Goal: Transaction & Acquisition: Purchase product/service

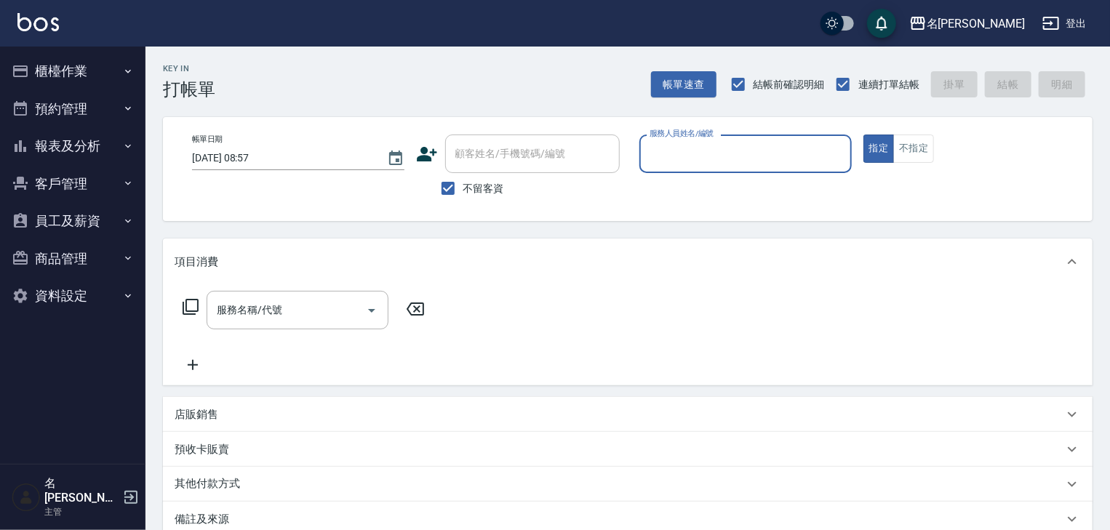
click at [59, 71] on button "櫃檯作業" at bounding box center [73, 71] width 134 height 38
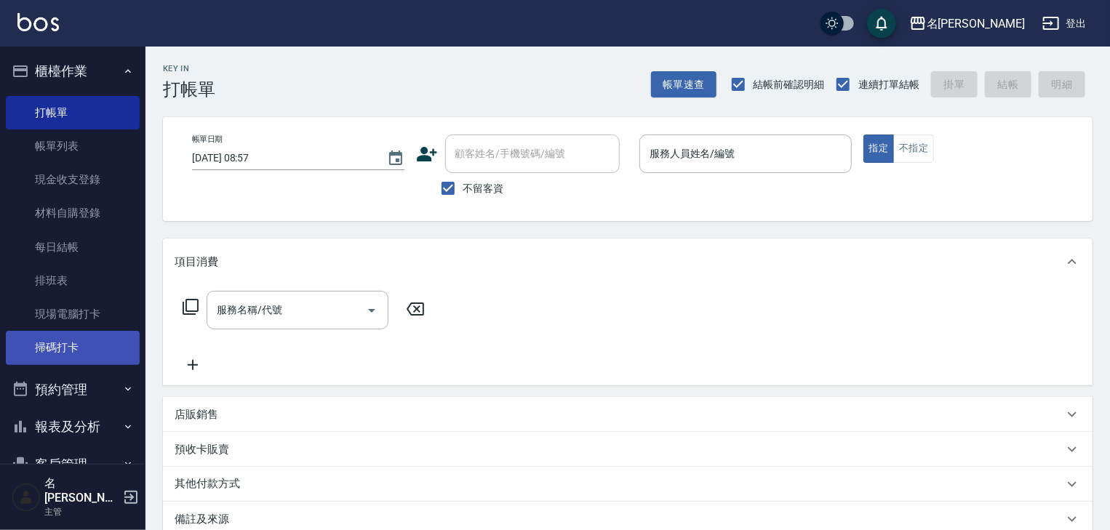
click at [99, 337] on link "掃碼打卡" at bounding box center [73, 347] width 134 height 33
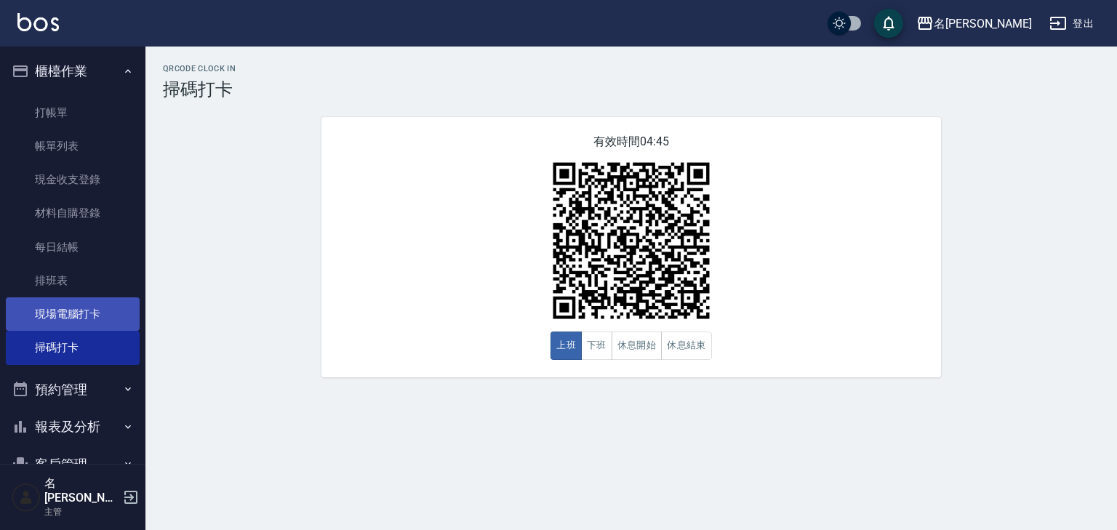
click at [86, 321] on link "現場電腦打卡" at bounding box center [73, 313] width 134 height 33
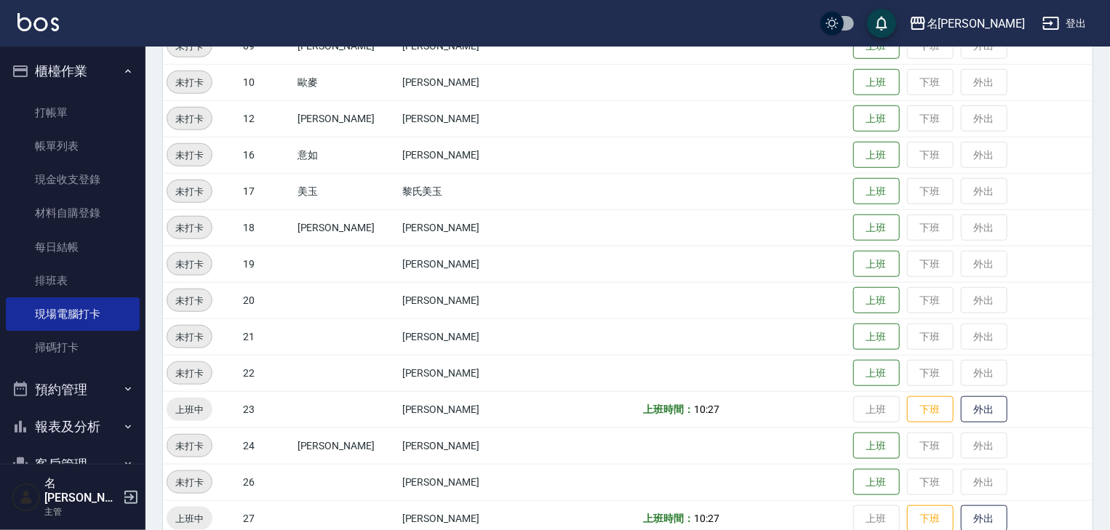
scroll to position [457, 0]
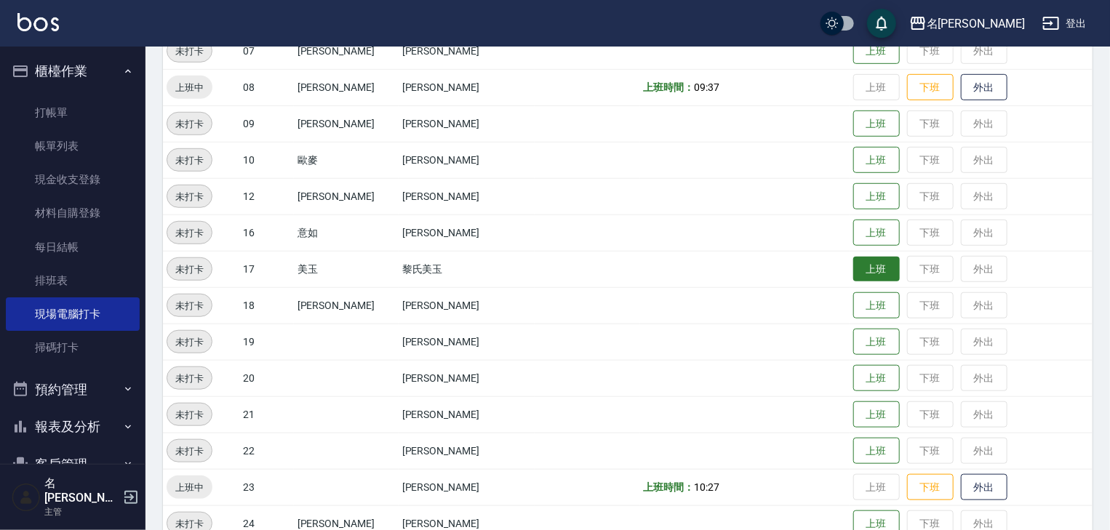
click at [853, 276] on button "上班" at bounding box center [876, 269] width 47 height 25
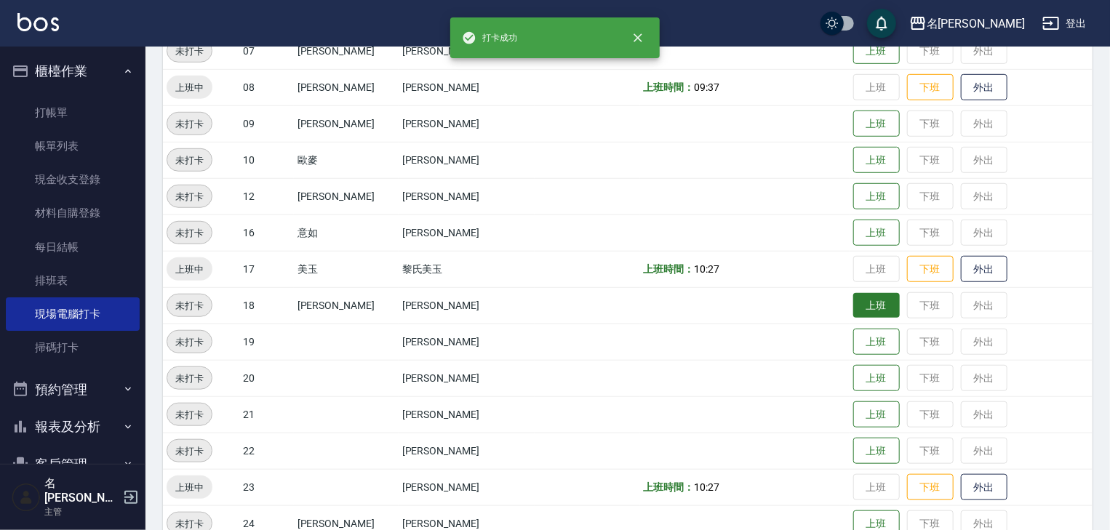
click at [853, 302] on button "上班" at bounding box center [876, 305] width 47 height 25
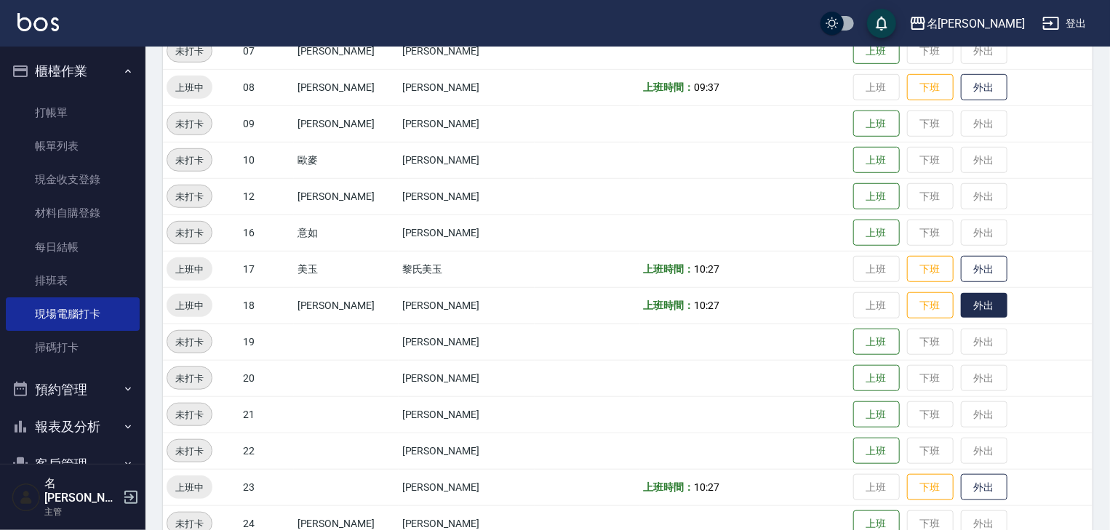
click at [960, 314] on button "外出" at bounding box center [983, 305] width 47 height 25
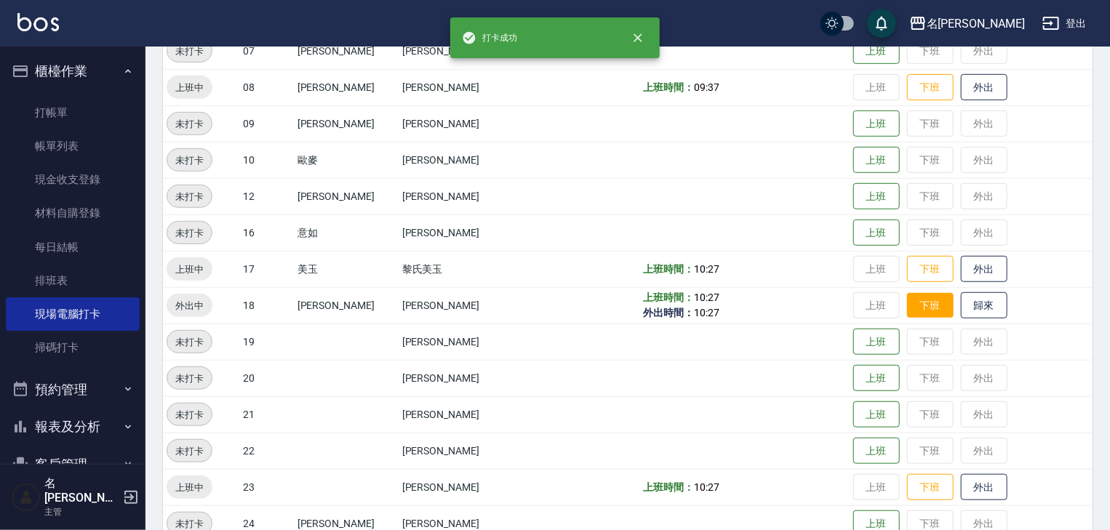
click at [920, 315] on button "下班" at bounding box center [930, 305] width 47 height 25
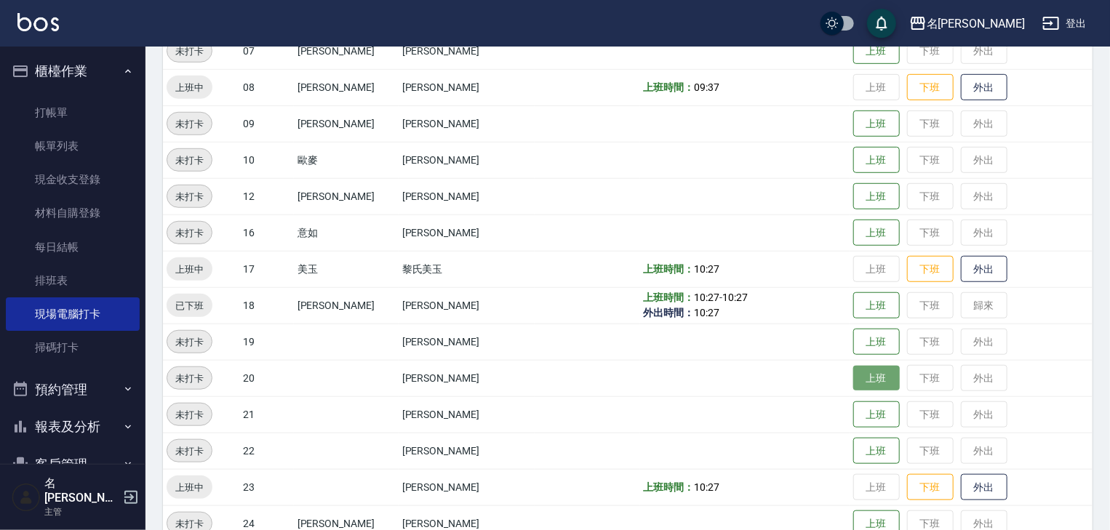
click at [853, 377] on button "上班" at bounding box center [876, 378] width 47 height 25
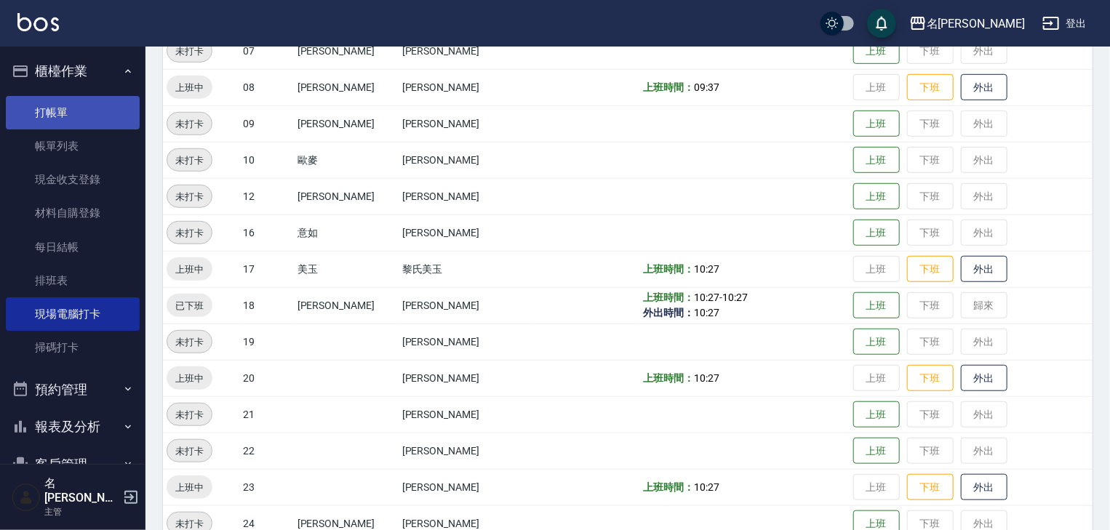
click at [82, 123] on link "打帳單" at bounding box center [73, 112] width 134 height 33
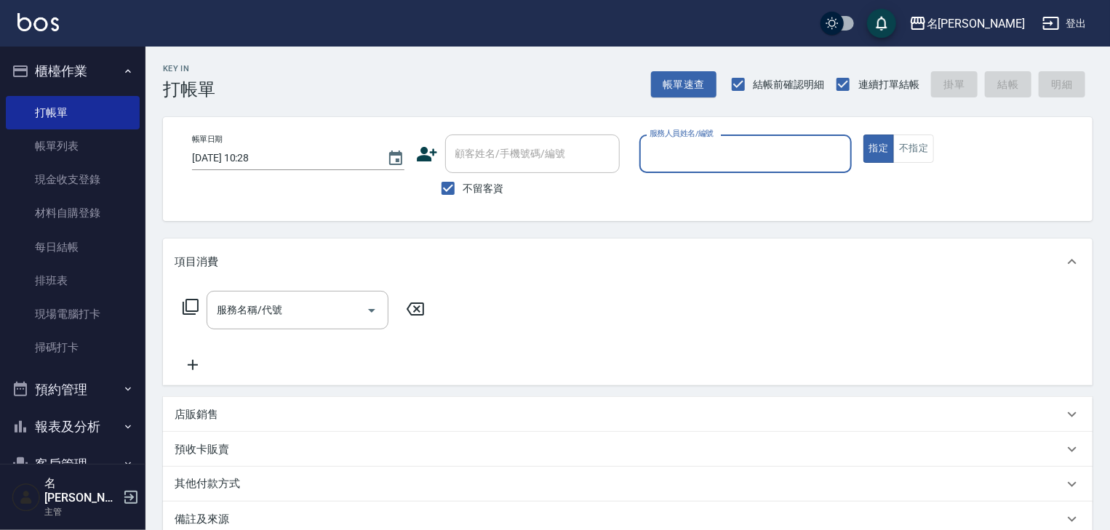
click at [717, 148] on input "服務人員姓名/編號" at bounding box center [745, 153] width 199 height 25
type input "蔡慈恩-08"
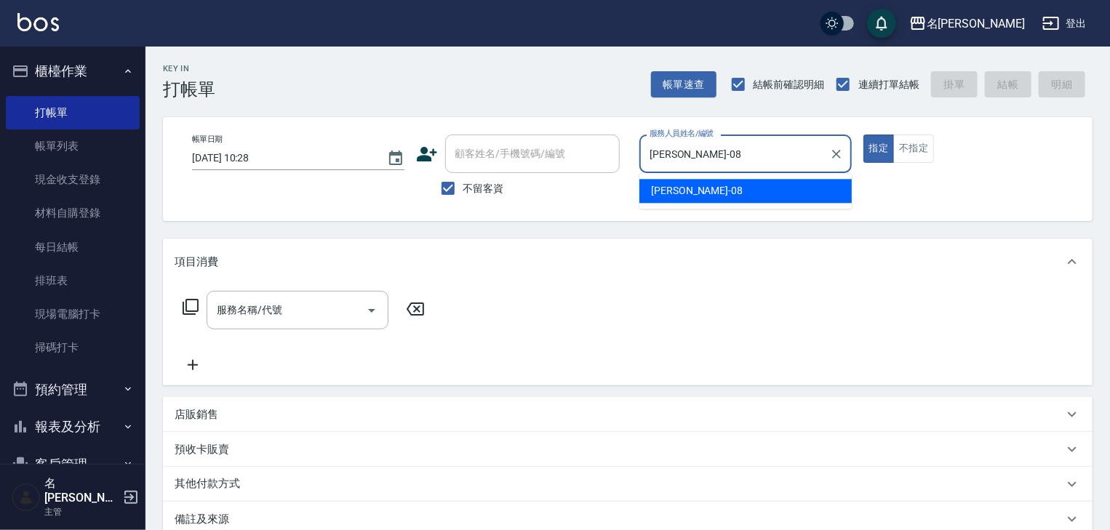
type button "true"
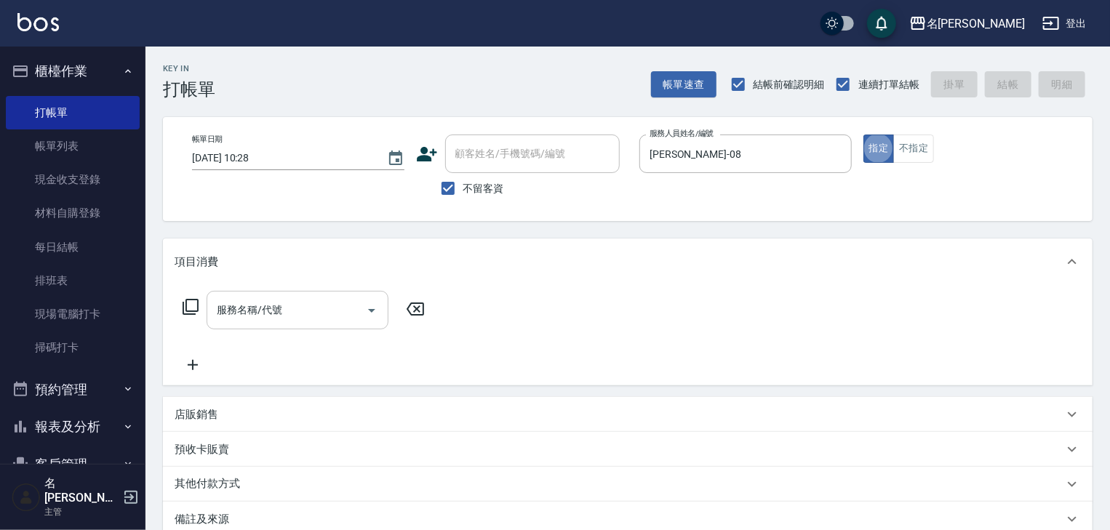
click at [317, 314] on input "服務名稱/代號" at bounding box center [286, 309] width 147 height 25
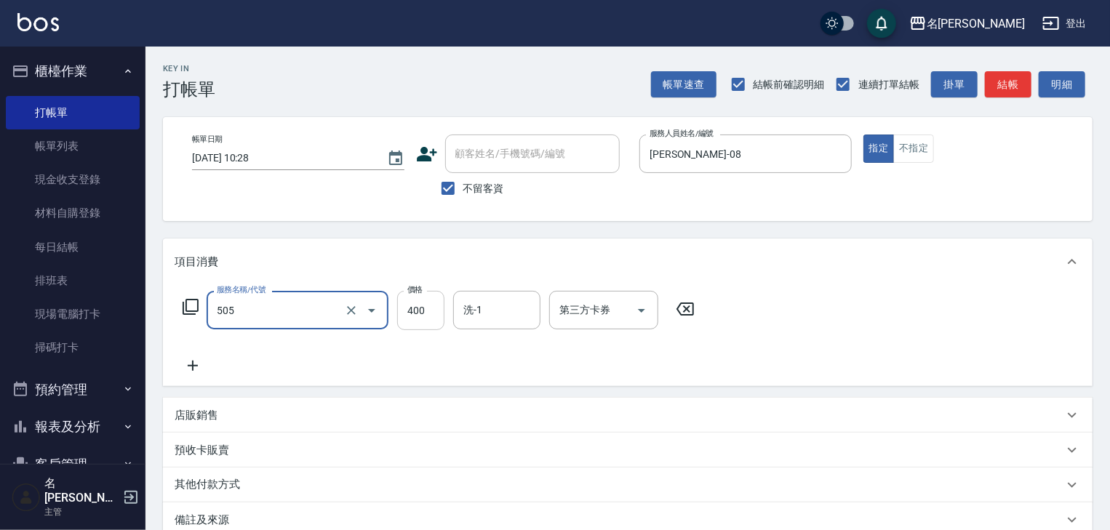
type input "洗髮(505)"
click at [433, 316] on input "400" at bounding box center [420, 310] width 47 height 39
type input "450"
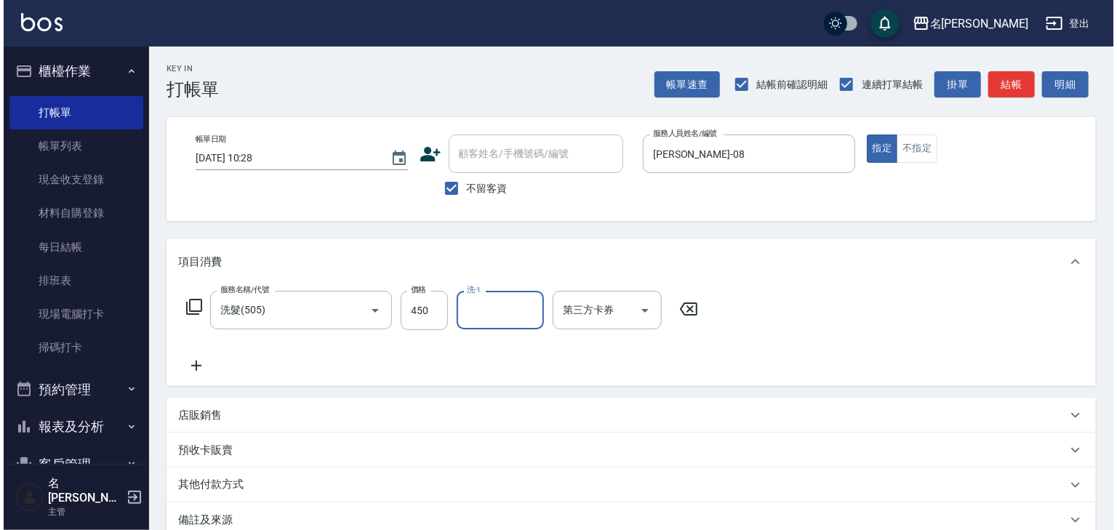
scroll to position [170, 0]
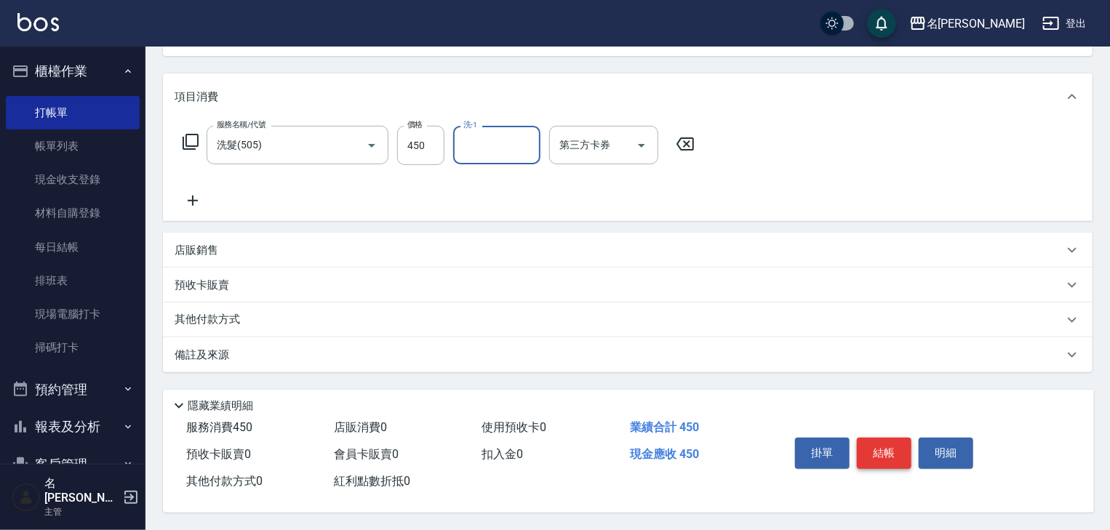
click at [893, 446] on button "結帳" at bounding box center [883, 453] width 55 height 31
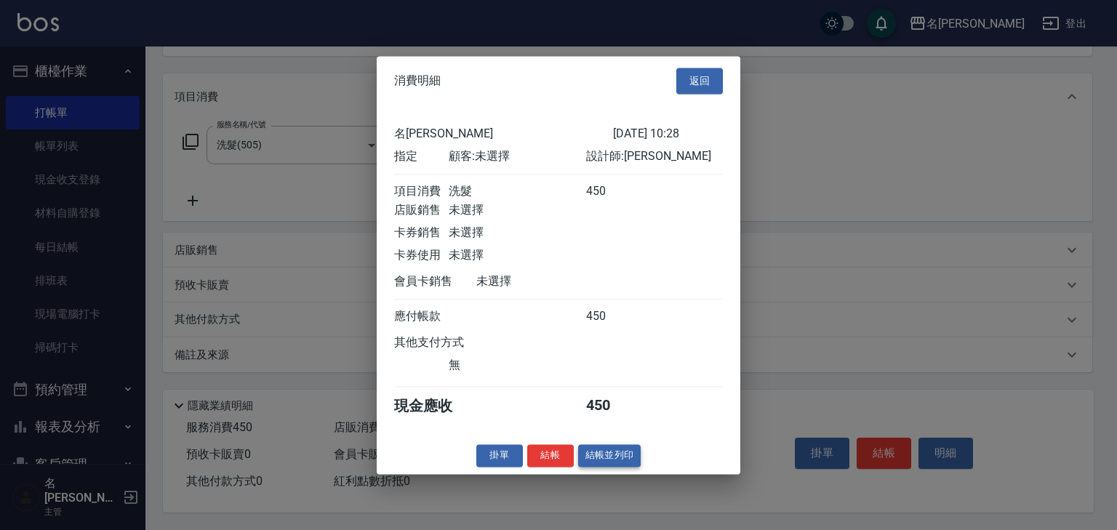
click at [599, 459] on button "結帳並列印" at bounding box center [609, 455] width 63 height 23
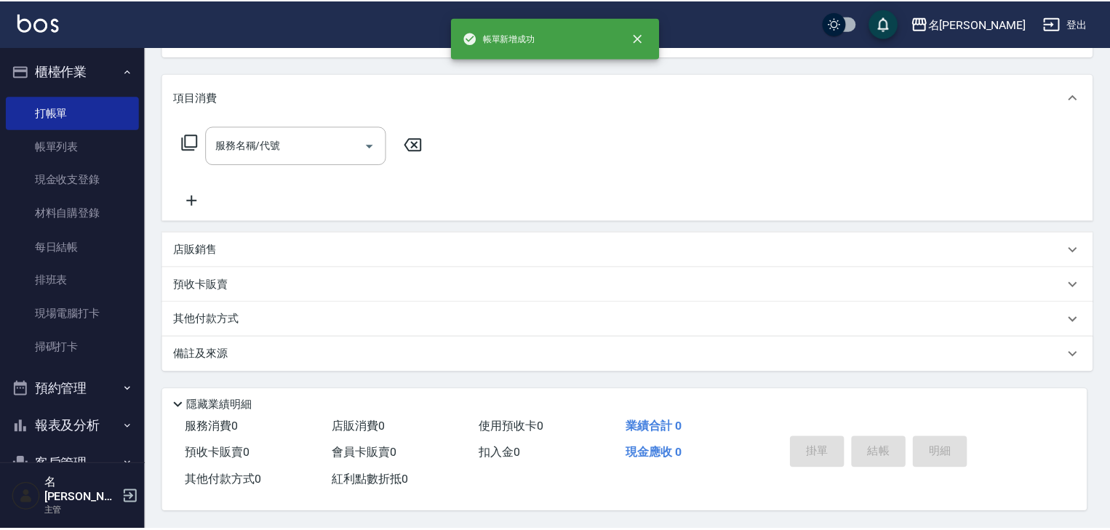
scroll to position [0, 0]
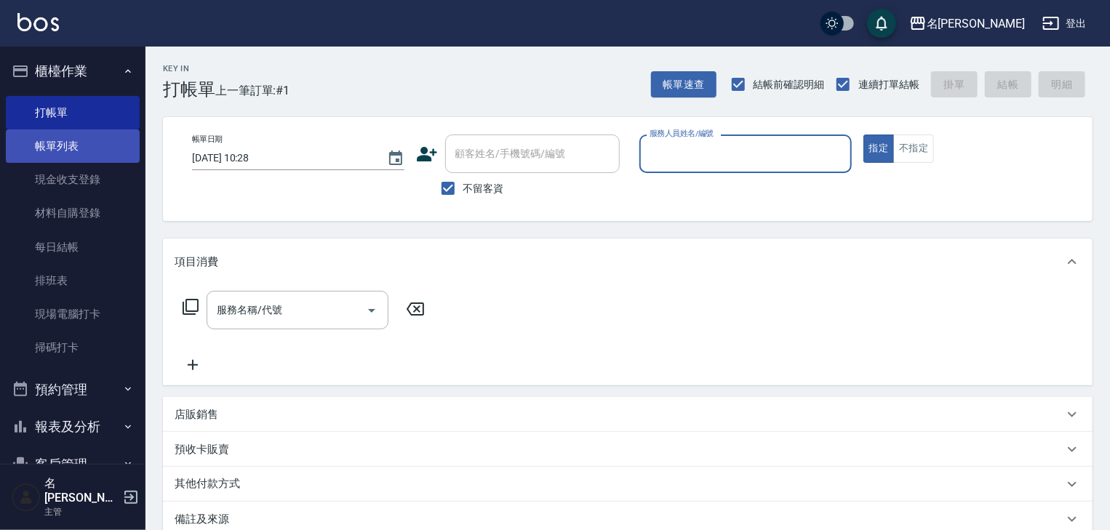
click at [76, 147] on link "帳單列表" at bounding box center [73, 145] width 134 height 33
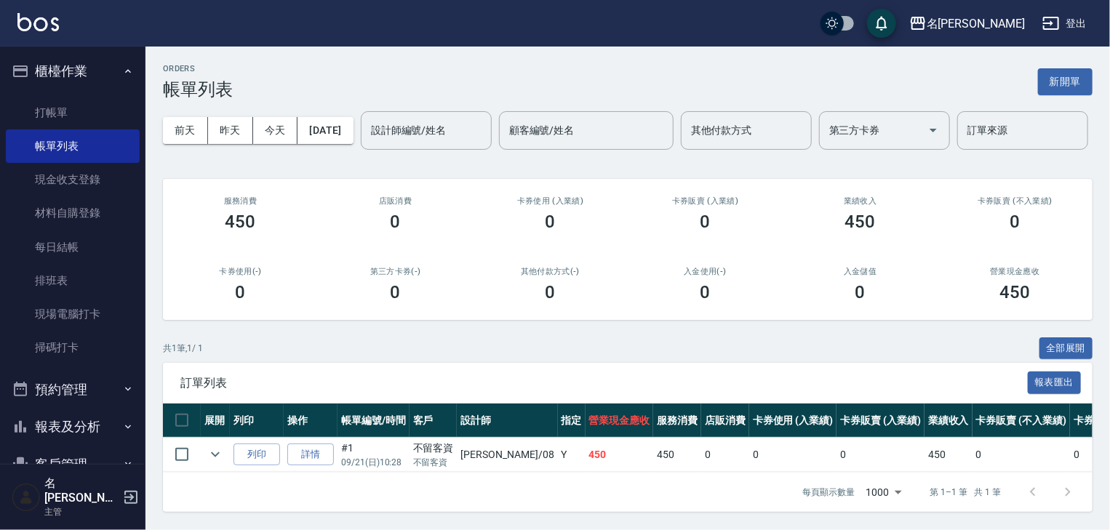
scroll to position [53, 0]
click at [266, 444] on button "列印" at bounding box center [256, 455] width 47 height 23
click at [67, 345] on link "掃碼打卡" at bounding box center [73, 347] width 134 height 33
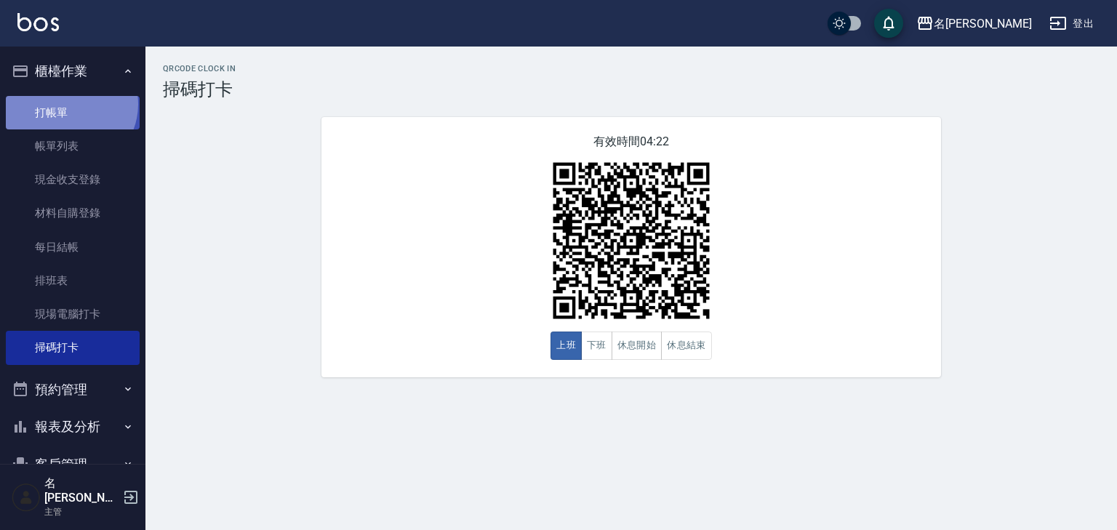
click at [68, 104] on link "打帳單" at bounding box center [73, 112] width 134 height 33
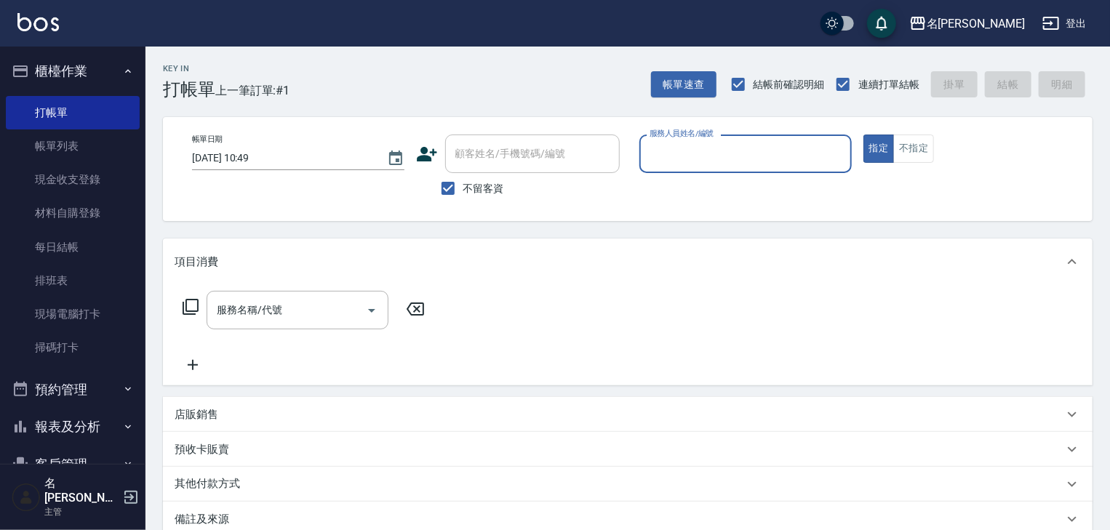
click at [798, 151] on input "服務人員姓名/編號" at bounding box center [745, 153] width 199 height 25
click at [737, 195] on div "歐麥 -10" at bounding box center [745, 191] width 212 height 24
type input "歐麥-10"
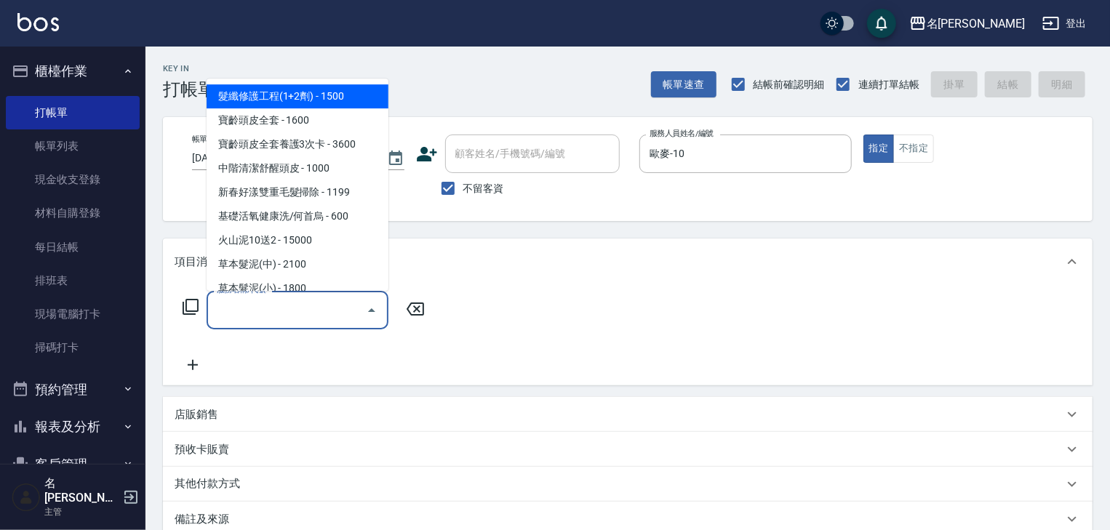
click at [278, 317] on input "服務名稱/代號" at bounding box center [286, 309] width 147 height 25
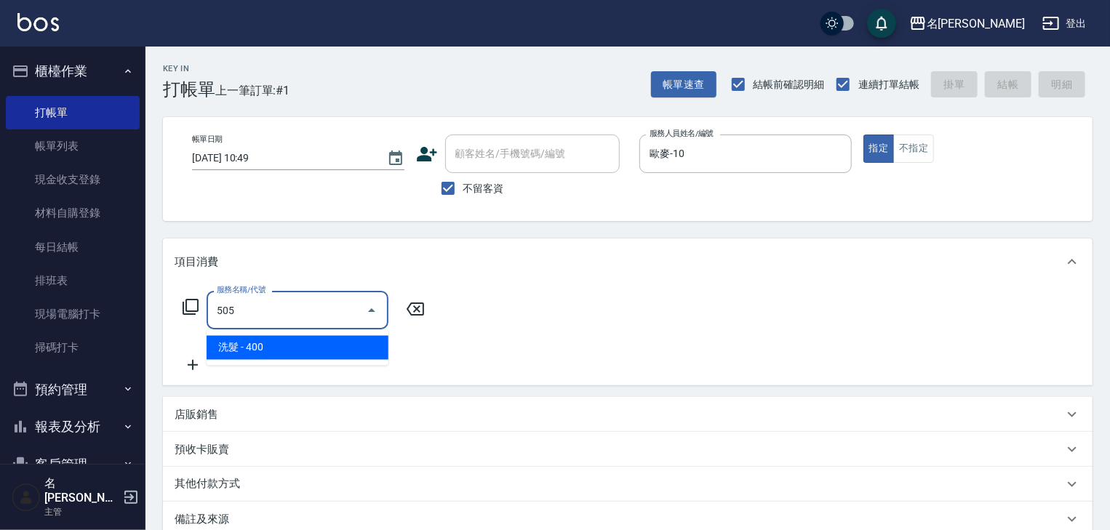
click at [329, 342] on span "洗髮 - 400" at bounding box center [297, 348] width 182 height 24
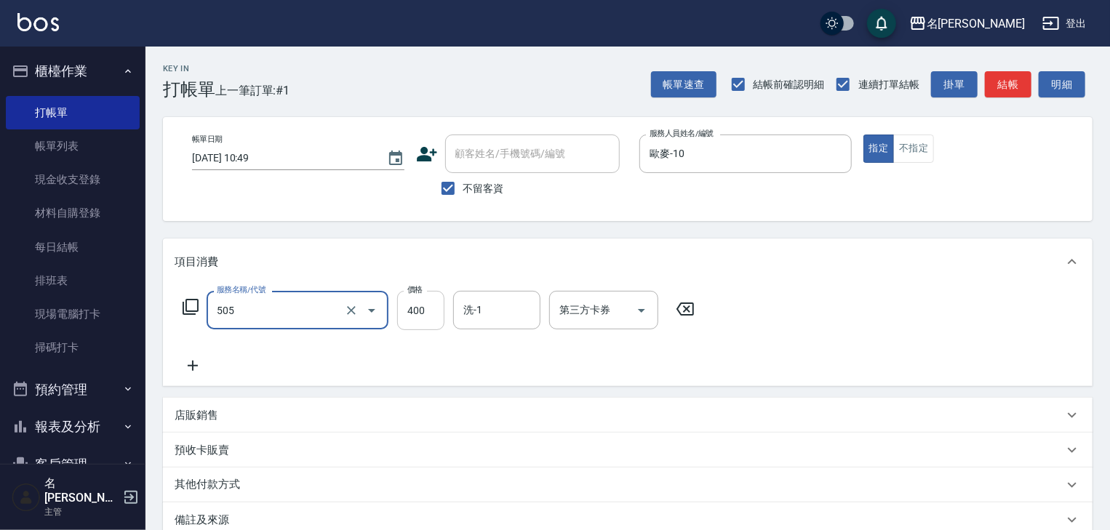
type input "洗髮(505)"
click at [436, 310] on input "400" at bounding box center [420, 310] width 47 height 39
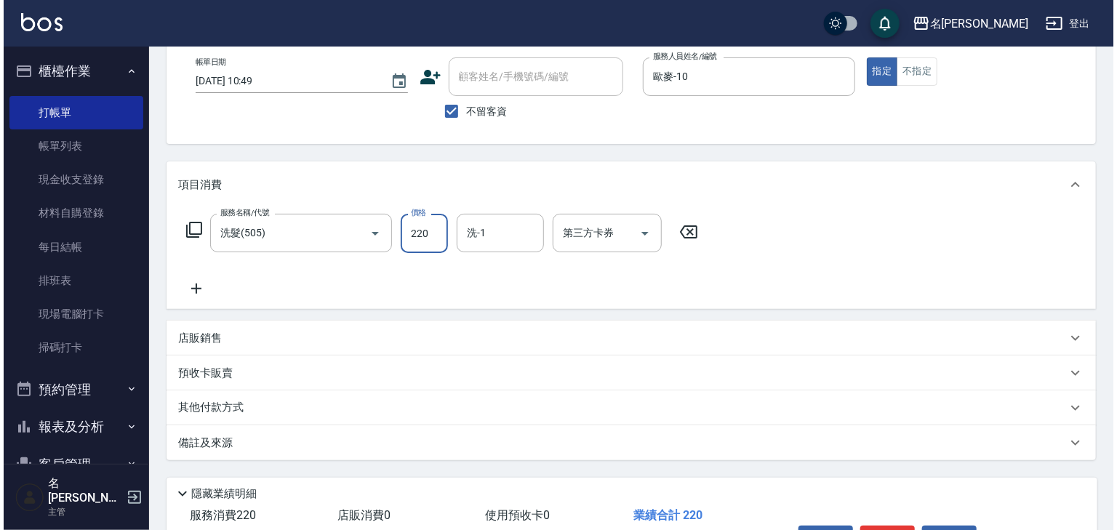
scroll to position [170, 0]
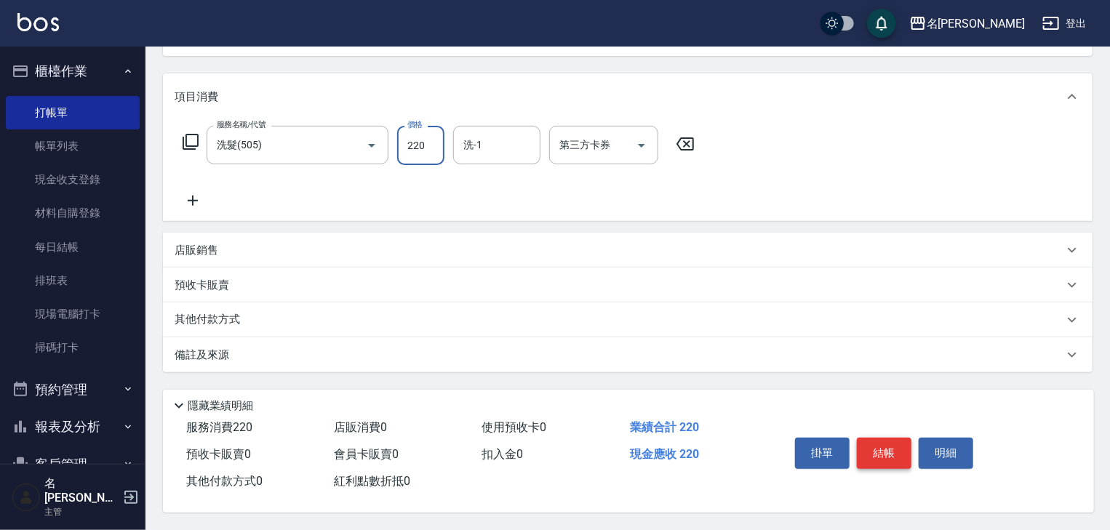
type input "220"
click at [876, 450] on button "結帳" at bounding box center [883, 453] width 55 height 31
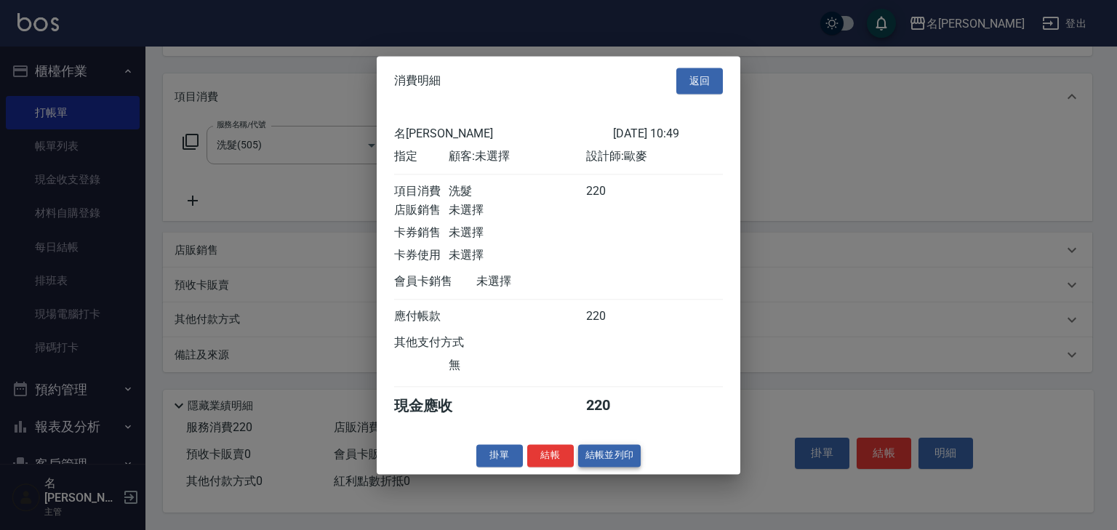
click at [623, 466] on button "結帳並列印" at bounding box center [609, 455] width 63 height 23
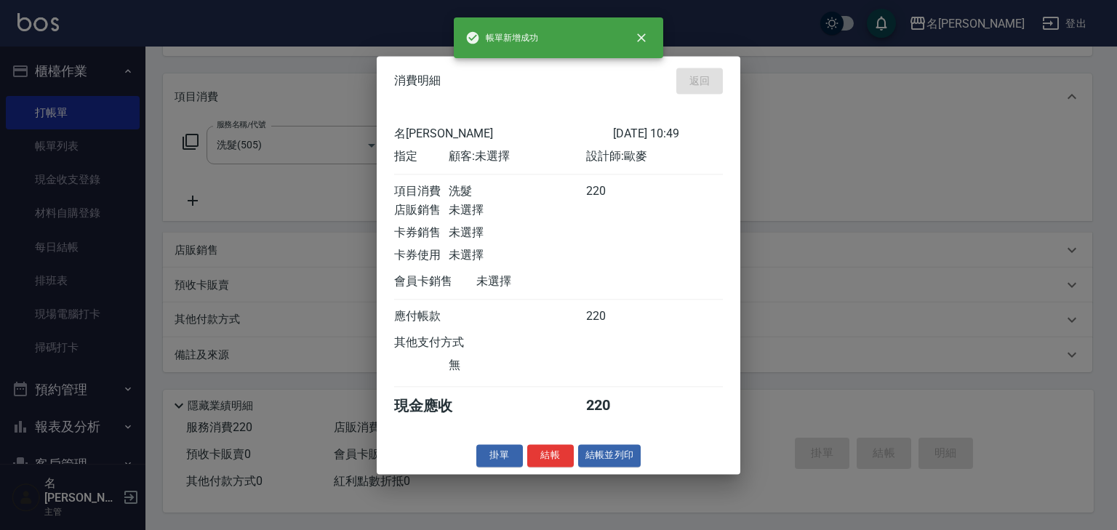
type input "2025/09/21 10:50"
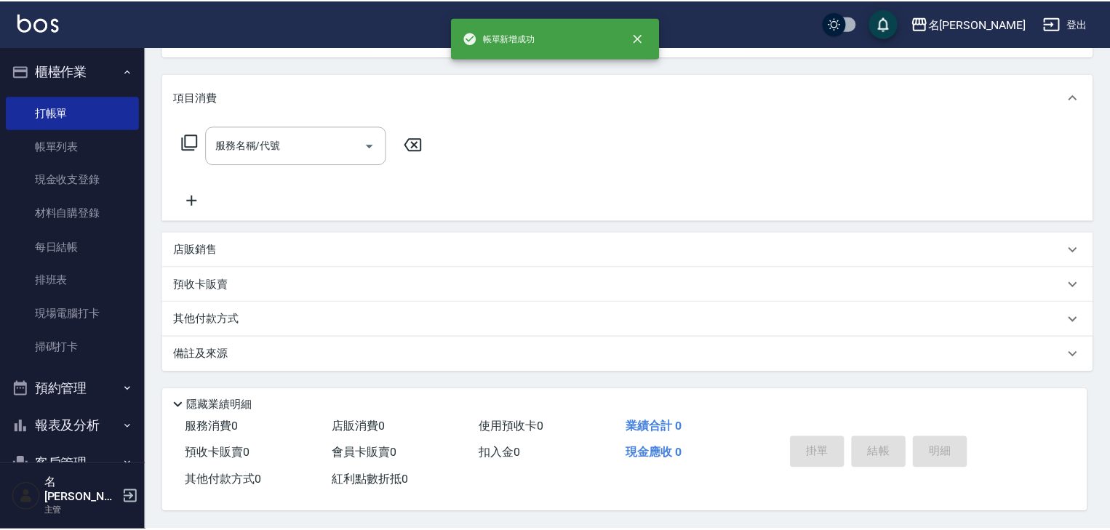
scroll to position [0, 0]
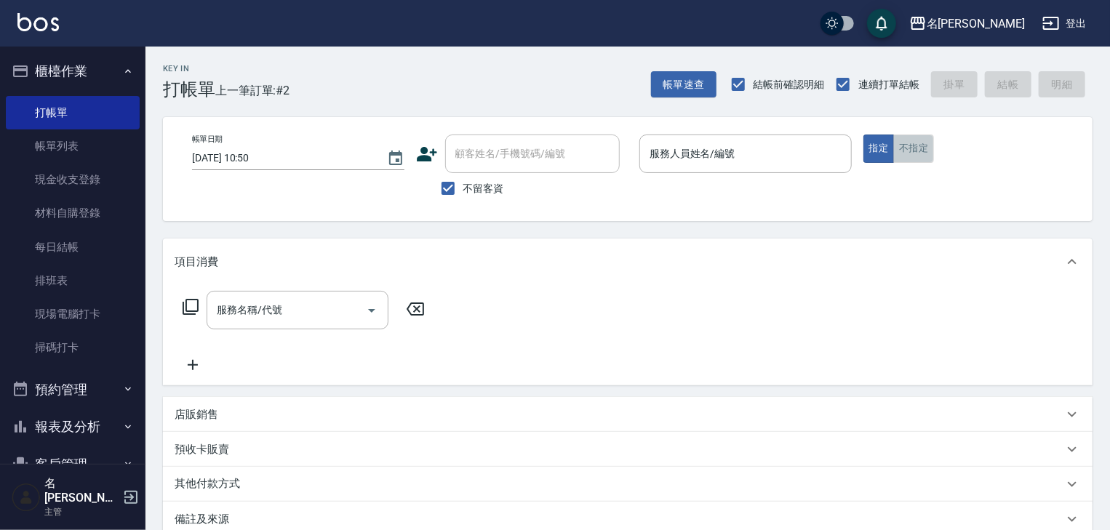
click at [919, 145] on button "不指定" at bounding box center [913, 149] width 41 height 28
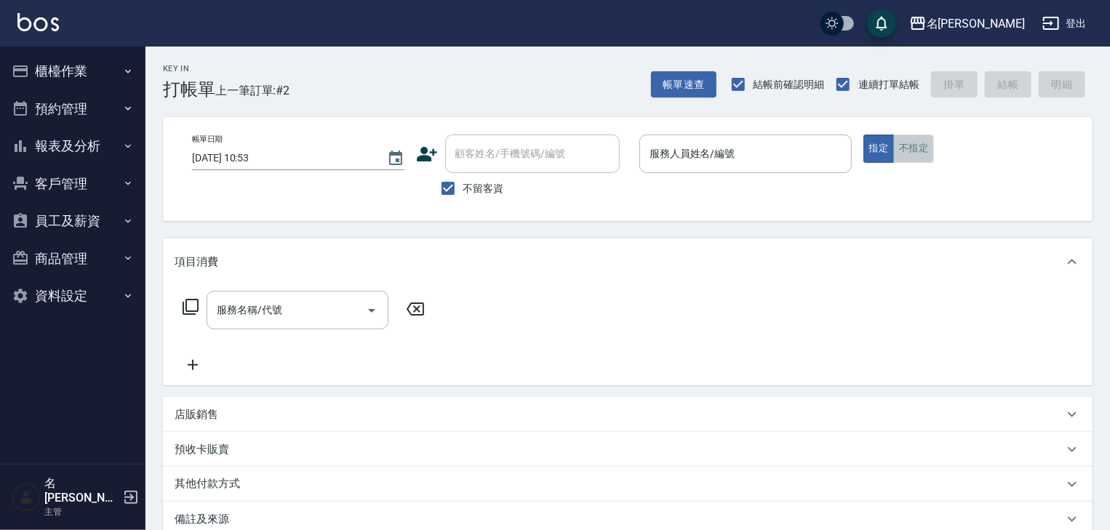
click at [910, 141] on button "不指定" at bounding box center [913, 149] width 41 height 28
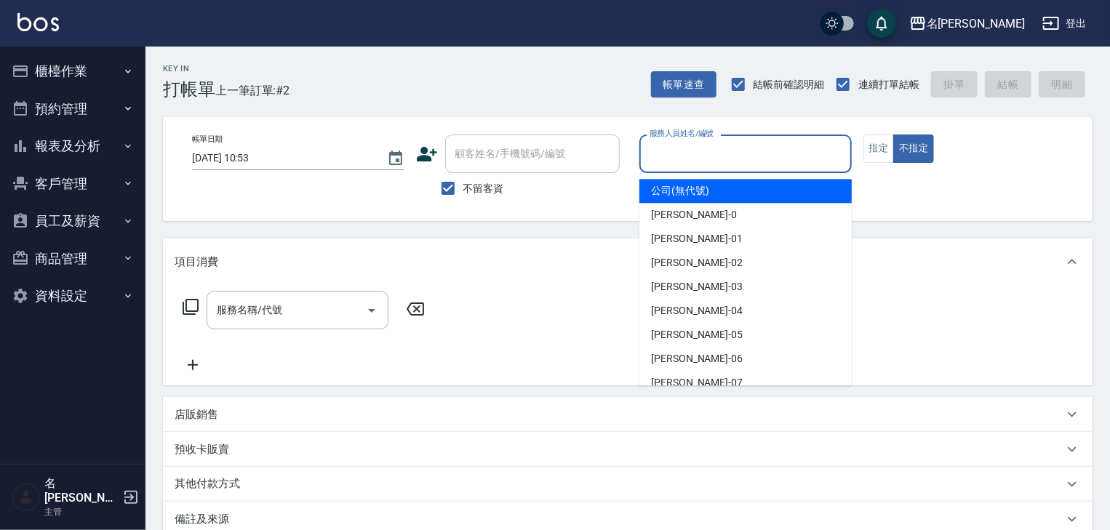
click at [781, 148] on input "服務人員姓名/編號" at bounding box center [745, 153] width 199 height 25
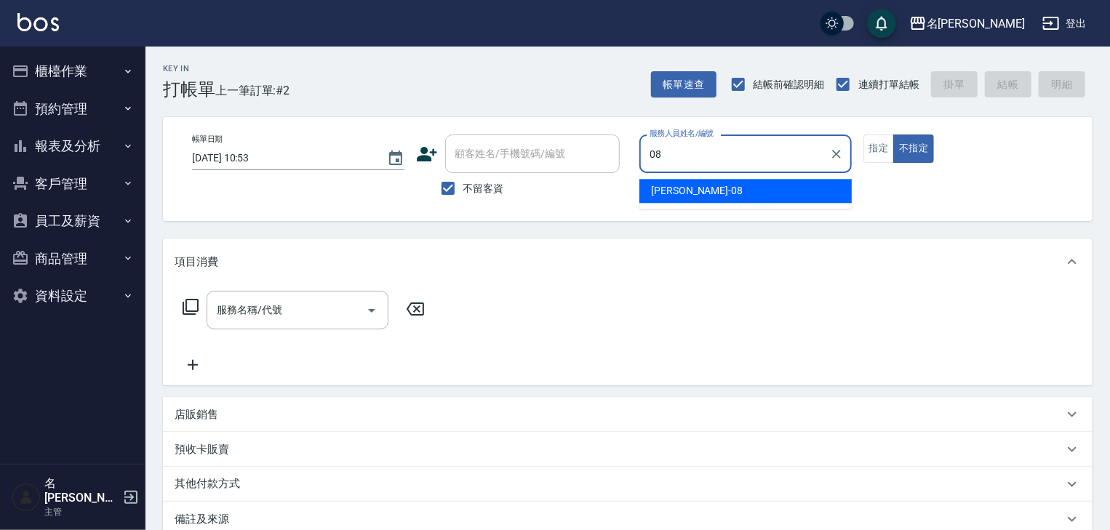
click at [733, 189] on div "蔡慈恩 -08" at bounding box center [745, 191] width 212 height 24
type input "蔡慈恩-08"
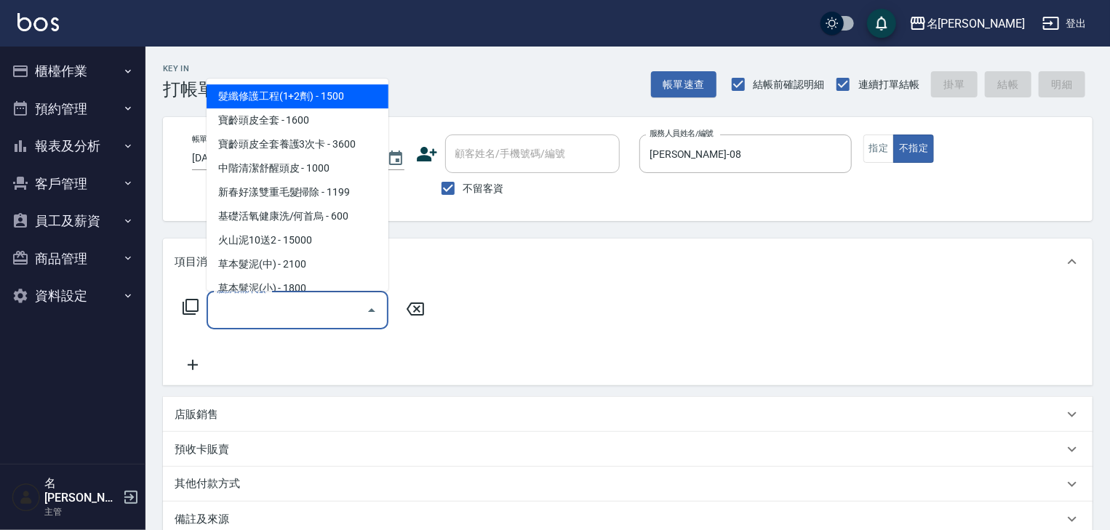
click at [327, 314] on input "服務名稱/代號" at bounding box center [286, 309] width 147 height 25
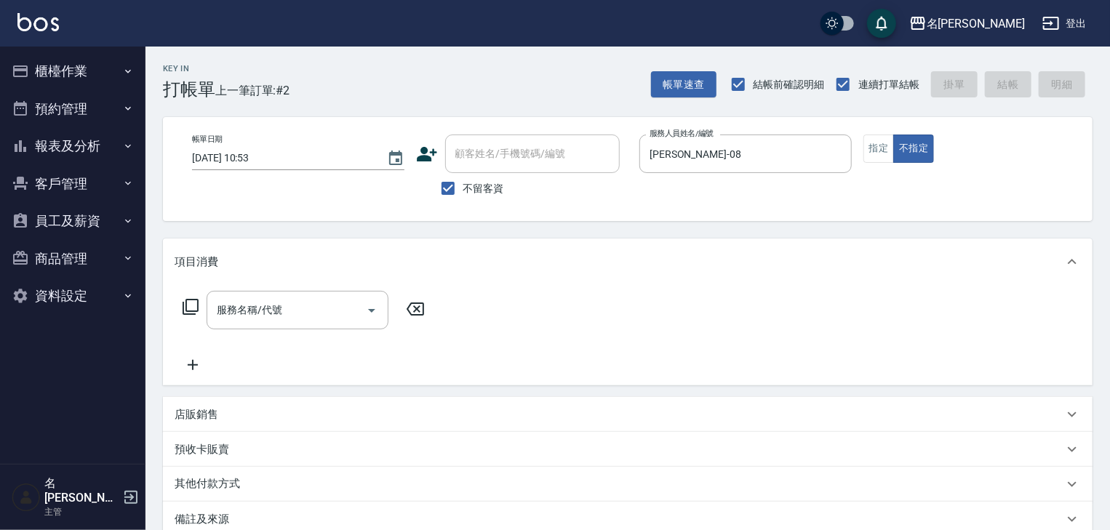
click at [188, 308] on icon at bounding box center [190, 306] width 17 height 17
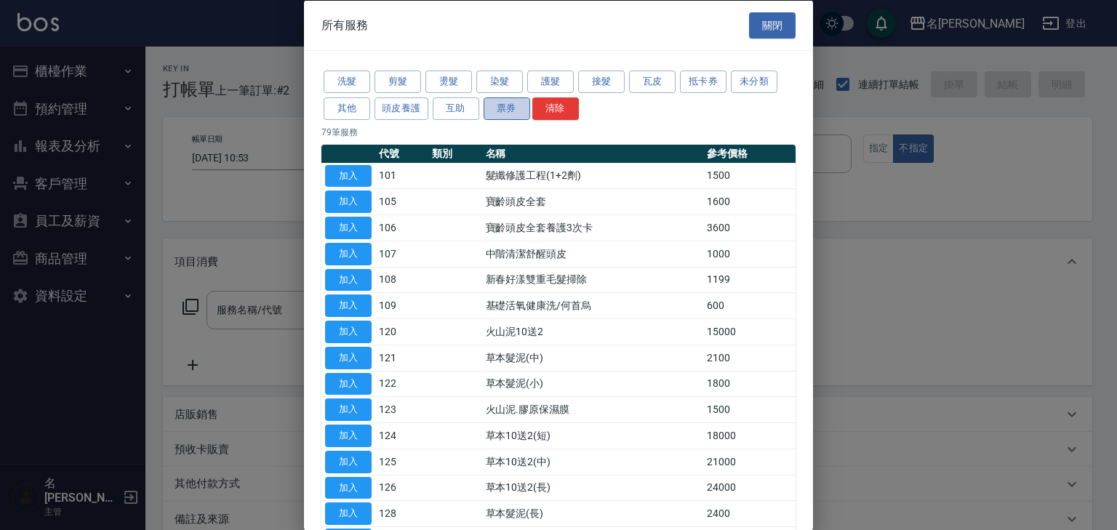
click at [508, 108] on button "票券" at bounding box center [507, 108] width 47 height 23
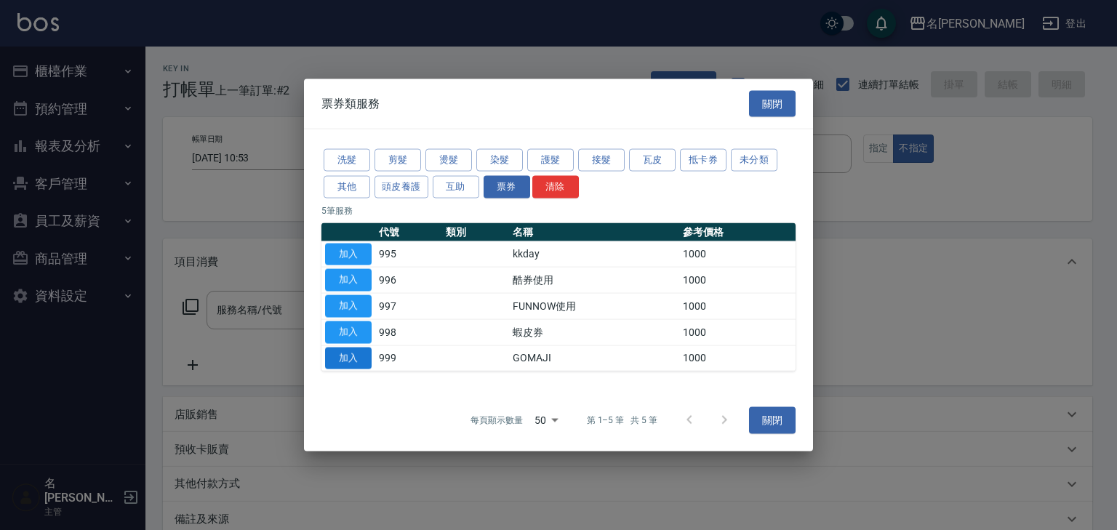
click at [352, 357] on button "加入" at bounding box center [348, 358] width 47 height 23
type input "GOMAJI(999)"
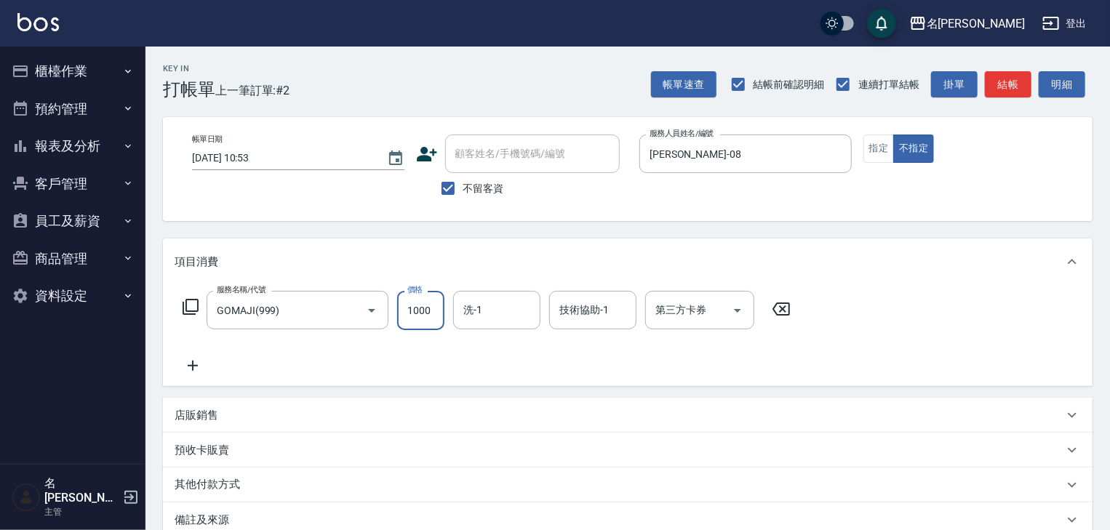
click at [429, 311] on input "1000" at bounding box center [420, 310] width 47 height 39
click at [734, 312] on icon "Open" at bounding box center [737, 310] width 17 height 17
type input "499"
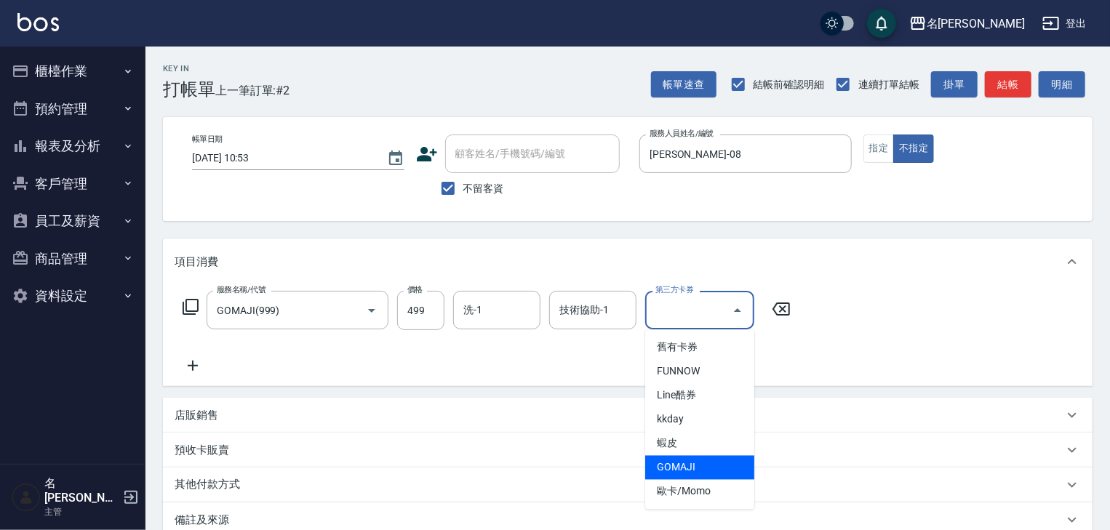
click at [707, 467] on span "GOMAJI" at bounding box center [699, 468] width 109 height 24
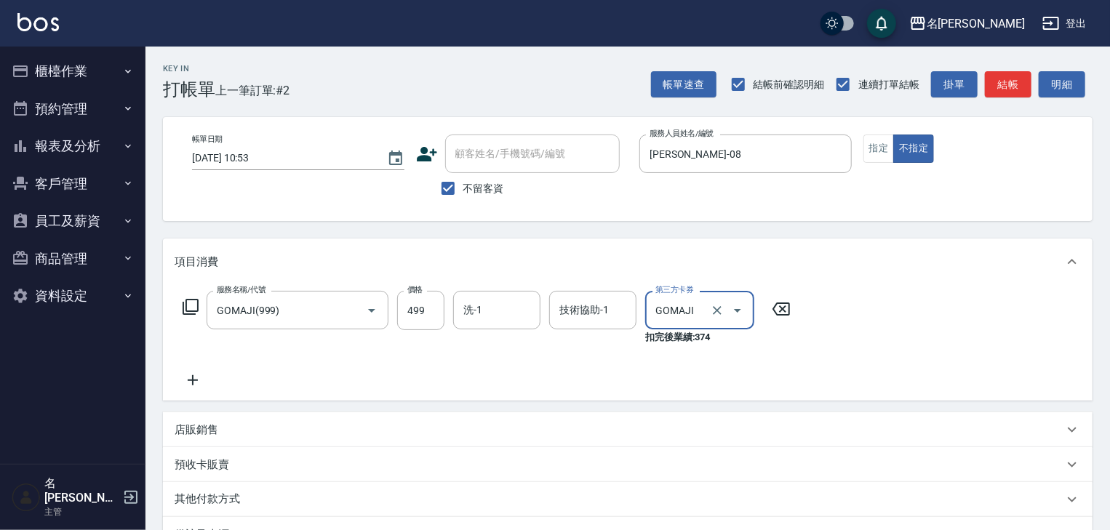
type input "GOMAJI"
click at [786, 311] on icon at bounding box center [781, 308] width 36 height 17
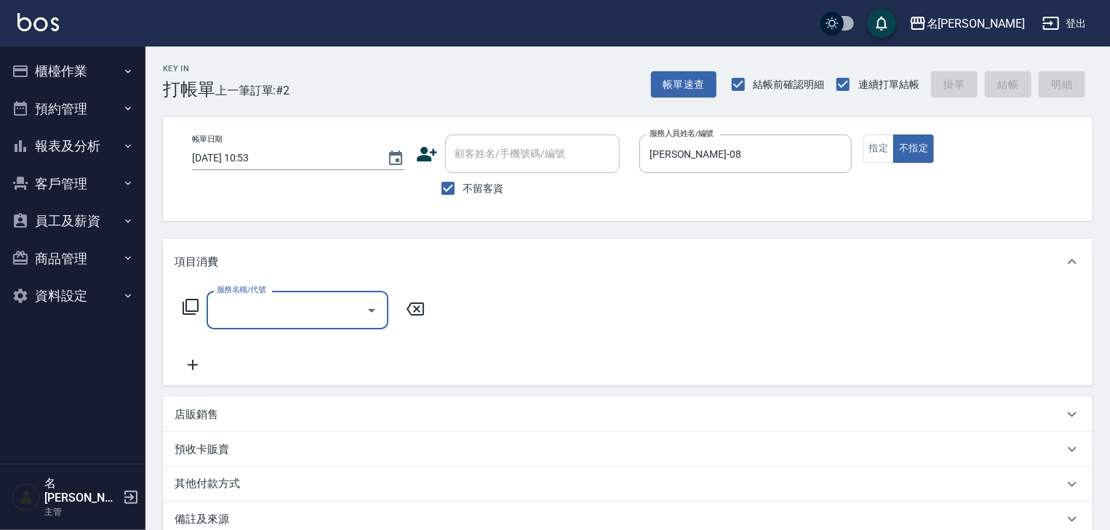
click at [186, 305] on icon at bounding box center [190, 307] width 16 height 16
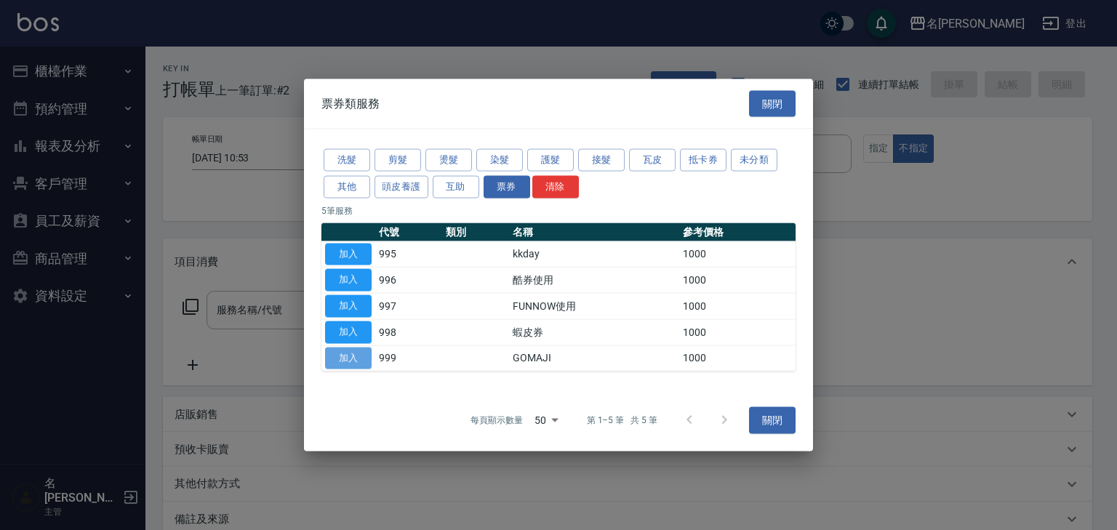
click at [350, 361] on button "加入" at bounding box center [348, 358] width 47 height 23
type input "GOMAJI(999)"
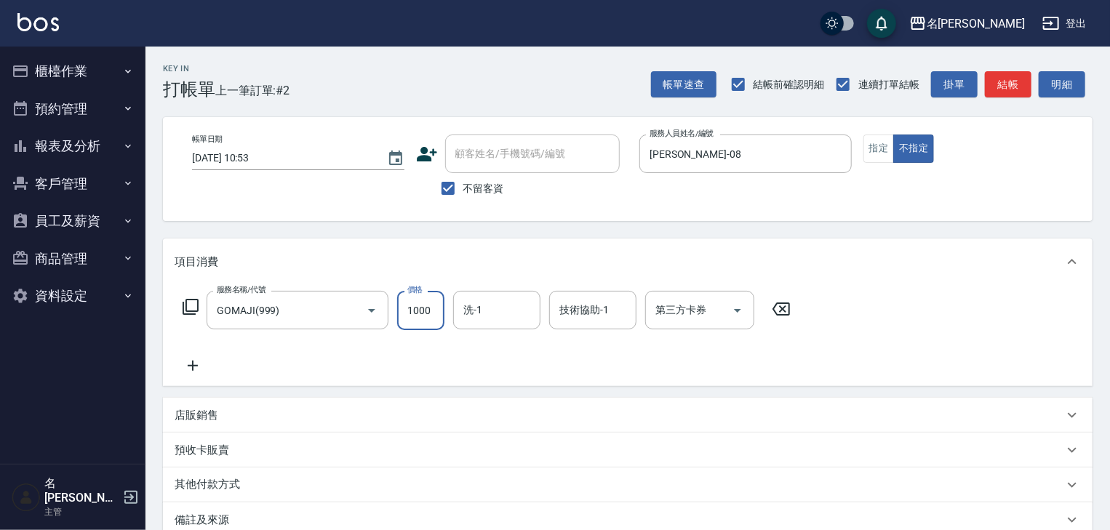
click at [428, 312] on input "1000" at bounding box center [420, 310] width 47 height 39
click at [732, 310] on icon "Open" at bounding box center [737, 310] width 17 height 17
type input "499"
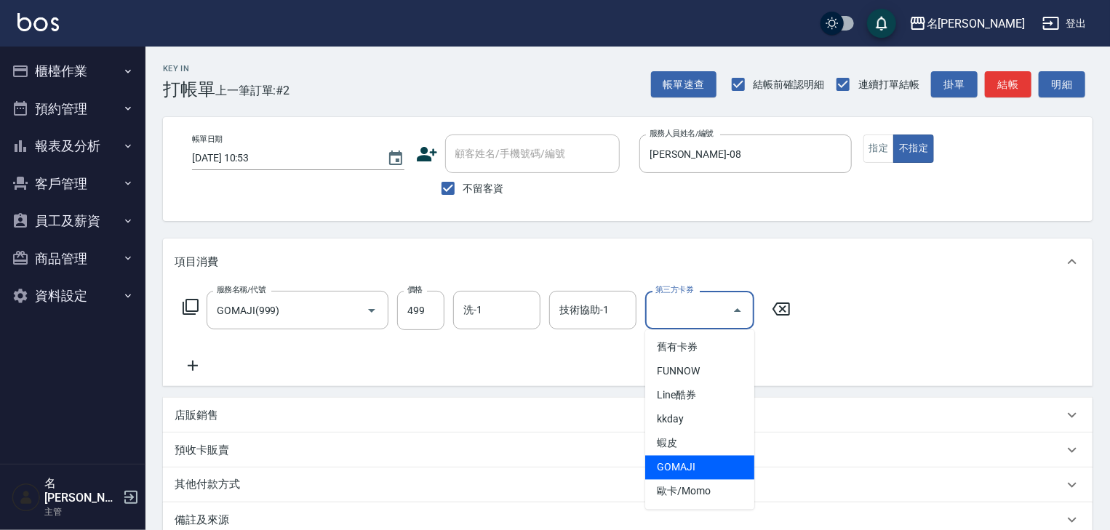
click at [708, 462] on span "GOMAJI" at bounding box center [699, 468] width 109 height 24
type input "GOMAJI"
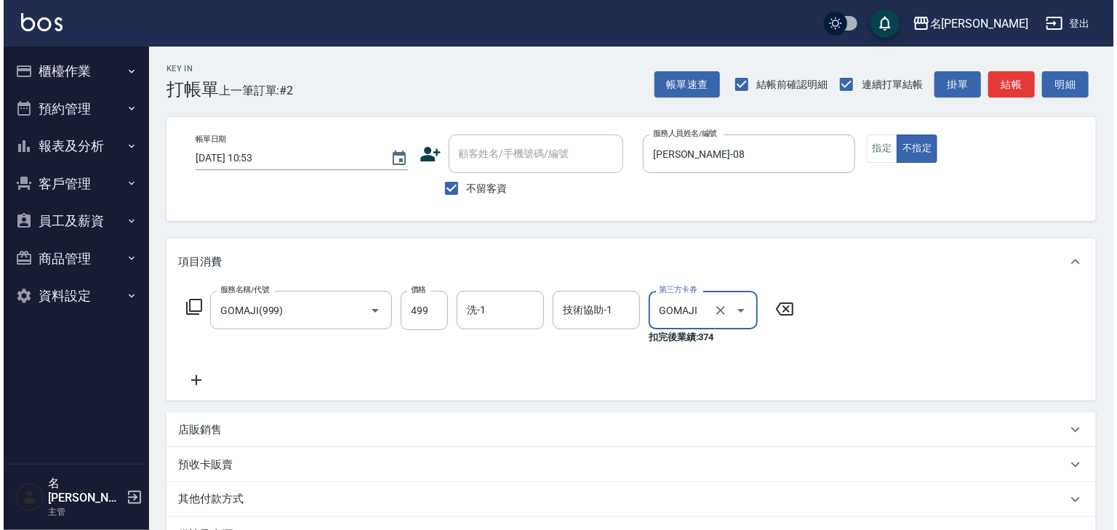
scroll to position [185, 0]
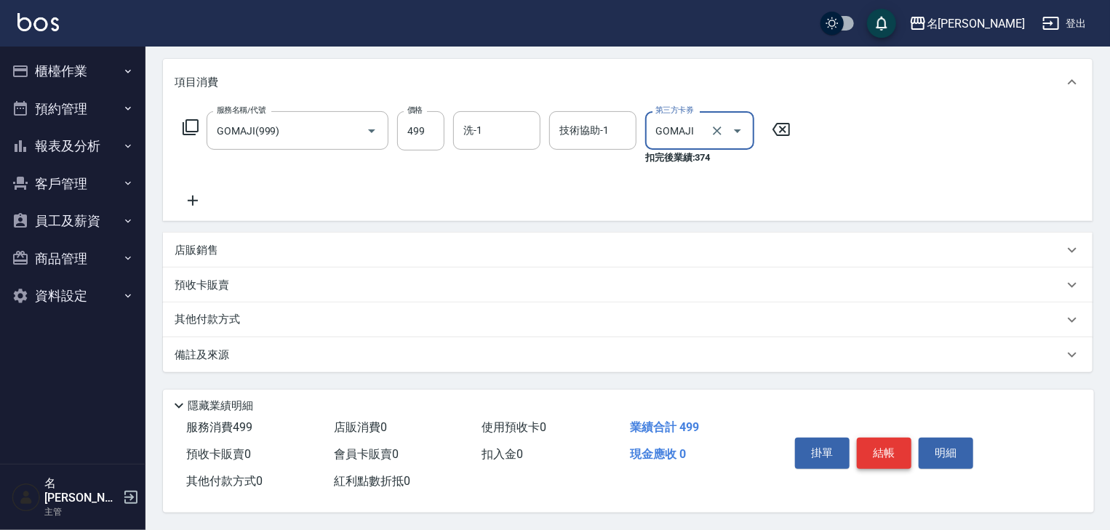
click at [888, 454] on button "結帳" at bounding box center [883, 453] width 55 height 31
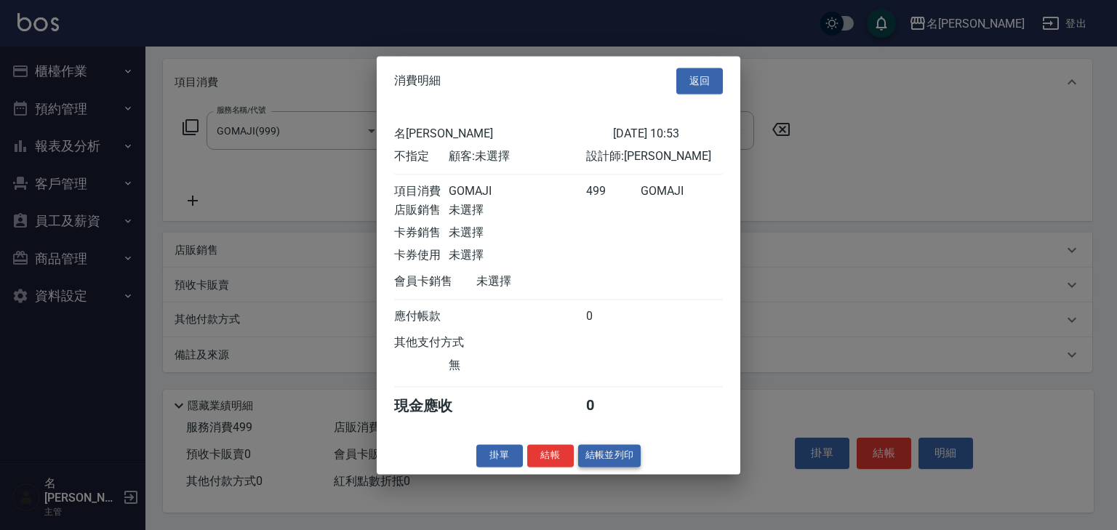
click at [579, 457] on button "結帳並列印" at bounding box center [609, 455] width 63 height 23
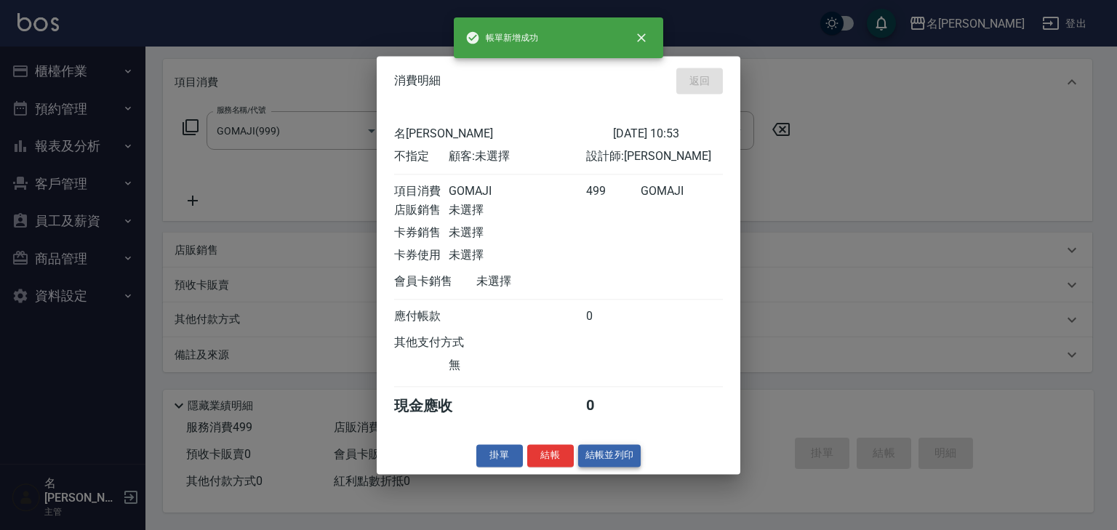
type input "2025/09/21 10:54"
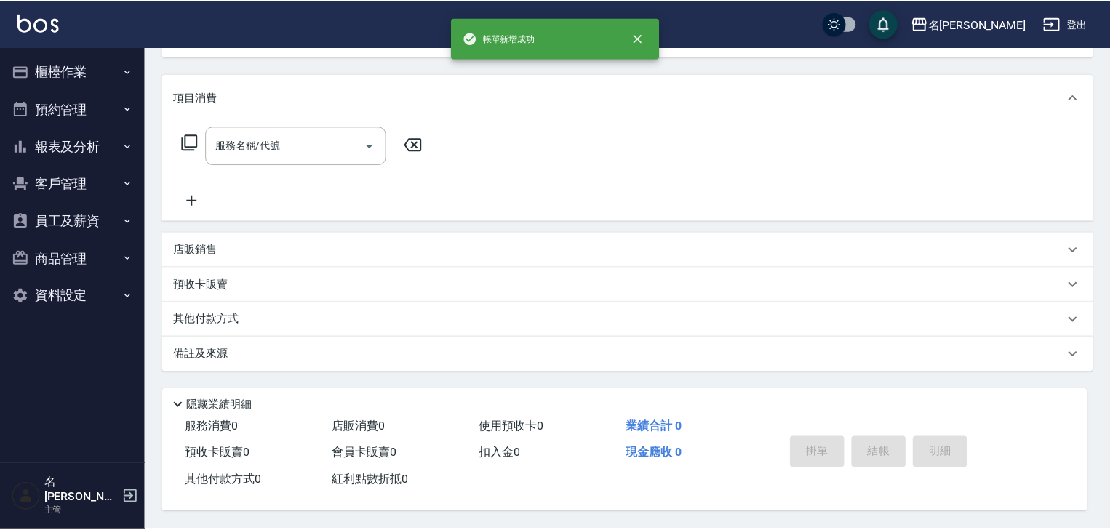
scroll to position [0, 0]
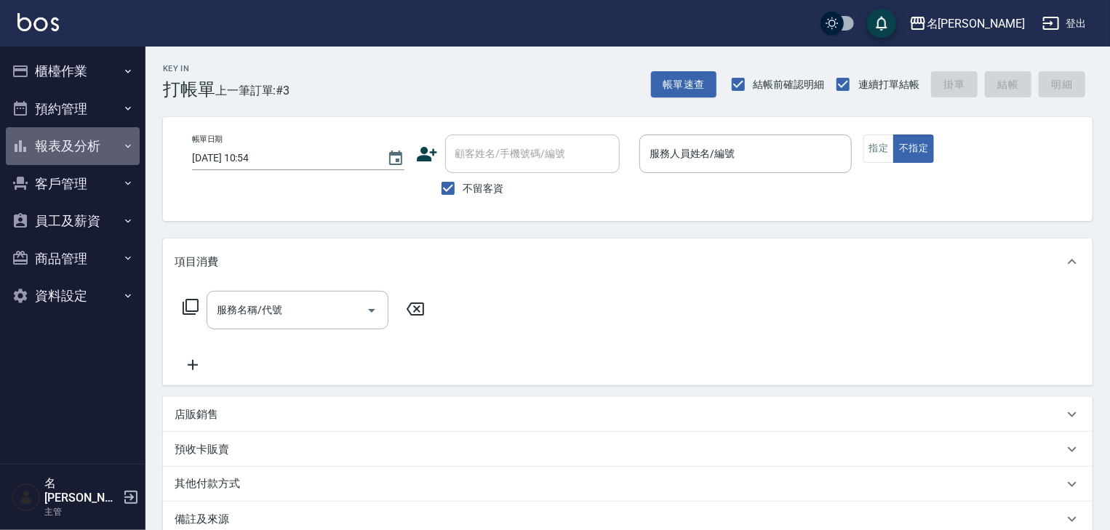
click at [111, 143] on button "報表及分析" at bounding box center [73, 146] width 134 height 38
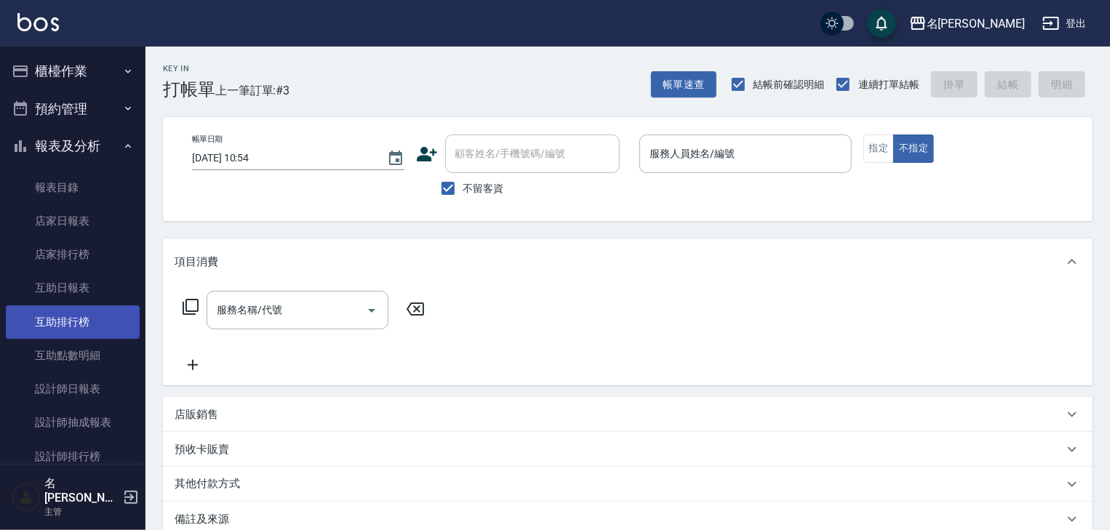
scroll to position [233, 0]
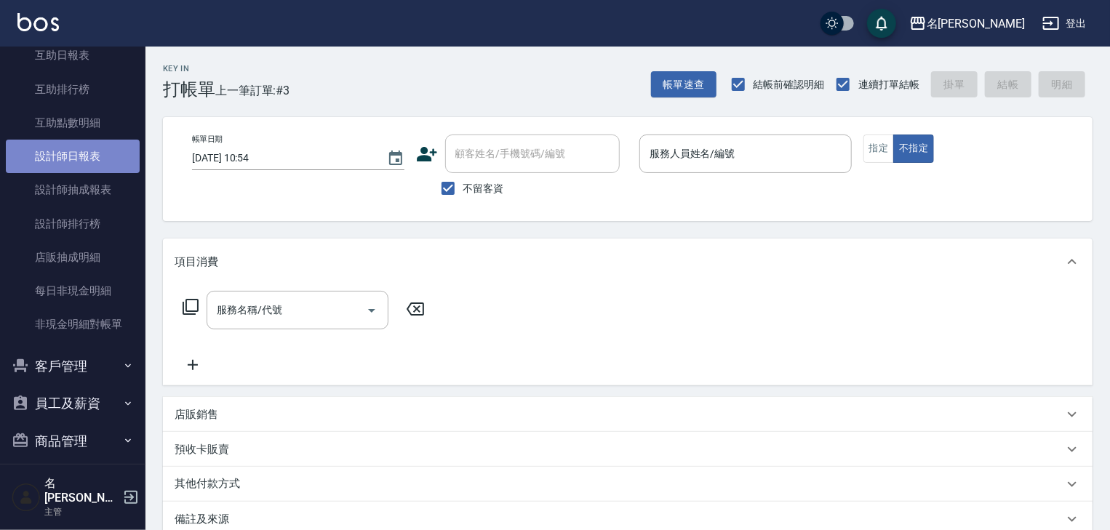
click at [95, 148] on link "設計師日報表" at bounding box center [73, 156] width 134 height 33
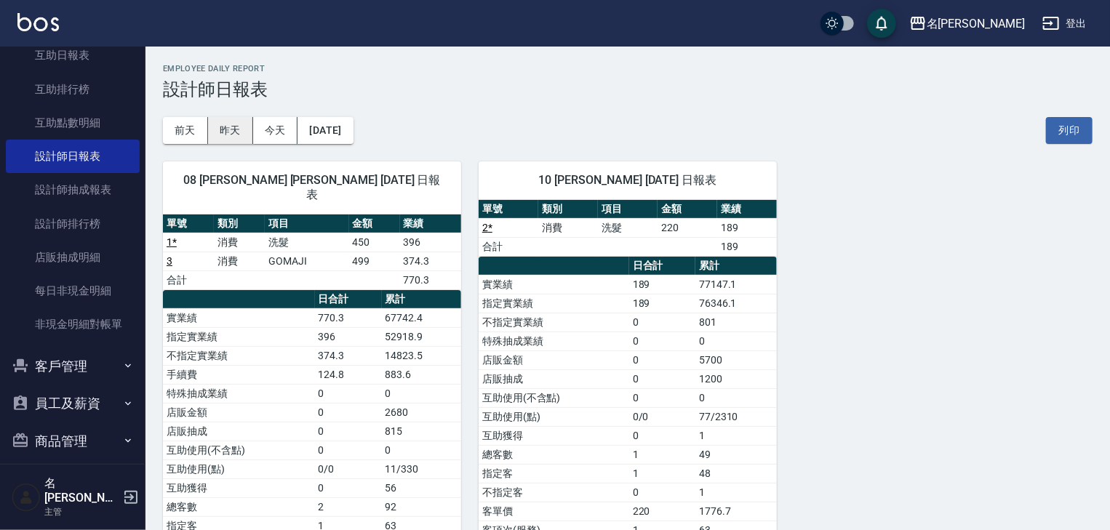
click at [229, 128] on button "昨天" at bounding box center [230, 130] width 45 height 27
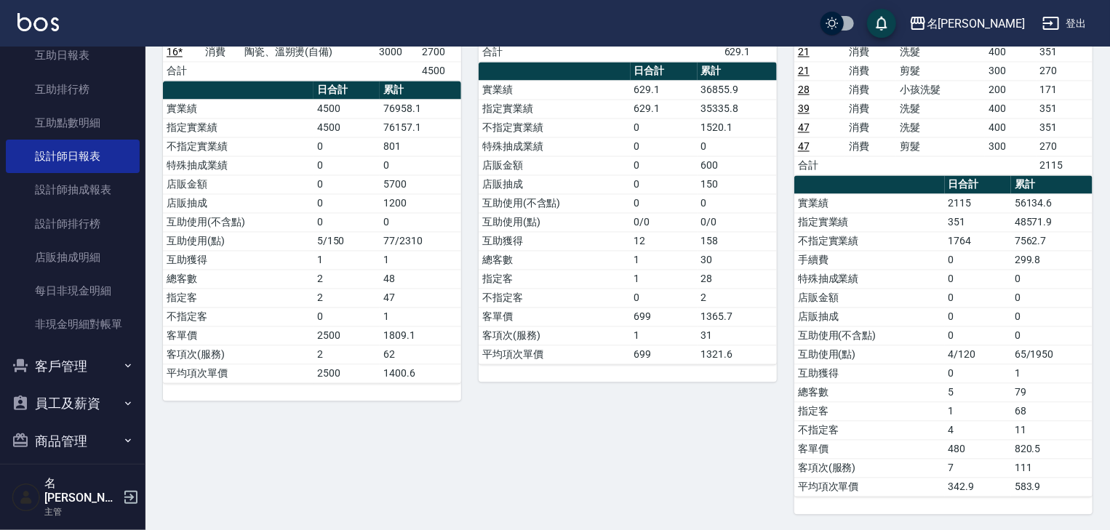
scroll to position [1163, 0]
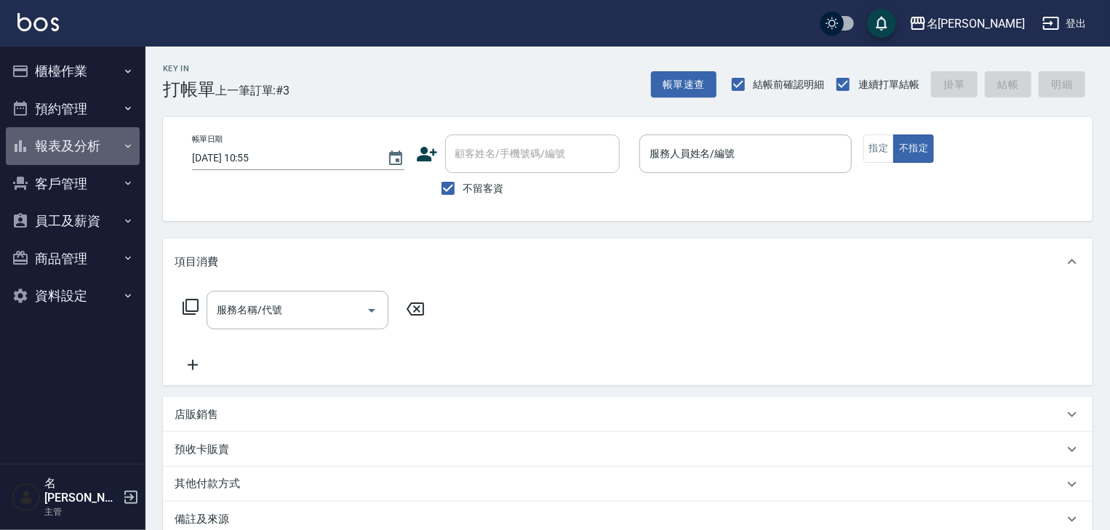
click at [64, 143] on button "報表及分析" at bounding box center [73, 146] width 134 height 38
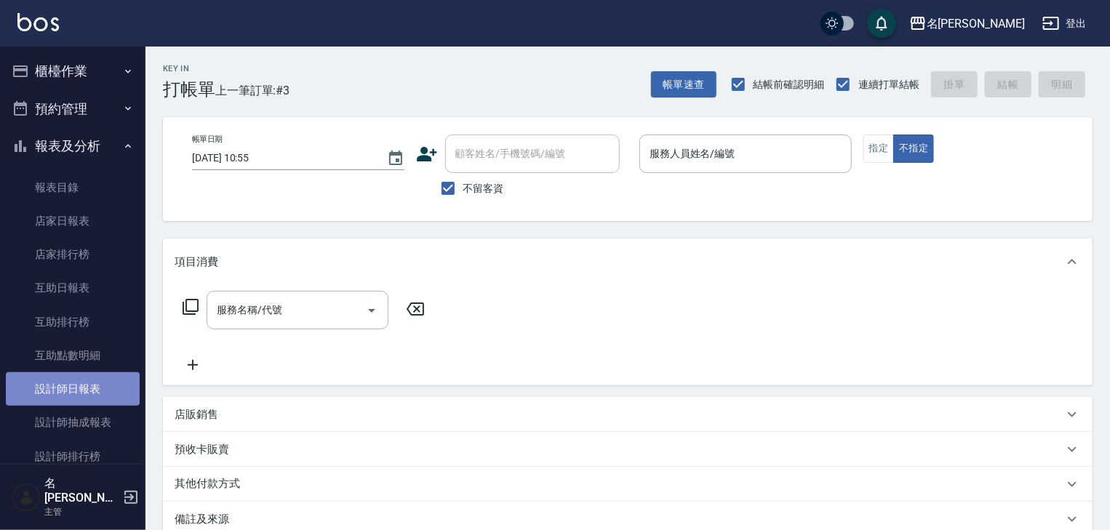
click at [111, 381] on link "設計師日報表" at bounding box center [73, 388] width 134 height 33
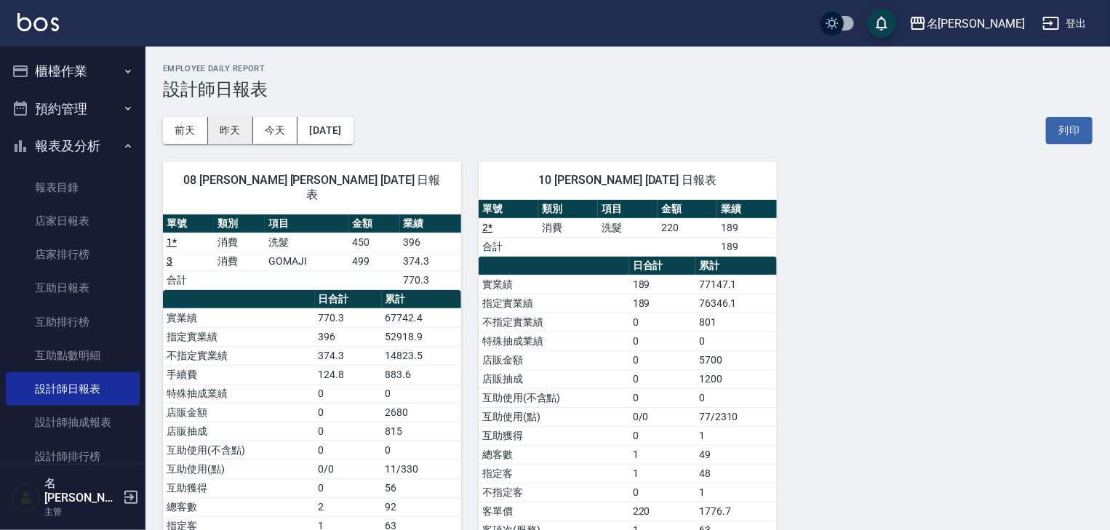
click at [233, 137] on button "昨天" at bounding box center [230, 130] width 45 height 27
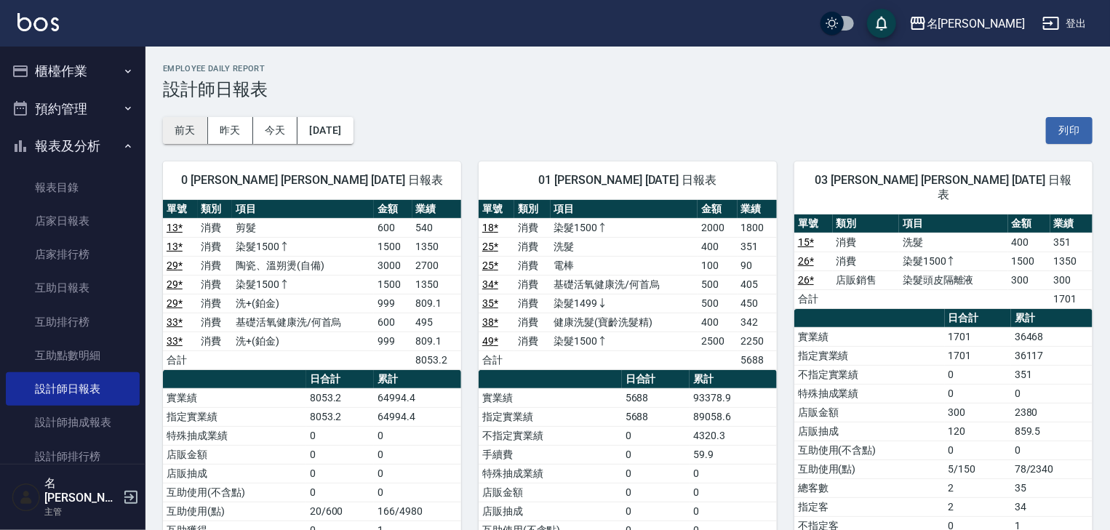
click at [183, 132] on button "前天" at bounding box center [185, 130] width 45 height 27
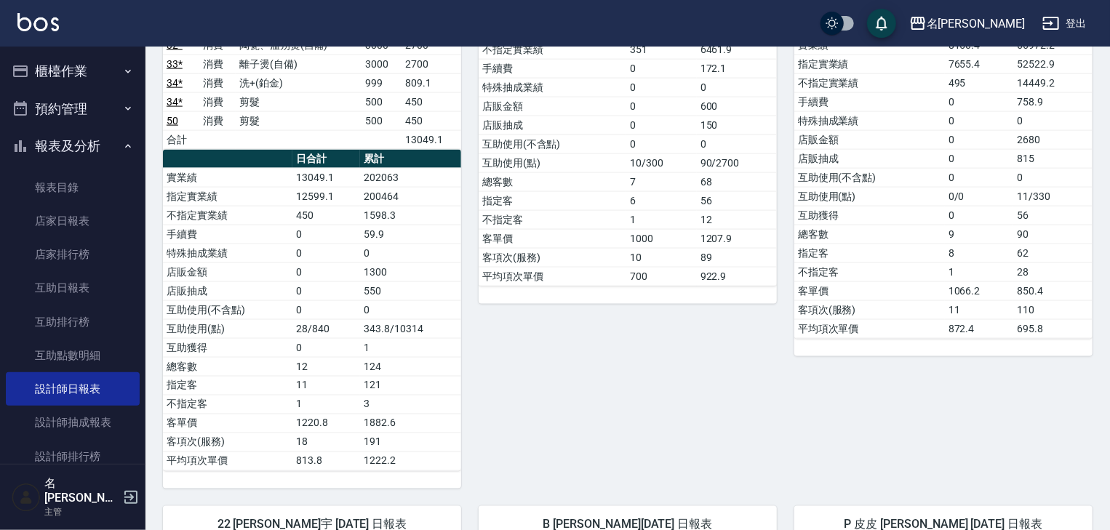
scroll to position [1318, 0]
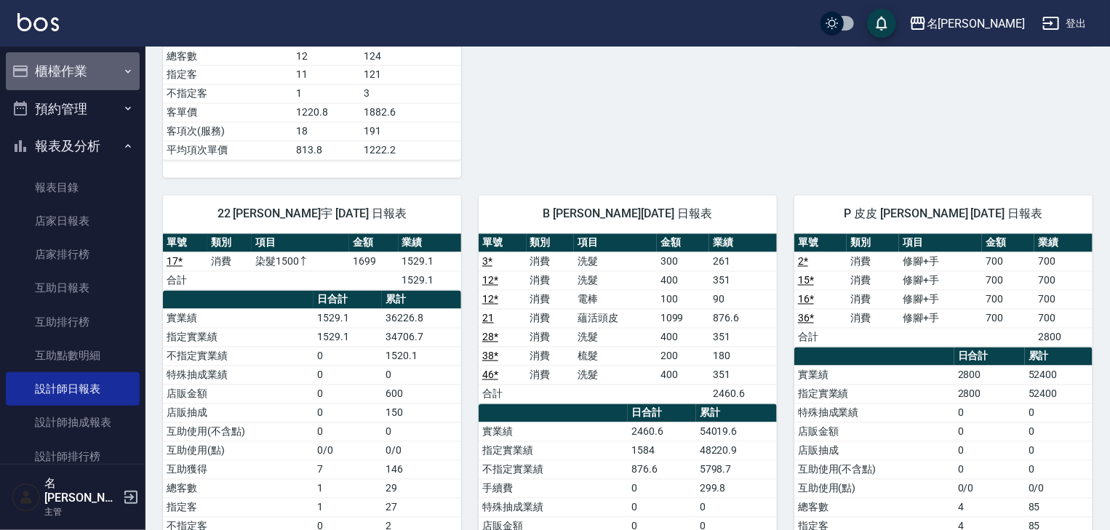
click at [100, 63] on button "櫃檯作業" at bounding box center [73, 71] width 134 height 38
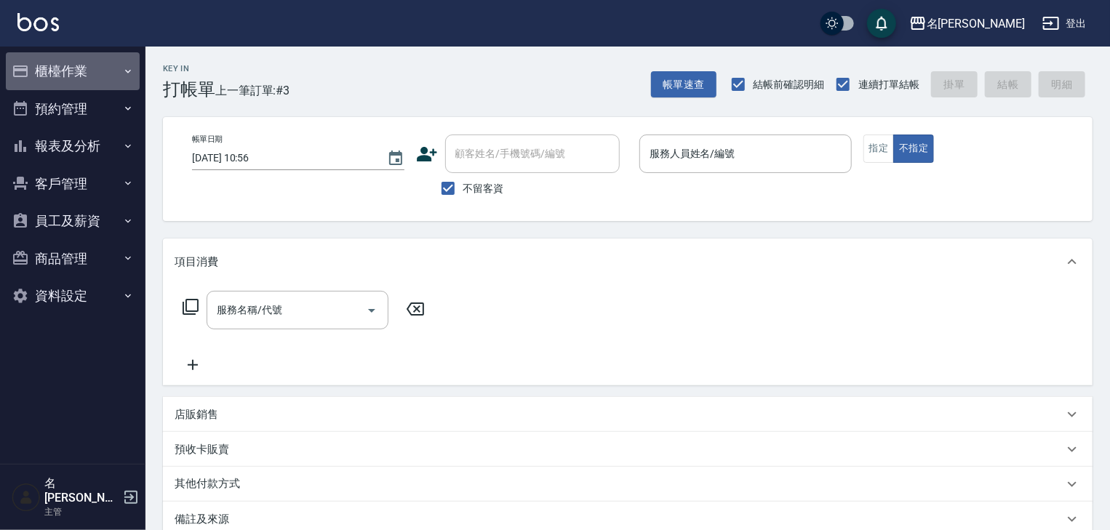
click at [33, 67] on button "櫃檯作業" at bounding box center [73, 71] width 134 height 38
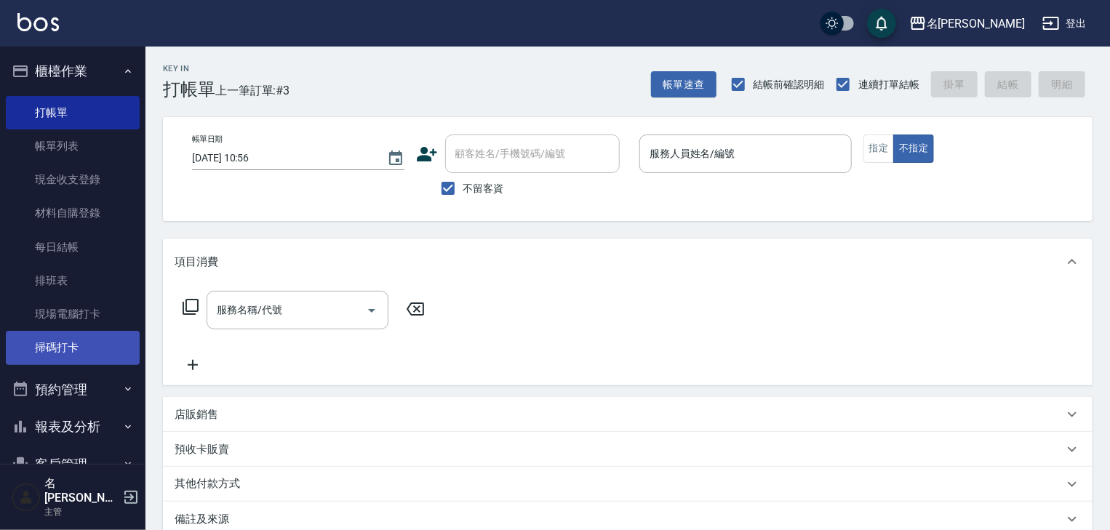
click at [73, 344] on link "掃碼打卡" at bounding box center [73, 347] width 134 height 33
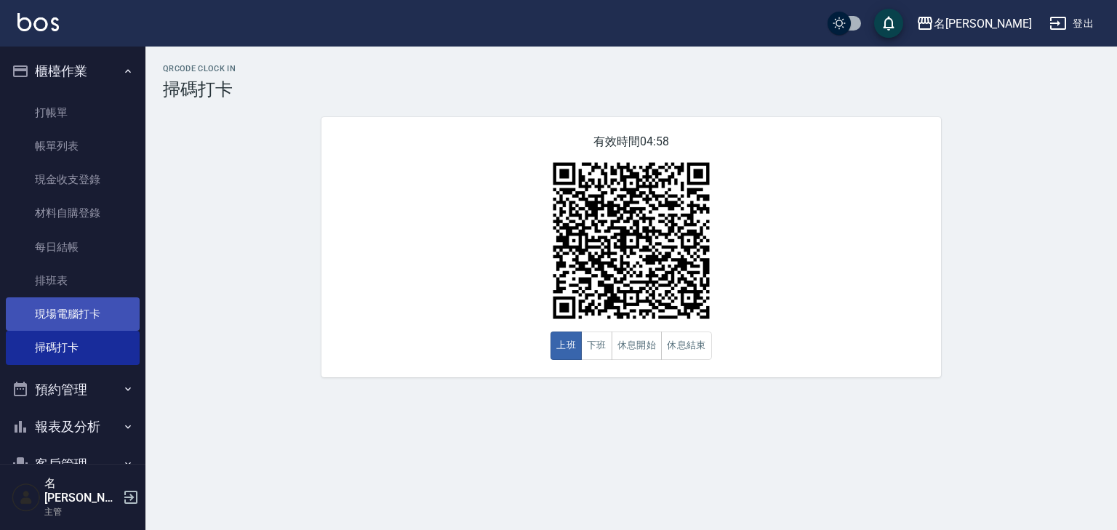
click at [88, 308] on link "現場電腦打卡" at bounding box center [73, 313] width 134 height 33
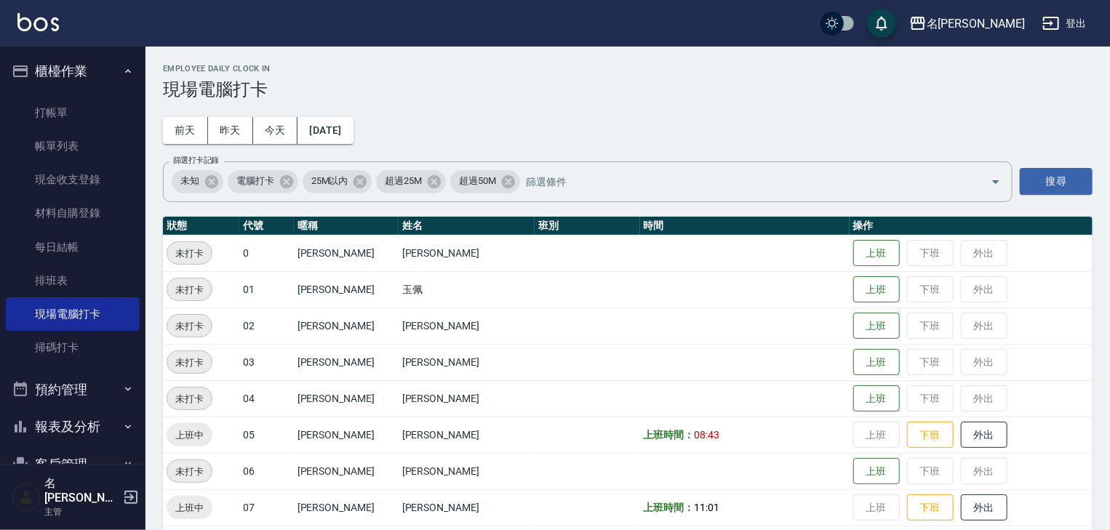
scroll to position [155, 0]
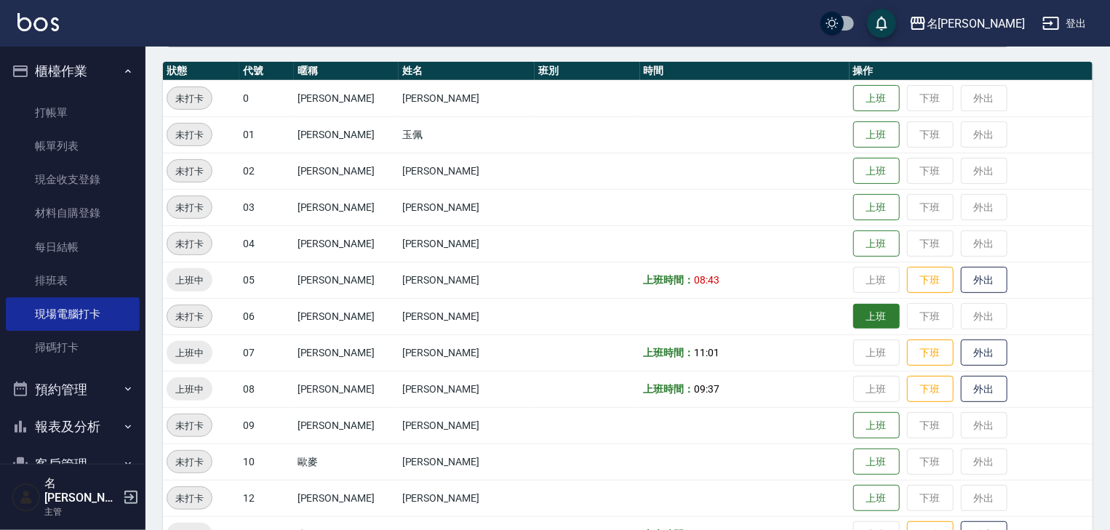
click at [864, 315] on button "上班" at bounding box center [876, 316] width 47 height 25
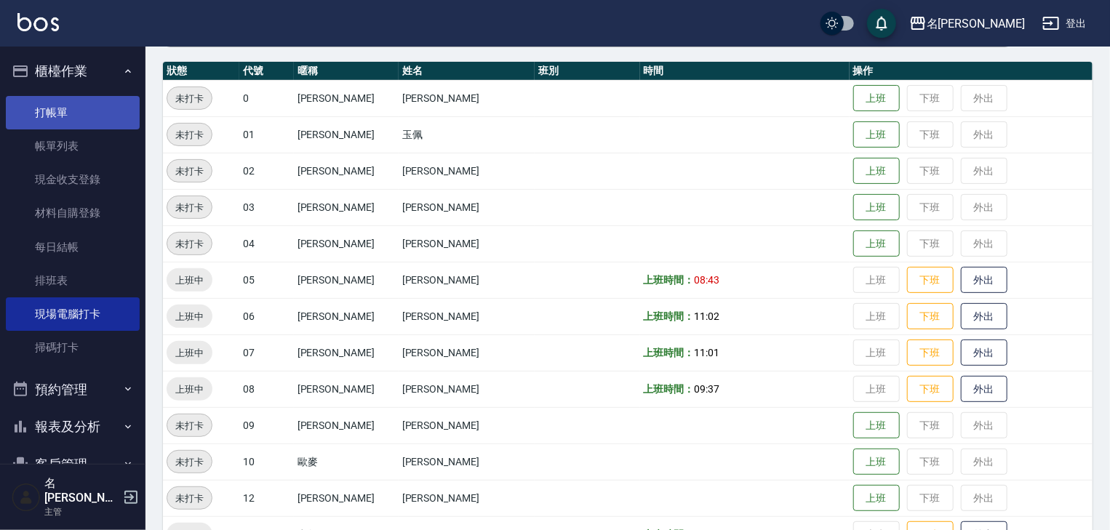
click at [70, 111] on link "打帳單" at bounding box center [73, 112] width 134 height 33
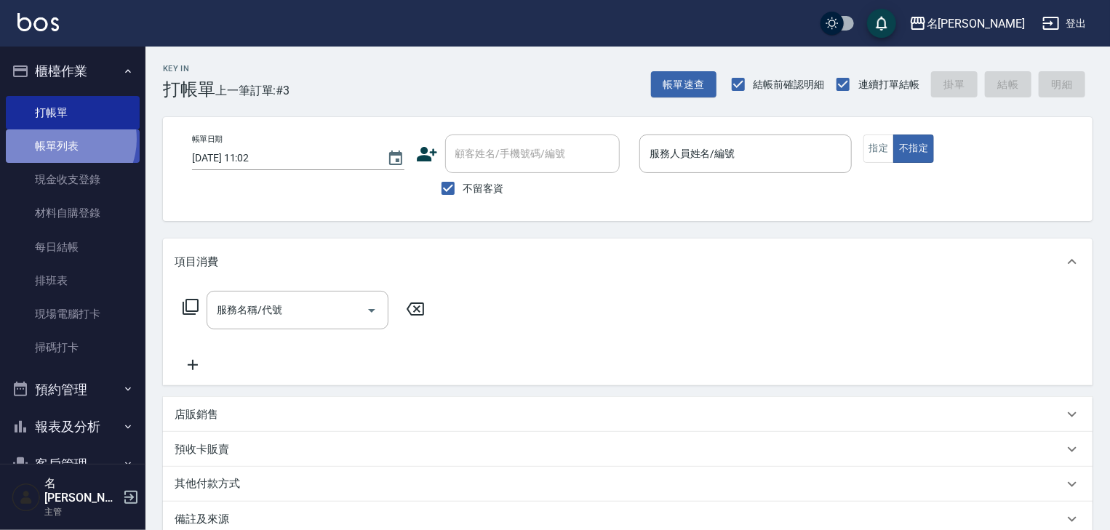
click at [63, 140] on link "帳單列表" at bounding box center [73, 145] width 134 height 33
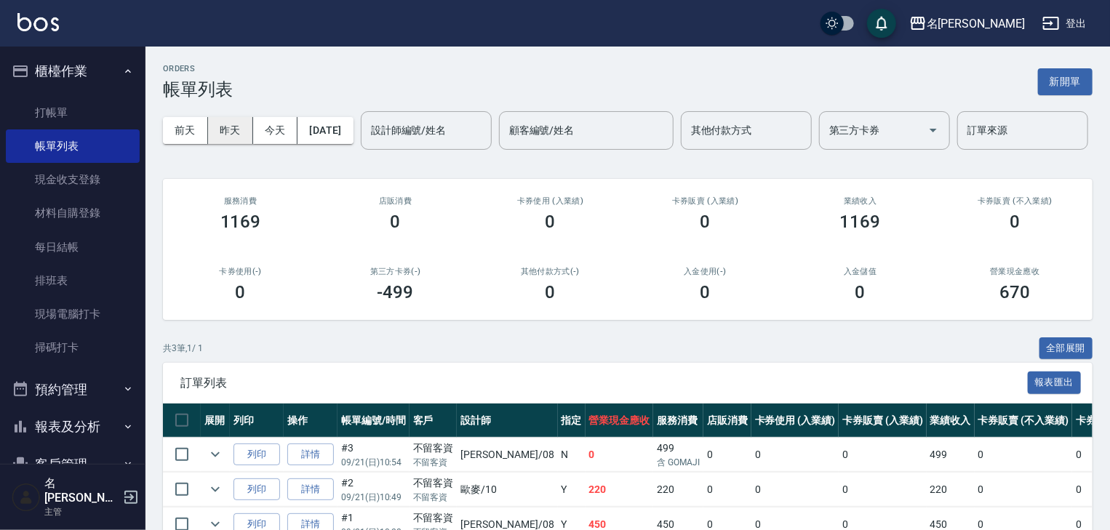
click at [225, 130] on button "昨天" at bounding box center [230, 130] width 45 height 27
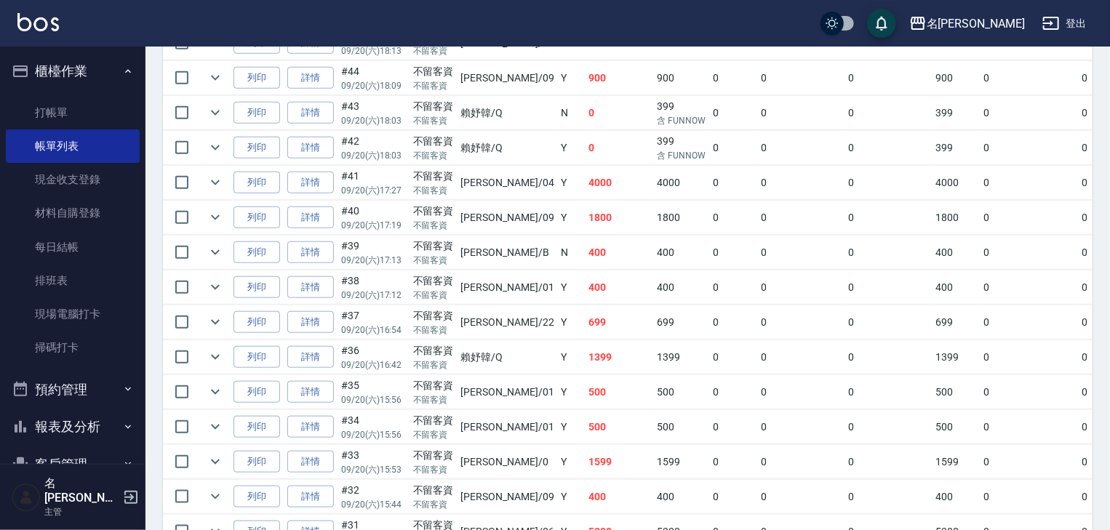
scroll to position [474, 0]
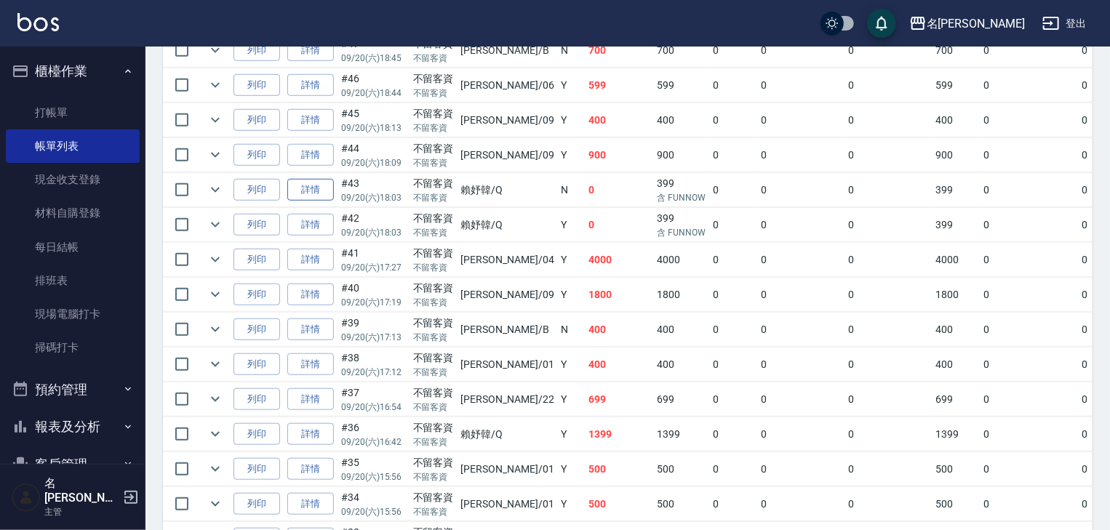
click at [320, 201] on link "詳情" at bounding box center [310, 190] width 47 height 23
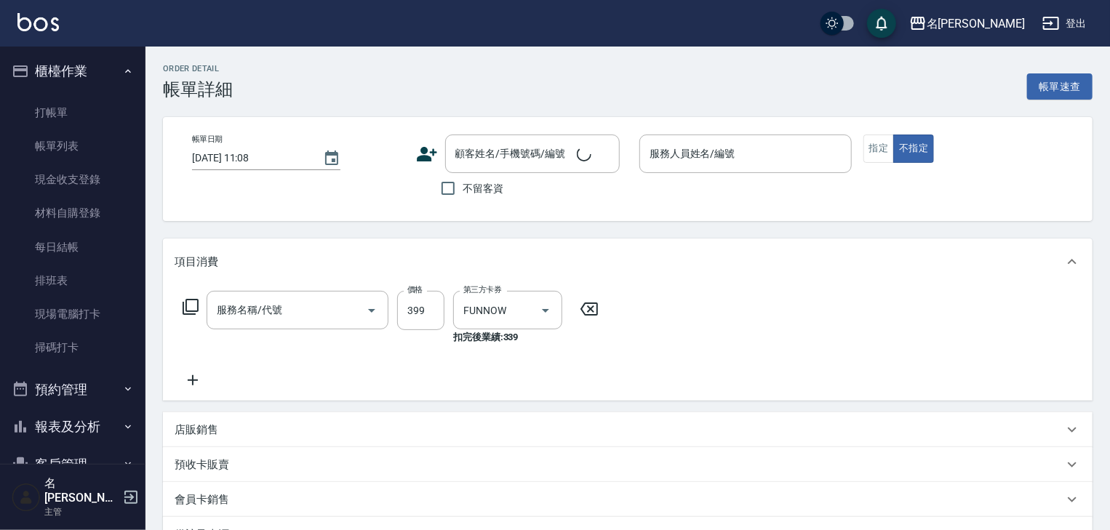
type input "2025/09/20 18:03"
checkbox input "true"
type input "賴妤韓-Q"
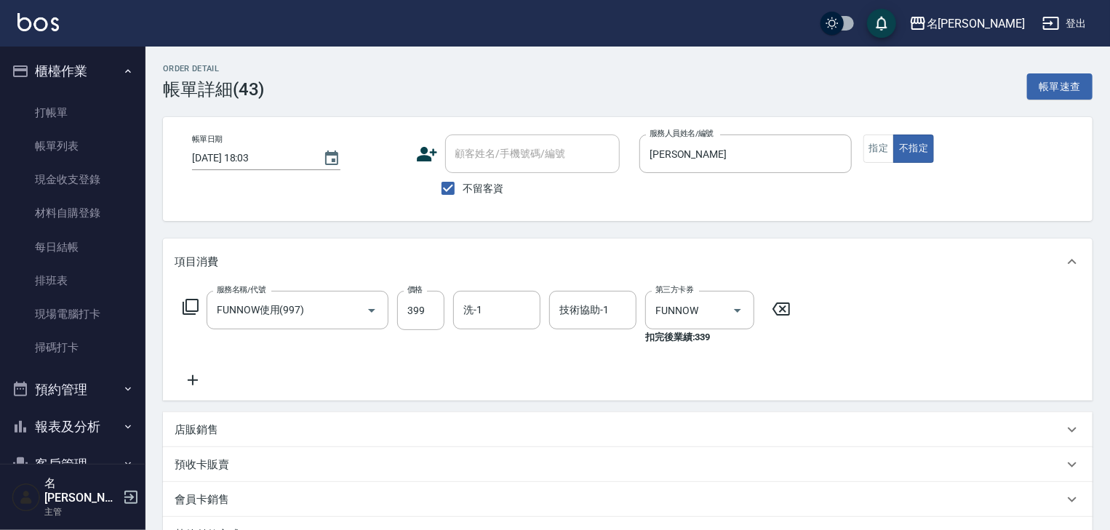
type input "FUNNOW使用(997)"
click at [837, 152] on icon "Clear" at bounding box center [836, 154] width 9 height 9
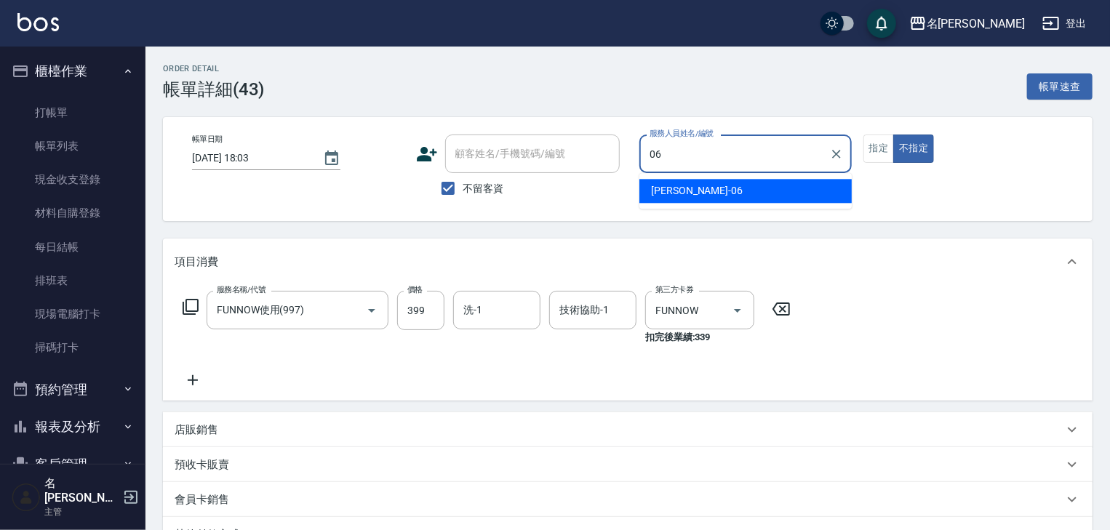
type input "阿龔-06"
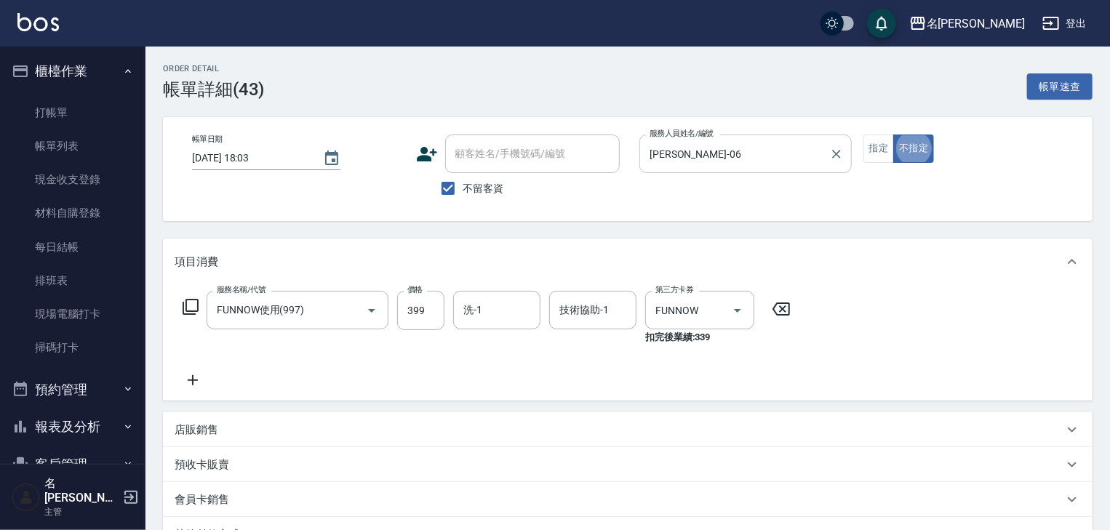
type button "false"
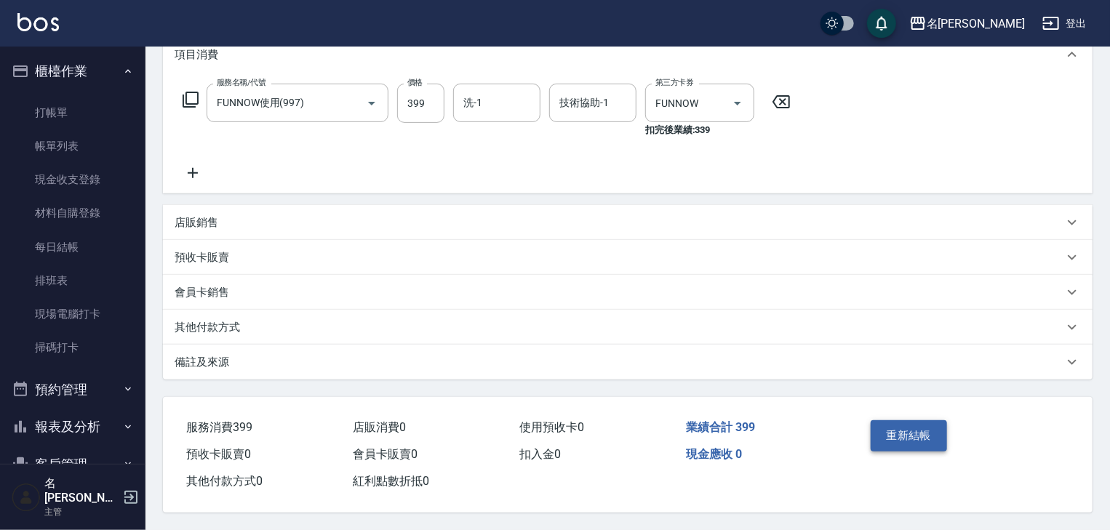
click at [894, 428] on button "重新結帳" at bounding box center [908, 435] width 77 height 31
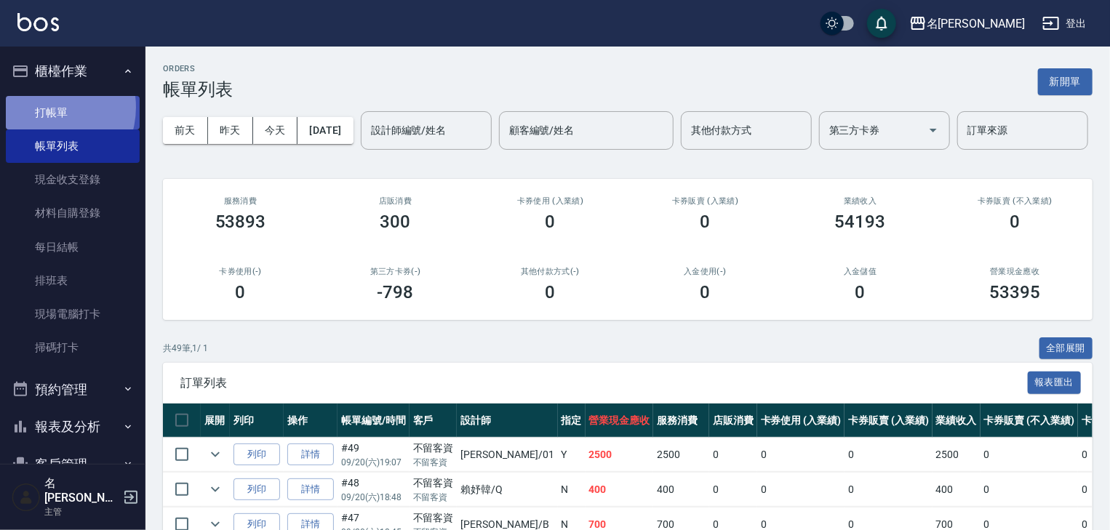
click at [44, 107] on link "打帳單" at bounding box center [73, 112] width 134 height 33
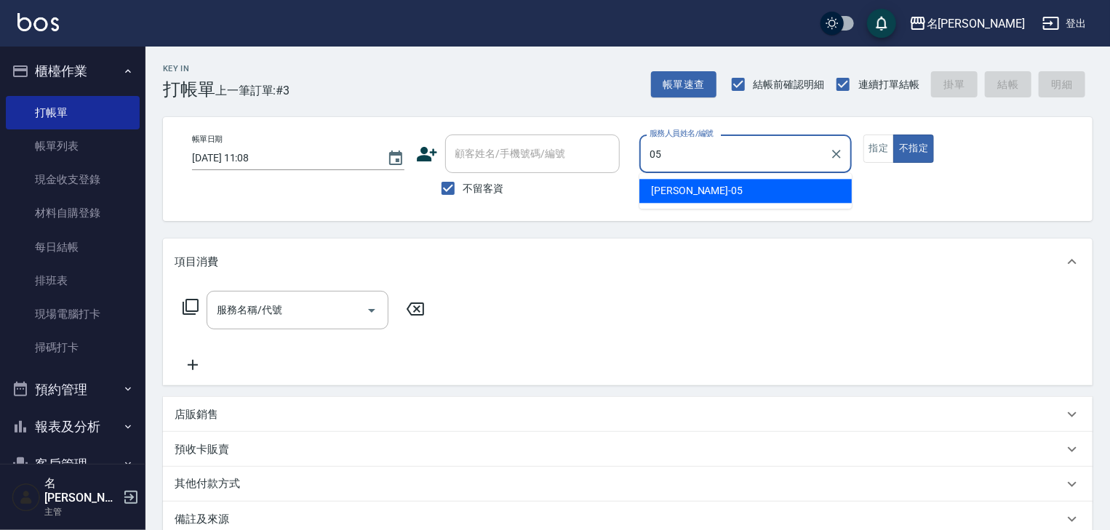
type input "林麗慧-05"
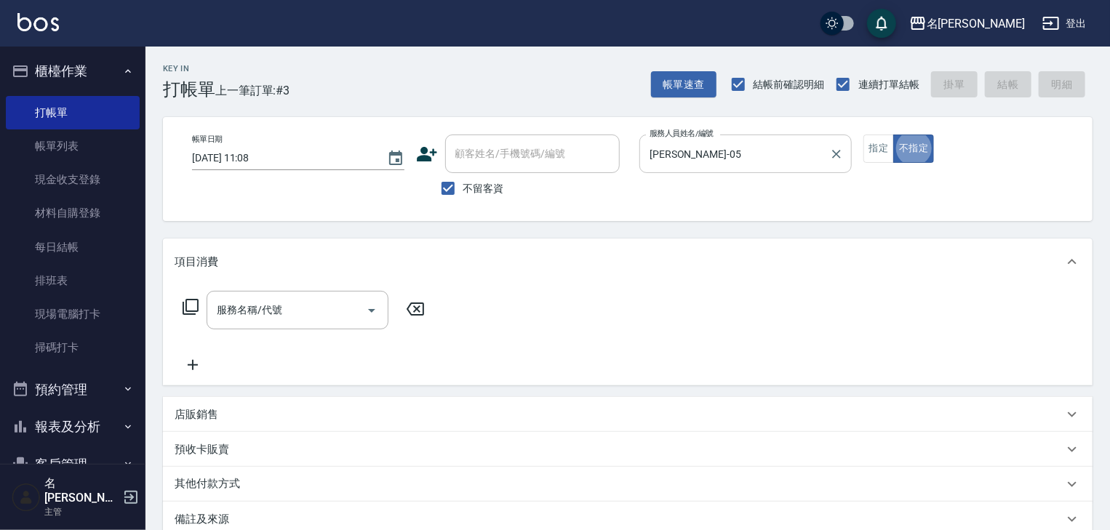
type button "false"
click at [878, 148] on button "指定" at bounding box center [878, 149] width 31 height 28
click at [253, 302] on input "服務名稱/代號" at bounding box center [286, 309] width 147 height 25
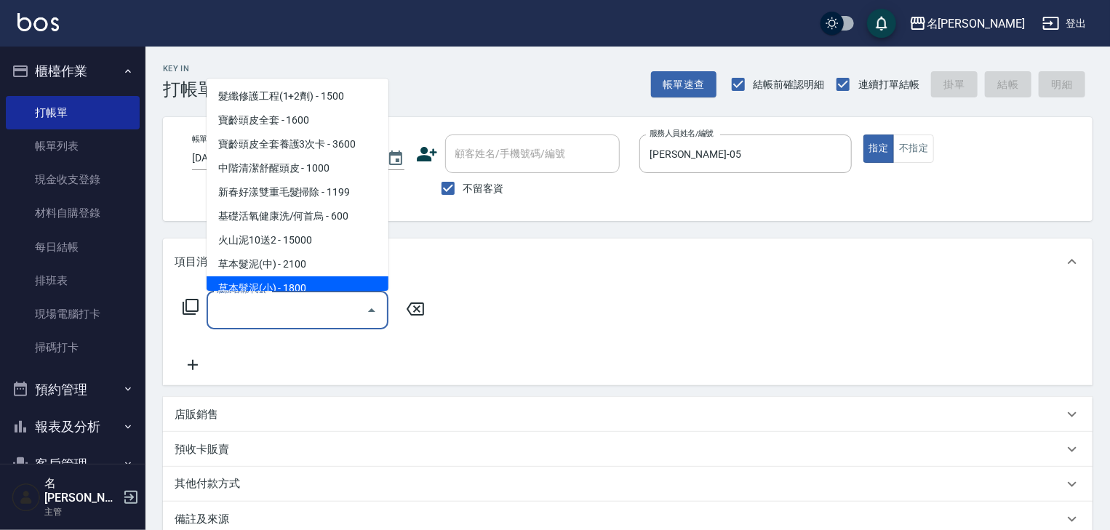
click at [276, 285] on span "草本髮泥(小) - 1800" at bounding box center [297, 289] width 182 height 24
type input "草本髮泥(小)(122)"
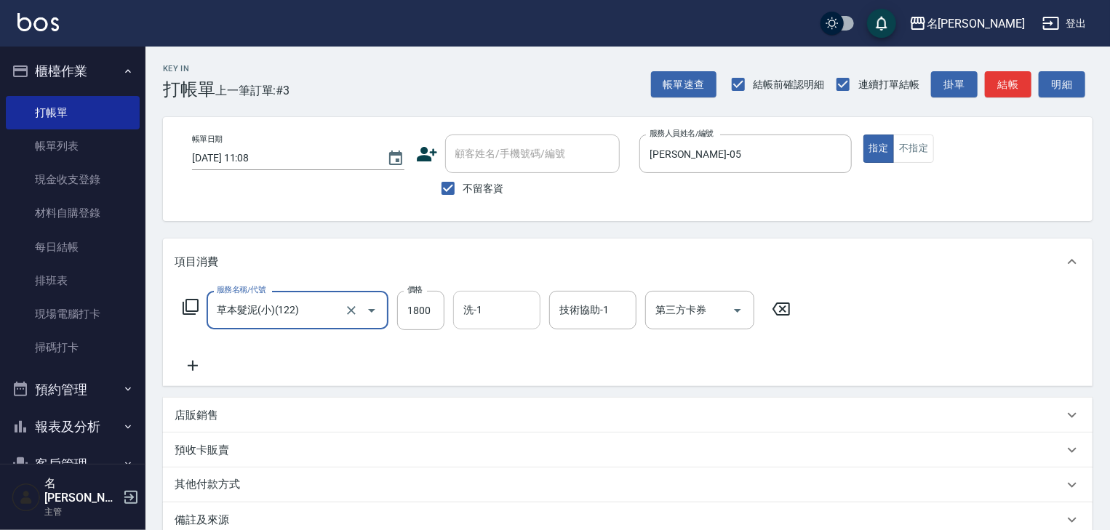
click at [484, 307] on input "洗-1" at bounding box center [497, 309] width 74 height 25
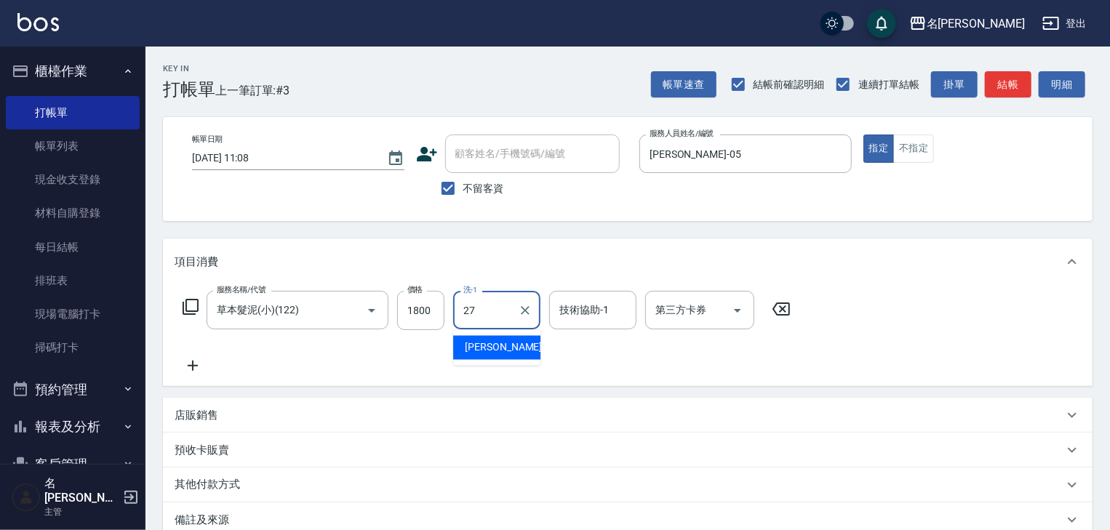
type input "張紹柏-27"
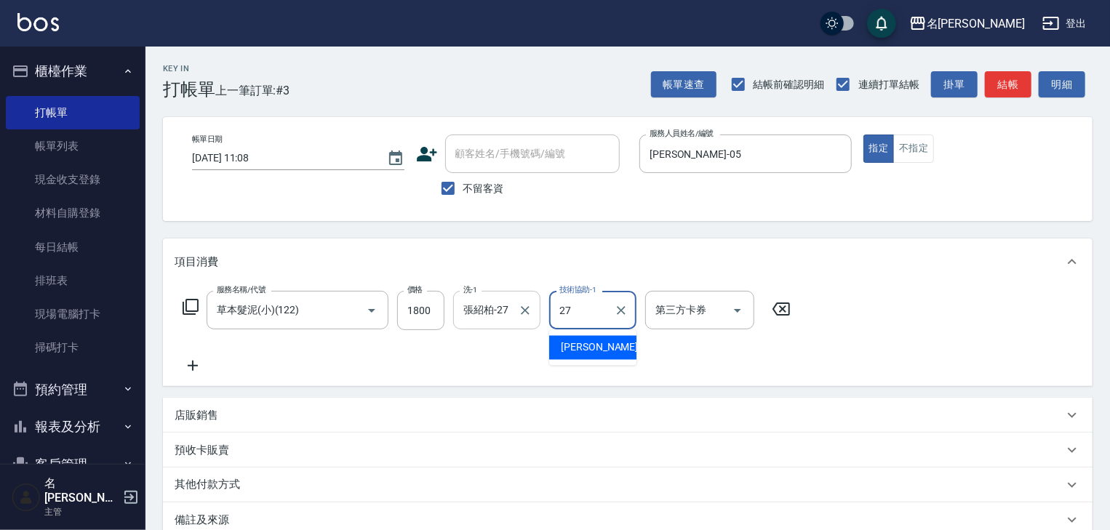
type input "張紹柏-27"
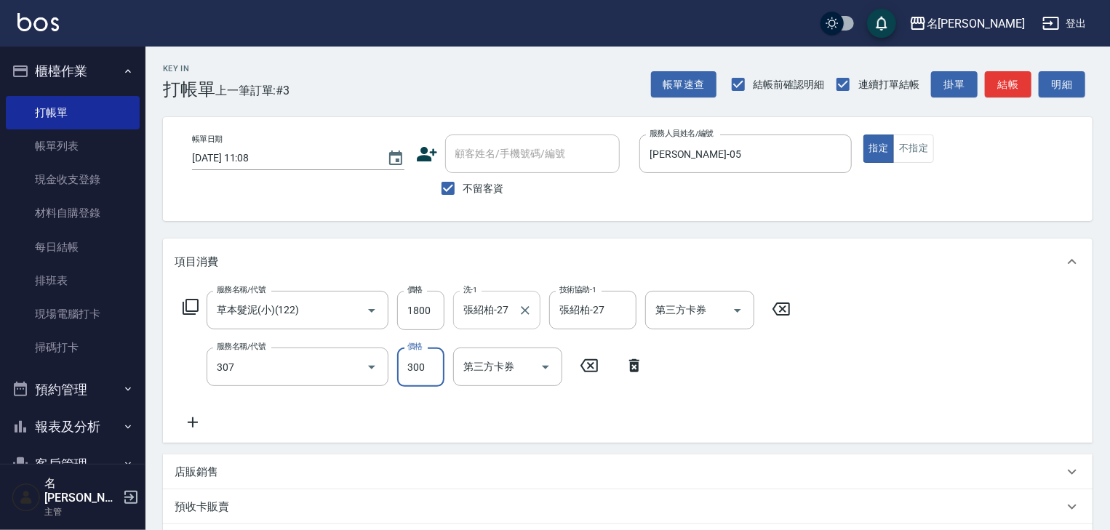
type input "剪髮(307)"
type input "500"
click at [1008, 84] on button "結帳" at bounding box center [1007, 84] width 47 height 27
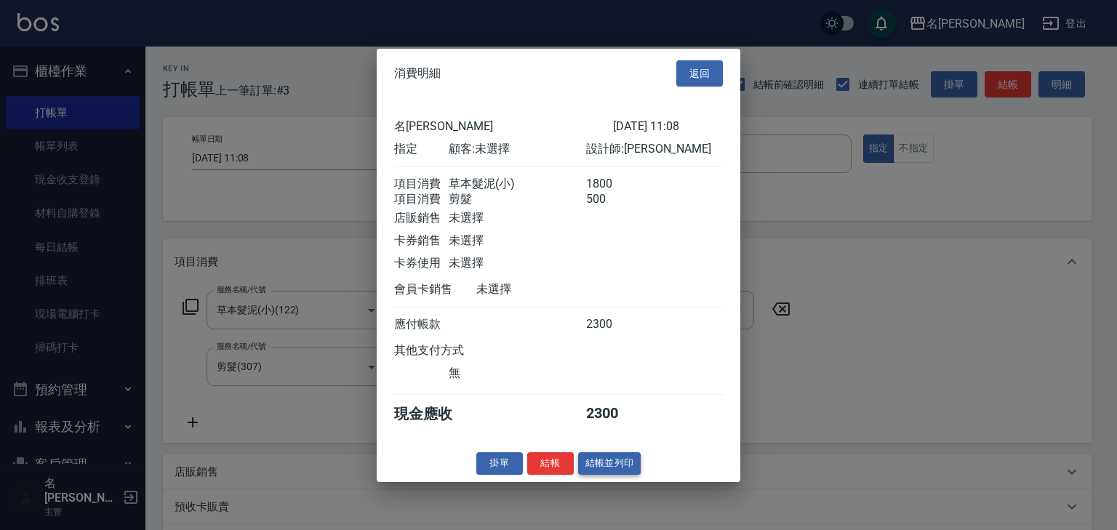
click at [602, 470] on button "結帳並列印" at bounding box center [609, 463] width 63 height 23
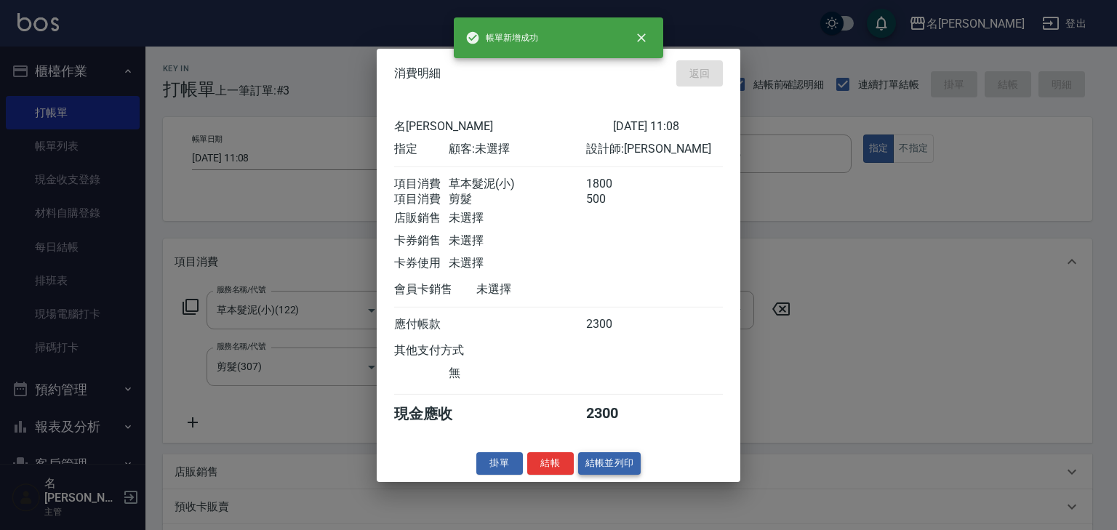
type input "2025/09/21 12:01"
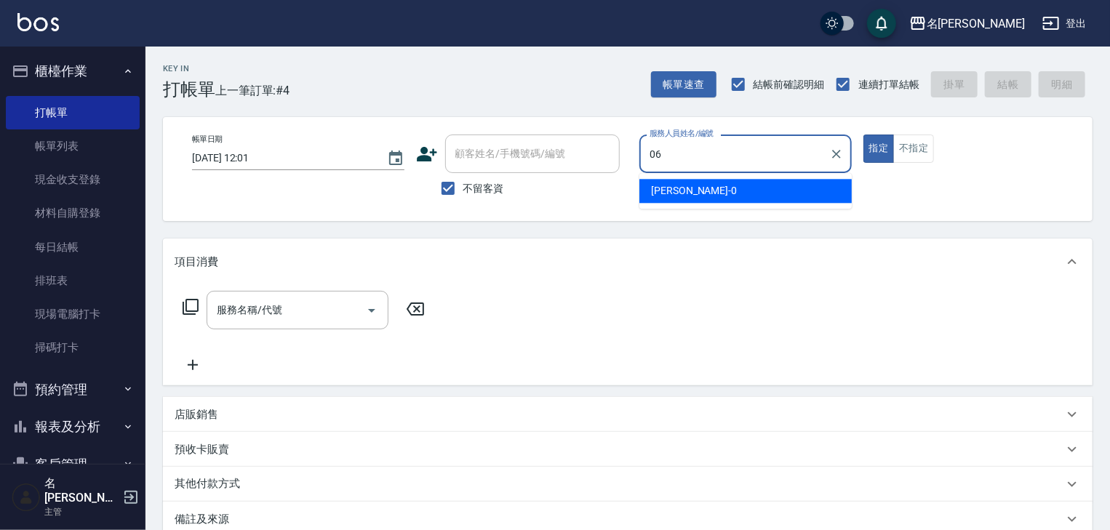
type input "[PERSON_NAME]-06"
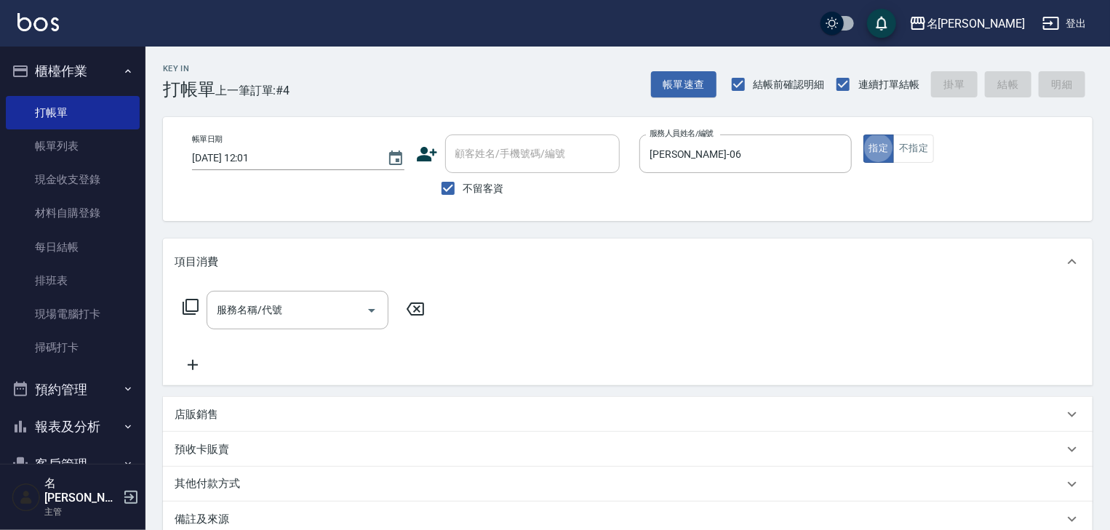
type button "true"
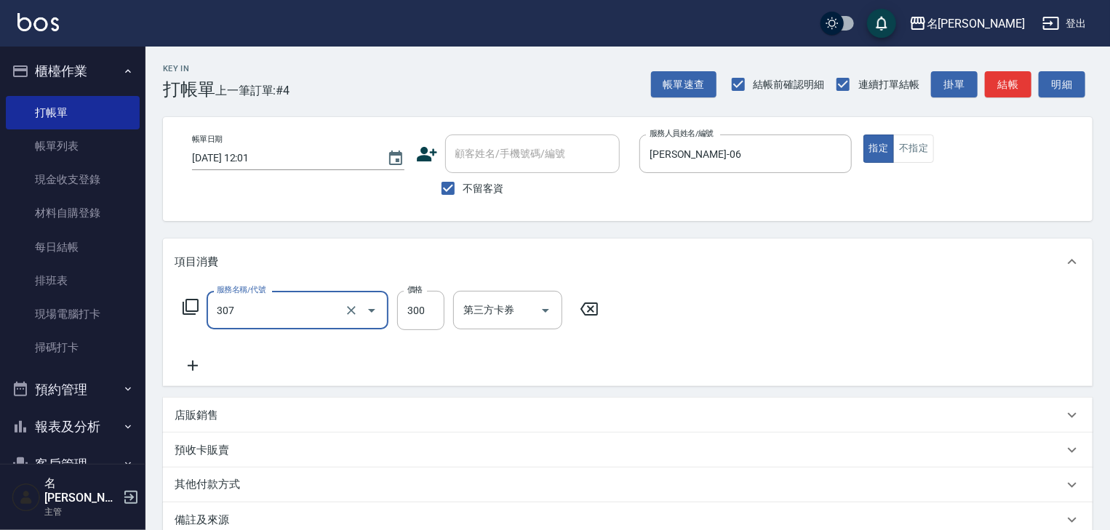
type input "剪髮(307)"
click at [1008, 79] on button "結帳" at bounding box center [1007, 84] width 47 height 27
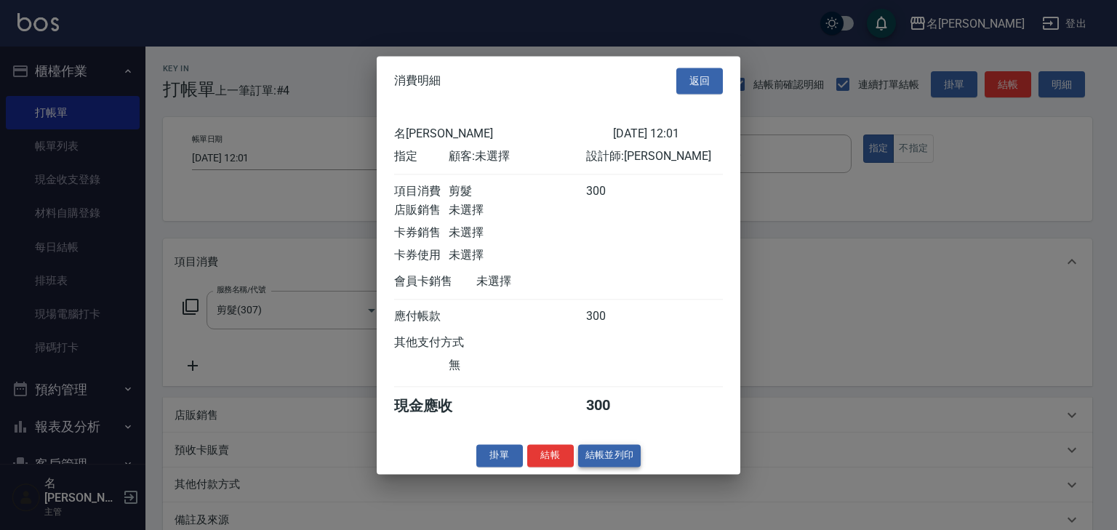
click at [597, 462] on button "結帳並列印" at bounding box center [609, 455] width 63 height 23
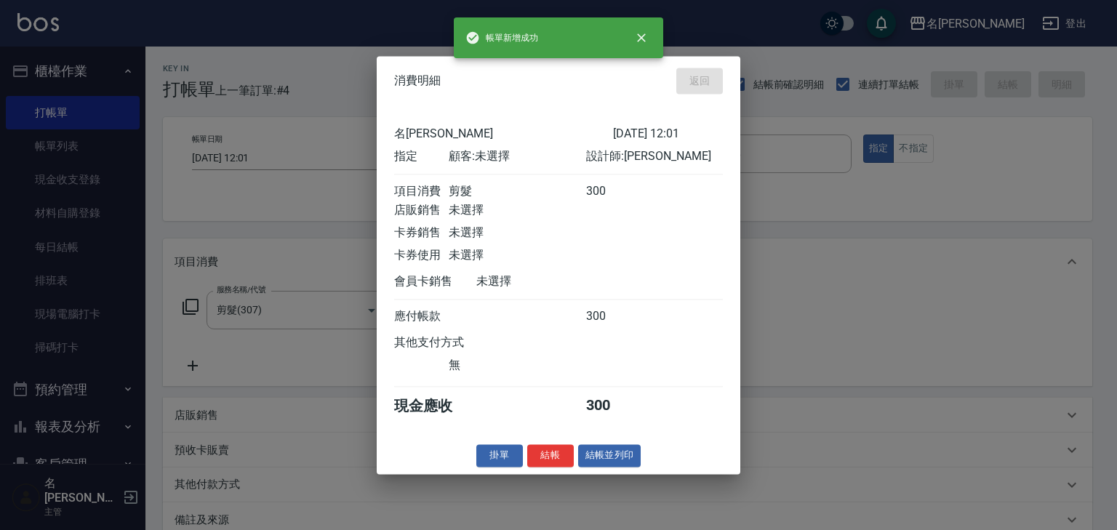
type input "2025/09/21 12:11"
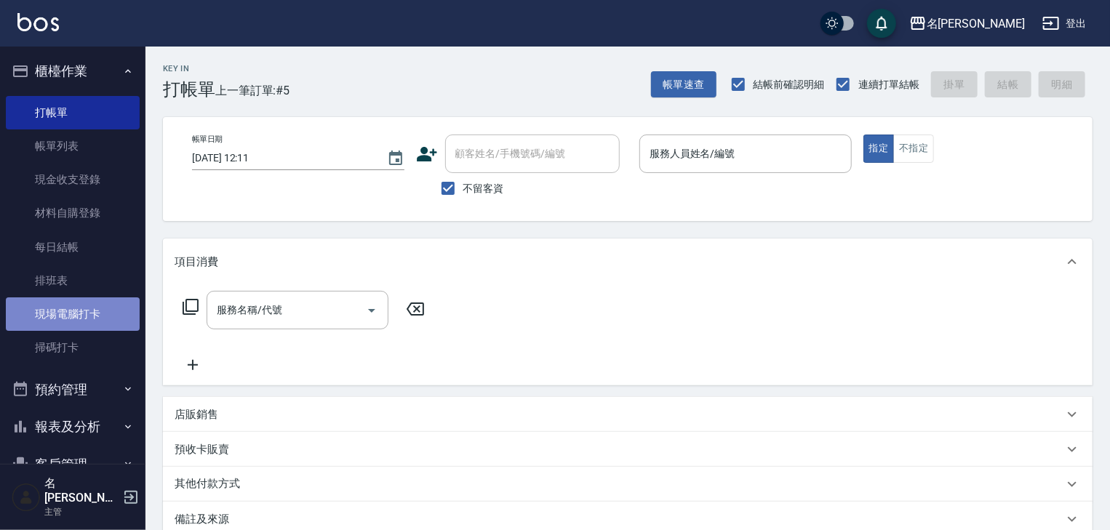
click at [77, 313] on link "現場電腦打卡" at bounding box center [73, 313] width 134 height 33
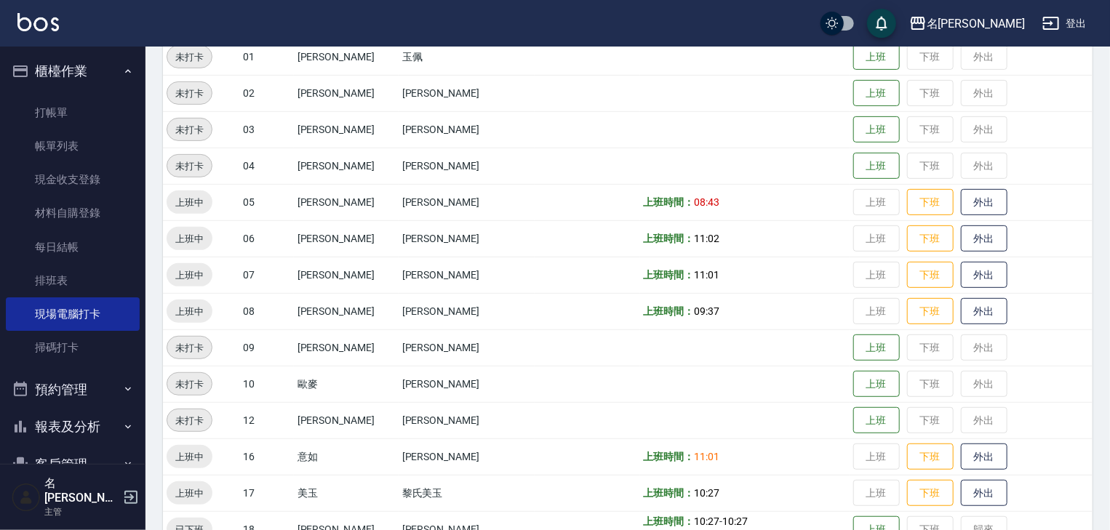
scroll to position [310, 0]
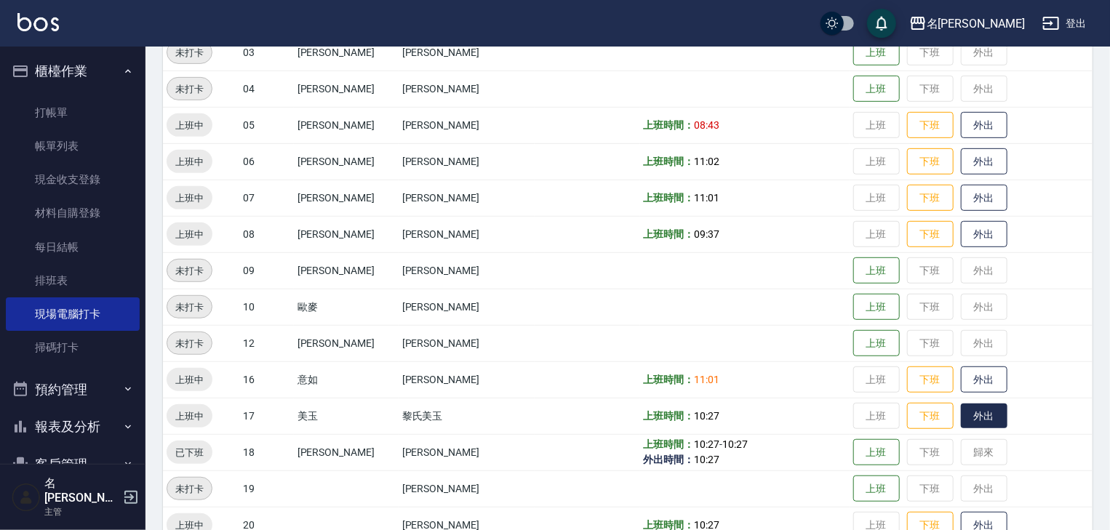
click at [960, 410] on button "外出" at bounding box center [983, 416] width 47 height 25
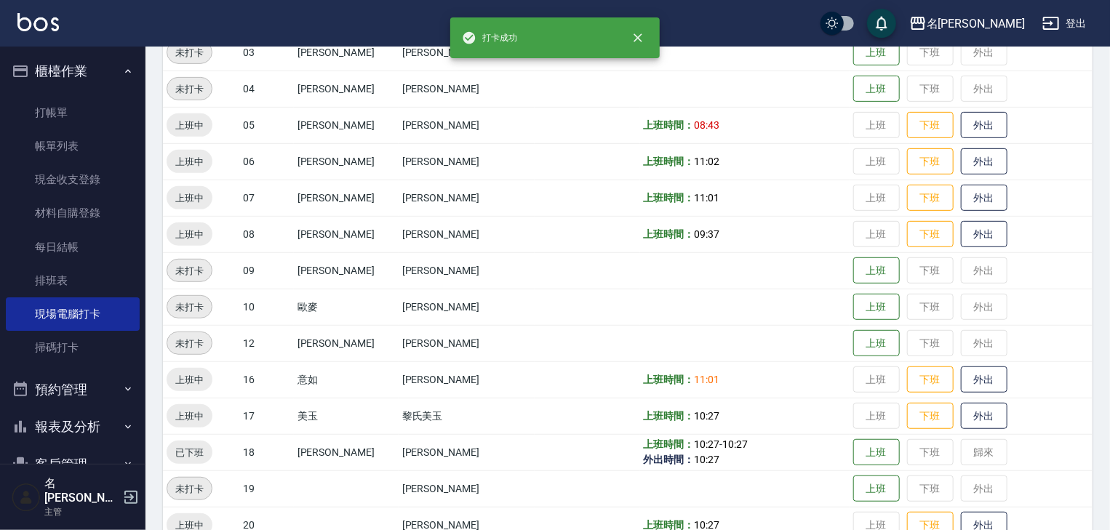
scroll to position [388, 0]
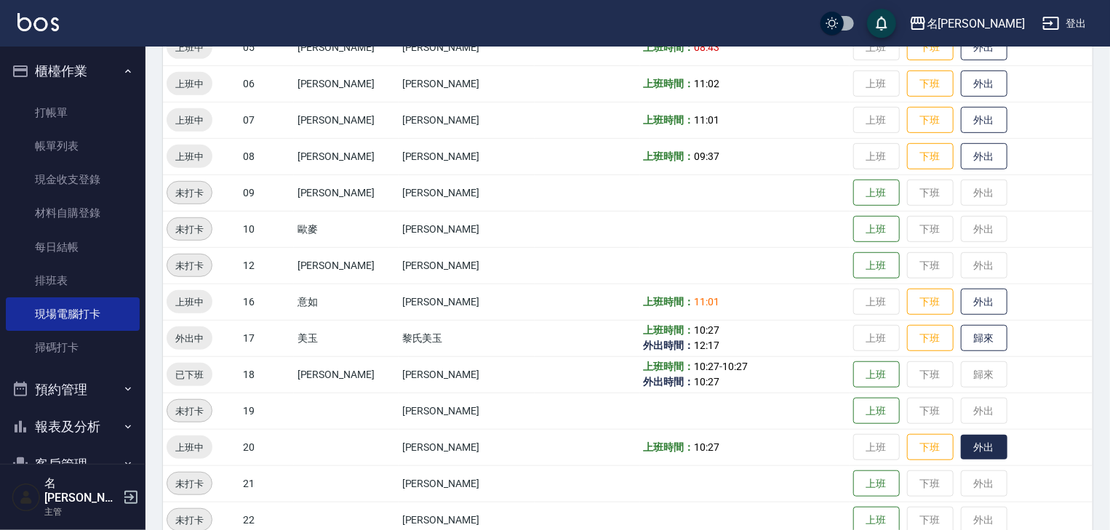
click at [966, 438] on button "外出" at bounding box center [983, 447] width 47 height 25
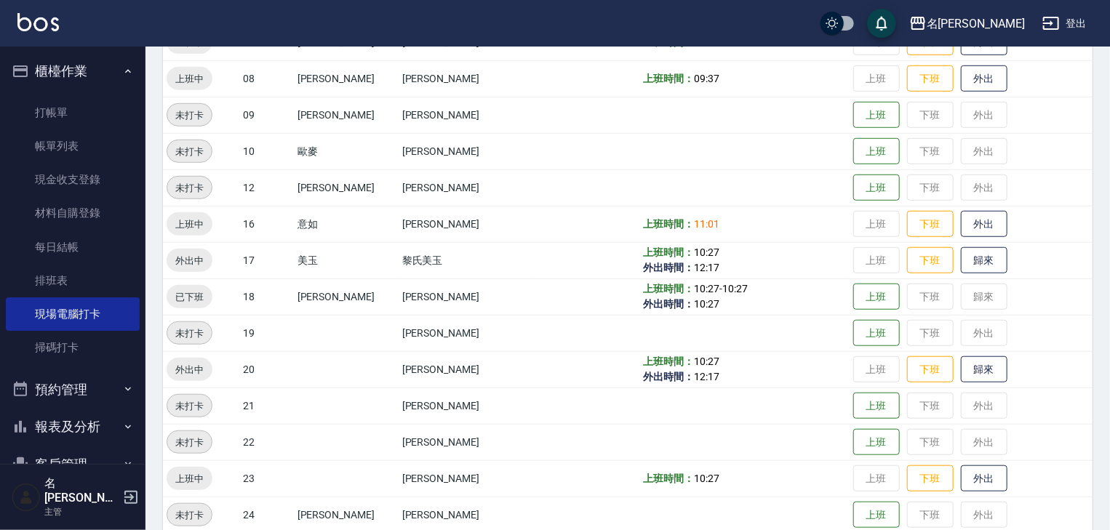
scroll to position [310, 0]
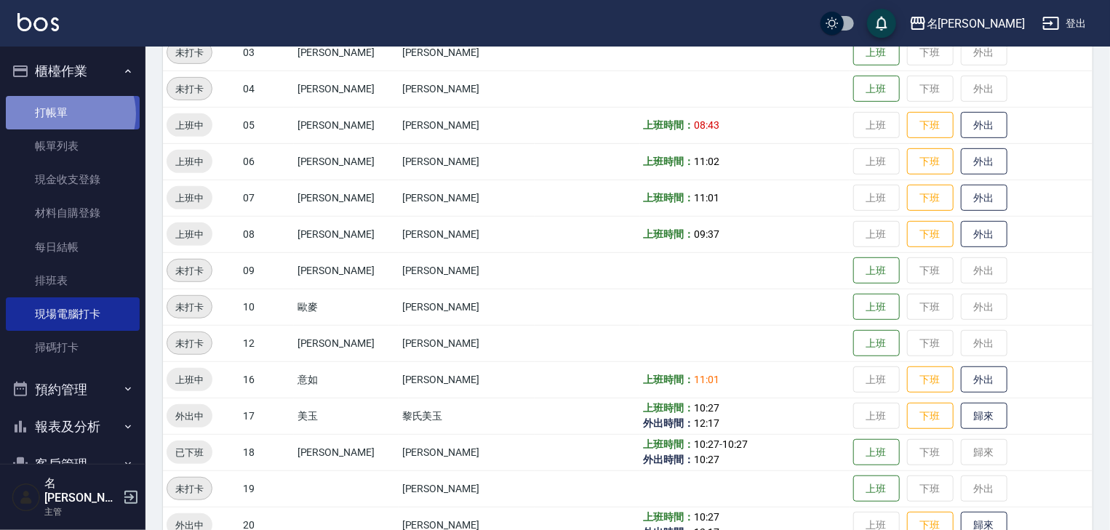
click at [68, 113] on link "打帳單" at bounding box center [73, 112] width 134 height 33
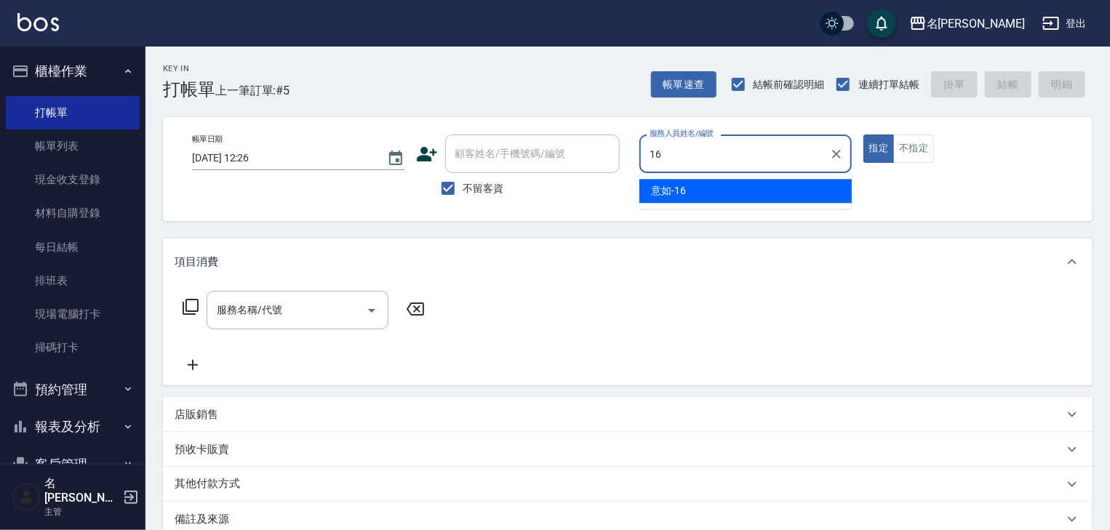
type input "意如-16"
type button "true"
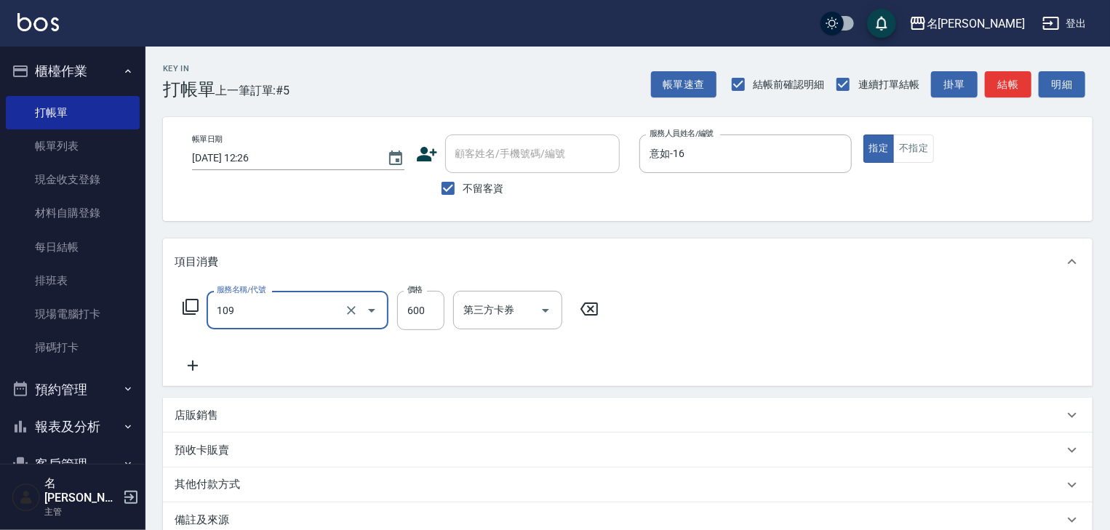
type input "基礎活氧健康洗/何首烏(109)"
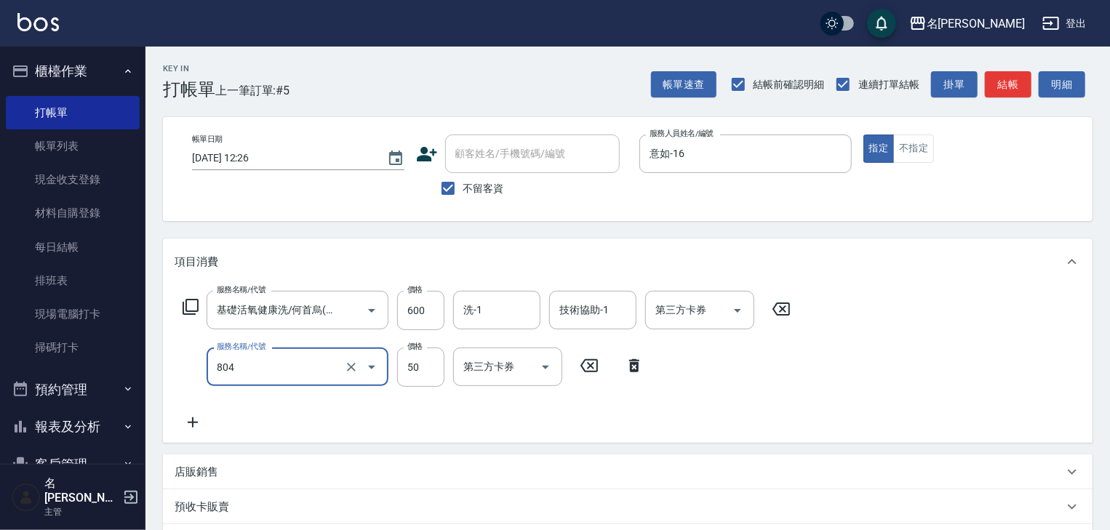
type input "吹捲(804)"
click at [992, 95] on button "結帳" at bounding box center [1007, 84] width 47 height 27
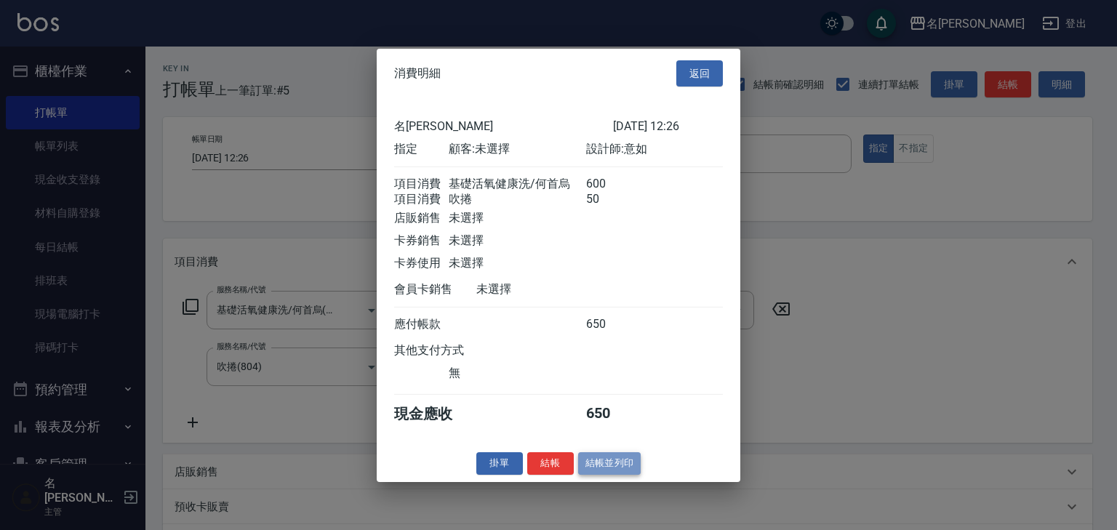
click at [611, 463] on button "結帳並列印" at bounding box center [609, 463] width 63 height 23
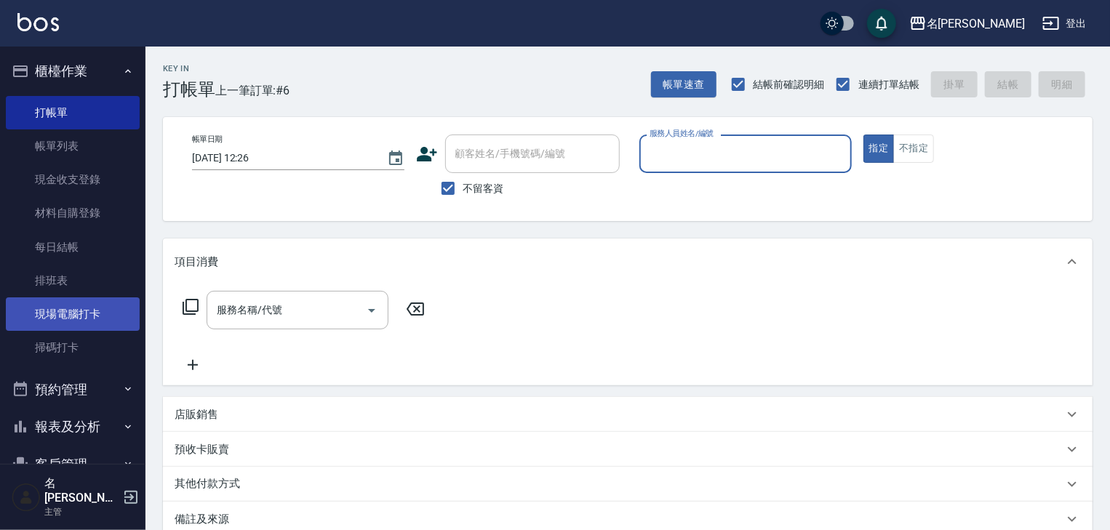
click at [81, 316] on link "現場電腦打卡" at bounding box center [73, 313] width 134 height 33
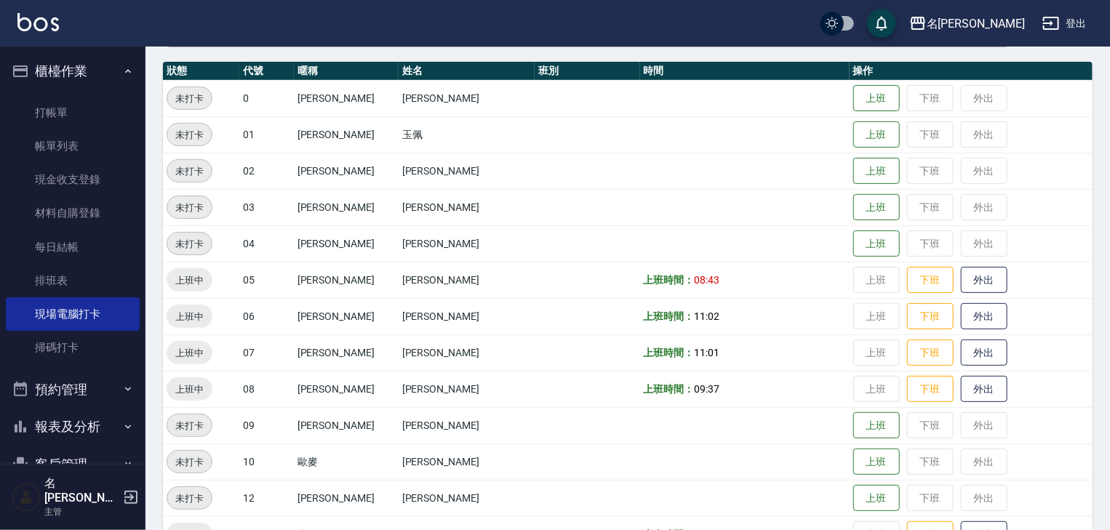
scroll to position [310, 0]
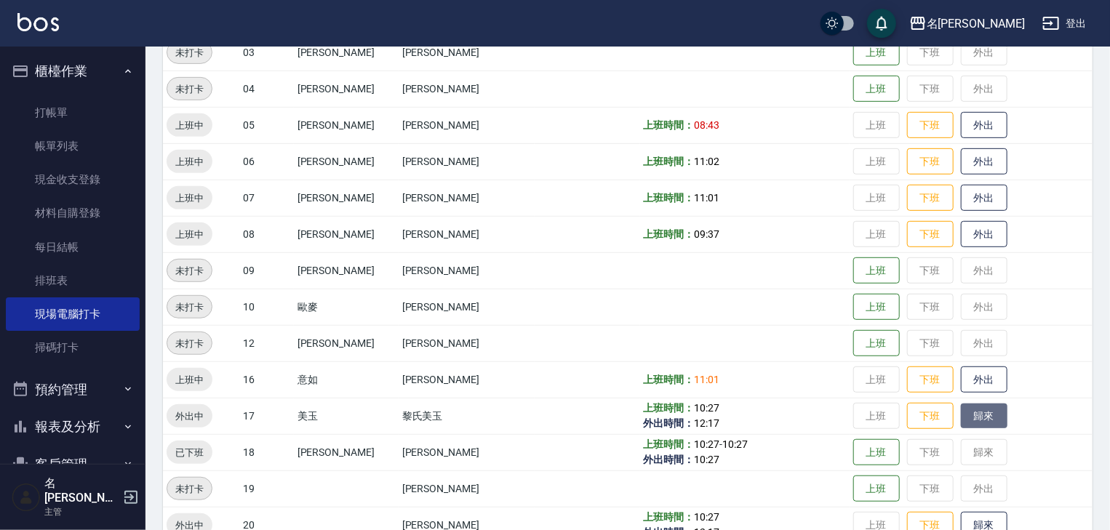
click at [960, 420] on button "歸來" at bounding box center [983, 416] width 47 height 25
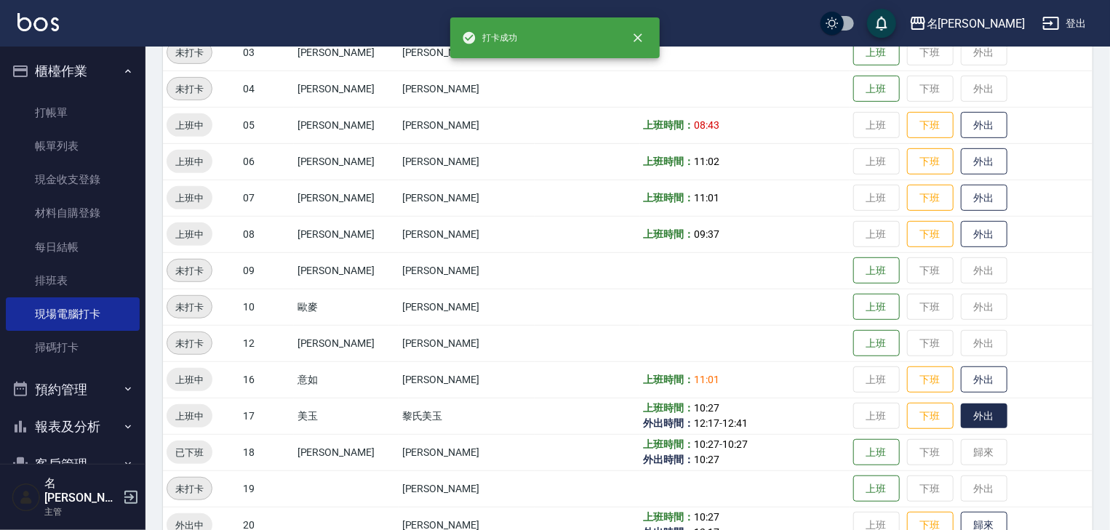
scroll to position [465, 0]
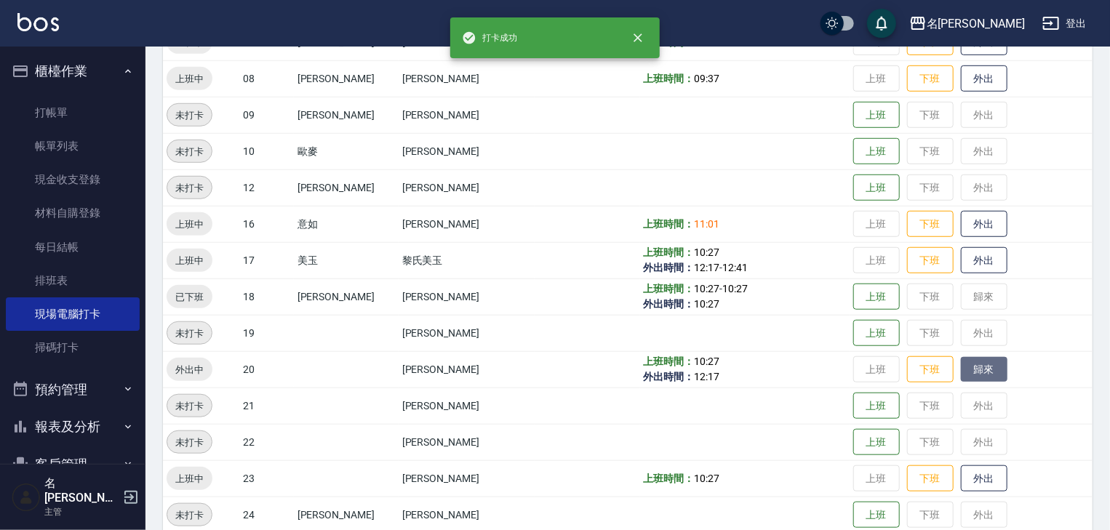
click at [960, 370] on button "歸來" at bounding box center [983, 369] width 47 height 25
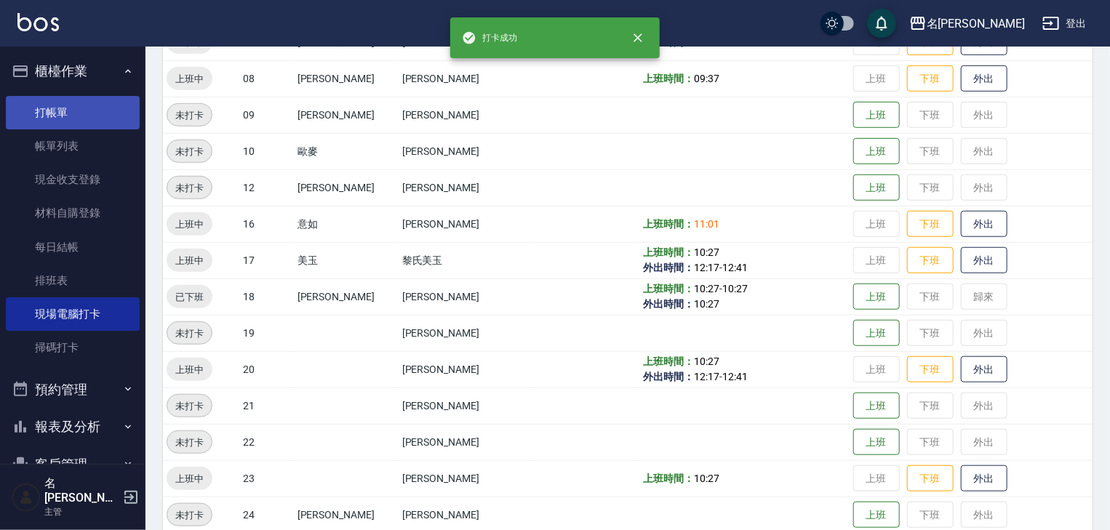
click at [58, 119] on link "打帳單" at bounding box center [73, 112] width 134 height 33
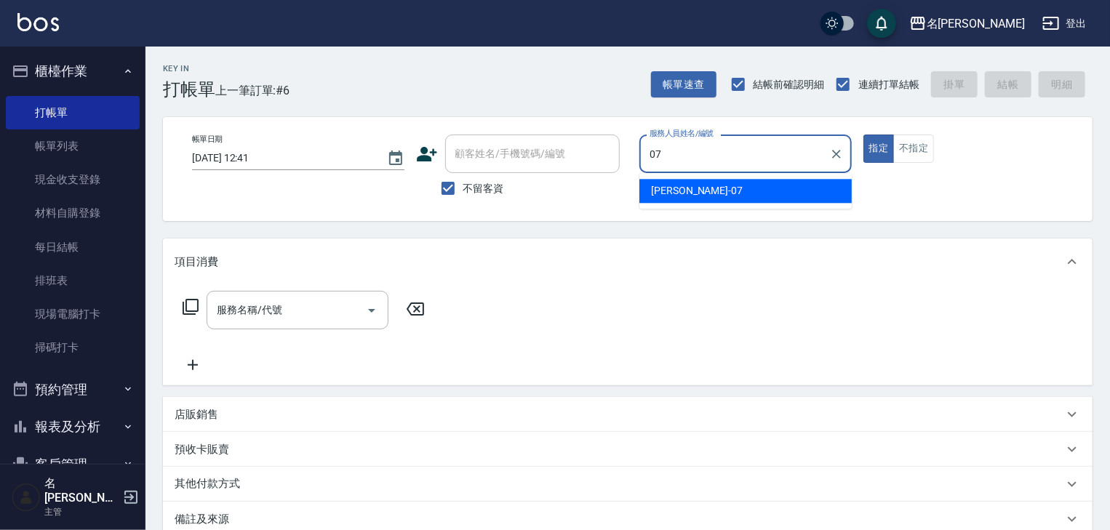
type input "[PERSON_NAME]-07"
type button "true"
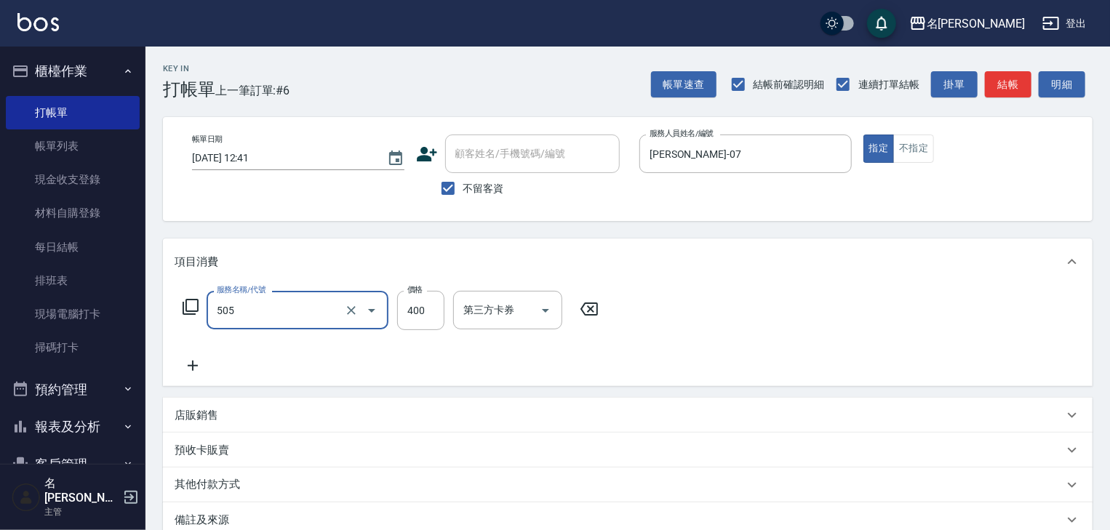
type input "洗髮(505)"
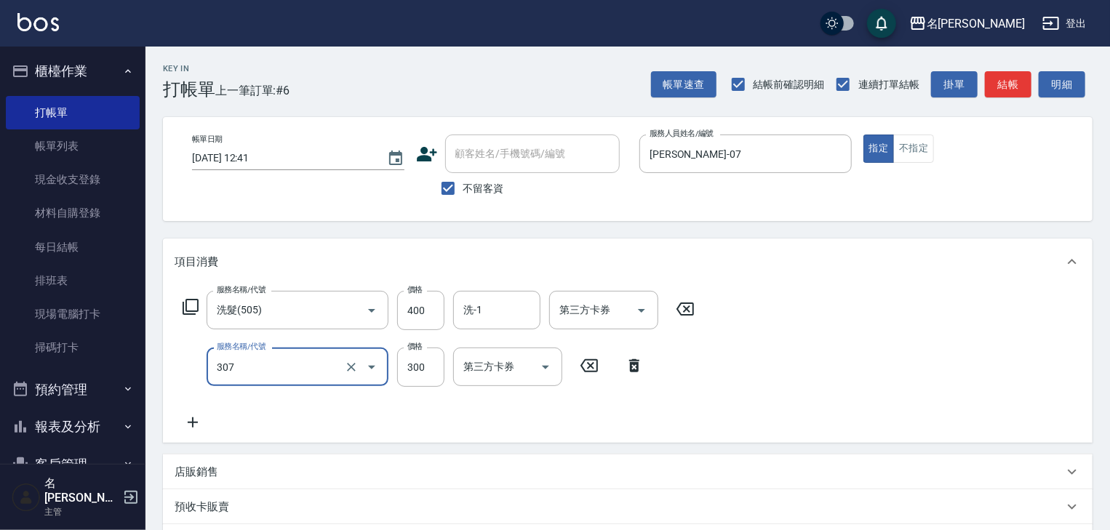
type input "剪髮(307)"
type input "800"
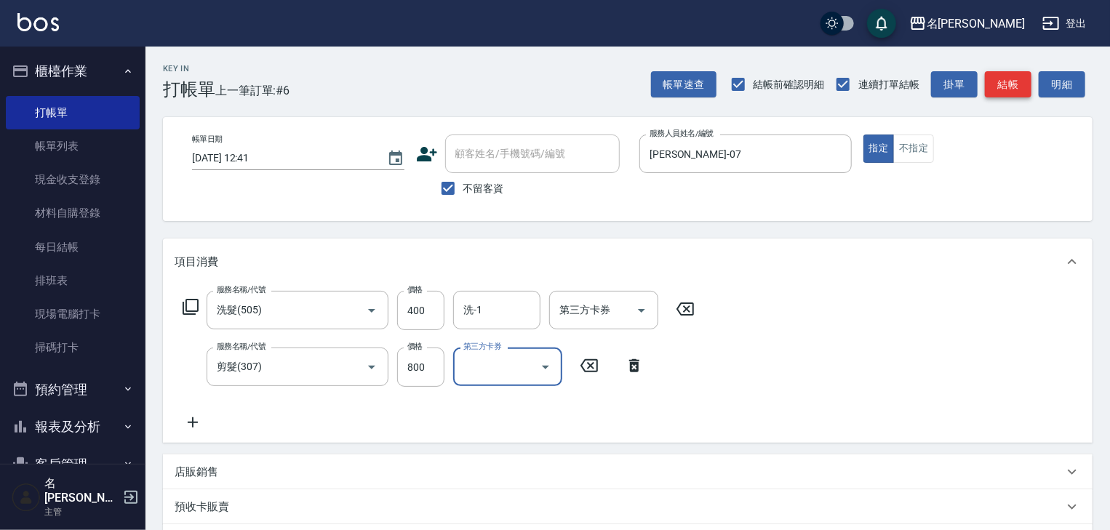
click at [998, 79] on button "結帳" at bounding box center [1007, 84] width 47 height 27
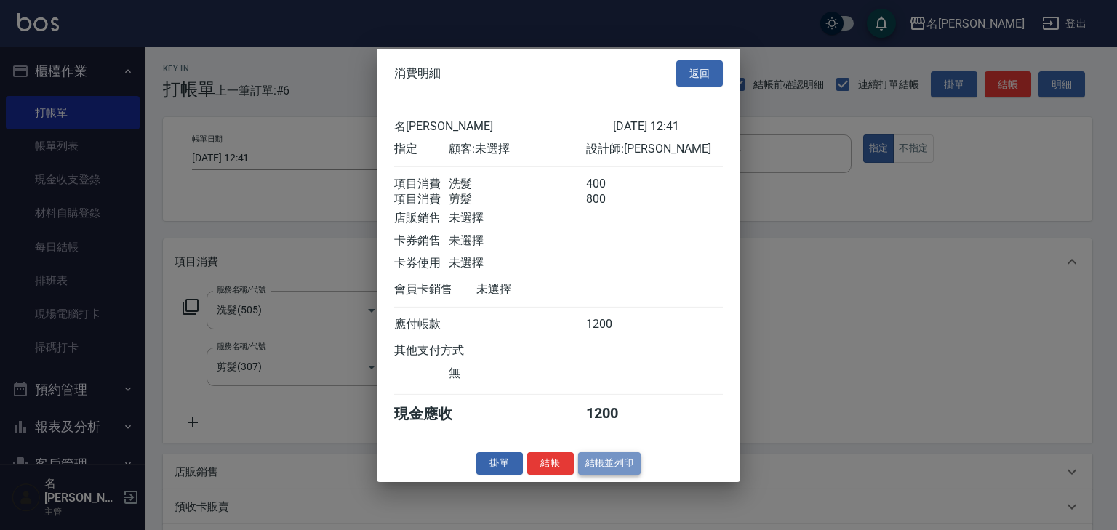
click at [608, 474] on button "結帳並列印" at bounding box center [609, 463] width 63 height 23
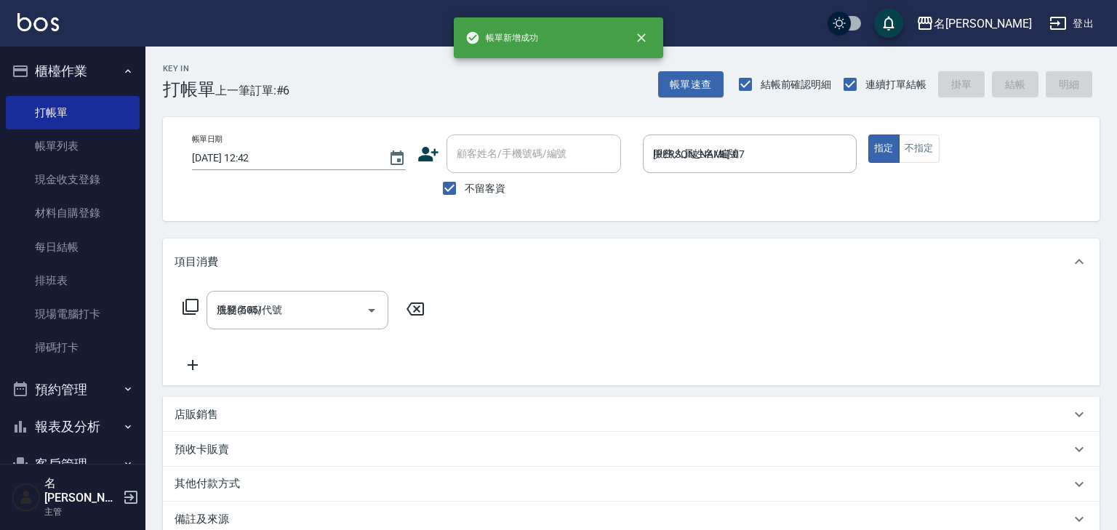
type input "2025/09/21 12:42"
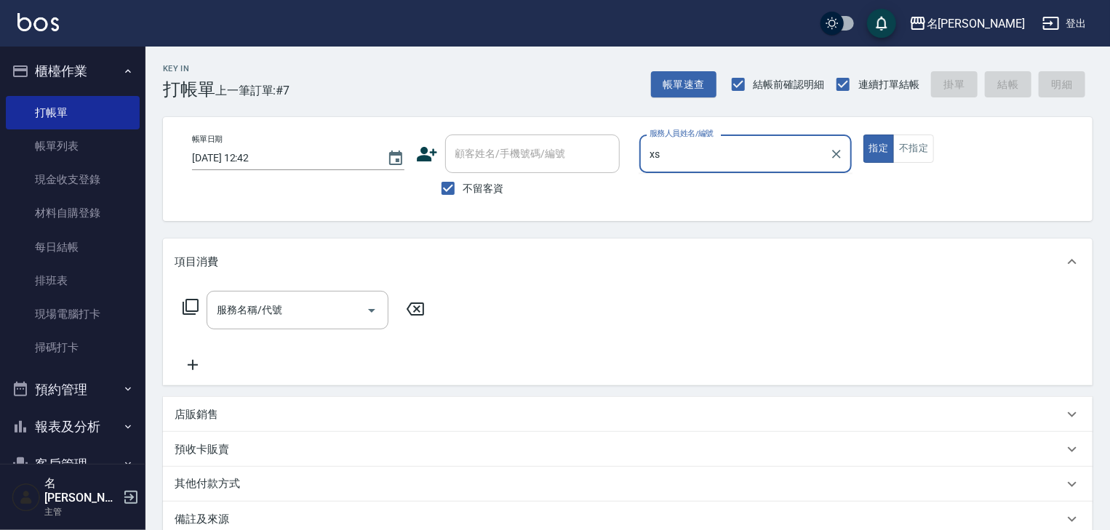
type input "x"
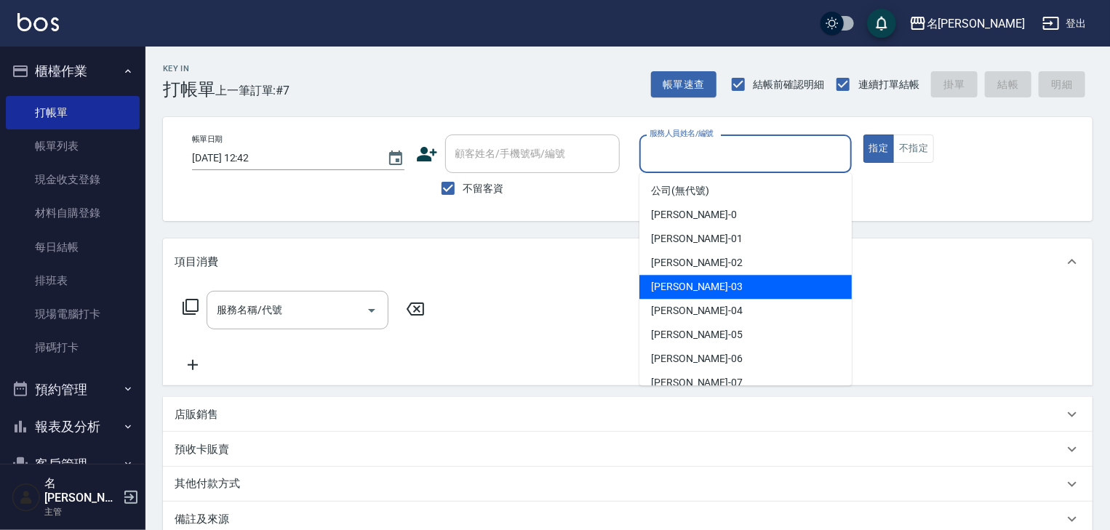
click at [1002, 166] on div "帳單日期 2025/09/21 12:42 顧客姓名/手機號碼/編號 顧客姓名/手機號碼/編號 不留客資 服務人員姓名/編號 服務人員姓名/編號 指定 不指定" at bounding box center [627, 169] width 894 height 69
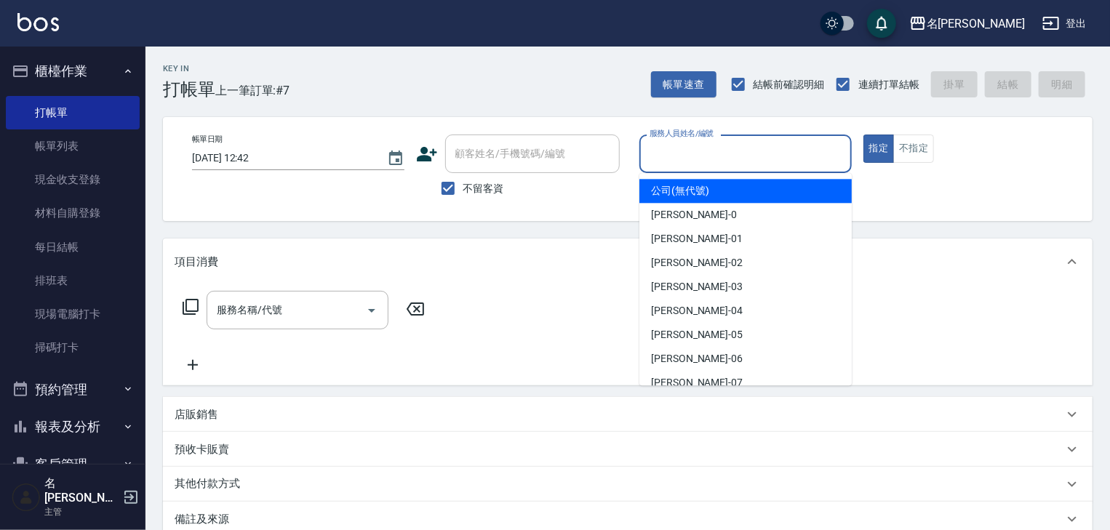
click at [678, 158] on input "服務人員姓名/編號" at bounding box center [745, 153] width 199 height 25
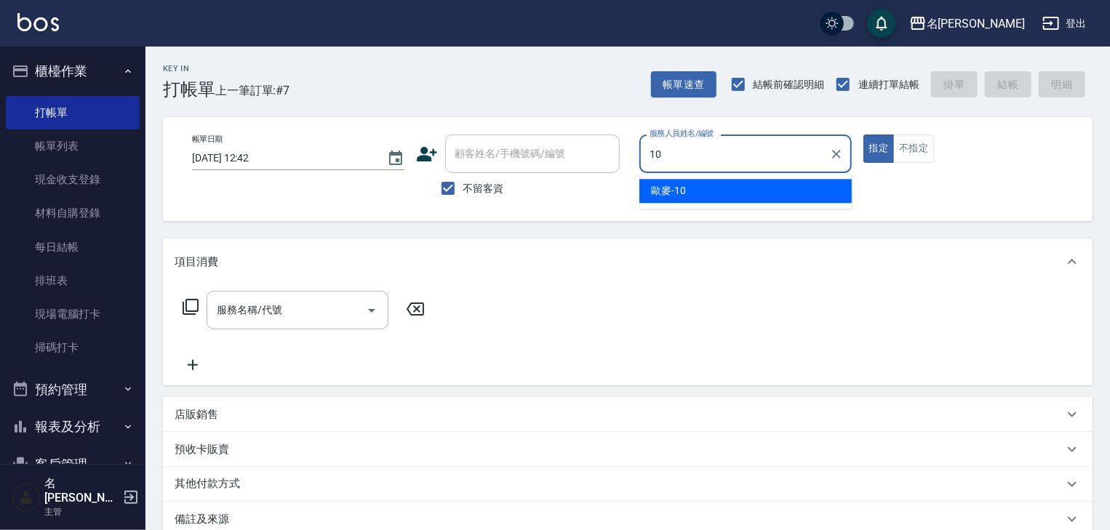
type input "歐麥-10"
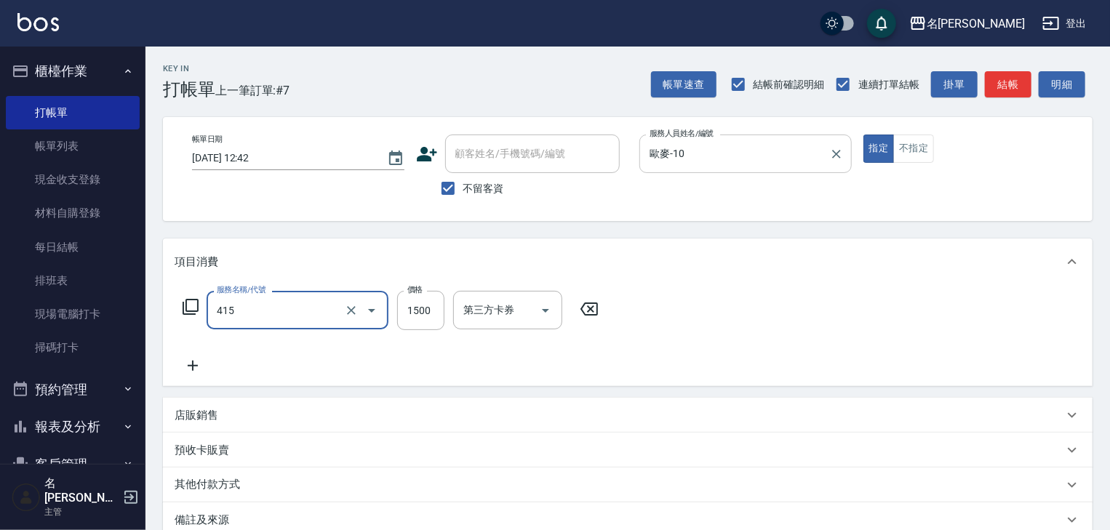
type input "染髮1500↑(415)"
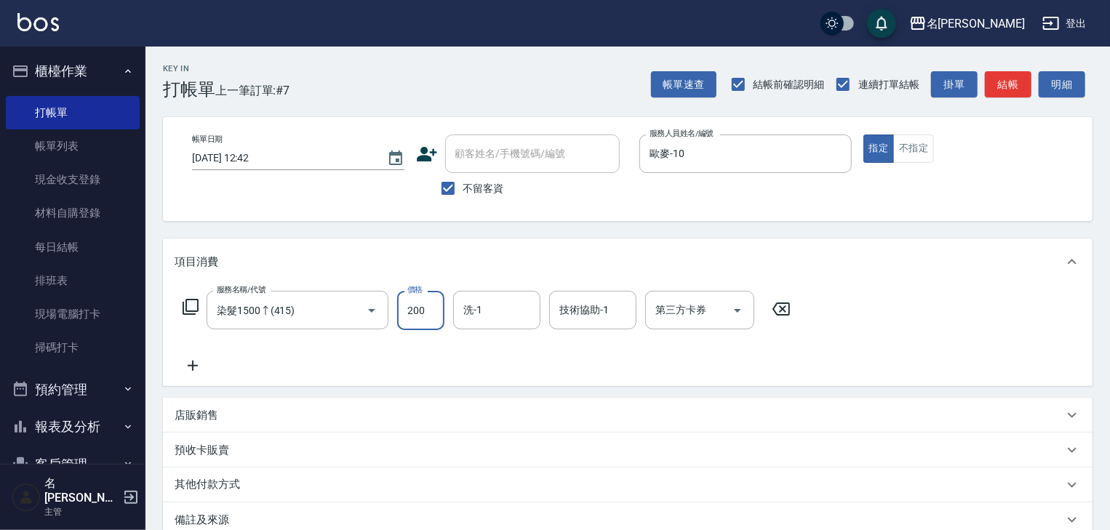
click at [425, 314] on input "200" at bounding box center [420, 310] width 47 height 39
type input "2000"
type input "1"
type input "[PERSON_NAME]-23"
type input "葉敏辰-23"
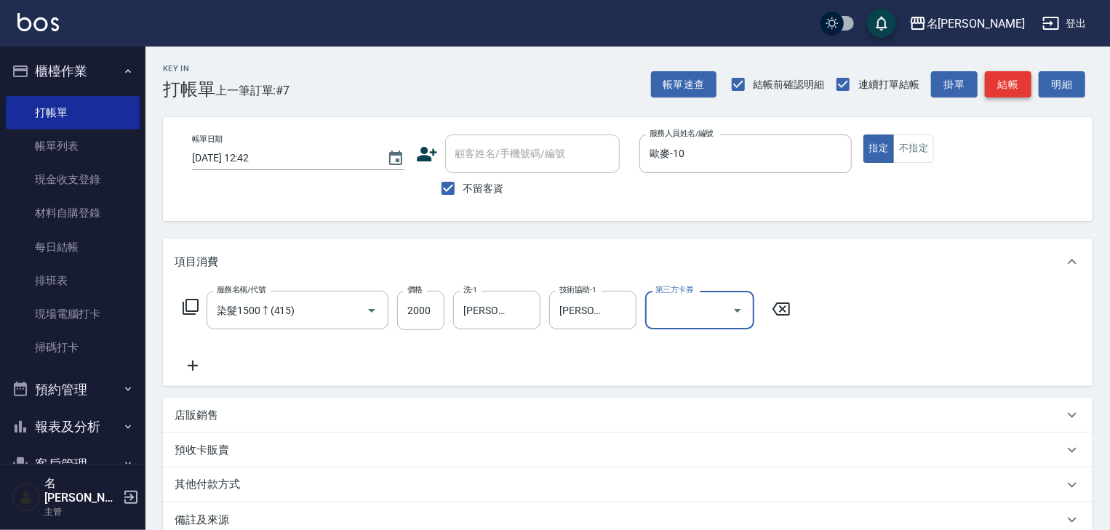
click at [1005, 91] on button "結帳" at bounding box center [1007, 84] width 47 height 27
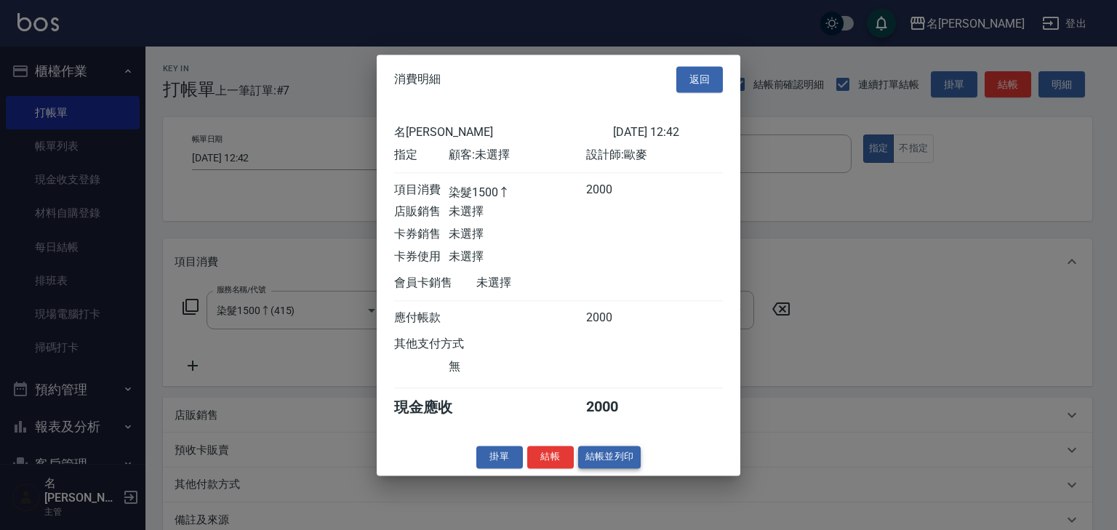
click at [599, 459] on button "結帳並列印" at bounding box center [609, 457] width 63 height 23
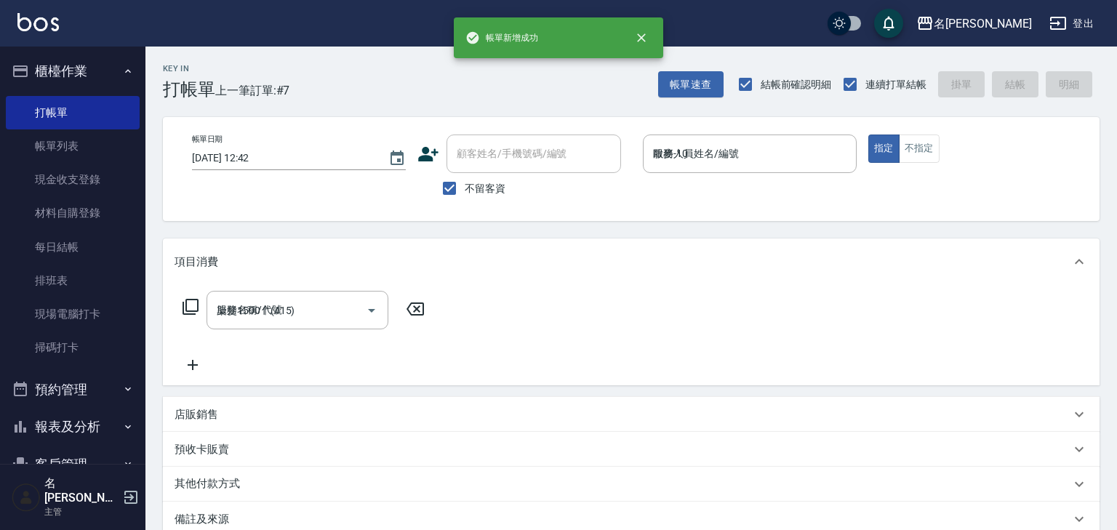
type input "2025/09/21 12:53"
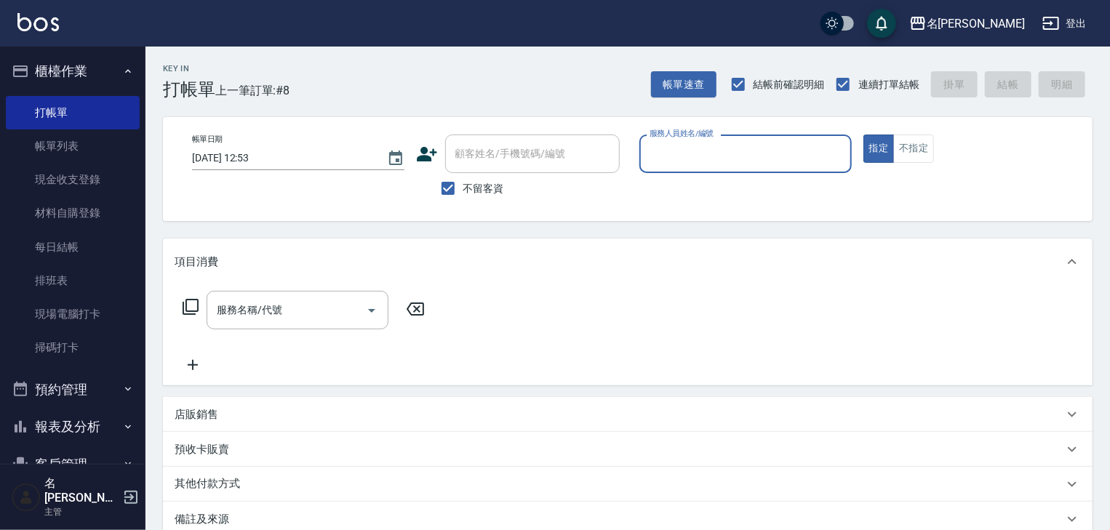
click at [723, 160] on input "服務人員姓名/編號" at bounding box center [745, 153] width 199 height 25
click at [682, 184] on span "蔡慈恩 -08" at bounding box center [697, 190] width 92 height 15
type input "蔡慈恩-08"
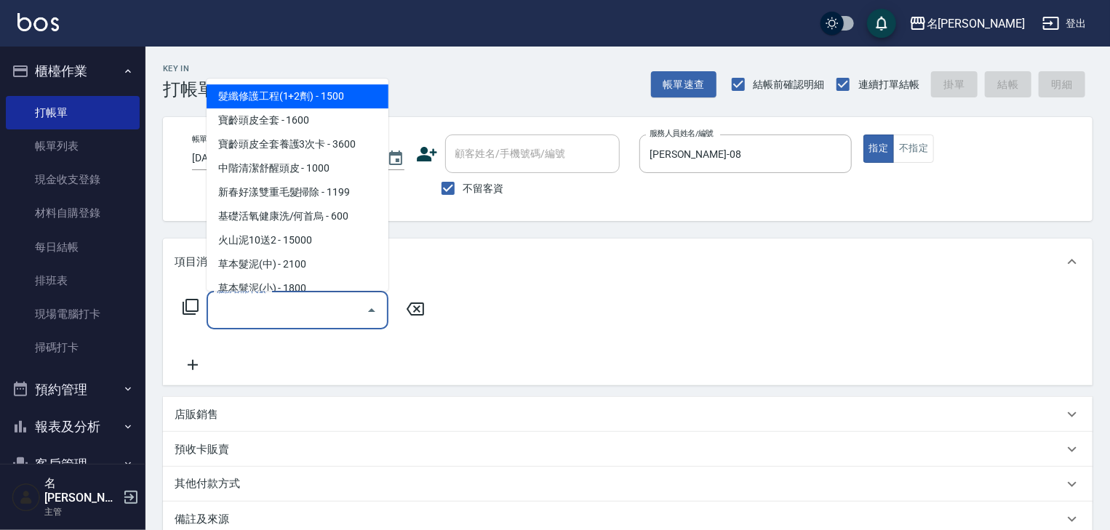
click at [311, 312] on input "服務名稱/代號" at bounding box center [286, 309] width 147 height 25
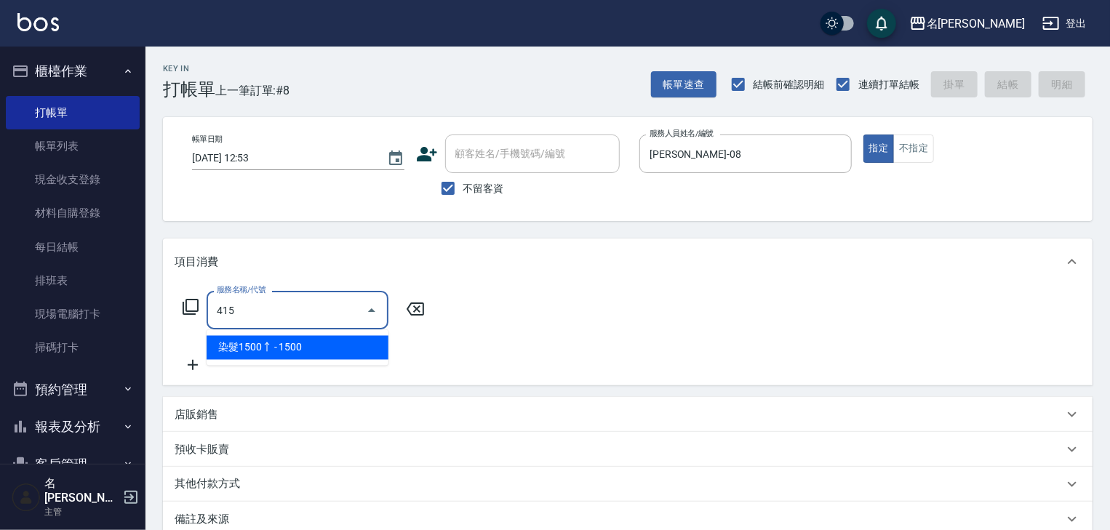
click at [326, 340] on span "染髮1500↑ - 1500" at bounding box center [297, 348] width 182 height 24
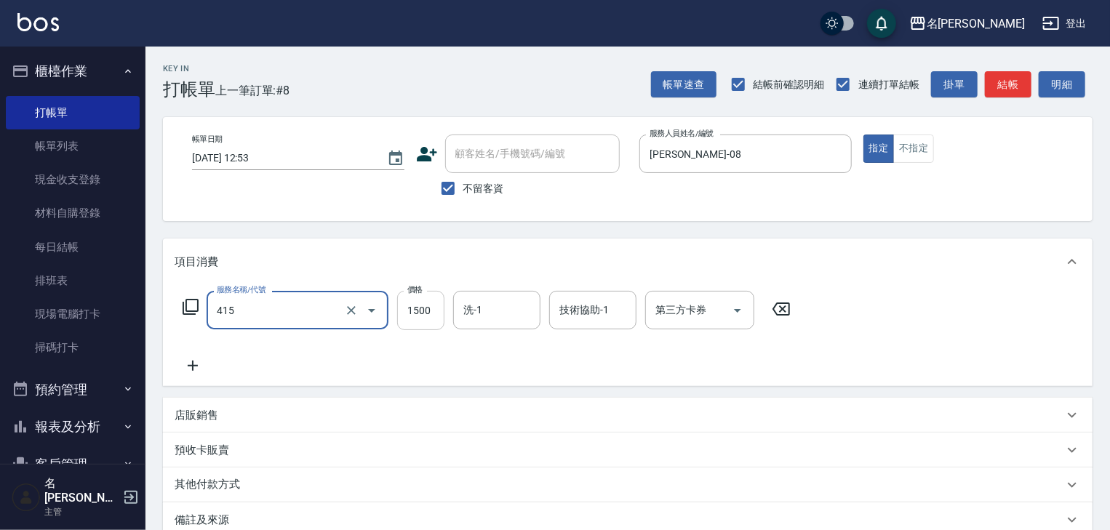
type input "染髮1500↑(415)"
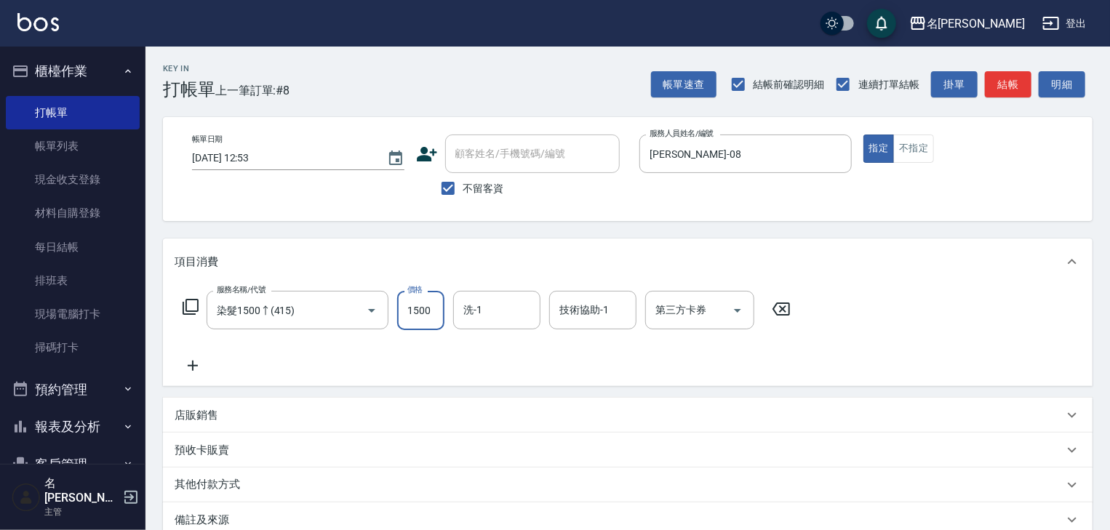
click at [409, 308] on input "1500" at bounding box center [420, 310] width 47 height 39
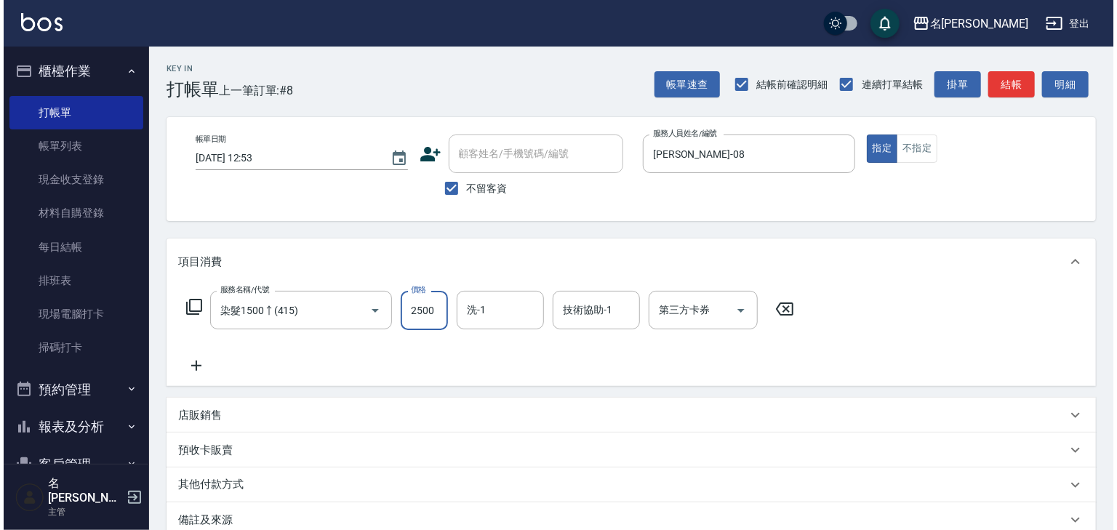
scroll to position [170, 0]
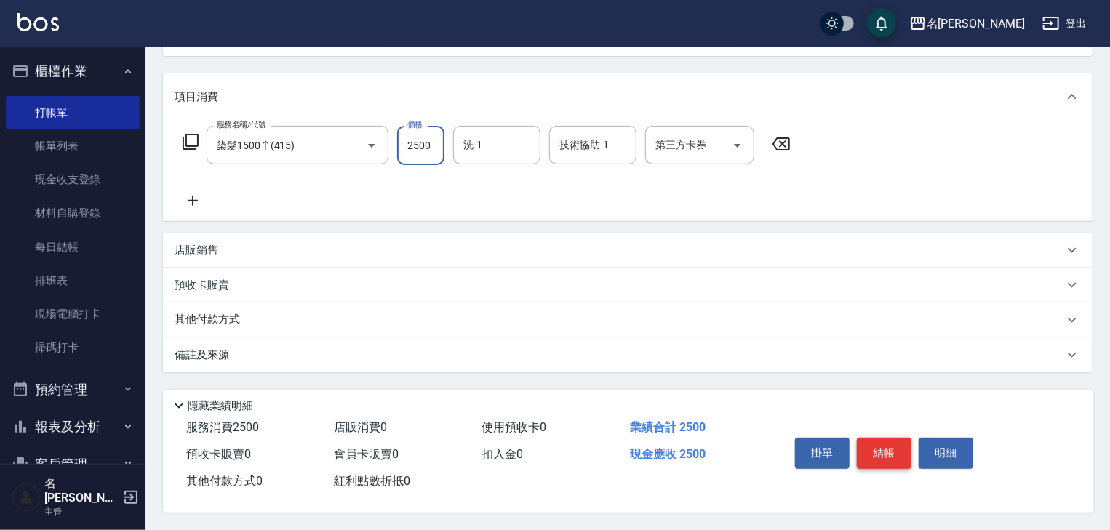
type input "2500"
click at [908, 451] on button "結帳" at bounding box center [883, 453] width 55 height 31
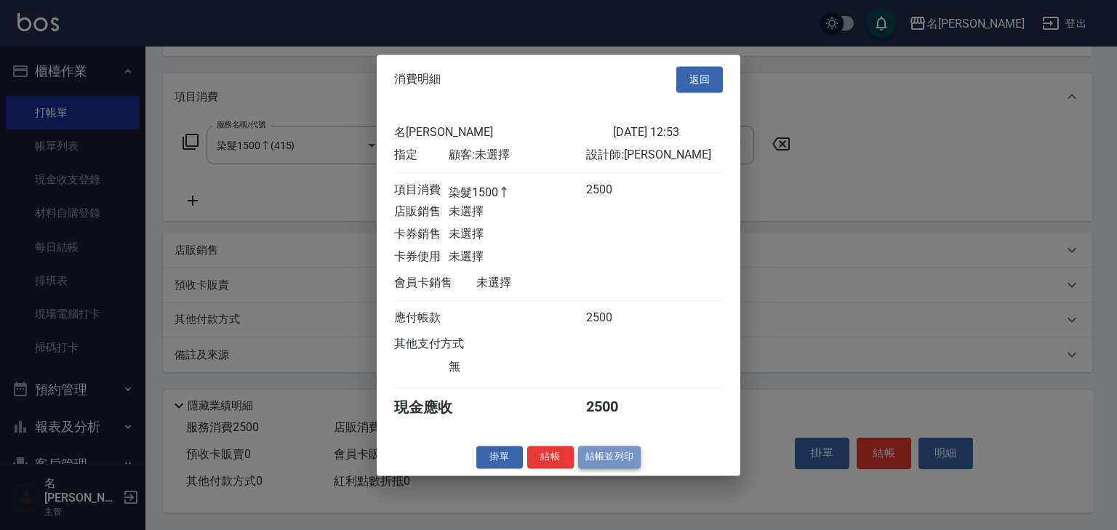
click at [622, 461] on button "結帳並列印" at bounding box center [609, 457] width 63 height 23
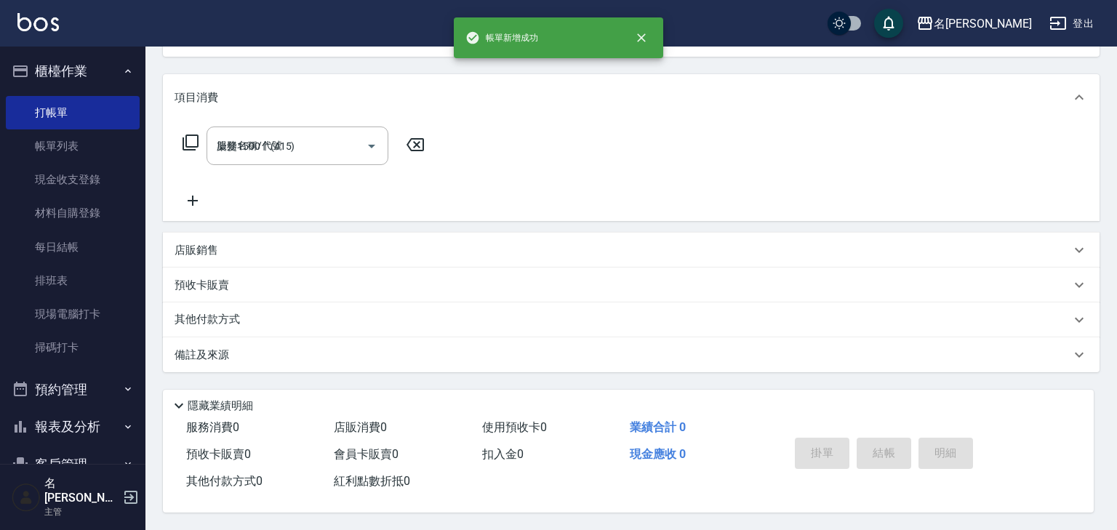
type input "2025/09/21 13:06"
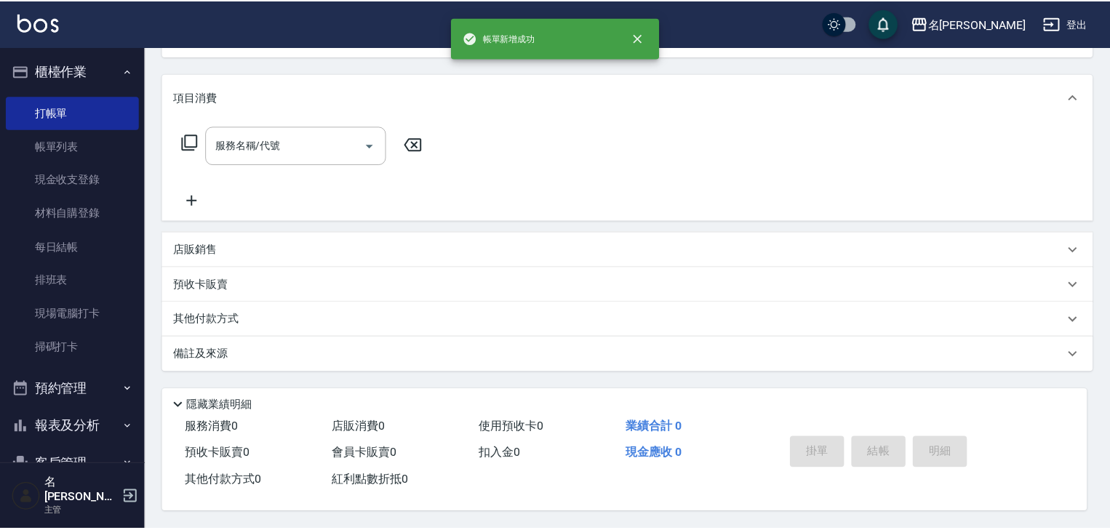
scroll to position [0, 0]
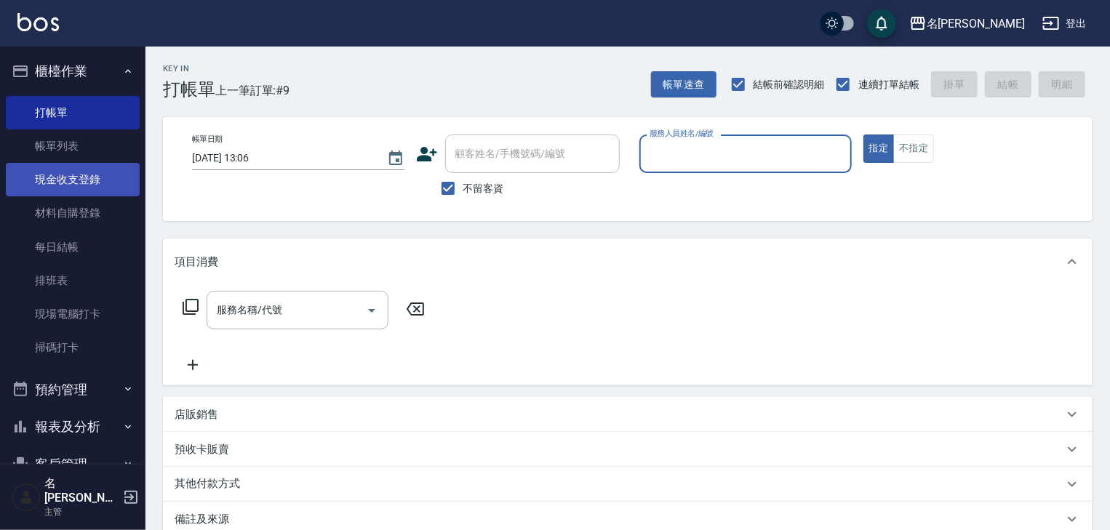
click at [105, 176] on link "現金收支登錄" at bounding box center [73, 179] width 134 height 33
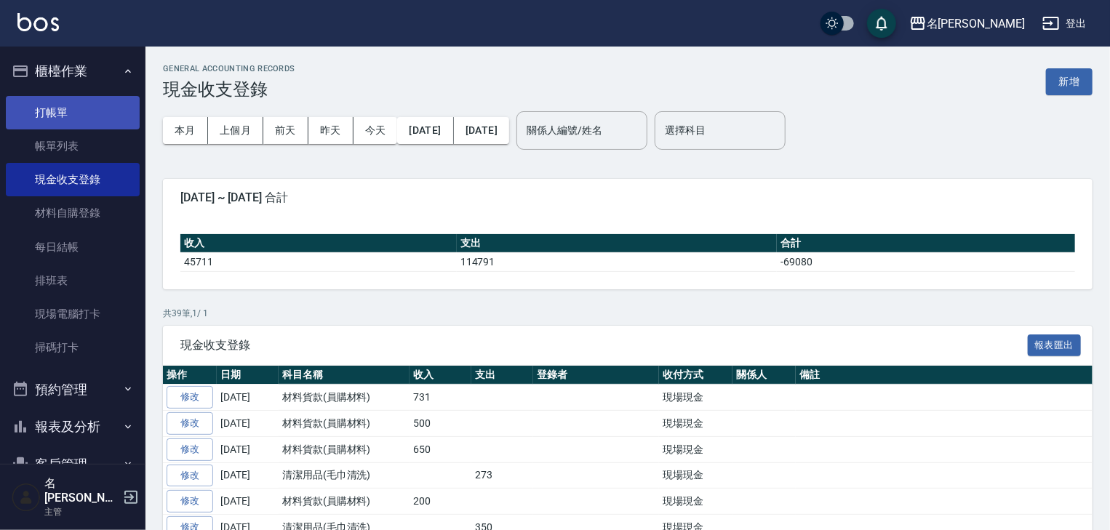
click at [76, 110] on link "打帳單" at bounding box center [73, 112] width 134 height 33
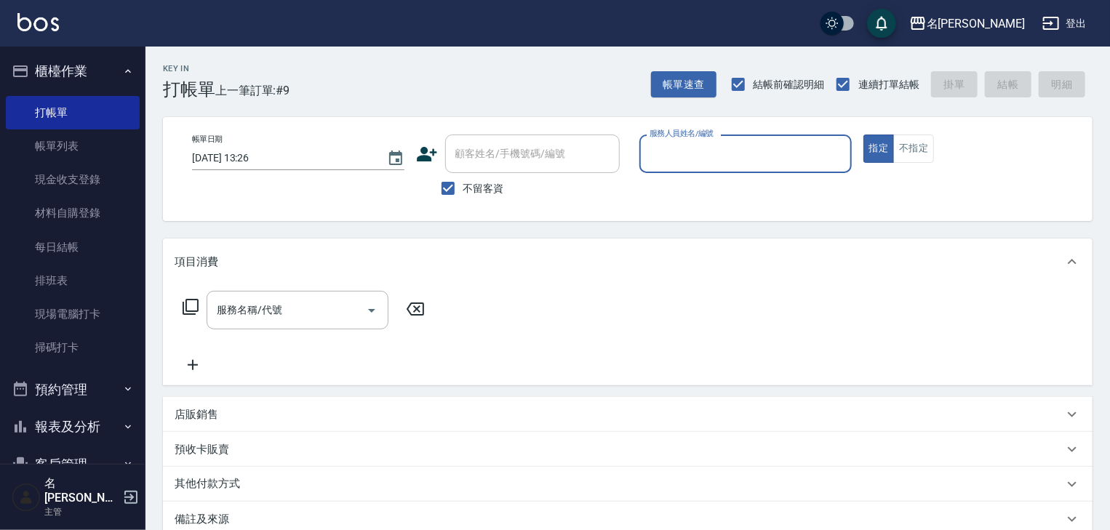
click at [697, 158] on input "服務人員姓名/編號" at bounding box center [745, 153] width 199 height 25
type input "[PERSON_NAME]-06"
type button "true"
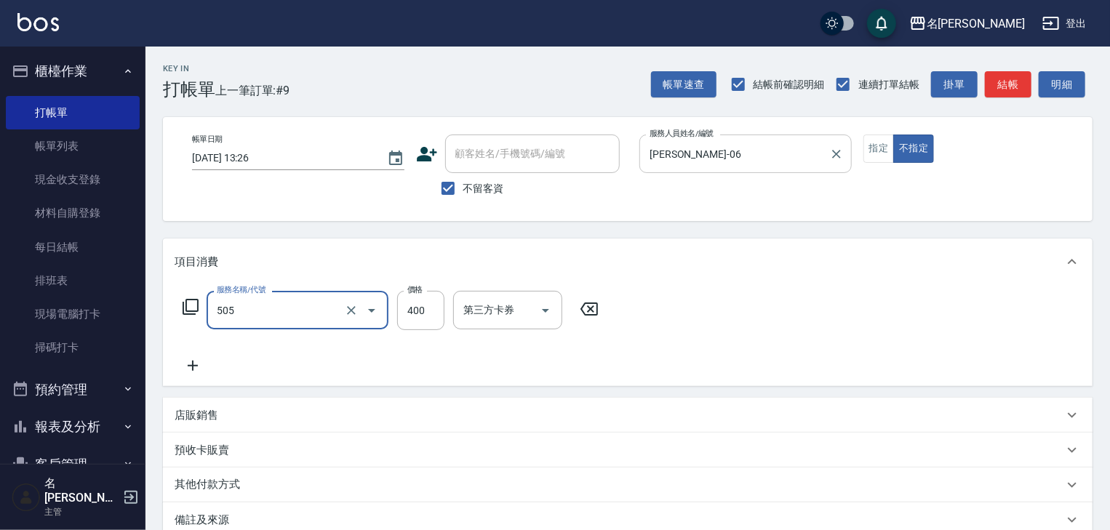
type input "洗髮(505)"
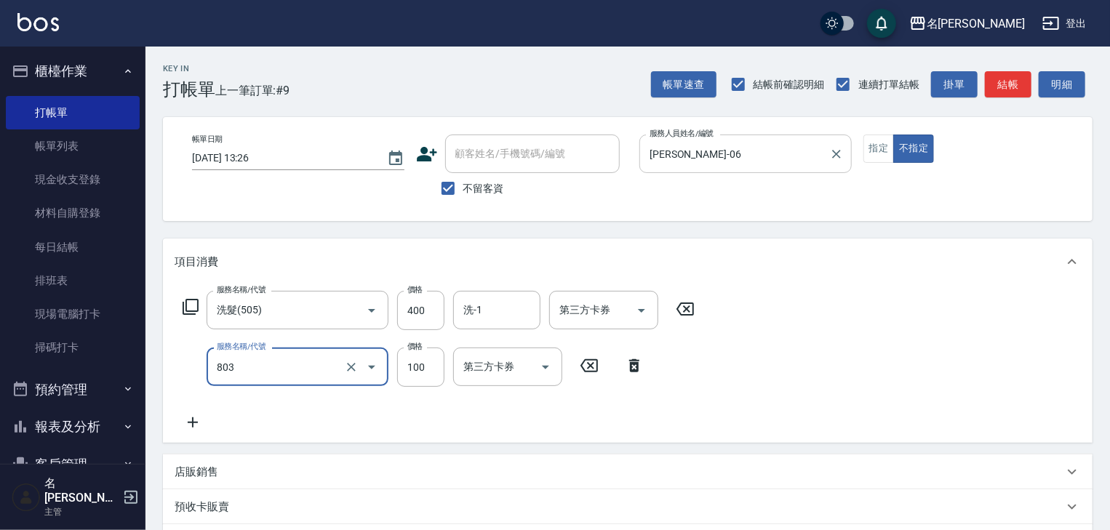
type input "瞬護(803)"
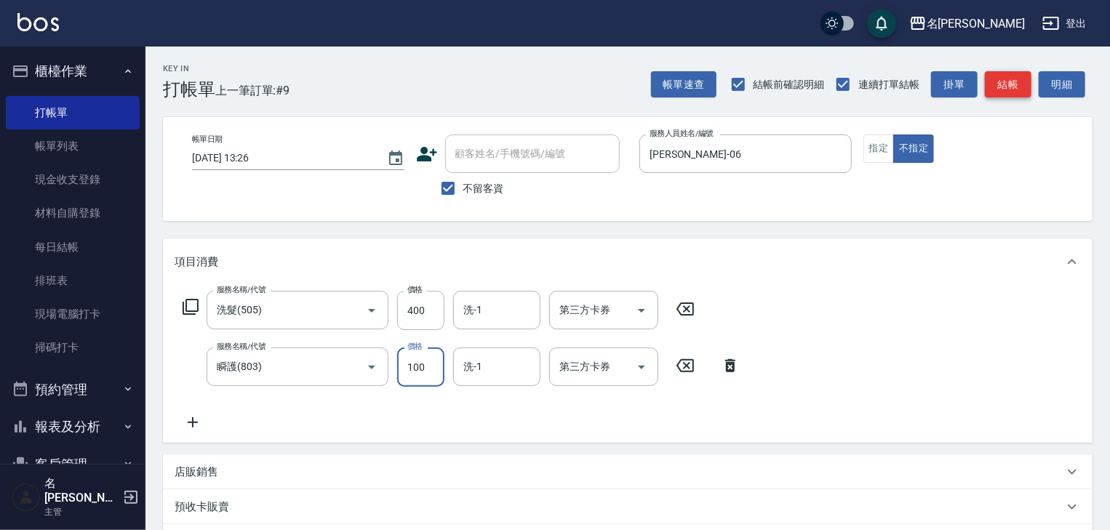
click at [997, 81] on button "結帳" at bounding box center [1007, 84] width 47 height 27
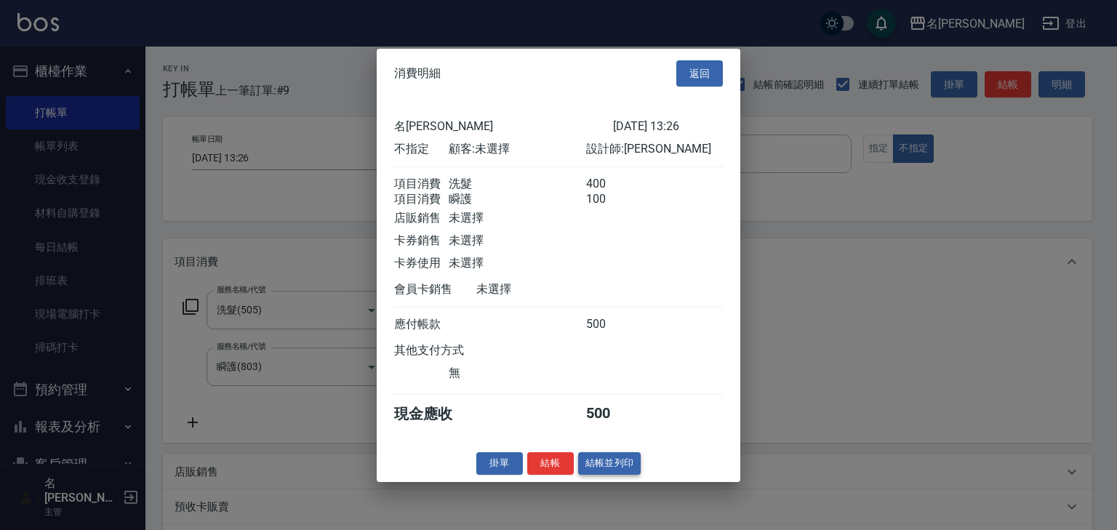
click at [621, 475] on button "結帳並列印" at bounding box center [609, 463] width 63 height 23
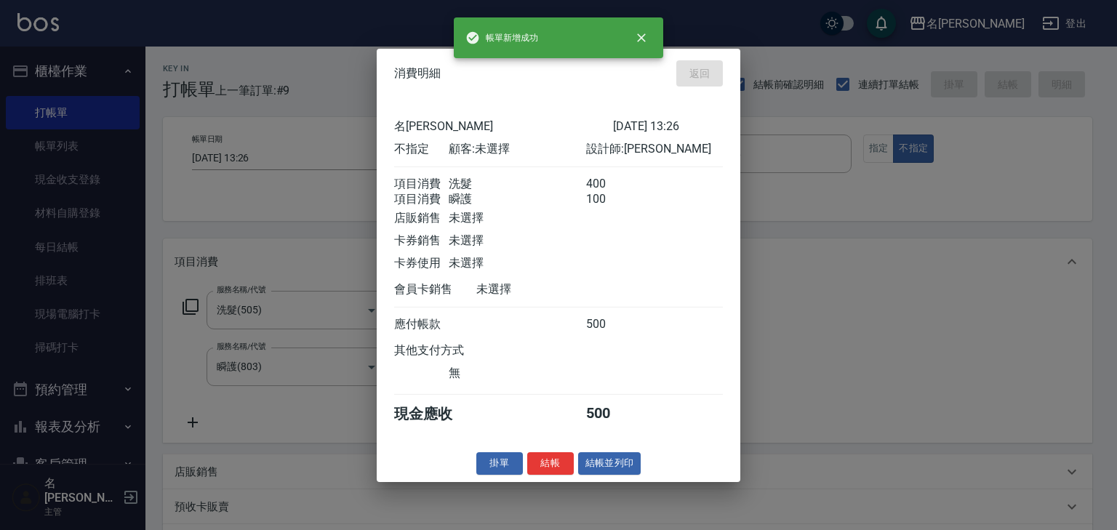
type input "2025/09/21 13:27"
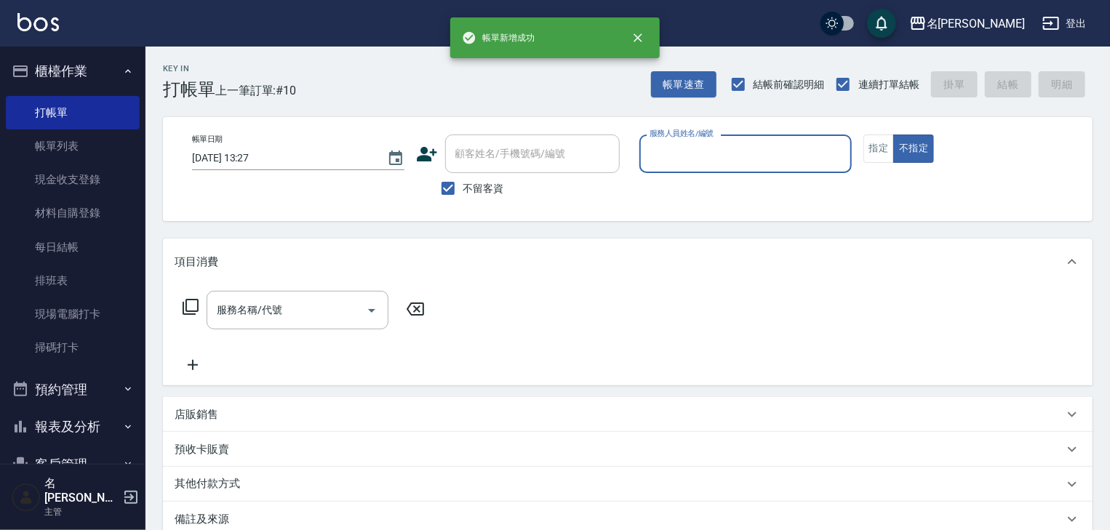
click at [718, 159] on input "服務人員姓名/編號" at bounding box center [745, 153] width 199 height 25
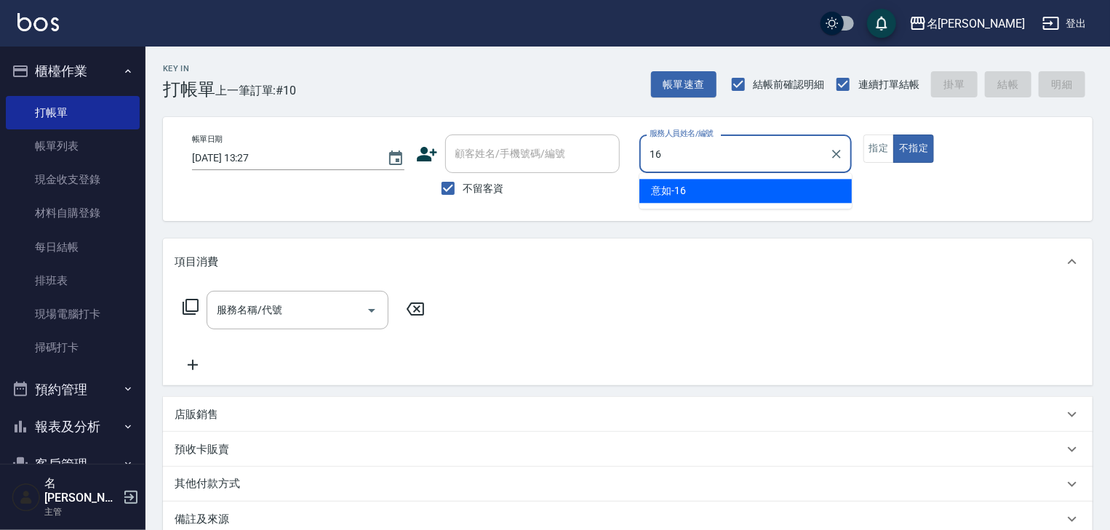
type input "意如-16"
type button "false"
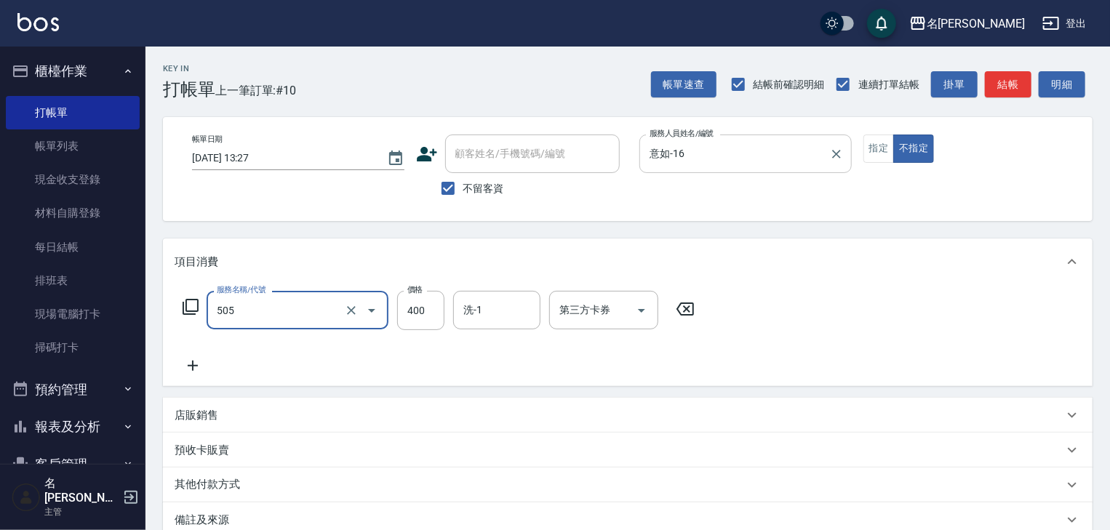
type input "洗髮(505)"
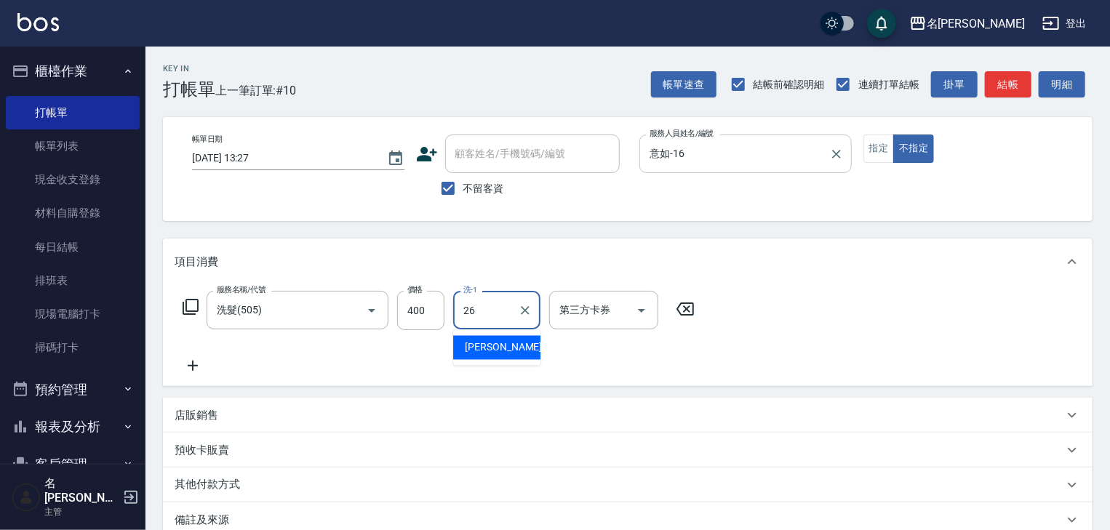
type input "方羿筑-26"
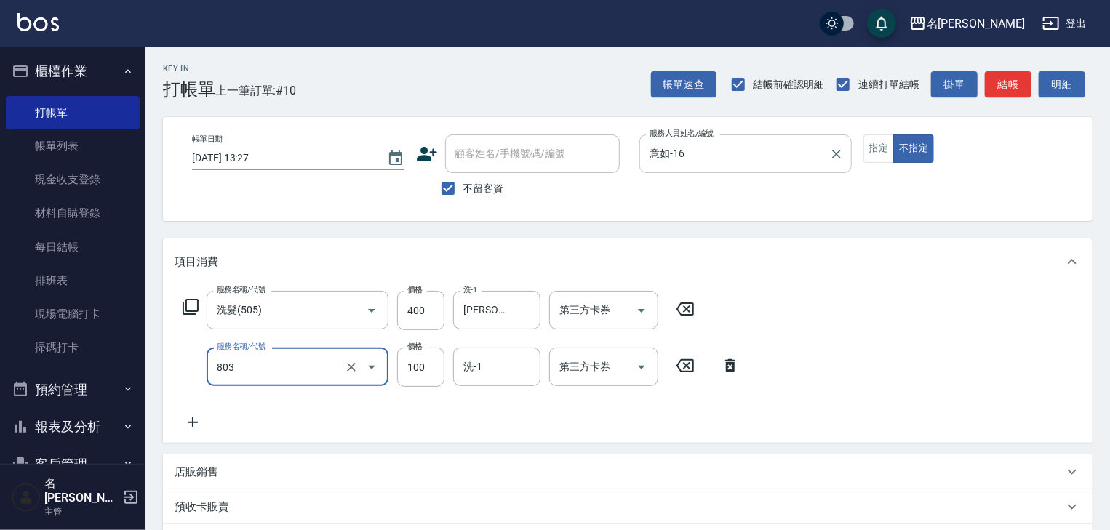
type input "瞬護(803)"
click at [1003, 81] on button "結帳" at bounding box center [1007, 84] width 47 height 27
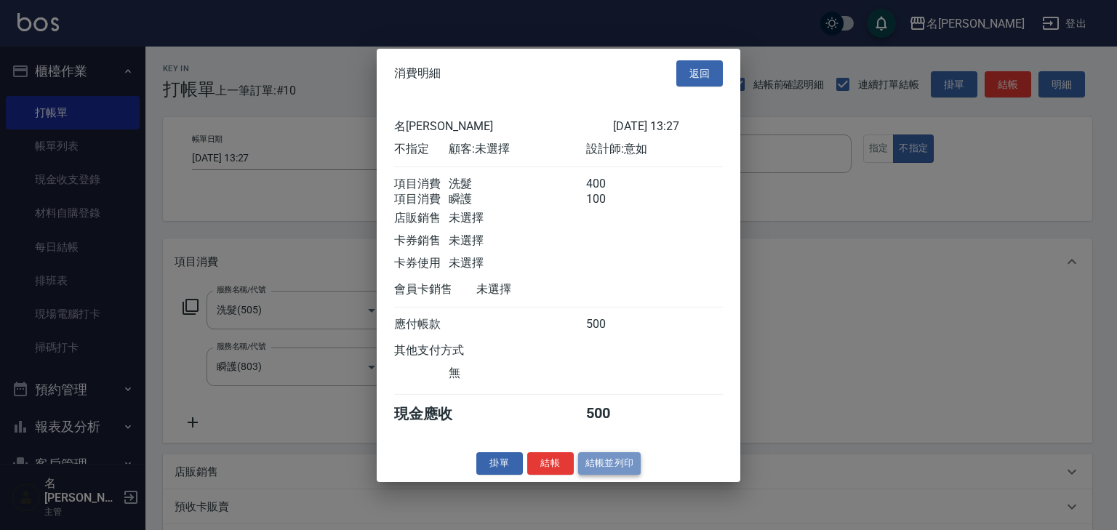
click at [611, 462] on button "結帳並列印" at bounding box center [609, 463] width 63 height 23
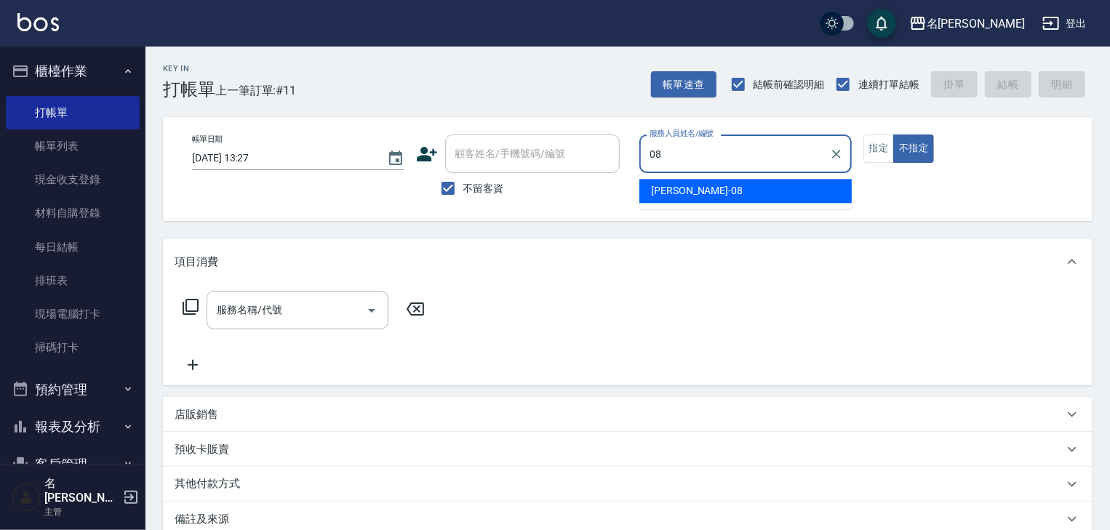
type input "[PERSON_NAME]-08"
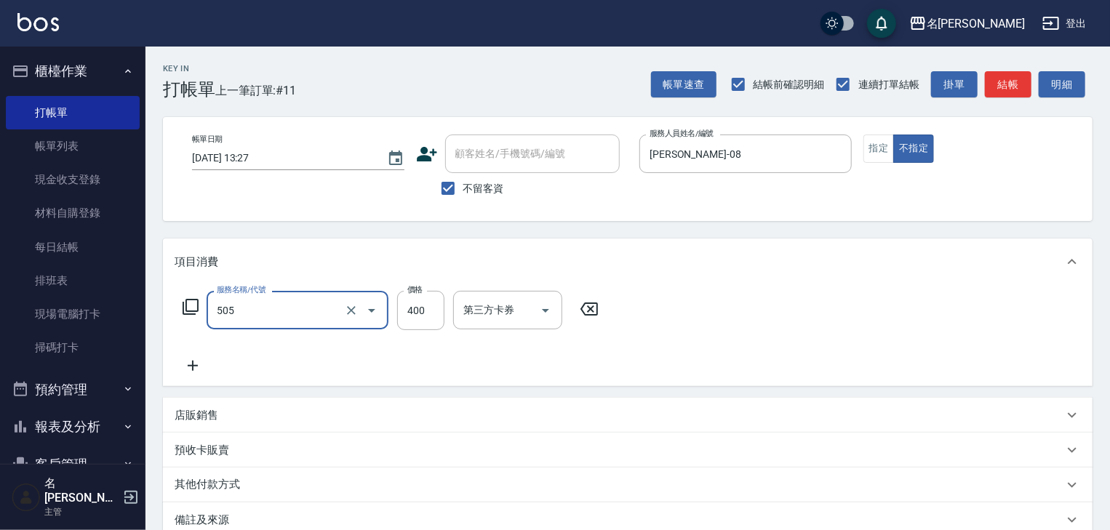
type input "洗髮(505)"
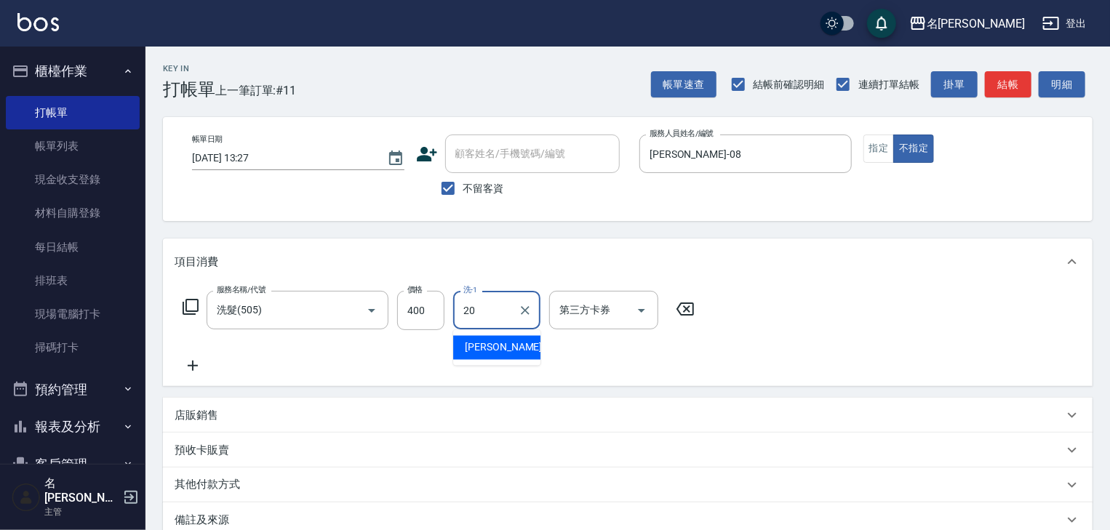
type input "胡皇杰-20"
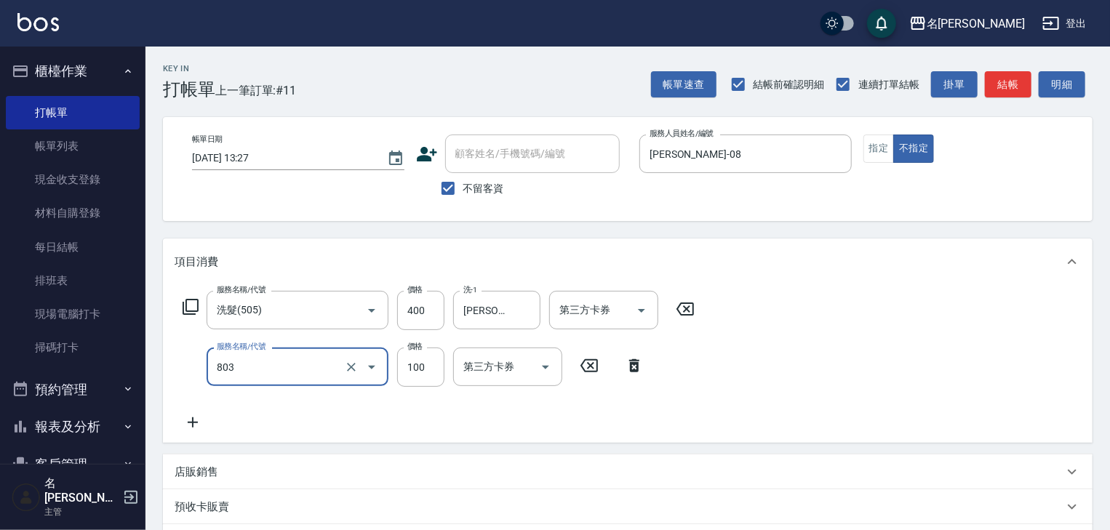
type input "瞬護(803)"
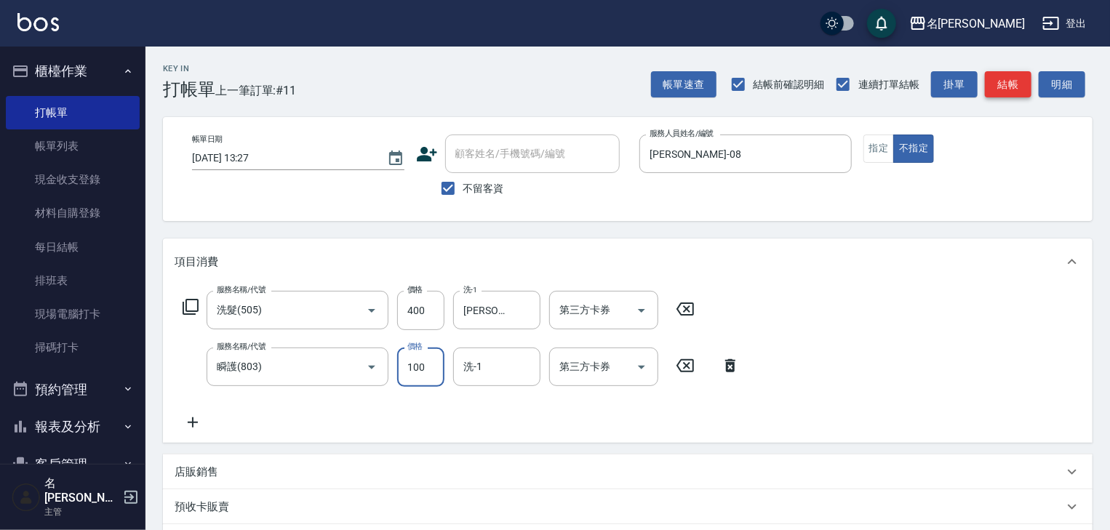
click at [1015, 85] on button "結帳" at bounding box center [1007, 84] width 47 height 27
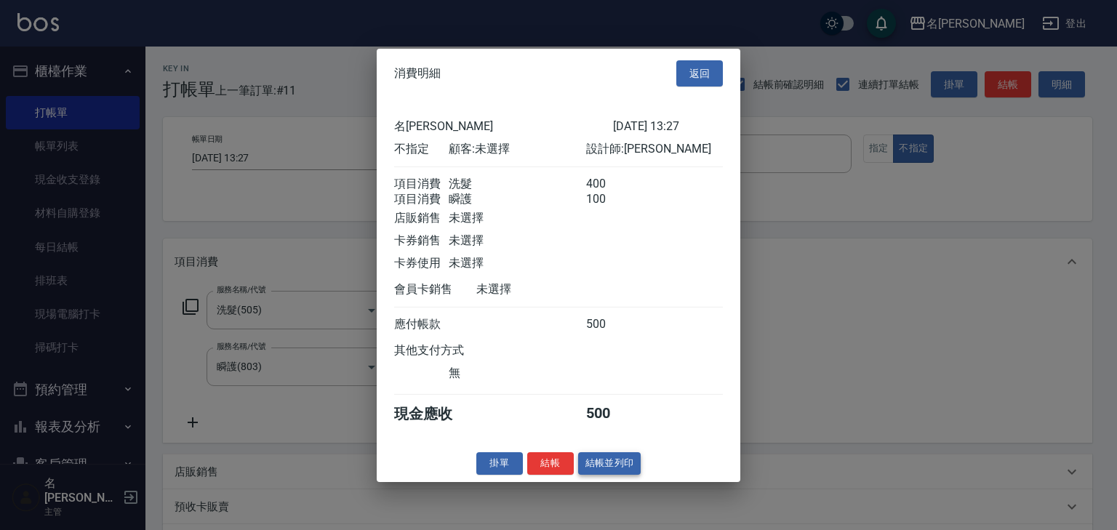
click at [606, 470] on button "結帳並列印" at bounding box center [609, 463] width 63 height 23
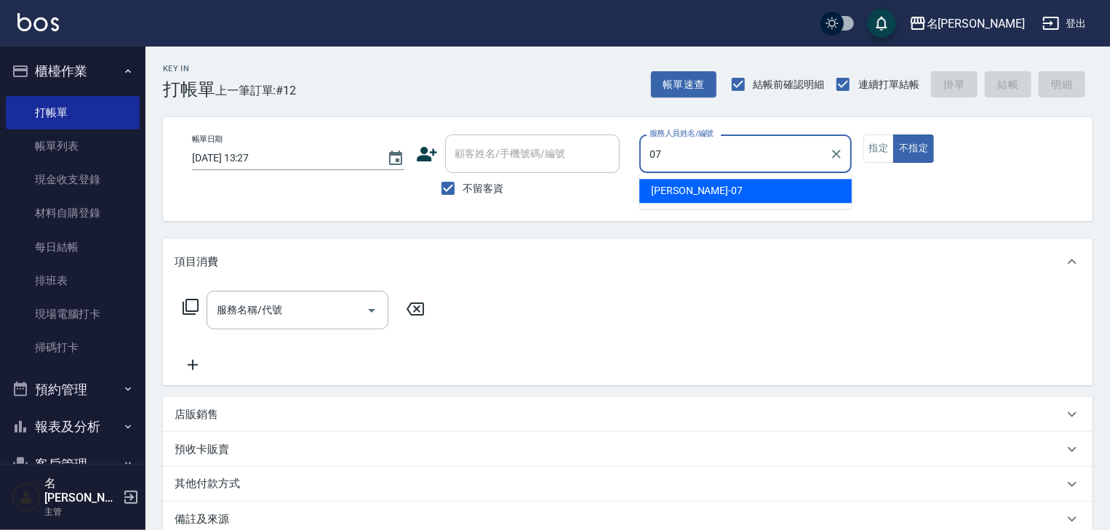
type input "高淳涵-07"
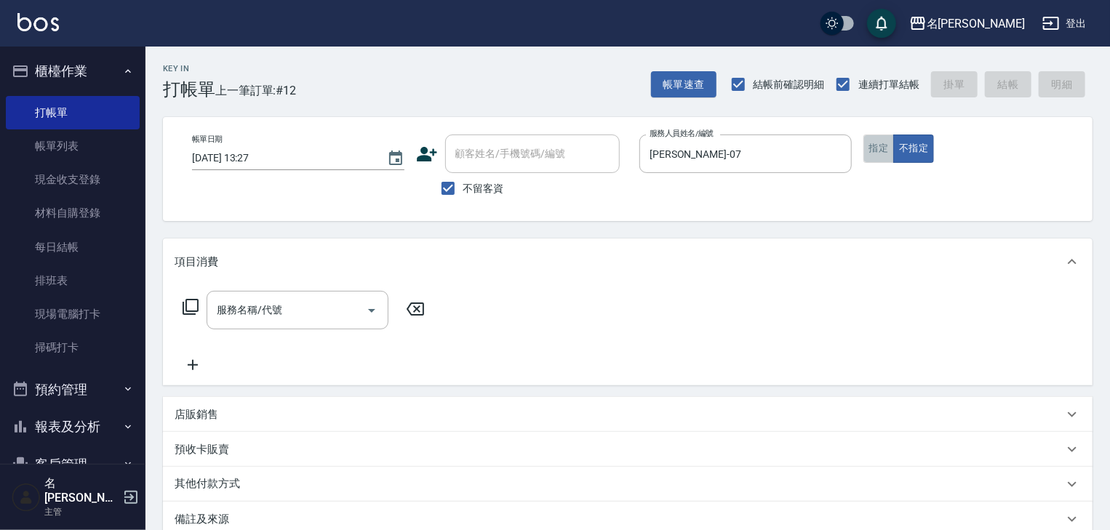
click at [881, 150] on button "指定" at bounding box center [878, 149] width 31 height 28
click at [270, 312] on input "服務名稱/代號" at bounding box center [286, 309] width 147 height 25
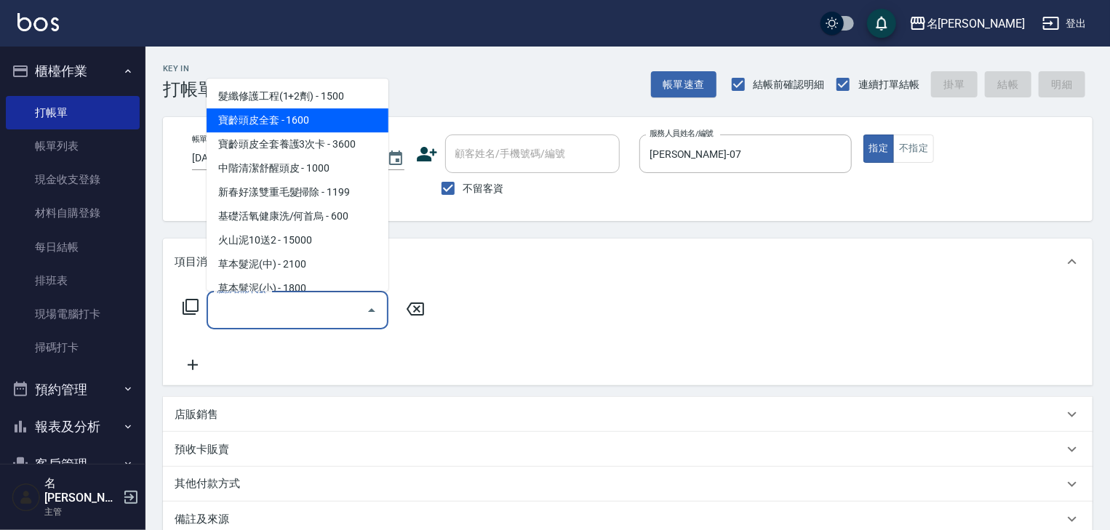
click at [293, 122] on span "寶齡頭皮全套 - 1600" at bounding box center [297, 121] width 182 height 24
type input "寶齡頭皮全套(105)"
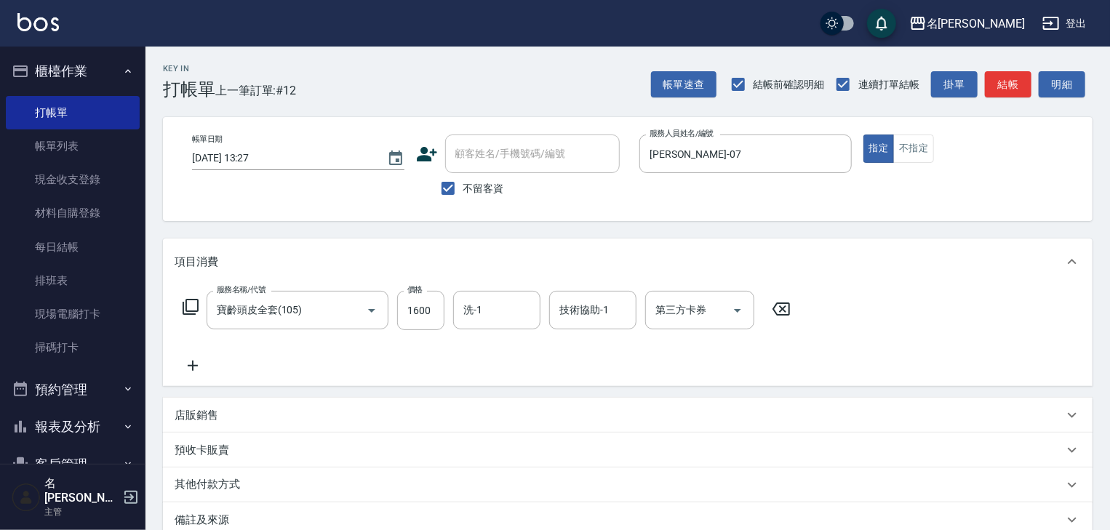
click at [198, 370] on icon at bounding box center [192, 365] width 36 height 17
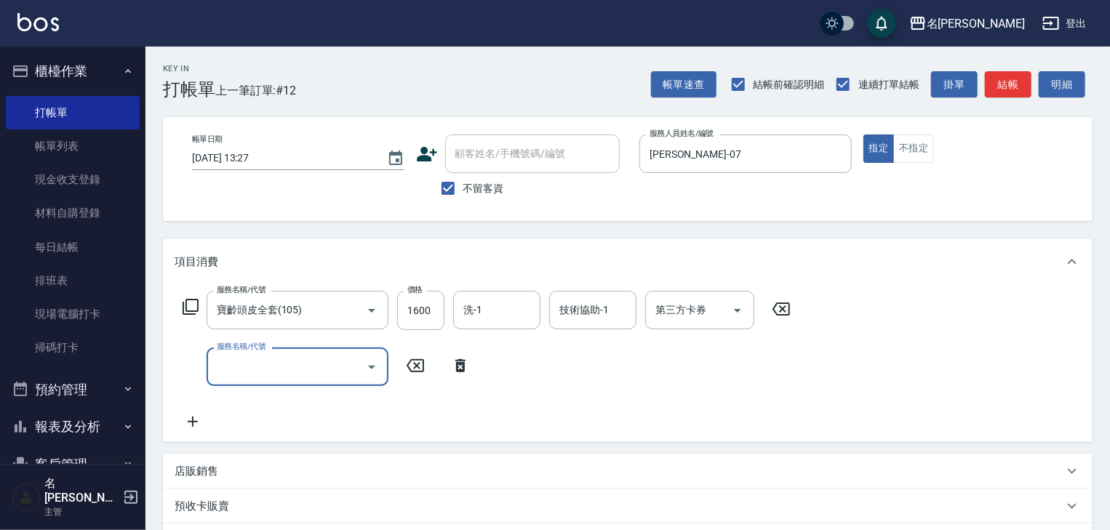
click at [235, 377] on input "服務名稱/代號" at bounding box center [286, 366] width 147 height 25
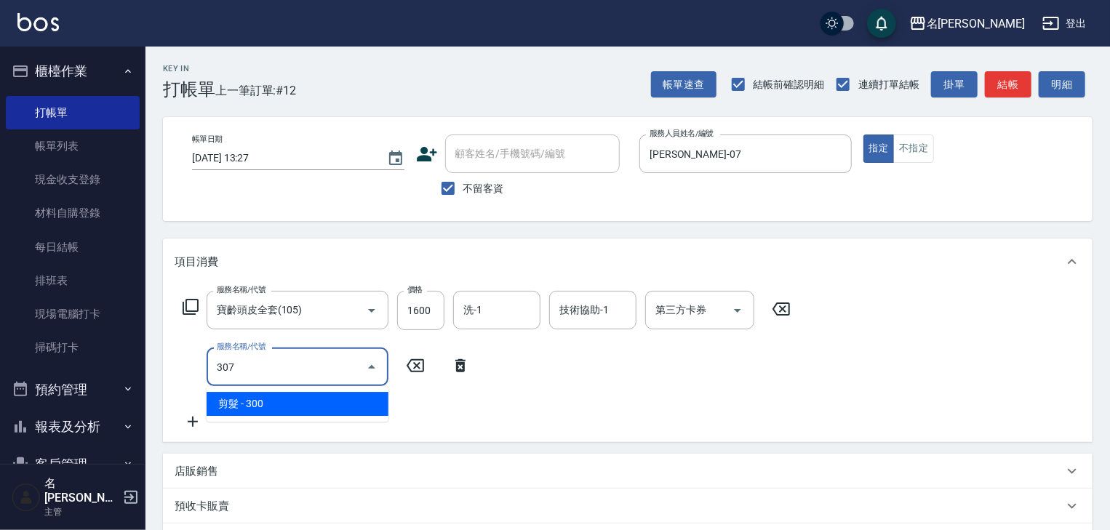
type input "剪髮(307)"
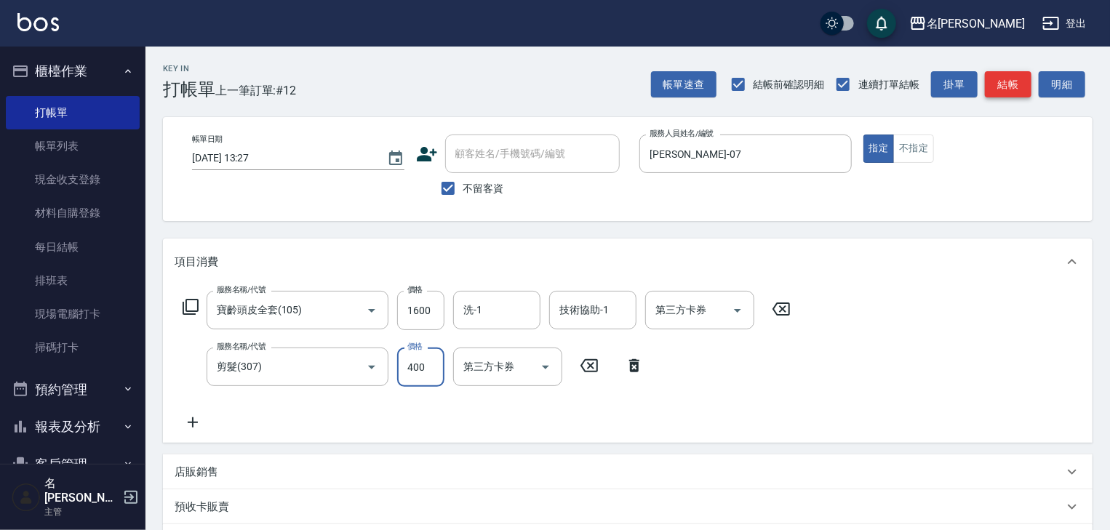
type input "400"
drag, startPoint x: 1022, startPoint y: 71, endPoint x: 1009, endPoint y: 75, distance: 13.1
click at [1019, 72] on button "結帳" at bounding box center [1007, 84] width 47 height 27
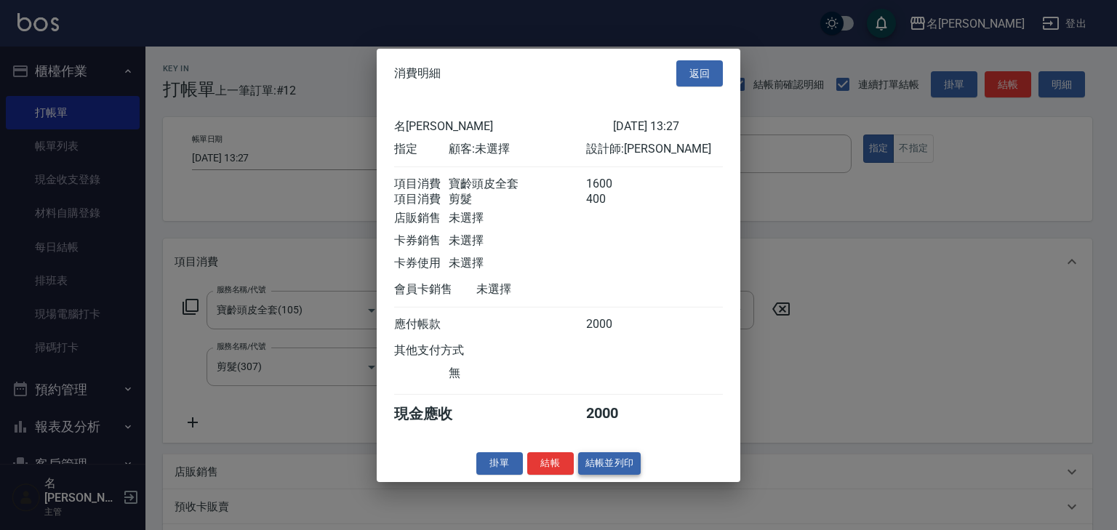
click at [600, 474] on button "結帳並列印" at bounding box center [609, 463] width 63 height 23
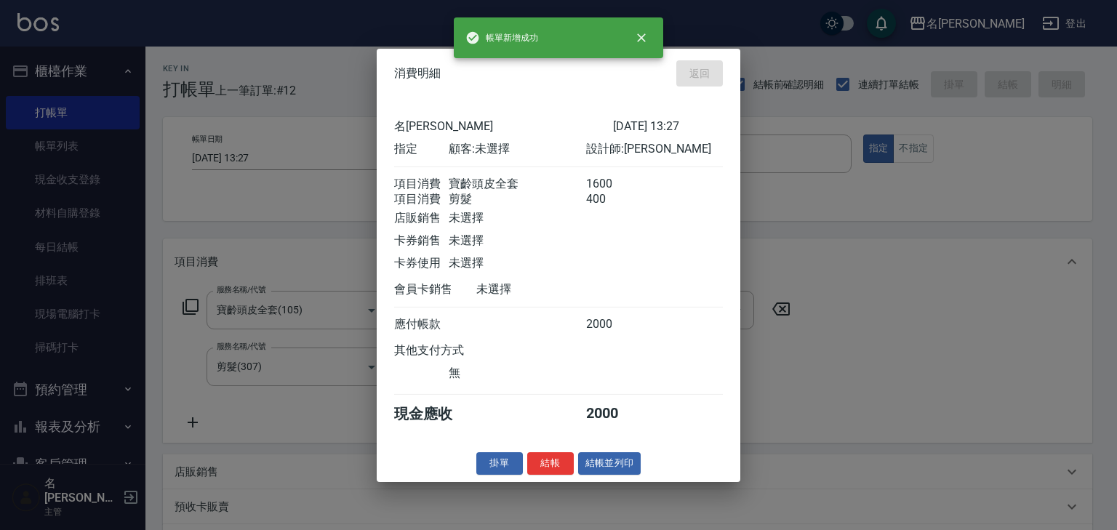
type input "2025/09/21 13:45"
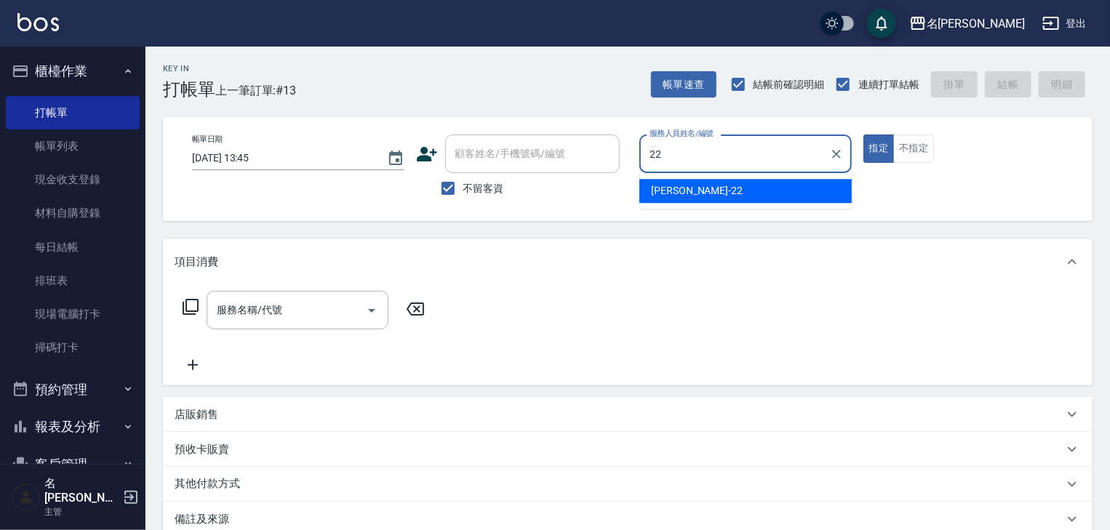
type input "王婕宇-22"
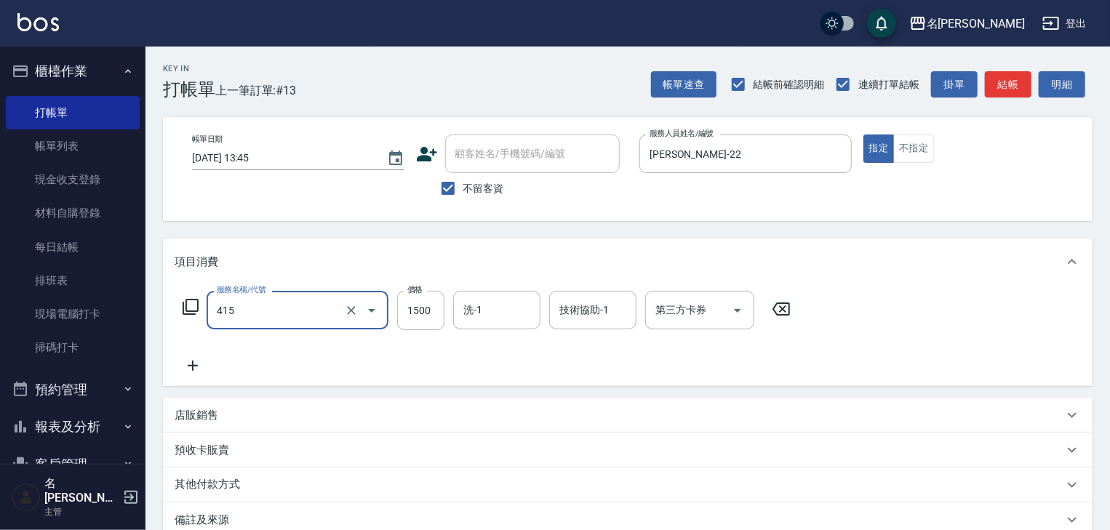
type input "染髮1500↑(415)"
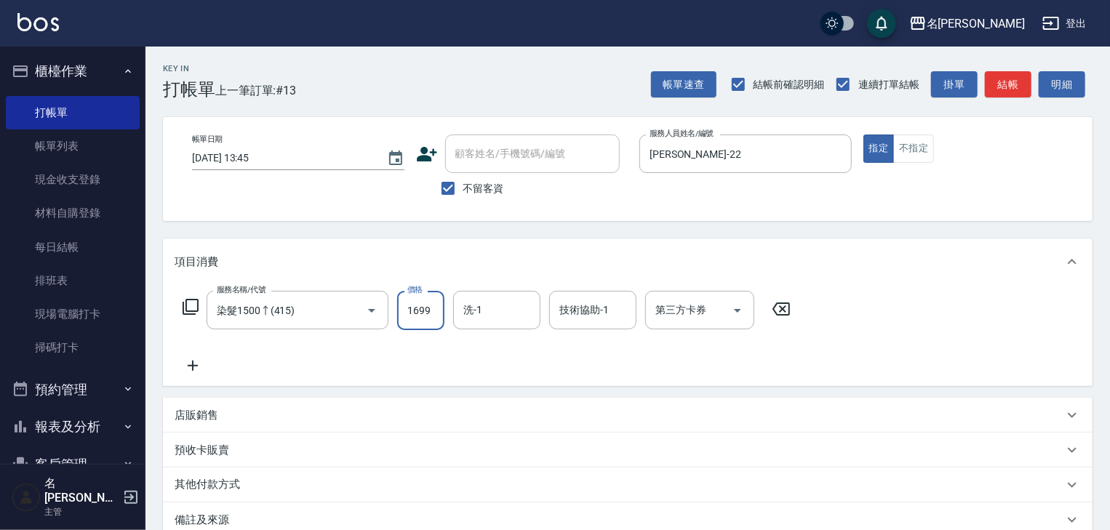
type input "1699"
click at [998, 83] on button "結帳" at bounding box center [1007, 84] width 47 height 27
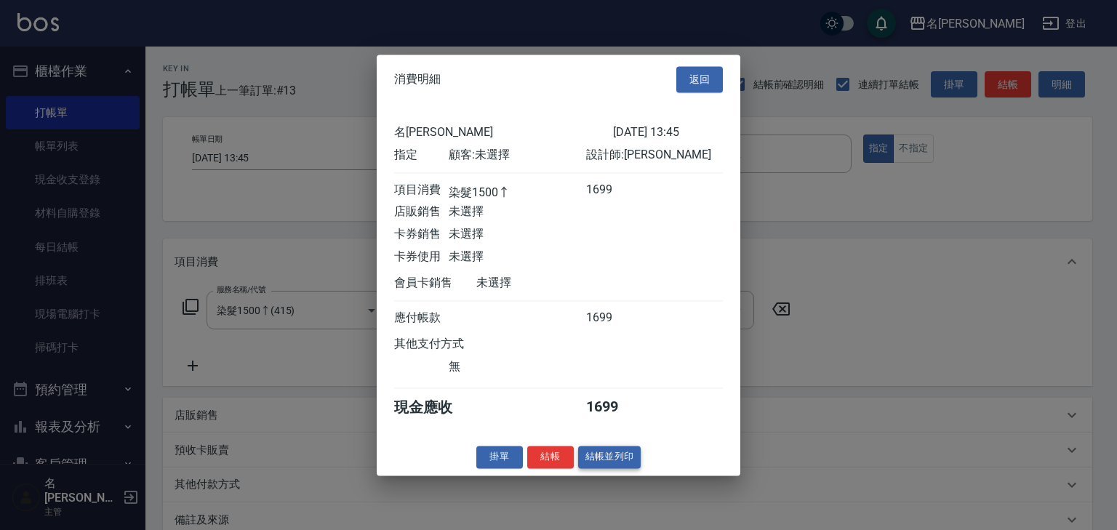
click at [603, 462] on button "結帳並列印" at bounding box center [609, 457] width 63 height 23
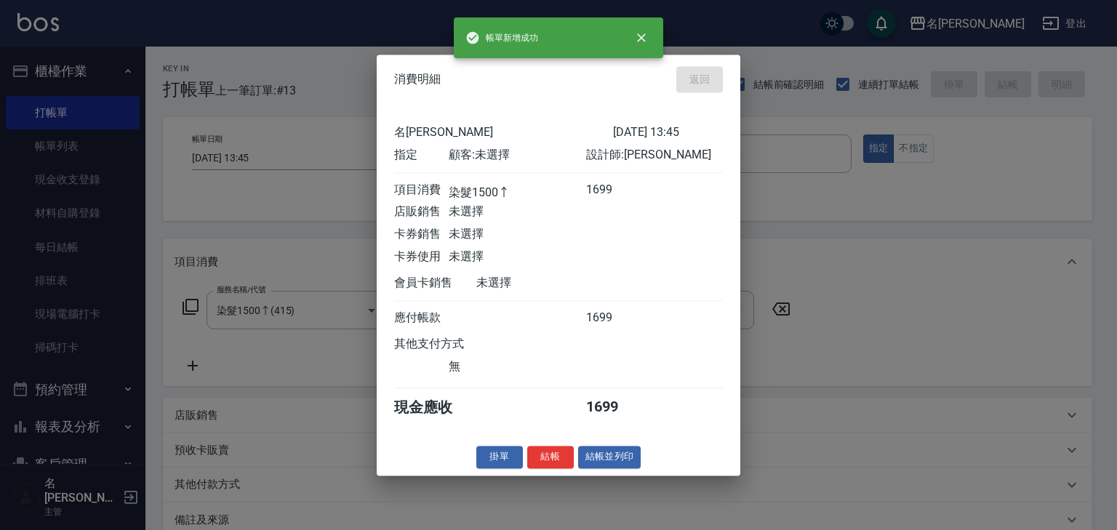
type input "2025/09/21 14:10"
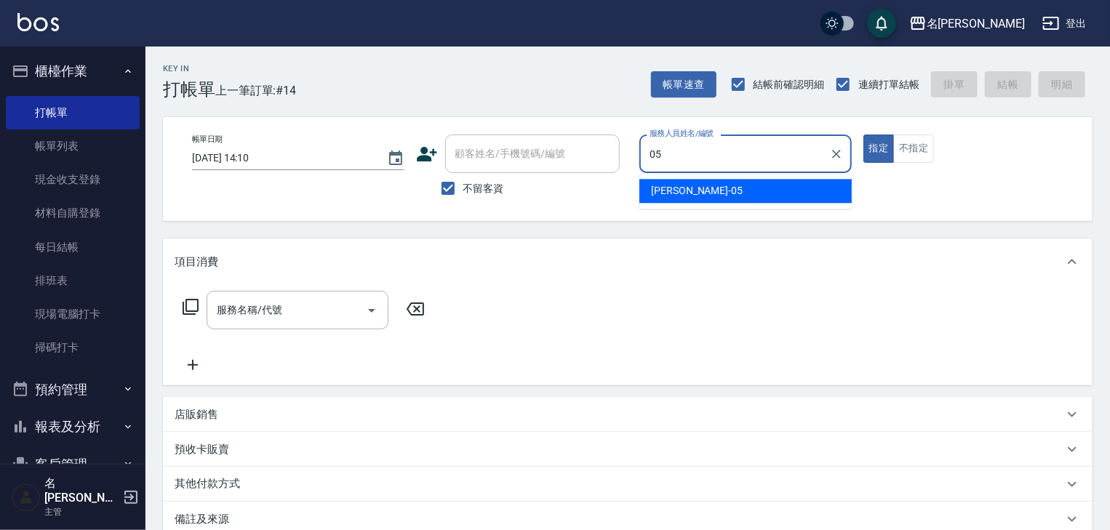
type input "林麗慧-05"
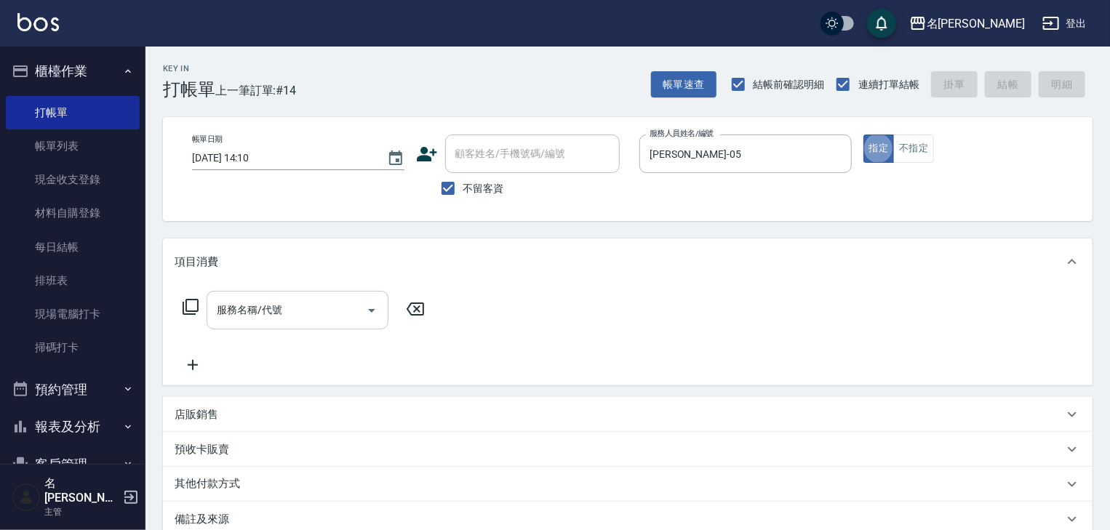
click at [220, 313] on input "服務名稱/代號" at bounding box center [286, 309] width 147 height 25
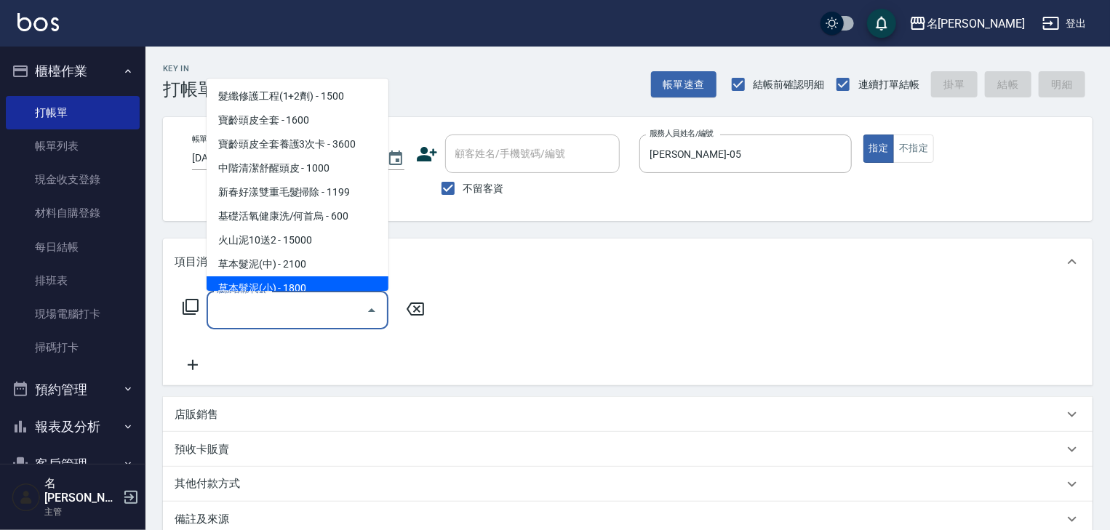
click at [262, 284] on span "草本髮泥(小) - 1800" at bounding box center [297, 289] width 182 height 24
type input "草本髮泥(小)(122)"
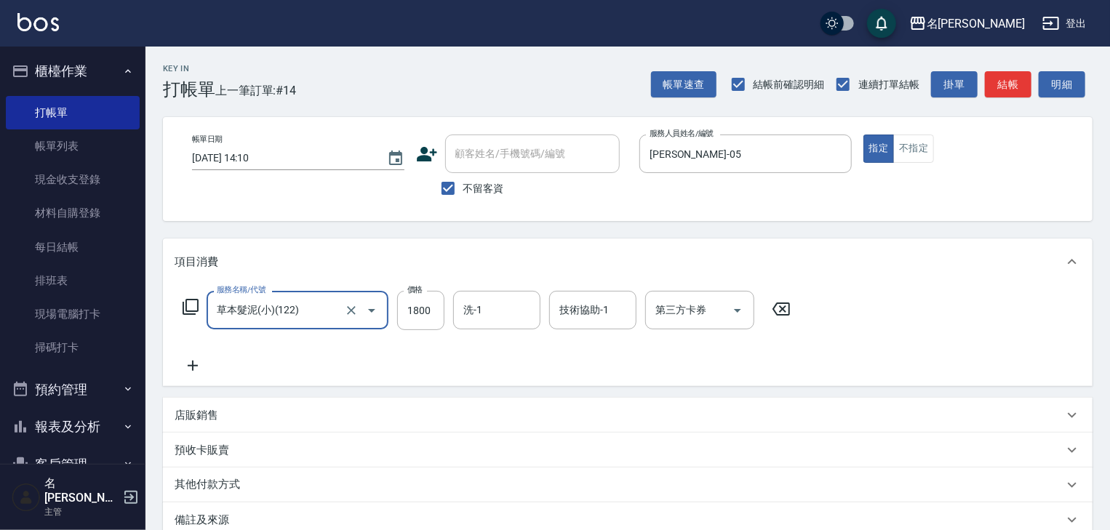
click at [190, 364] on icon at bounding box center [192, 365] width 36 height 17
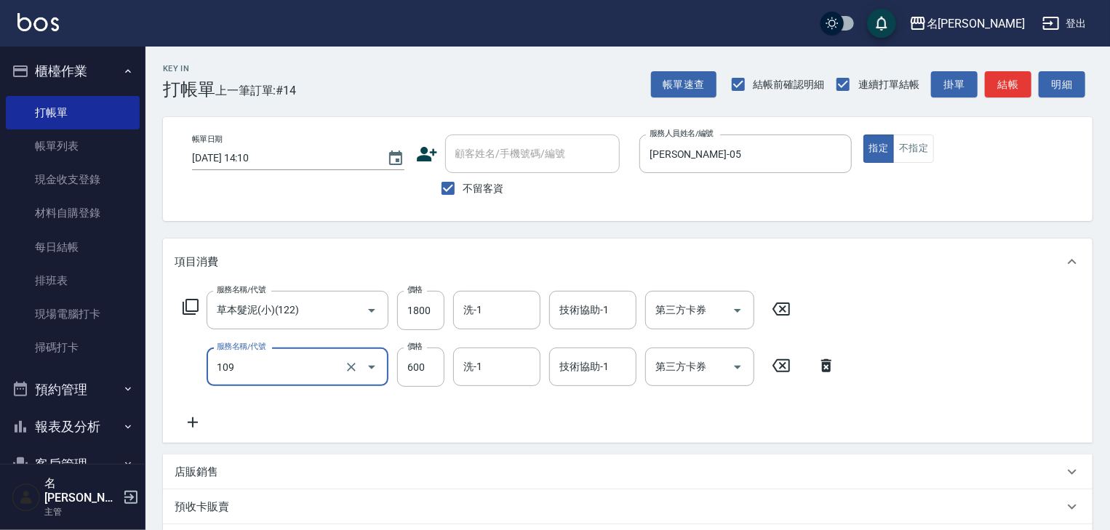
type input "基礎活氧健康洗/何首烏(109)"
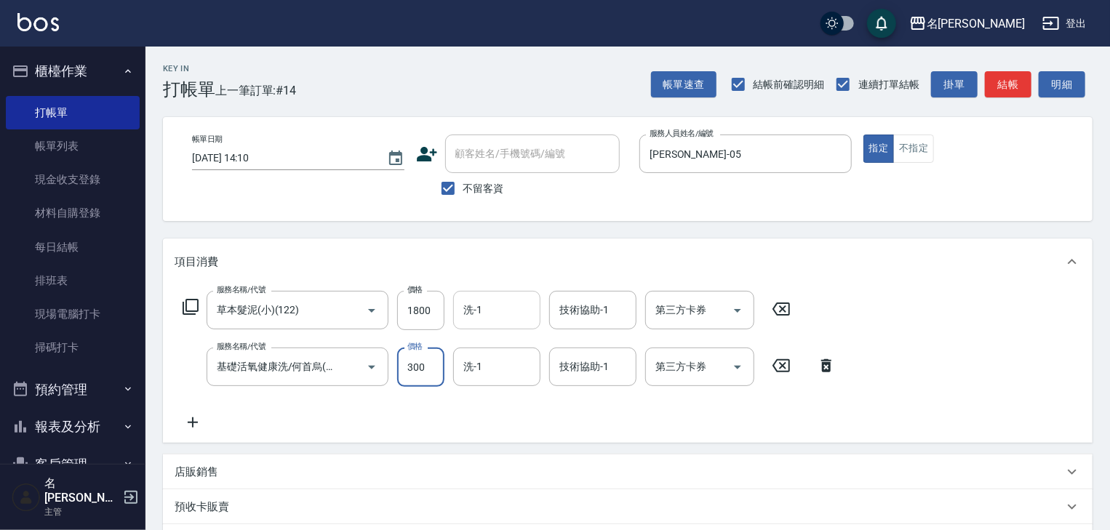
click at [494, 297] on div "洗-1" at bounding box center [496, 310] width 87 height 39
type input "300"
type input "張紹柏-27"
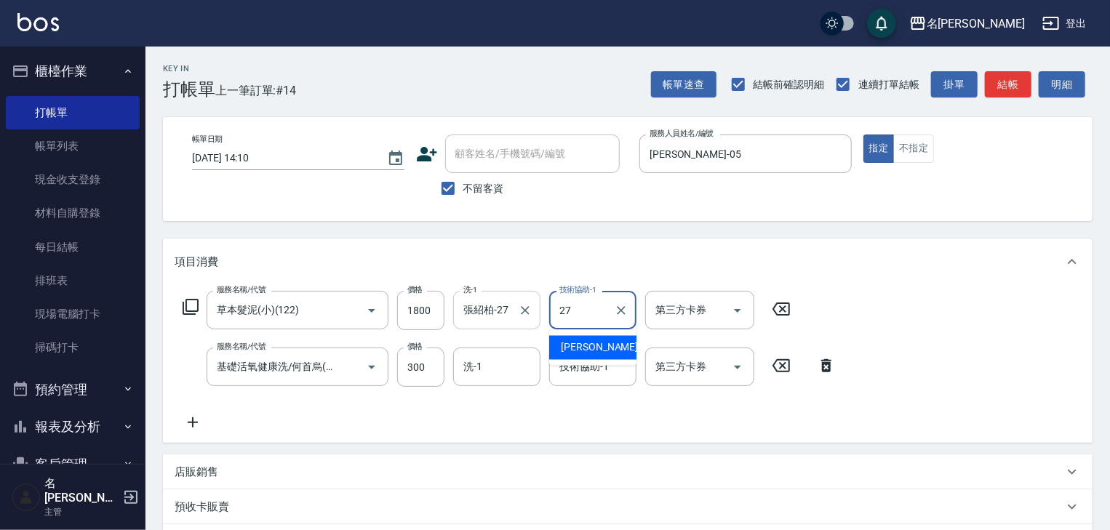
type input "張紹柏-27"
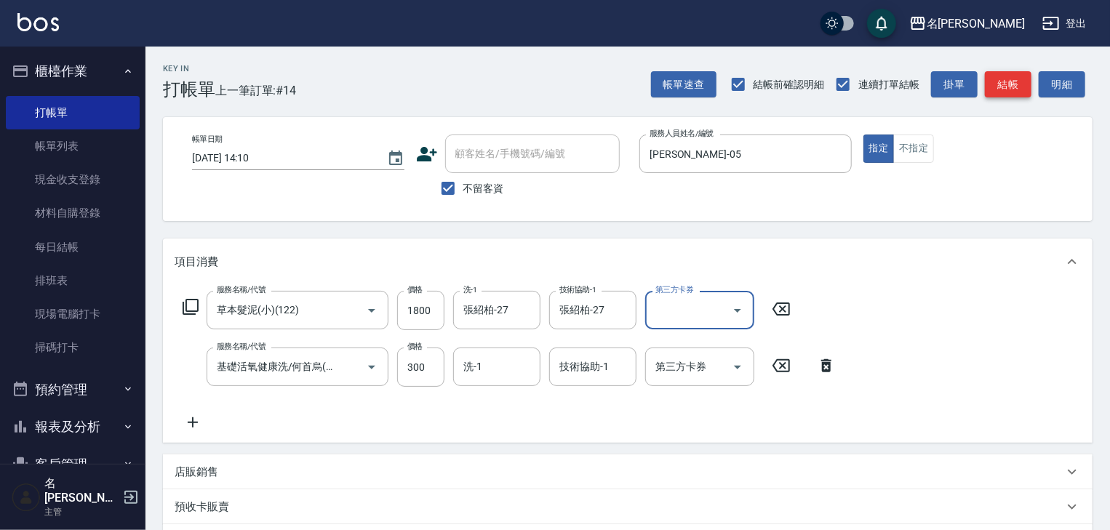
click at [1001, 76] on button "結帳" at bounding box center [1007, 84] width 47 height 27
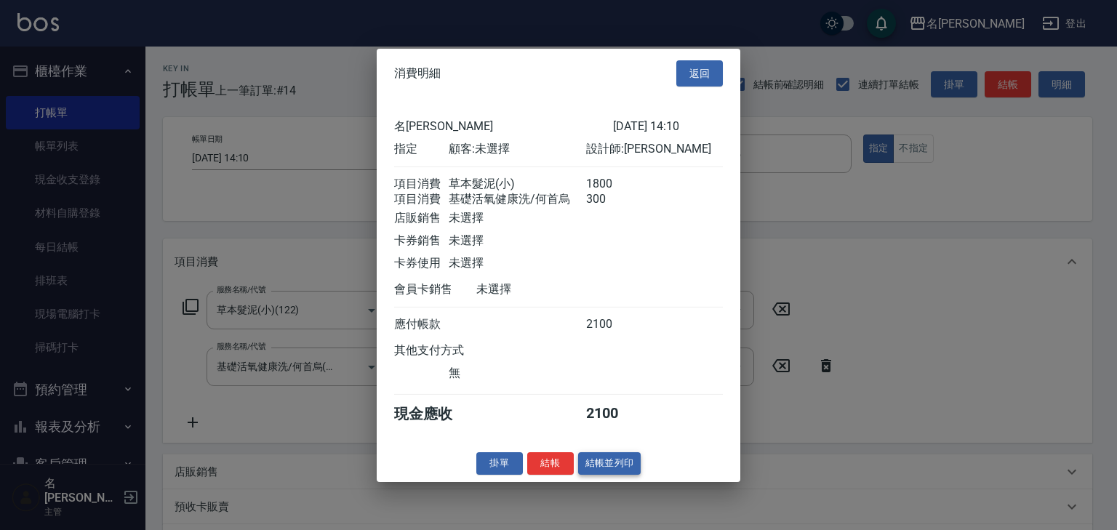
click at [609, 474] on button "結帳並列印" at bounding box center [609, 463] width 63 height 23
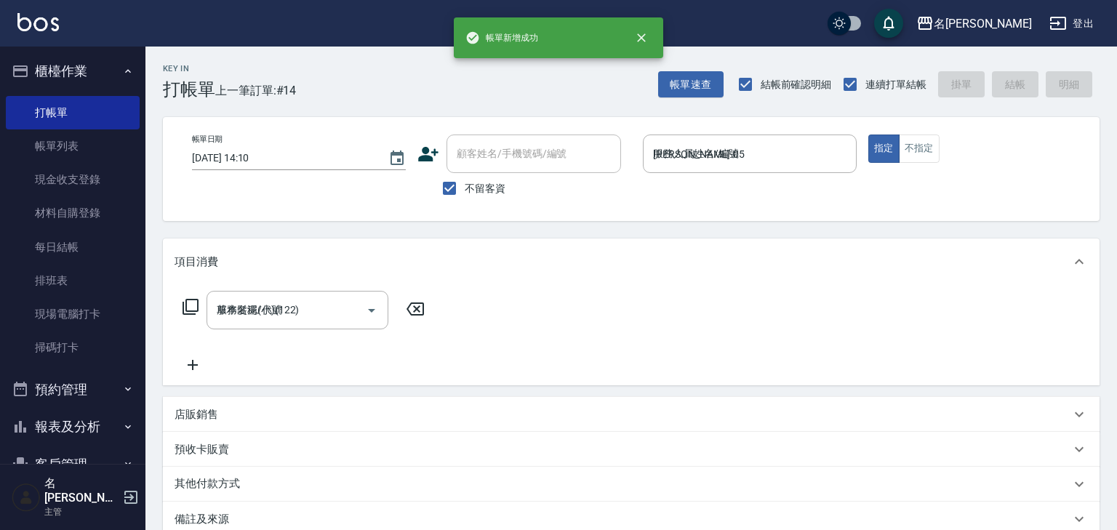
type input "2025/09/21 14:13"
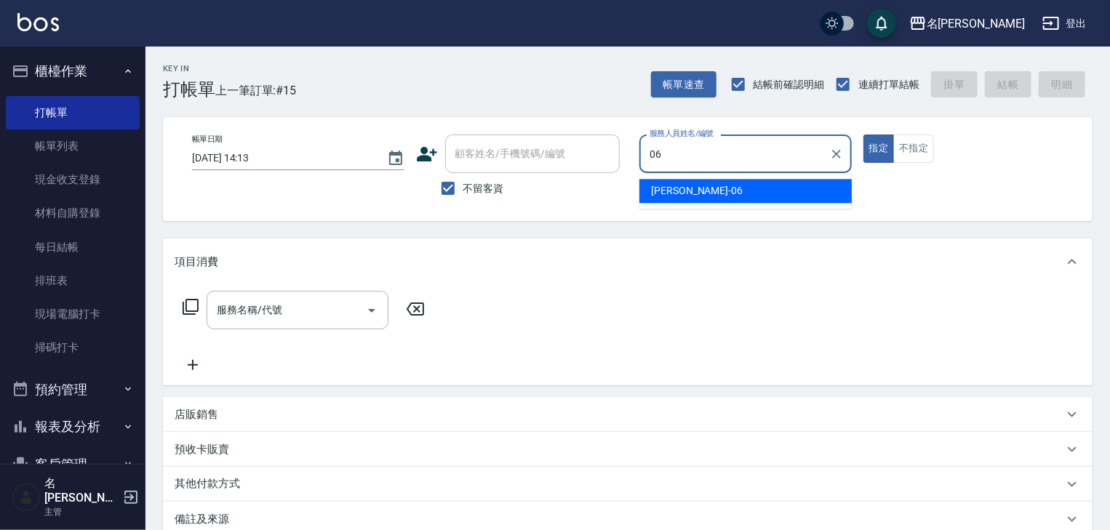
type input "阿龔-06"
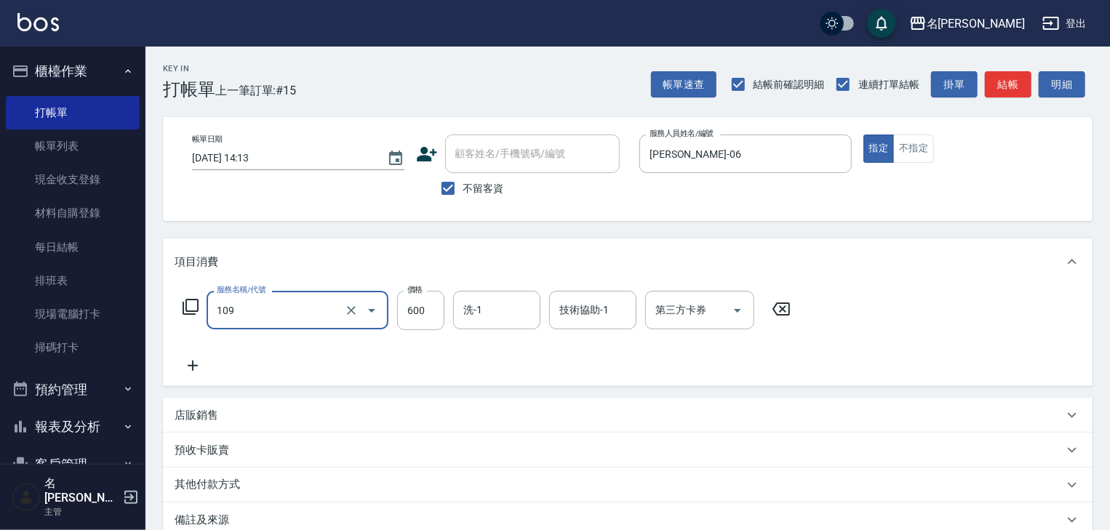
type input "基礎活氧健康洗/何首烏(109)"
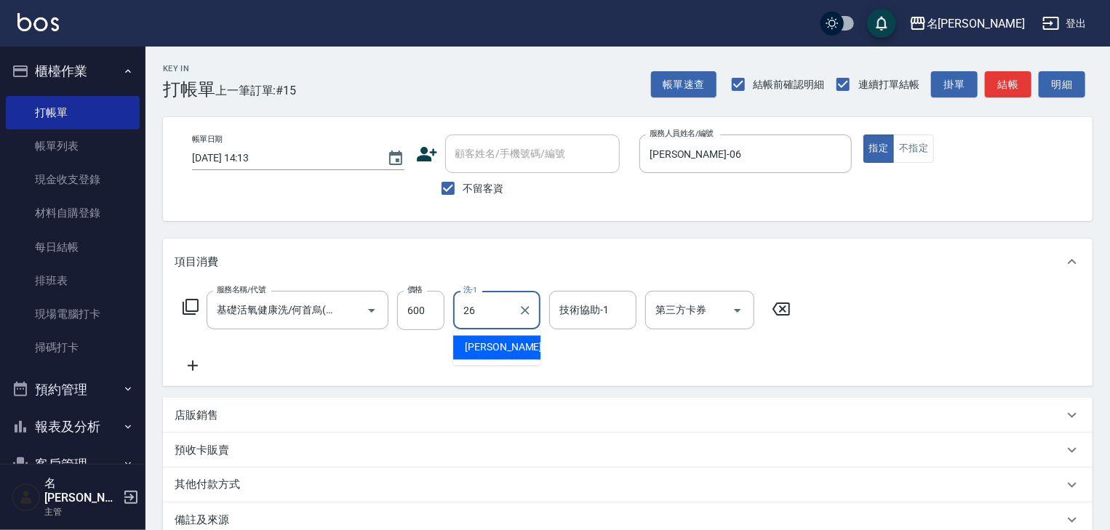
type input "方羿筑-26"
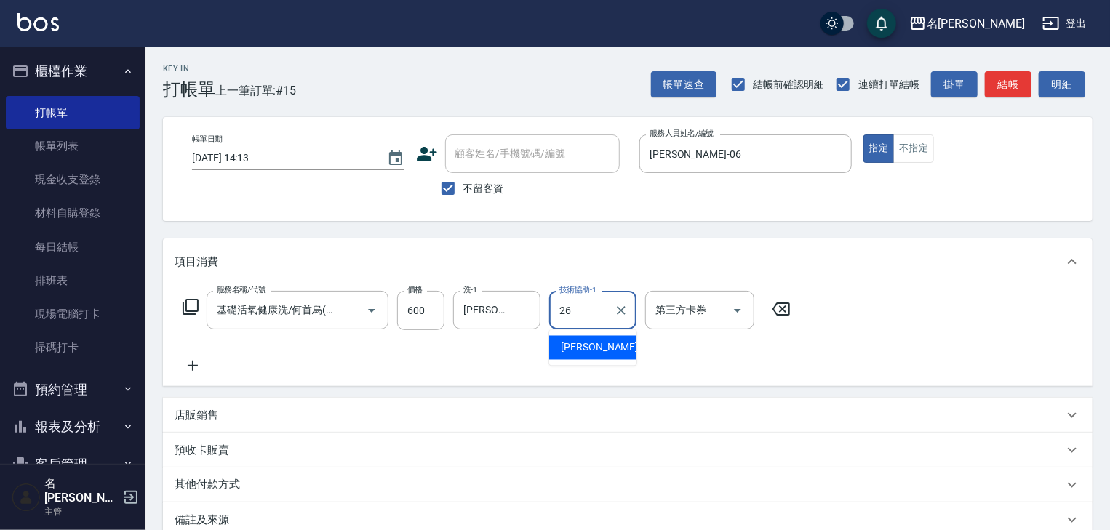
type input "方羿筑-26"
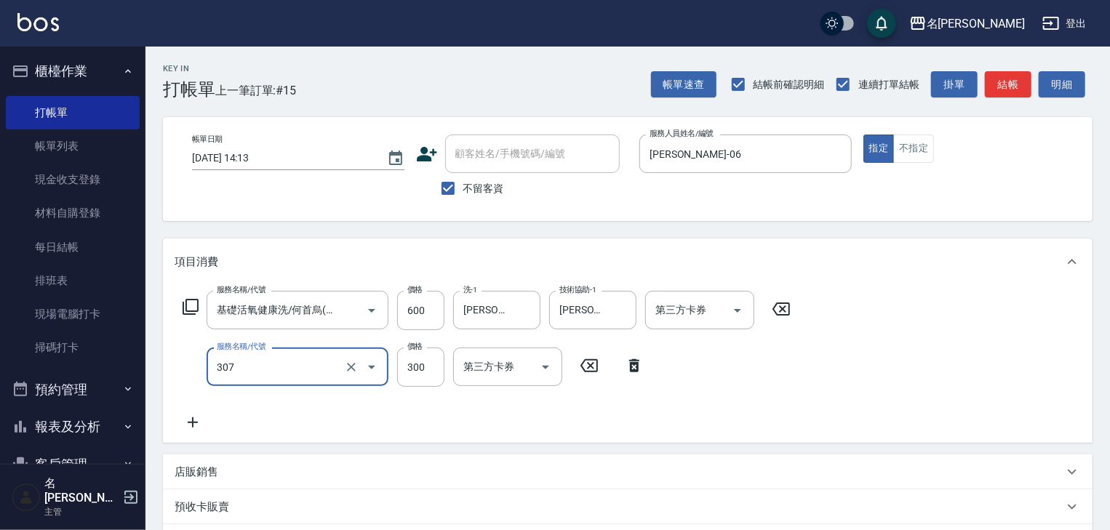
type input "剪髮(307)"
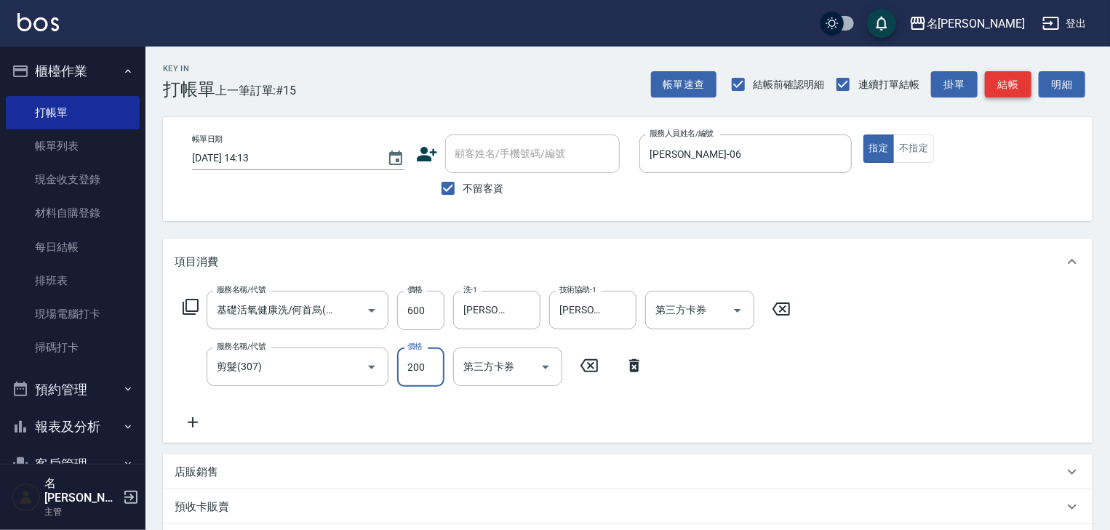
type input "200"
click at [1000, 87] on button "結帳" at bounding box center [1007, 84] width 47 height 27
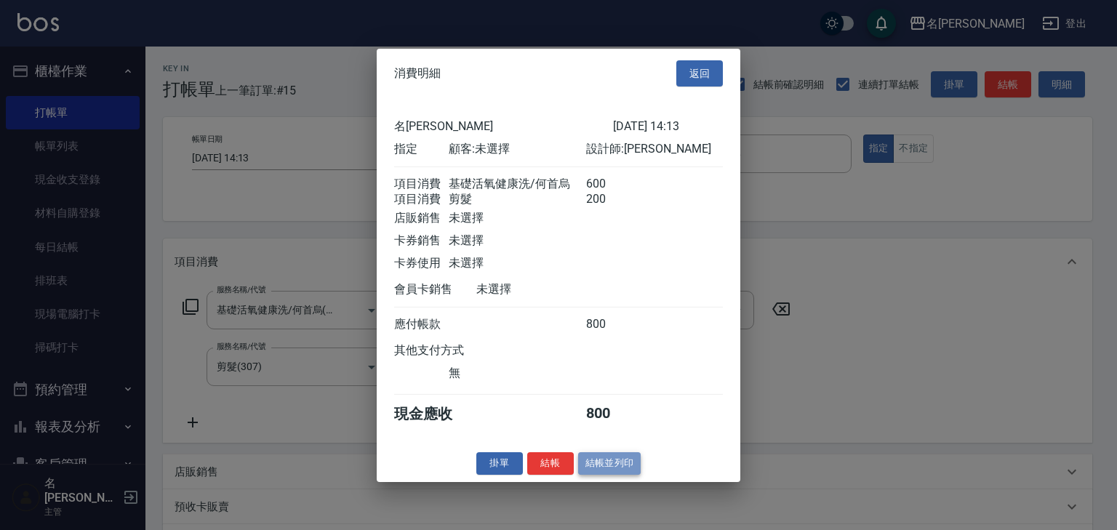
click at [631, 468] on button "結帳並列印" at bounding box center [609, 463] width 63 height 23
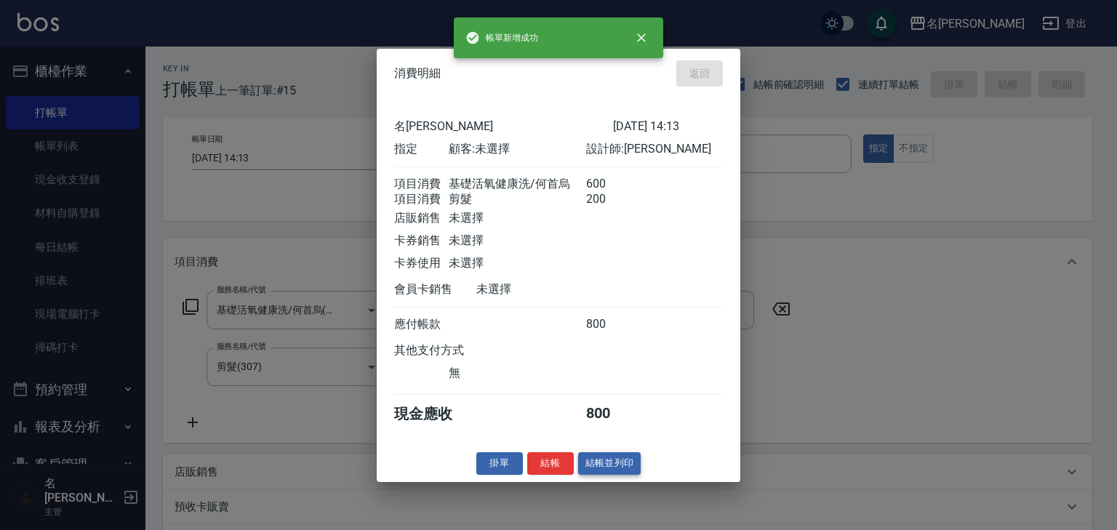
type input "2025/09/21 14:16"
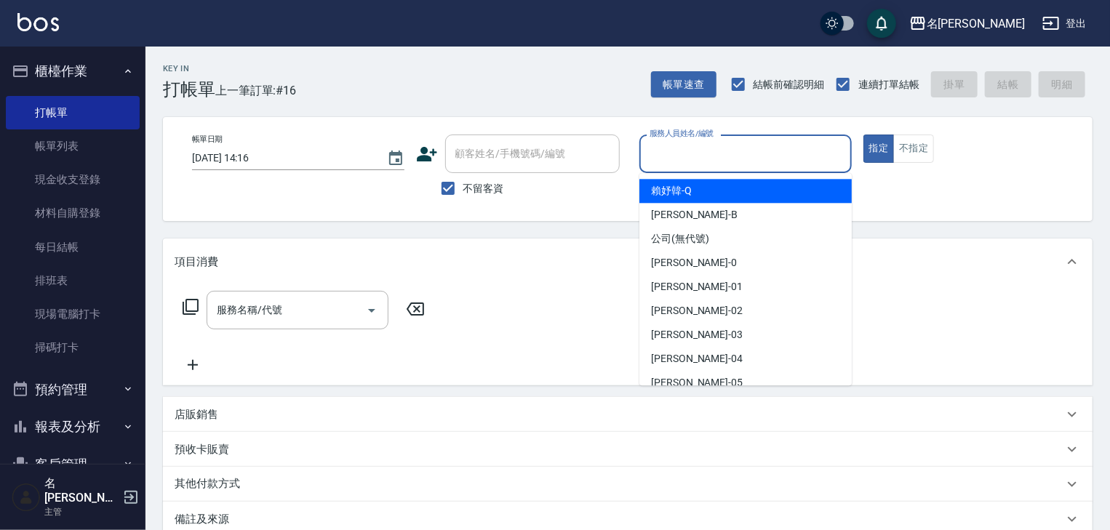
click at [705, 154] on input "服務人員姓名/編號" at bounding box center [745, 153] width 199 height 25
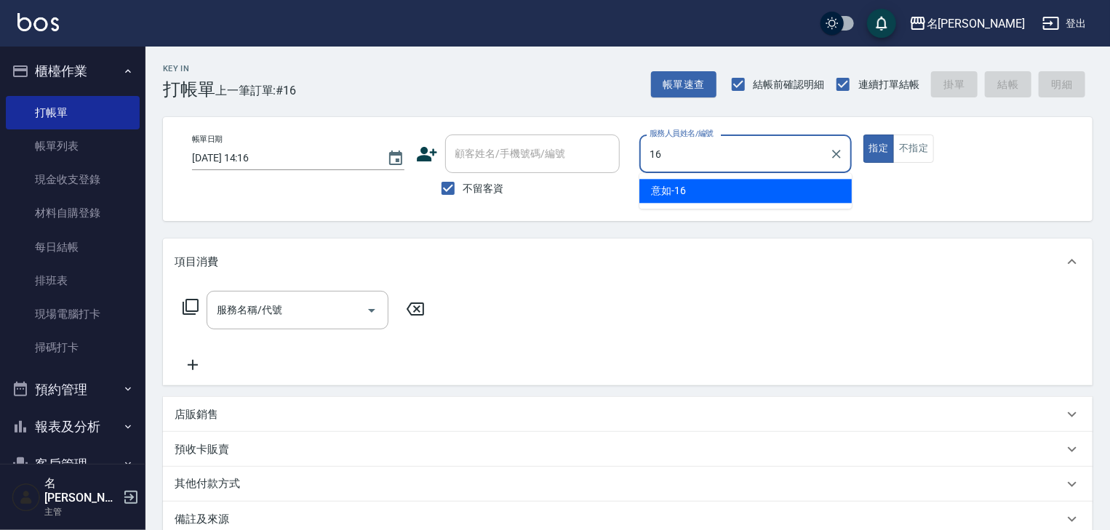
type input "意如-16"
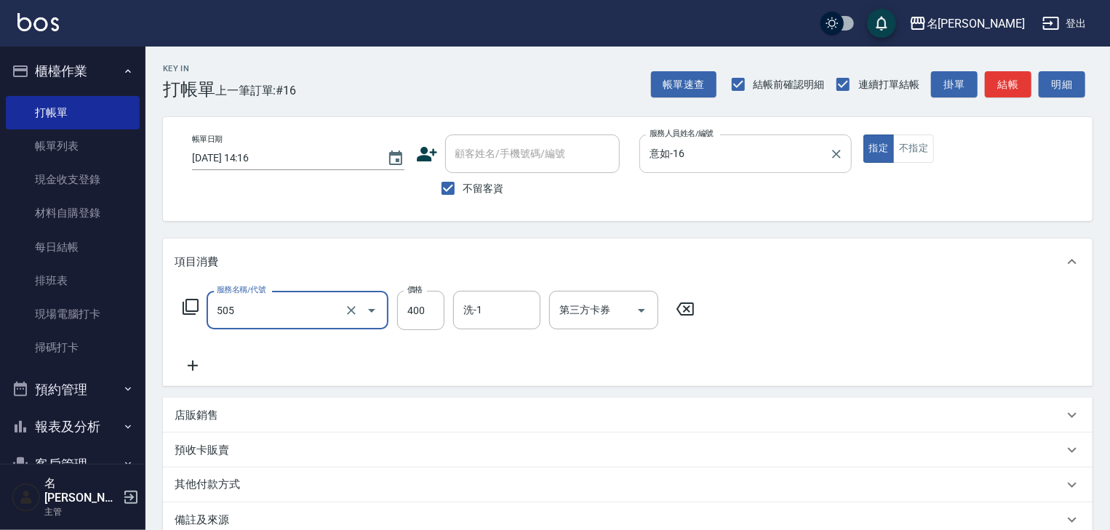
type input "洗髮(505)"
click at [201, 412] on p "店販銷售" at bounding box center [196, 415] width 44 height 15
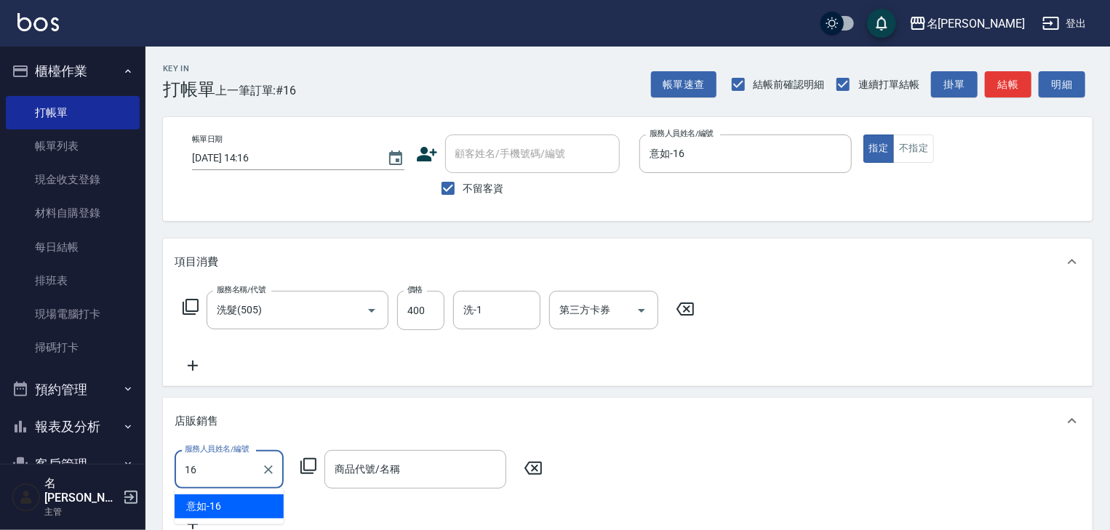
type input "意如-16"
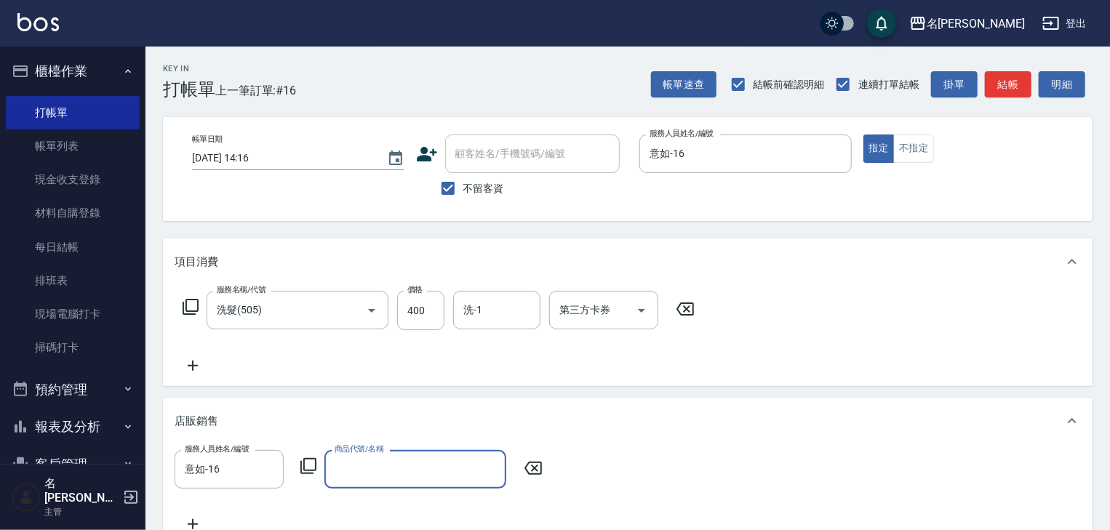
click at [308, 468] on icon at bounding box center [308, 465] width 17 height 17
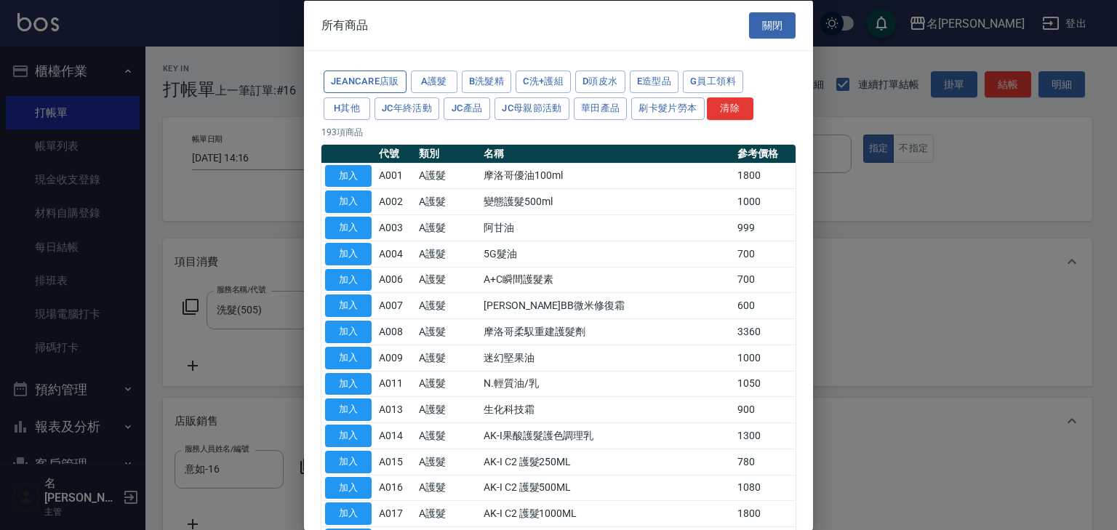
click at [361, 83] on button "JeanCare店販" at bounding box center [365, 82] width 83 height 23
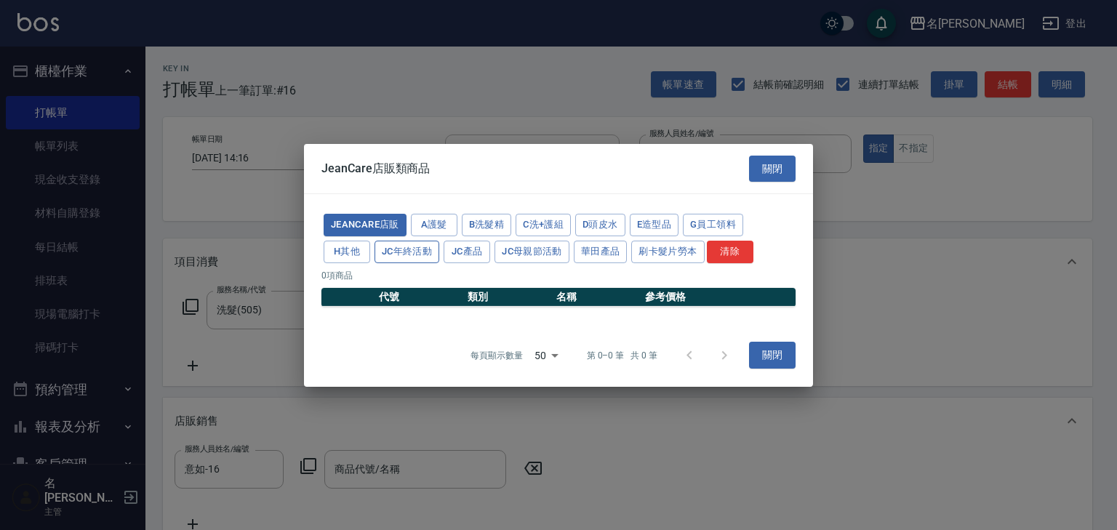
click at [380, 255] on button "JC年終活動" at bounding box center [406, 252] width 65 height 23
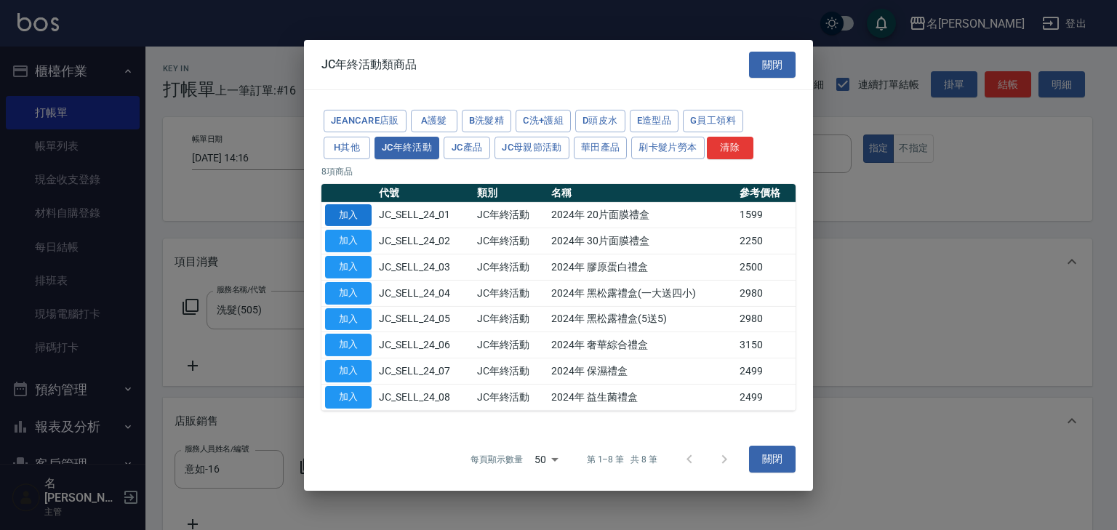
click at [359, 210] on button "加入" at bounding box center [348, 215] width 47 height 23
type input "2024年 20片面膜禮盒"
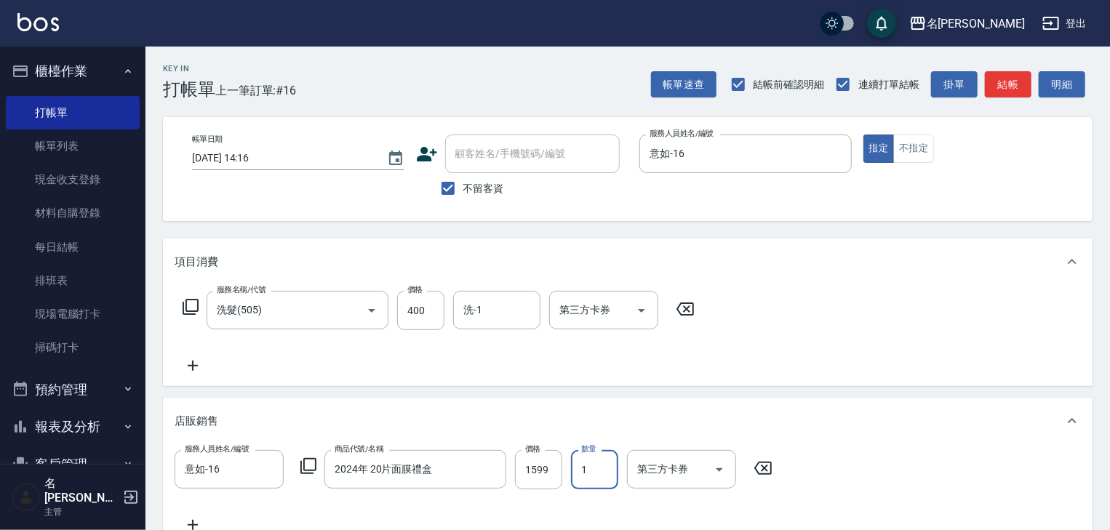
click at [590, 475] on input "1" at bounding box center [594, 469] width 47 height 39
type input "3"
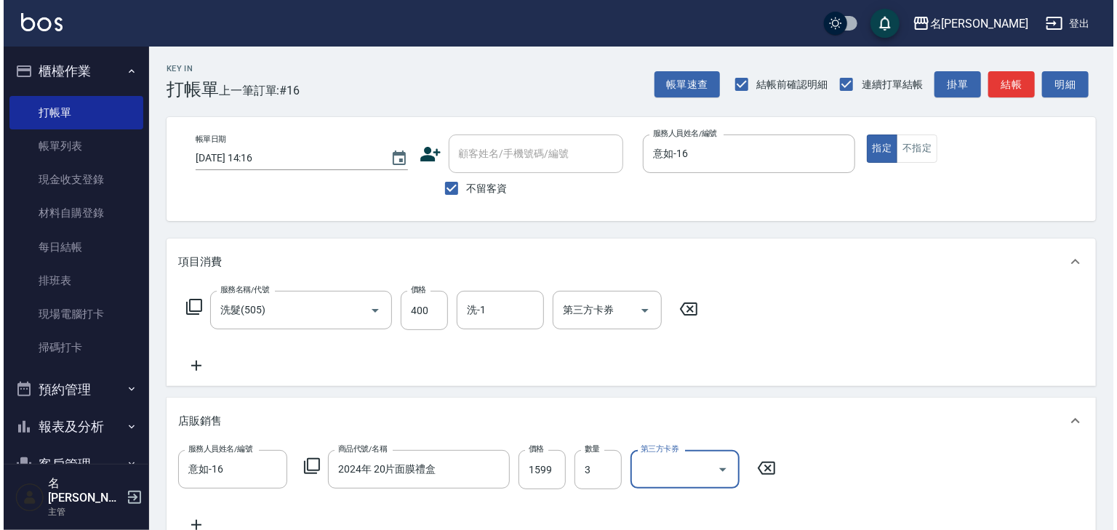
scroll to position [294, 0]
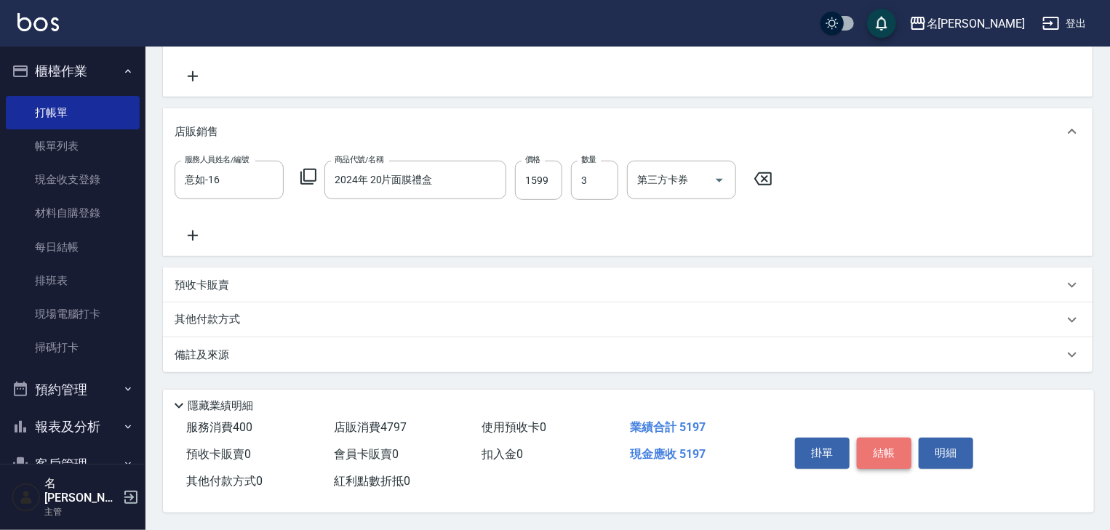
click at [875, 451] on button "結帳" at bounding box center [883, 453] width 55 height 31
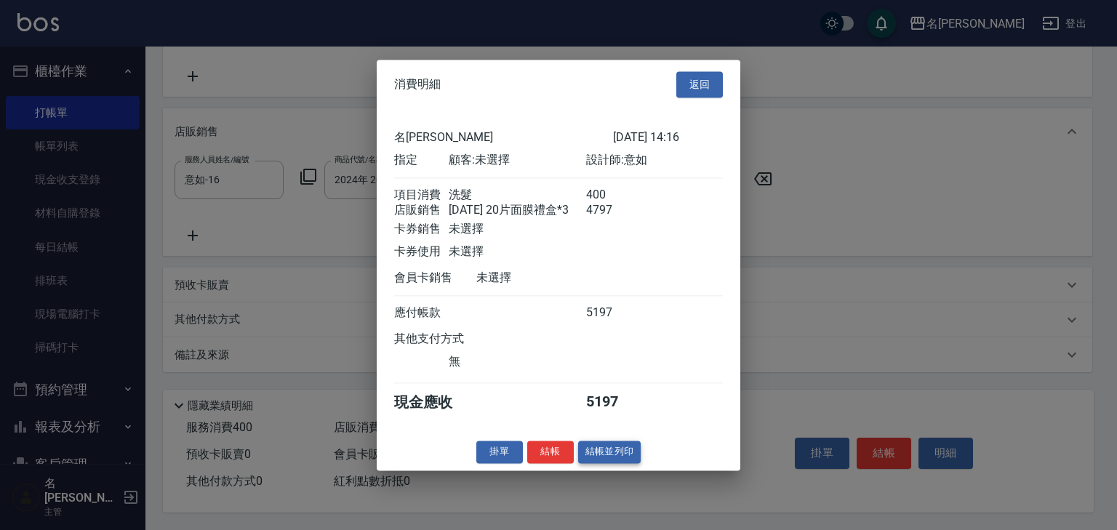
click at [598, 460] on button "結帳並列印" at bounding box center [609, 452] width 63 height 23
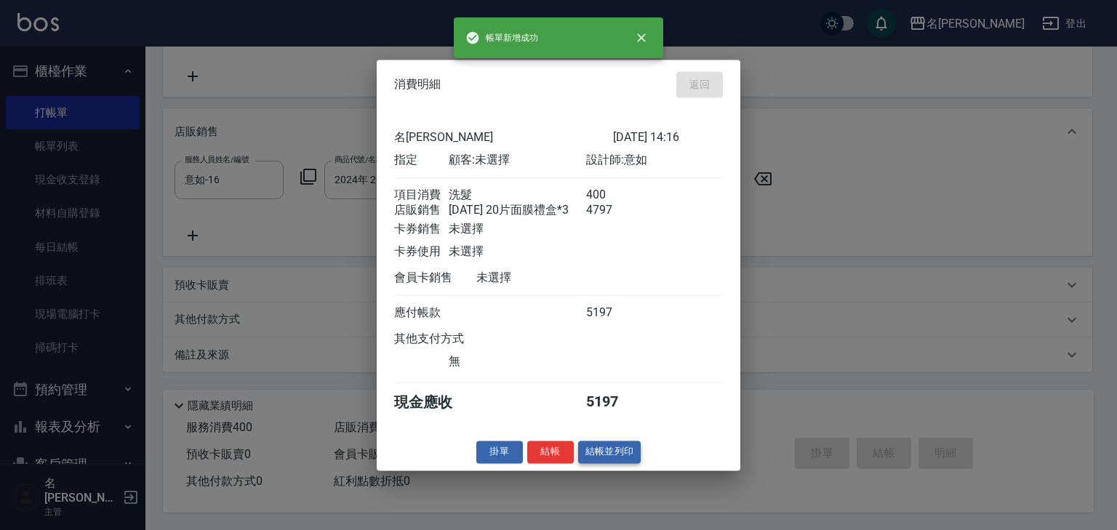
type input "2025/09/21 14:22"
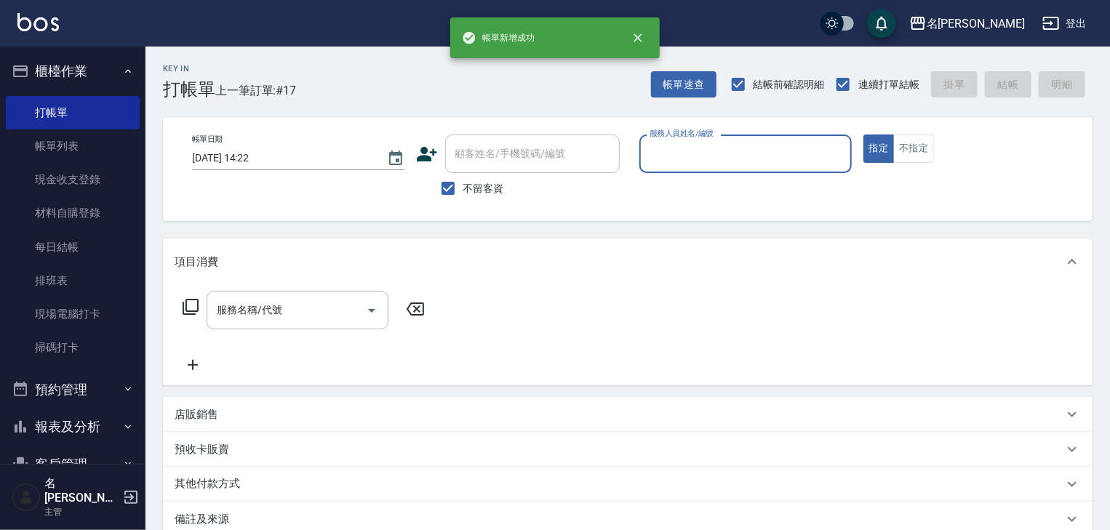
scroll to position [0, 0]
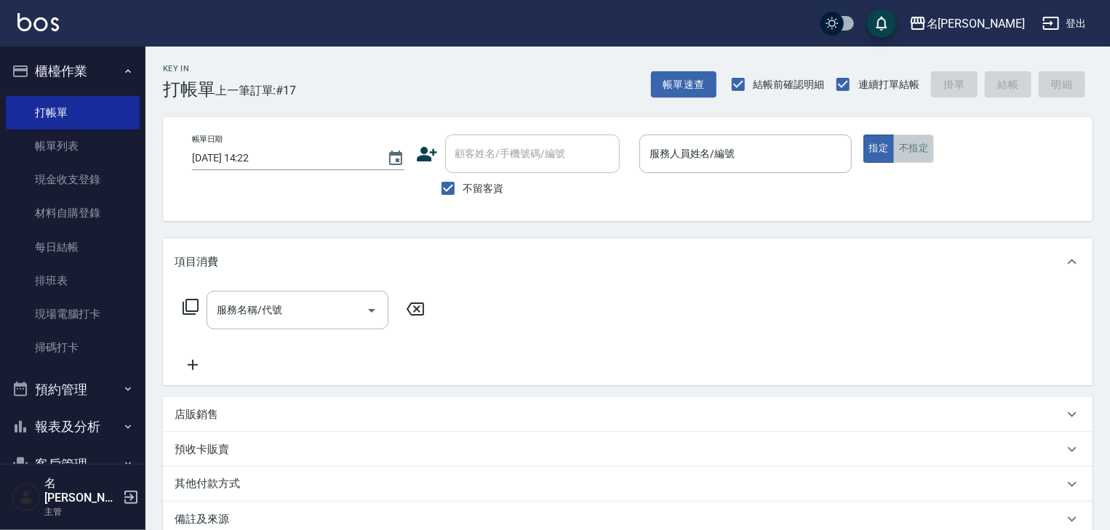
click at [910, 149] on button "不指定" at bounding box center [913, 149] width 41 height 28
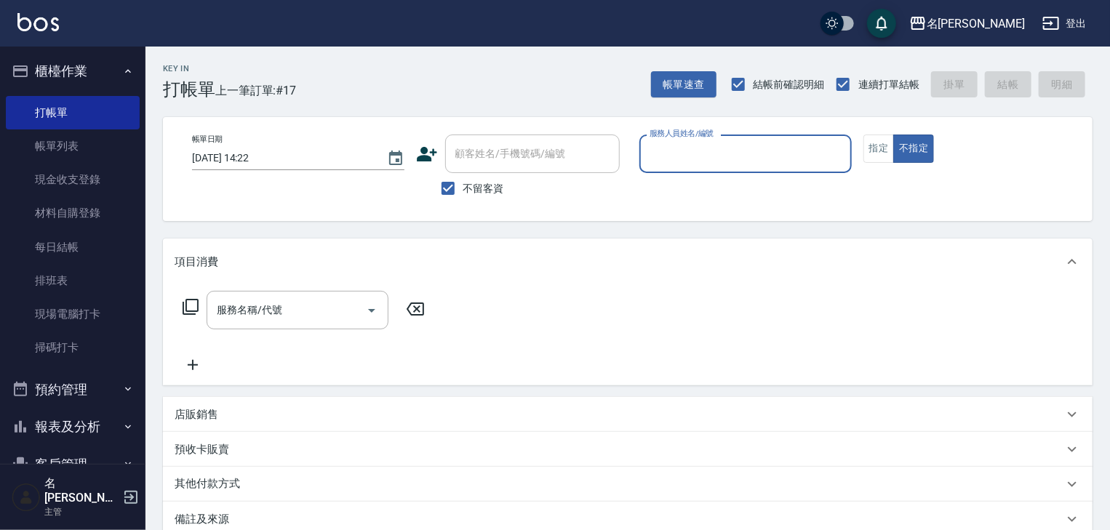
click at [723, 157] on input "服務人員姓名/編號" at bounding box center [745, 153] width 199 height 25
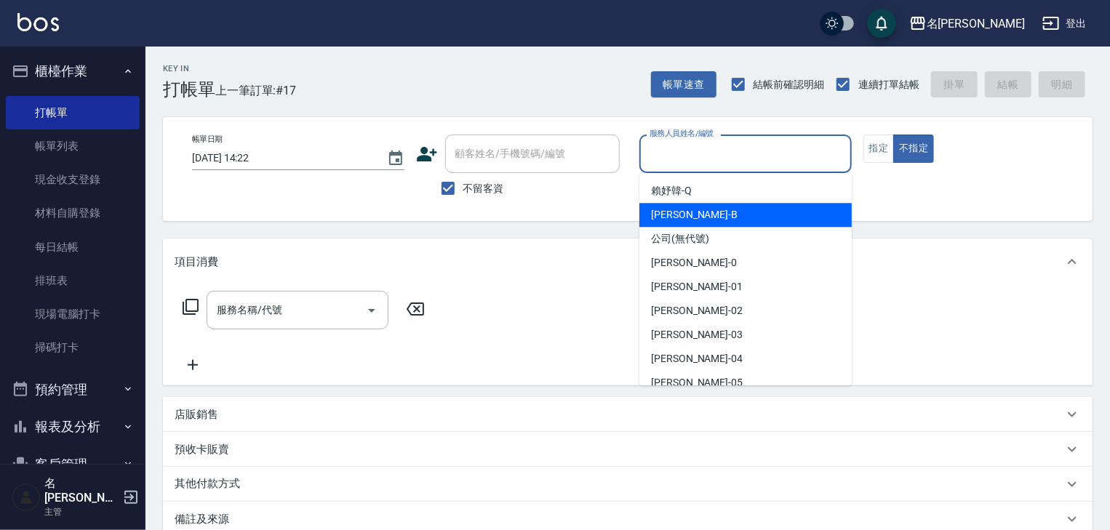
click at [653, 206] on div "吳姵瑩 -B" at bounding box center [745, 215] width 212 height 24
type input "吳姵瑩-B"
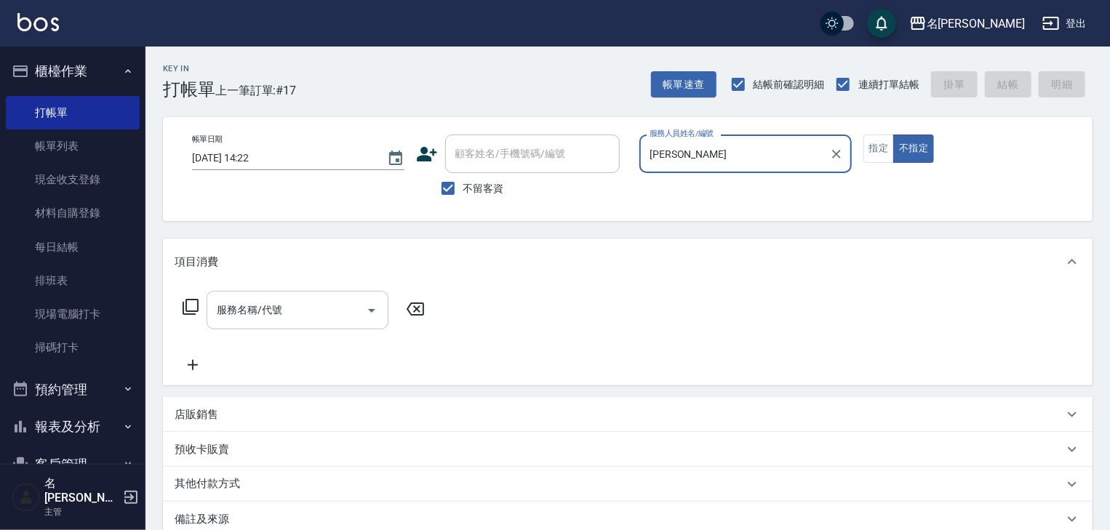
click at [248, 317] on input "服務名稱/代號" at bounding box center [286, 309] width 147 height 25
click at [192, 308] on icon at bounding box center [190, 306] width 17 height 17
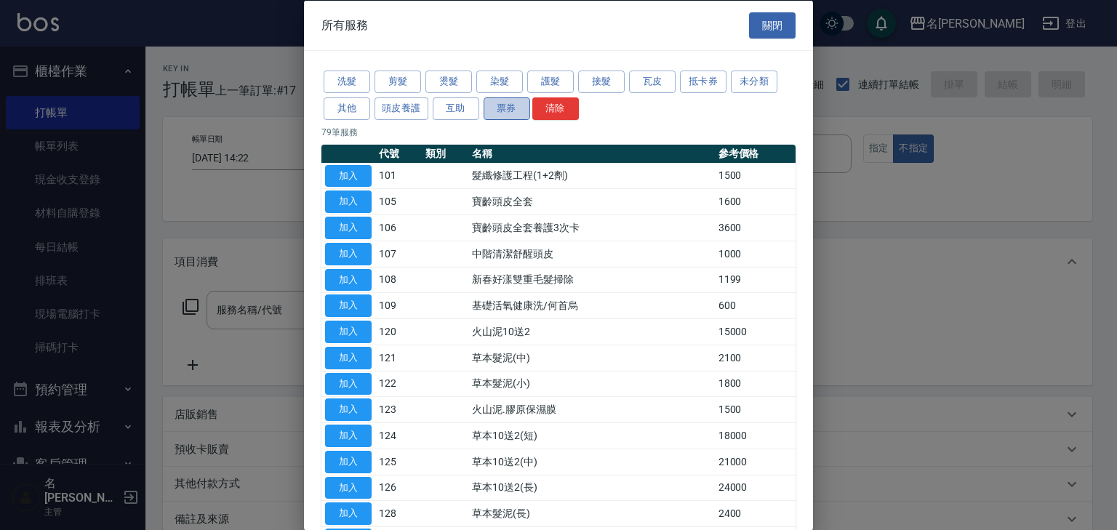
click at [492, 111] on button "票券" at bounding box center [507, 108] width 47 height 23
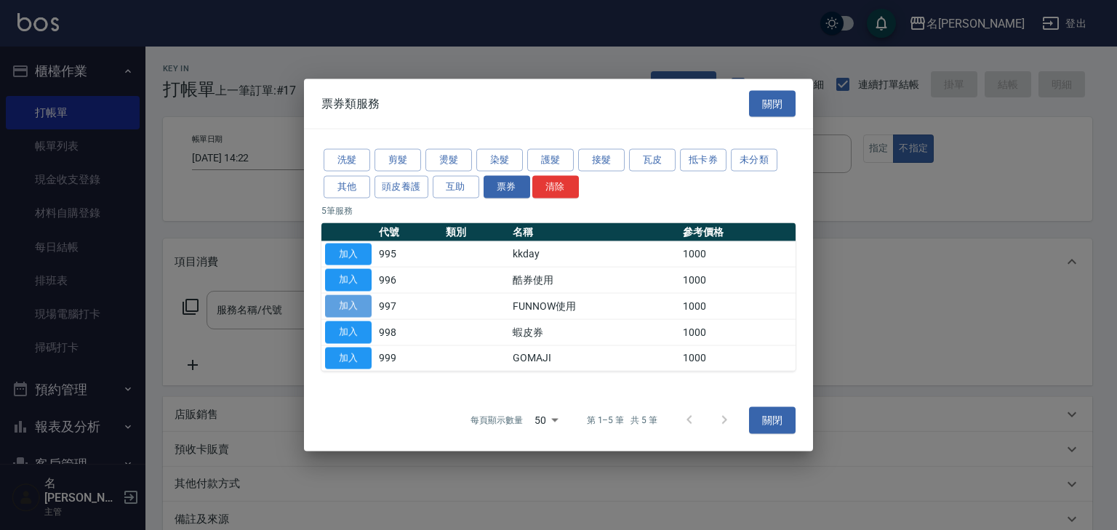
click at [366, 306] on button "加入" at bounding box center [348, 306] width 47 height 23
type input "FUNNOW使用(997)"
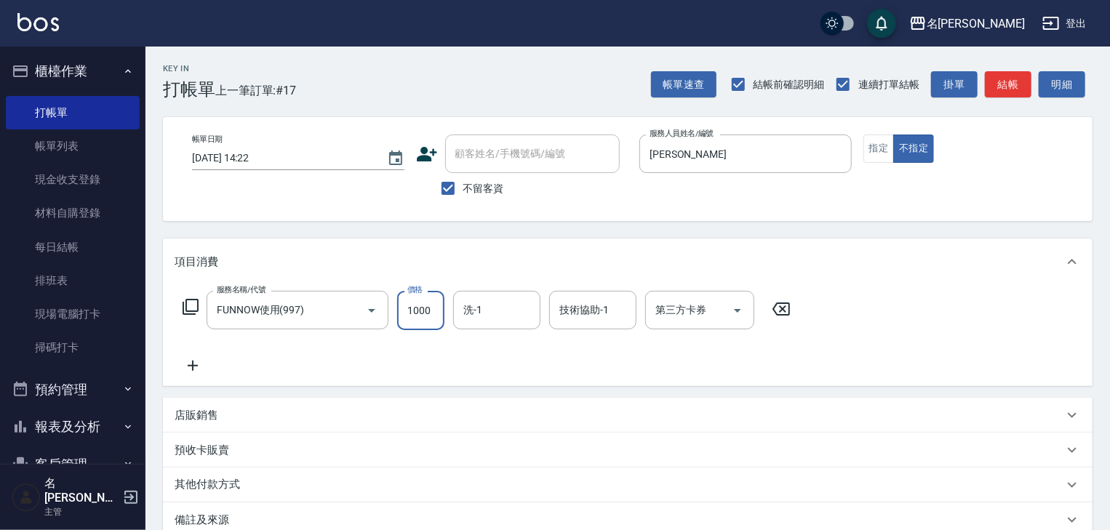
click at [425, 308] on input "1000" at bounding box center [420, 310] width 47 height 39
click at [734, 312] on icon "Open" at bounding box center [737, 310] width 17 height 17
type input "399"
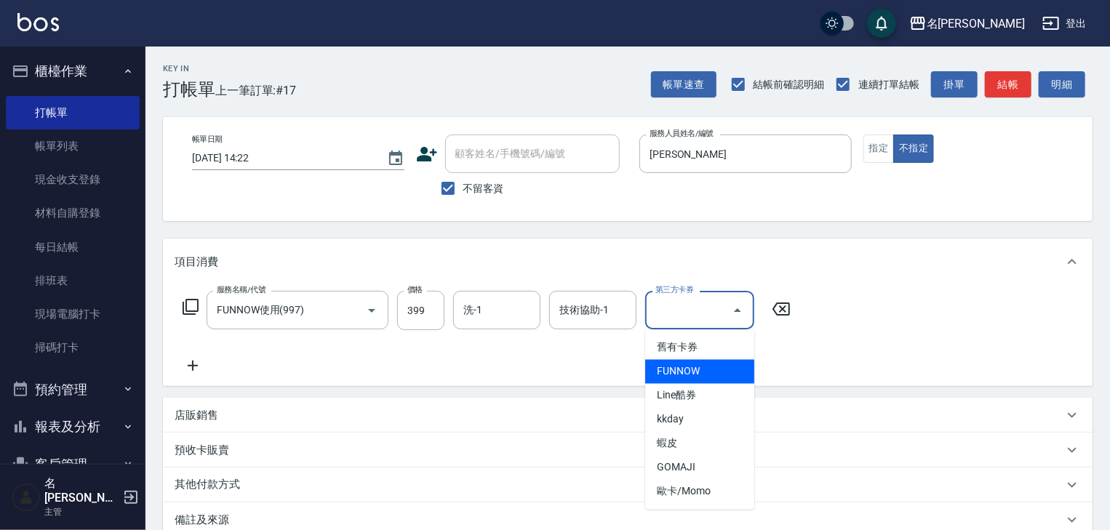
click at [710, 375] on span "FUNNOW" at bounding box center [699, 372] width 109 height 24
type input "FUNNOW"
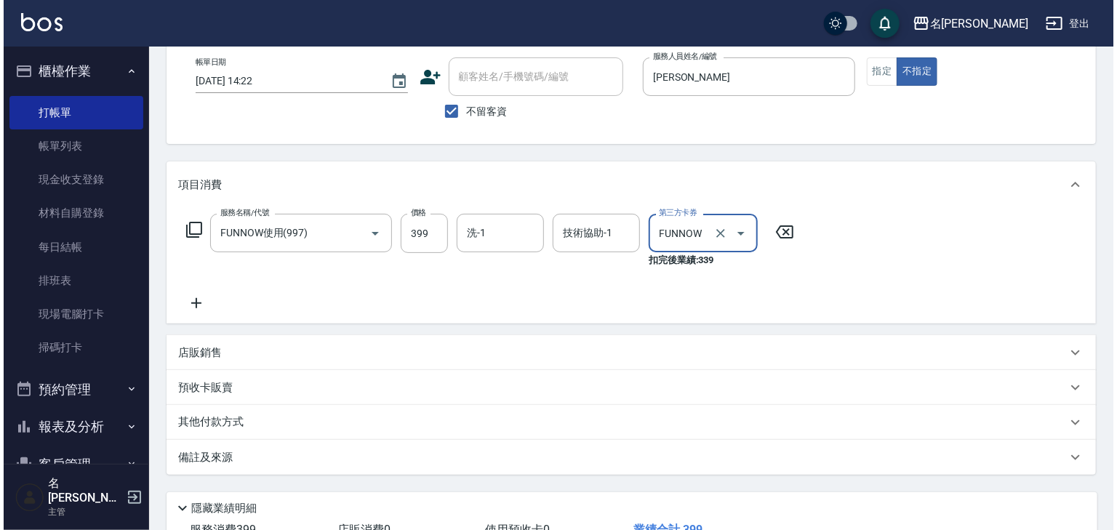
scroll to position [185, 0]
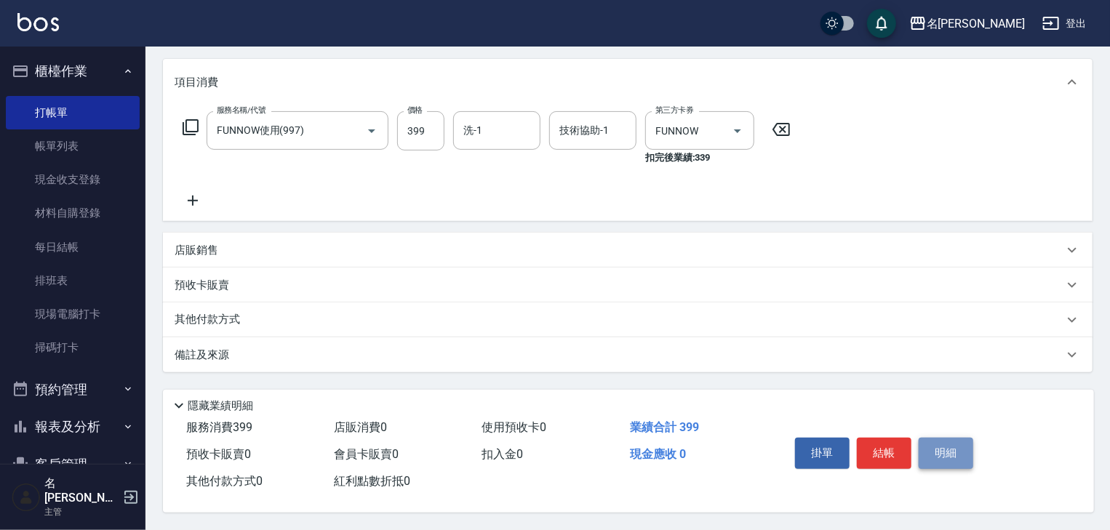
click at [940, 439] on button "明細" at bounding box center [945, 453] width 55 height 31
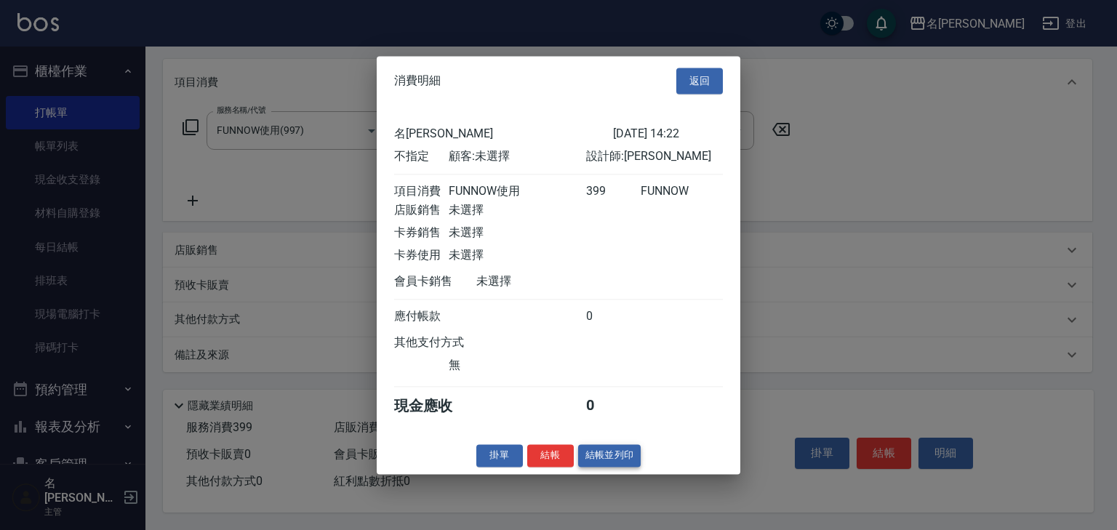
click at [625, 462] on button "結帳並列印" at bounding box center [609, 455] width 63 height 23
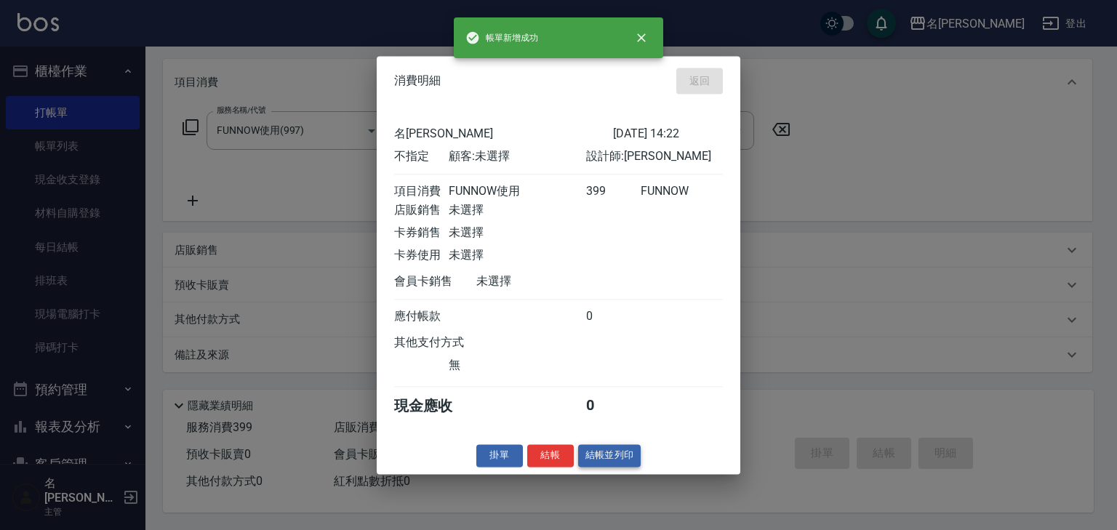
type input "2025/09/21 14:25"
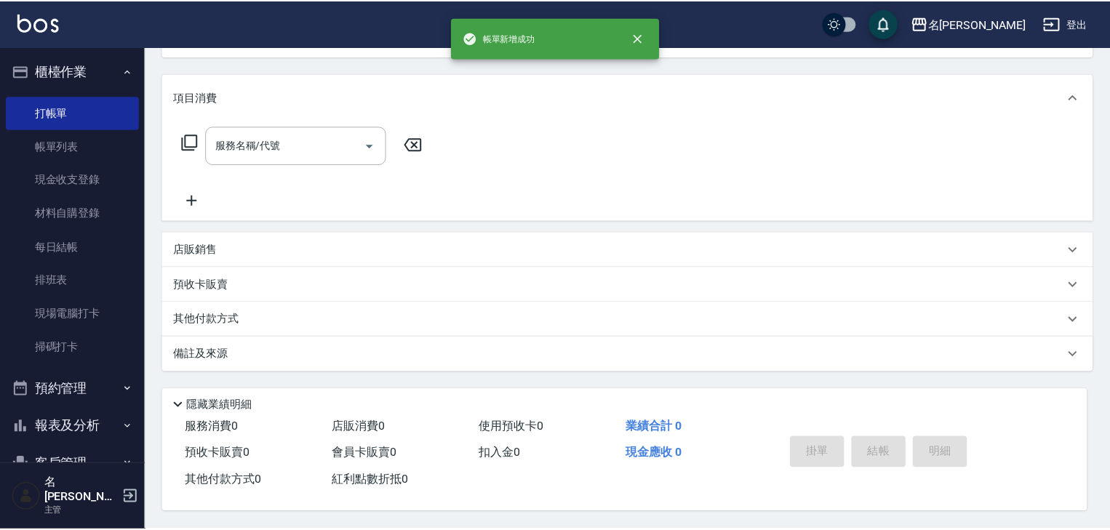
scroll to position [0, 0]
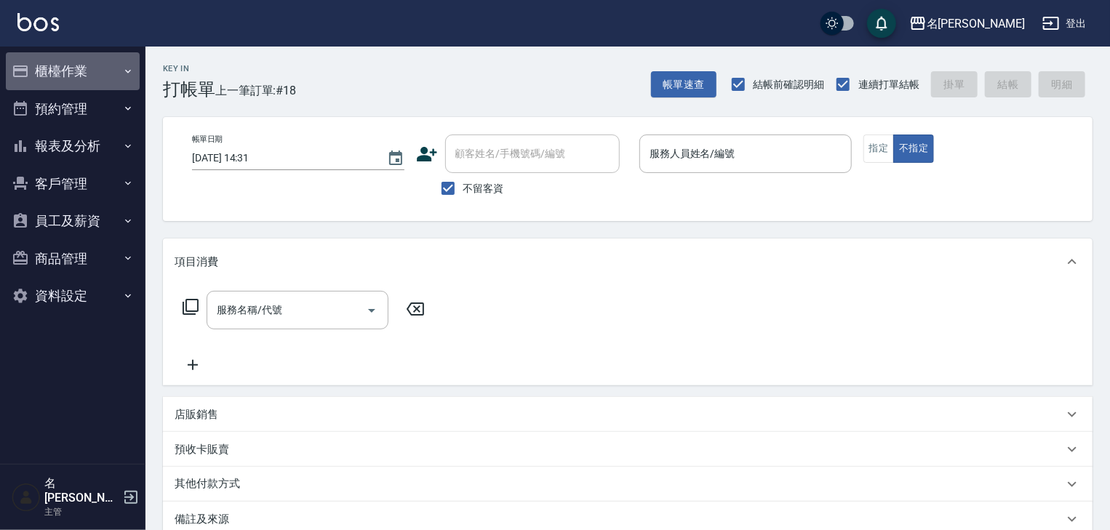
drag, startPoint x: 1006, startPoint y: 30, endPoint x: 88, endPoint y: 75, distance: 918.7
click at [88, 75] on button "櫃檯作業" at bounding box center [73, 71] width 134 height 38
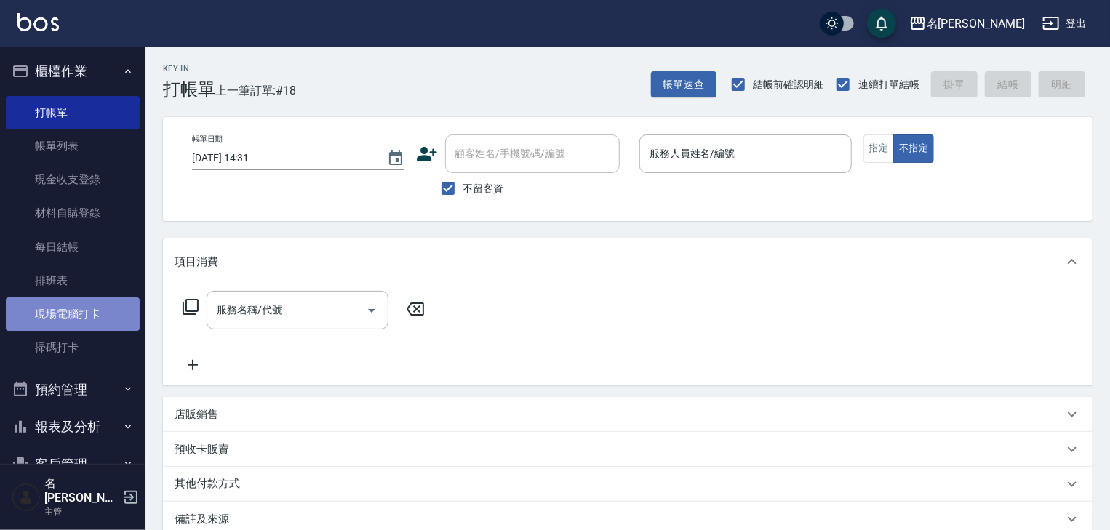
click at [102, 312] on link "現場電腦打卡" at bounding box center [73, 313] width 134 height 33
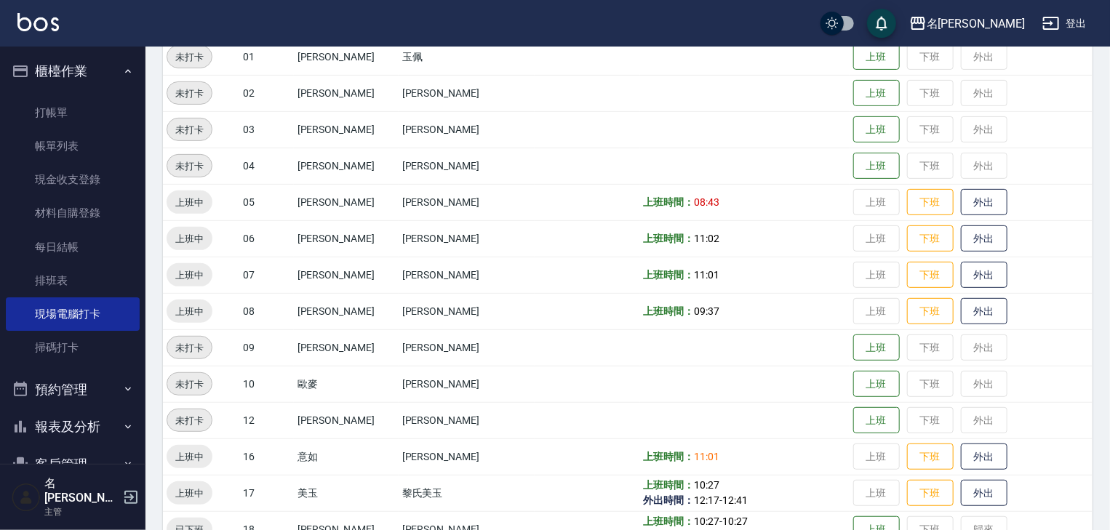
scroll to position [310, 0]
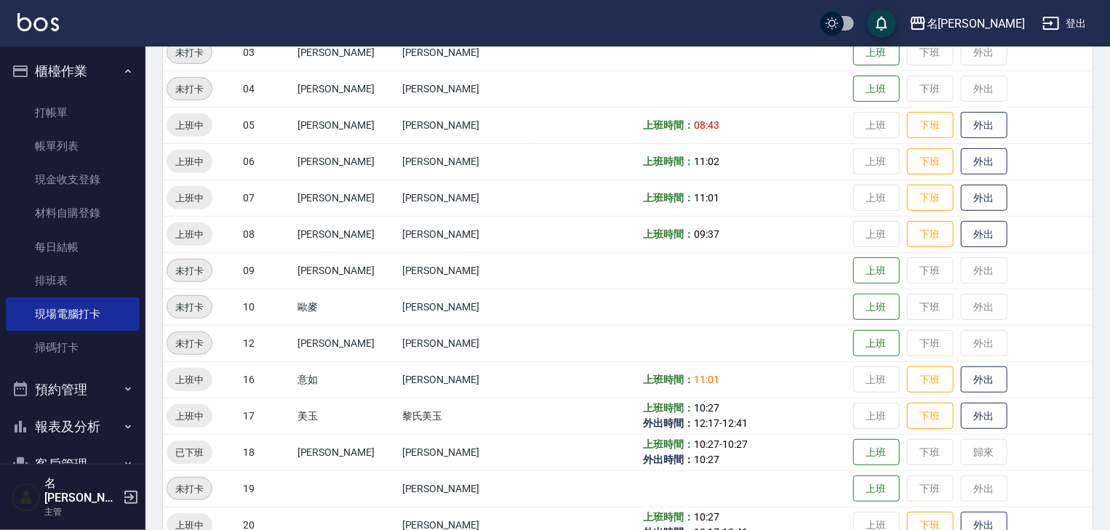
drag, startPoint x: 940, startPoint y: 430, endPoint x: 949, endPoint y: 438, distance: 11.8
drag, startPoint x: 949, startPoint y: 438, endPoint x: 971, endPoint y: 459, distance: 29.8
click at [971, 459] on td "上班 下班 歸來" at bounding box center [970, 452] width 243 height 36
click at [961, 454] on td "上班 下班 歸來" at bounding box center [970, 452] width 243 height 36
drag, startPoint x: 943, startPoint y: 440, endPoint x: 919, endPoint y: 434, distance: 24.7
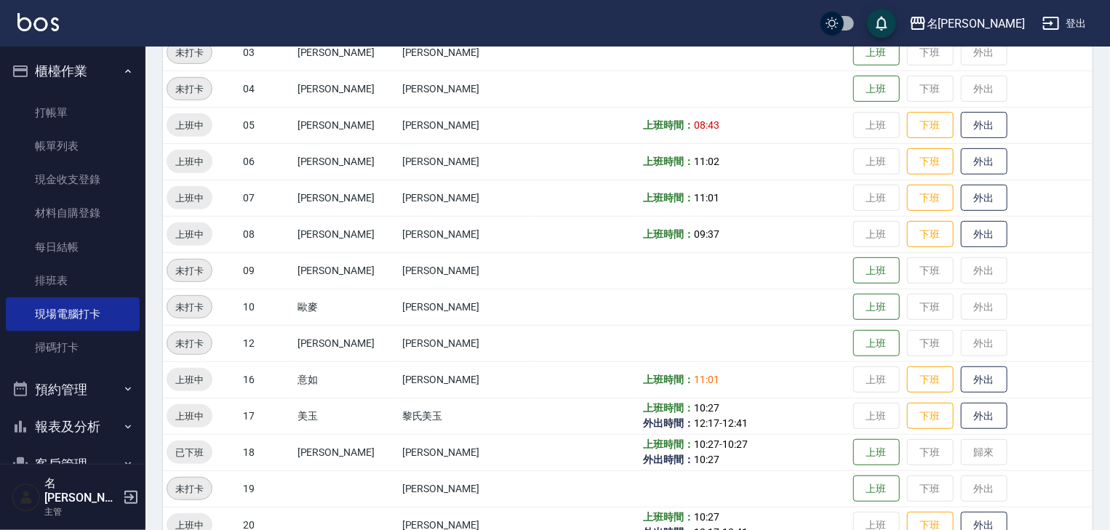
drag, startPoint x: 919, startPoint y: 434, endPoint x: 785, endPoint y: 419, distance: 134.6
click at [788, 419] on td "上班時間： 10:27 外出時間： 12:17 - 12:41" at bounding box center [744, 416] width 209 height 36
drag, startPoint x: 882, startPoint y: 445, endPoint x: 893, endPoint y: 460, distance: 18.8
drag, startPoint x: 893, startPoint y: 460, endPoint x: 1026, endPoint y: 482, distance: 134.8
click at [1026, 482] on td "上班 下班 外出" at bounding box center [970, 488] width 243 height 36
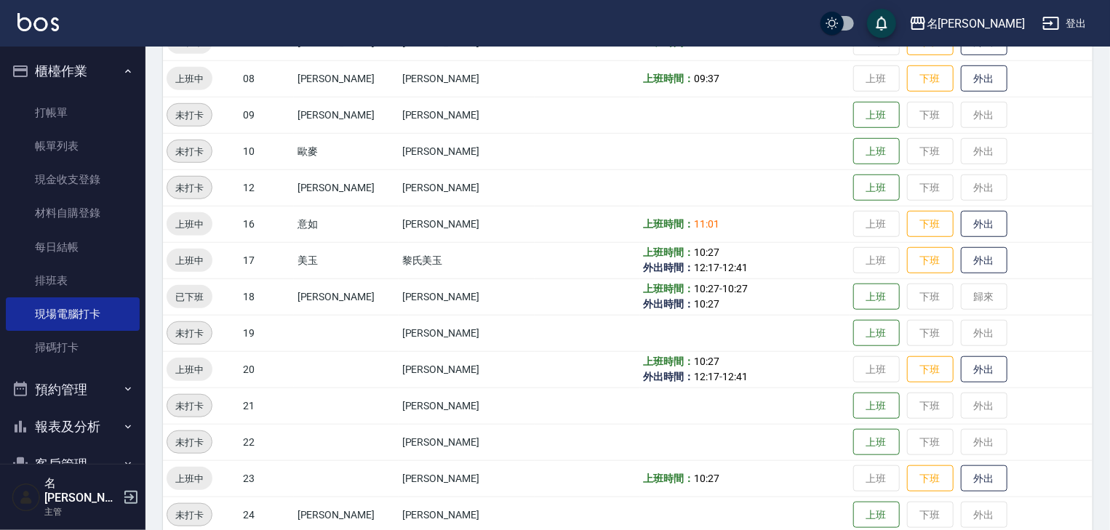
scroll to position [542, 0]
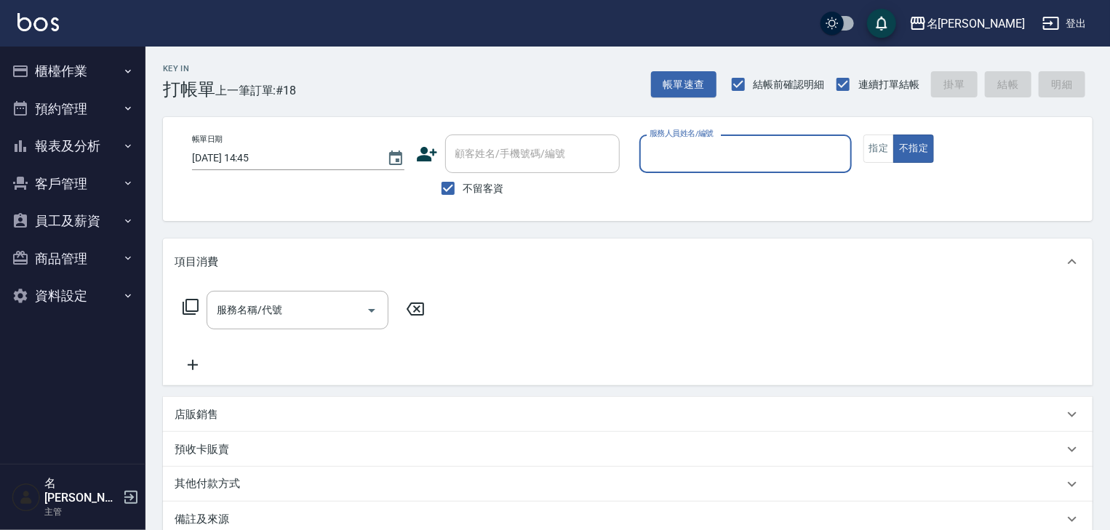
click at [759, 150] on input "服務人員姓名/編號" at bounding box center [745, 153] width 199 height 25
click at [707, 182] on div "[PERSON_NAME] -08" at bounding box center [745, 191] width 212 height 24
type input "[PERSON_NAME]-08"
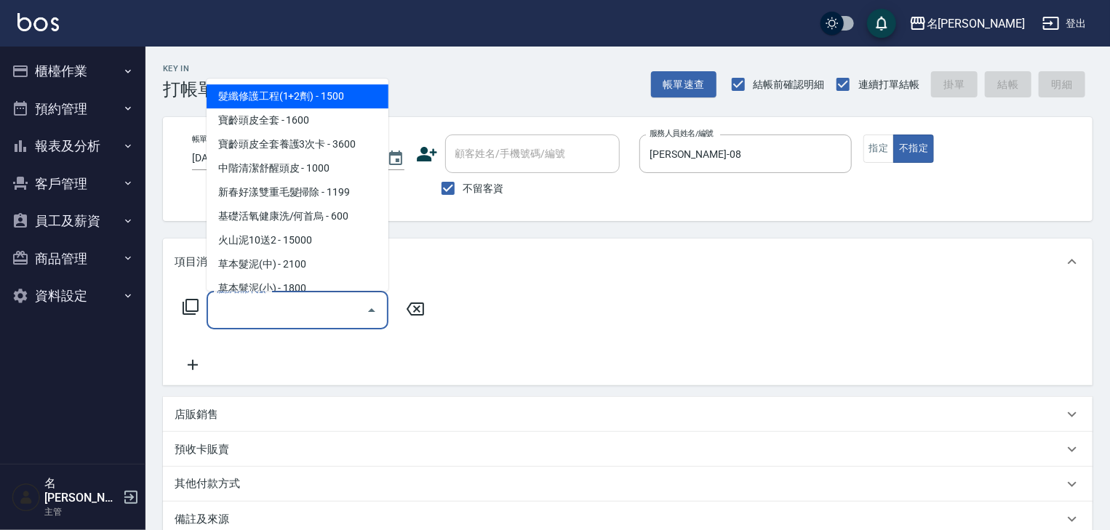
click at [310, 300] on input "服務名稱/代號" at bounding box center [286, 309] width 147 height 25
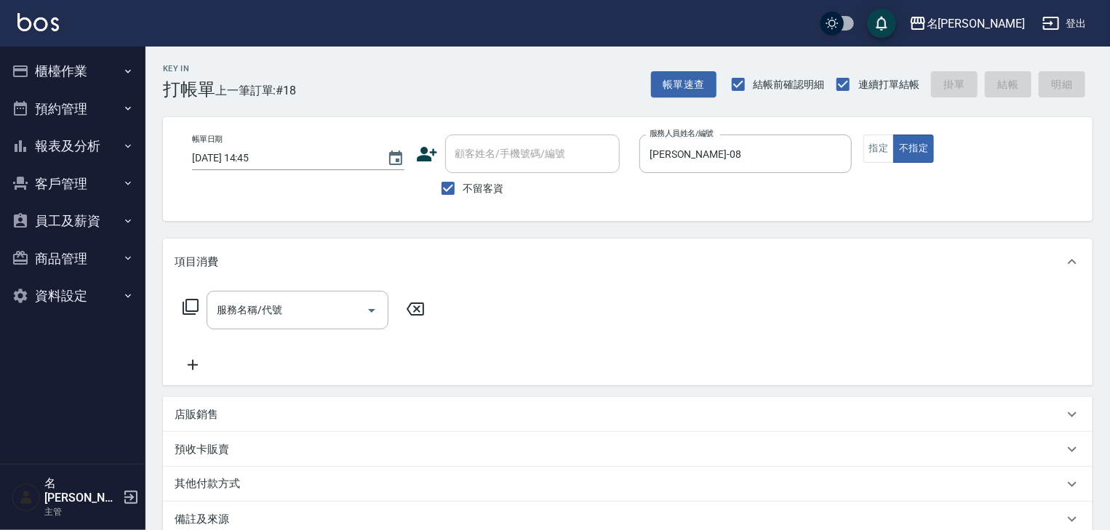
click at [191, 305] on icon at bounding box center [190, 306] width 17 height 17
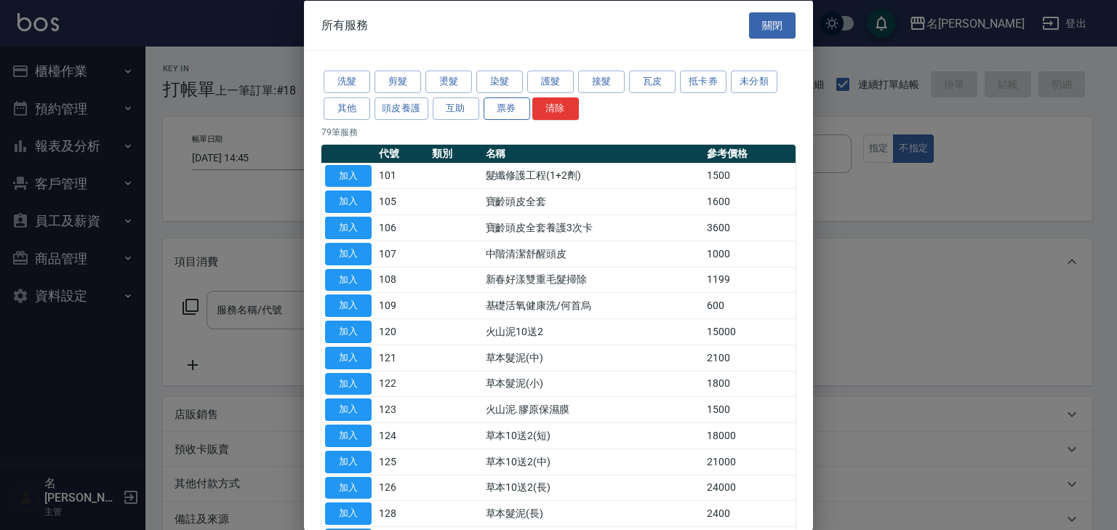
click at [502, 108] on button "票券" at bounding box center [507, 108] width 47 height 23
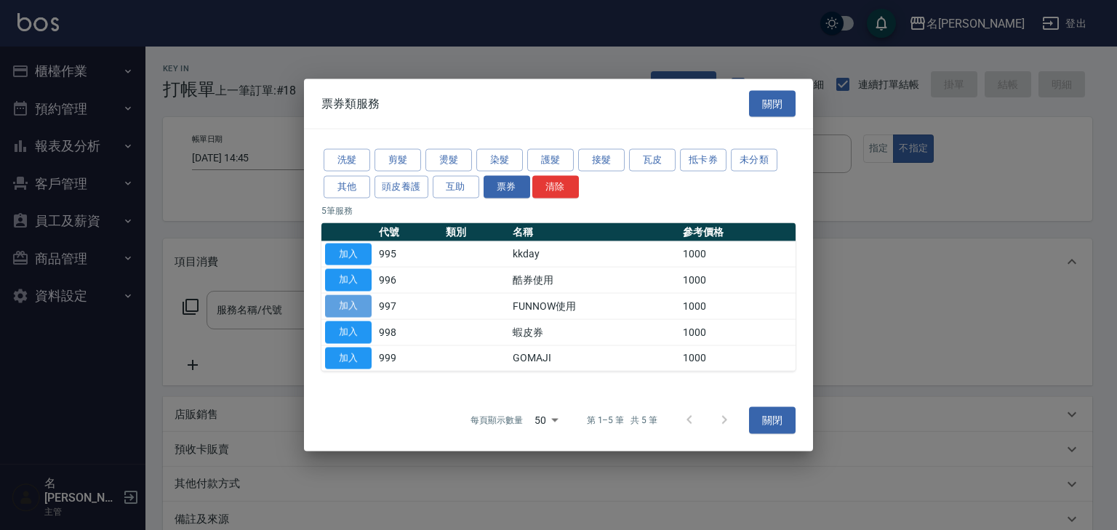
click at [363, 300] on button "加入" at bounding box center [348, 306] width 47 height 23
type input "FUNNOW使用(997)"
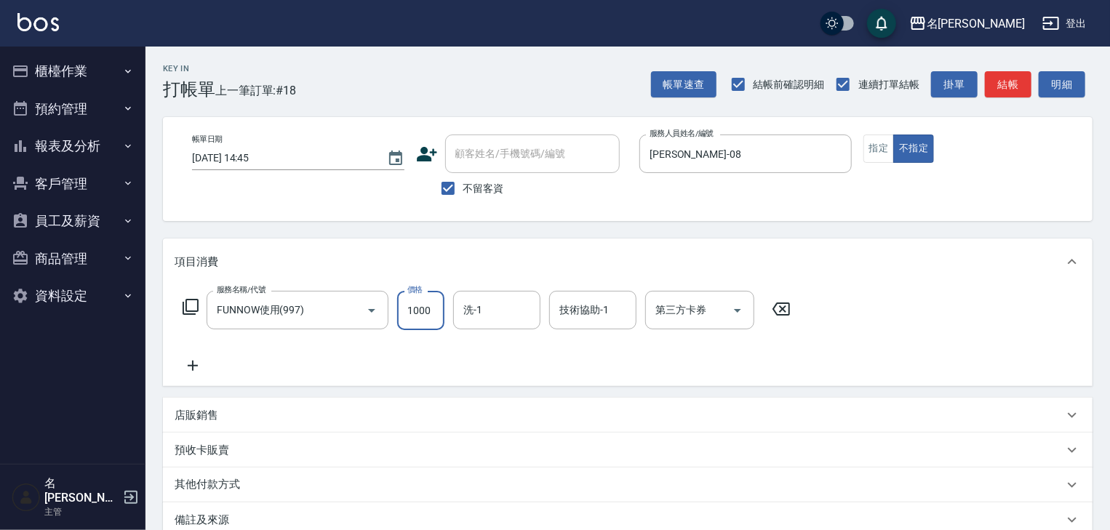
click at [428, 314] on input "1000" at bounding box center [420, 310] width 47 height 39
click at [732, 310] on icon "Open" at bounding box center [737, 310] width 17 height 17
type input "399"
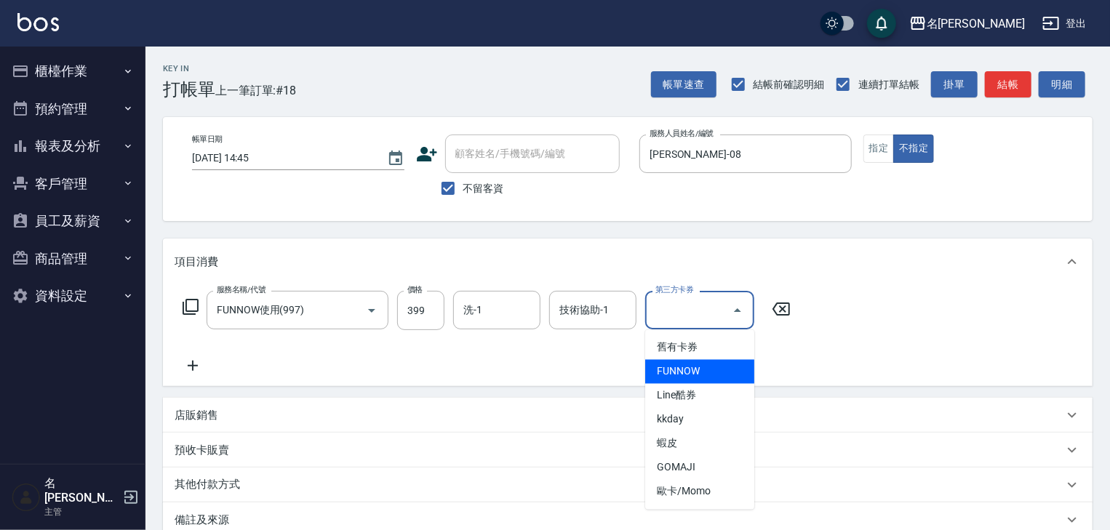
click at [702, 377] on span "FUNNOW" at bounding box center [699, 372] width 109 height 24
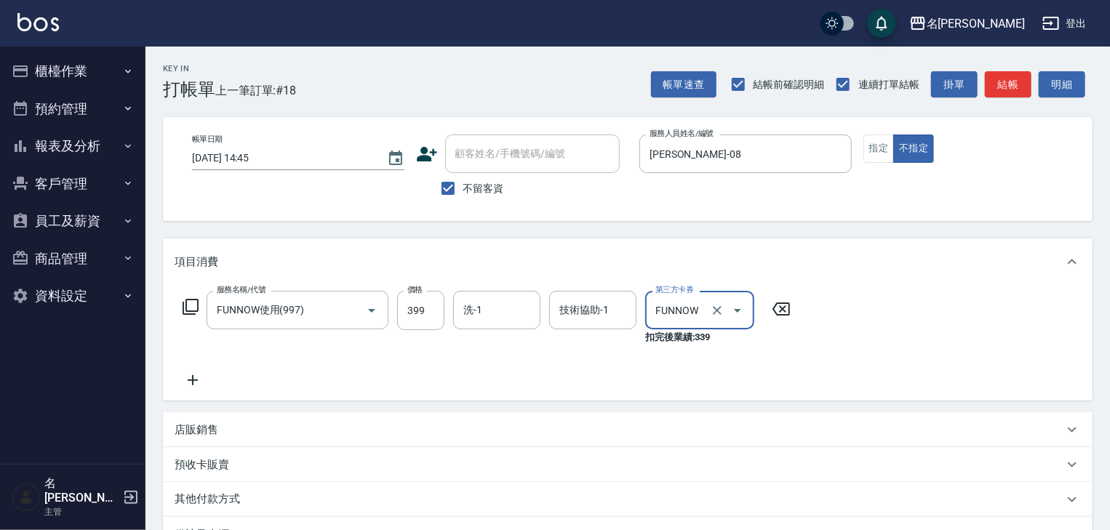
type input "FUNNOW"
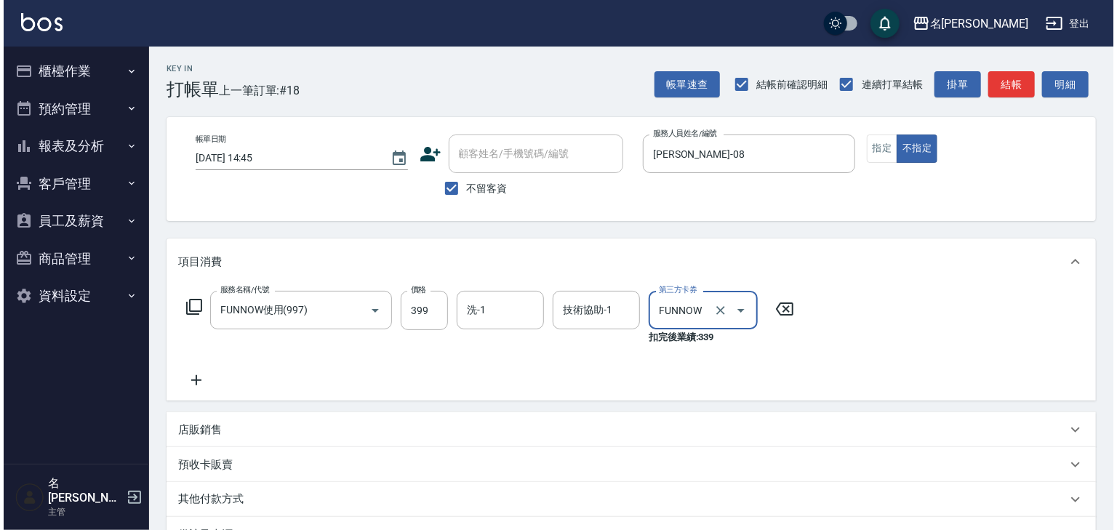
scroll to position [185, 0]
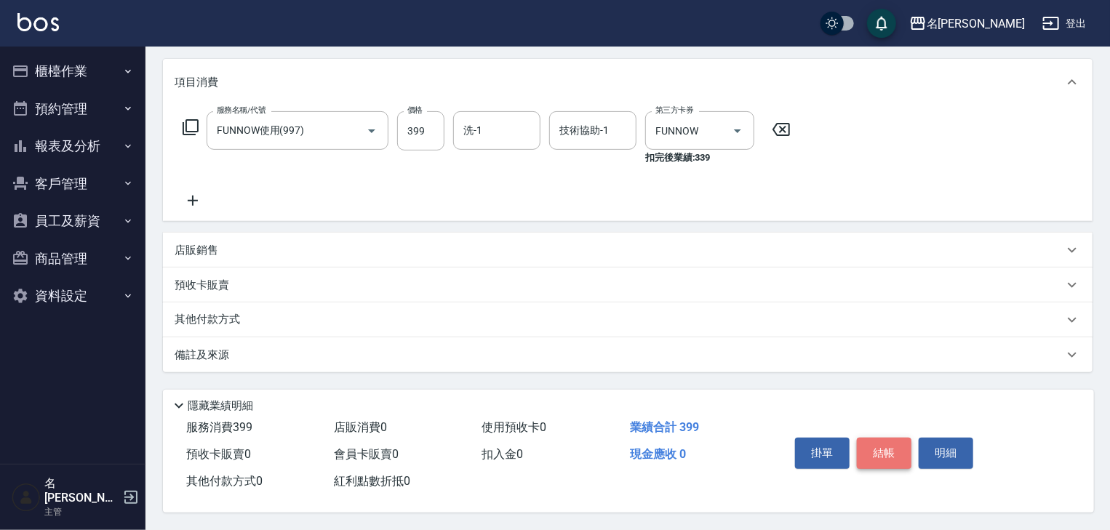
click at [882, 456] on button "結帳" at bounding box center [883, 453] width 55 height 31
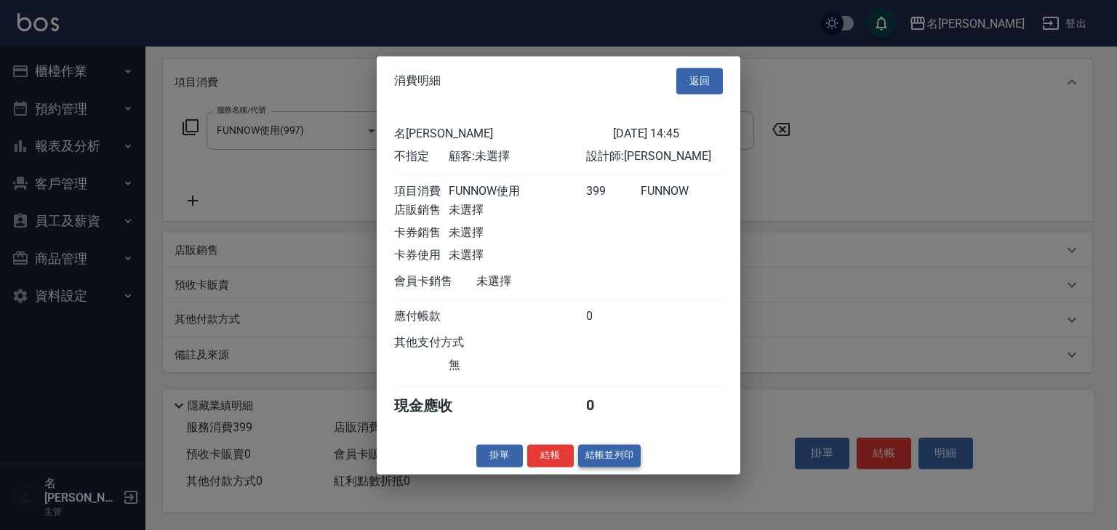
click at [611, 460] on button "結帳並列印" at bounding box center [609, 455] width 63 height 23
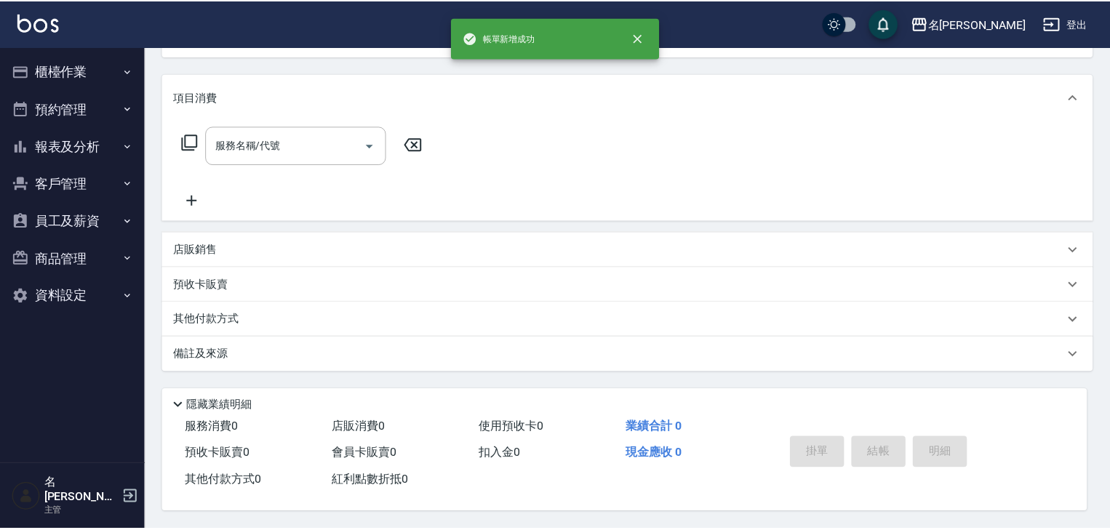
scroll to position [0, 0]
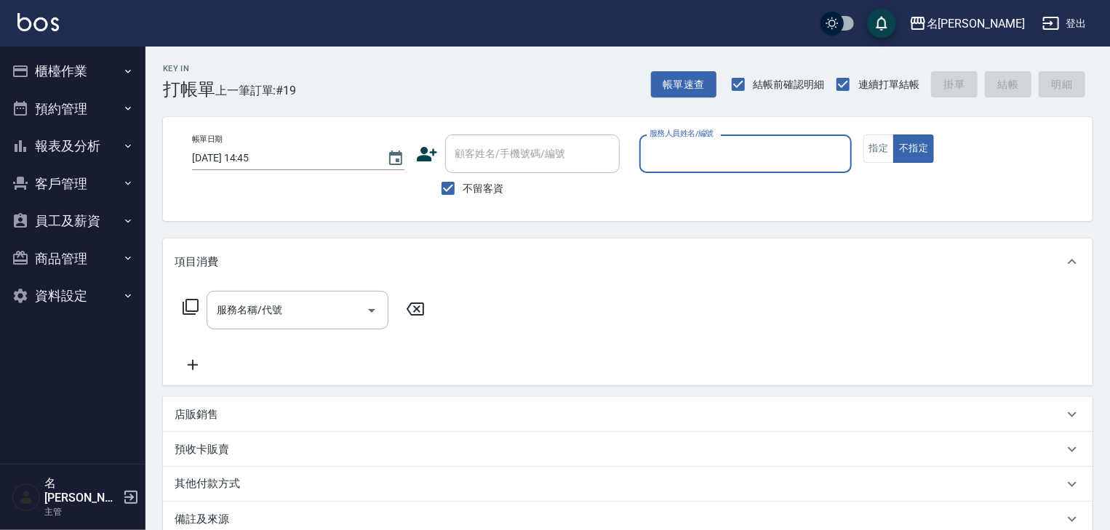
click at [87, 71] on button "櫃檯作業" at bounding box center [73, 71] width 134 height 38
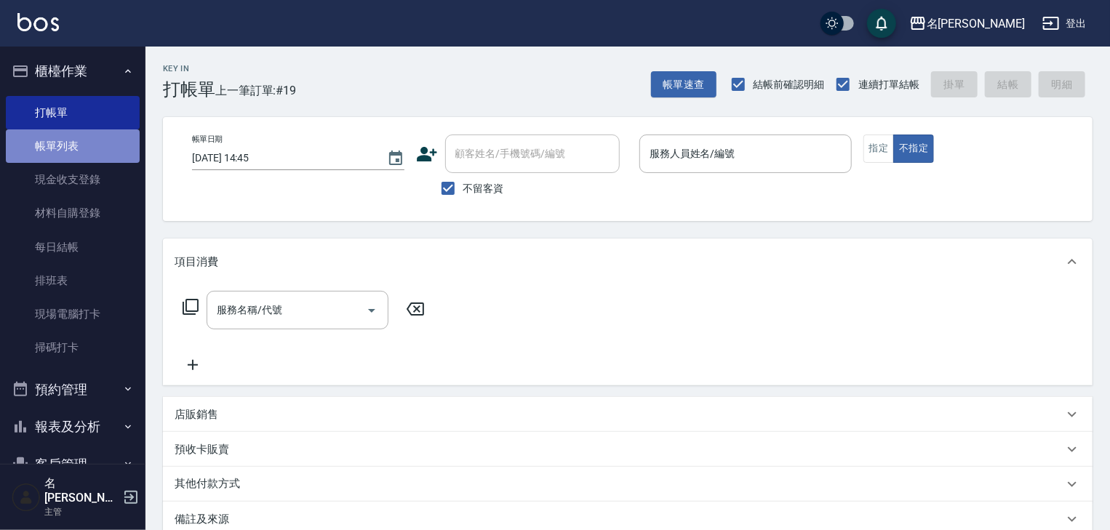
click at [88, 138] on link "帳單列表" at bounding box center [73, 145] width 134 height 33
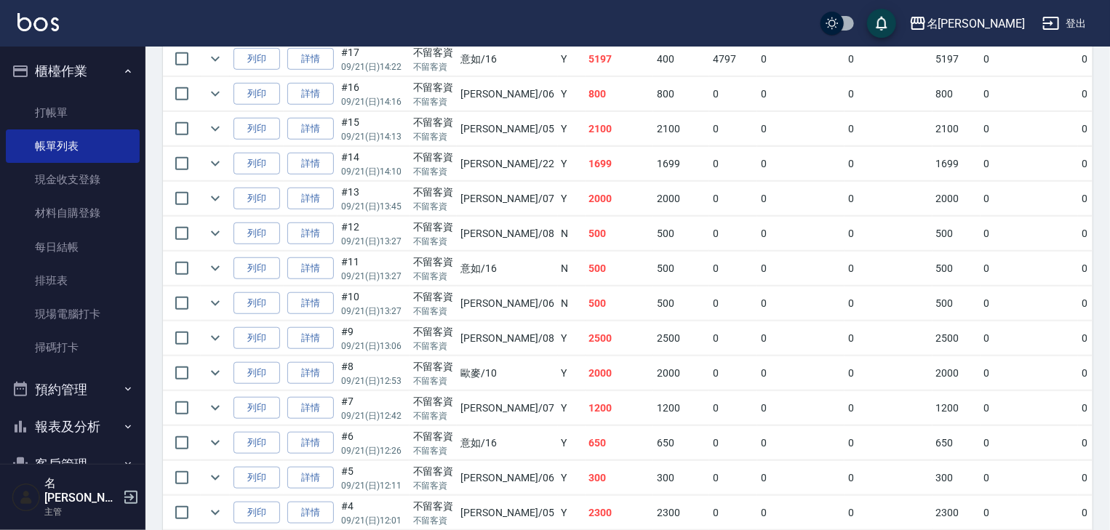
scroll to position [676, 0]
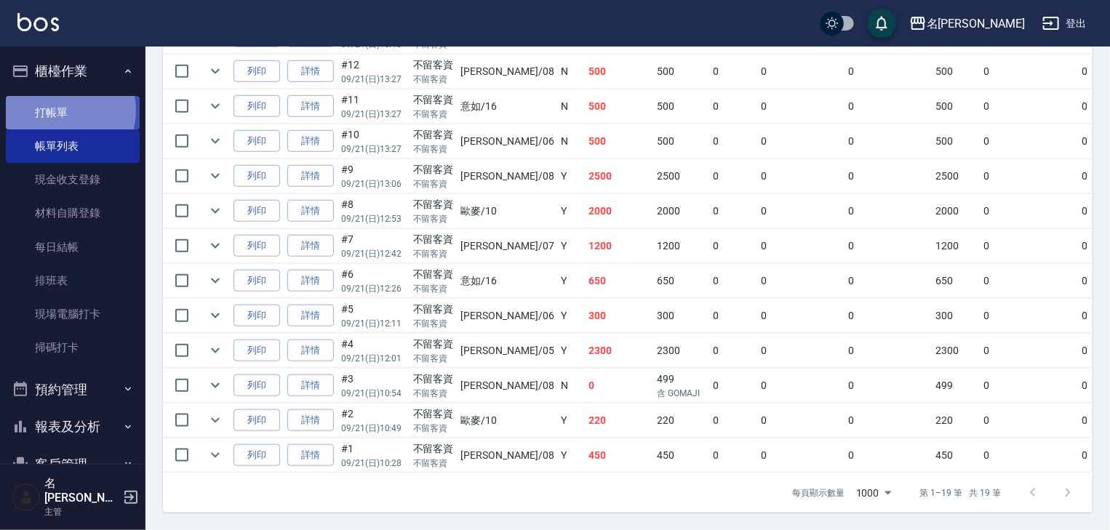
click at [60, 110] on link "打帳單" at bounding box center [73, 112] width 134 height 33
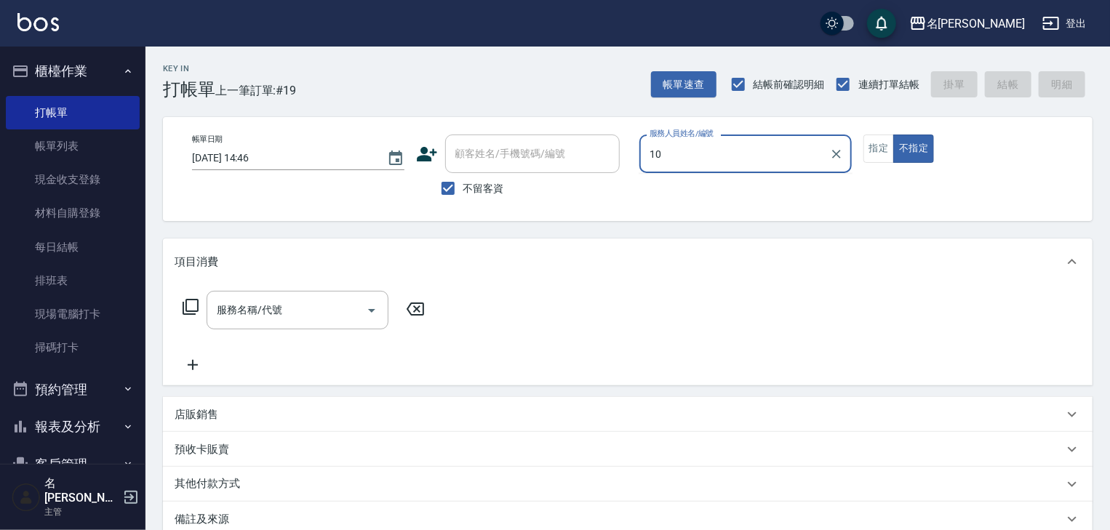
type input "歐麥-10"
type button "false"
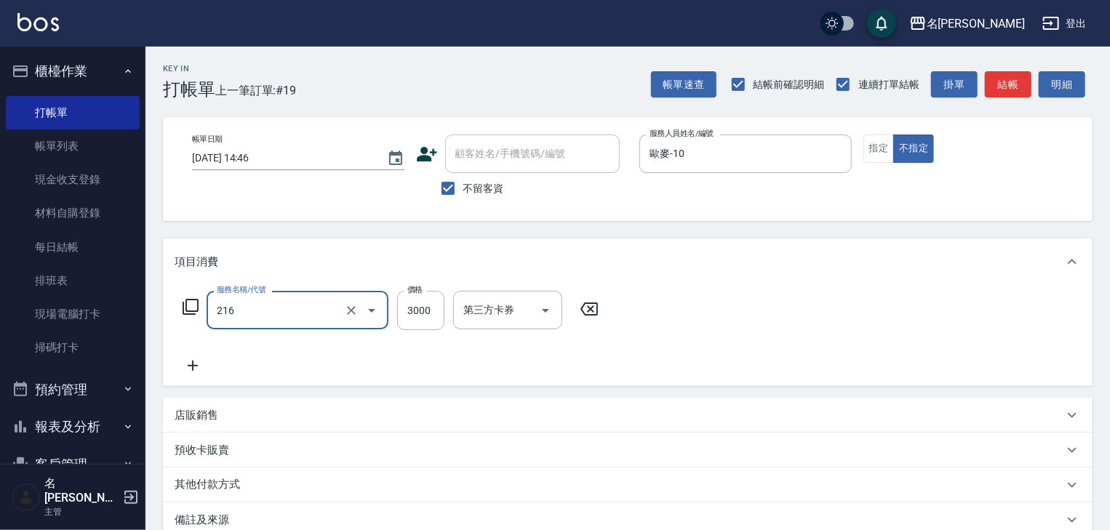
type input "陶瓷、溫朔燙(自備)(216)"
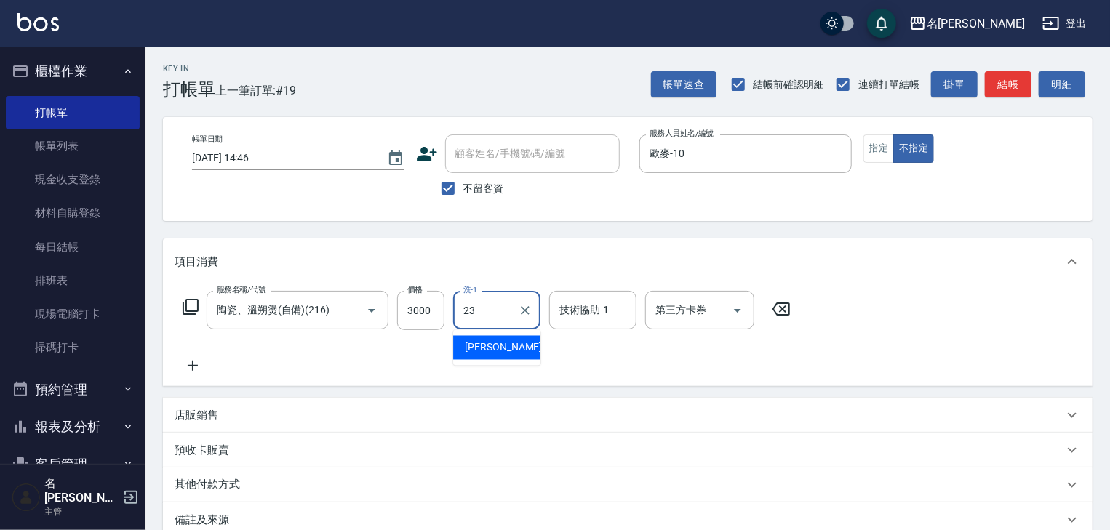
type input "[PERSON_NAME]-23"
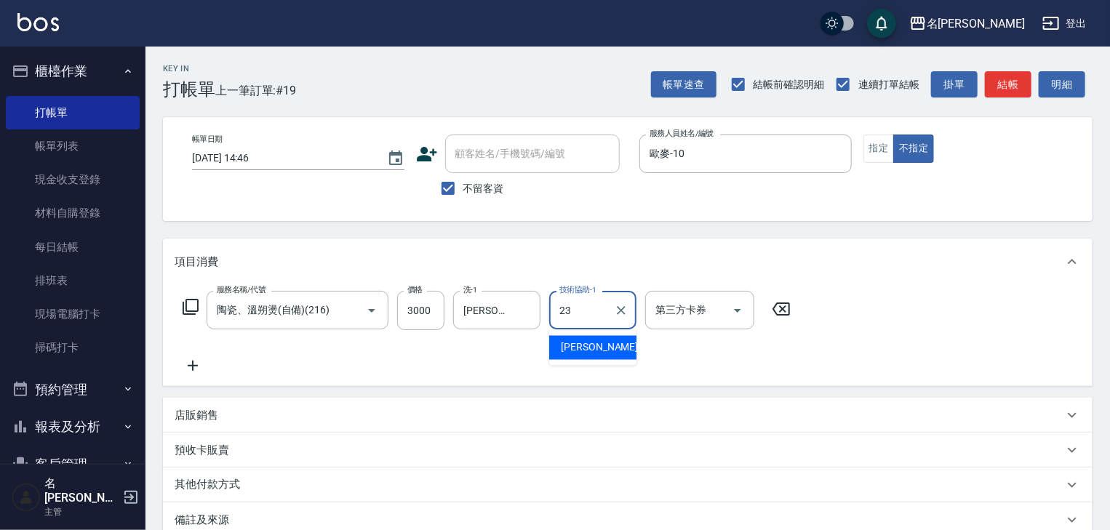
type input "[PERSON_NAME]-23"
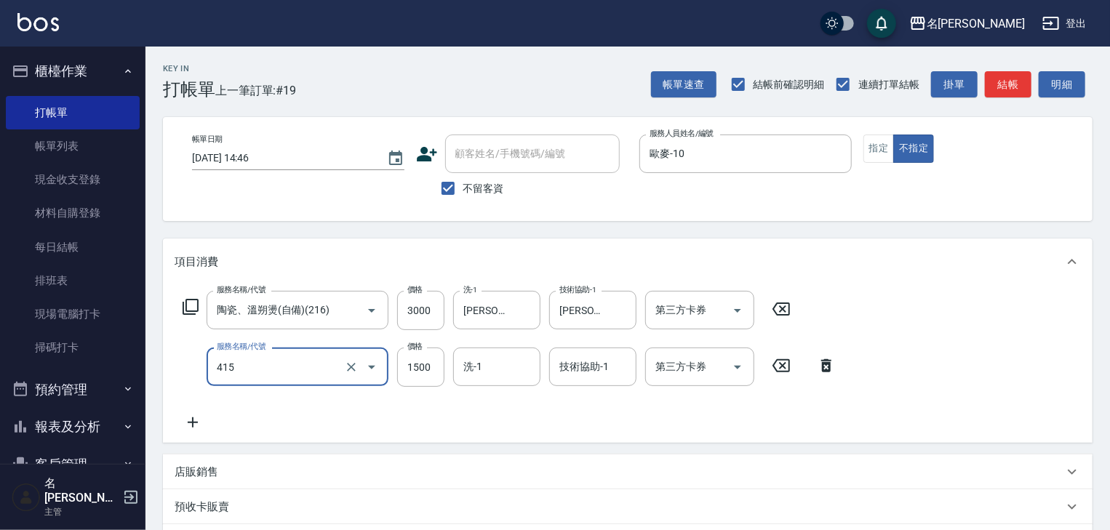
type input "染髮1500↑(415)"
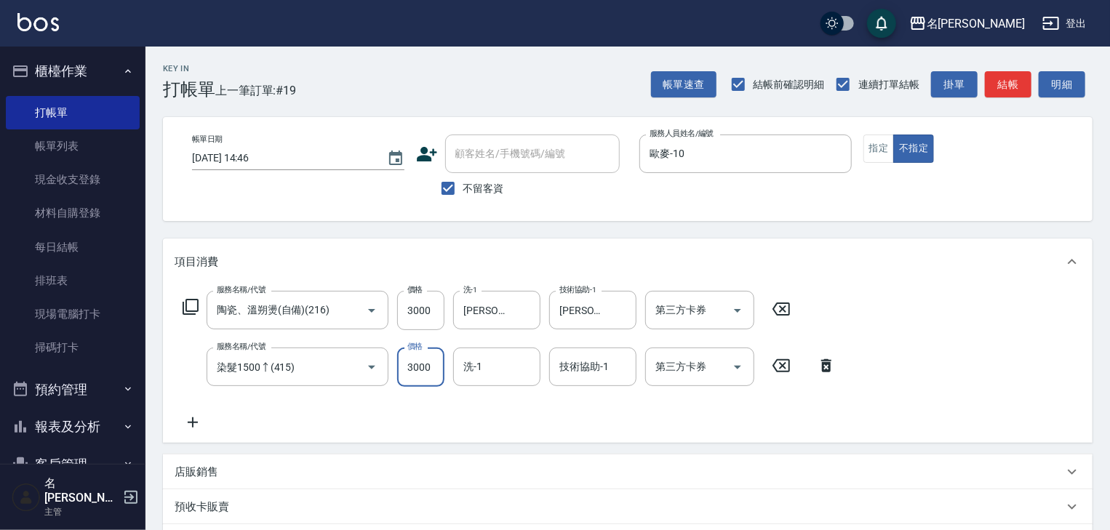
type input "3000"
type input "[PERSON_NAME]-23"
drag, startPoint x: 1065, startPoint y: 455, endPoint x: 1098, endPoint y: 472, distance: 36.7
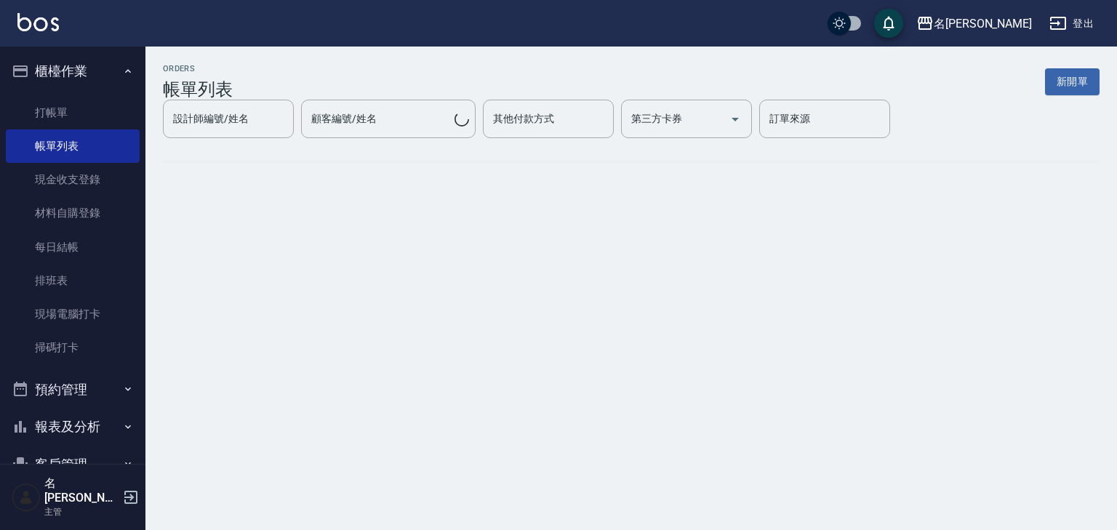
click at [1022, 90] on div "ORDERS 帳單列表 新開單" at bounding box center [631, 82] width 936 height 36
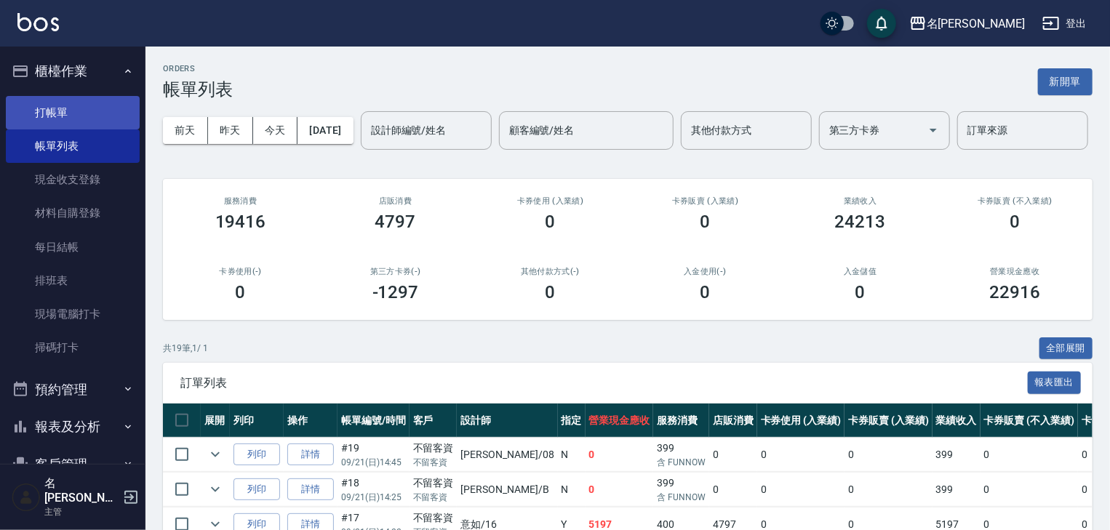
click at [43, 121] on link "打帳單" at bounding box center [73, 112] width 134 height 33
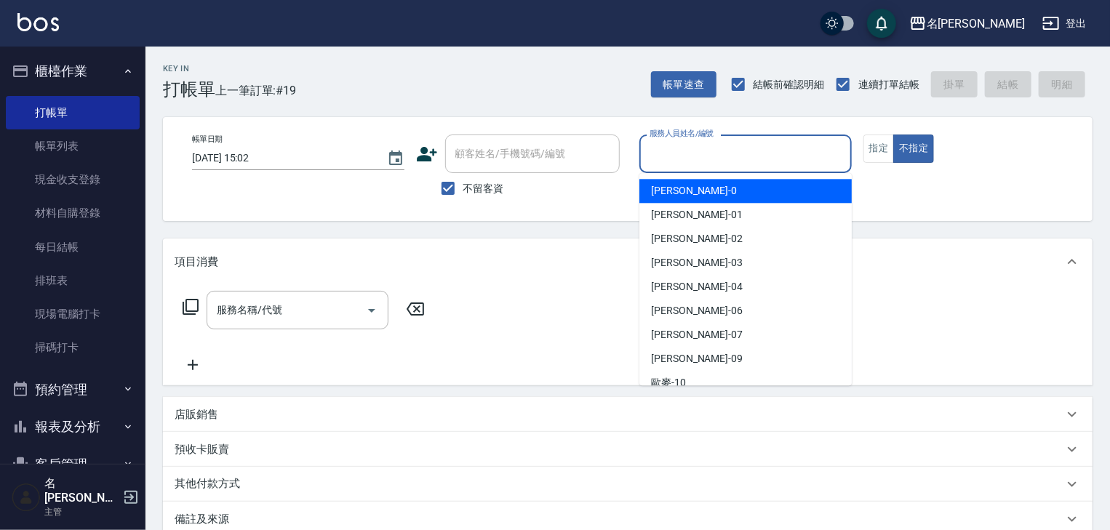
click at [667, 151] on input "服務人員姓名/編號" at bounding box center [745, 153] width 199 height 25
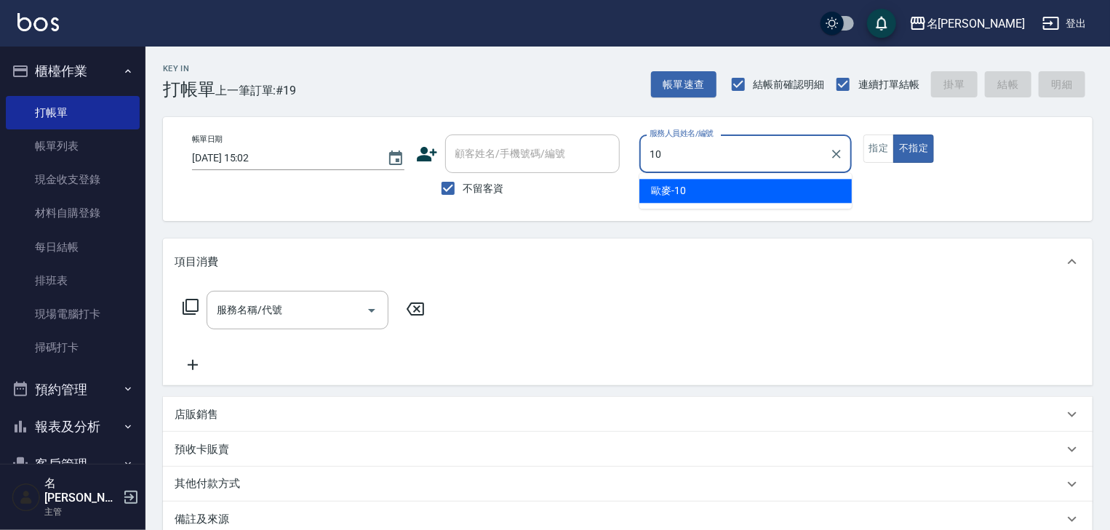
type input "歐麥-10"
type button "false"
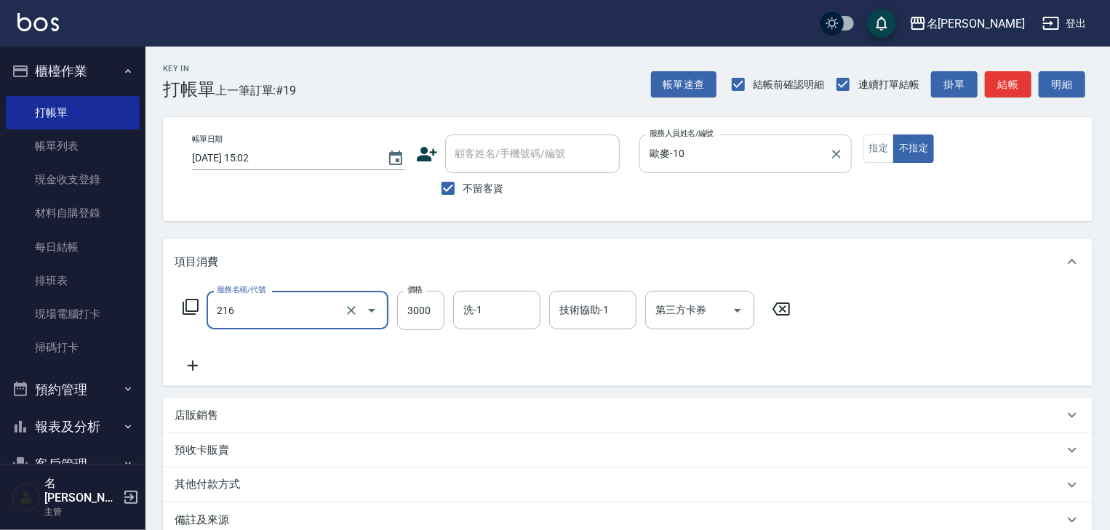
type input "陶瓷、溫朔燙(自備)(216)"
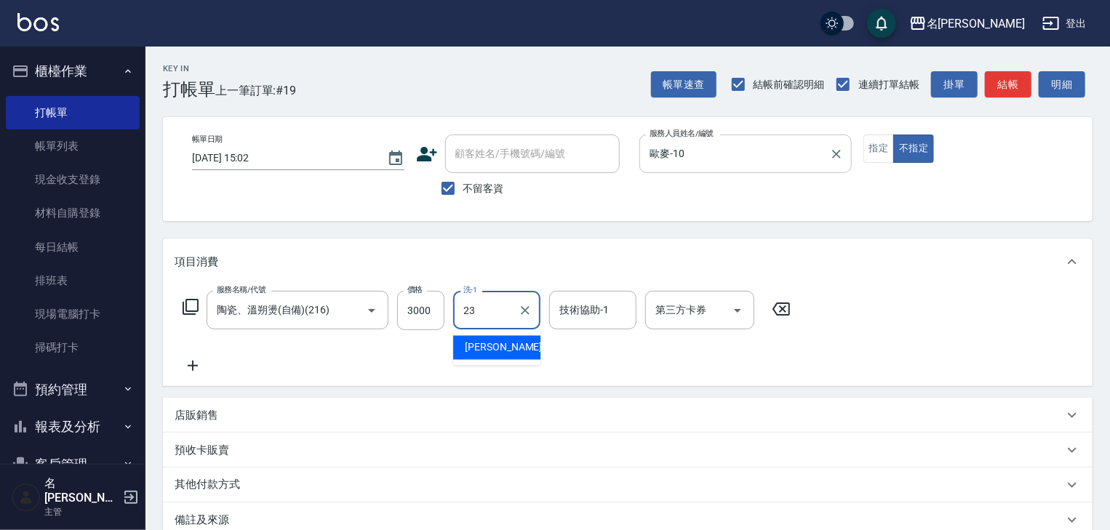
type input "[PERSON_NAME]-23"
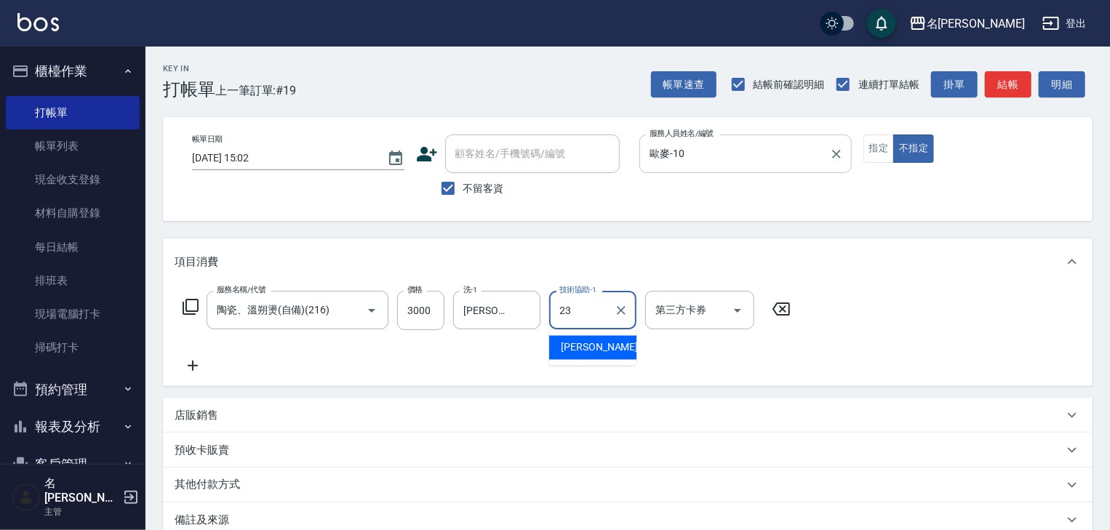
type input "[PERSON_NAME]-23"
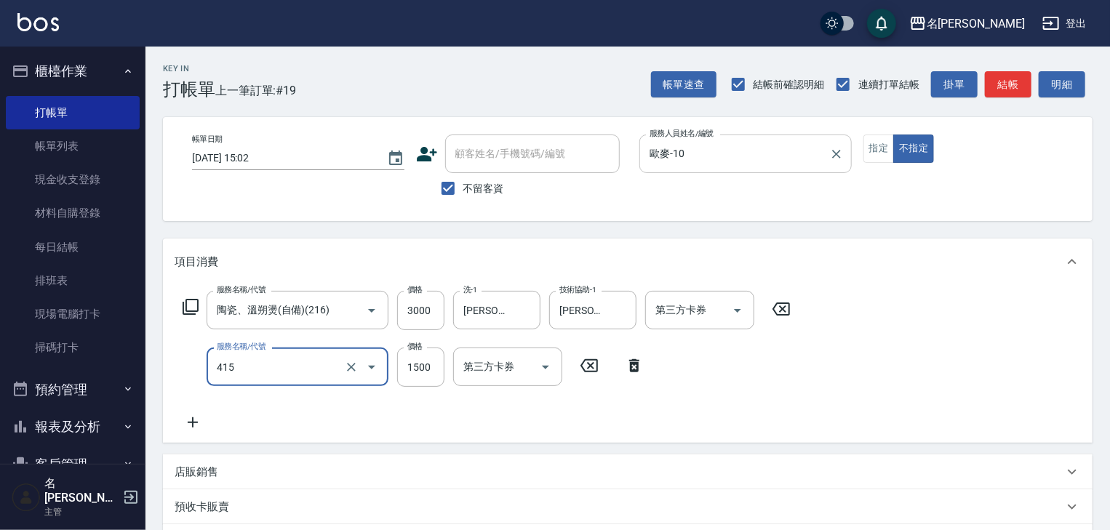
type input "染髮1500↑(415)"
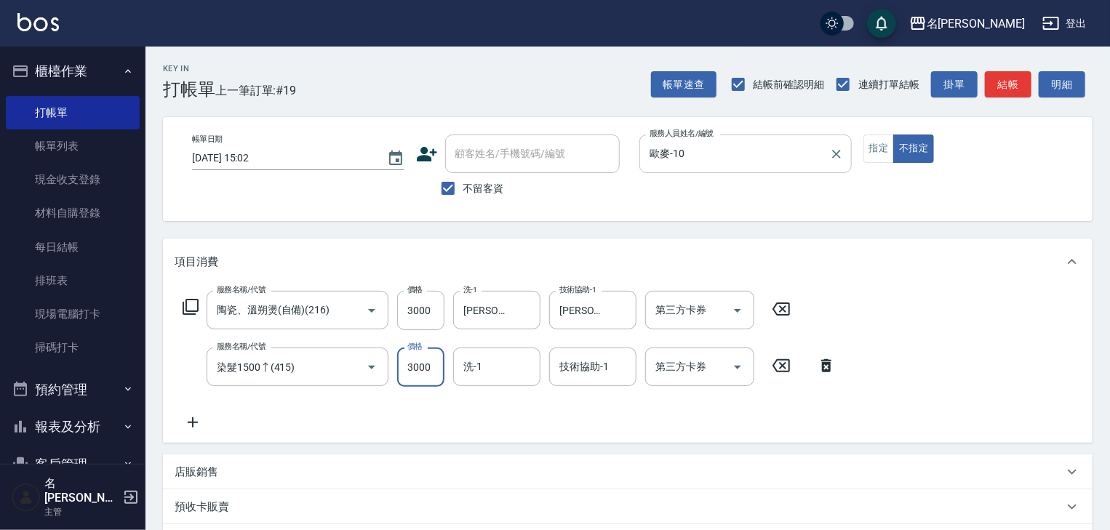
type input "3000"
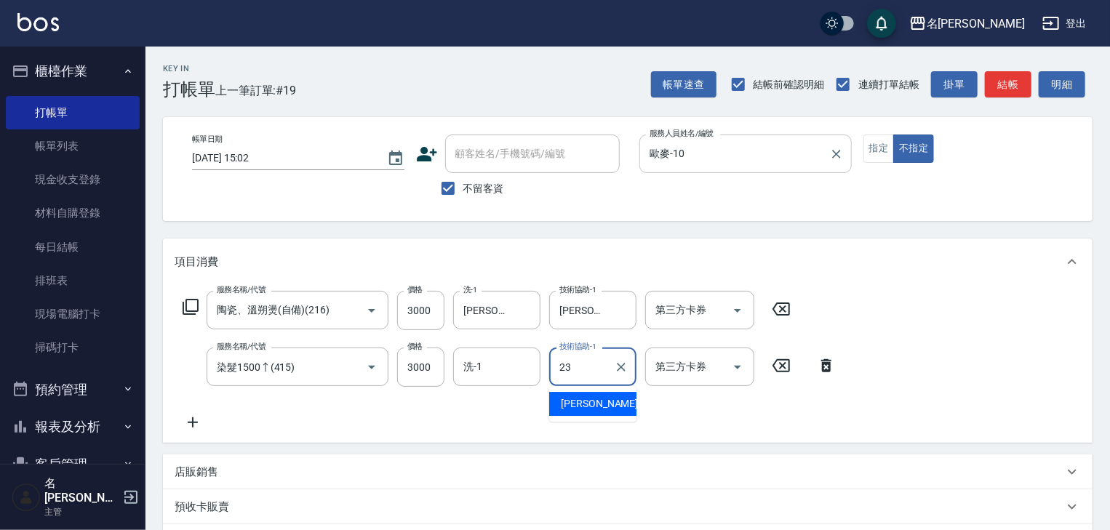
type input "[PERSON_NAME]-23"
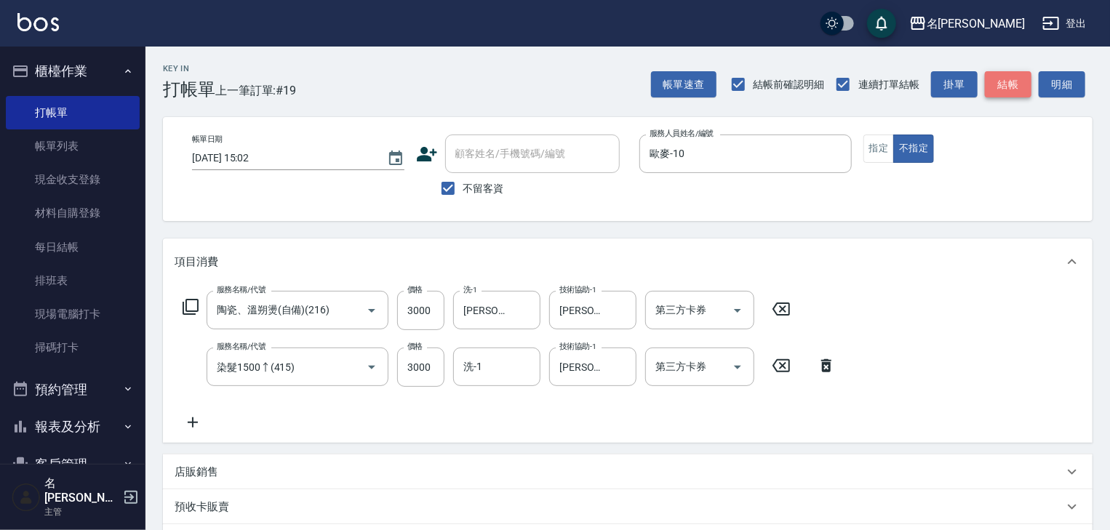
click at [998, 83] on button "結帳" at bounding box center [1007, 84] width 47 height 27
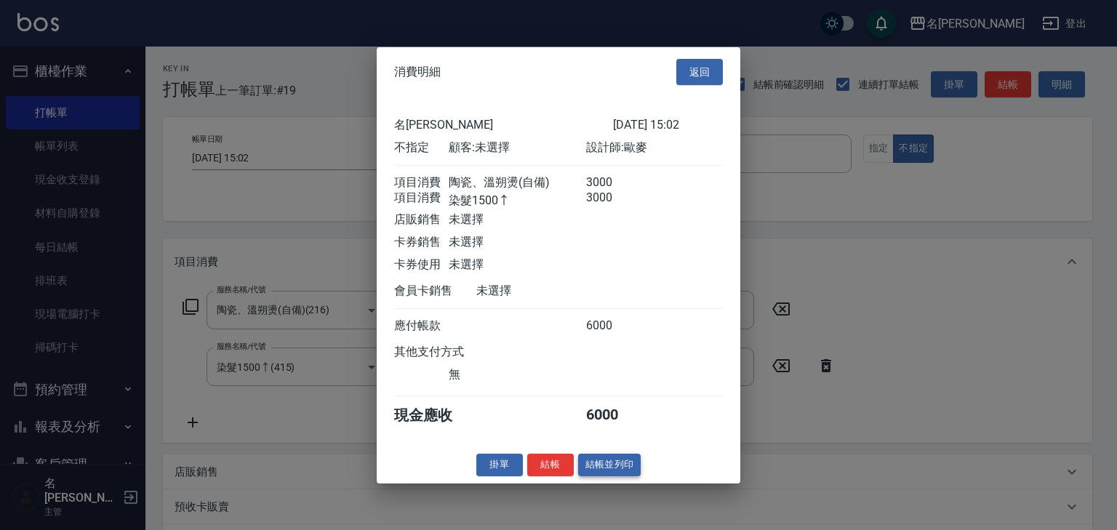
click at [622, 473] on button "結帳並列印" at bounding box center [609, 465] width 63 height 23
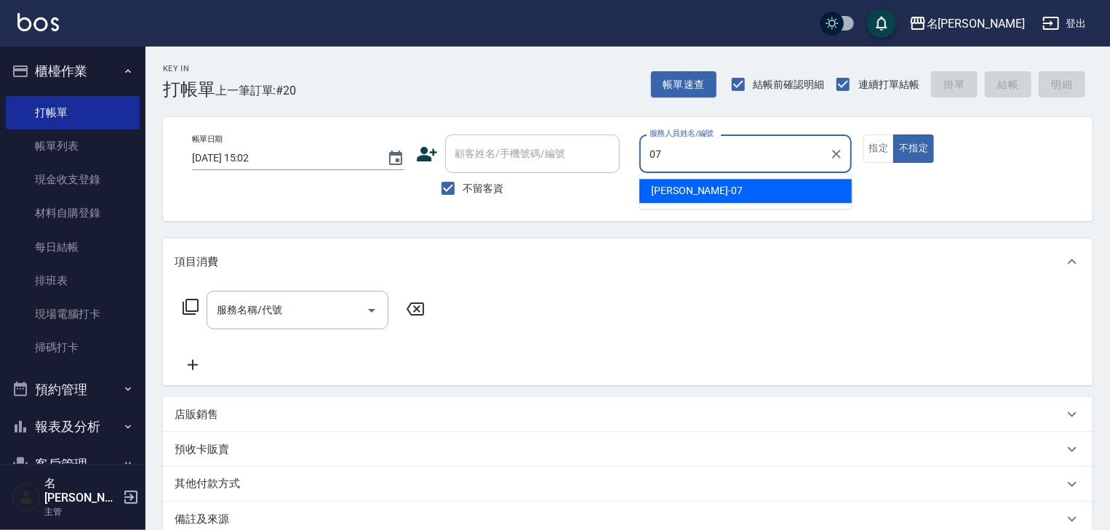
type input "[PERSON_NAME]-07"
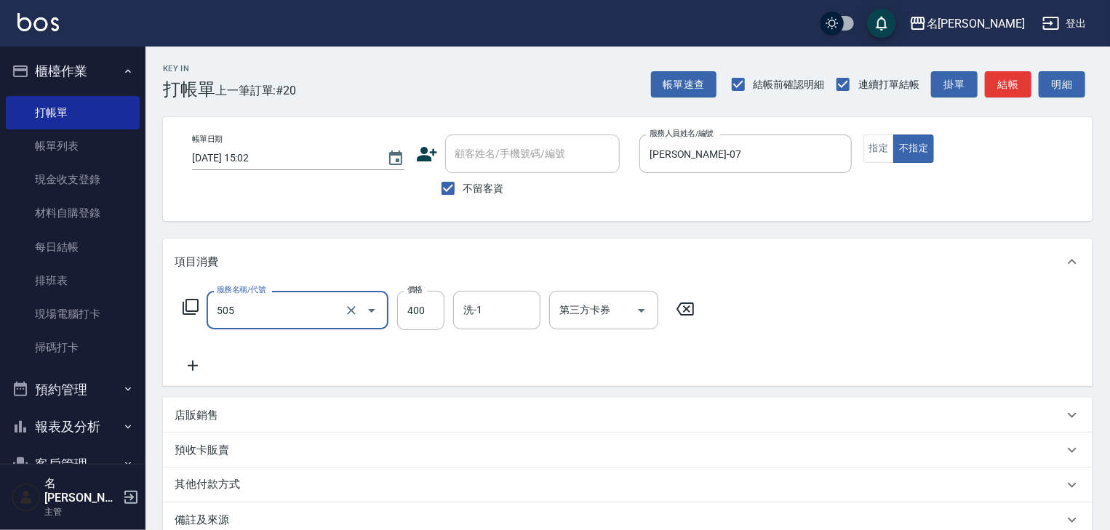
type input "洗髮(505)"
type input "500"
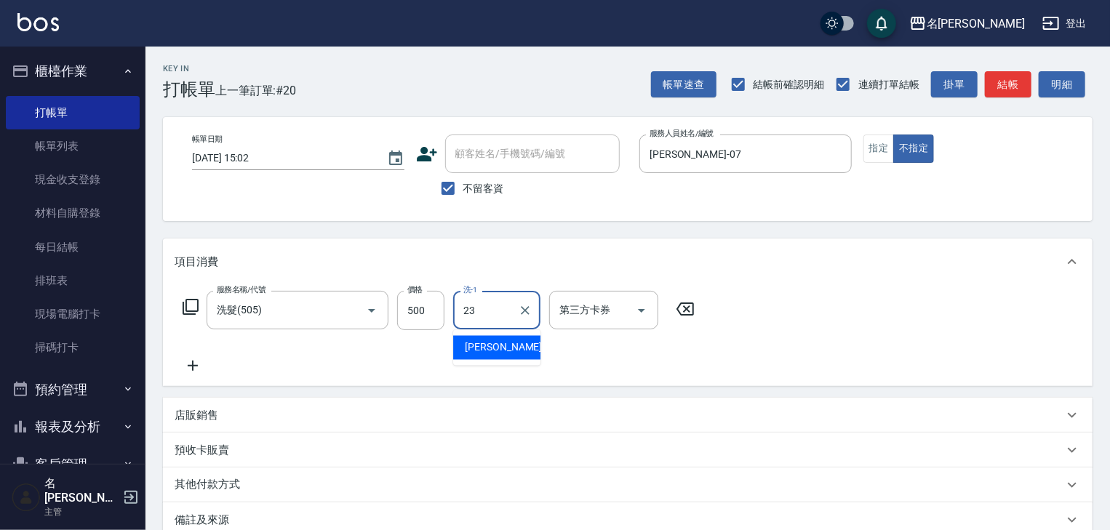
type input "[PERSON_NAME]-23"
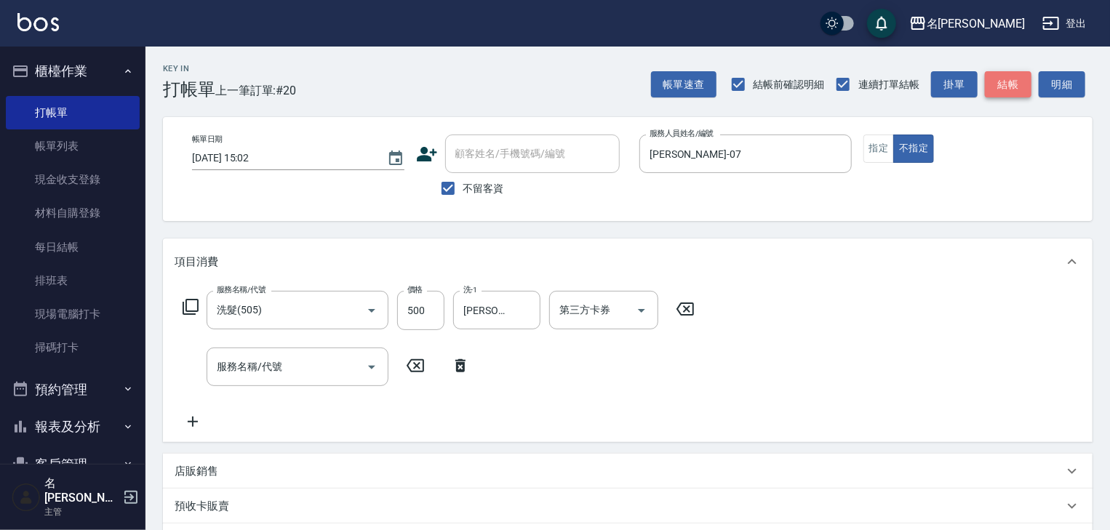
click at [1015, 79] on button "結帳" at bounding box center [1007, 84] width 47 height 27
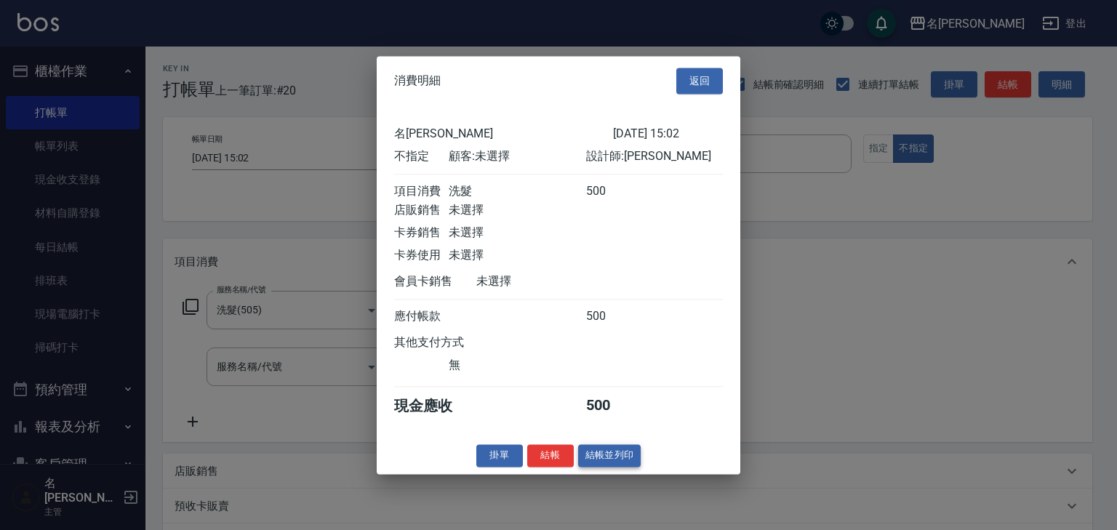
click at [600, 466] on button "結帳並列印" at bounding box center [609, 455] width 63 height 23
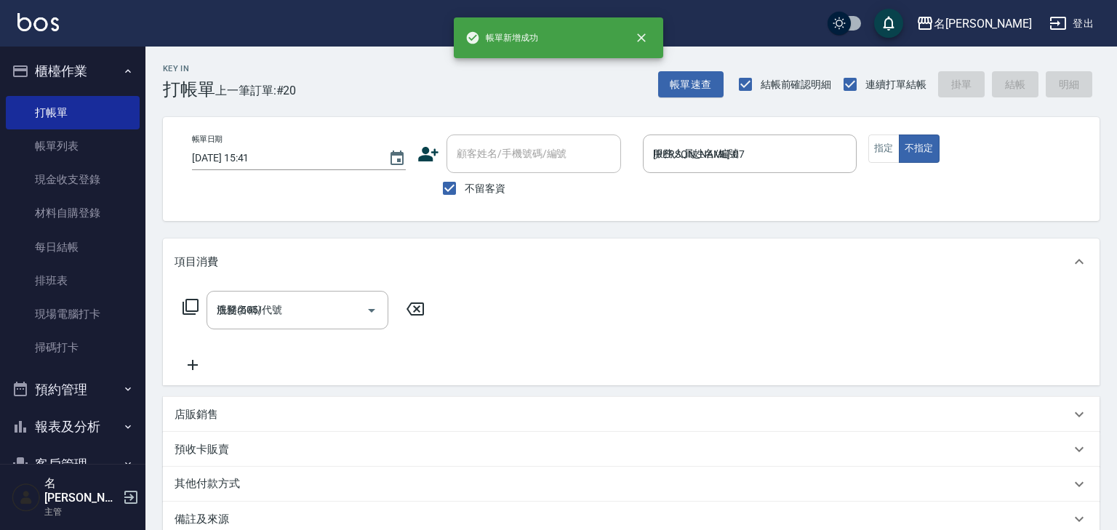
type input "[DATE] 15:41"
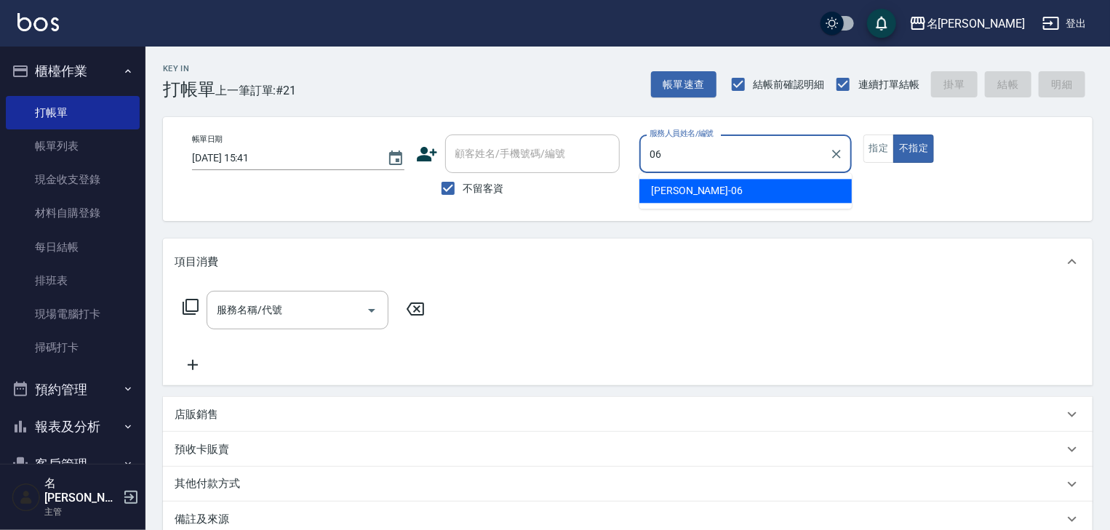
type input "阿龔-06"
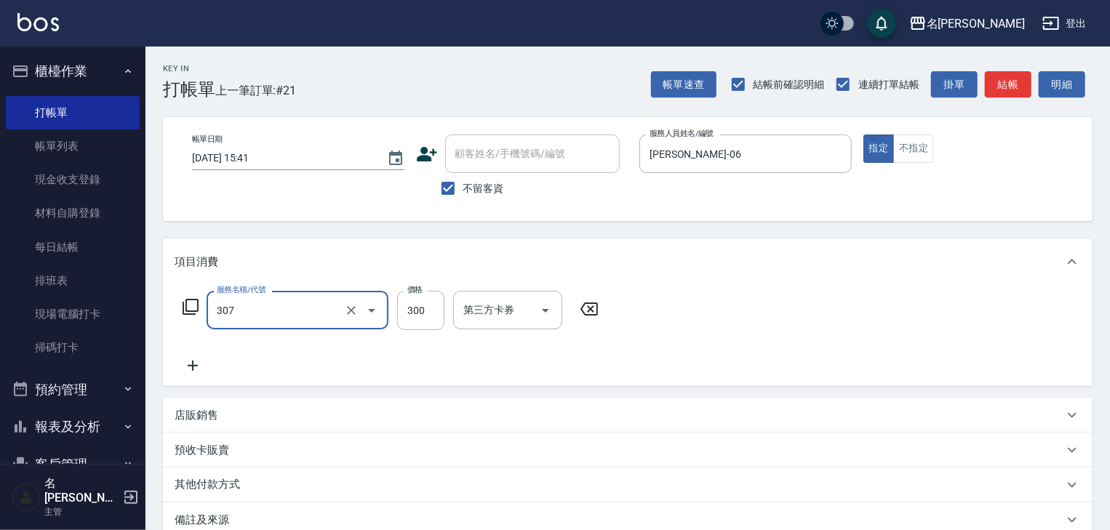
type input "剪髮(307)"
type input "700"
click at [998, 89] on button "結帳" at bounding box center [1007, 84] width 47 height 27
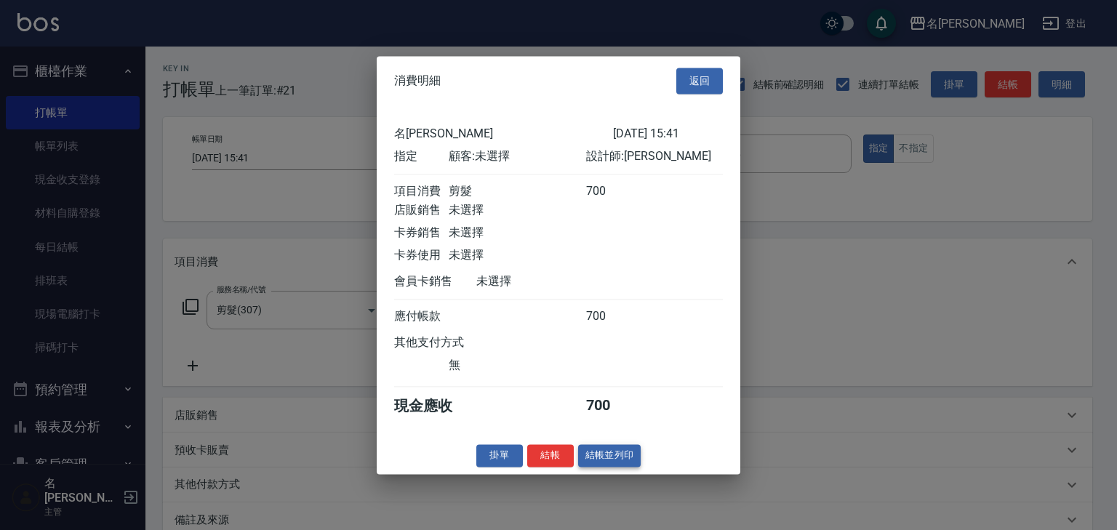
click at [617, 462] on button "結帳並列印" at bounding box center [609, 455] width 63 height 23
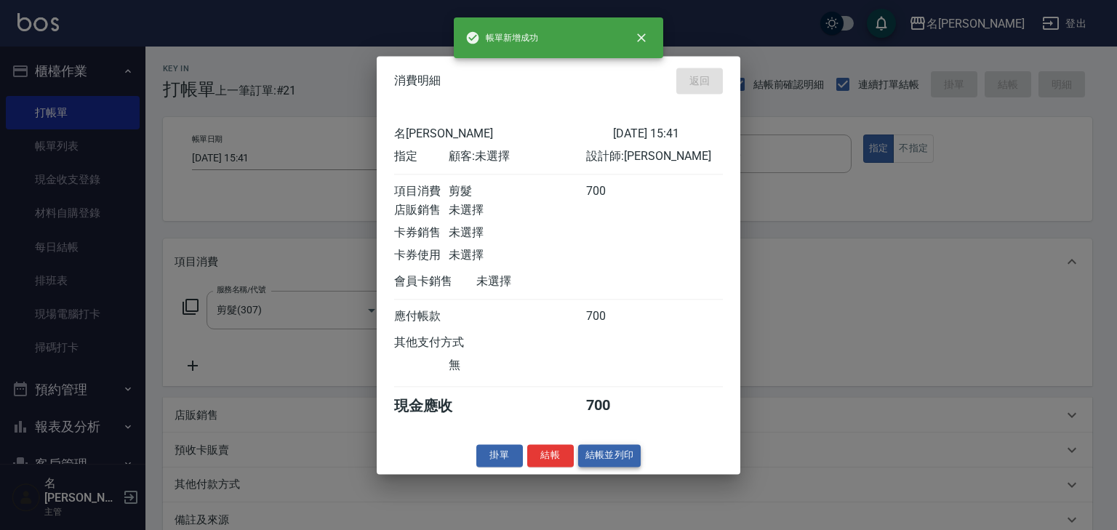
type input "2025/09/21 16:07"
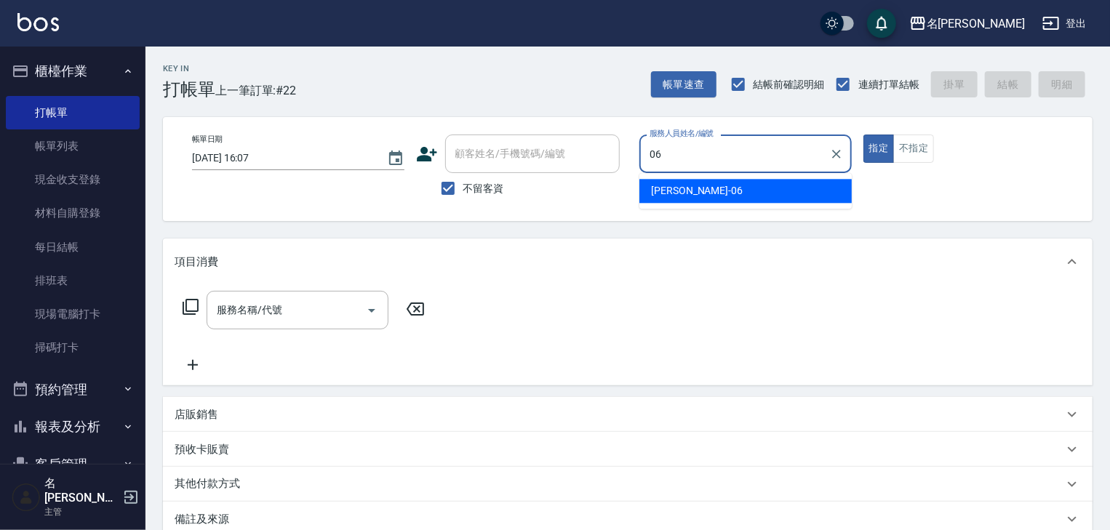
type input "阿龔-06"
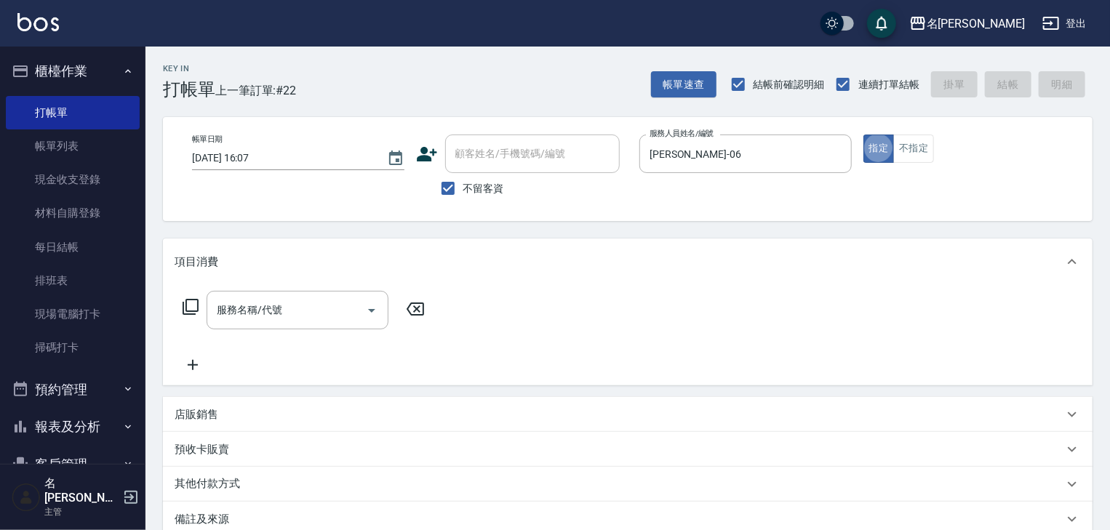
type button "true"
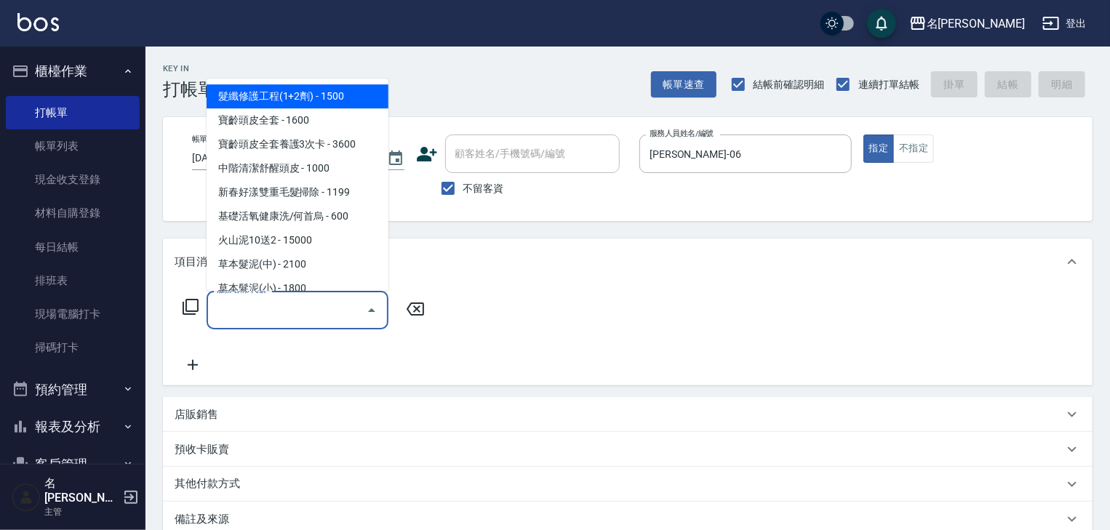
click at [286, 309] on input "服務名稱/代號" at bounding box center [286, 309] width 147 height 25
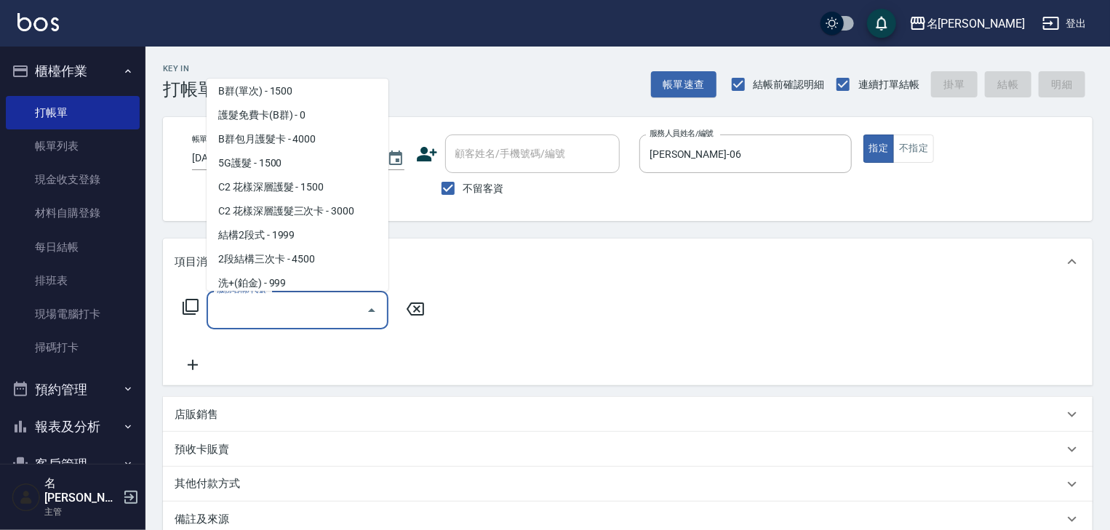
scroll to position [1163, 0]
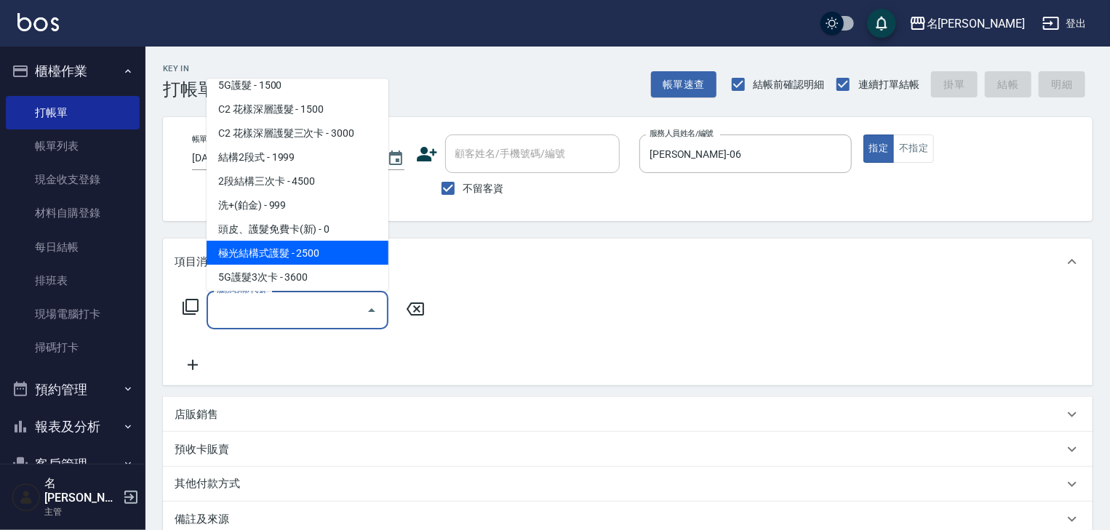
click at [334, 249] on span "極光結構式護髮 - 2500" at bounding box center [297, 253] width 182 height 24
type input "極光結構式護髮(661)"
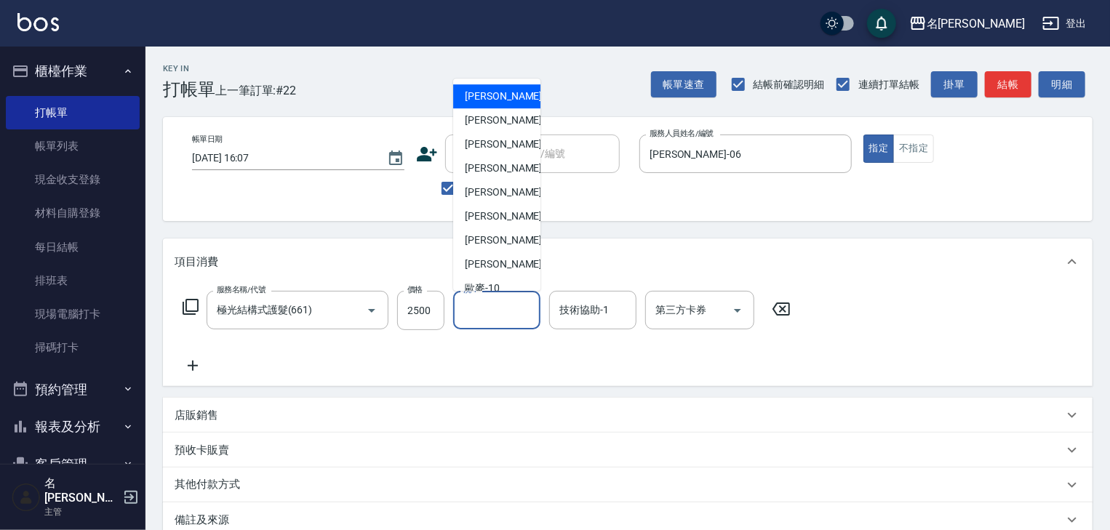
click at [506, 317] on input "洗-1" at bounding box center [497, 309] width 74 height 25
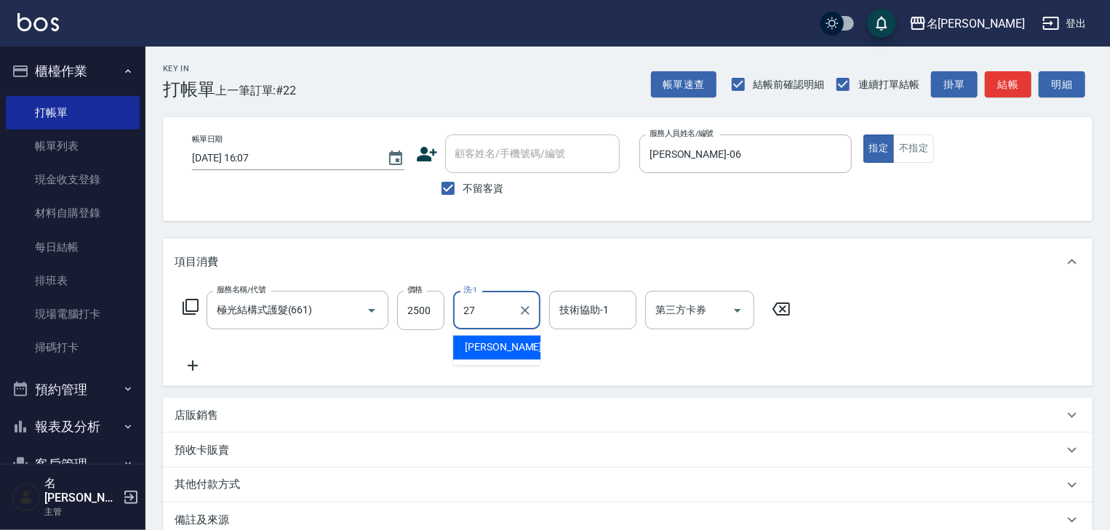
type input "張紹柏-27"
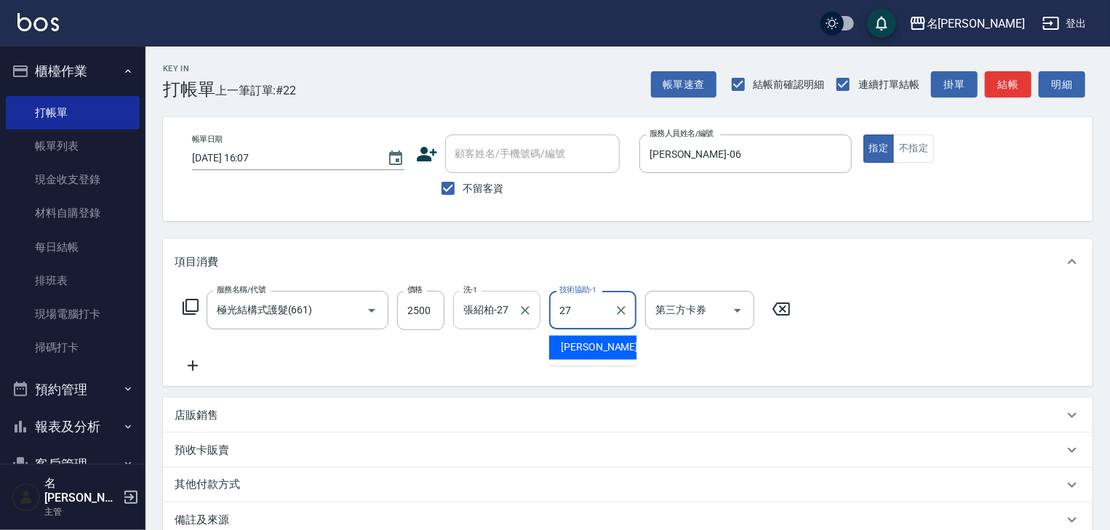
type input "張紹柏-27"
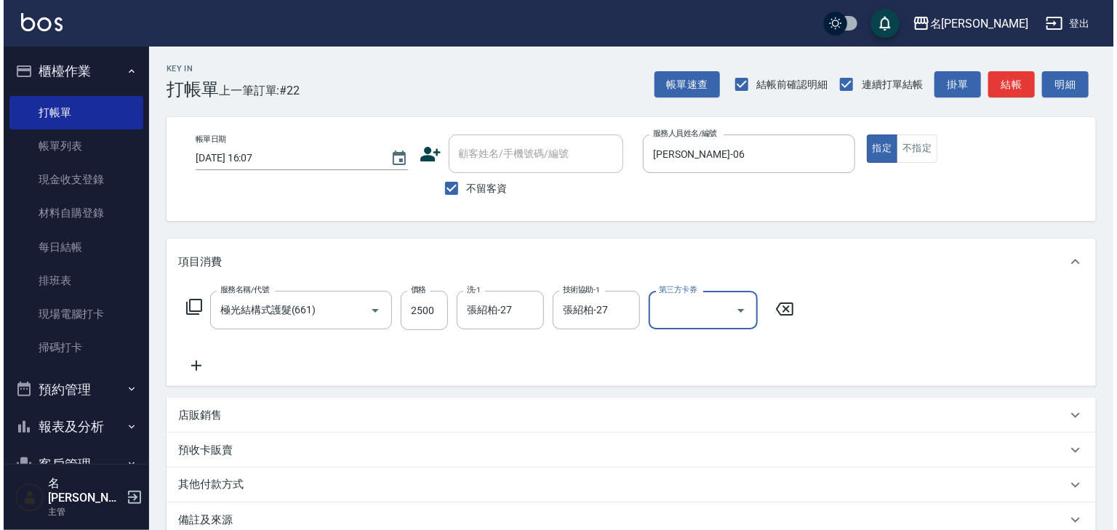
scroll to position [170, 0]
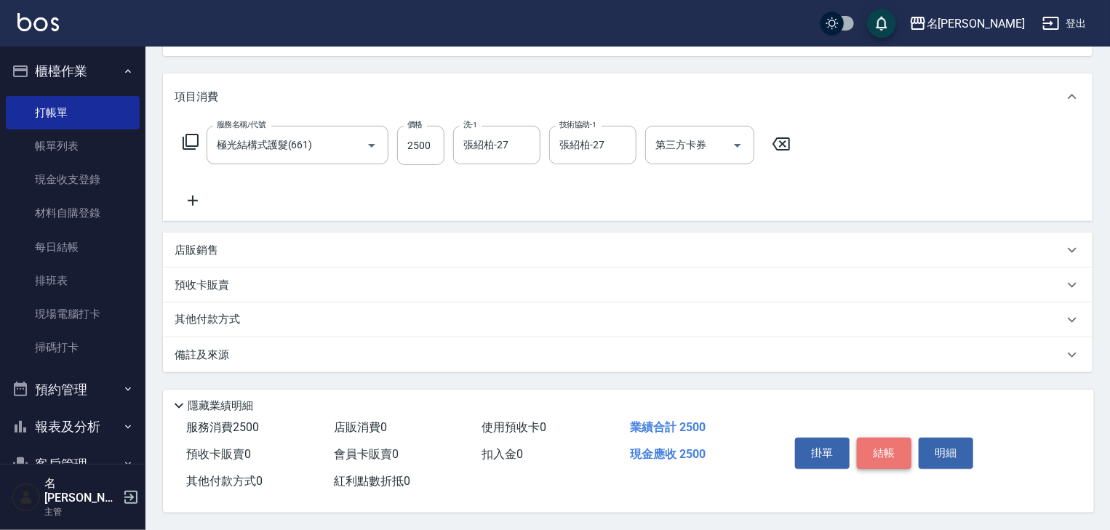
click at [894, 451] on button "結帳" at bounding box center [883, 453] width 55 height 31
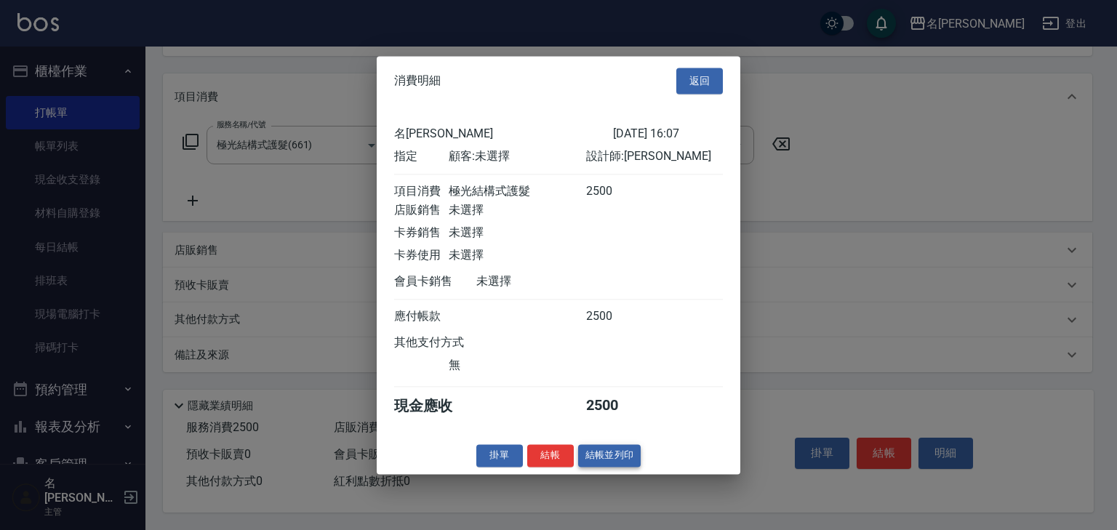
click at [616, 467] on button "結帳並列印" at bounding box center [609, 455] width 63 height 23
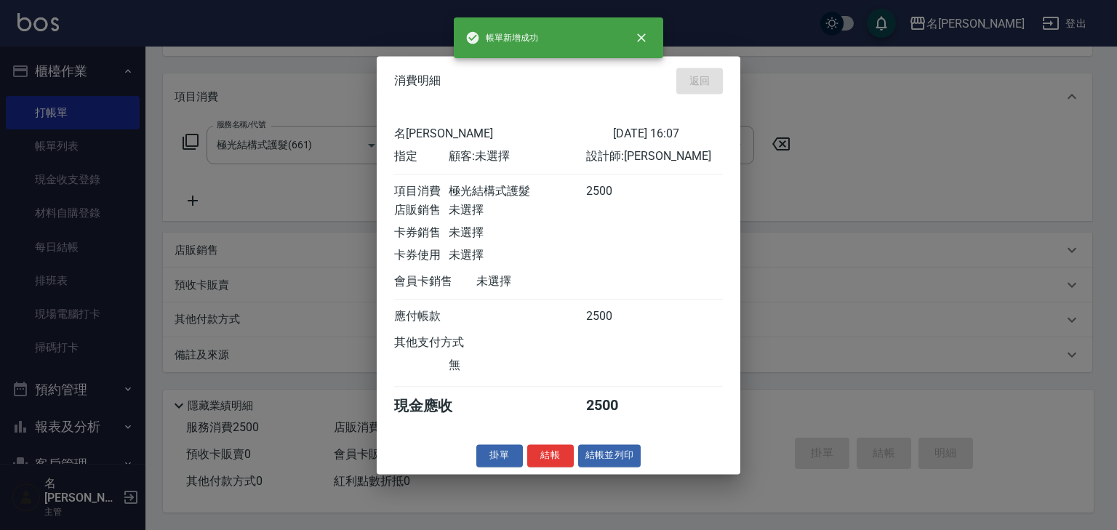
type input "2025/09/21 16:11"
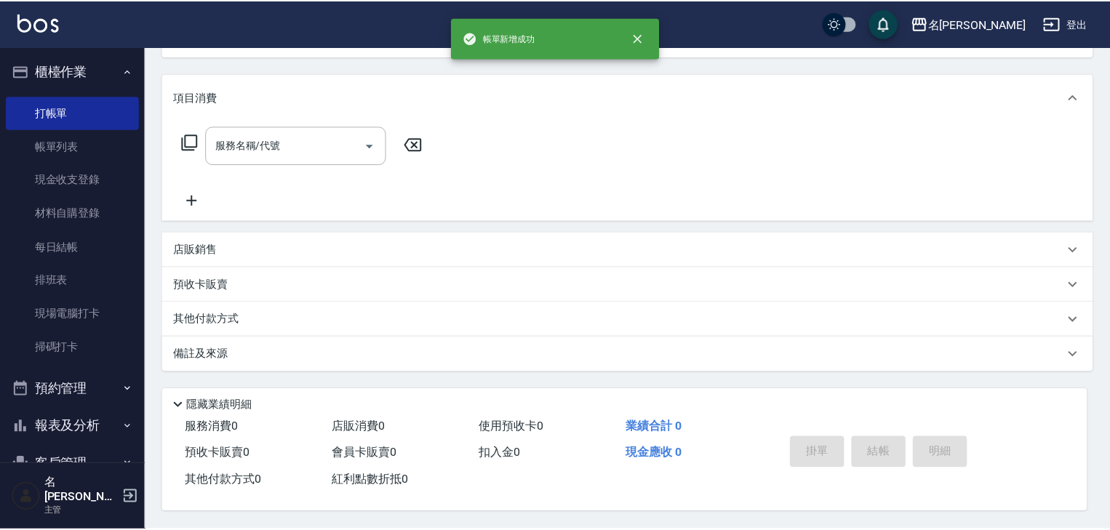
scroll to position [0, 0]
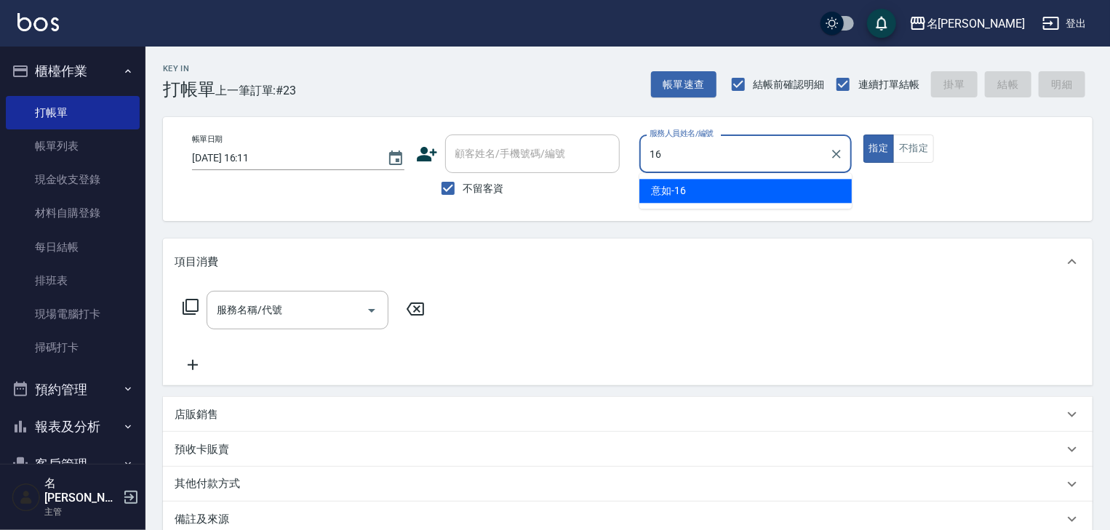
type input "意如-16"
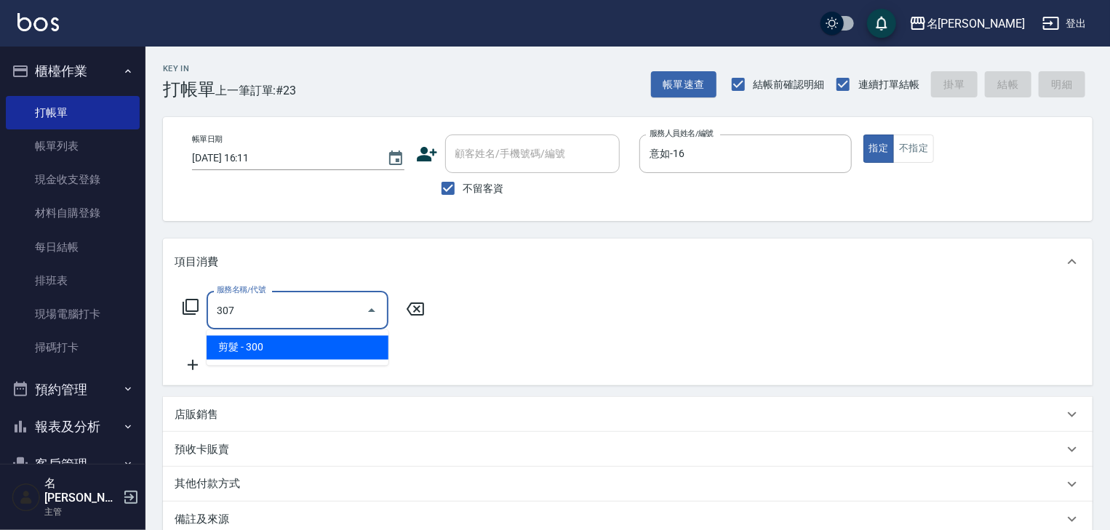
type input "剪髮(307)"
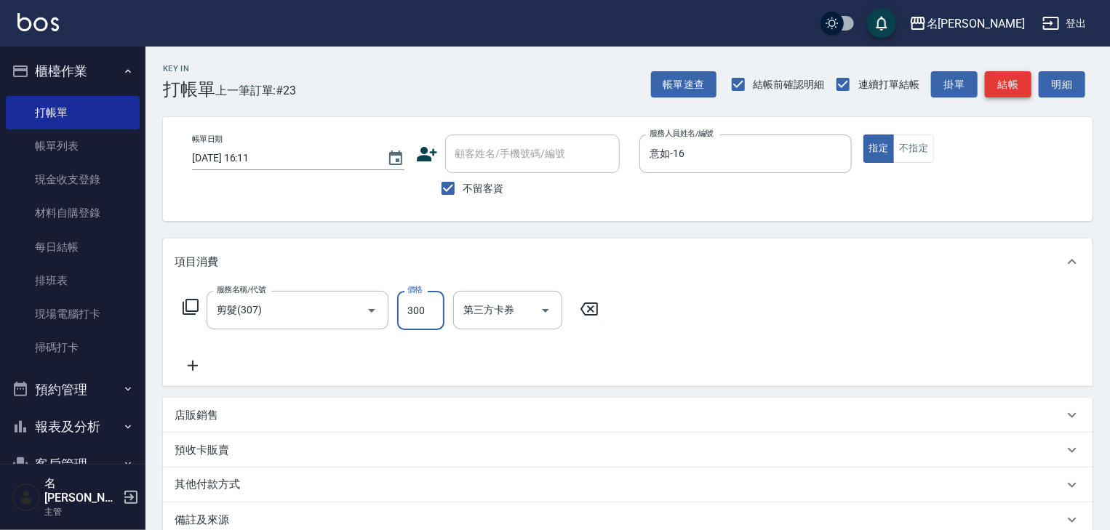
click at [1006, 87] on button "結帳" at bounding box center [1007, 84] width 47 height 27
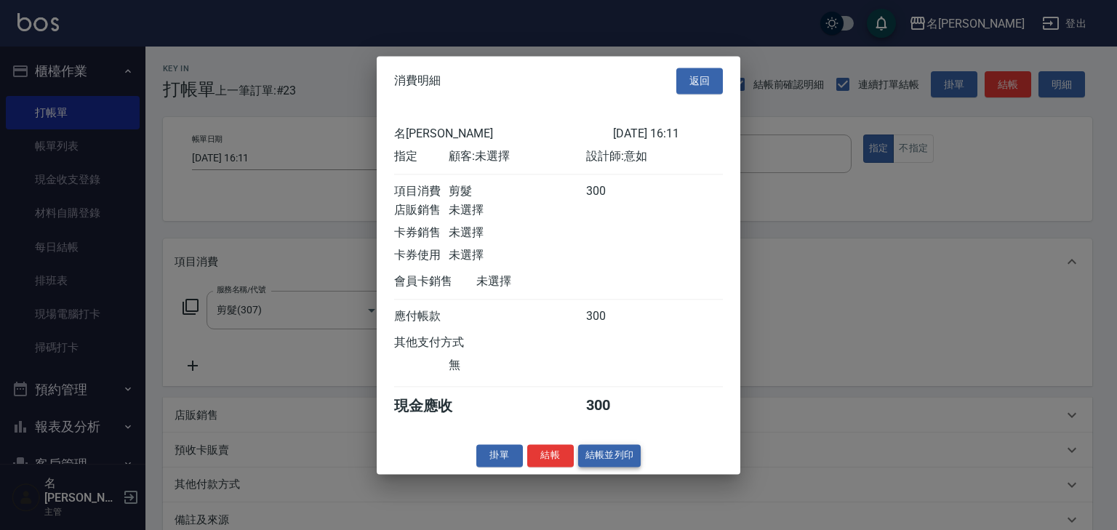
click at [635, 467] on button "結帳並列印" at bounding box center [609, 455] width 63 height 23
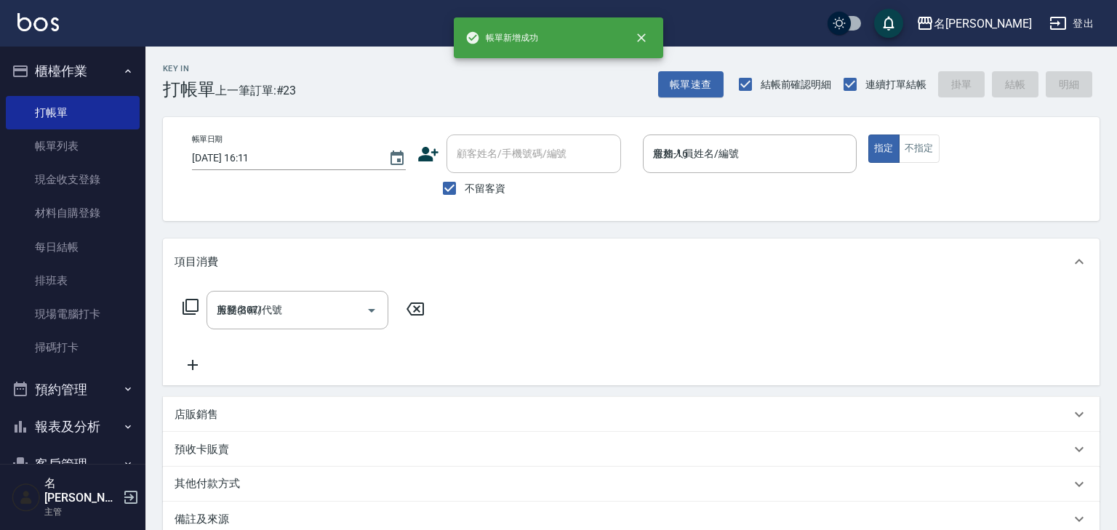
type input "2025/09/21 16:31"
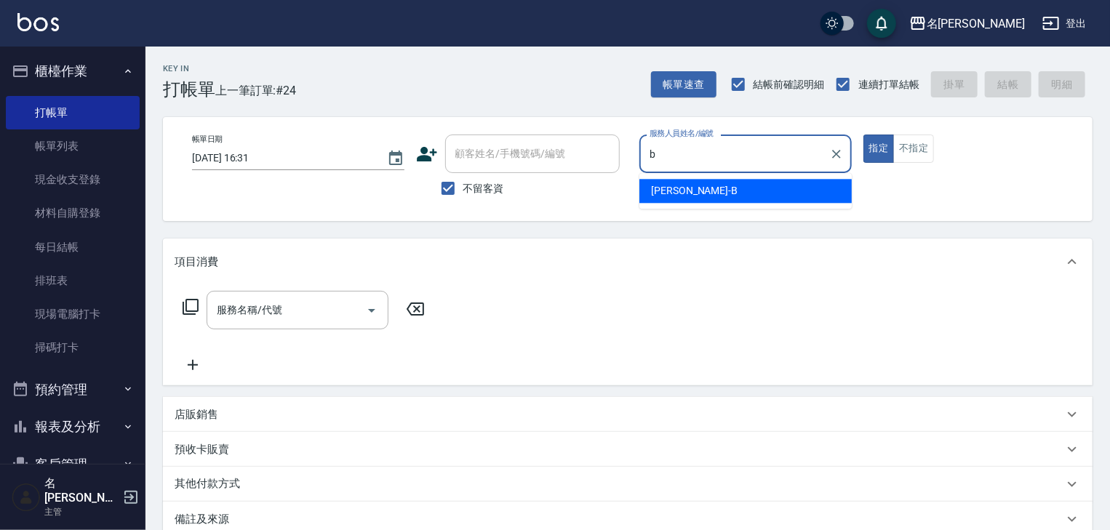
type input "吳姵瑩-B"
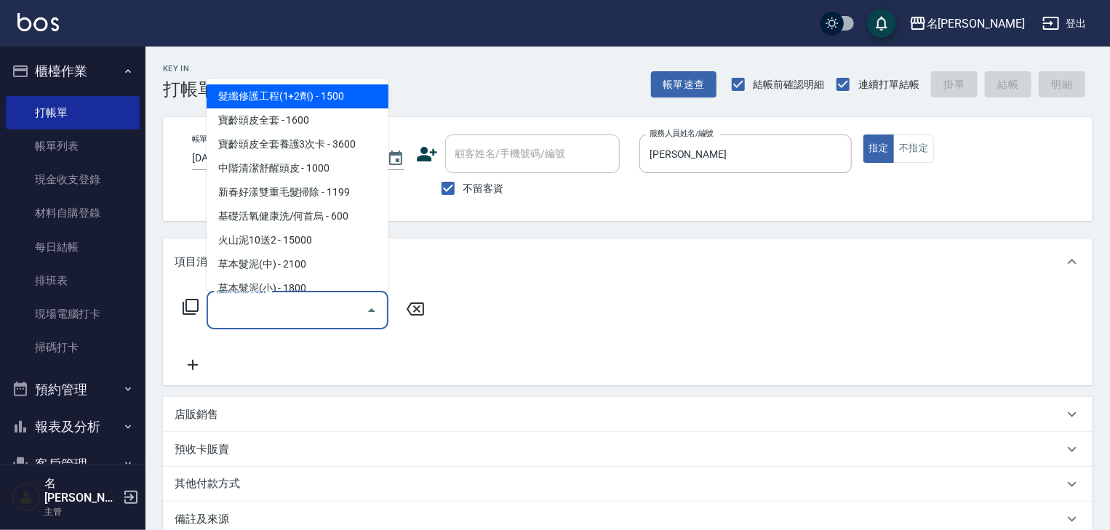
click at [281, 314] on input "服務名稱/代號" at bounding box center [286, 309] width 147 height 25
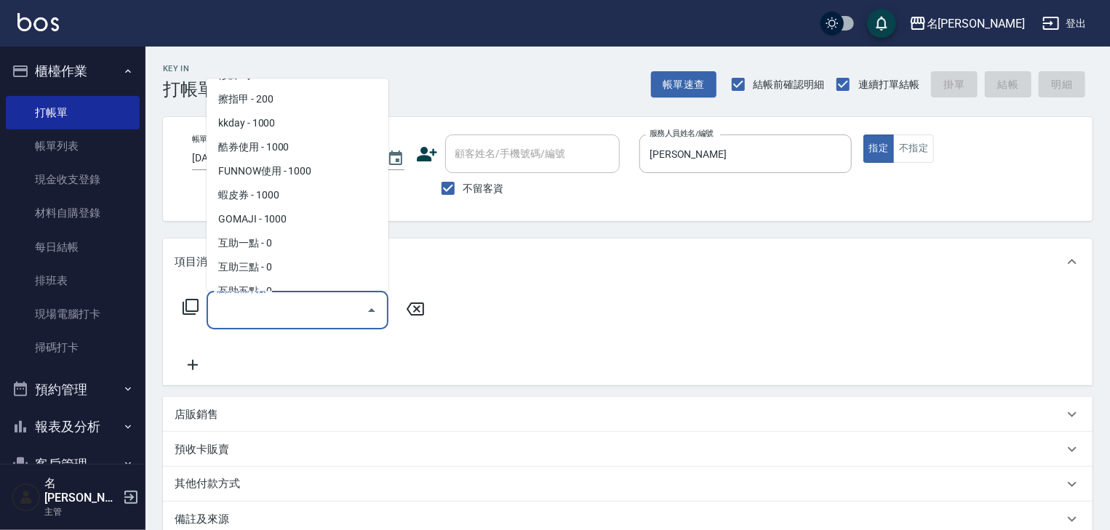
scroll to position [1695, 0]
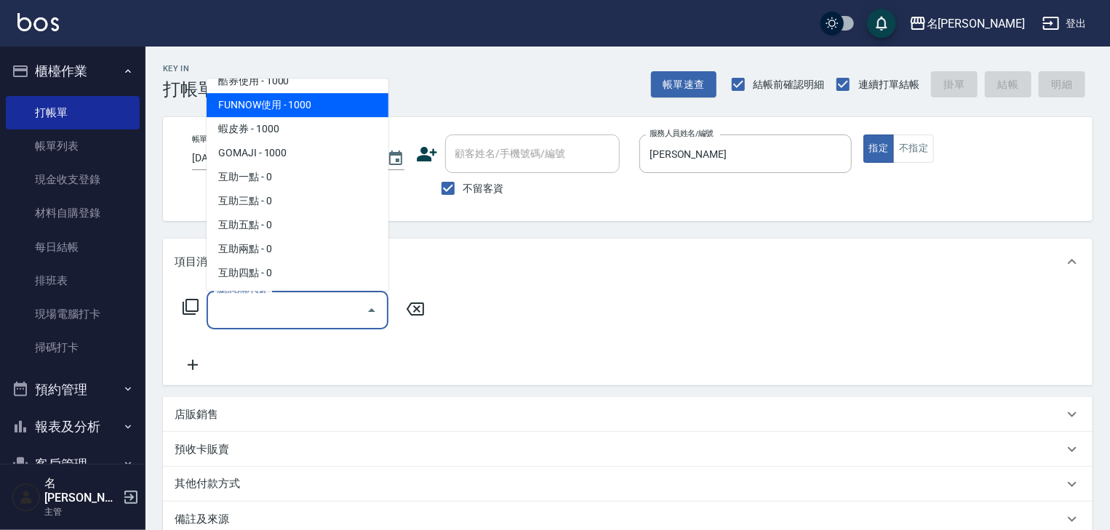
click at [236, 105] on span "FUNNOW使用 - 1000" at bounding box center [297, 106] width 182 height 24
type input "FUNNOW使用(997)"
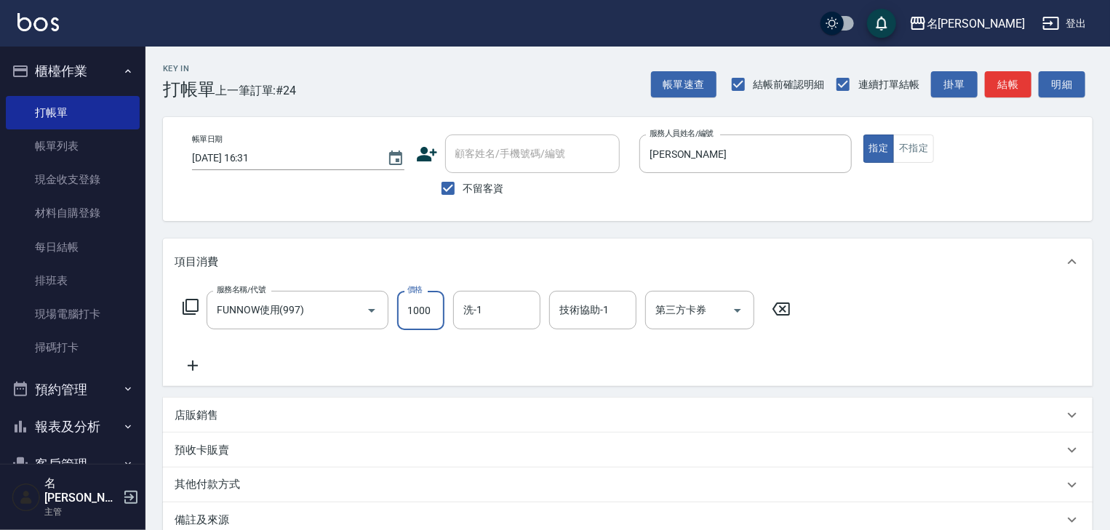
click at [419, 323] on input "1000" at bounding box center [420, 310] width 47 height 39
type input "399"
click at [702, 308] on input "第三方卡券" at bounding box center [688, 309] width 74 height 25
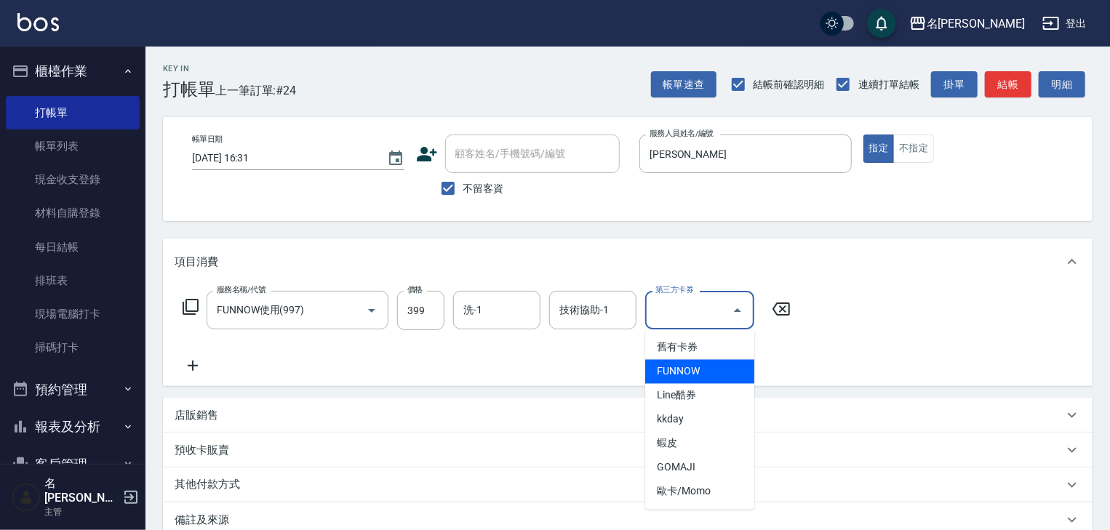
click at [662, 372] on span "FUNNOW" at bounding box center [699, 372] width 109 height 24
type input "FUNNOW"
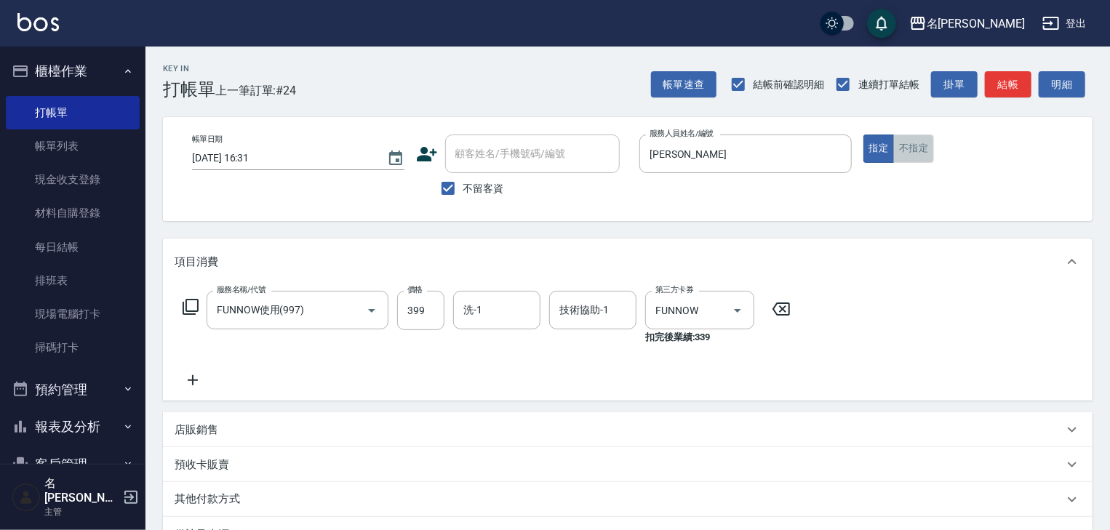
click at [902, 154] on button "不指定" at bounding box center [913, 149] width 41 height 28
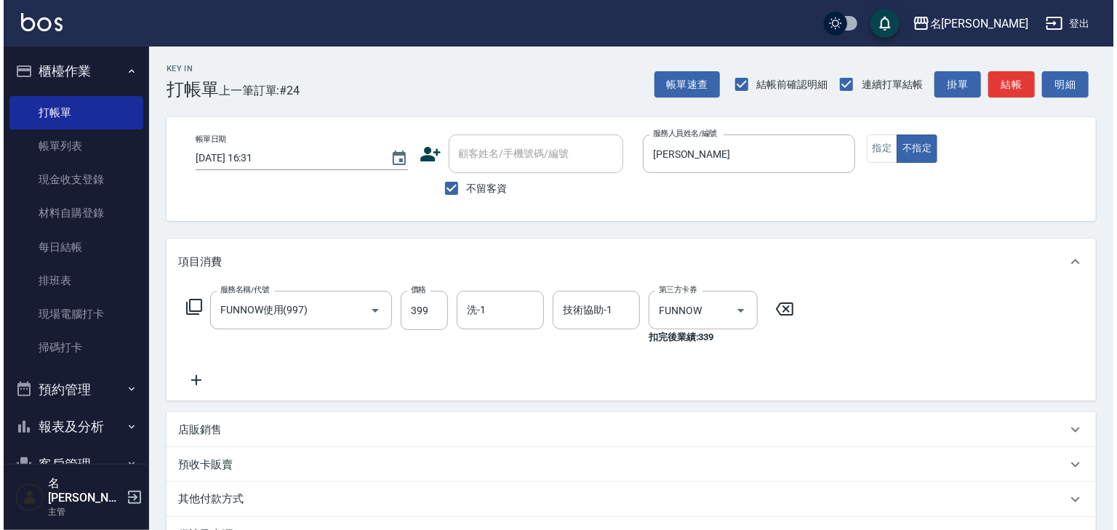
scroll to position [185, 0]
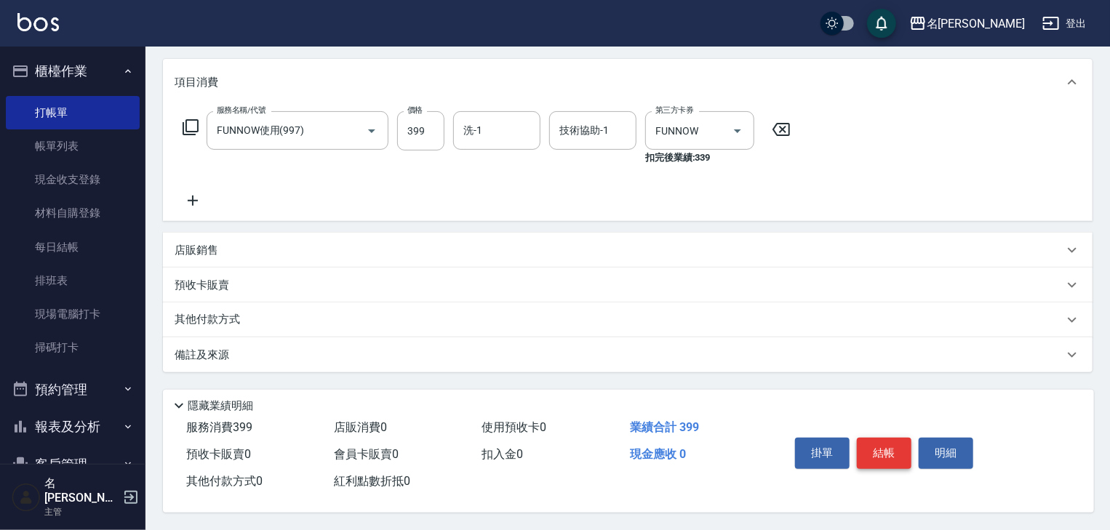
click at [906, 459] on button "結帳" at bounding box center [883, 453] width 55 height 31
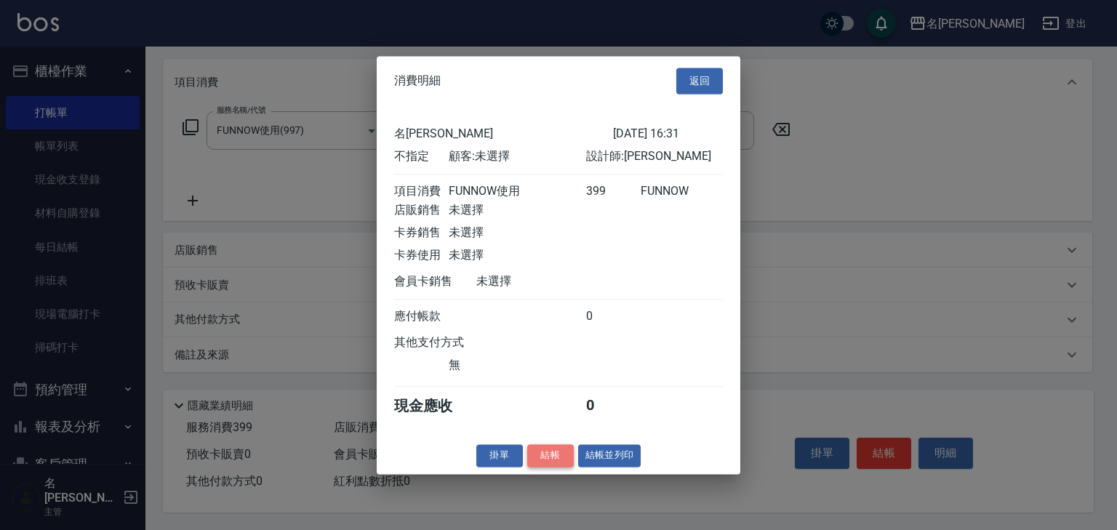
click at [563, 466] on button "結帳" at bounding box center [550, 455] width 47 height 23
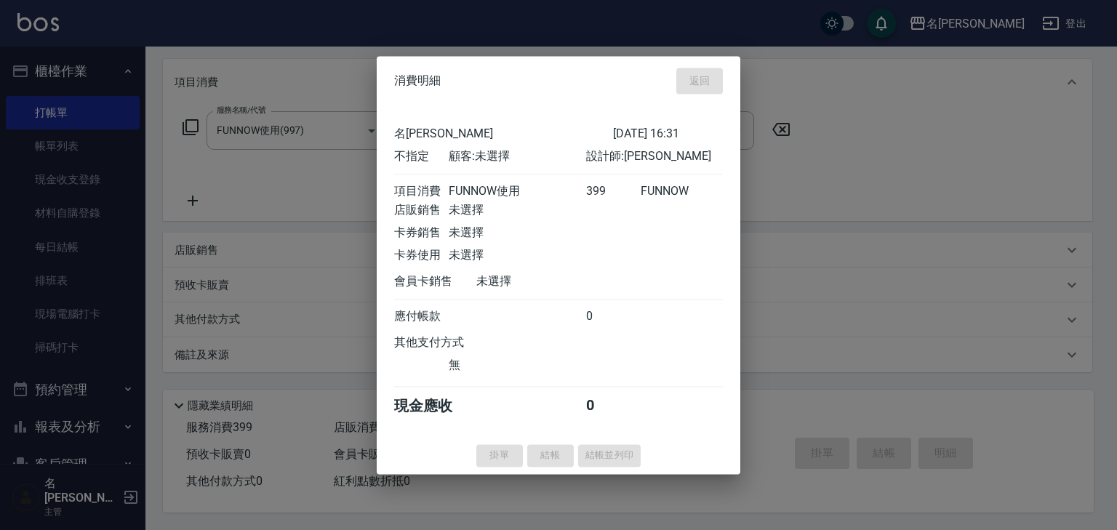
type input "2025/09/21 16:36"
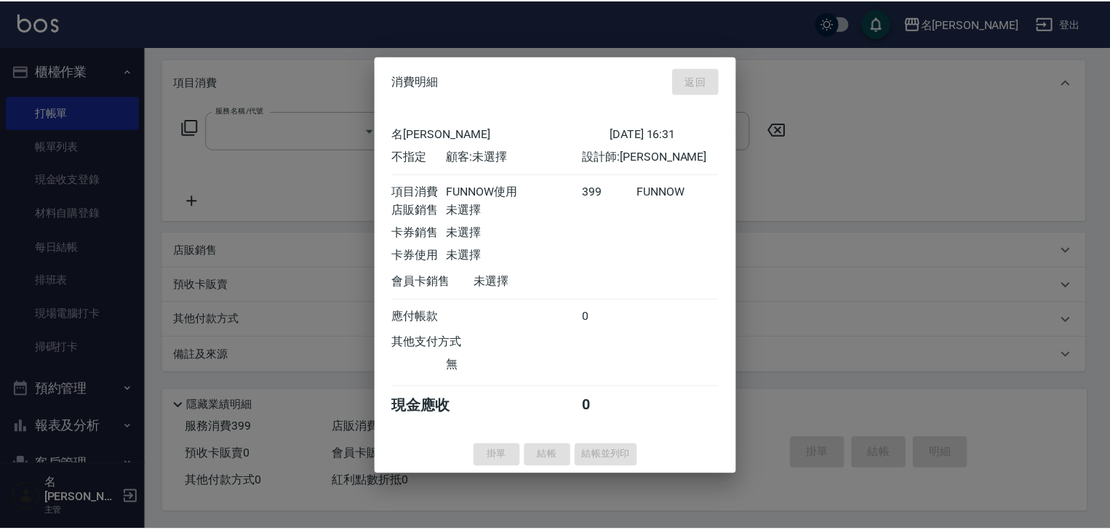
scroll to position [0, 0]
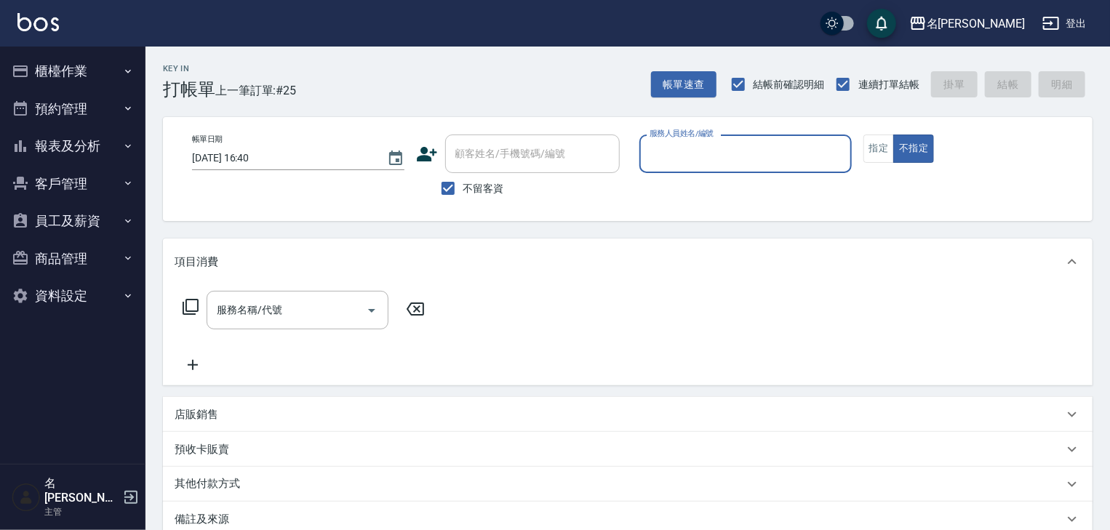
click at [705, 172] on div "服務人員姓名/編號" at bounding box center [745, 154] width 212 height 39
click at [683, 186] on span "[PERSON_NAME] -06" at bounding box center [697, 190] width 92 height 15
click at [305, 297] on div "服務名稱/代號" at bounding box center [297, 310] width 182 height 39
type input "[PERSON_NAME]-06"
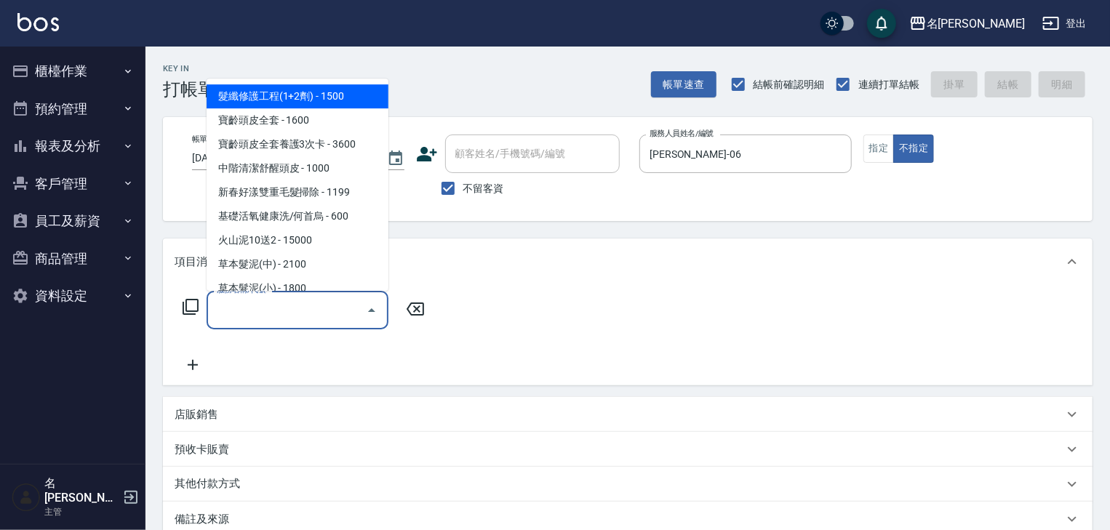
click at [190, 308] on icon at bounding box center [190, 306] width 17 height 17
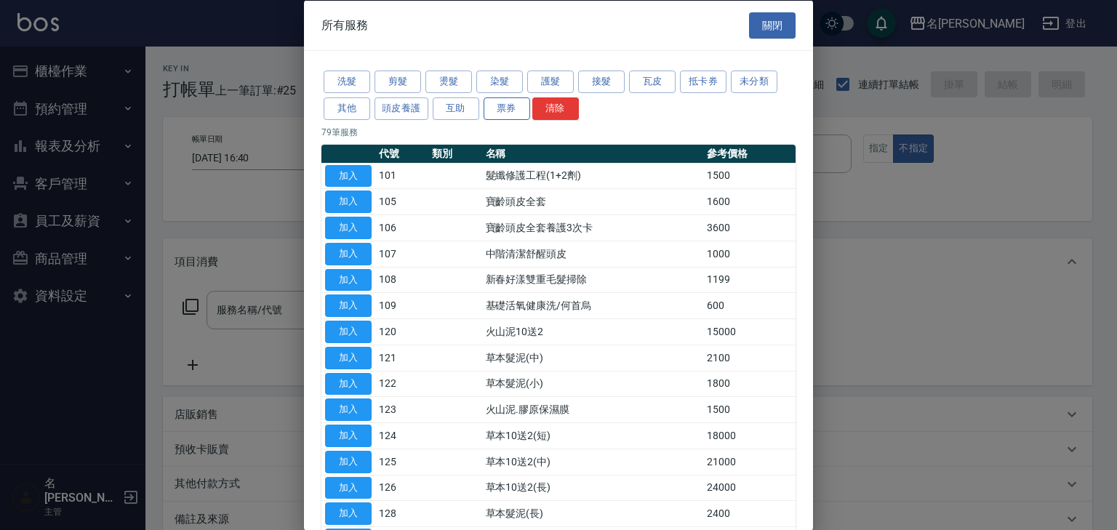
click at [488, 108] on button "票券" at bounding box center [507, 108] width 47 height 23
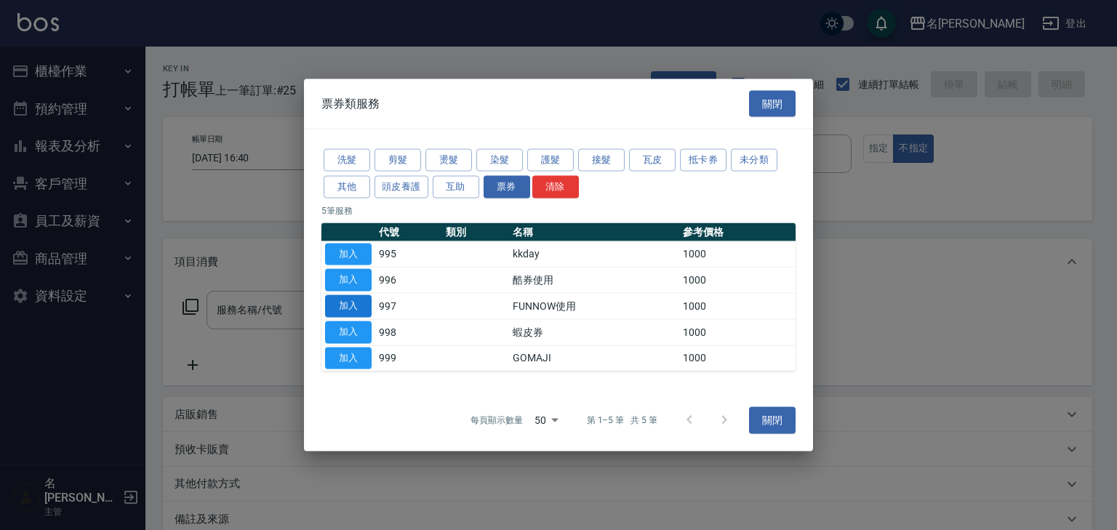
click at [352, 301] on button "加入" at bounding box center [348, 306] width 47 height 23
type input "FUNNOW使用(997)"
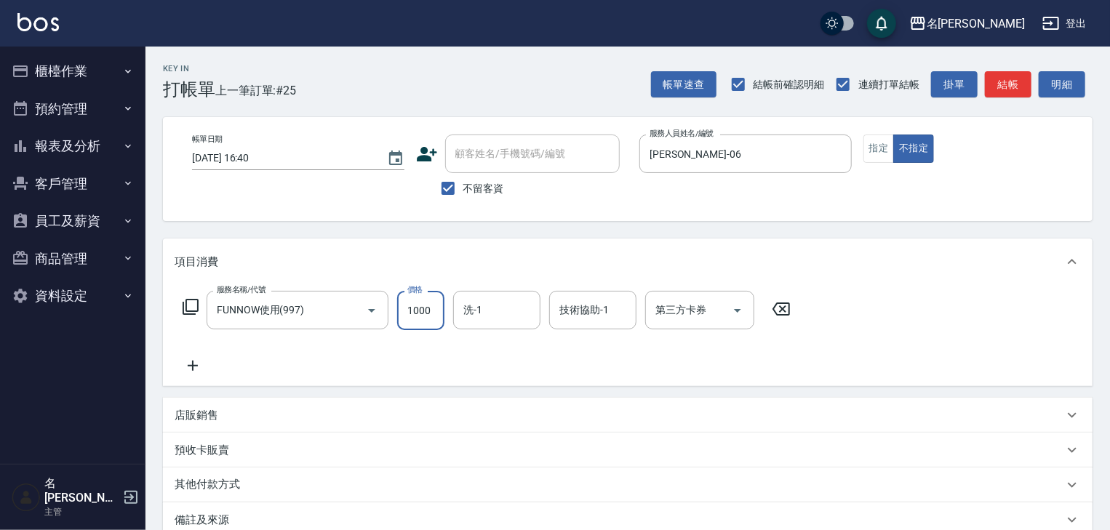
click at [418, 313] on input "1000" at bounding box center [420, 310] width 47 height 39
click at [738, 302] on icon "Open" at bounding box center [737, 310] width 17 height 17
type input "399"
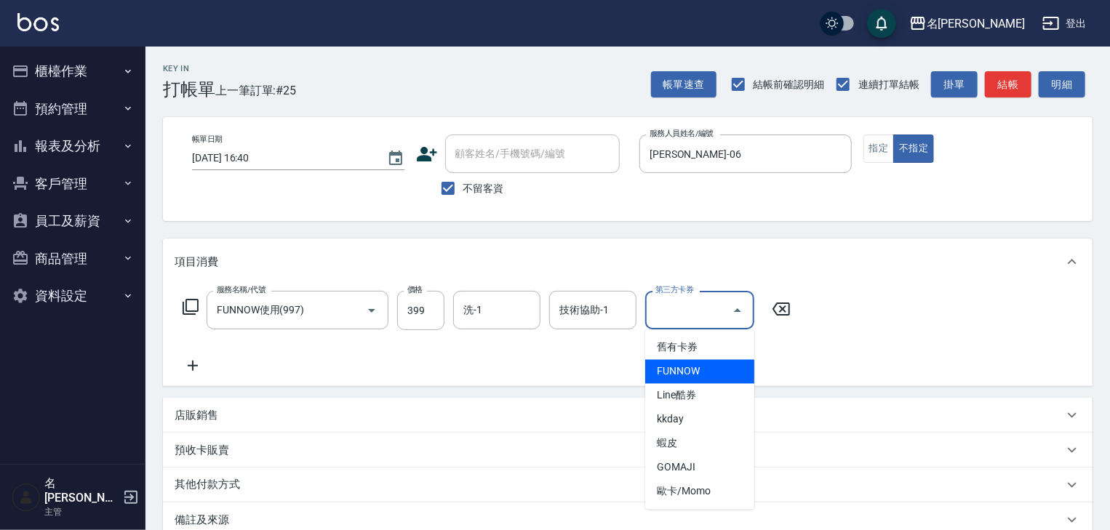
click at [681, 378] on span "FUNNOW" at bounding box center [699, 372] width 109 height 24
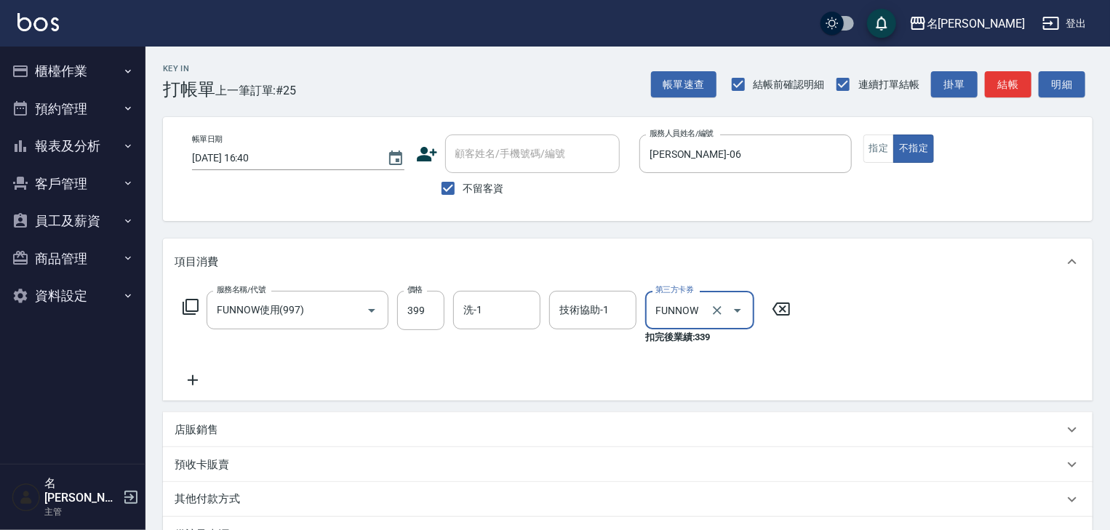
type input "FUNNOW"
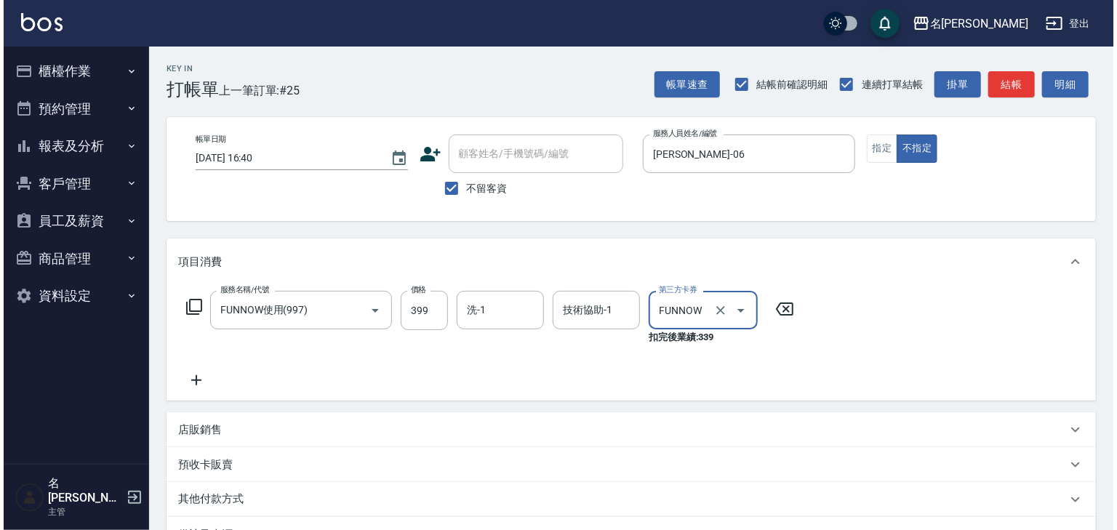
scroll to position [185, 0]
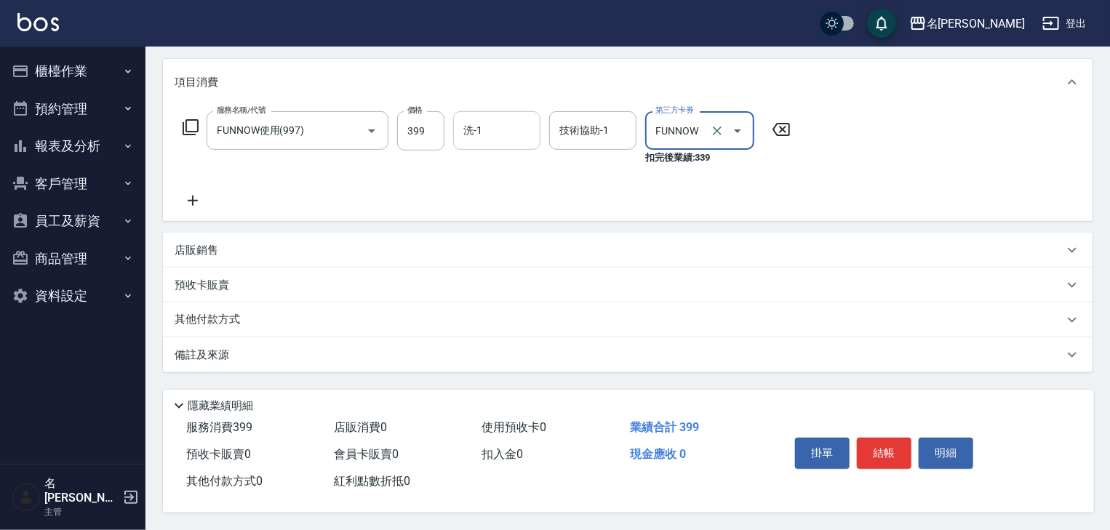
click at [512, 127] on input "洗-1" at bounding box center [497, 130] width 74 height 25
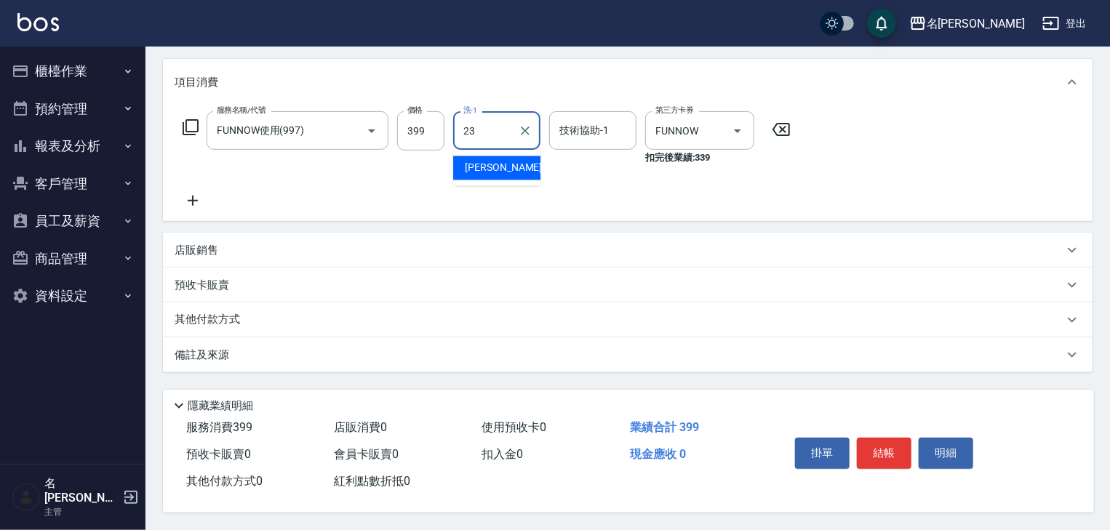
click at [515, 174] on div "葉敏辰 -23" at bounding box center [496, 168] width 87 height 24
type input "葉敏辰-23"
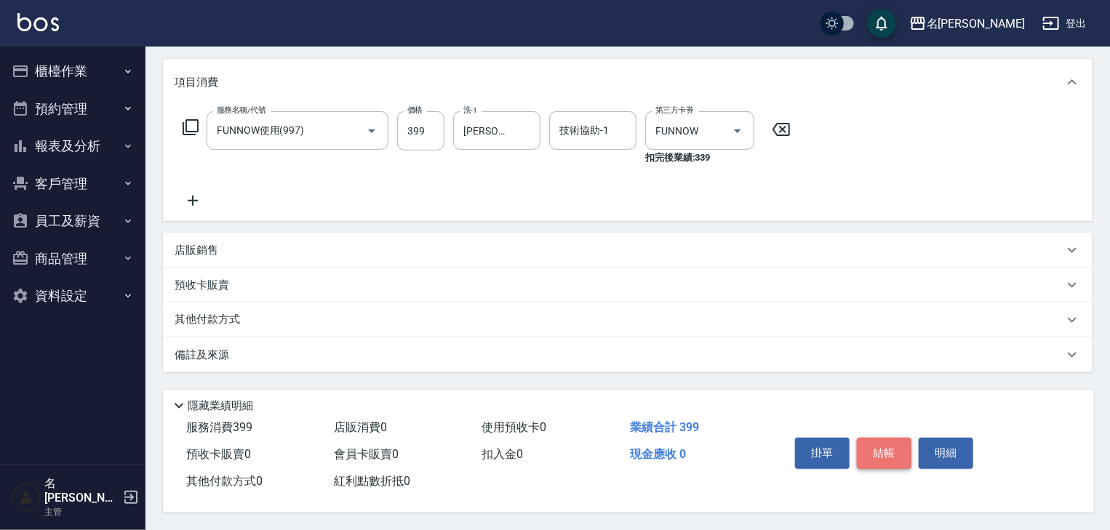
click at [878, 449] on button "結帳" at bounding box center [883, 453] width 55 height 31
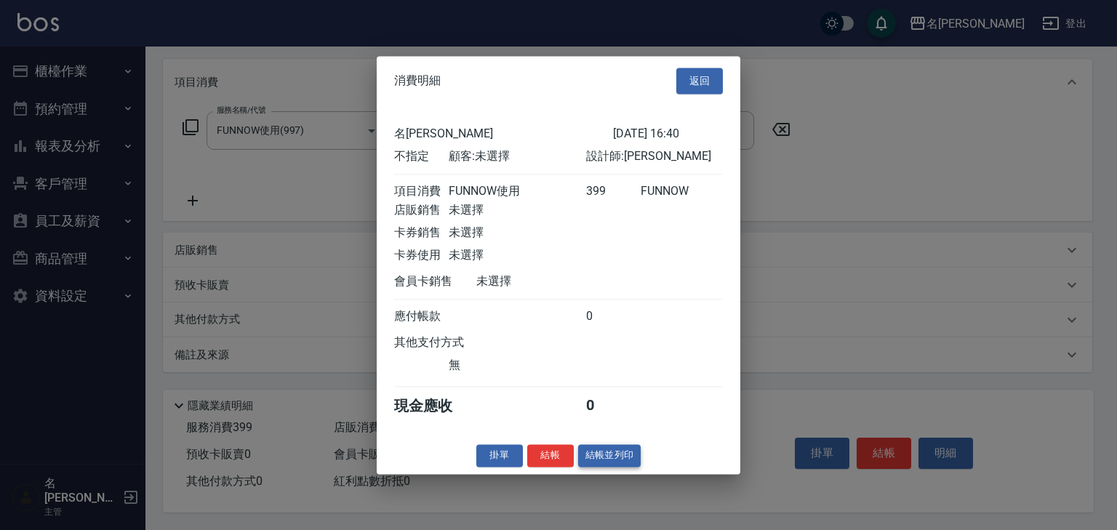
click at [614, 466] on button "結帳並列印" at bounding box center [609, 455] width 63 height 23
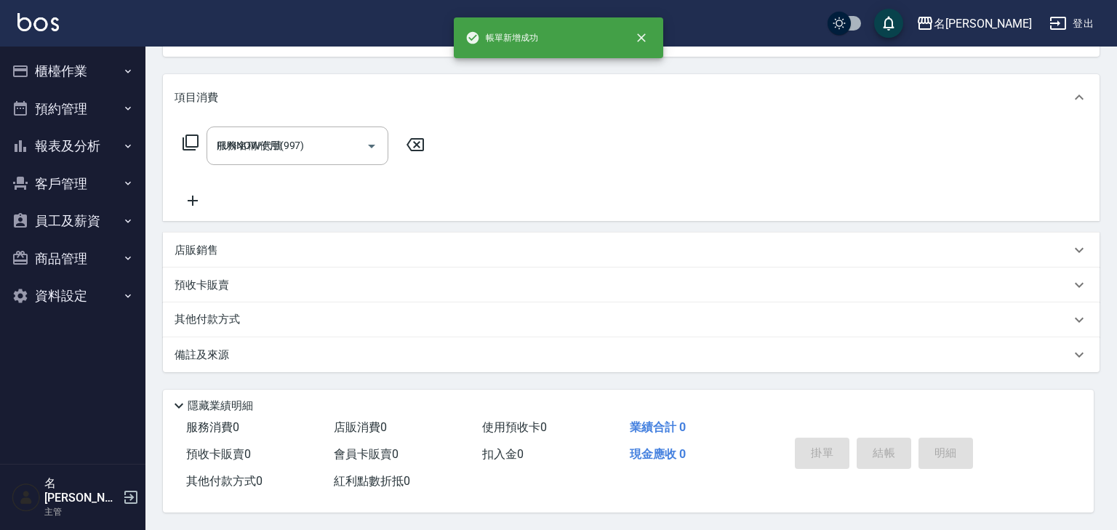
type input "2025/09/21 16:42"
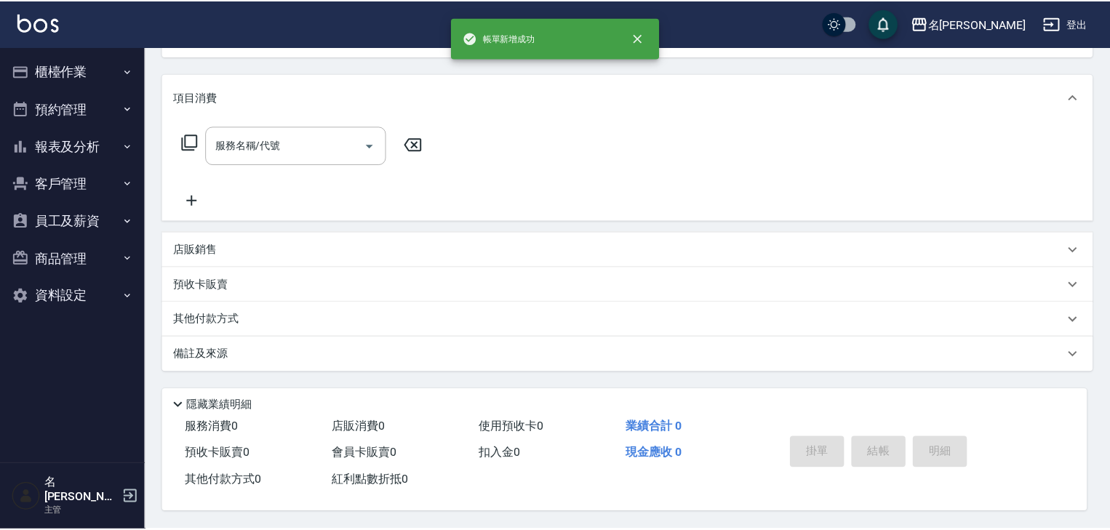
scroll to position [0, 0]
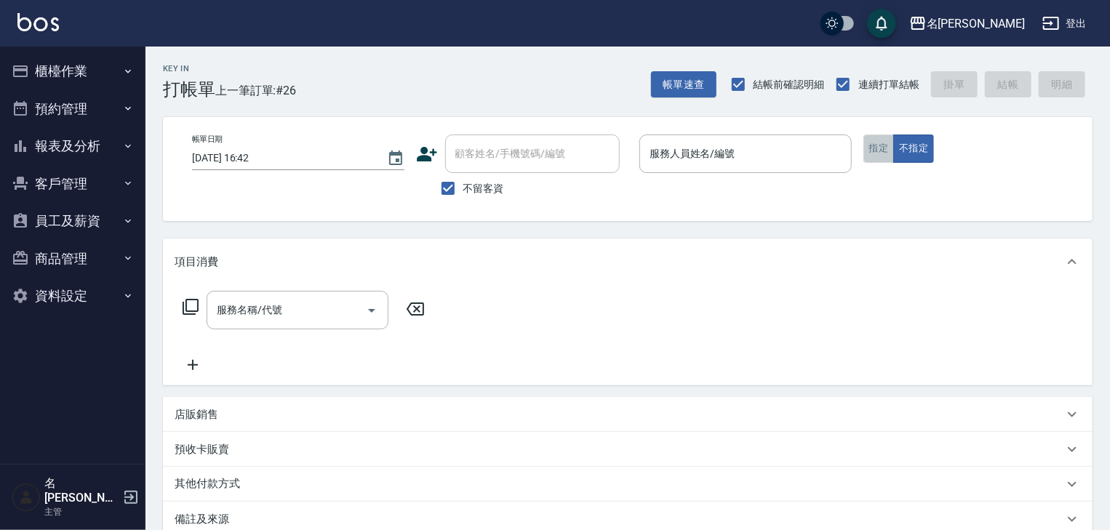
click at [864, 143] on button "指定" at bounding box center [878, 149] width 31 height 28
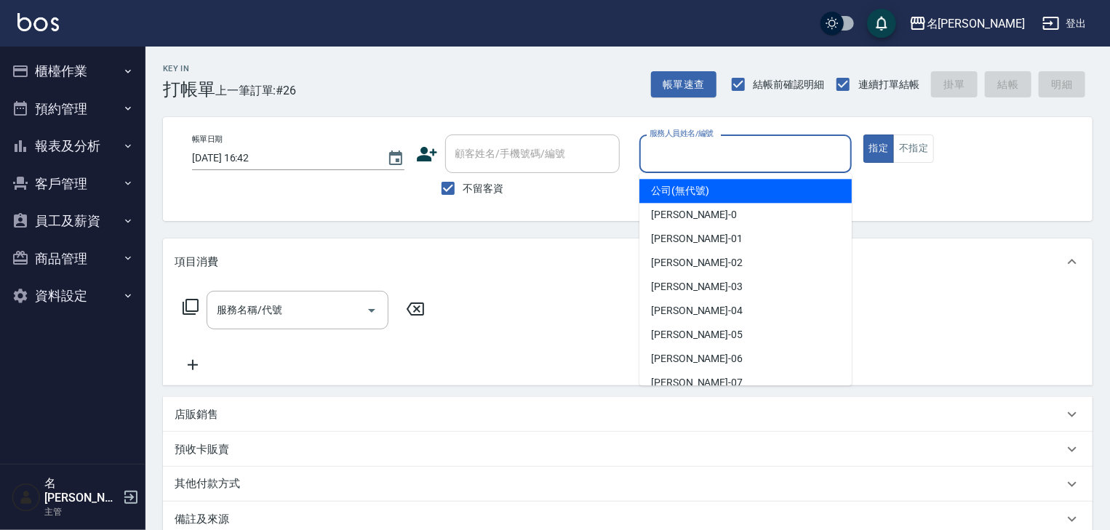
click at [750, 159] on input "服務人員姓名/編號" at bounding box center [745, 153] width 199 height 25
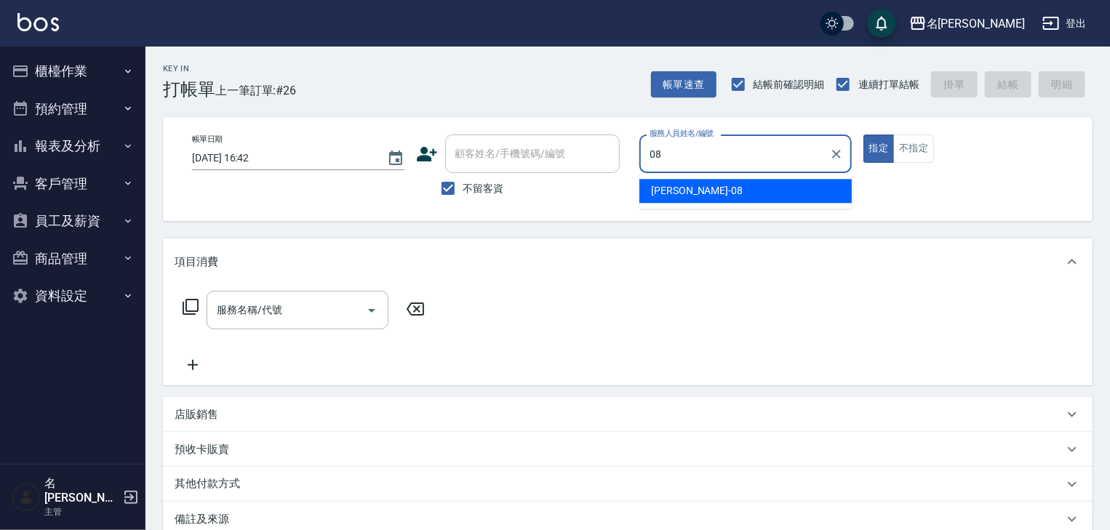
click at [731, 185] on div "蔡慈恩 -08" at bounding box center [745, 191] width 212 height 24
type input "蔡慈恩-08"
click at [313, 311] on input "服務名稱/代號" at bounding box center [286, 309] width 147 height 25
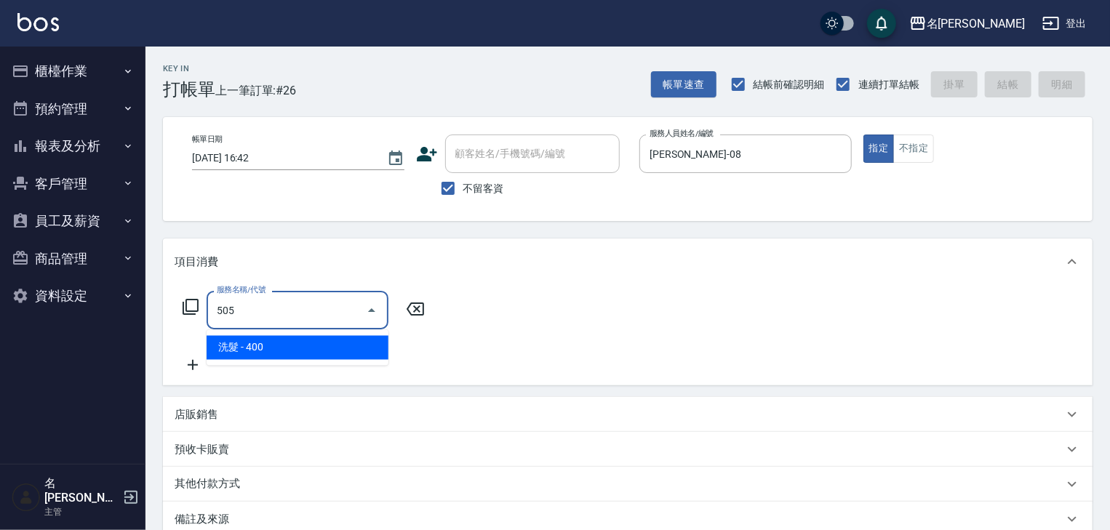
drag, startPoint x: 334, startPoint y: 336, endPoint x: 393, endPoint y: 330, distance: 58.5
click at [335, 336] on span "洗髮 - 400" at bounding box center [297, 348] width 182 height 24
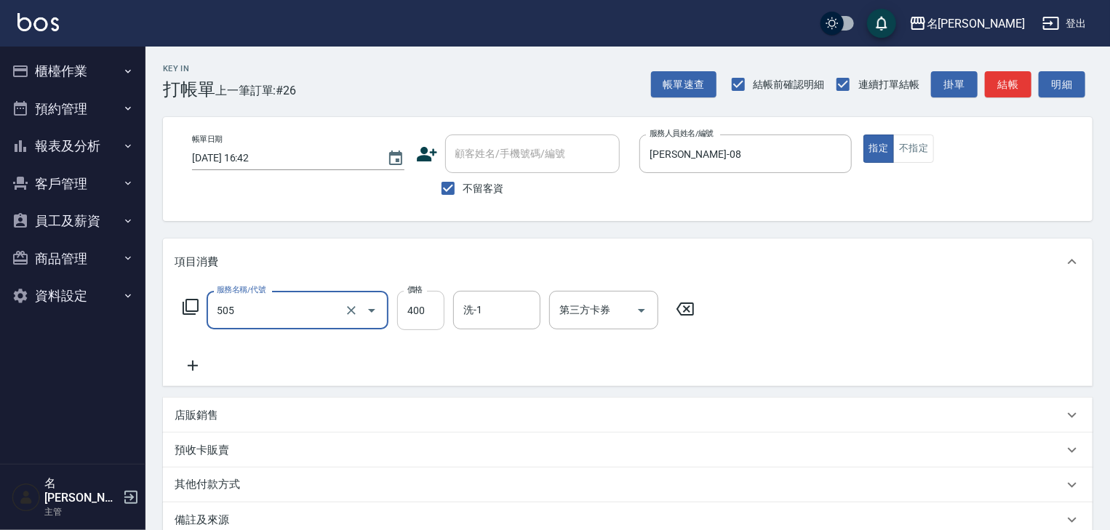
type input "洗髮(505)"
click at [440, 312] on input "400" at bounding box center [420, 310] width 47 height 39
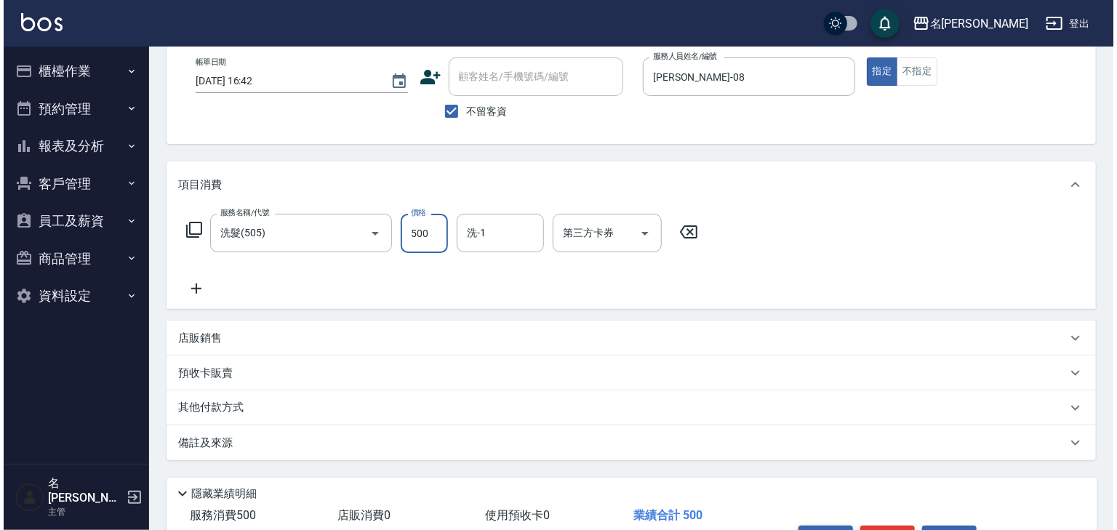
scroll to position [170, 0]
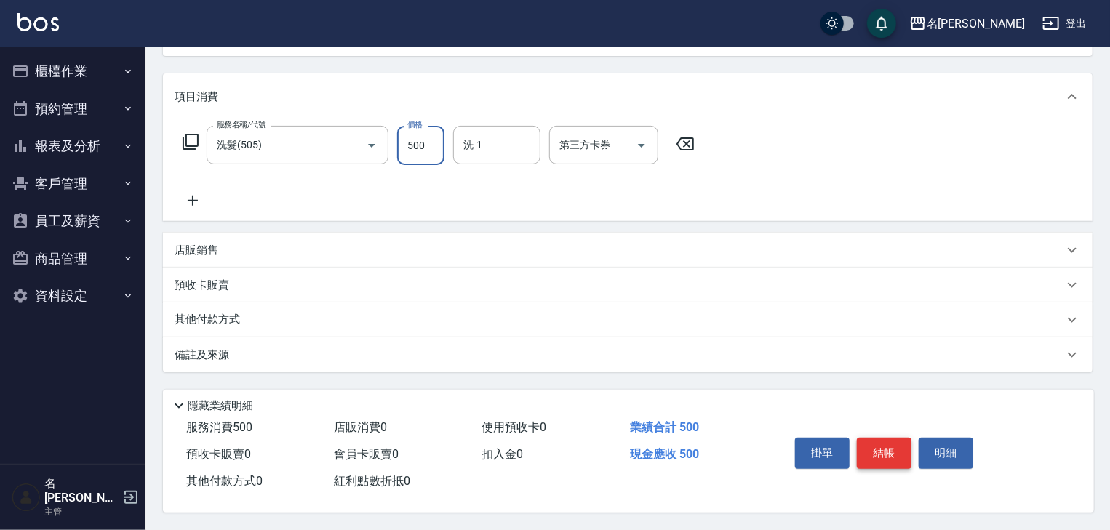
type input "500"
click at [878, 443] on button "結帳" at bounding box center [883, 453] width 55 height 31
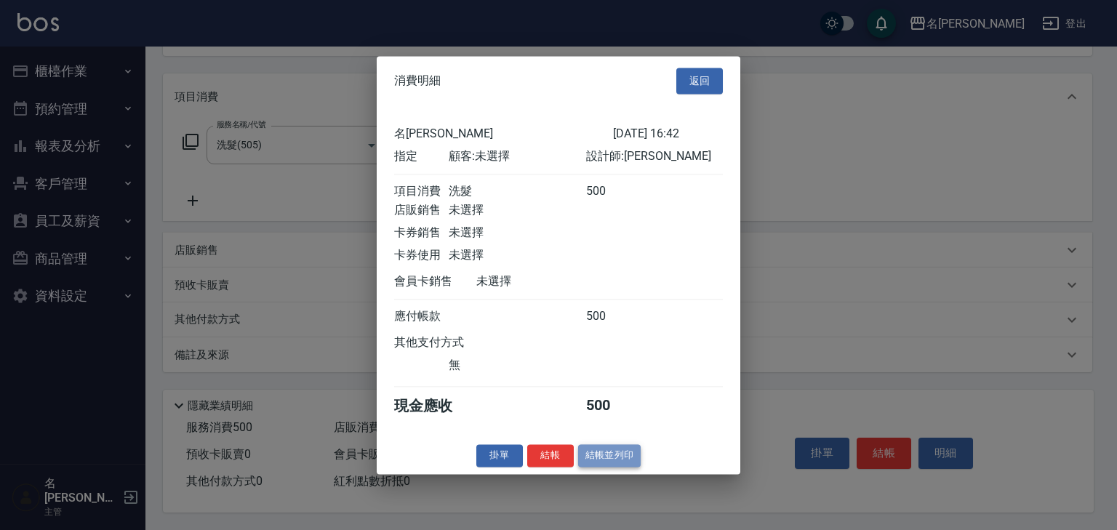
click at [599, 462] on button "結帳並列印" at bounding box center [609, 455] width 63 height 23
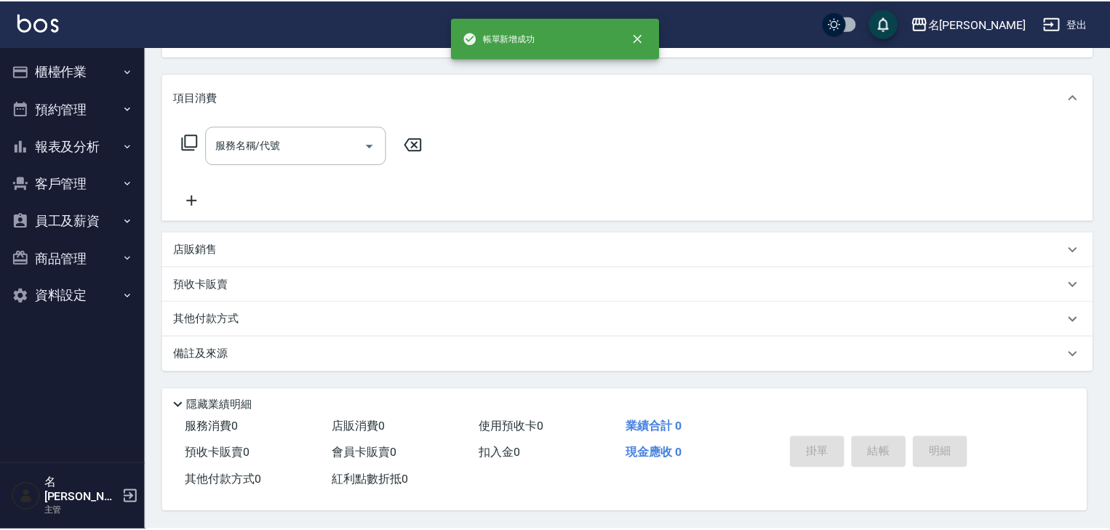
scroll to position [0, 0]
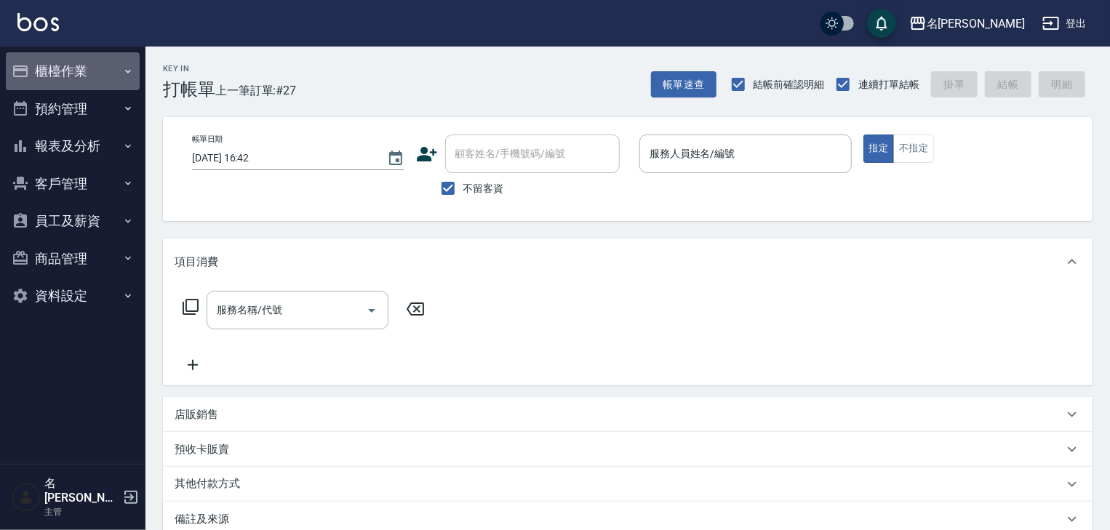
click at [53, 73] on button "櫃檯作業" at bounding box center [73, 71] width 134 height 38
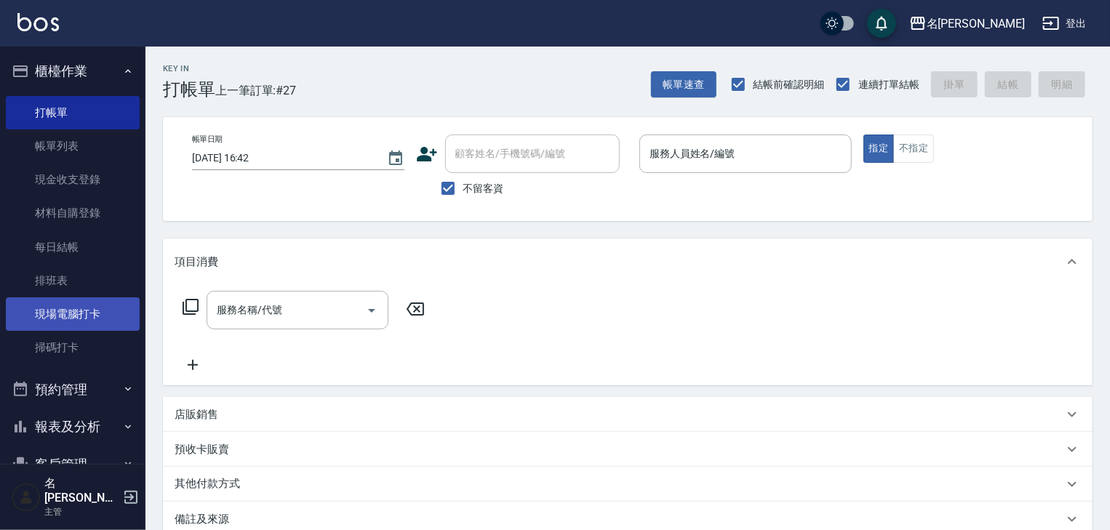
click at [107, 315] on link "現場電腦打卡" at bounding box center [73, 313] width 134 height 33
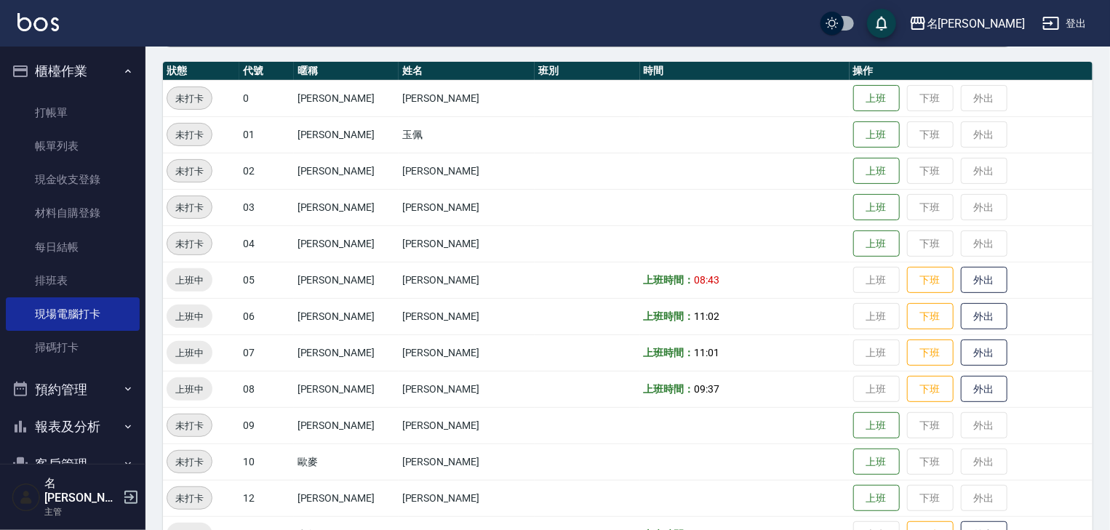
scroll to position [310, 0]
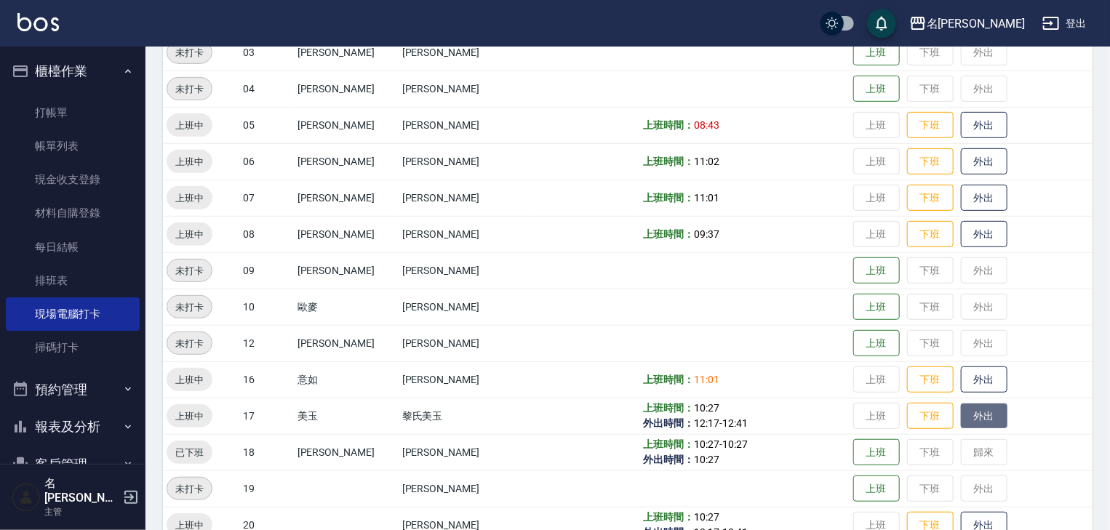
click at [970, 419] on button "外出" at bounding box center [983, 416] width 47 height 25
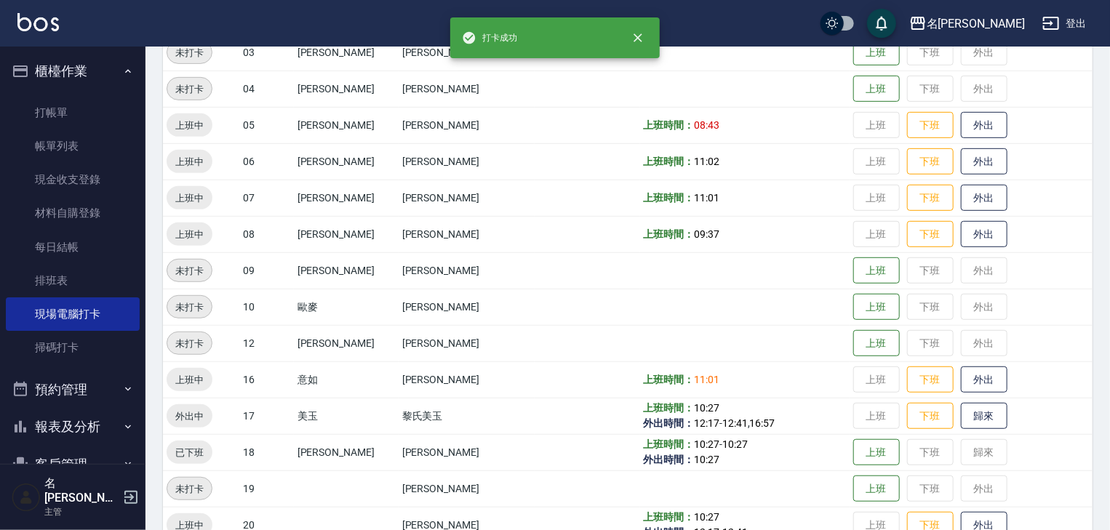
scroll to position [542, 0]
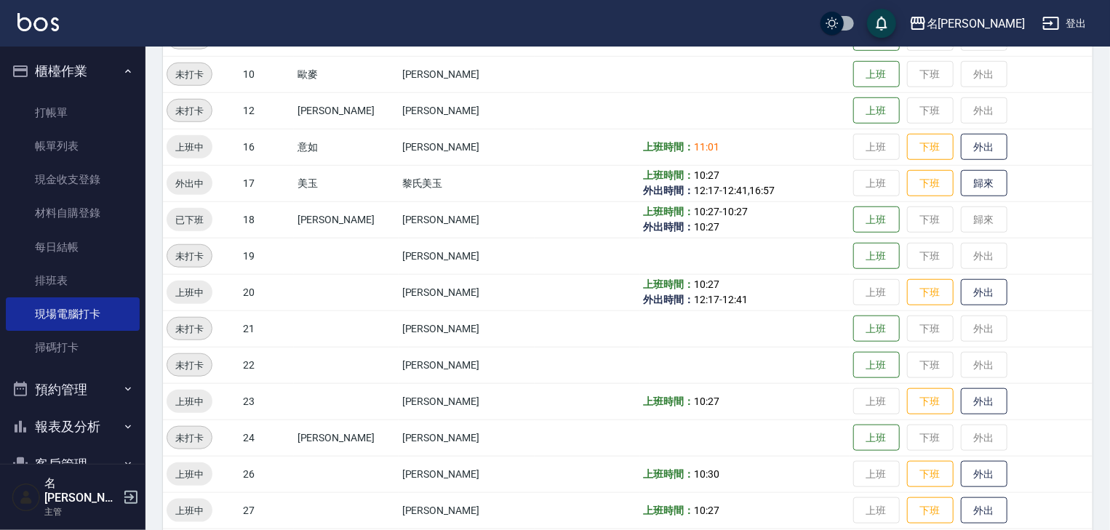
drag, startPoint x: 957, startPoint y: 315, endPoint x: 973, endPoint y: 331, distance: 22.6
drag, startPoint x: 973, startPoint y: 331, endPoint x: 747, endPoint y: 343, distance: 226.5
click at [747, 343] on td at bounding box center [744, 328] width 209 height 36
click at [951, 329] on td "上班 下班 外出" at bounding box center [970, 328] width 243 height 36
click at [963, 334] on td "上班 下班 外出" at bounding box center [970, 328] width 243 height 36
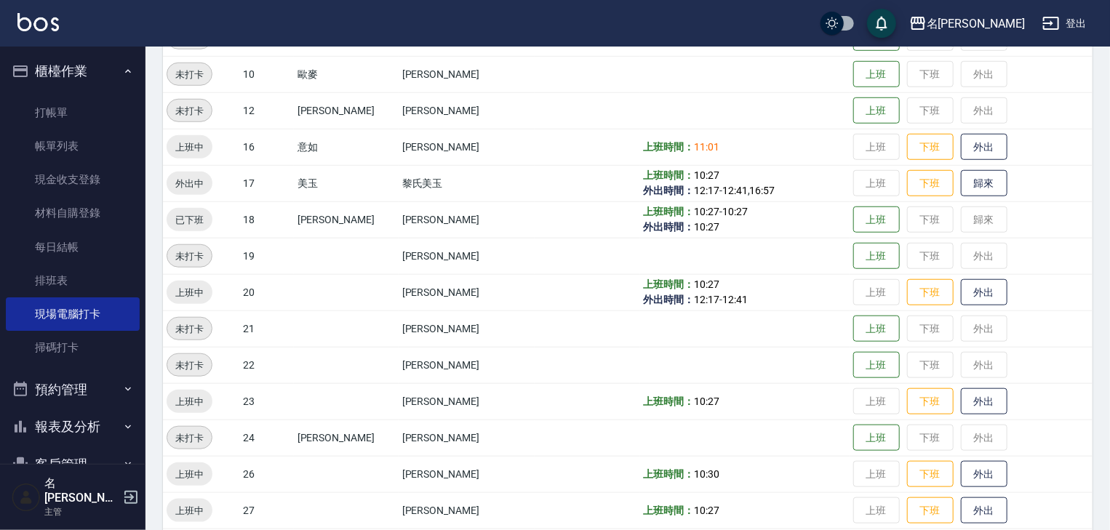
drag, startPoint x: 948, startPoint y: 321, endPoint x: 929, endPoint y: 320, distance: 18.9
drag, startPoint x: 929, startPoint y: 320, endPoint x: 1057, endPoint y: 387, distance: 144.4
click at [1057, 387] on td "上班 下班 外出" at bounding box center [970, 401] width 243 height 36
click at [968, 292] on button "外出" at bounding box center [983, 292] width 47 height 25
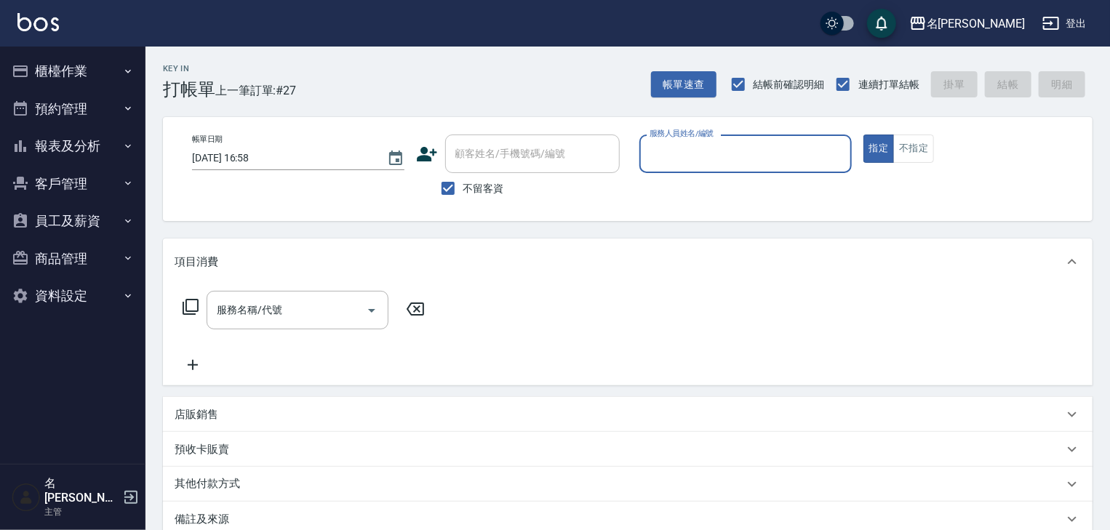
click at [72, 76] on button "櫃檯作業" at bounding box center [73, 71] width 134 height 38
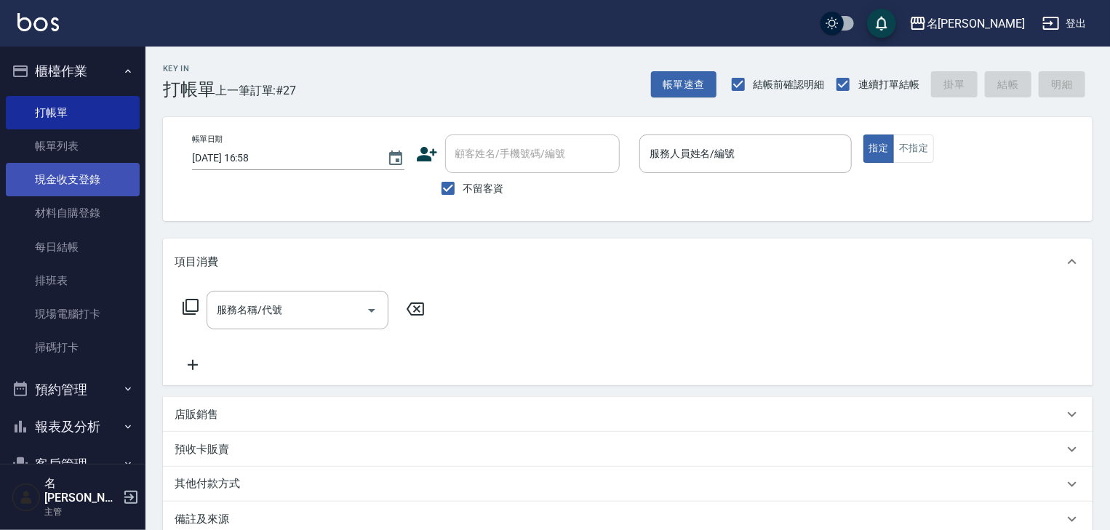
click at [97, 177] on link "現金收支登錄" at bounding box center [73, 179] width 134 height 33
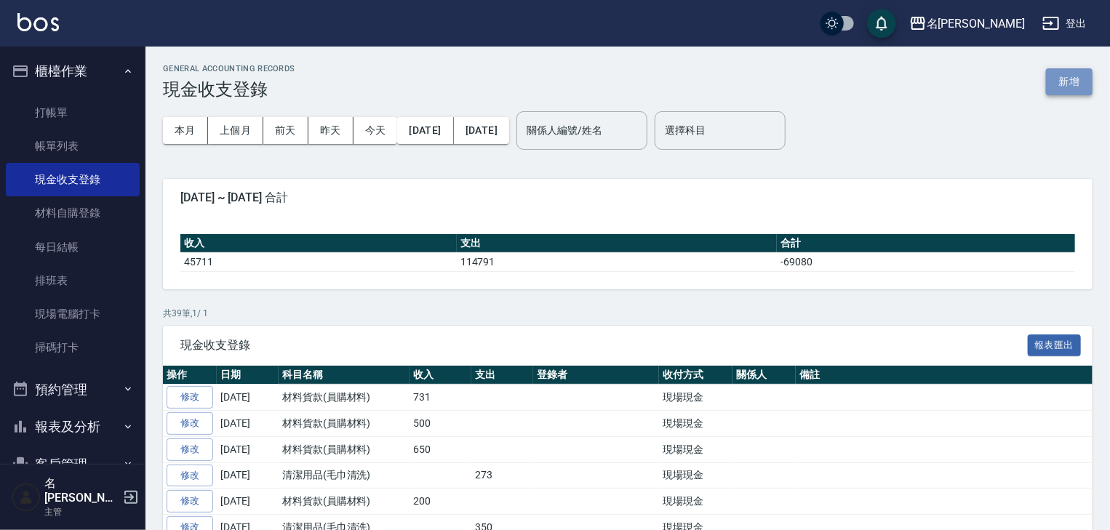
click at [1077, 84] on button "新增" at bounding box center [1069, 81] width 47 height 27
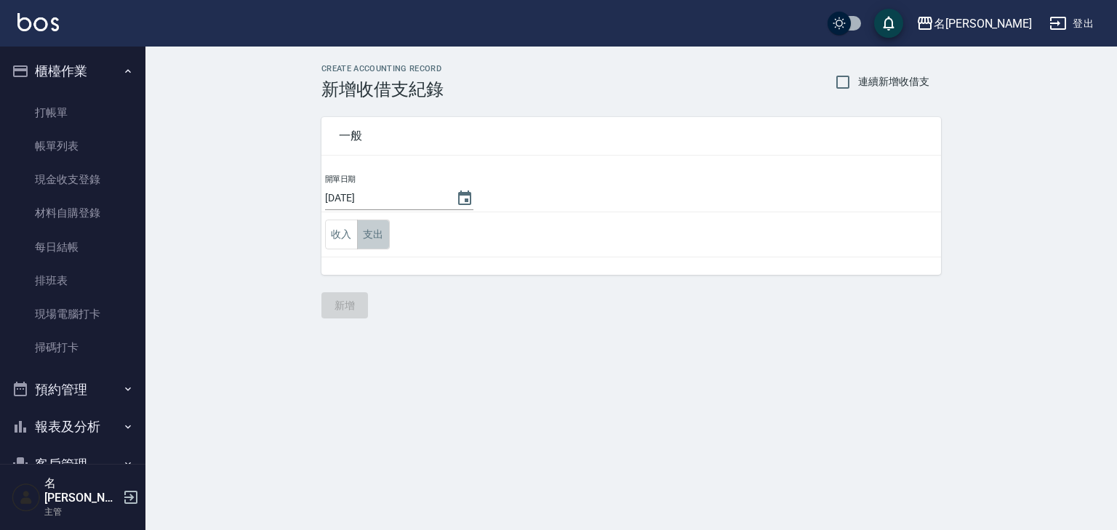
click at [381, 235] on button "支出" at bounding box center [373, 235] width 33 height 30
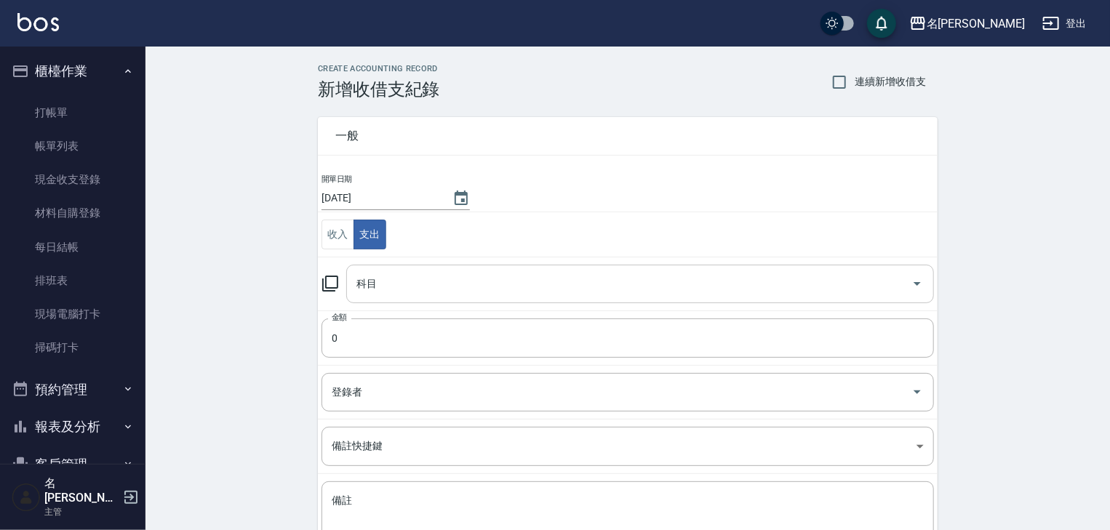
click at [398, 286] on input "科目" at bounding box center [629, 283] width 553 height 25
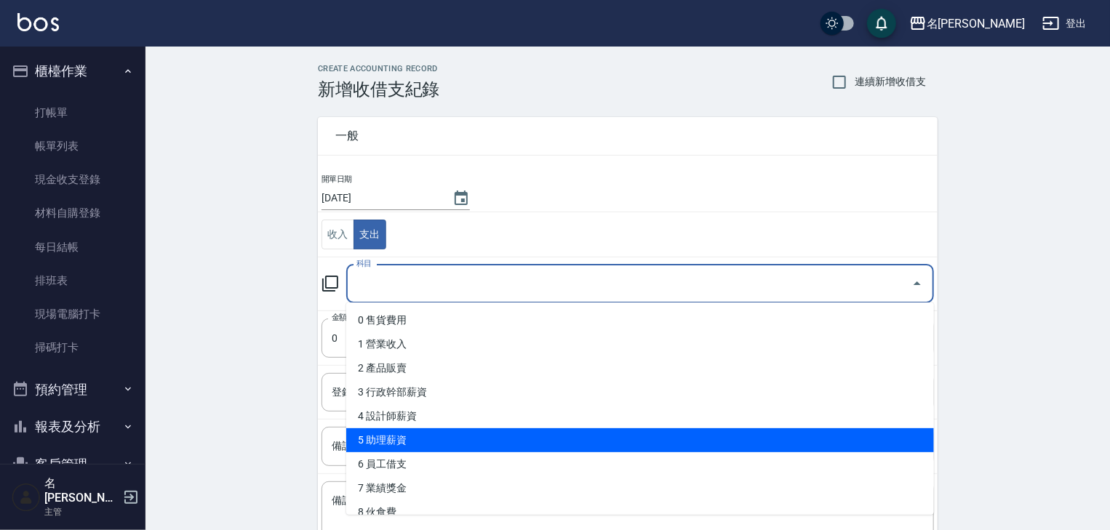
click at [440, 442] on li "5 助理薪資" at bounding box center [639, 440] width 587 height 24
type input "5 助理薪資"
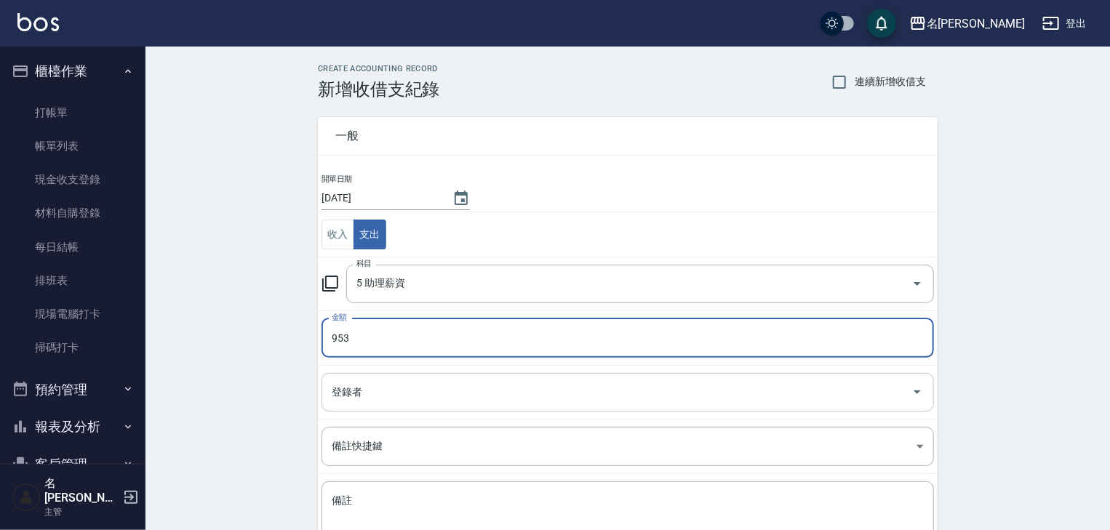
type input "953"
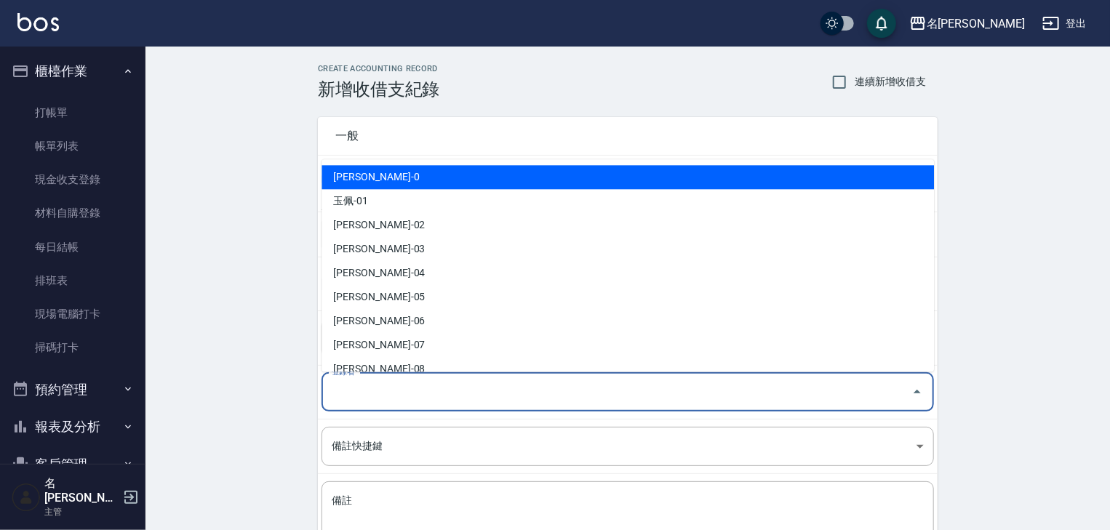
click at [346, 396] on input "登錄者" at bounding box center [616, 392] width 577 height 25
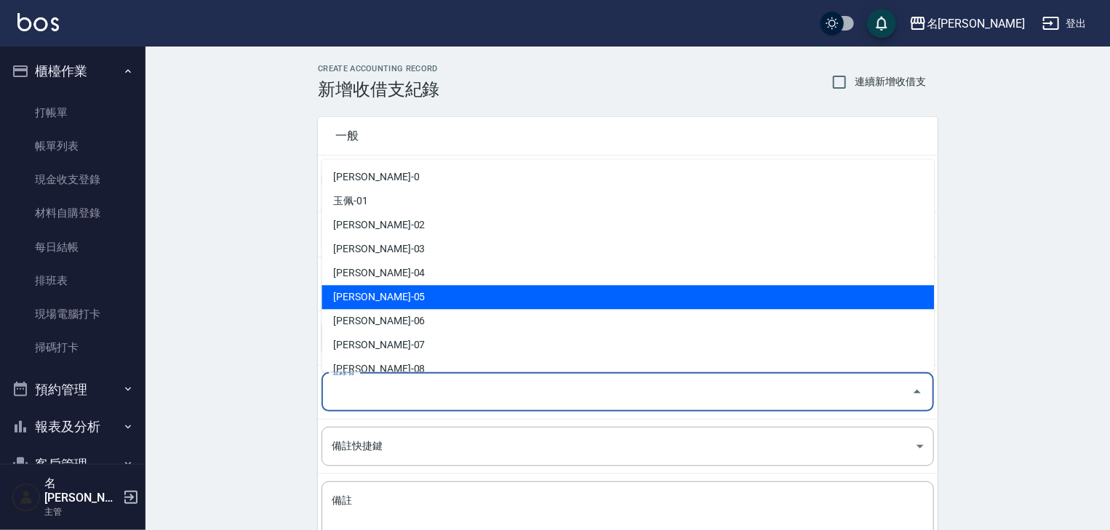
click at [393, 301] on li "林麗慧-05" at bounding box center [627, 298] width 612 height 24
type input "林麗慧-05"
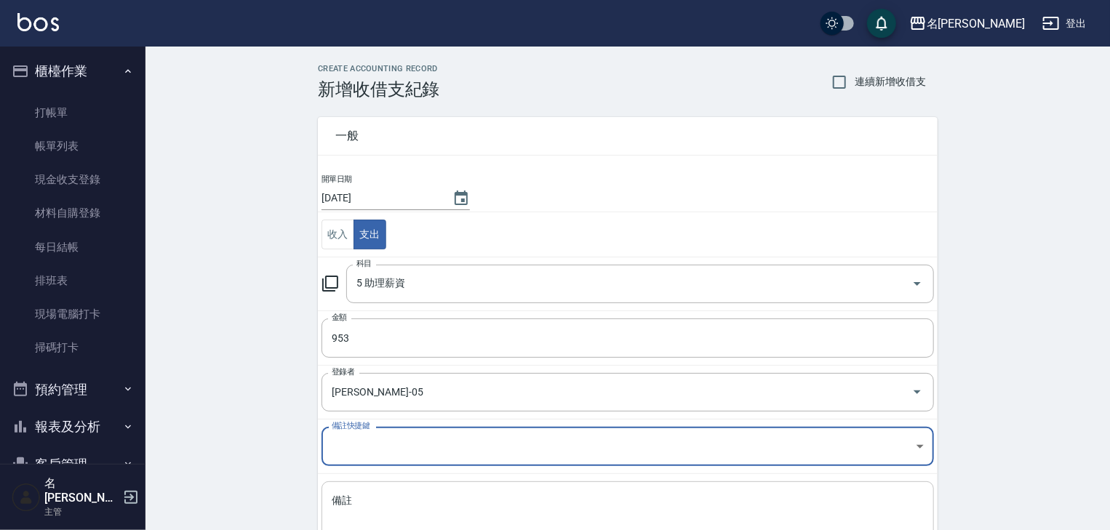
scroll to position [111, 0]
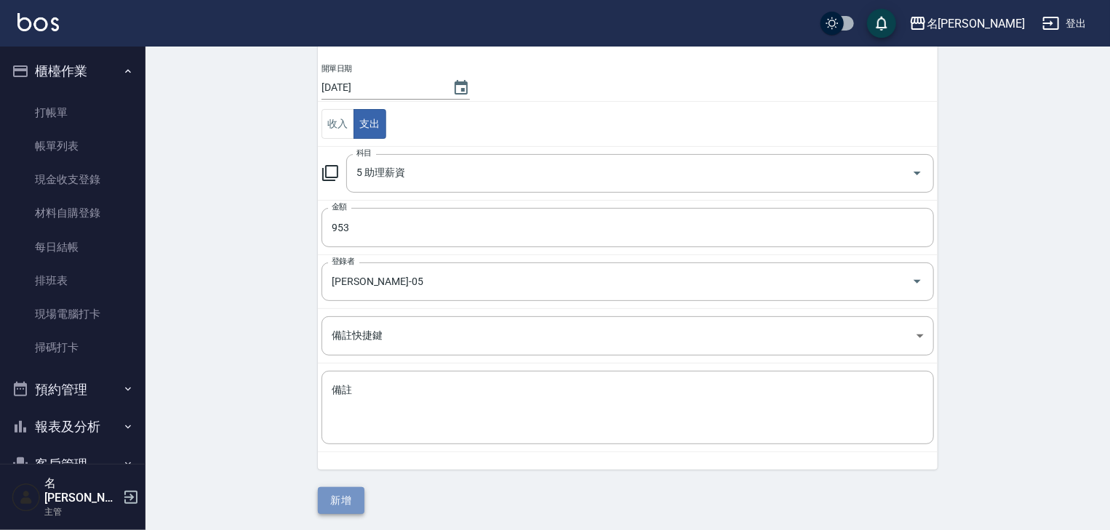
click at [348, 495] on button "新增" at bounding box center [341, 500] width 47 height 27
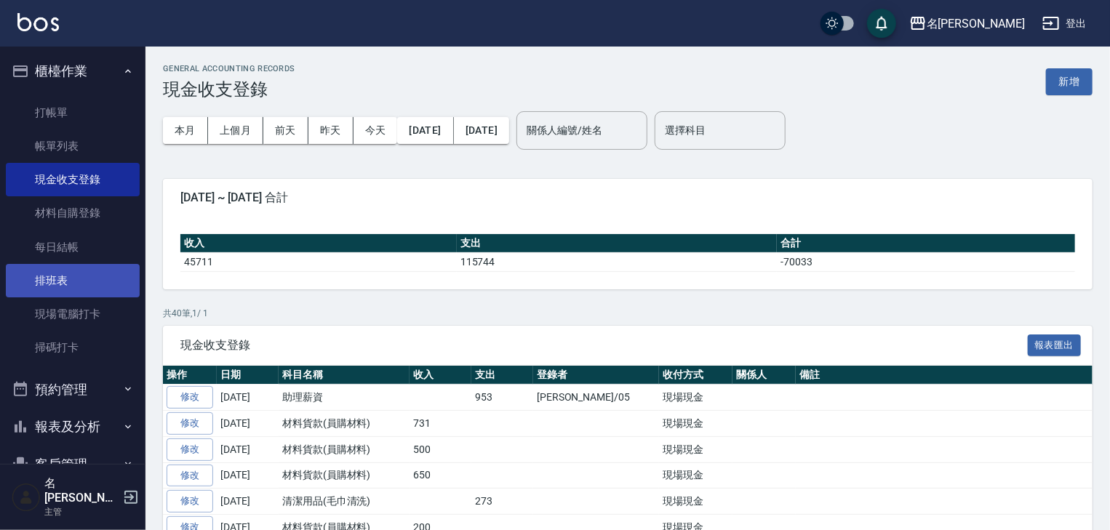
scroll to position [135, 0]
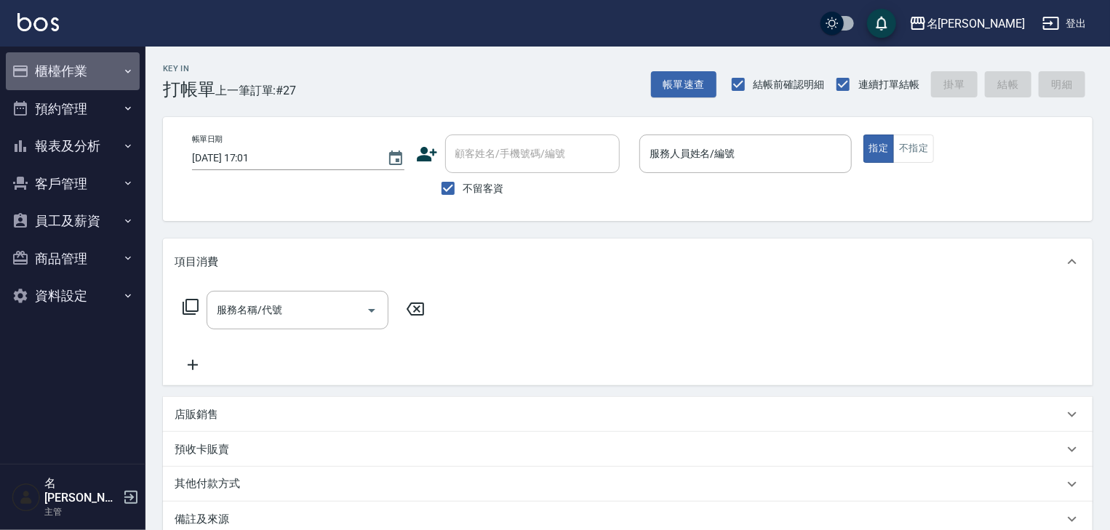
click at [52, 68] on button "櫃檯作業" at bounding box center [73, 71] width 134 height 38
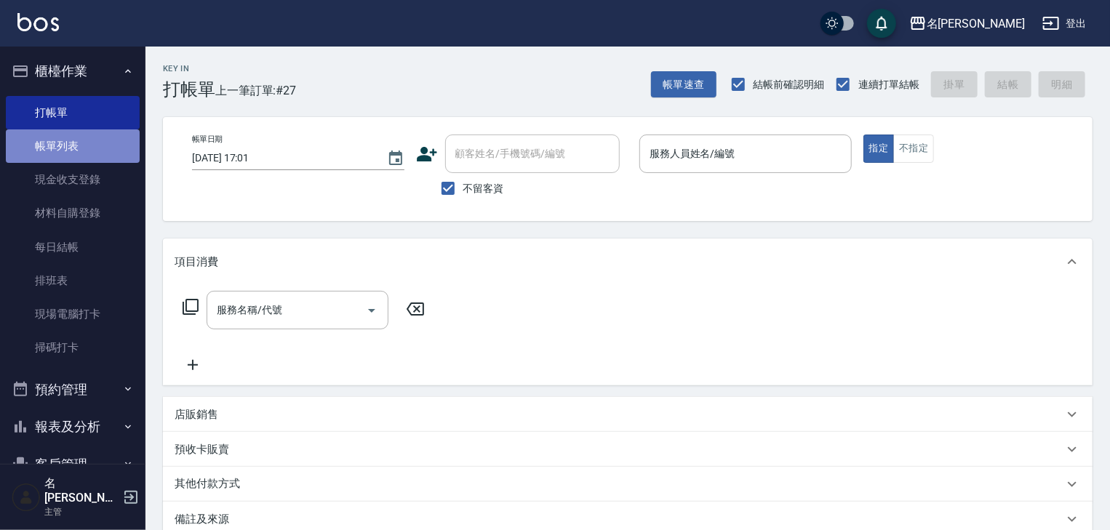
click at [80, 150] on link "帳單列表" at bounding box center [73, 145] width 134 height 33
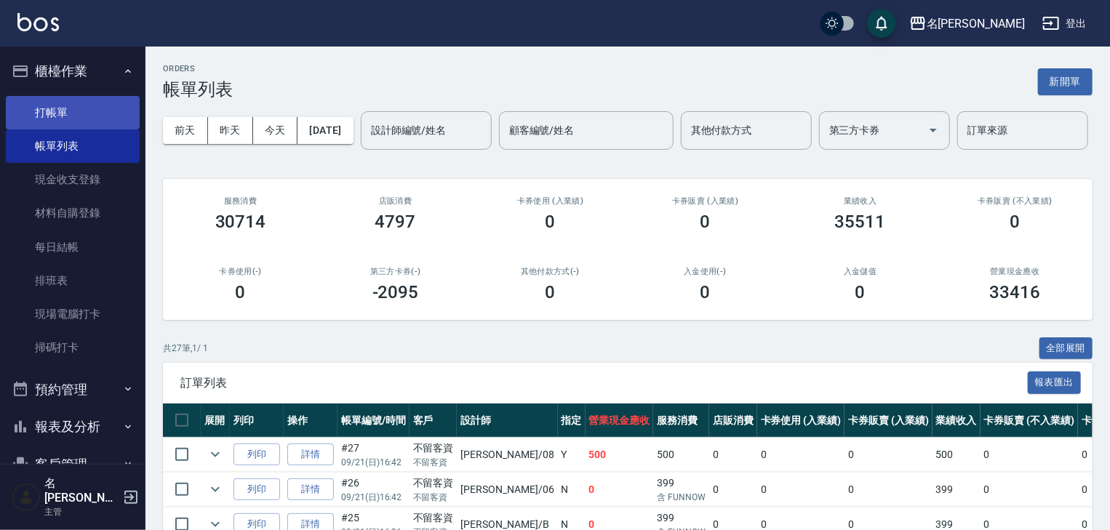
click at [67, 99] on link "打帳單" at bounding box center [73, 112] width 134 height 33
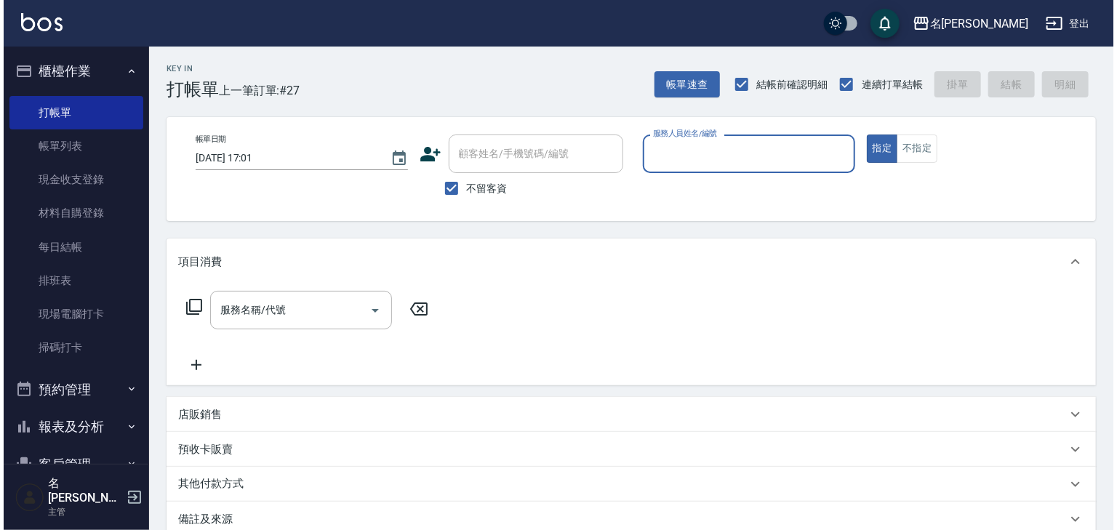
scroll to position [135, 0]
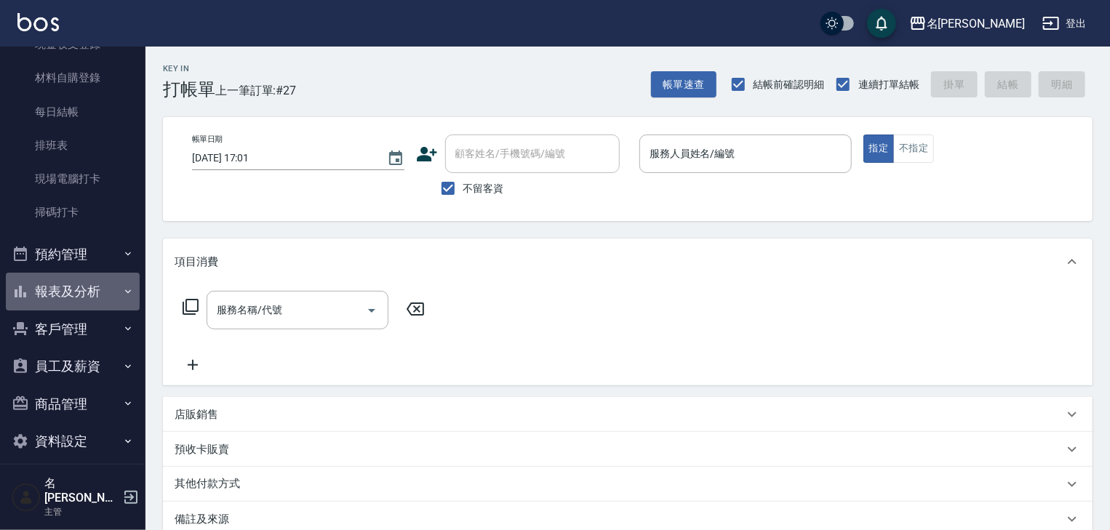
click at [81, 279] on button "報表及分析" at bounding box center [73, 292] width 134 height 38
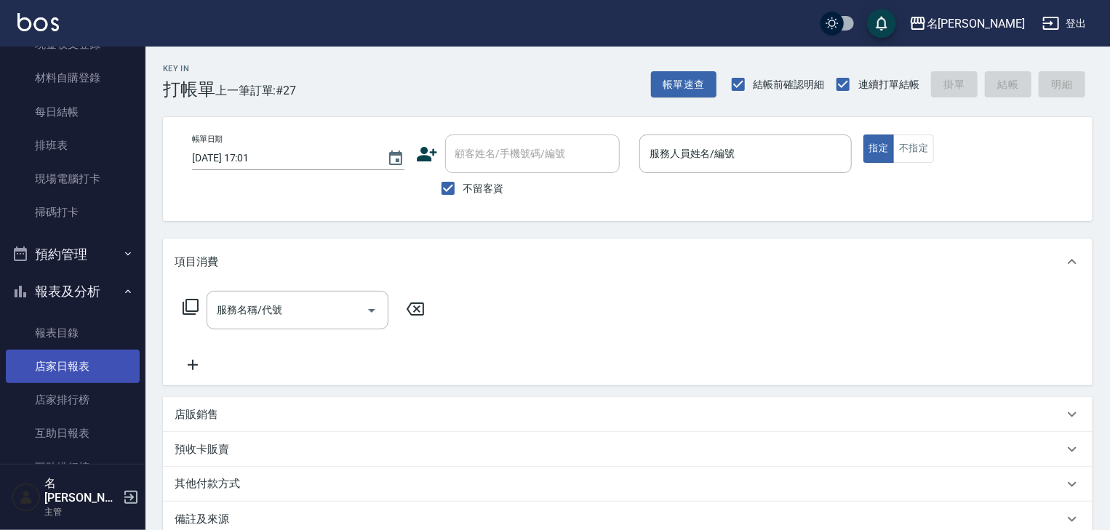
click at [81, 369] on link "店家日報表" at bounding box center [73, 366] width 134 height 33
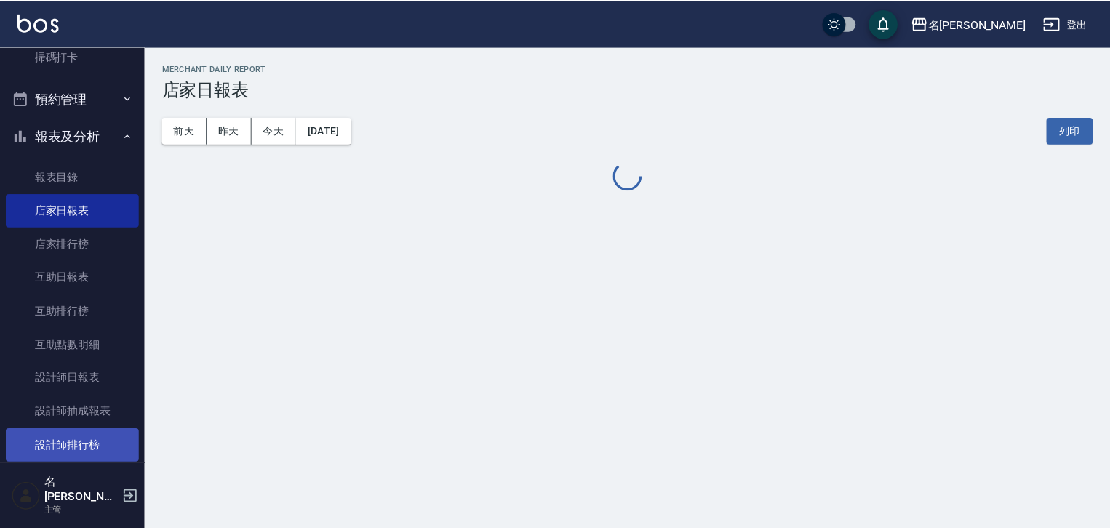
scroll to position [368, 0]
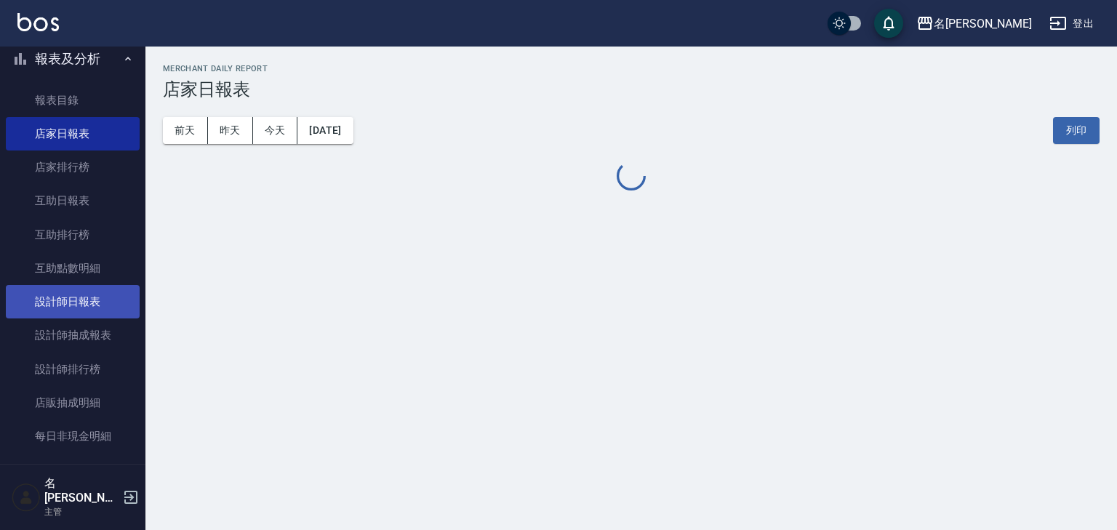
click at [99, 309] on link "設計師日報表" at bounding box center [73, 301] width 134 height 33
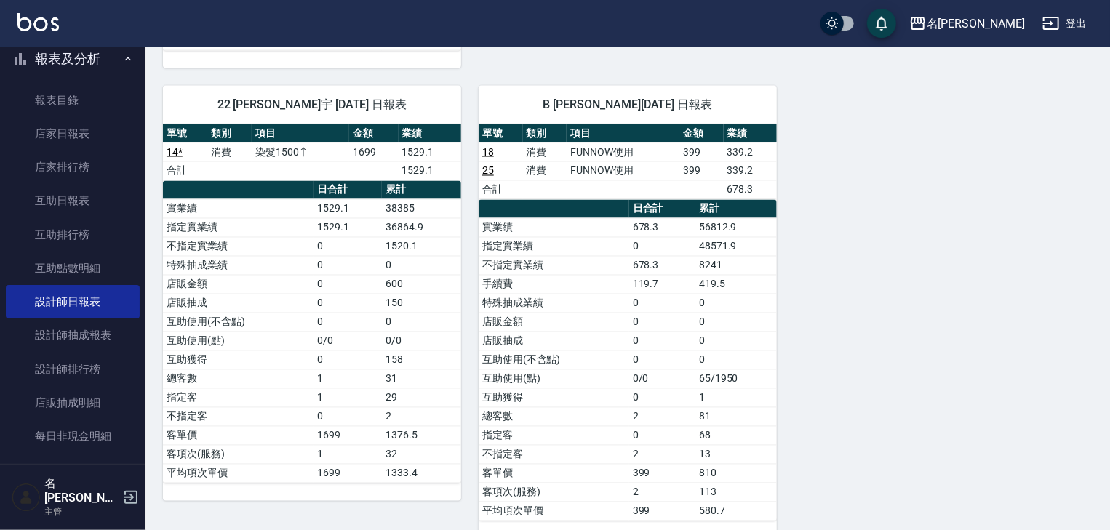
scroll to position [987, 0]
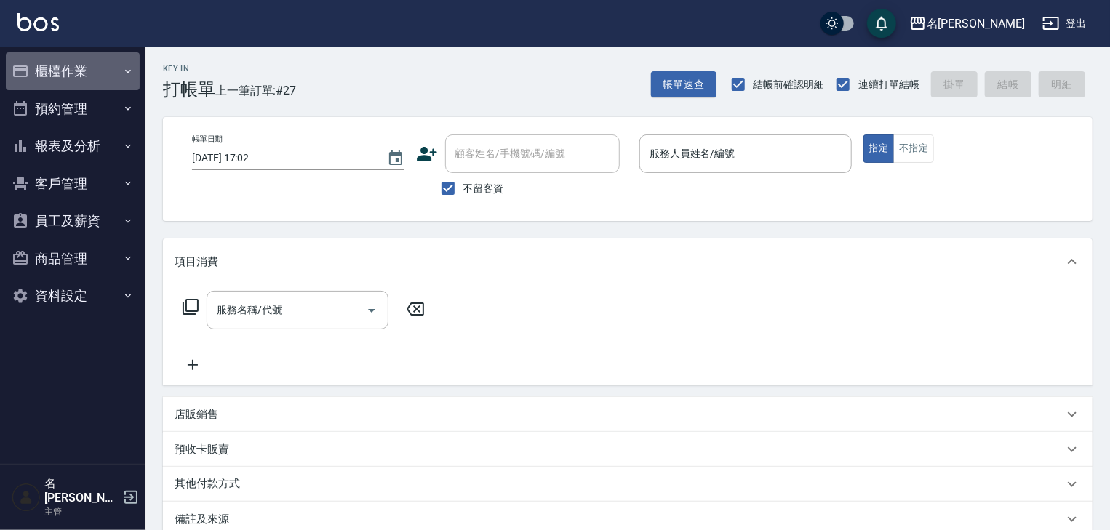
click at [78, 63] on button "櫃檯作業" at bounding box center [73, 71] width 134 height 38
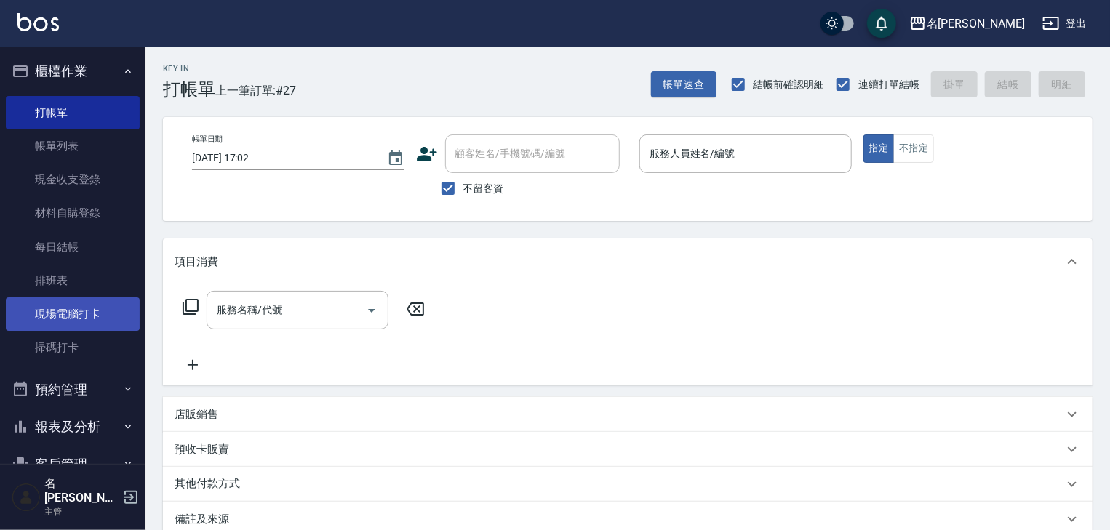
click at [106, 313] on link "現場電腦打卡" at bounding box center [73, 313] width 134 height 33
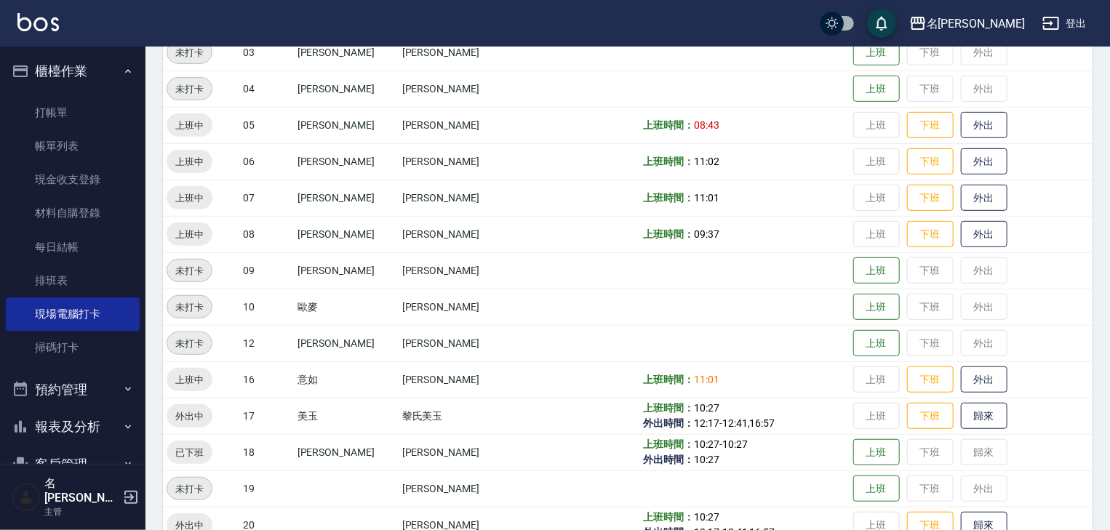
scroll to position [388, 0]
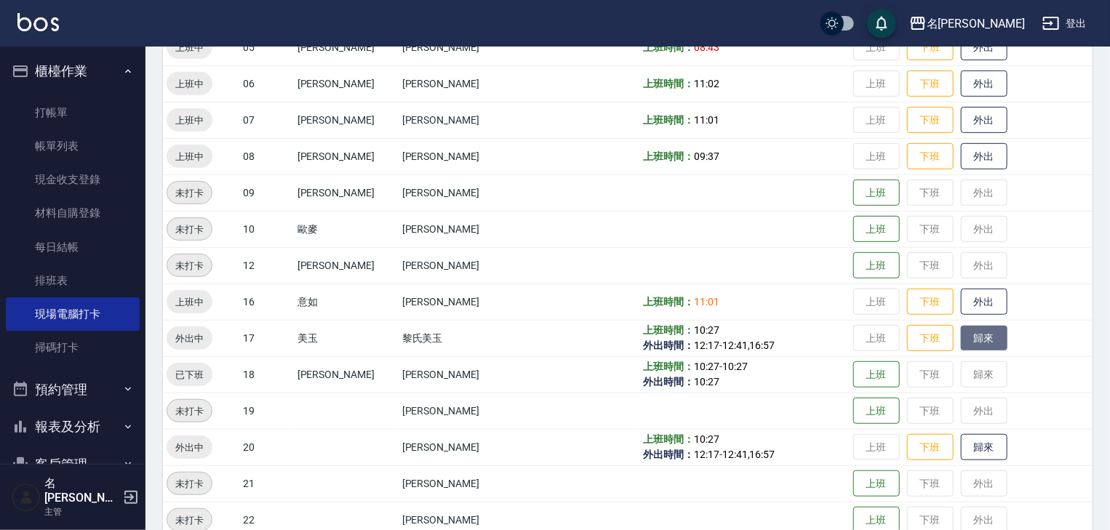
click at [960, 337] on button "歸來" at bounding box center [983, 338] width 47 height 25
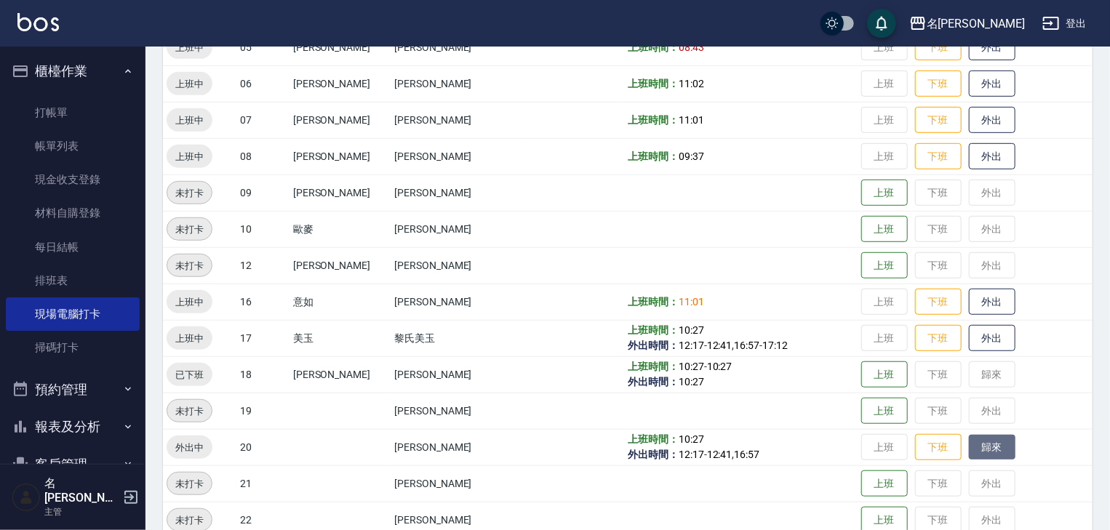
click at [982, 448] on button "歸來" at bounding box center [991, 447] width 47 height 25
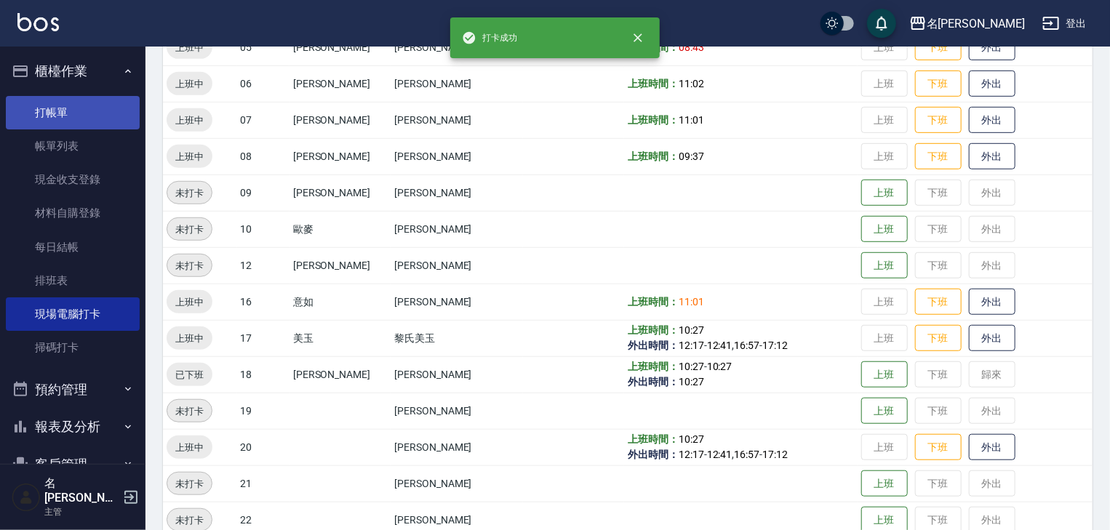
click at [87, 114] on link "打帳單" at bounding box center [73, 112] width 134 height 33
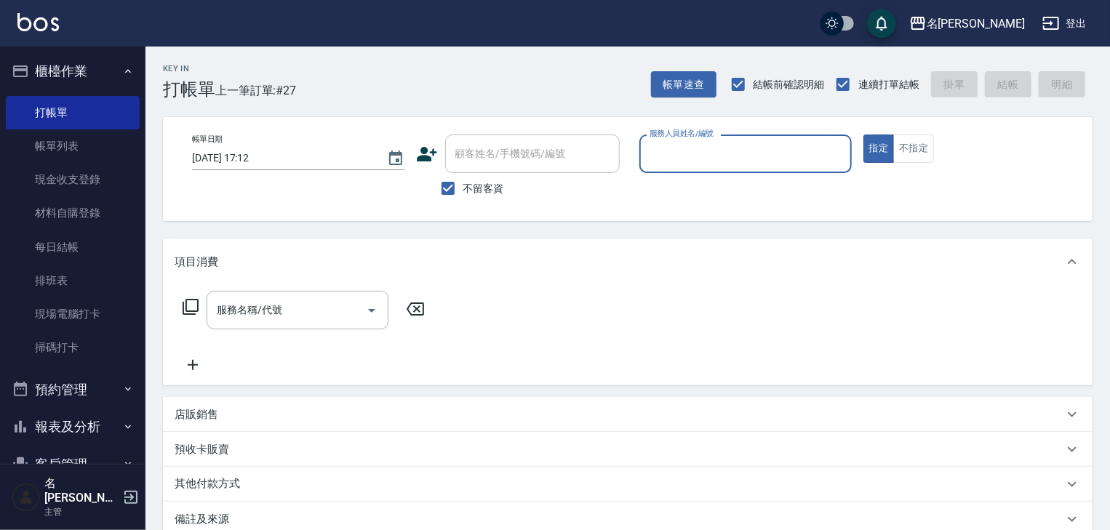
click at [744, 161] on input "服務人員姓名/編號" at bounding box center [745, 153] width 199 height 25
click at [666, 186] on span "意如 -16" at bounding box center [668, 190] width 35 height 15
type input "意如-16"
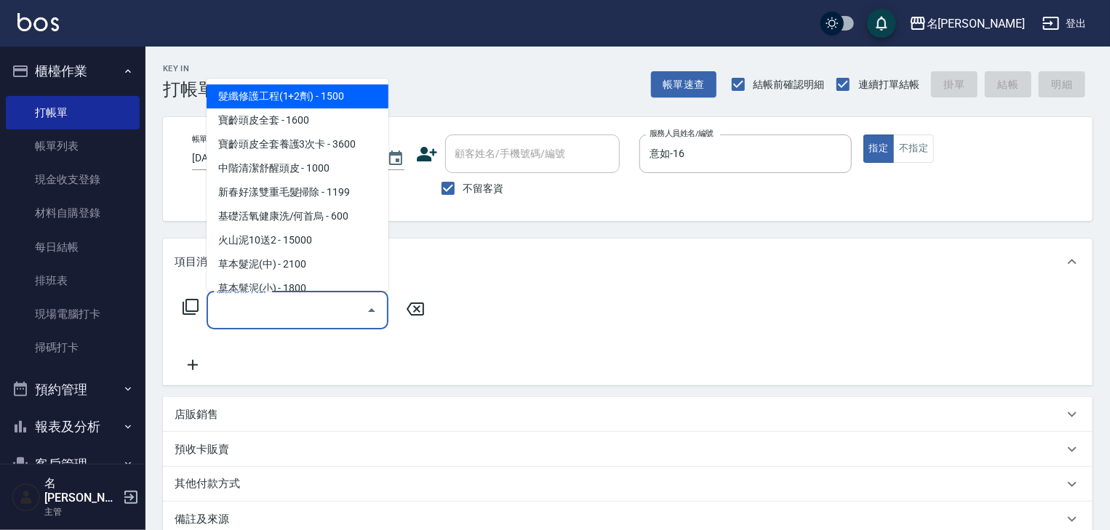
click at [284, 321] on input "服務名稱/代號" at bounding box center [286, 309] width 147 height 25
click at [188, 304] on icon at bounding box center [190, 306] width 17 height 17
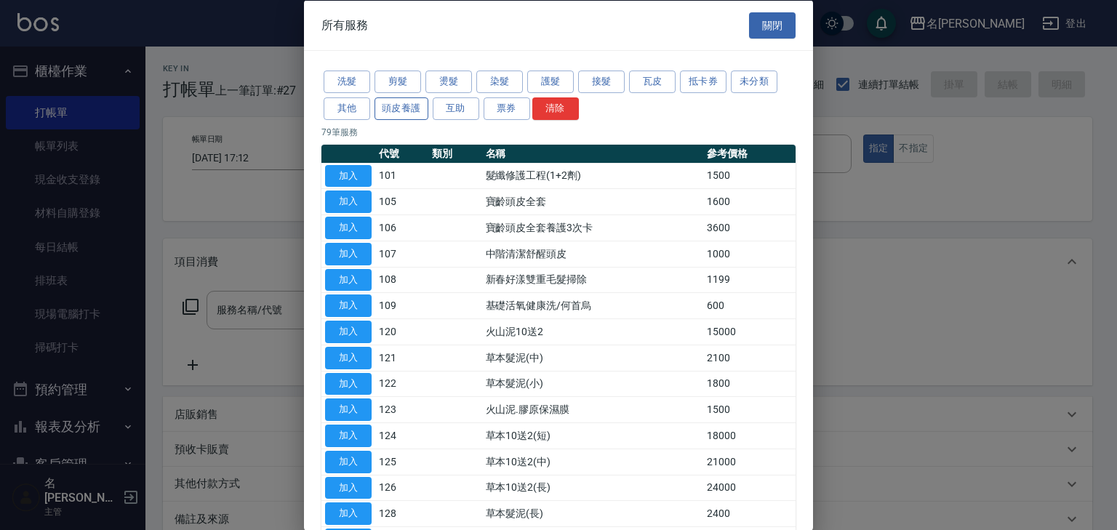
click at [392, 112] on button "頭皮養護" at bounding box center [401, 108] width 54 height 23
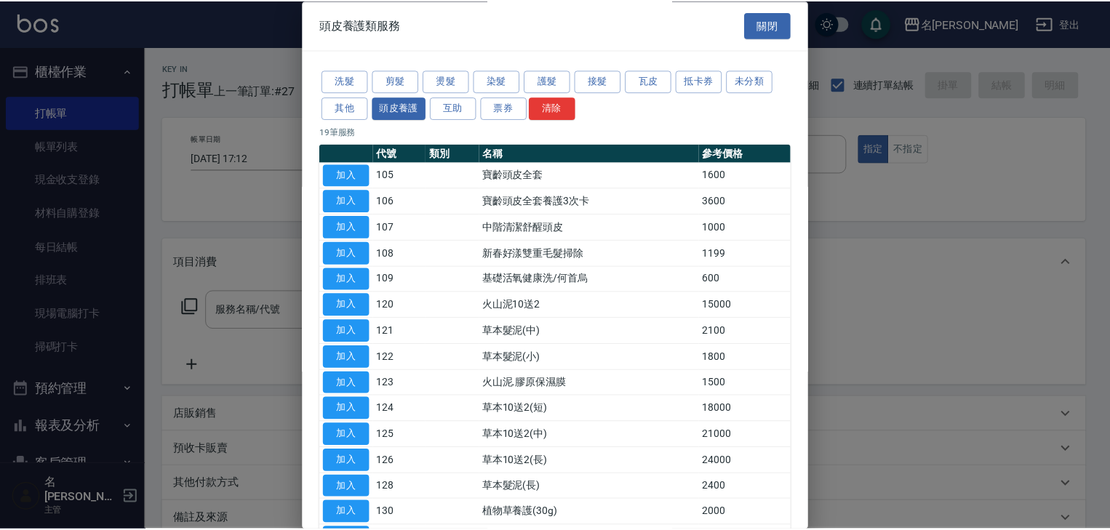
scroll to position [77, 0]
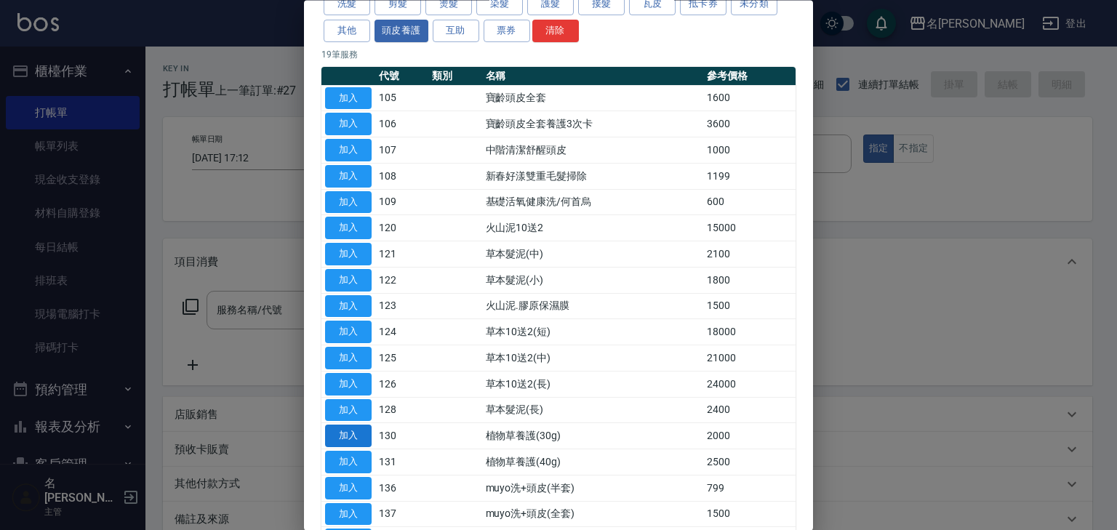
click at [358, 431] on button "加入" at bounding box center [348, 436] width 47 height 23
type input "植物草養護(30g)(130)"
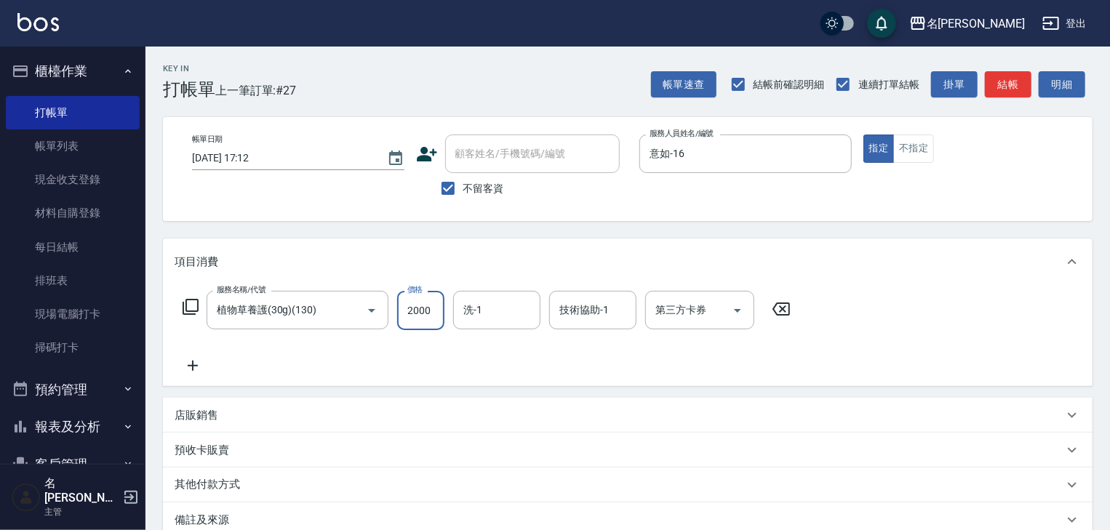
click at [418, 318] on input "2000" at bounding box center [420, 310] width 47 height 39
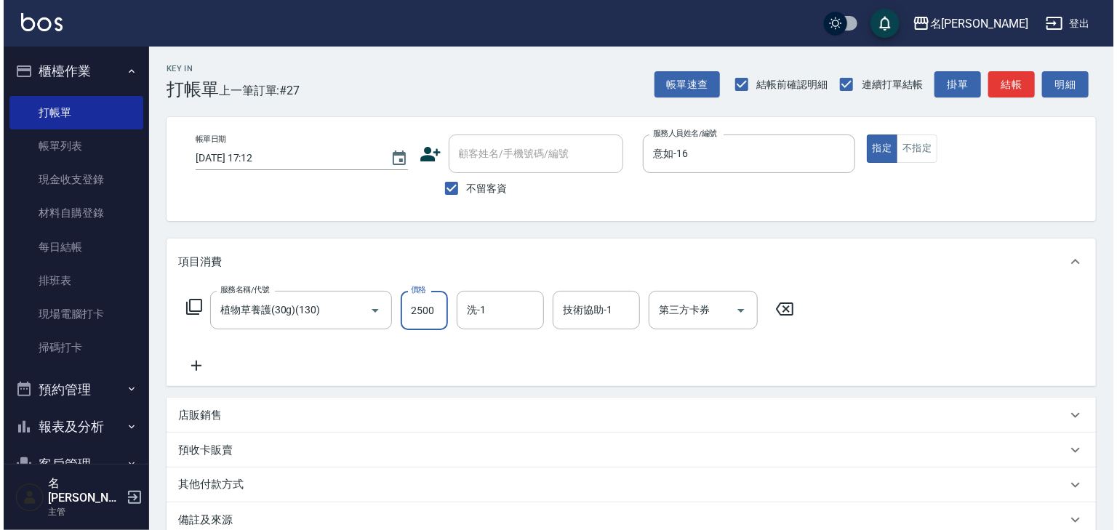
scroll to position [170, 0]
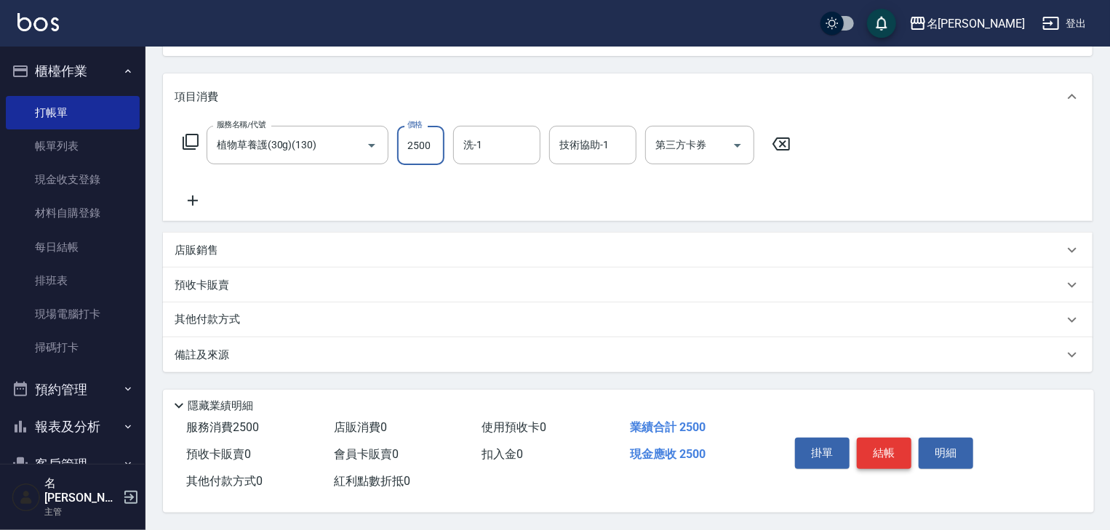
type input "2500"
click at [896, 451] on button "結帳" at bounding box center [883, 453] width 55 height 31
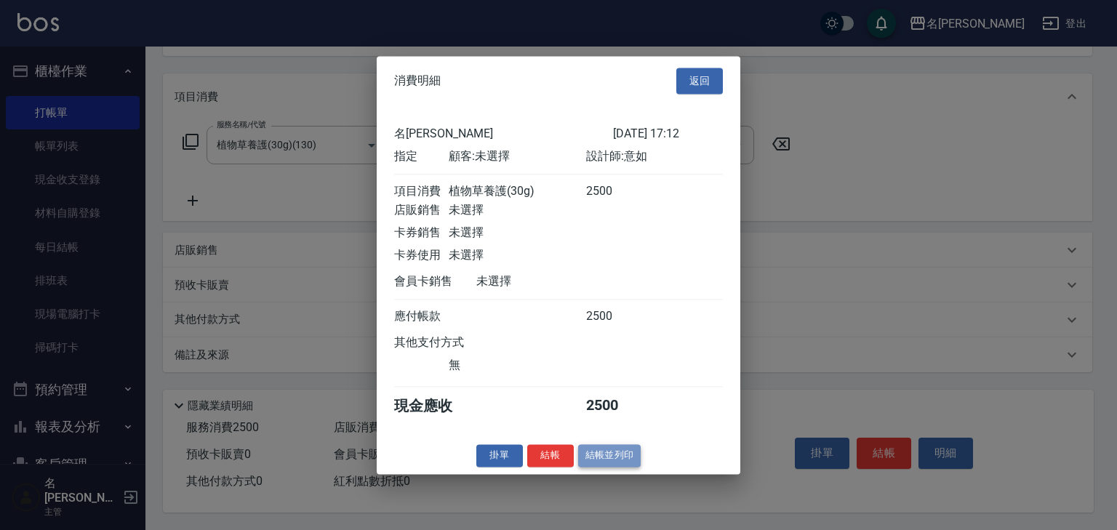
click at [621, 467] on button "結帳並列印" at bounding box center [609, 455] width 63 height 23
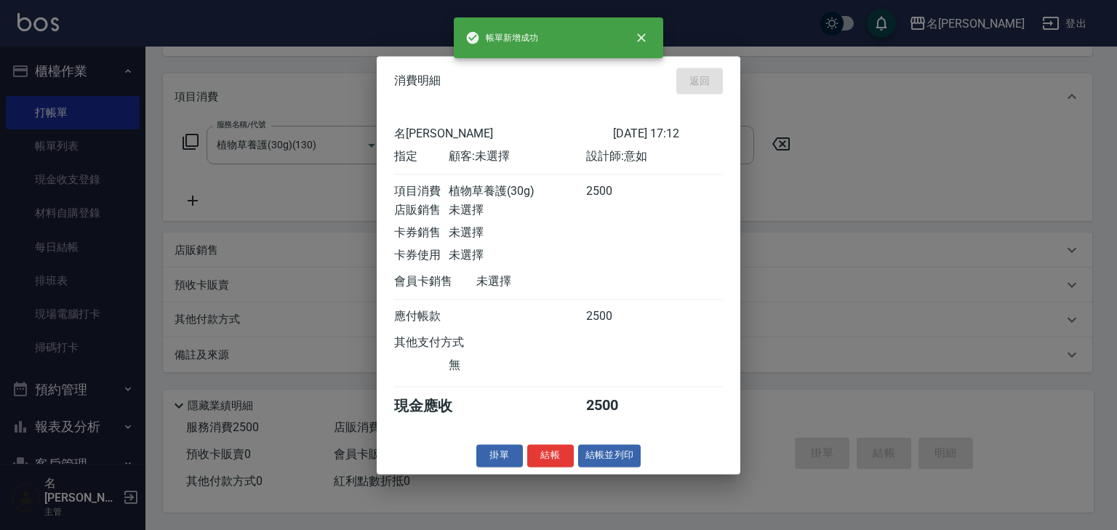
type input "[DATE] 17:26"
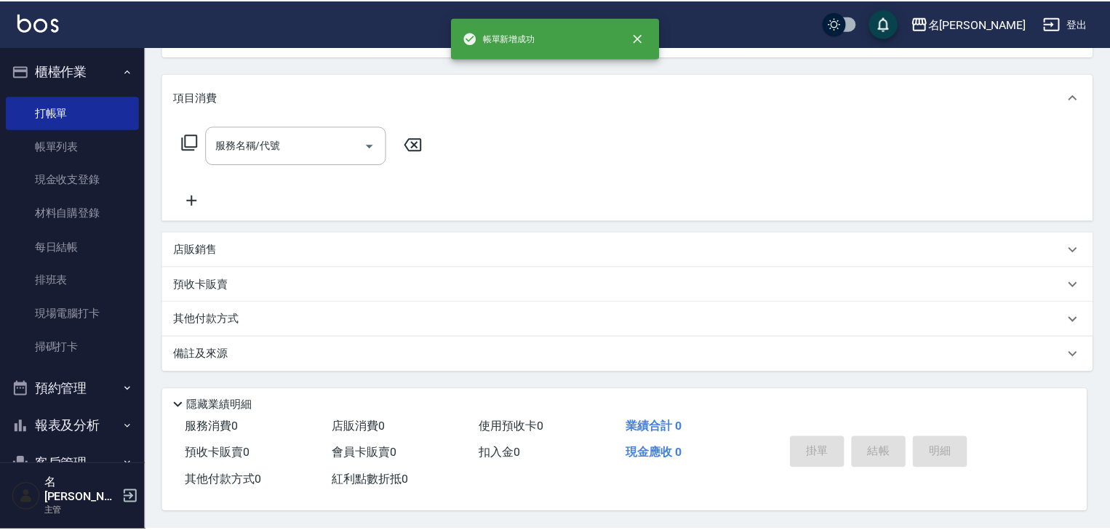
scroll to position [0, 0]
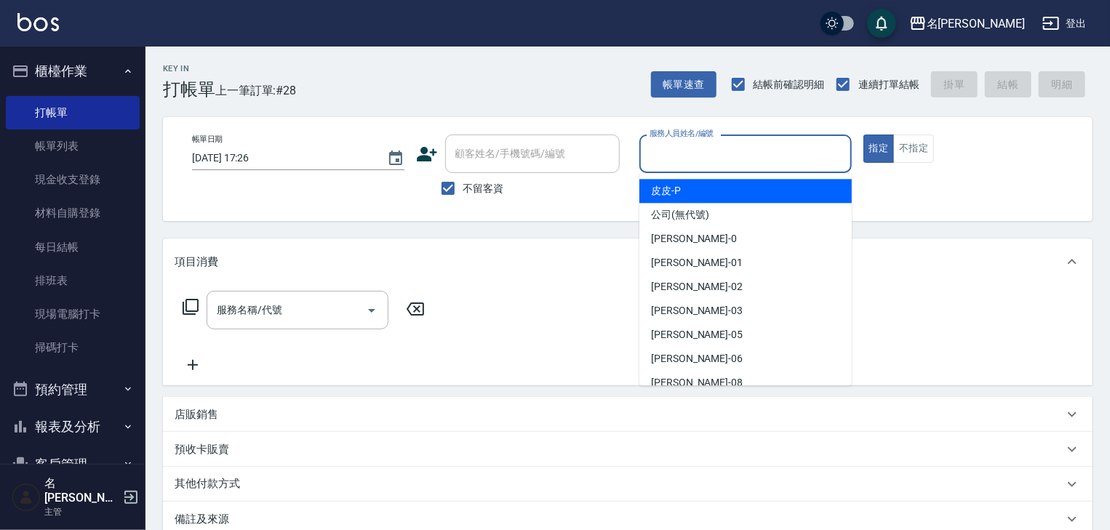
click at [661, 158] on input "服務人員姓名/編號" at bounding box center [745, 153] width 199 height 25
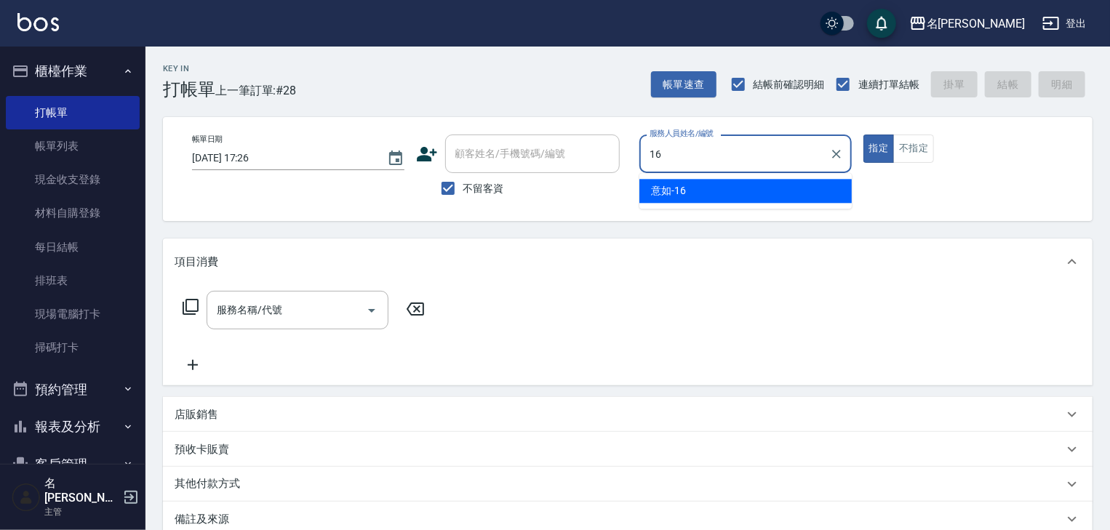
click at [667, 192] on span "意如 -16" at bounding box center [668, 190] width 35 height 15
type input "意如-16"
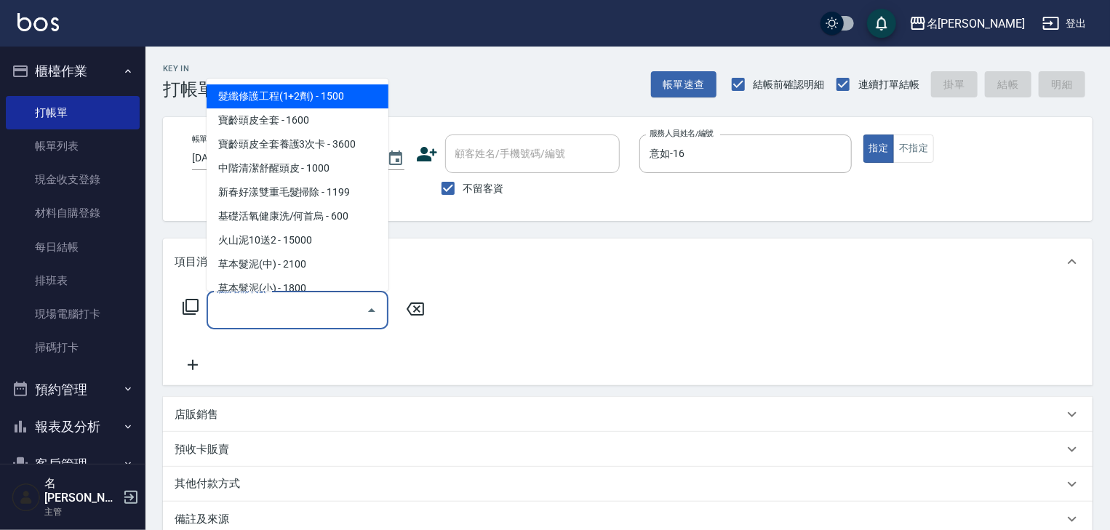
click at [327, 305] on input "服務名稱/代號" at bounding box center [286, 309] width 147 height 25
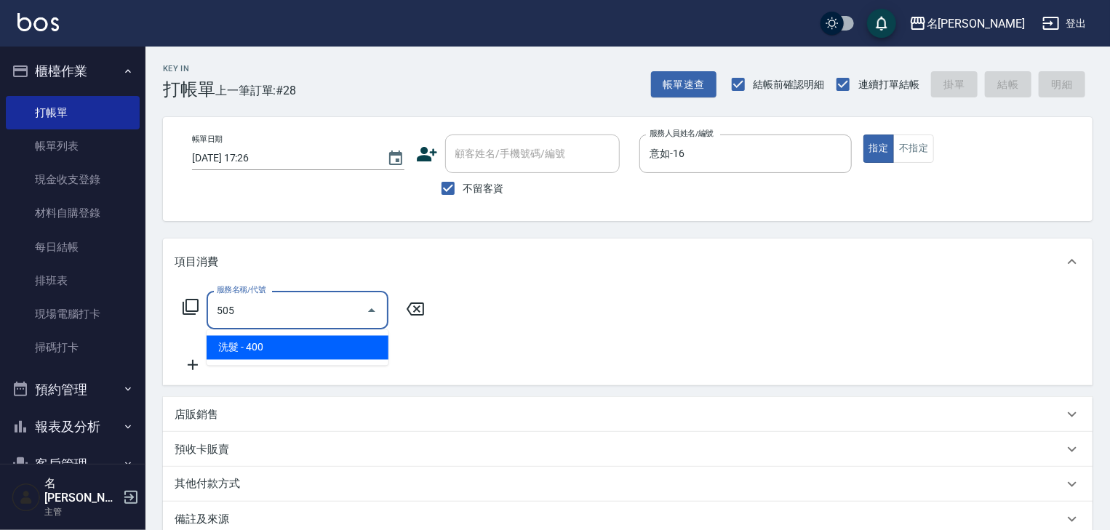
click at [342, 337] on span "洗髮 - 400" at bounding box center [297, 348] width 182 height 24
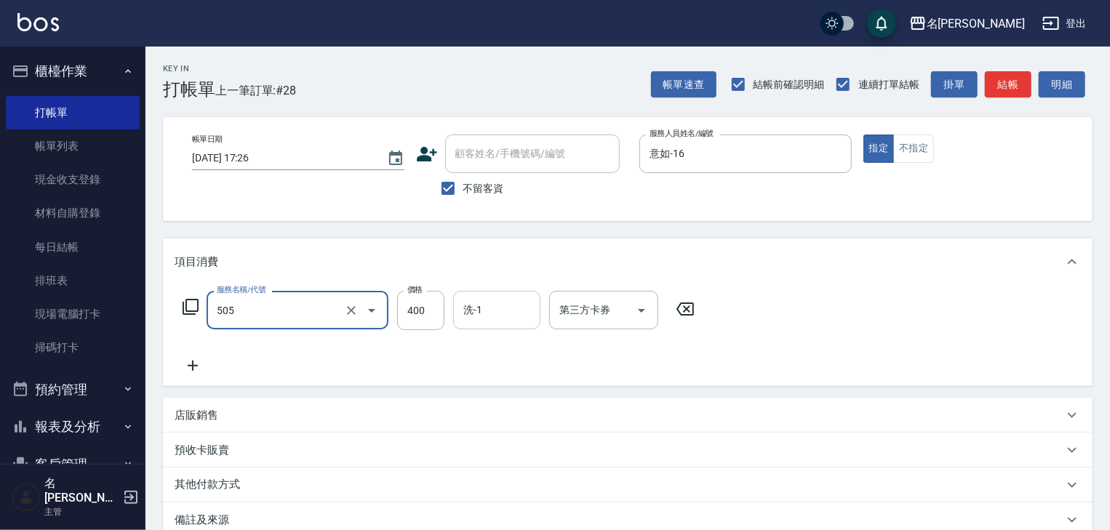
type input "洗髮(505)"
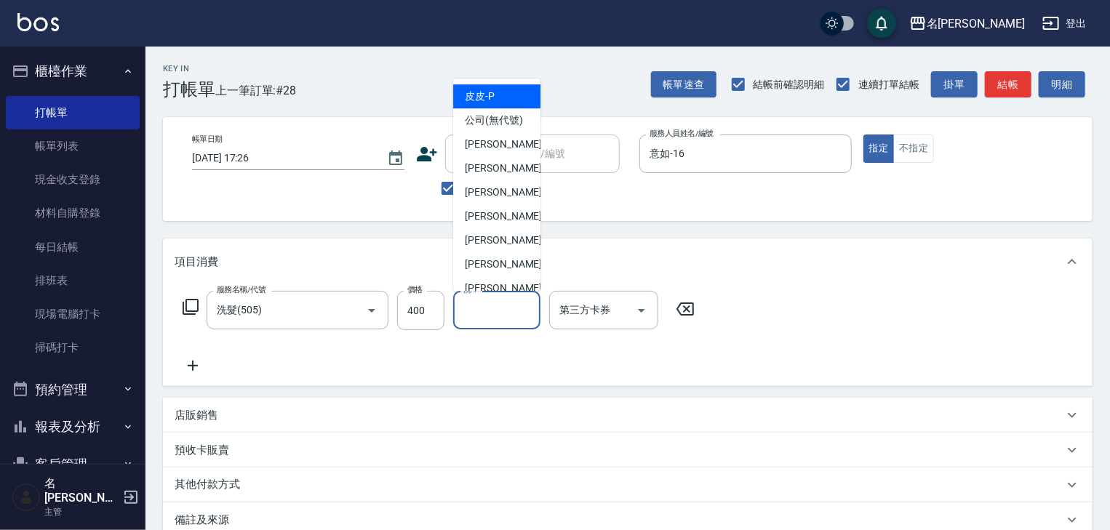
click at [484, 315] on input "洗-1" at bounding box center [497, 309] width 74 height 25
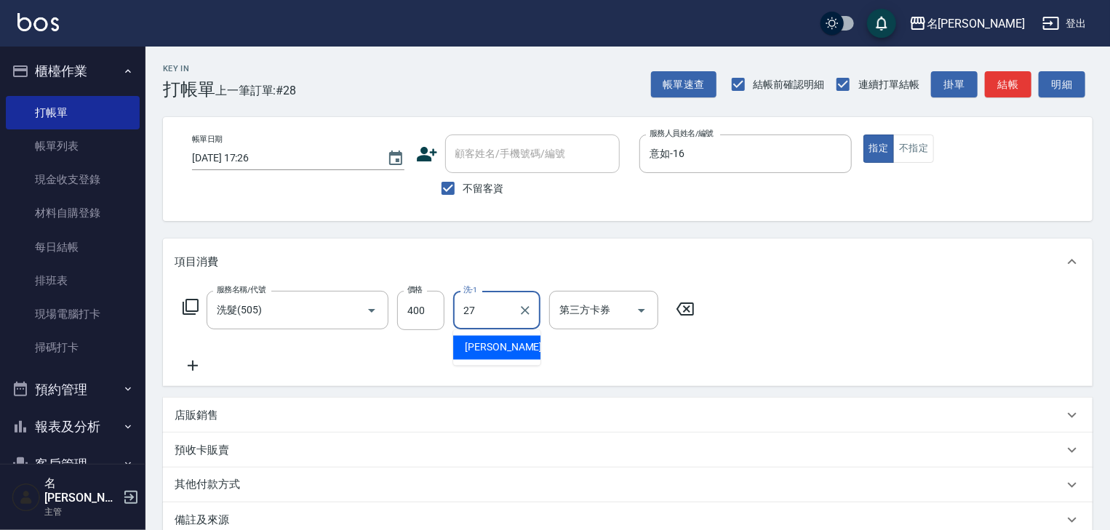
click at [499, 340] on span "[PERSON_NAME]-27" at bounding box center [511, 347] width 92 height 15
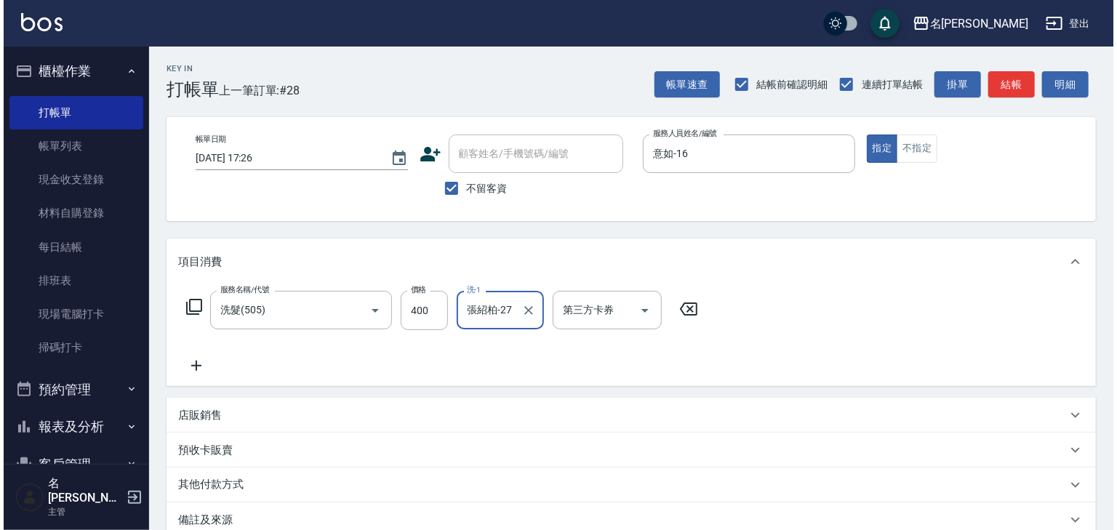
scroll to position [170, 0]
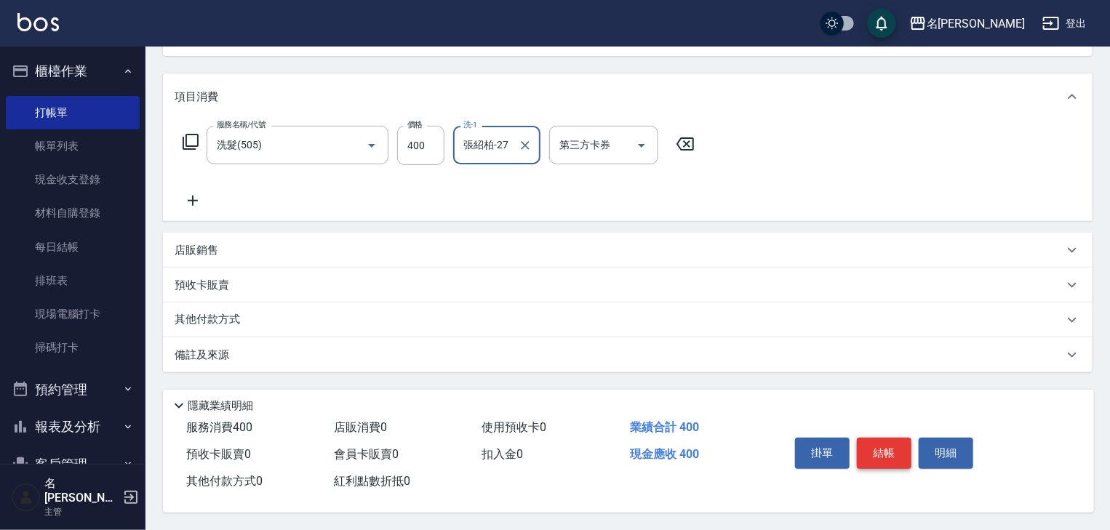
type input "張紹柏-27"
click at [904, 449] on button "結帳" at bounding box center [883, 453] width 55 height 31
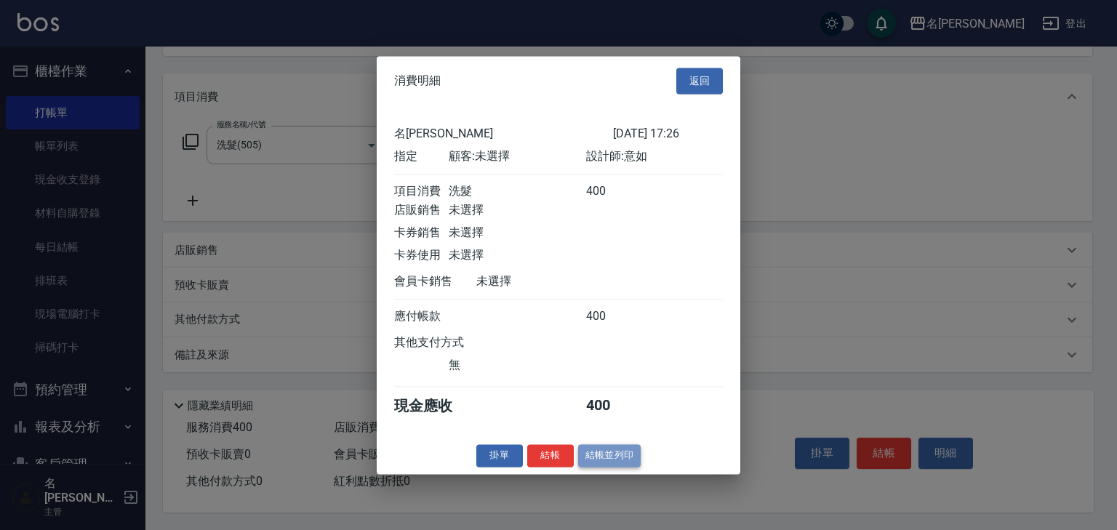
click at [611, 467] on button "結帳並列印" at bounding box center [609, 455] width 63 height 23
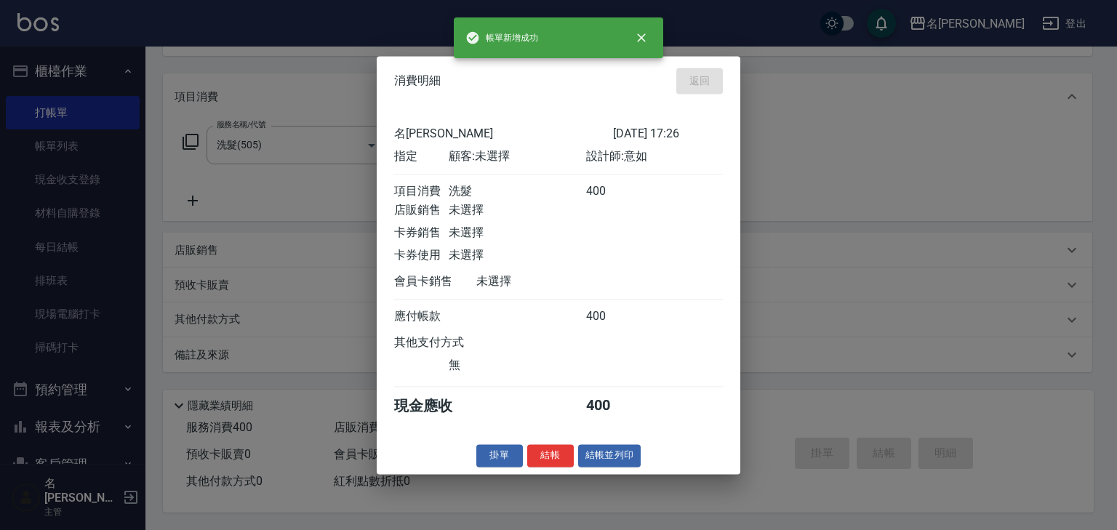
type input "[DATE] 17:40"
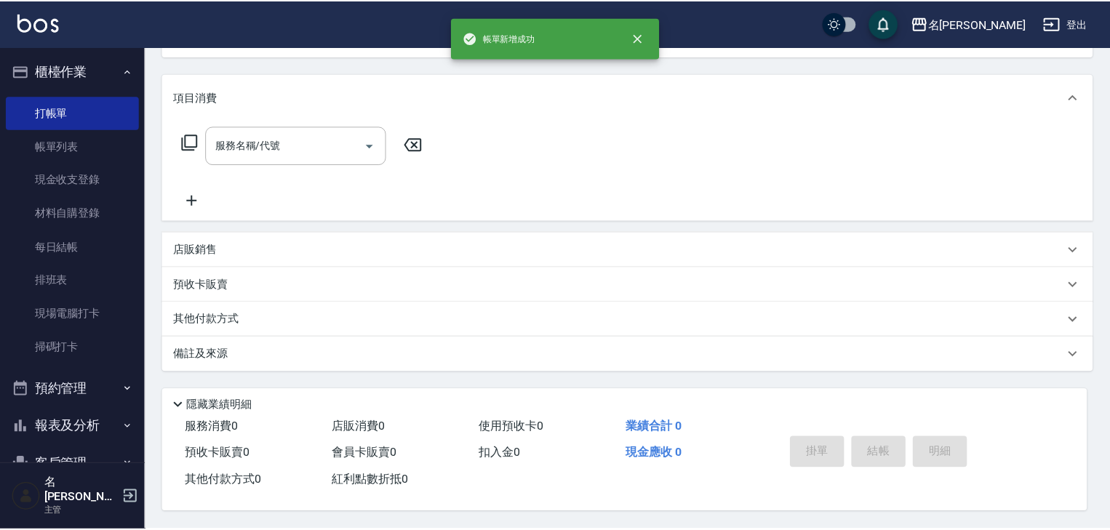
scroll to position [0, 0]
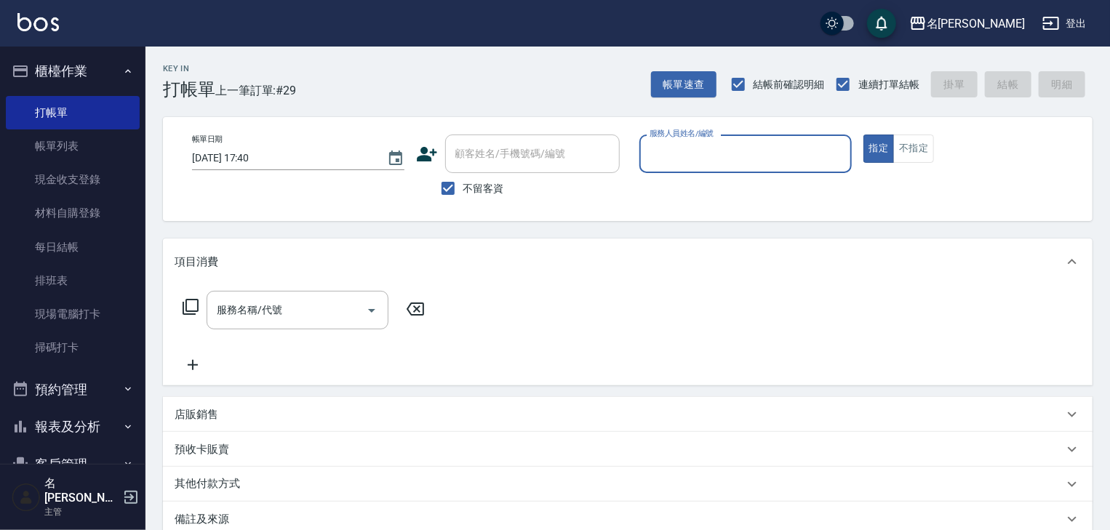
click at [72, 415] on button "報表及分析" at bounding box center [73, 427] width 134 height 38
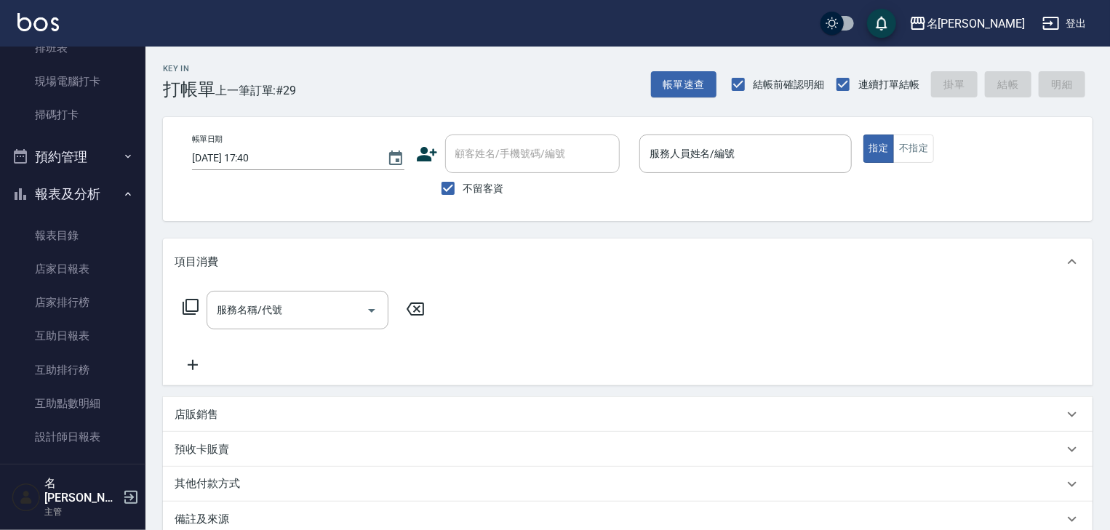
scroll to position [310, 0]
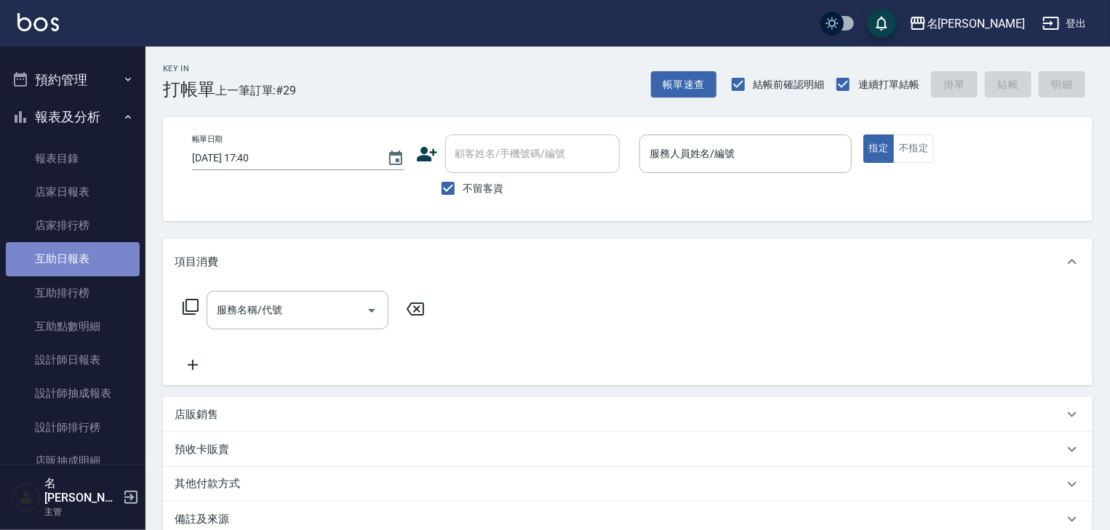
click at [98, 255] on link "互助日報表" at bounding box center [73, 258] width 134 height 33
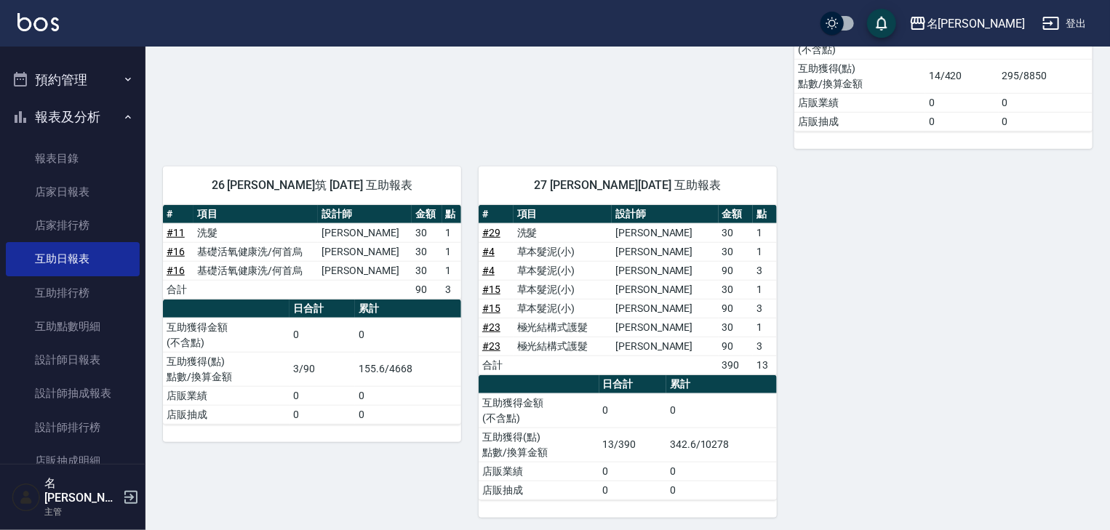
scroll to position [107, 0]
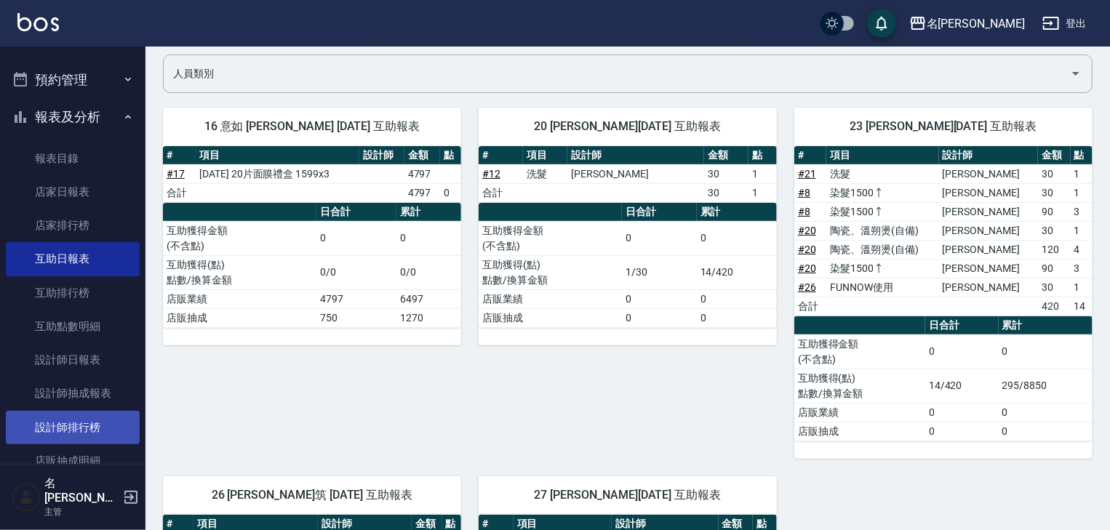
click at [98, 424] on link "設計師排行榜" at bounding box center [73, 427] width 134 height 33
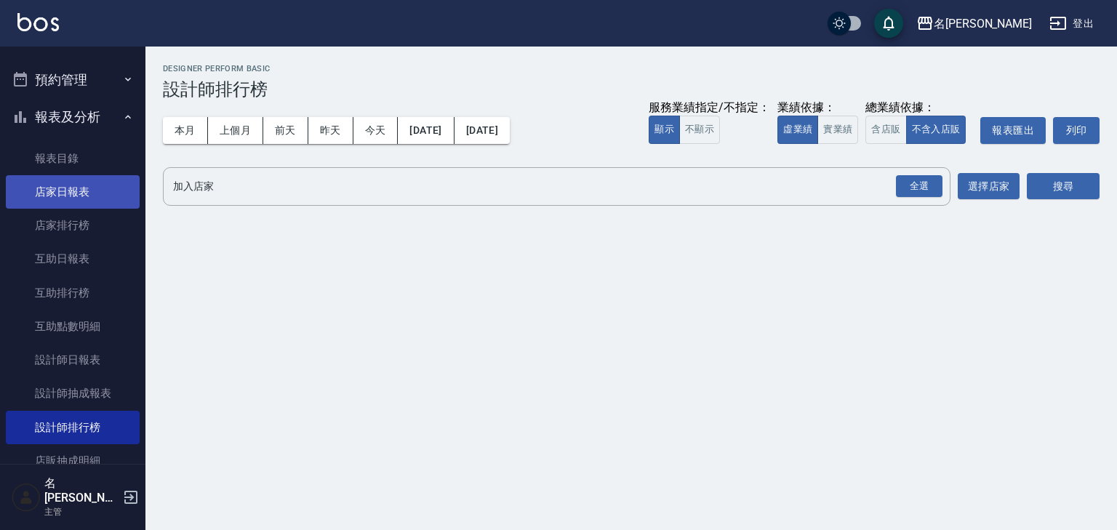
click at [89, 192] on link "店家日報表" at bounding box center [73, 191] width 134 height 33
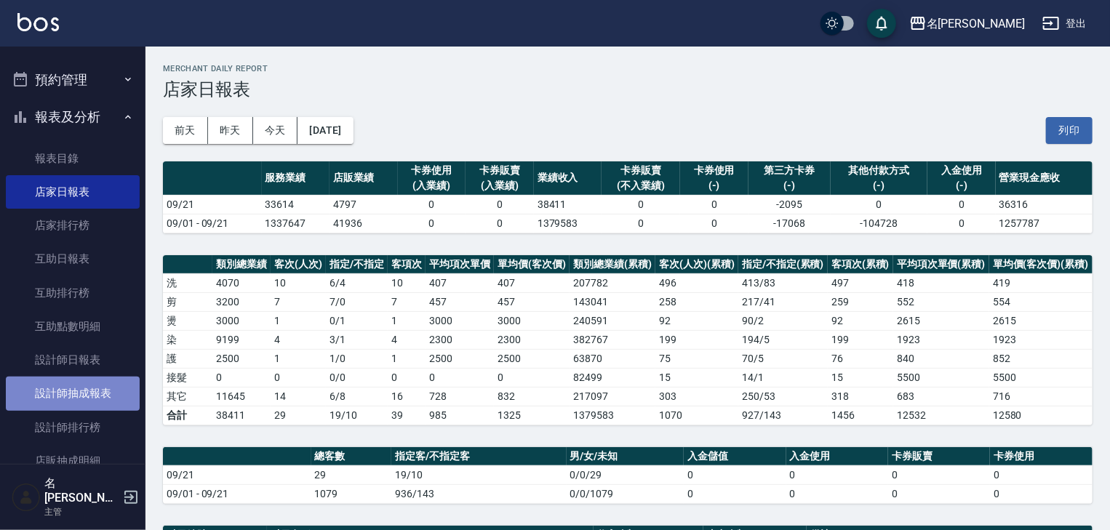
click at [93, 393] on link "設計師抽成報表" at bounding box center [73, 393] width 134 height 33
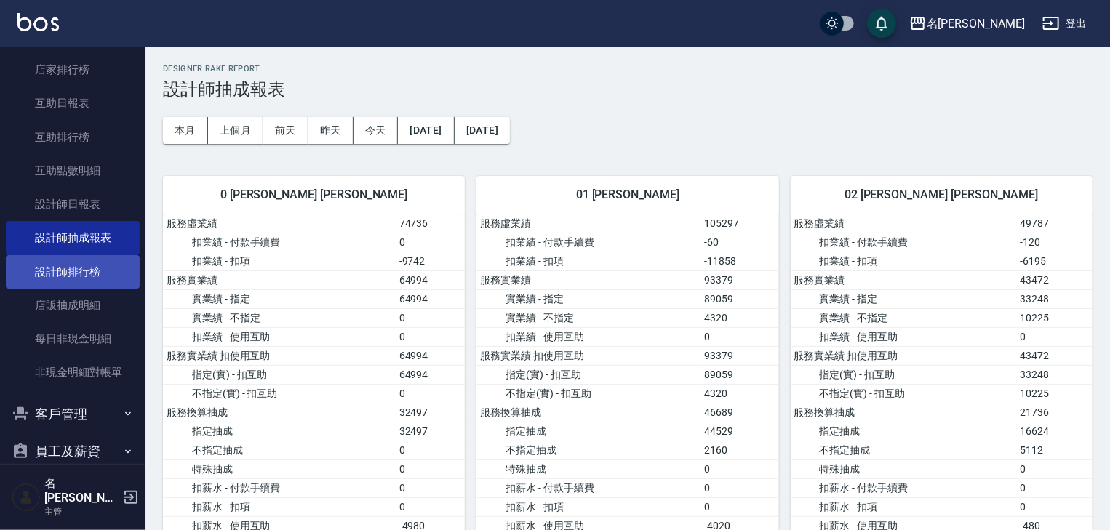
scroll to position [310, 0]
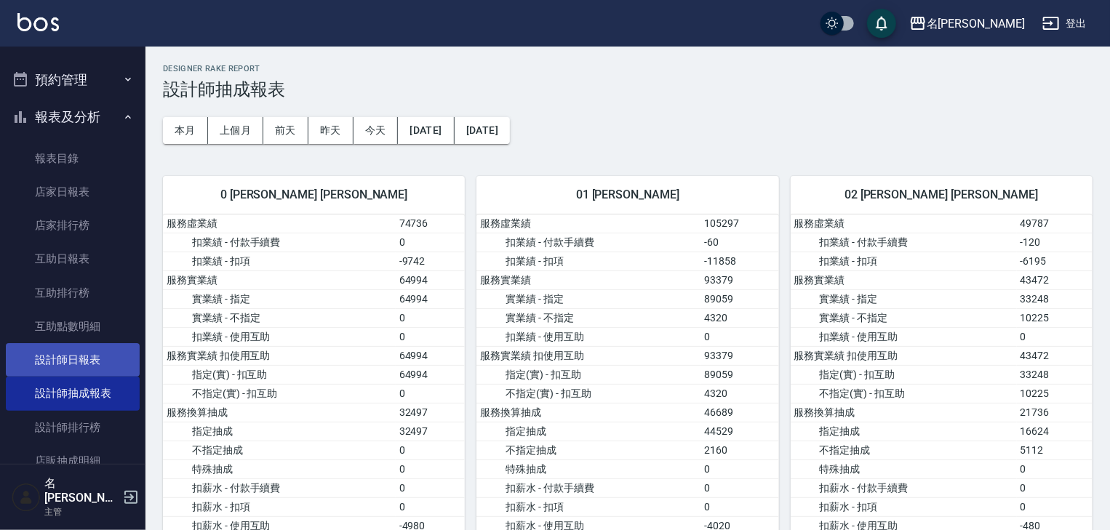
click at [107, 364] on link "設計師日報表" at bounding box center [73, 359] width 134 height 33
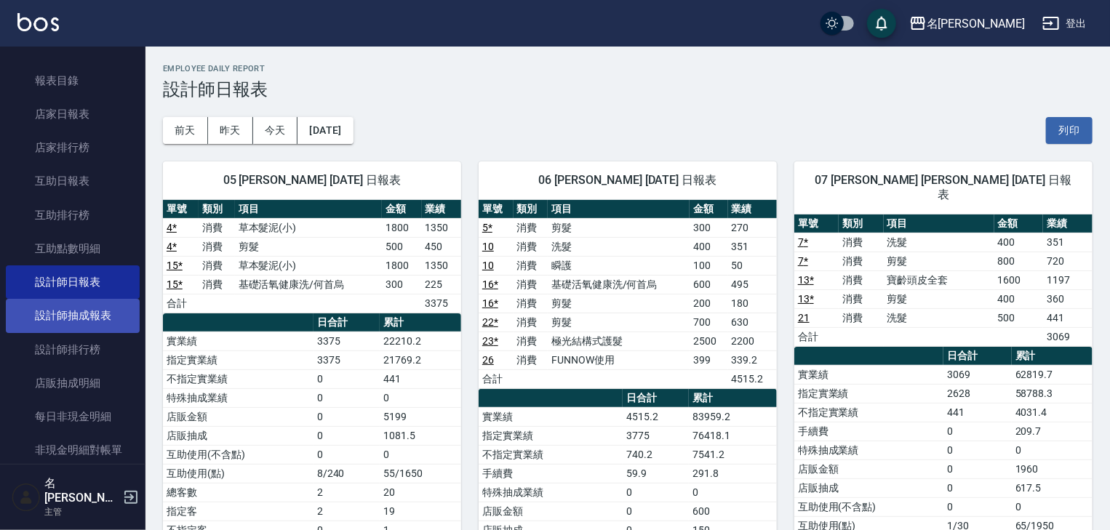
scroll to position [465, 0]
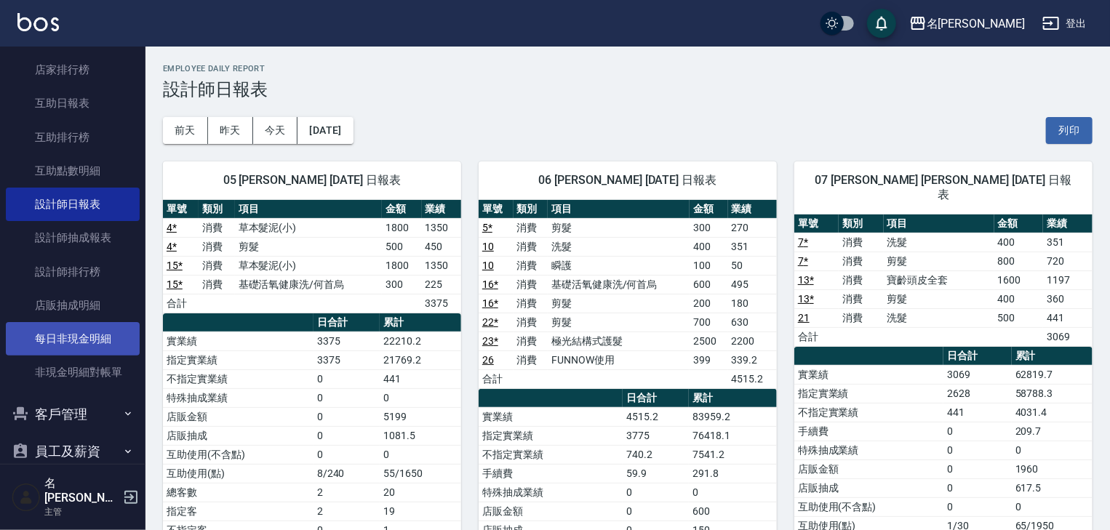
click at [108, 342] on link "每日非現金明細" at bounding box center [73, 338] width 134 height 33
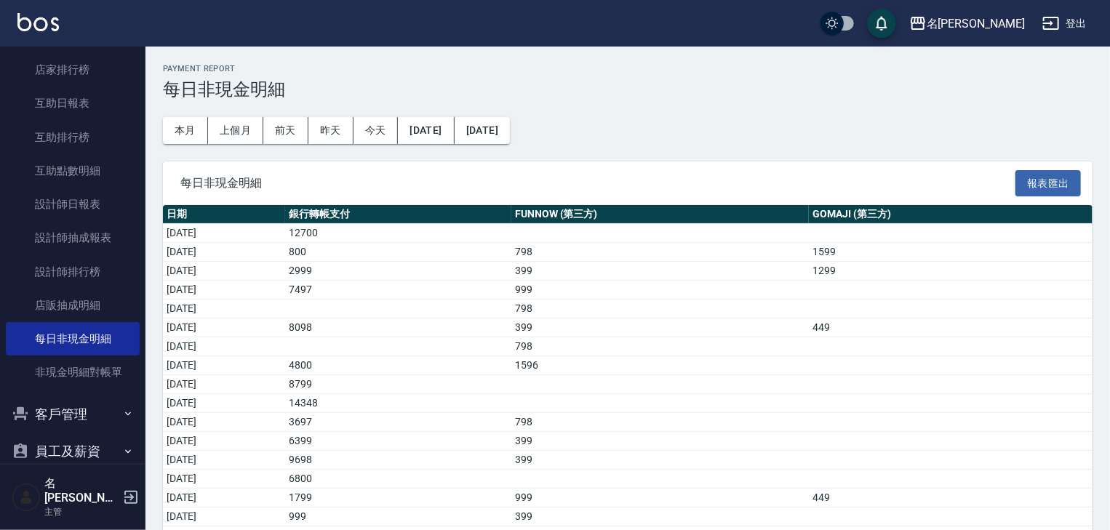
scroll to position [124, 0]
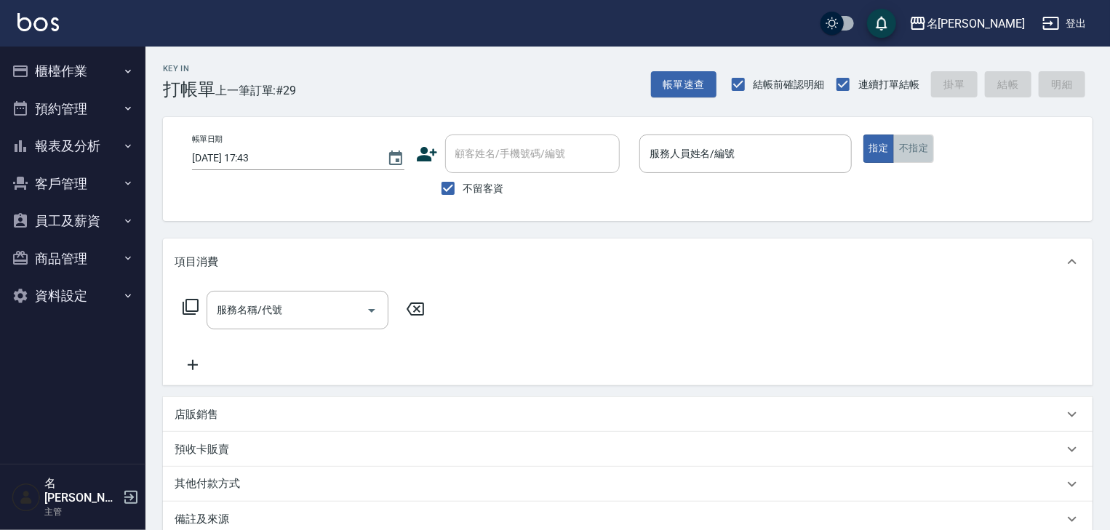
click at [923, 153] on button "不指定" at bounding box center [913, 149] width 41 height 28
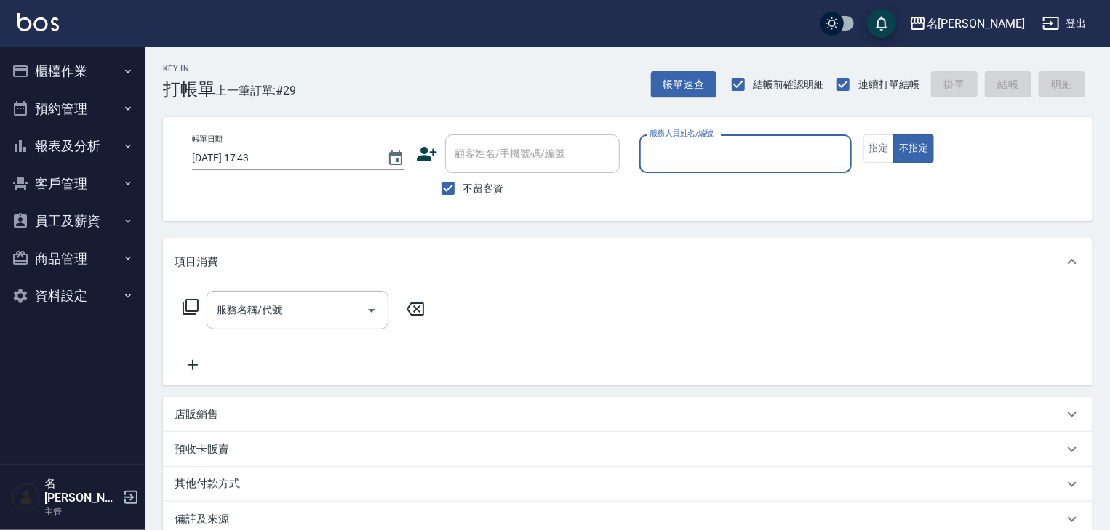
click at [699, 122] on div "帳單日期 2025/09/21 17:43 顧客姓名/手機號碼/編號 顧客姓名/手機號碼/編號 不留客資 服務人員姓名/編號 服務人員姓名/編號 指定 不指定" at bounding box center [627, 169] width 929 height 104
click at [726, 151] on input "服務人員姓名/編號" at bounding box center [745, 153] width 199 height 25
drag, startPoint x: 701, startPoint y: 166, endPoint x: 700, endPoint y: 177, distance: 11.7
click at [700, 172] on div "08 服務人員姓名/編號" at bounding box center [745, 154] width 212 height 39
click at [699, 182] on ul "蔡慈恩 -08" at bounding box center [745, 191] width 212 height 36
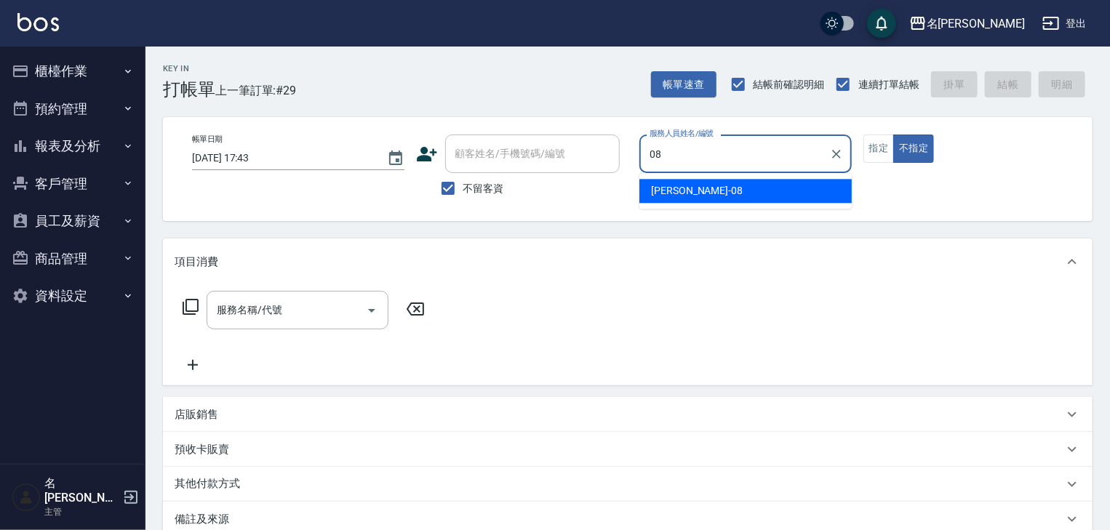
click at [689, 195] on span "蔡慈恩 -08" at bounding box center [697, 190] width 92 height 15
type input "蔡慈恩-08"
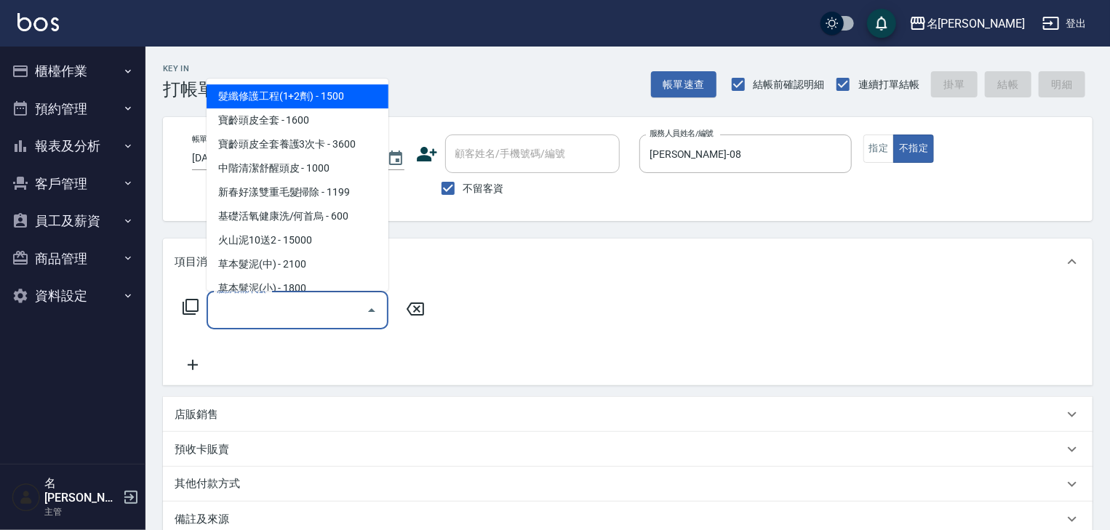
click at [292, 305] on input "服務名稱/代號" at bounding box center [286, 309] width 147 height 25
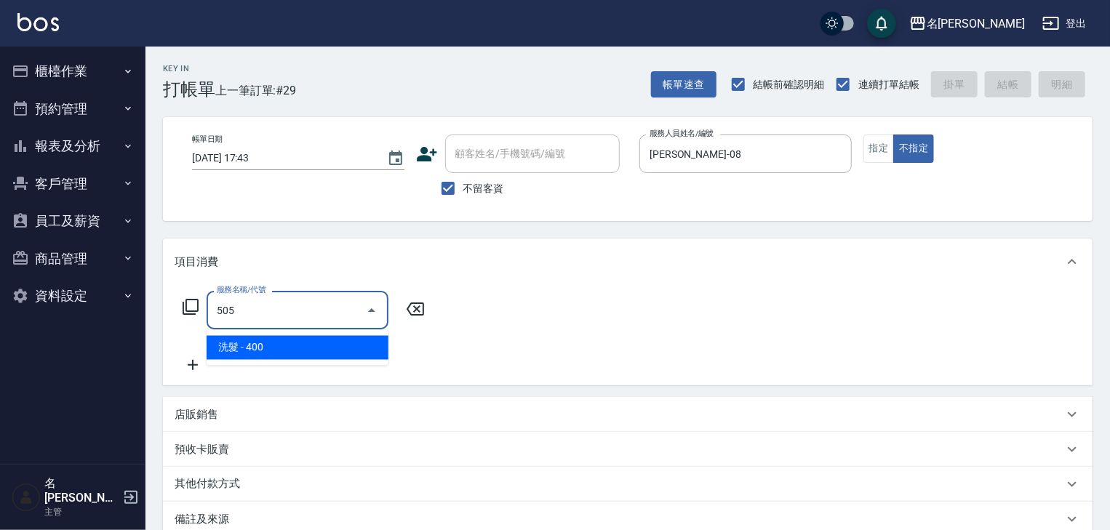
drag, startPoint x: 326, startPoint y: 345, endPoint x: 352, endPoint y: 337, distance: 27.4
click at [329, 345] on span "洗髮 - 400" at bounding box center [297, 348] width 182 height 24
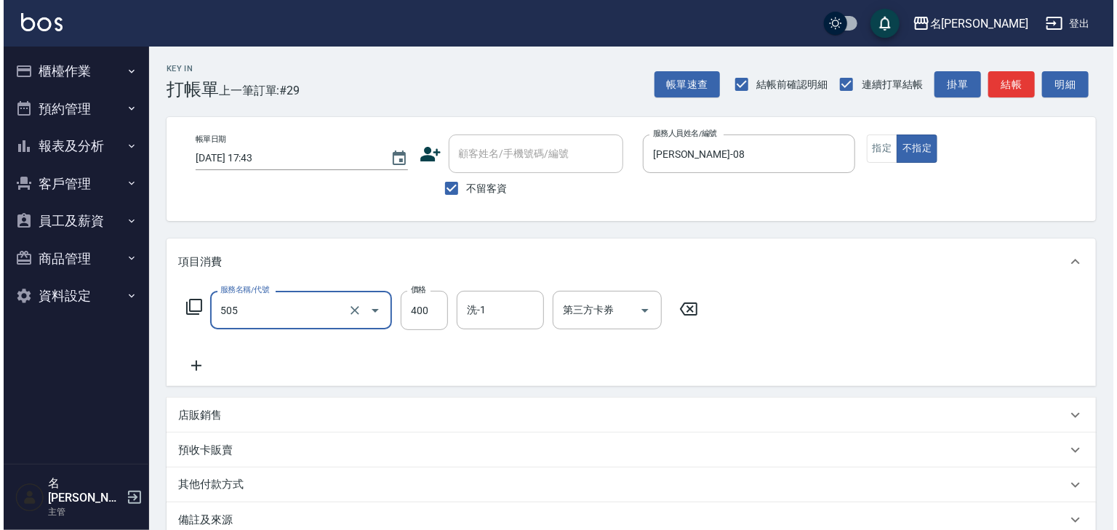
scroll to position [170, 0]
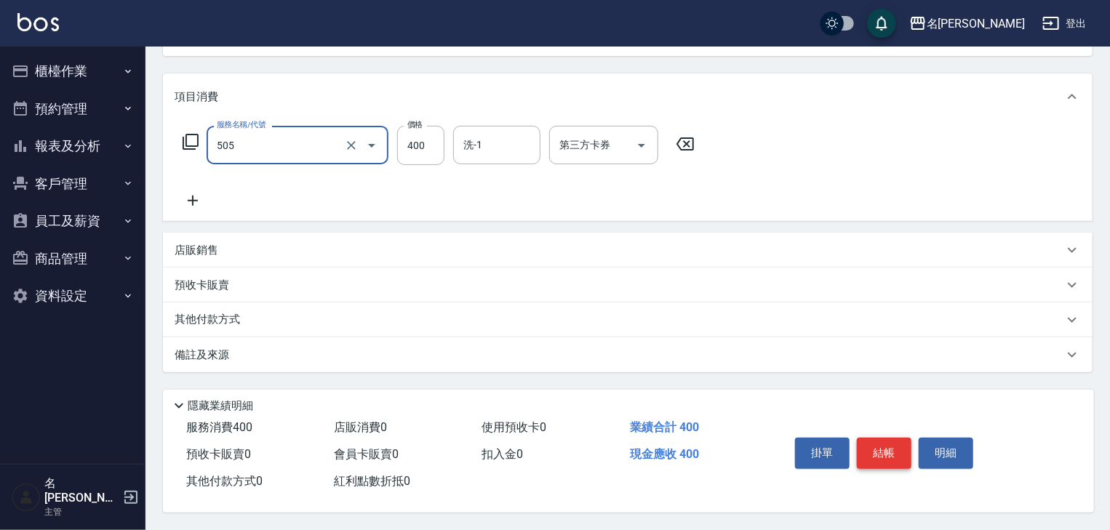
type input "洗髮(505)"
click at [880, 448] on button "結帳" at bounding box center [883, 453] width 55 height 31
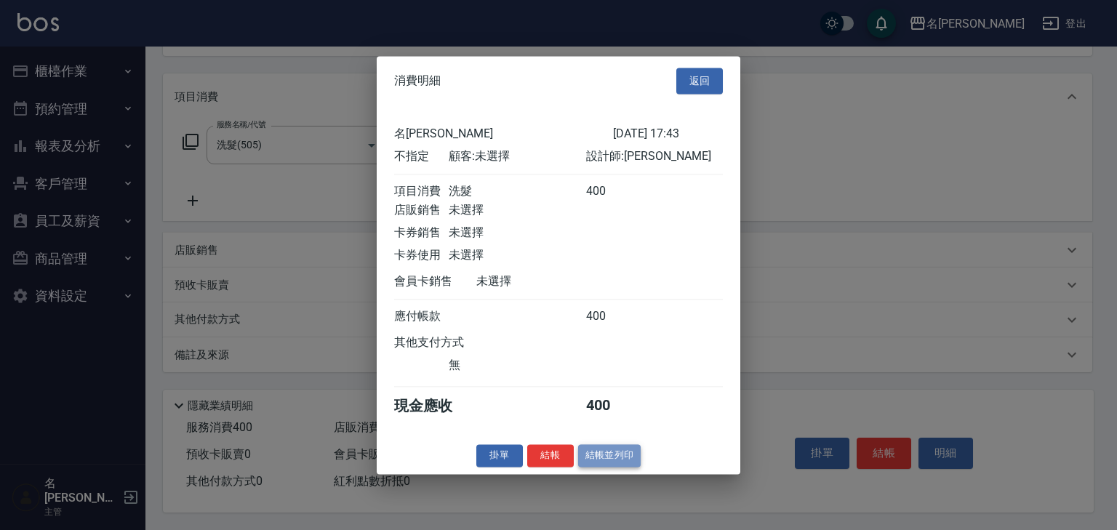
click at [625, 458] on button "結帳並列印" at bounding box center [609, 455] width 63 height 23
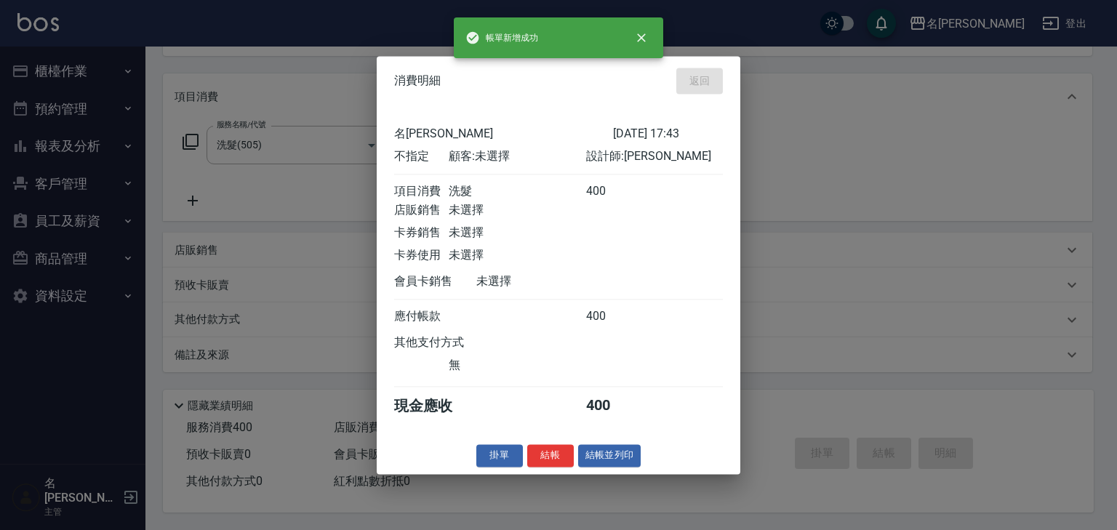
type input "2025/09/21 17:52"
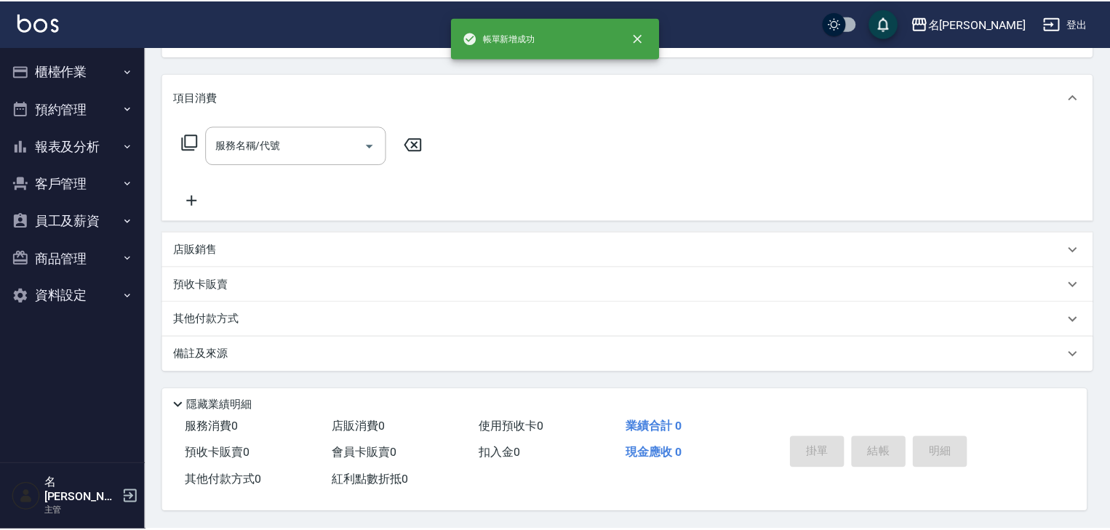
scroll to position [0, 0]
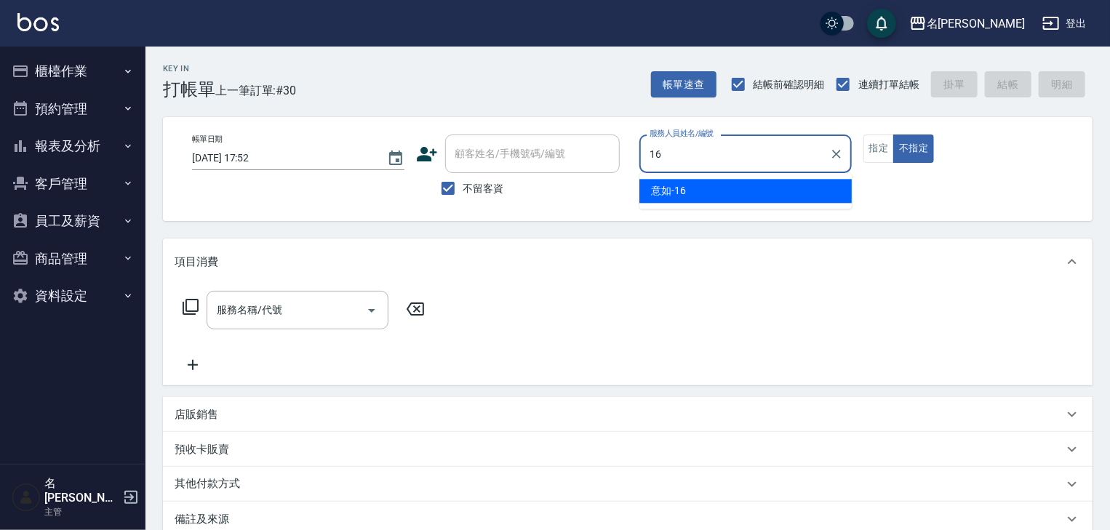
type input "意如-16"
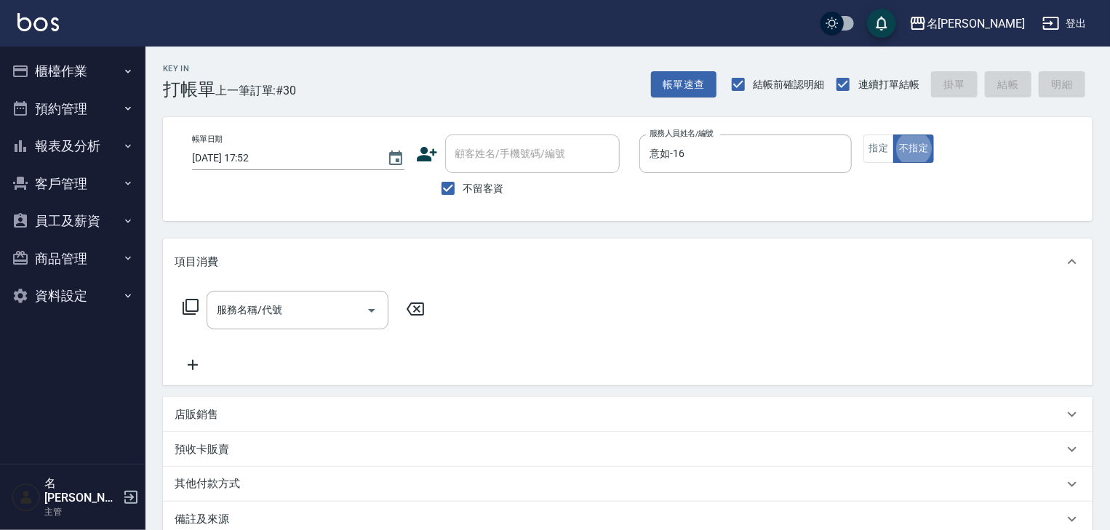
type button "false"
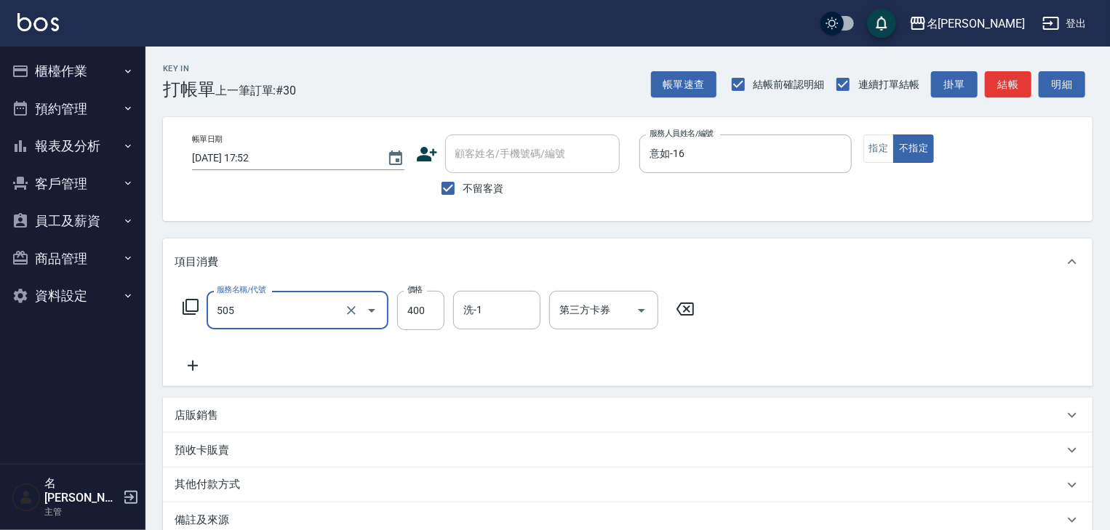
type input "洗髮(505)"
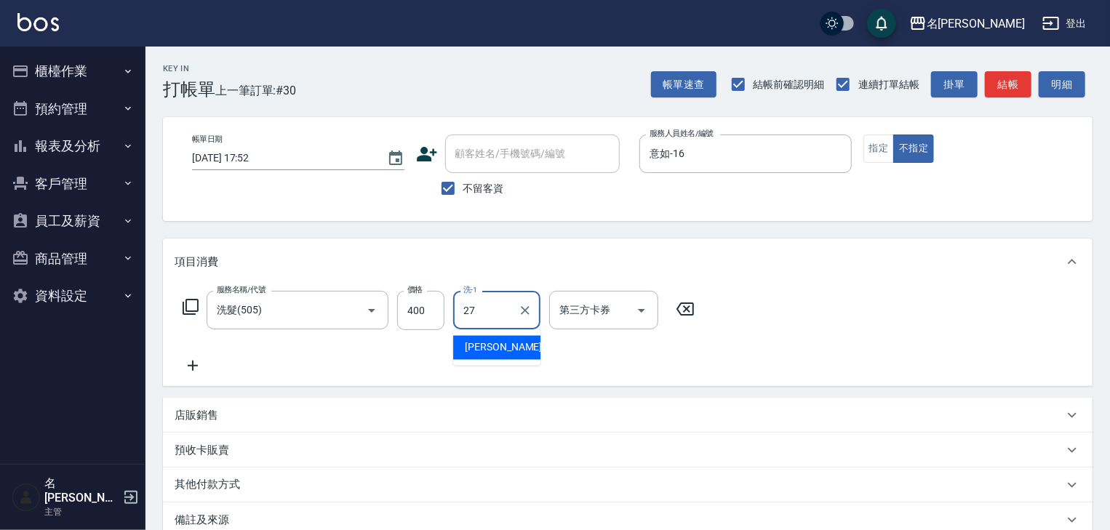
type input "張紹柏-27"
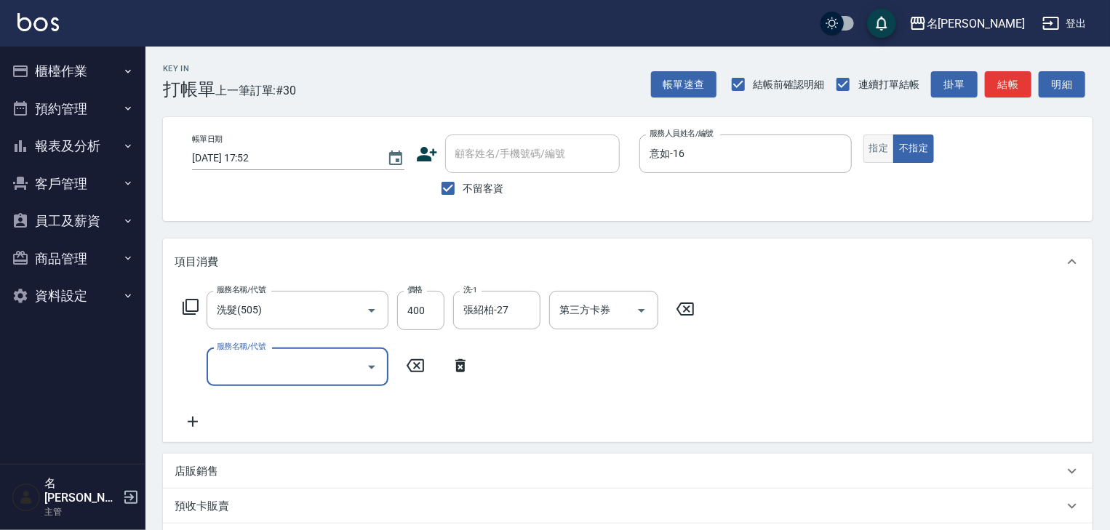
click at [891, 156] on button "指定" at bounding box center [878, 149] width 31 height 28
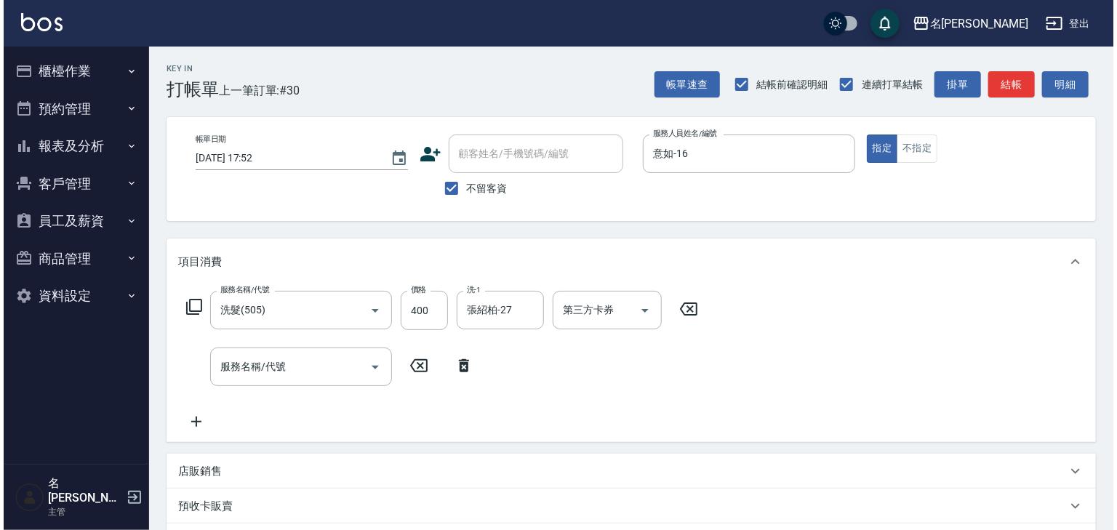
scroll to position [226, 0]
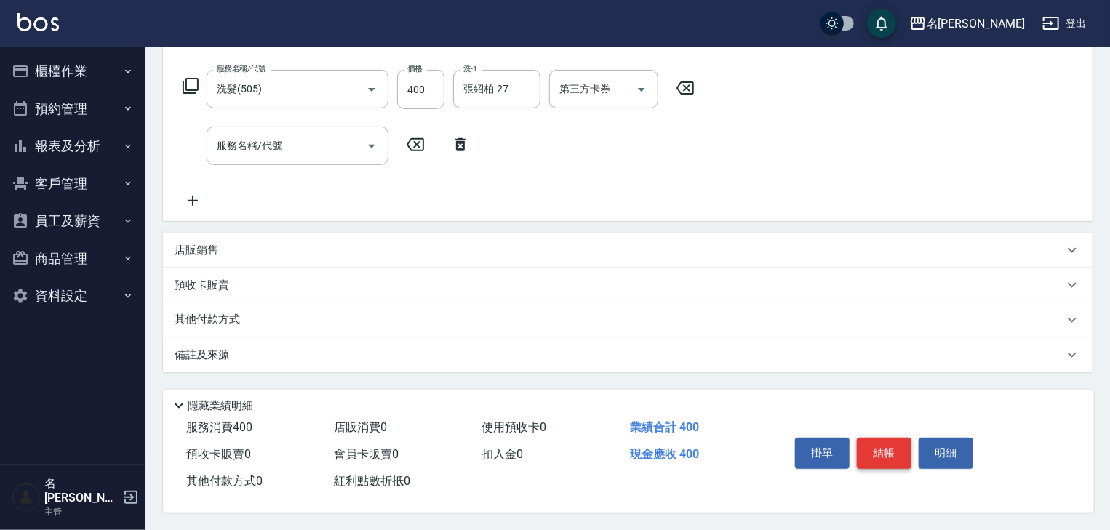
click at [879, 439] on button "結帳" at bounding box center [883, 453] width 55 height 31
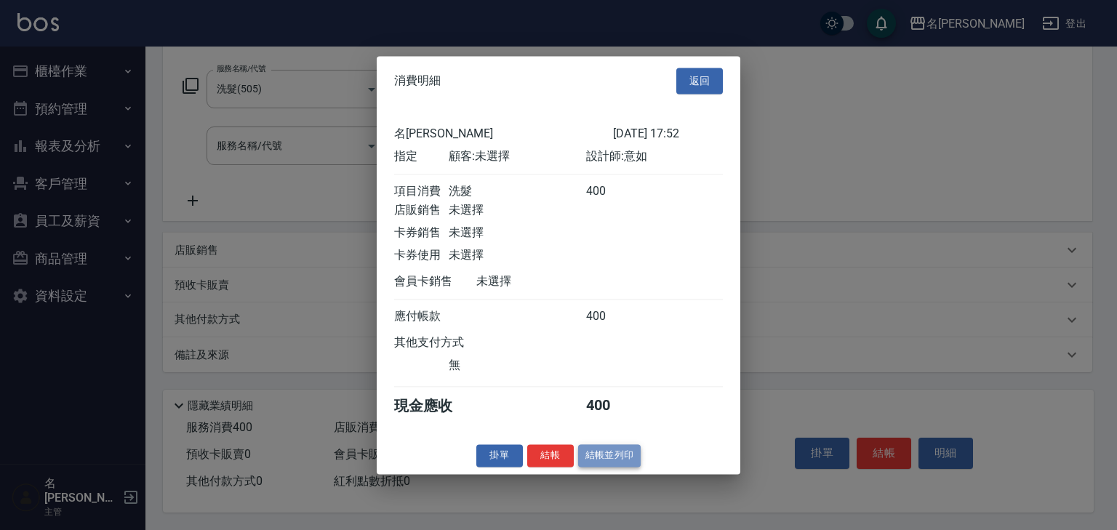
click at [593, 460] on button "結帳並列印" at bounding box center [609, 455] width 63 height 23
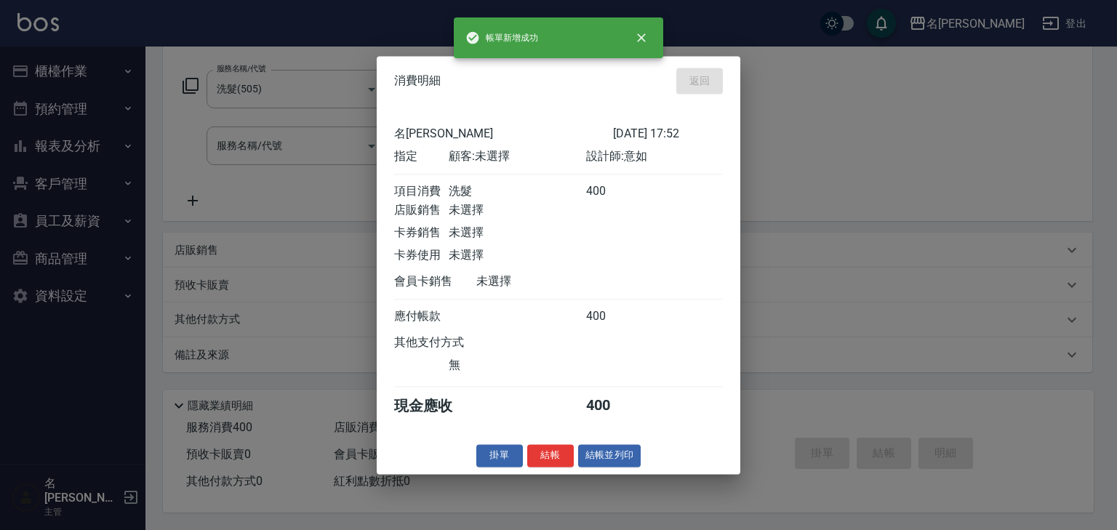
type input "2025/09/21 18:29"
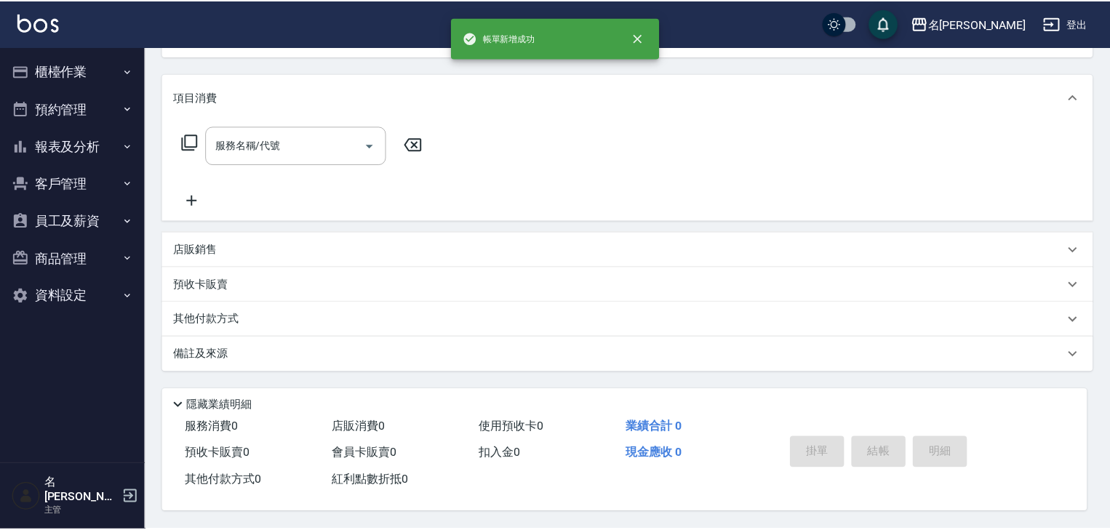
scroll to position [0, 0]
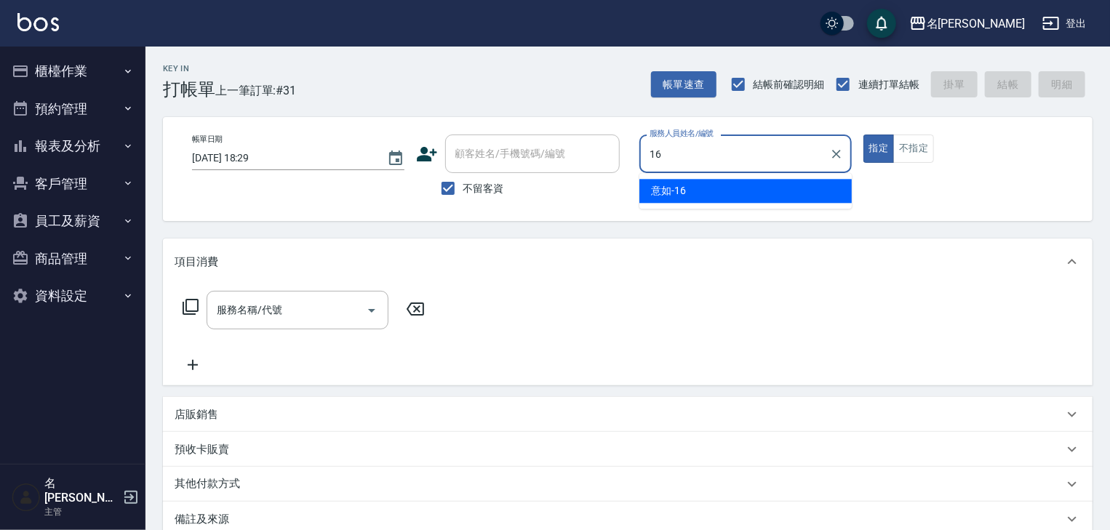
type input "意如-16"
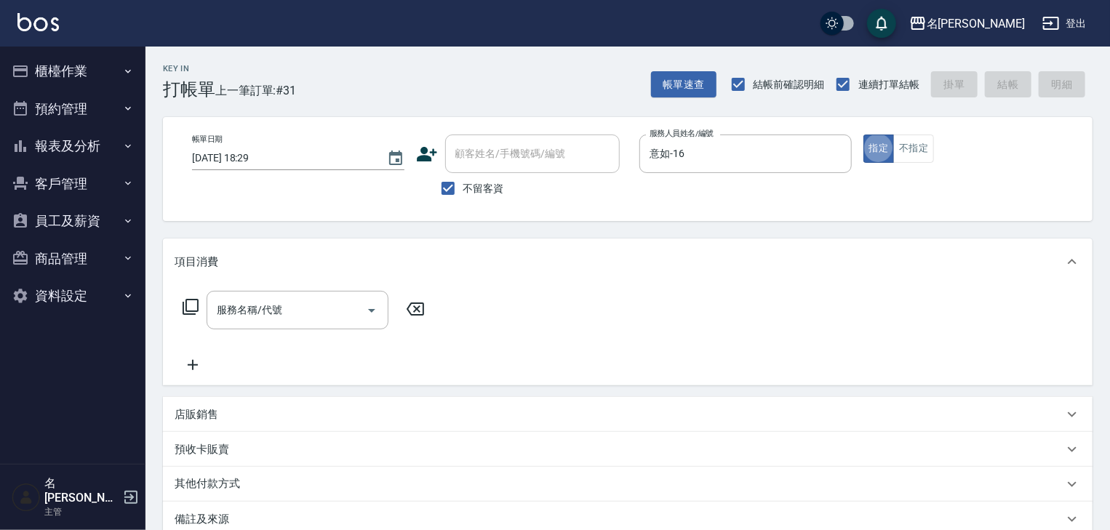
type button "true"
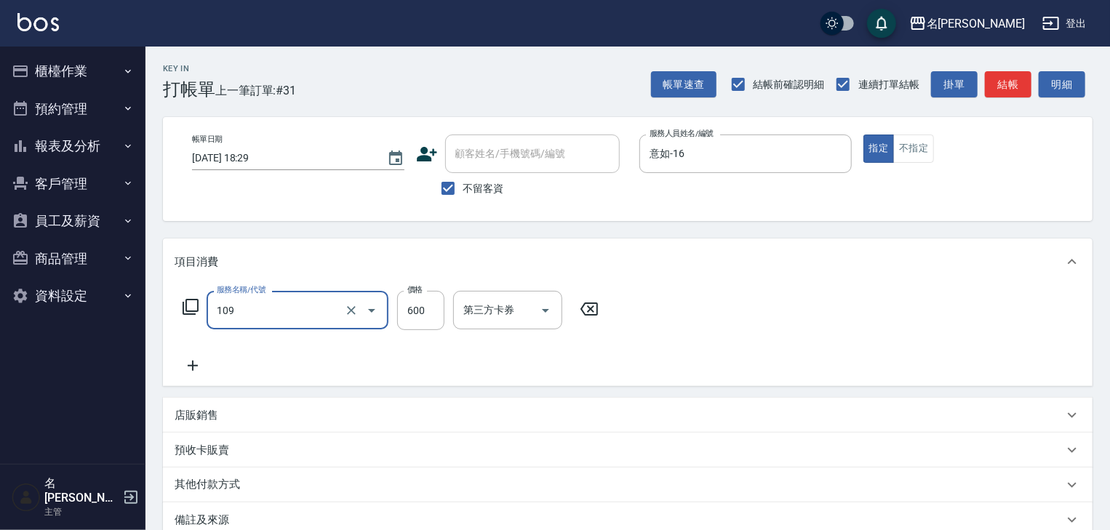
type input "基礎活氧健康洗/何首烏(109)"
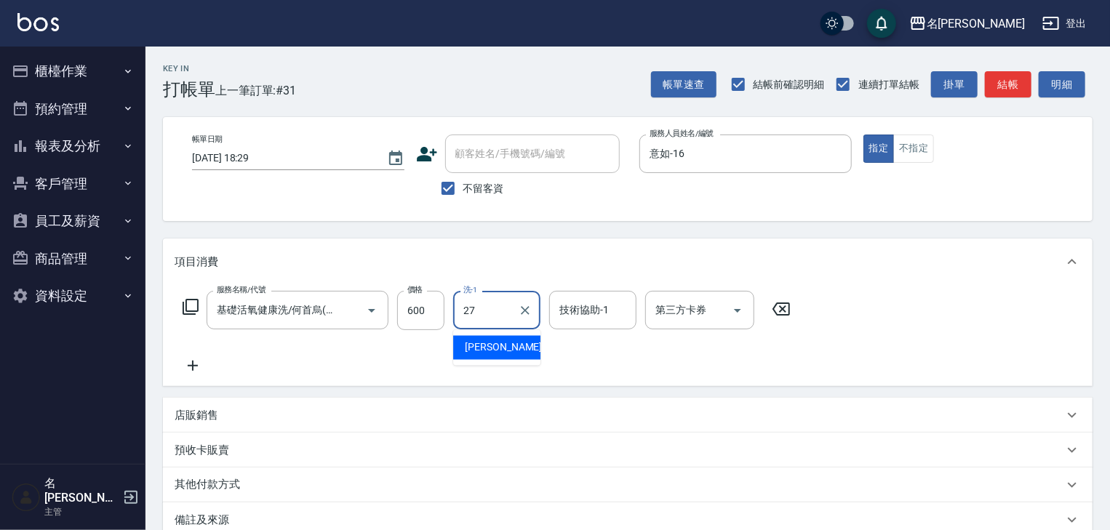
type input "張紹柏-27"
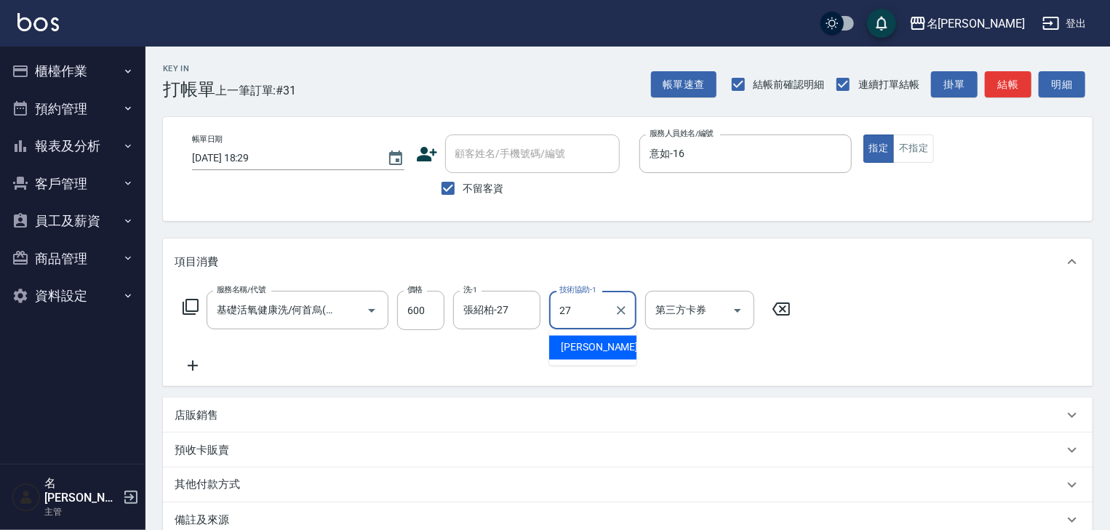
type input "張紹柏-27"
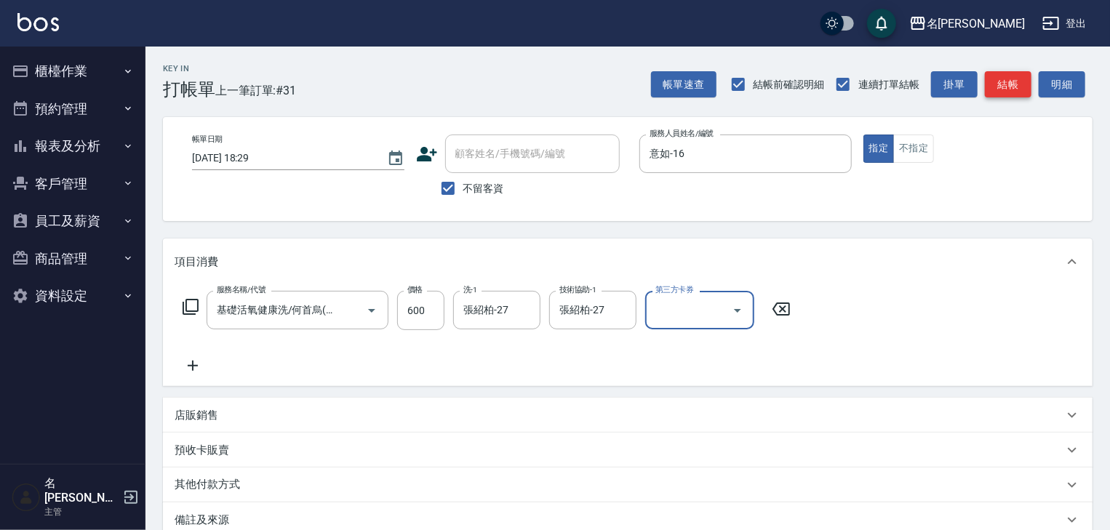
click at [1005, 84] on button "結帳" at bounding box center [1007, 84] width 47 height 27
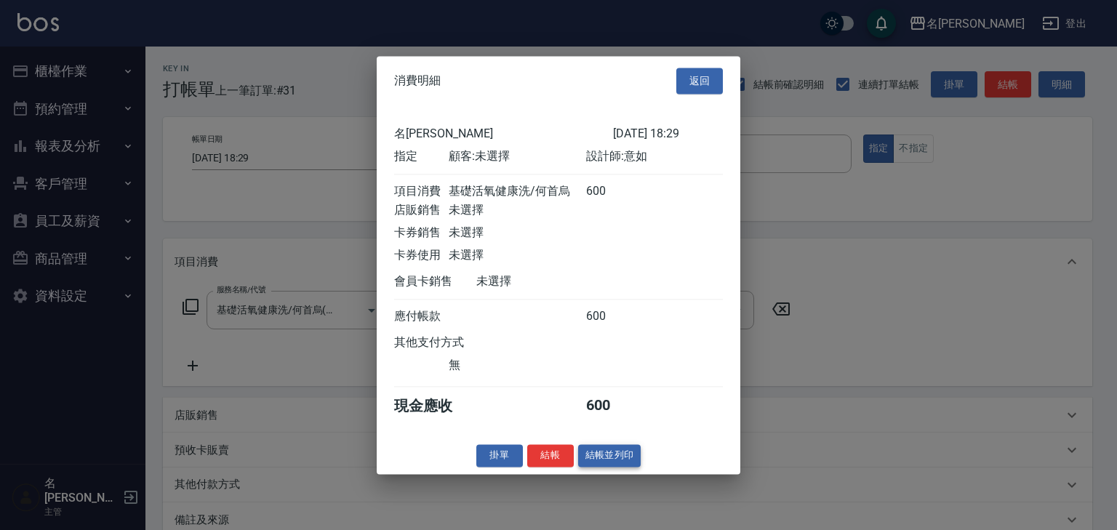
click at [619, 460] on button "結帳並列印" at bounding box center [609, 455] width 63 height 23
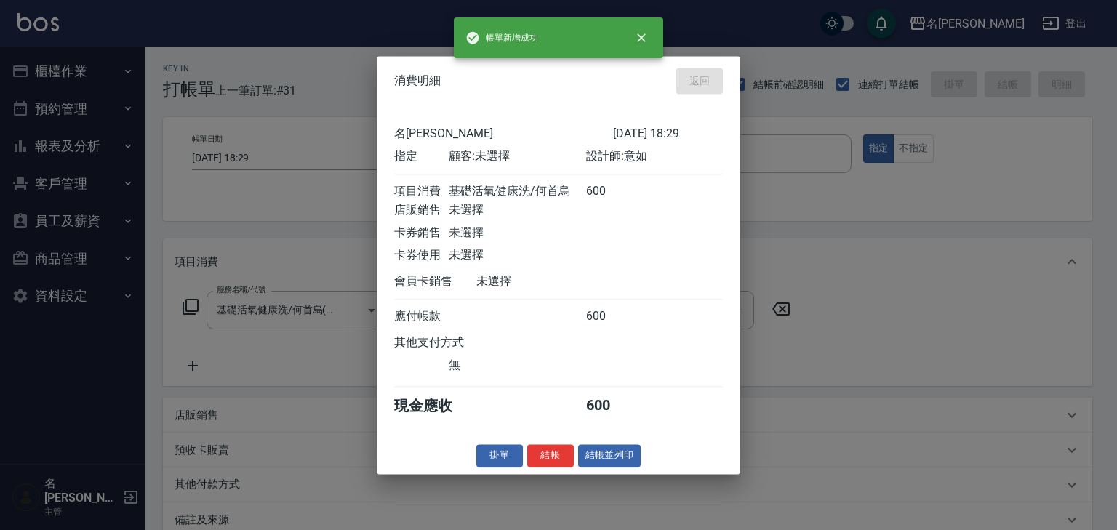
type input "2025/09/21 18:32"
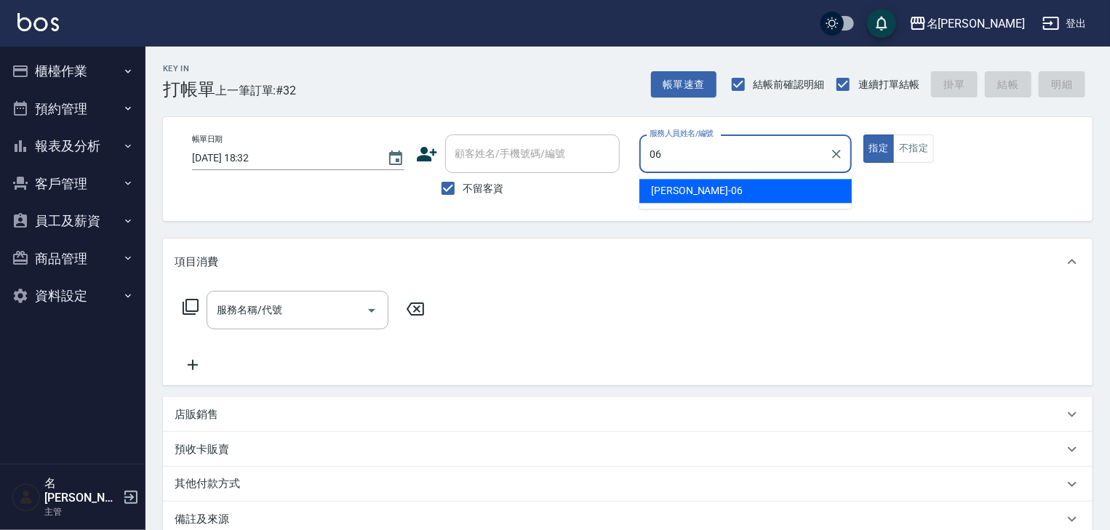
type input "阿龔-06"
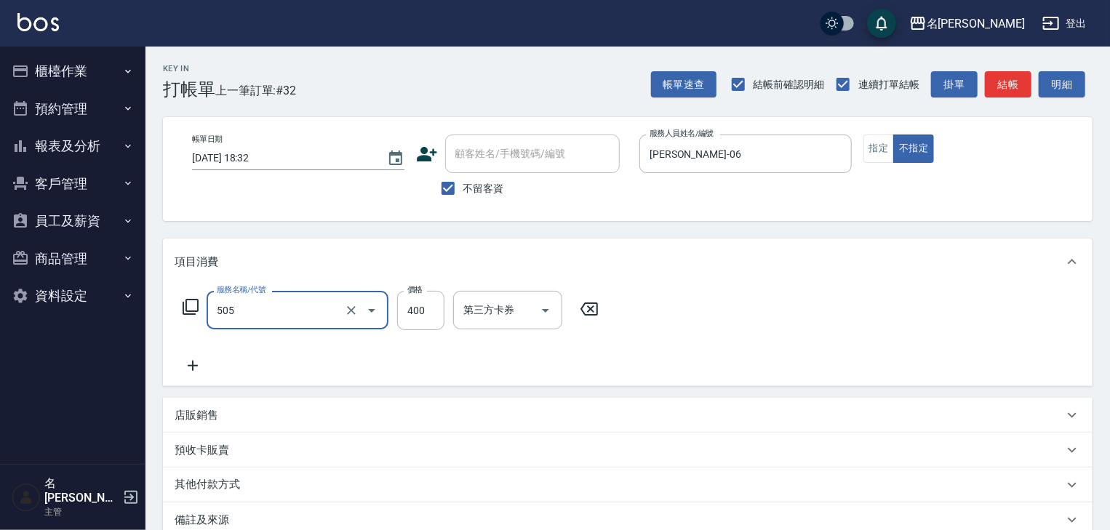
type input "洗髮(505)"
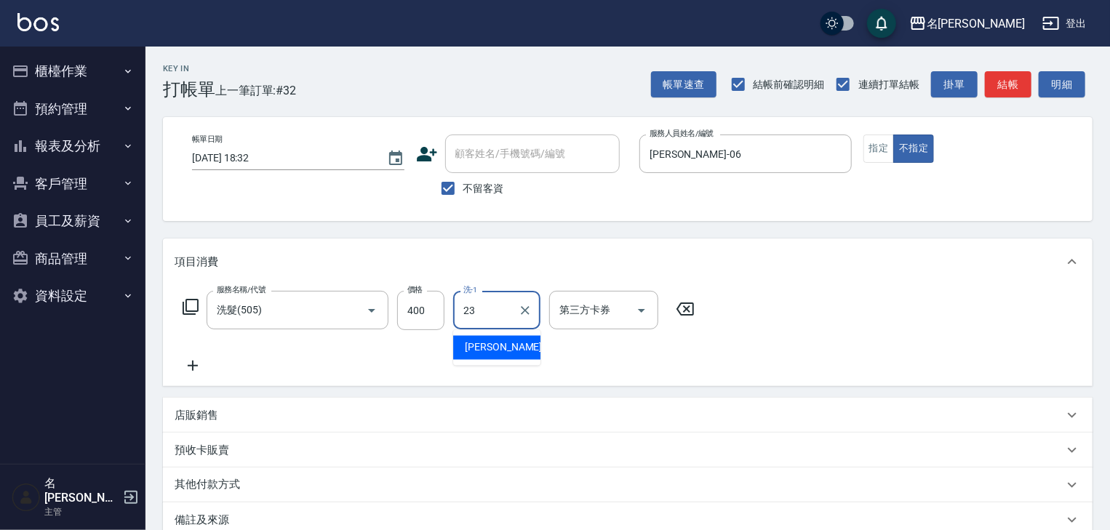
type input "葉敏辰-23"
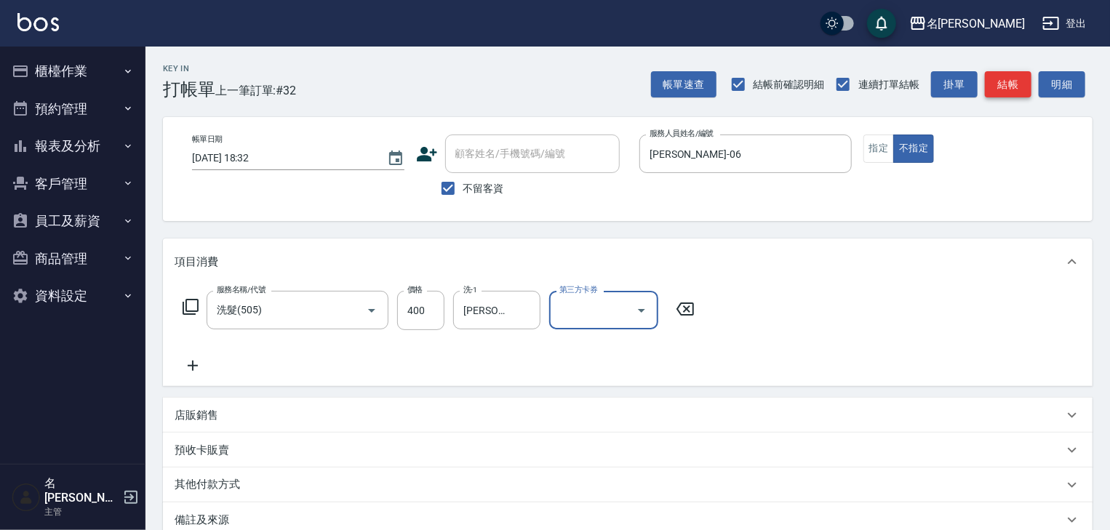
click at [1001, 84] on button "結帳" at bounding box center [1007, 84] width 47 height 27
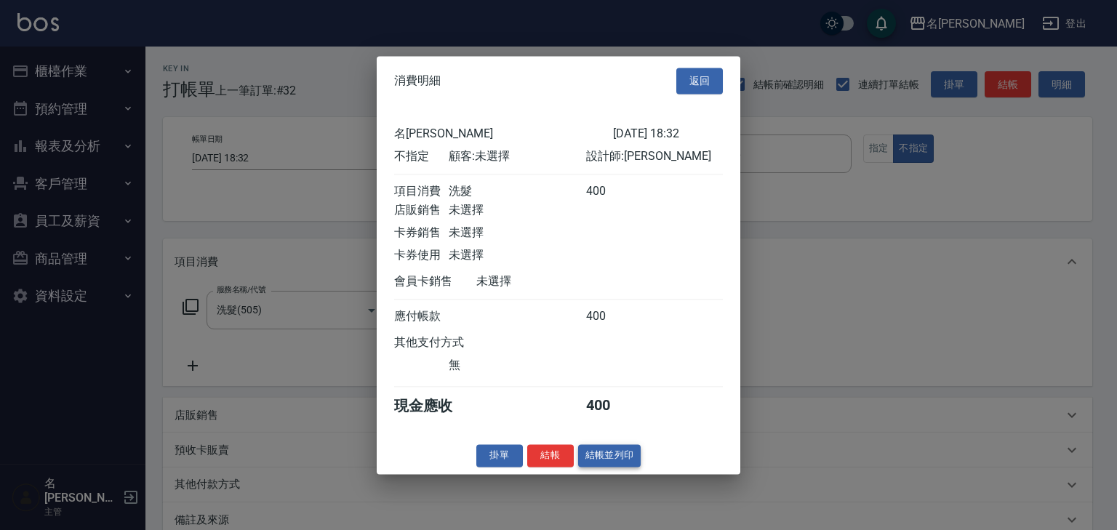
click at [608, 463] on button "結帳並列印" at bounding box center [609, 455] width 63 height 23
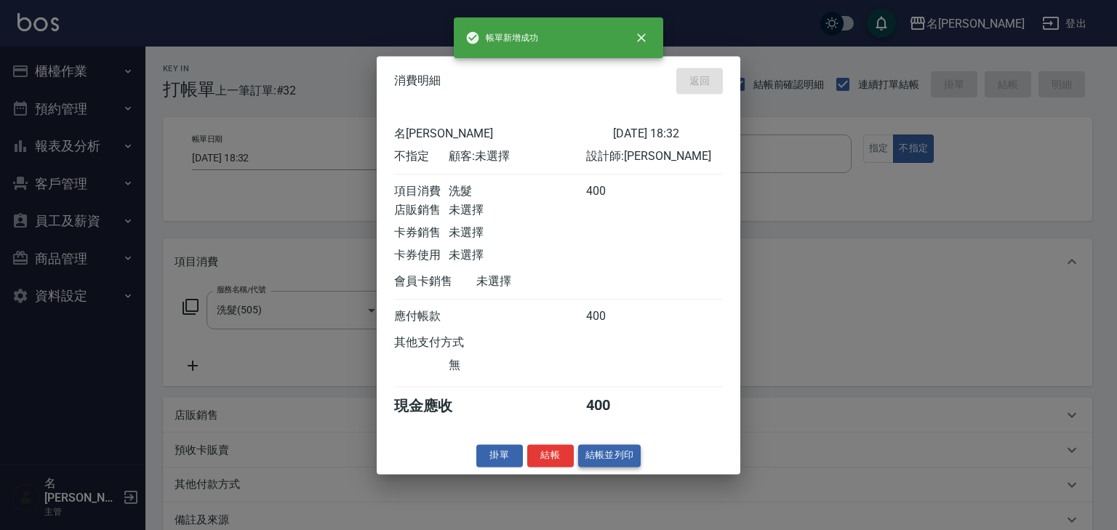
type input "2025/09/21 18:33"
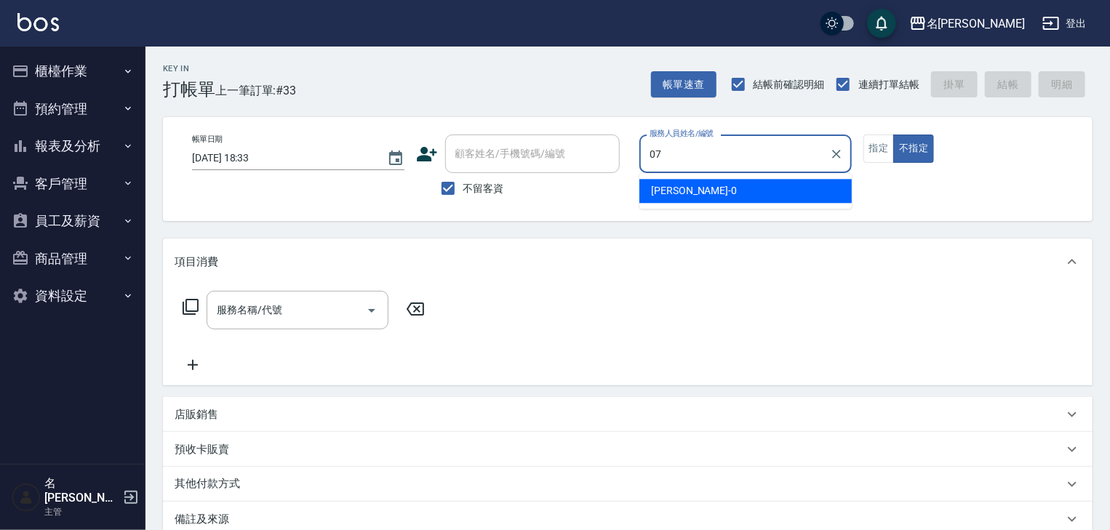
type input "高淳涵-07"
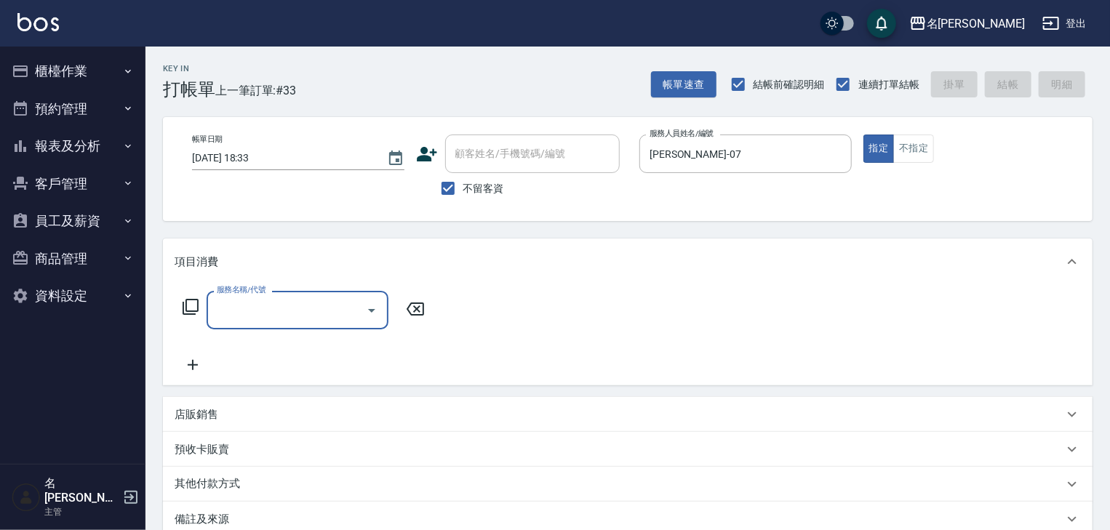
type input "3"
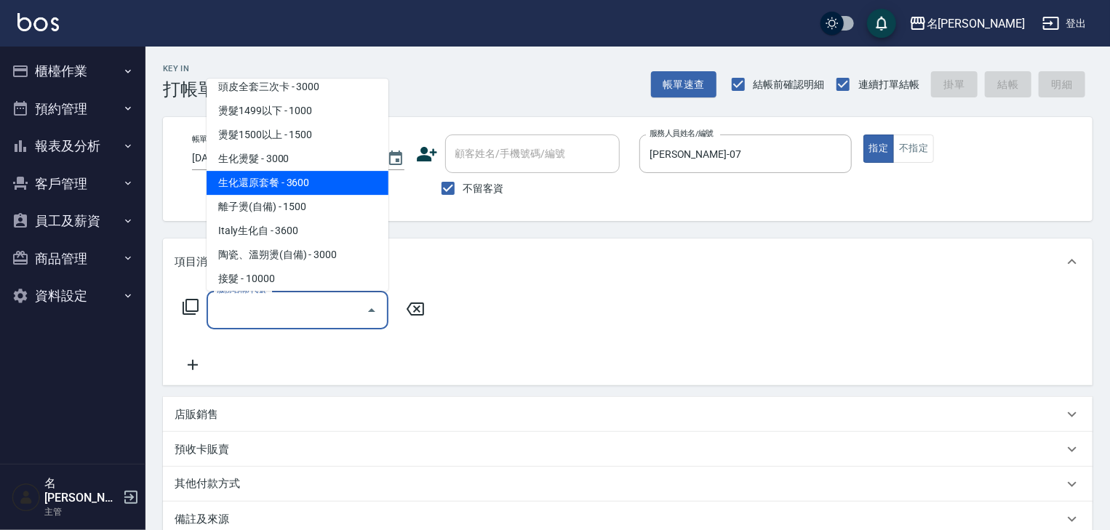
scroll to position [542, 0]
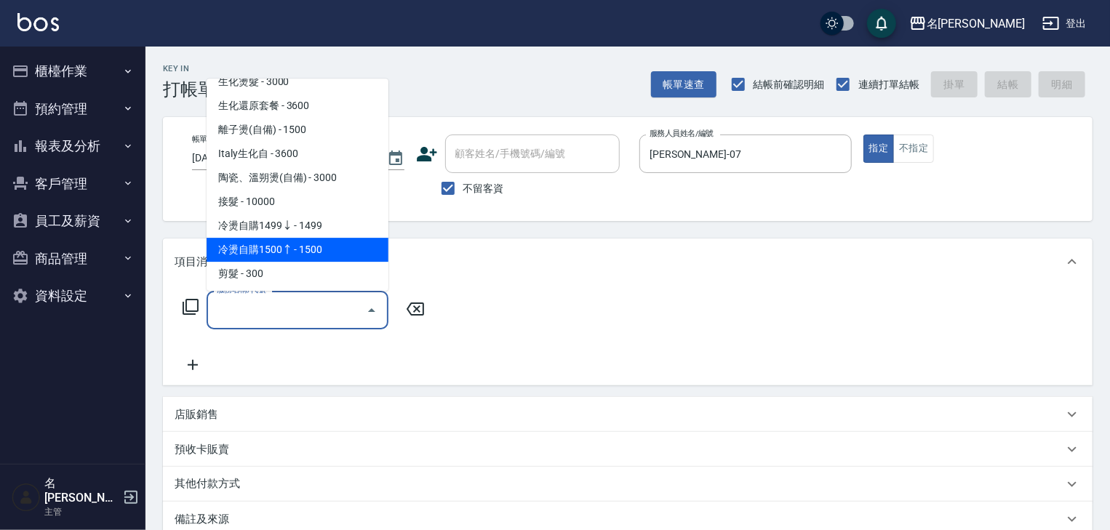
click at [295, 244] on span "冷燙自購1500↑ - 1500" at bounding box center [297, 250] width 182 height 24
type input "冷燙自購1500↑(226)"
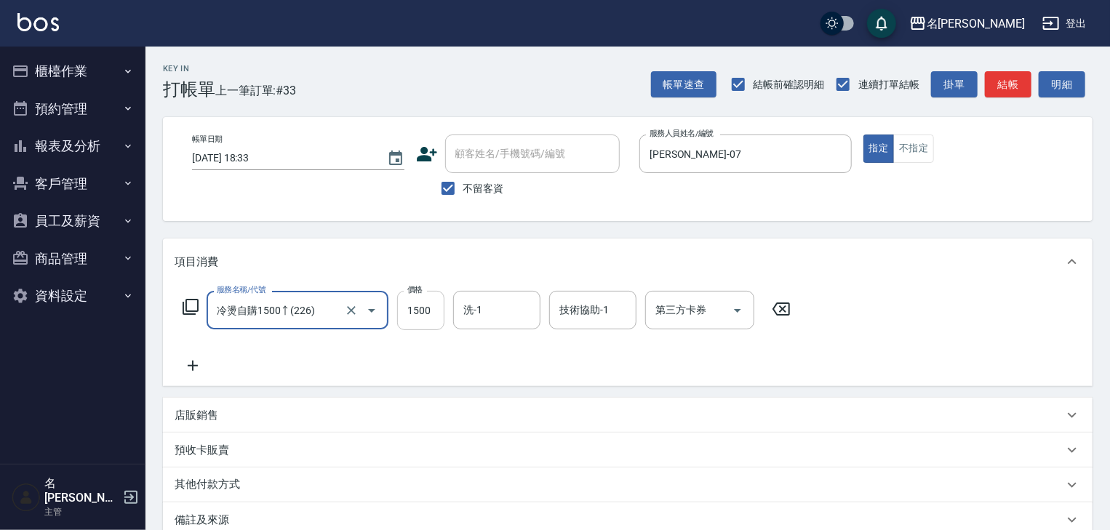
click at [414, 318] on input "1500" at bounding box center [420, 310] width 47 height 39
type input "1800"
click at [186, 364] on icon at bounding box center [192, 365] width 36 height 17
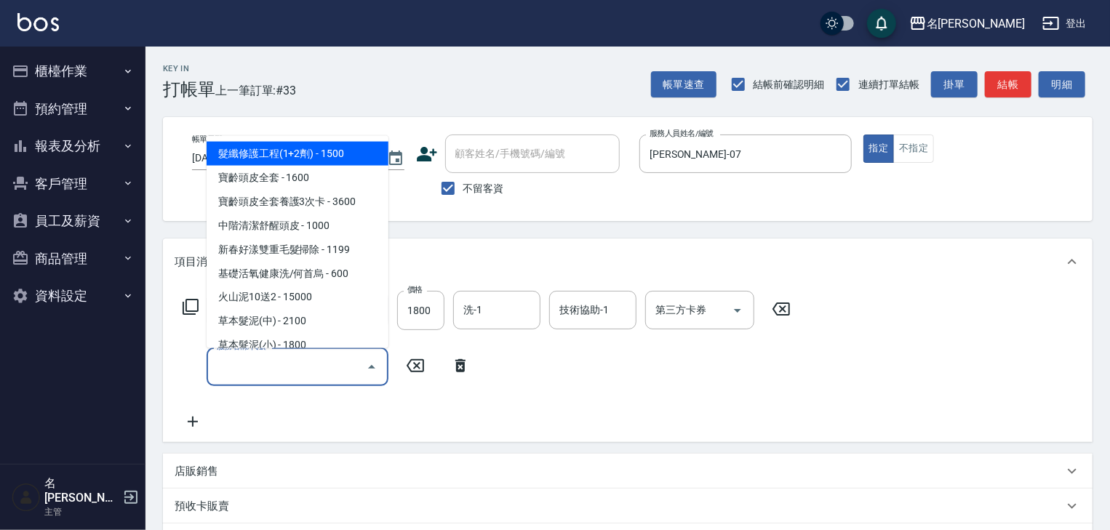
click at [249, 373] on input "服務名稱/代號" at bounding box center [286, 366] width 147 height 25
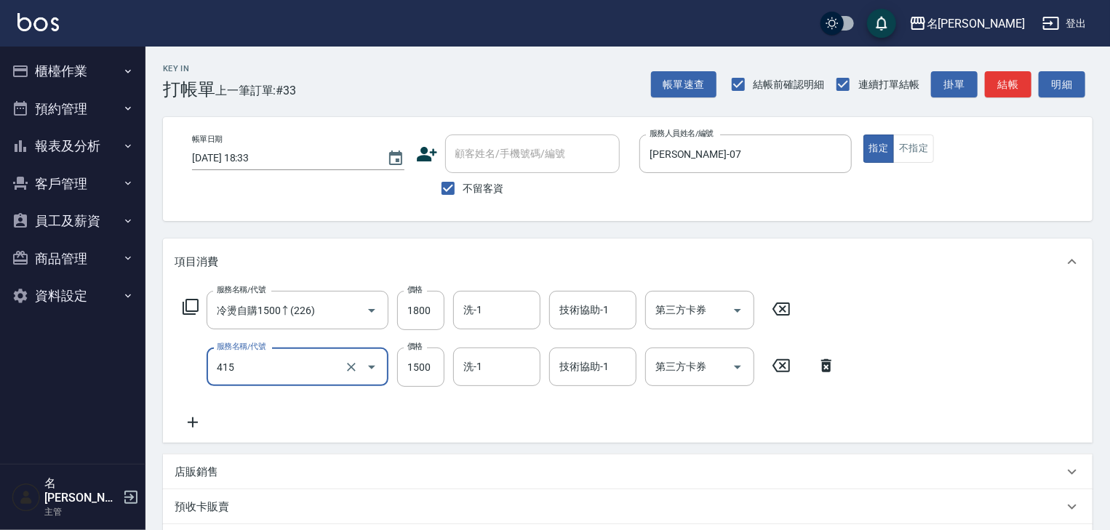
type input "染髮1500↑(415)"
type input "1800"
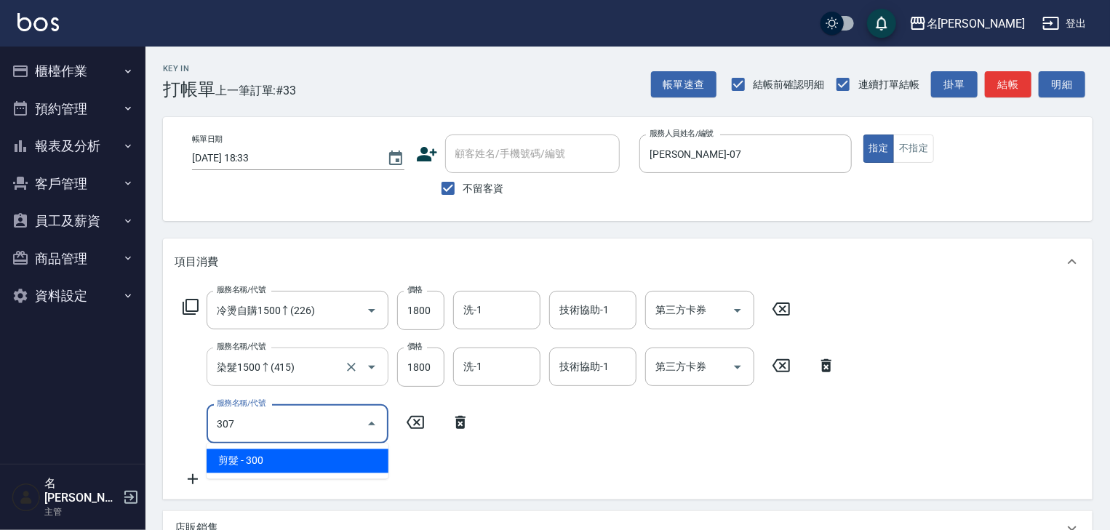
type input "剪髮(307)"
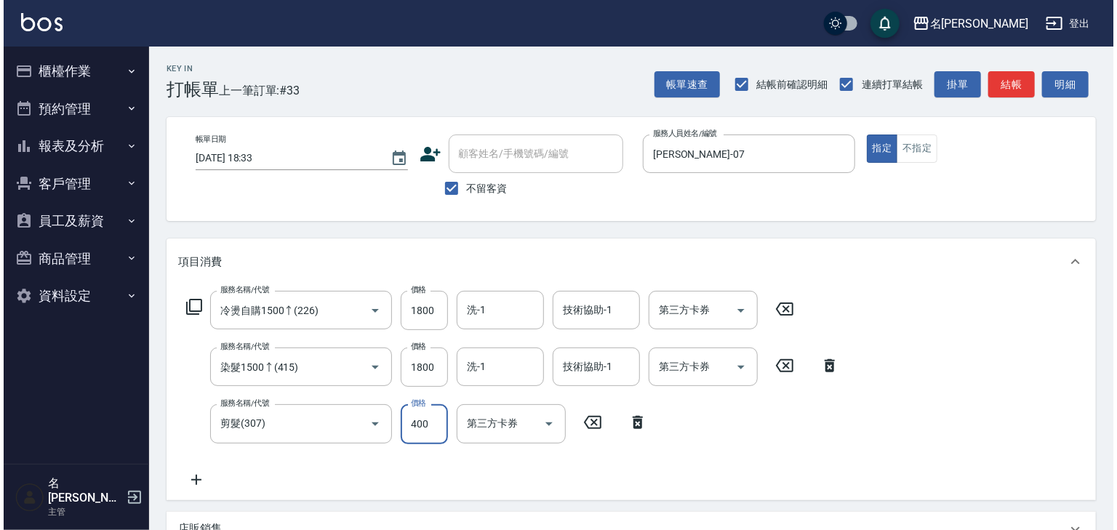
scroll to position [284, 0]
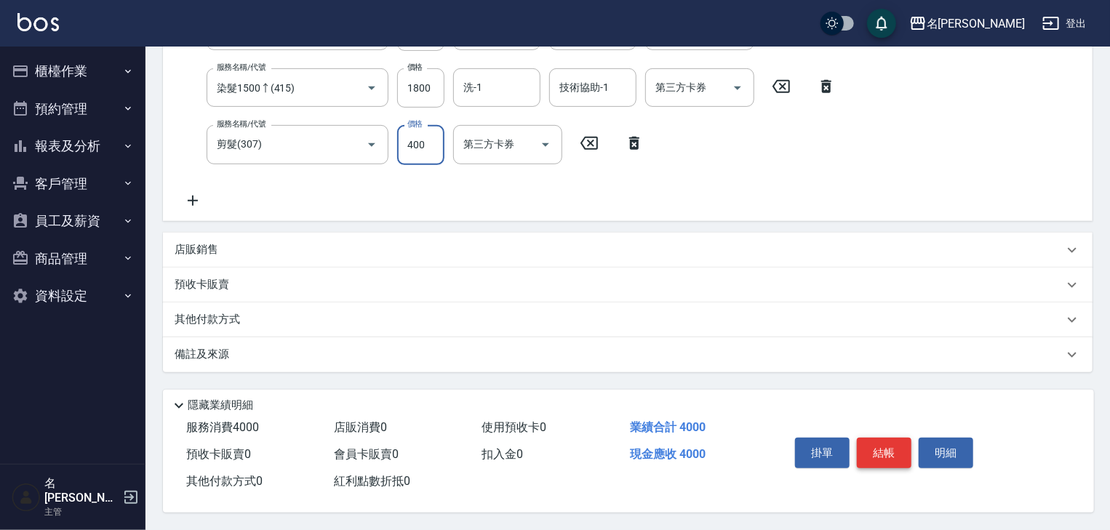
type input "400"
click at [867, 456] on button "結帳" at bounding box center [883, 453] width 55 height 31
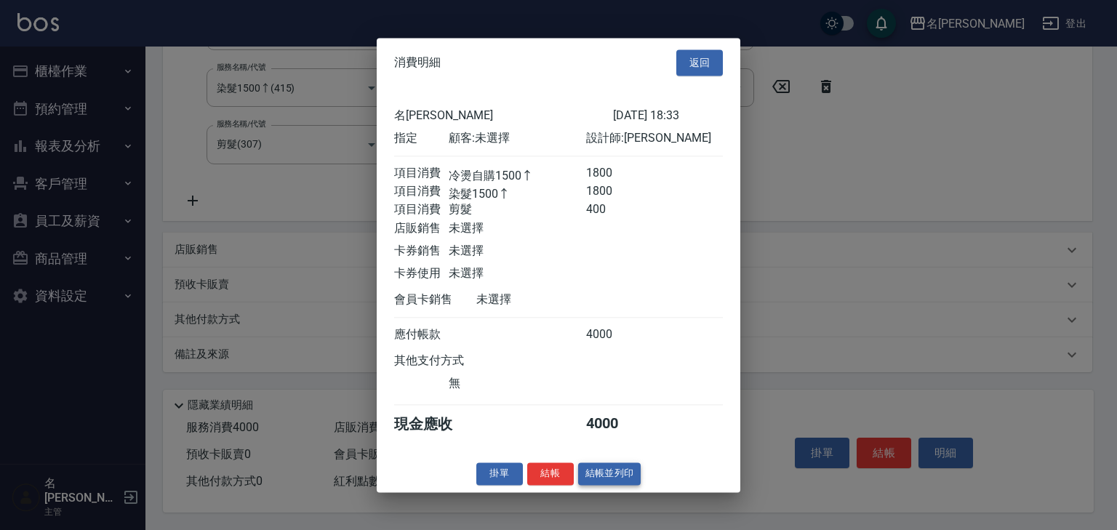
click at [606, 476] on button "結帳並列印" at bounding box center [609, 473] width 63 height 23
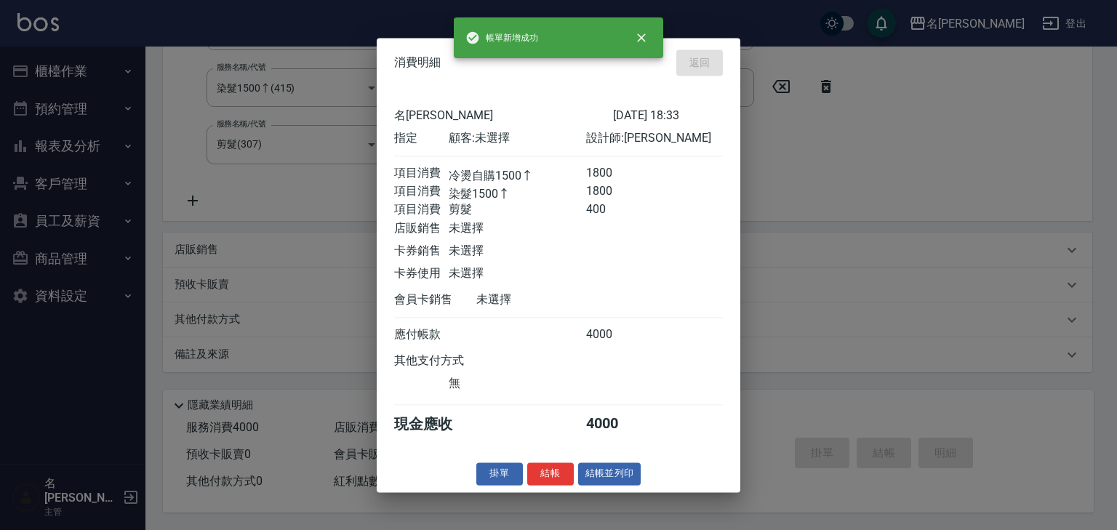
type input "2025/09/21 18:47"
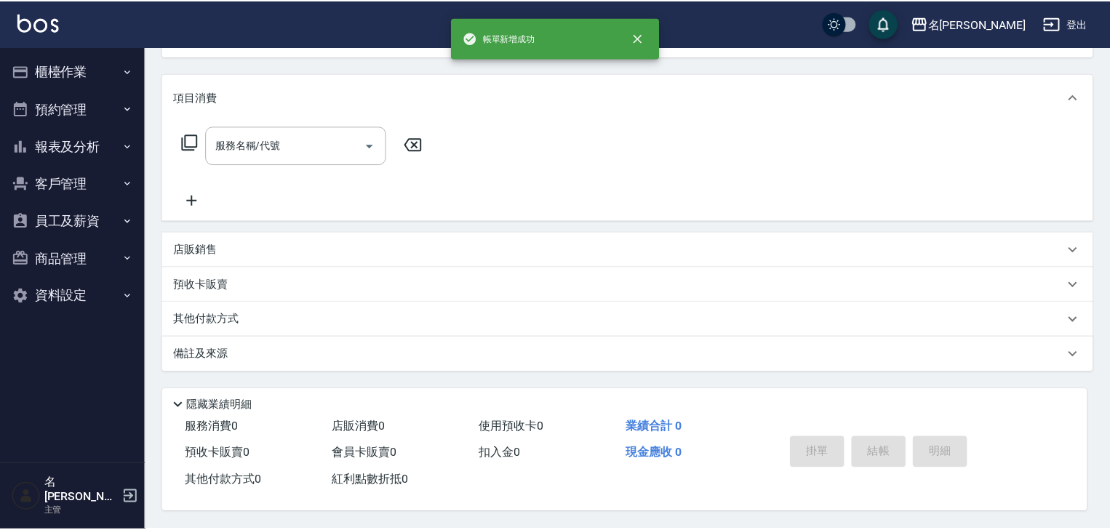
scroll to position [0, 0]
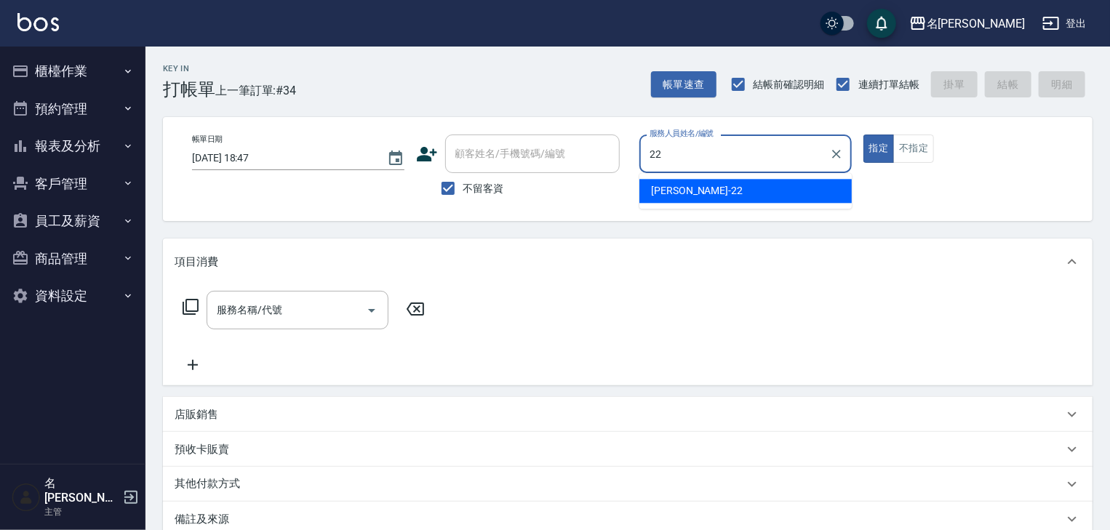
type input "王婕宇-22"
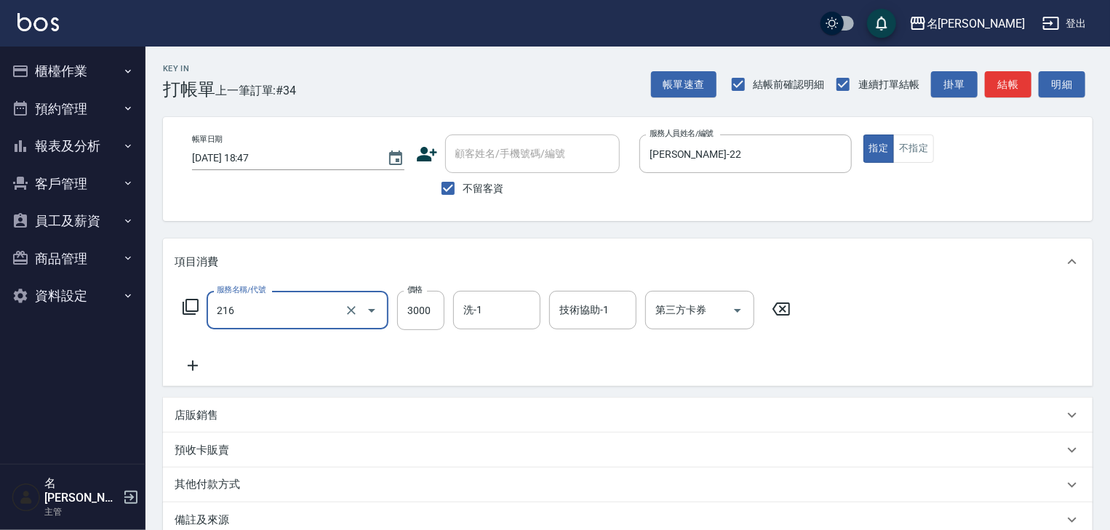
type input "陶瓷、溫朔燙(自備)(216)"
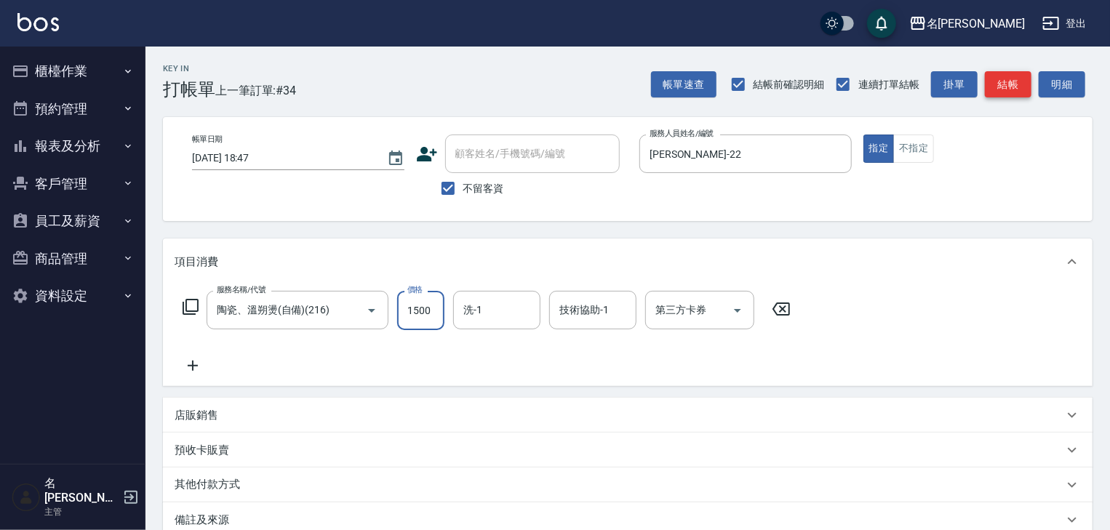
type input "1500"
click at [995, 89] on button "結帳" at bounding box center [1007, 84] width 47 height 27
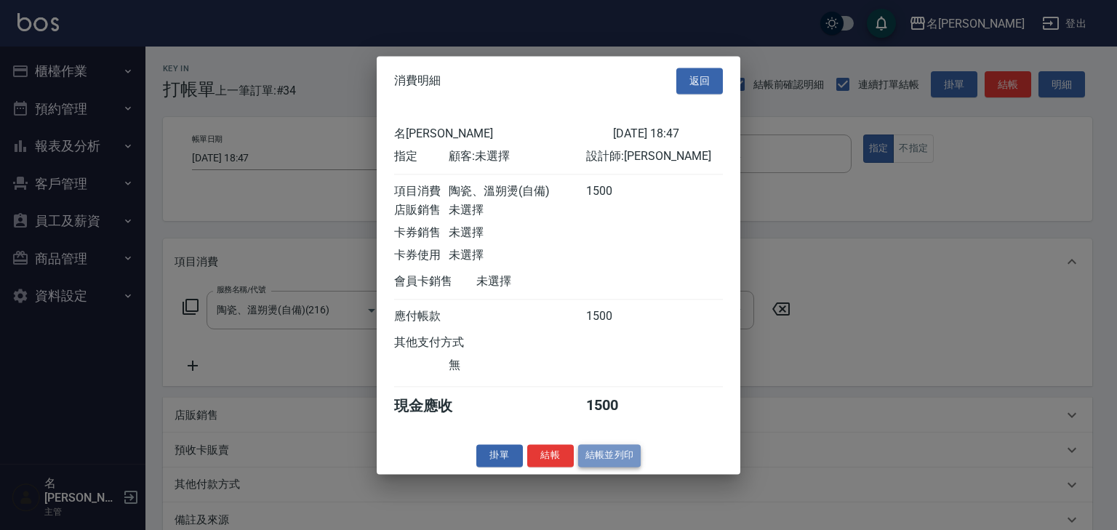
click at [617, 462] on button "結帳並列印" at bounding box center [609, 455] width 63 height 23
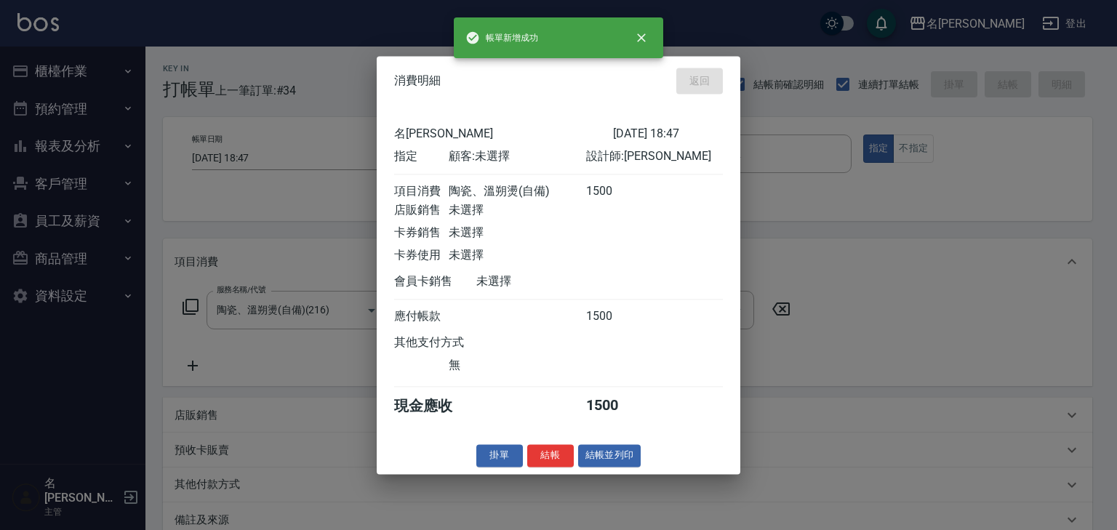
type input "2025/09/21 19:11"
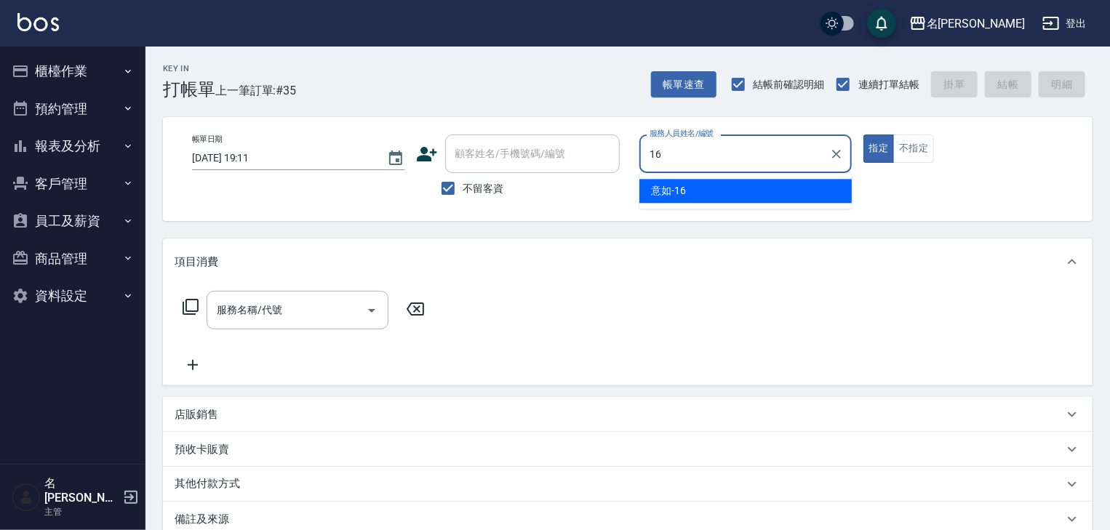
type input "意如-16"
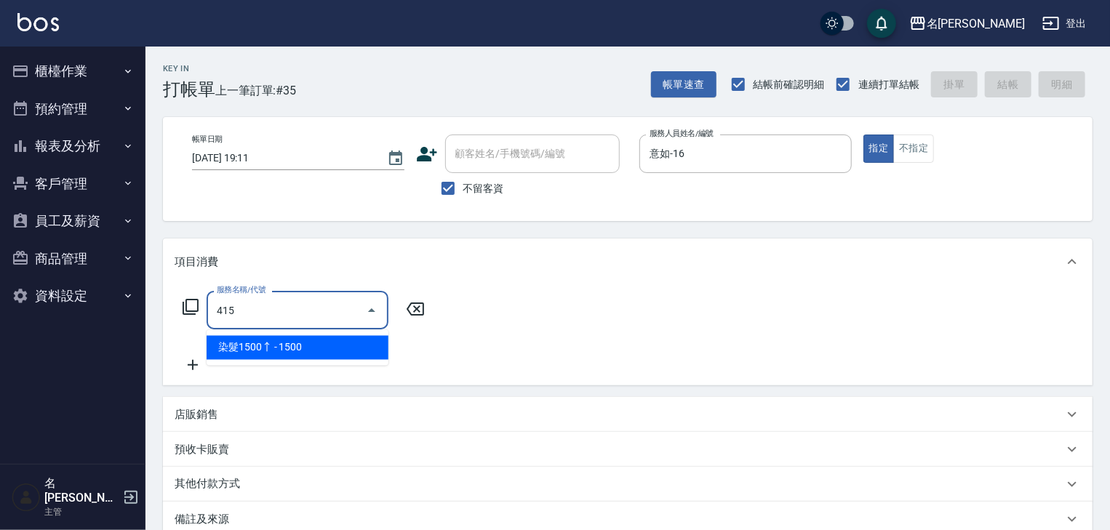
type input "染髮1500↑(415)"
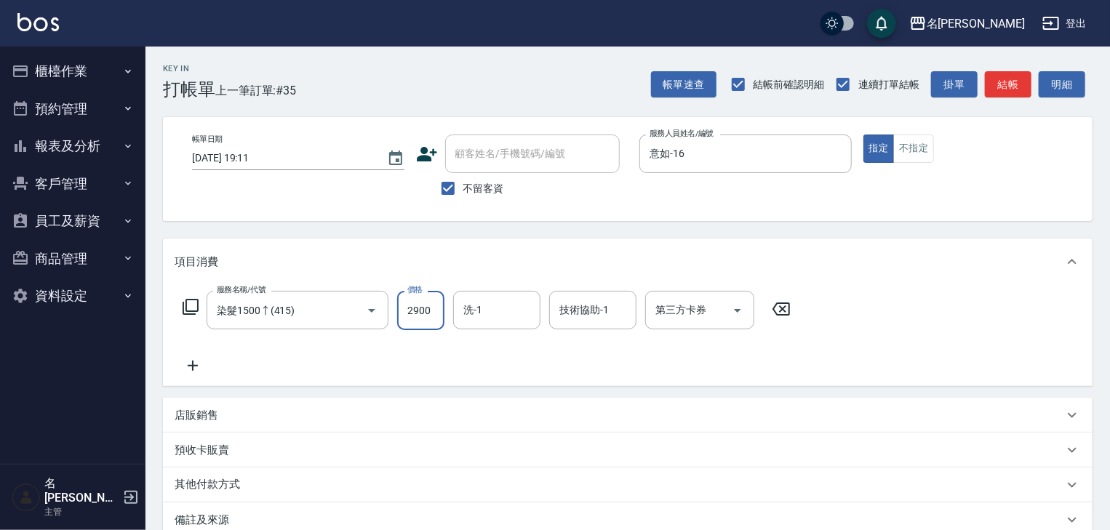
type input "2900"
type input "方羿筑-26"
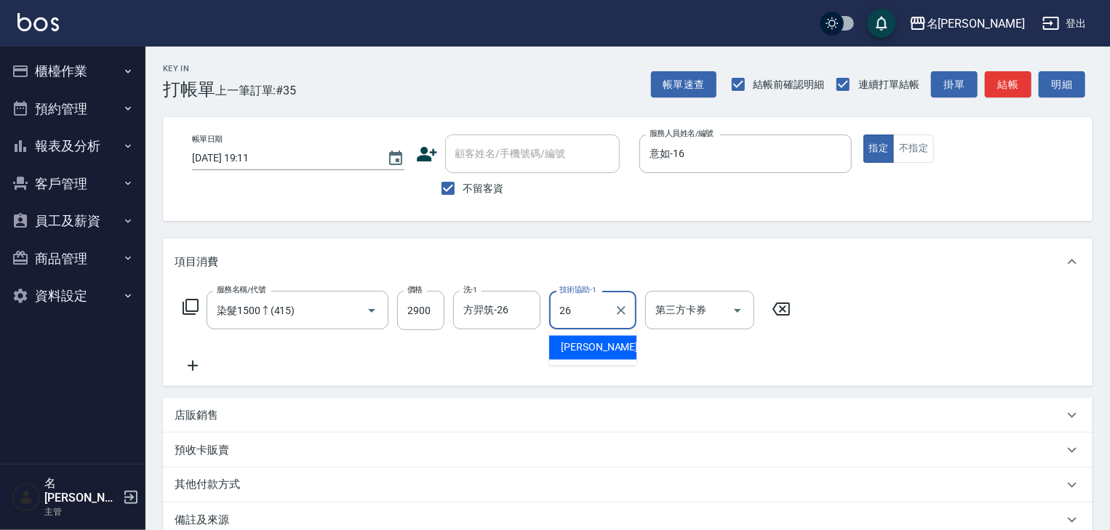
type input "方羿筑-26"
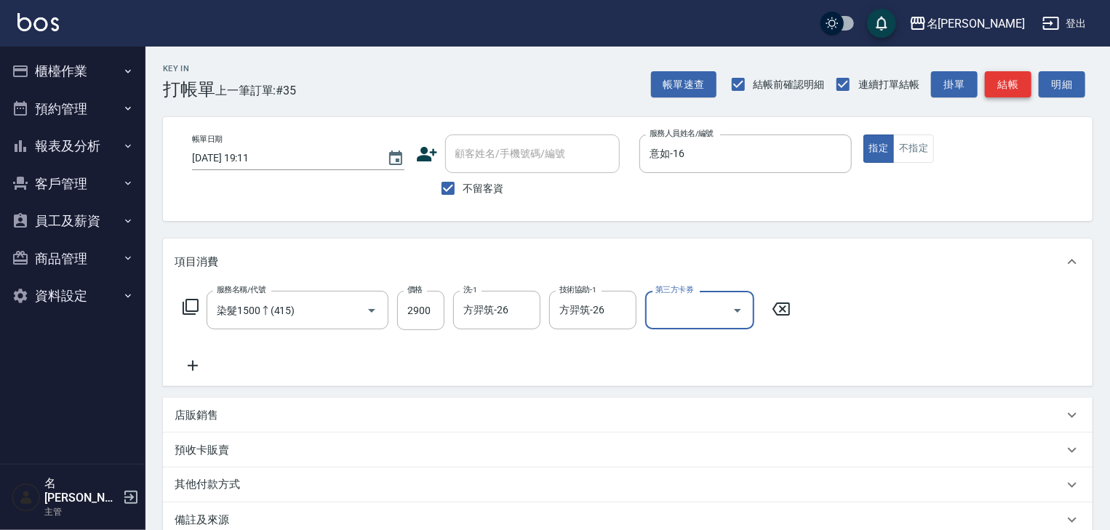
click at [1011, 89] on button "結帳" at bounding box center [1007, 84] width 47 height 27
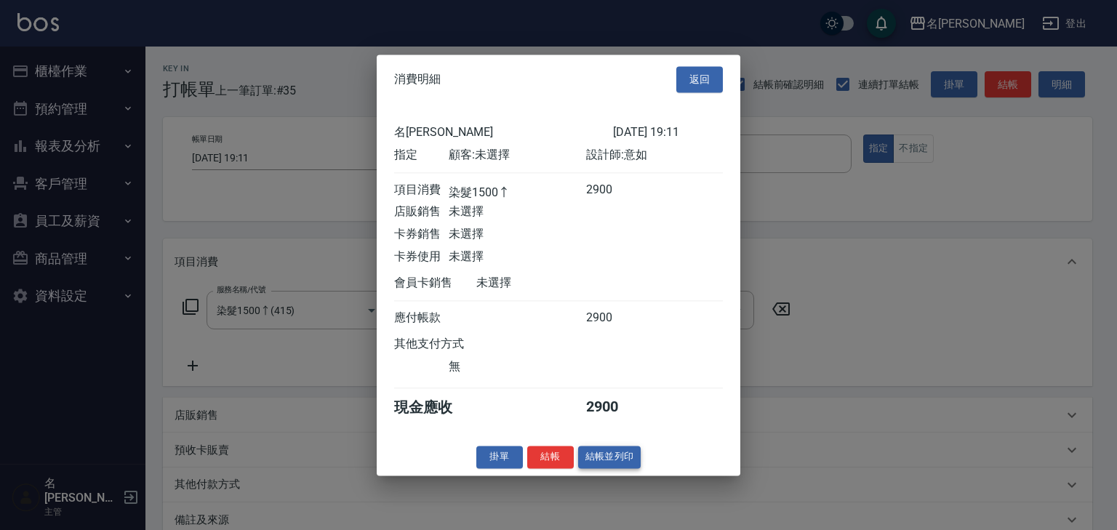
click at [611, 465] on button "結帳並列印" at bounding box center [609, 457] width 63 height 23
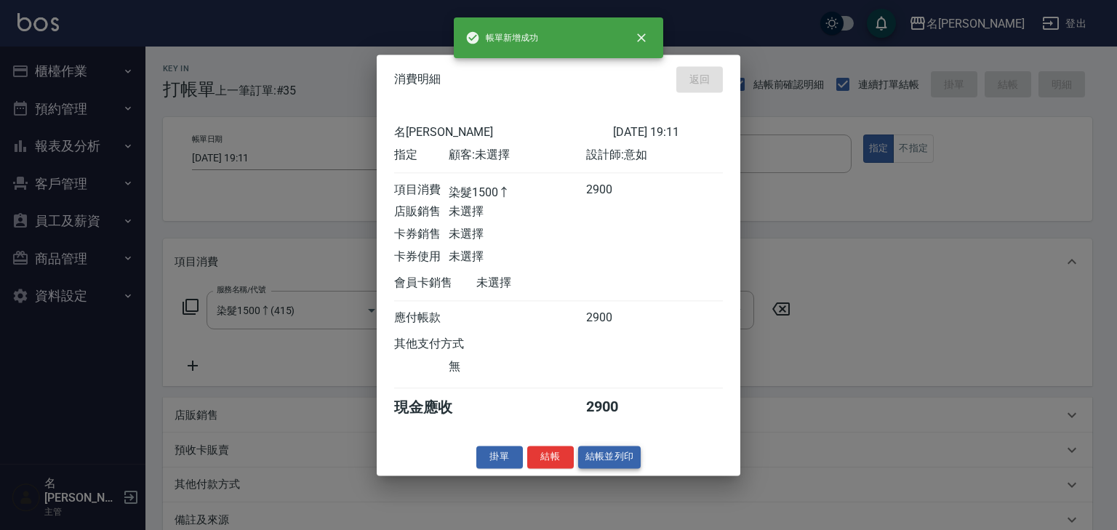
type input "2025/09/21 19:25"
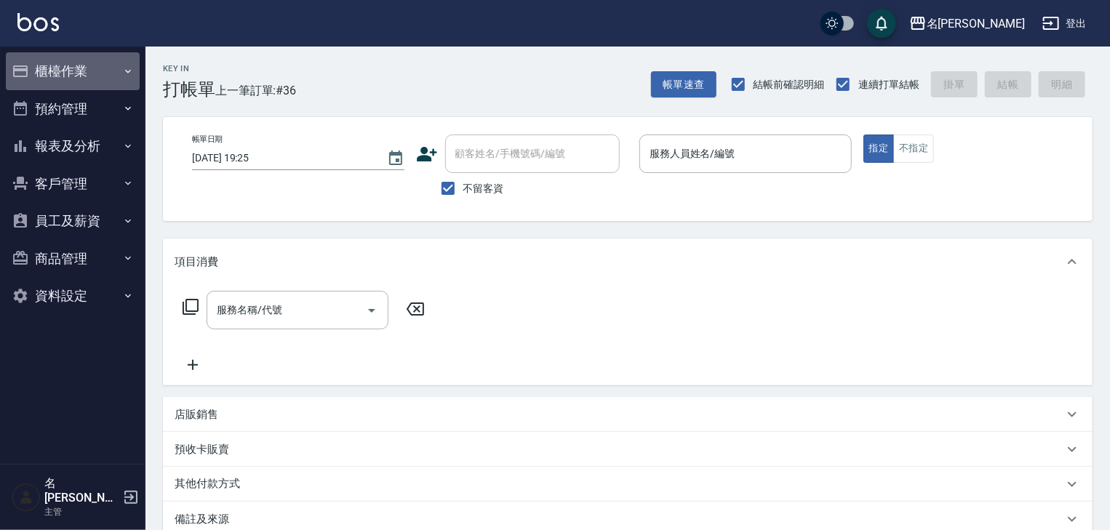
click at [44, 68] on button "櫃檯作業" at bounding box center [73, 71] width 134 height 38
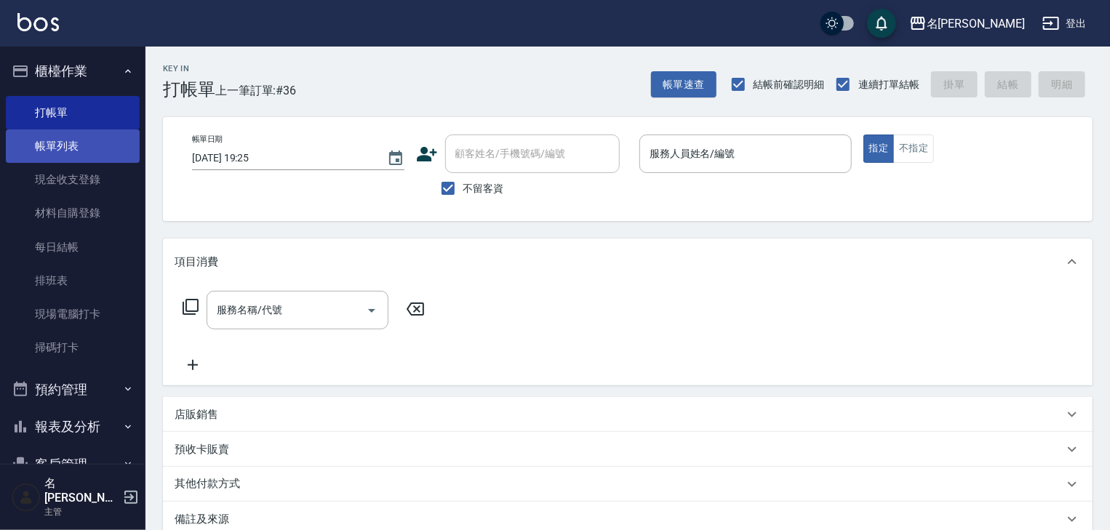
click at [65, 149] on link "帳單列表" at bounding box center [73, 145] width 134 height 33
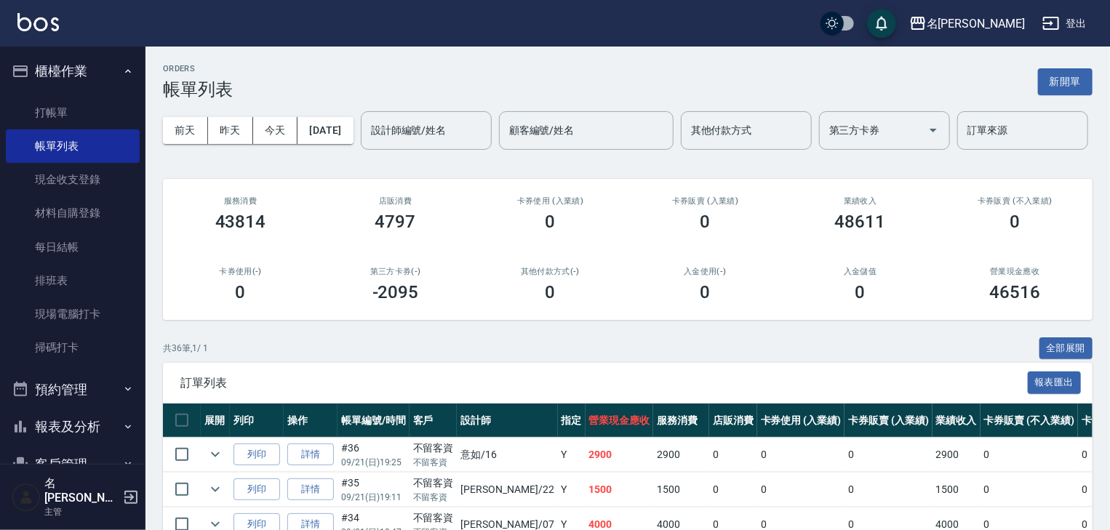
scroll to position [233, 0]
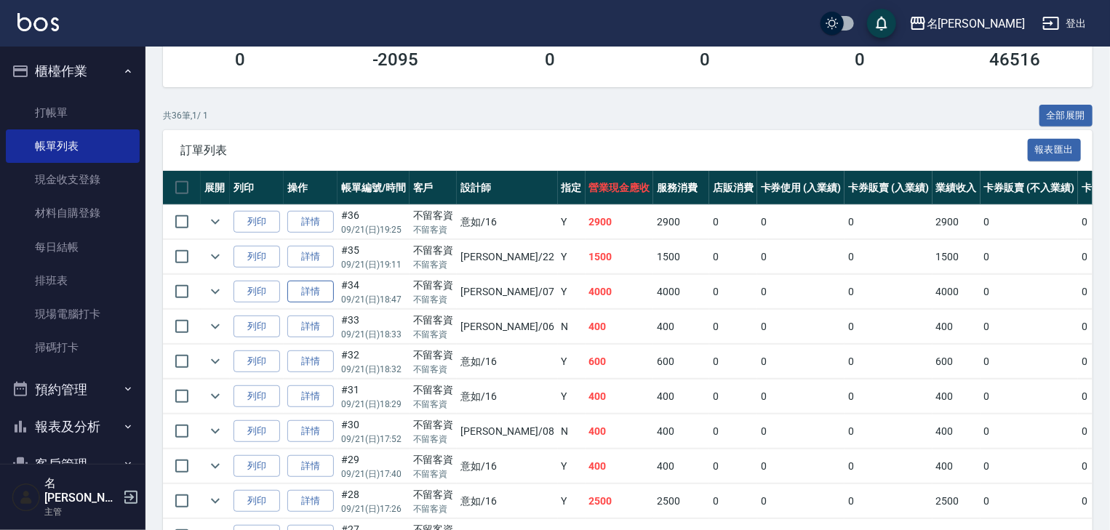
click at [302, 303] on link "詳情" at bounding box center [310, 292] width 47 height 23
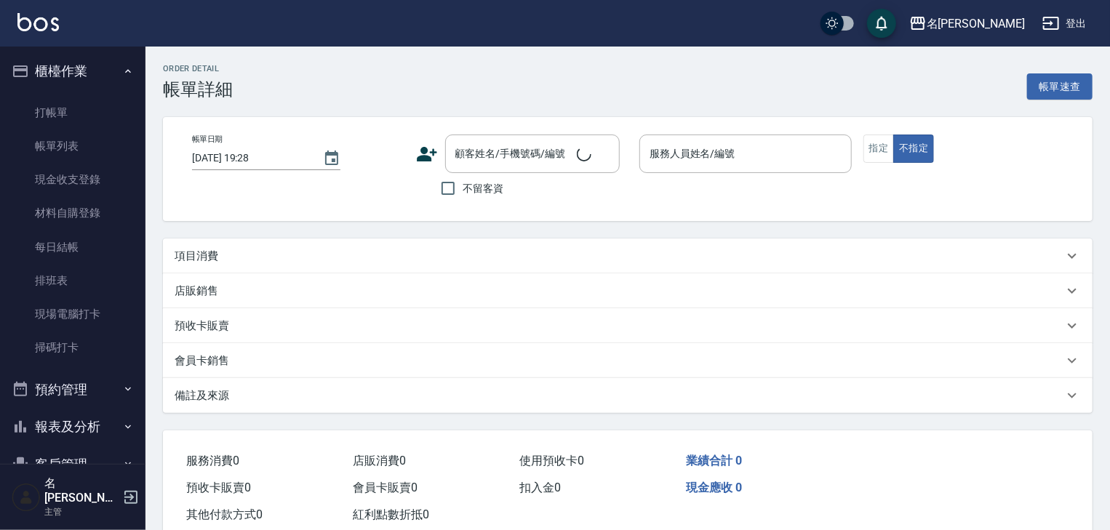
type input "2025/09/21 18:47"
checkbox input "true"
type input "高淳涵-07"
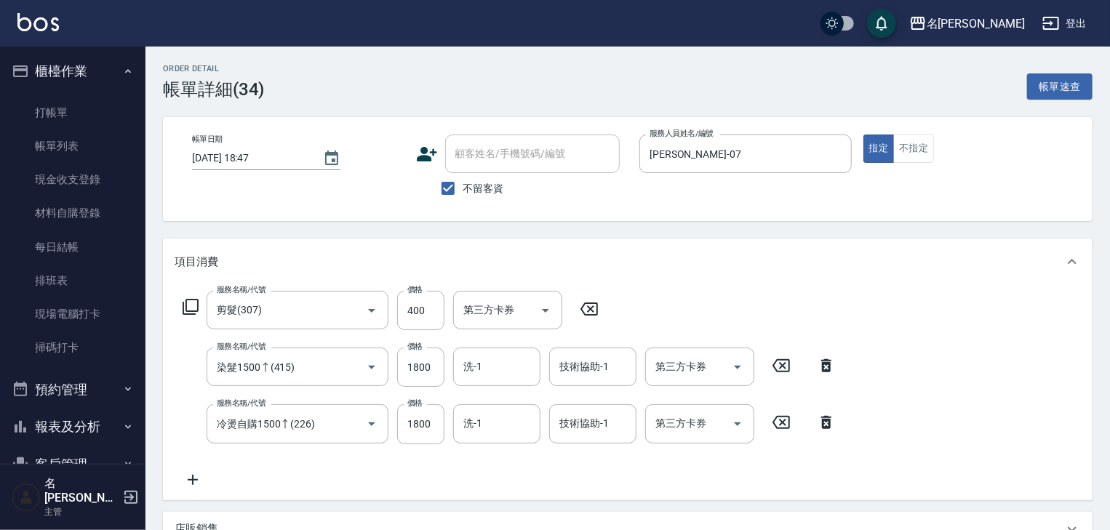
type input "剪髮(307)"
type input "染髮1500↑(415)"
type input "冷燙自購1500↑(226)"
click at [194, 486] on icon at bounding box center [192, 479] width 36 height 17
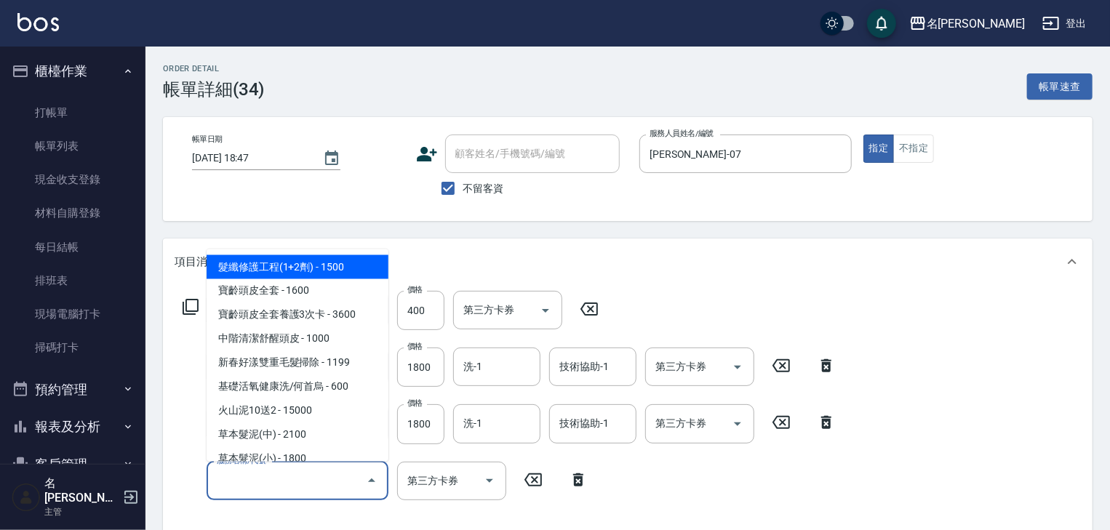
click at [289, 482] on input "服務名稱/代號" at bounding box center [286, 480] width 147 height 25
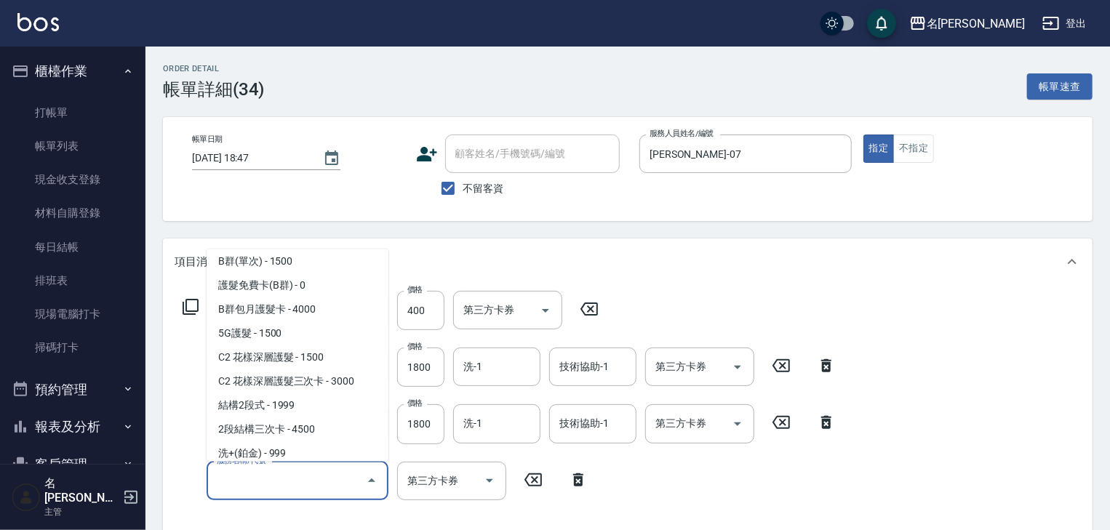
scroll to position [1163, 0]
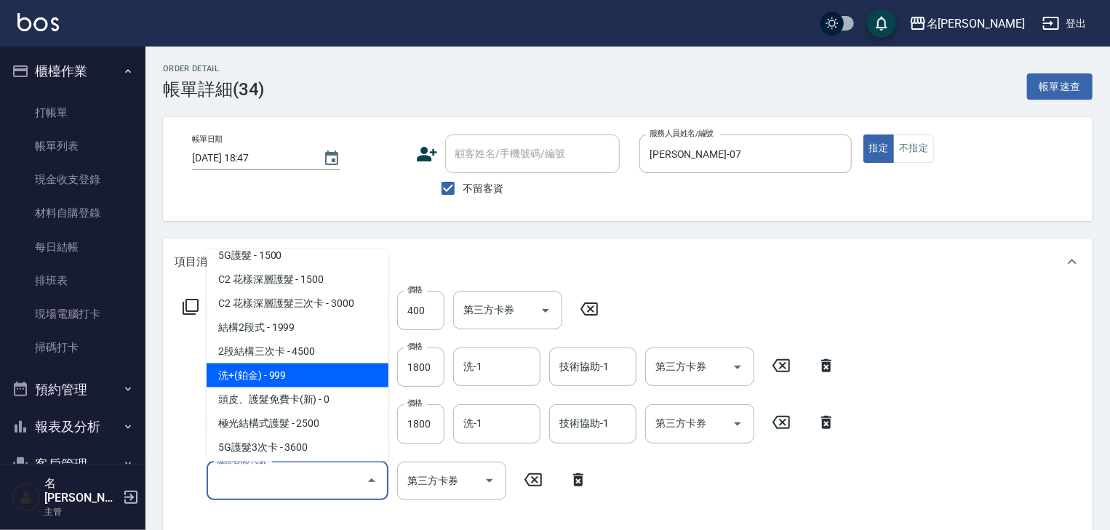
click at [273, 380] on span "洗+(鉑金) - 999" at bounding box center [297, 376] width 182 height 24
type input "洗+(鉑金)(640)"
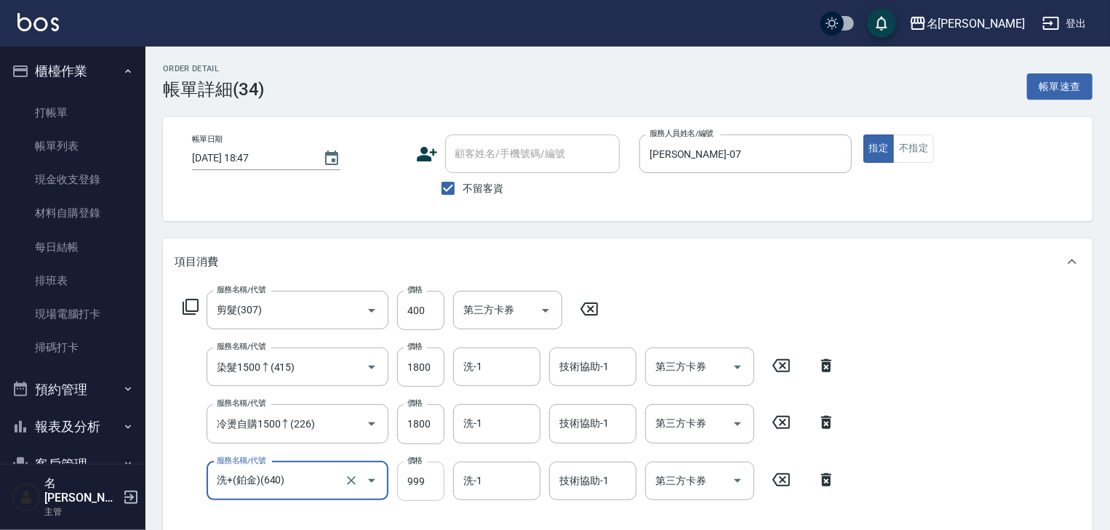
click at [430, 499] on input "999" at bounding box center [420, 481] width 47 height 39
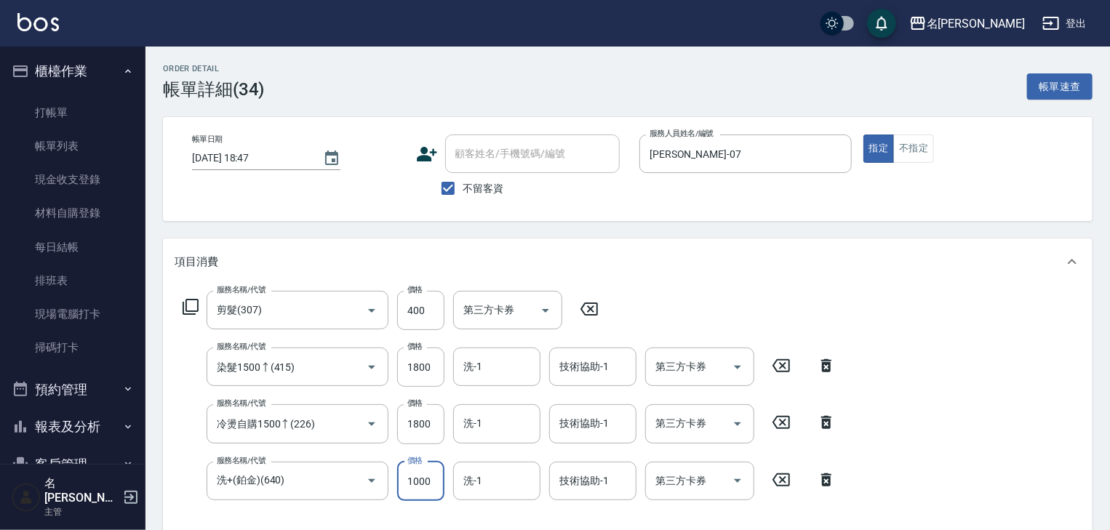
scroll to position [310, 0]
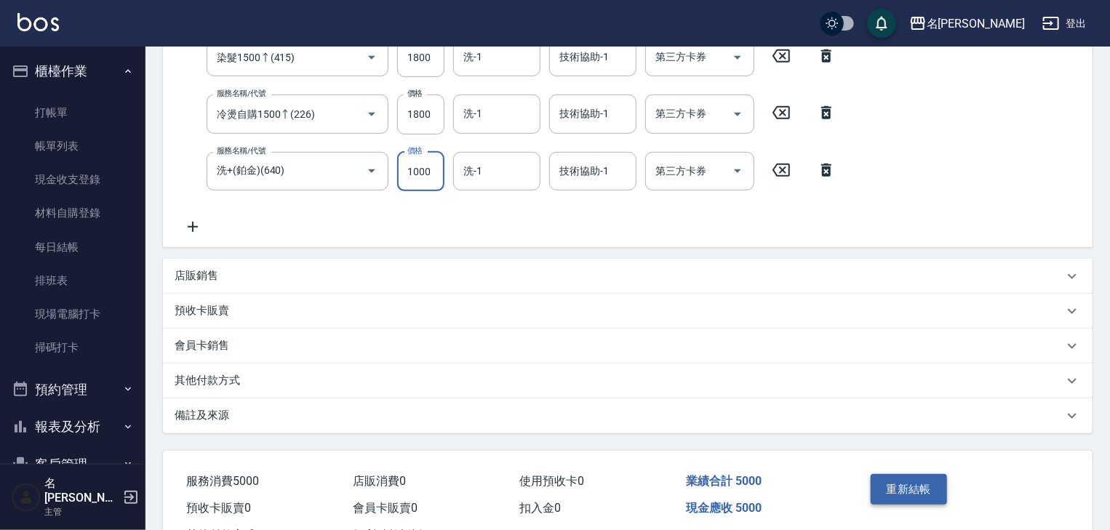
type input "1000"
click at [942, 491] on button "重新結帳" at bounding box center [908, 489] width 77 height 31
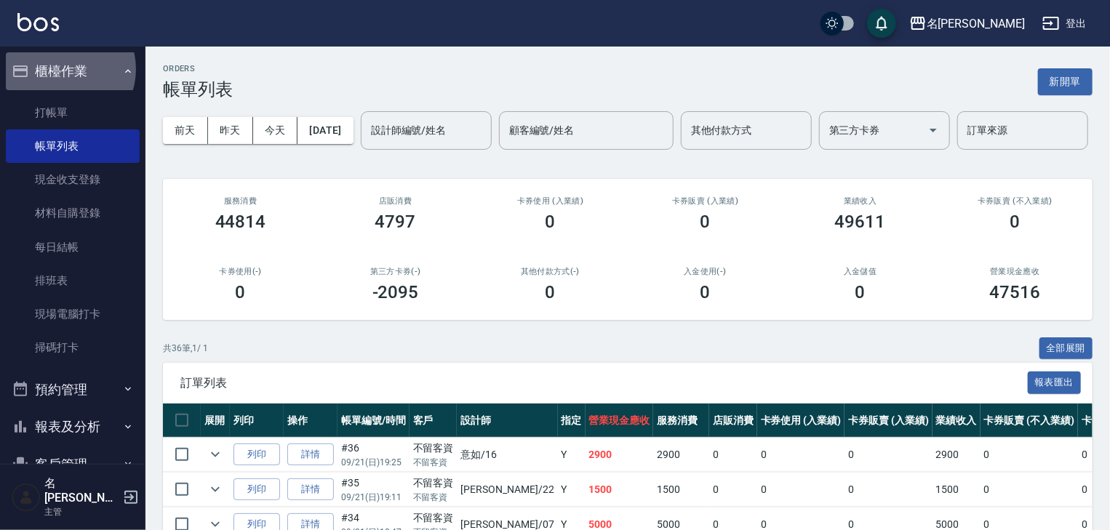
click at [61, 69] on button "櫃檯作業" at bounding box center [73, 71] width 134 height 38
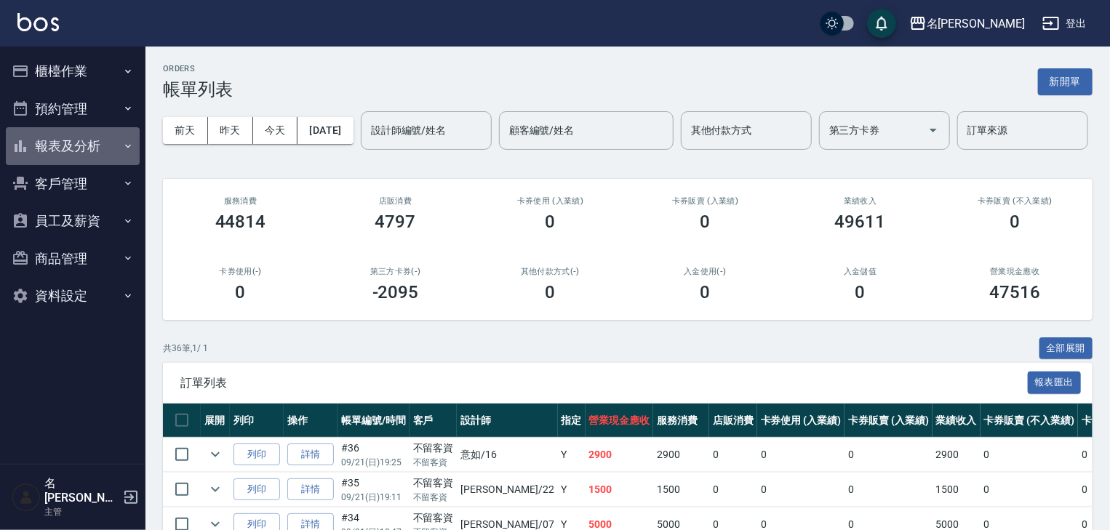
click at [55, 145] on button "報表及分析" at bounding box center [73, 146] width 134 height 38
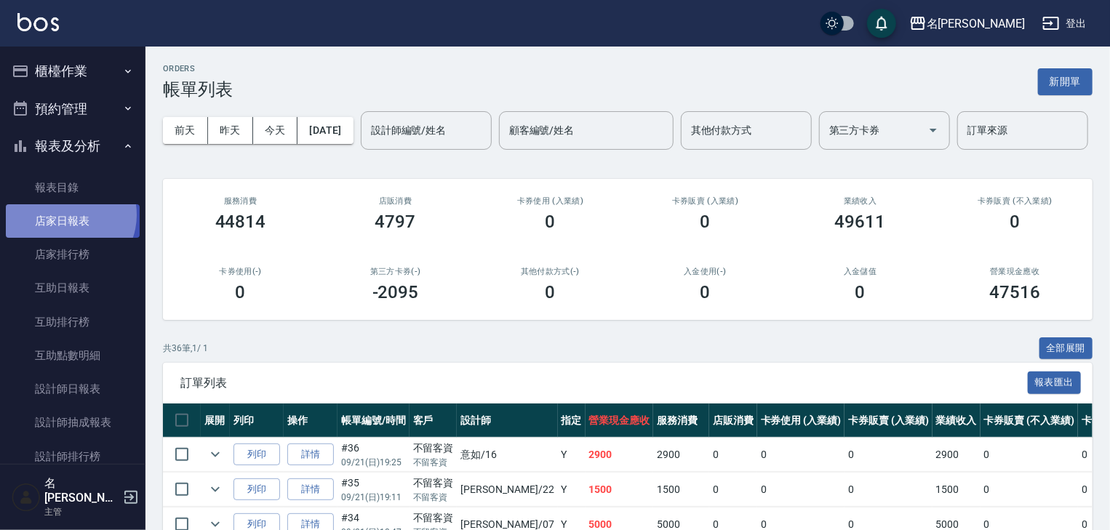
click at [67, 214] on link "店家日報表" at bounding box center [73, 220] width 134 height 33
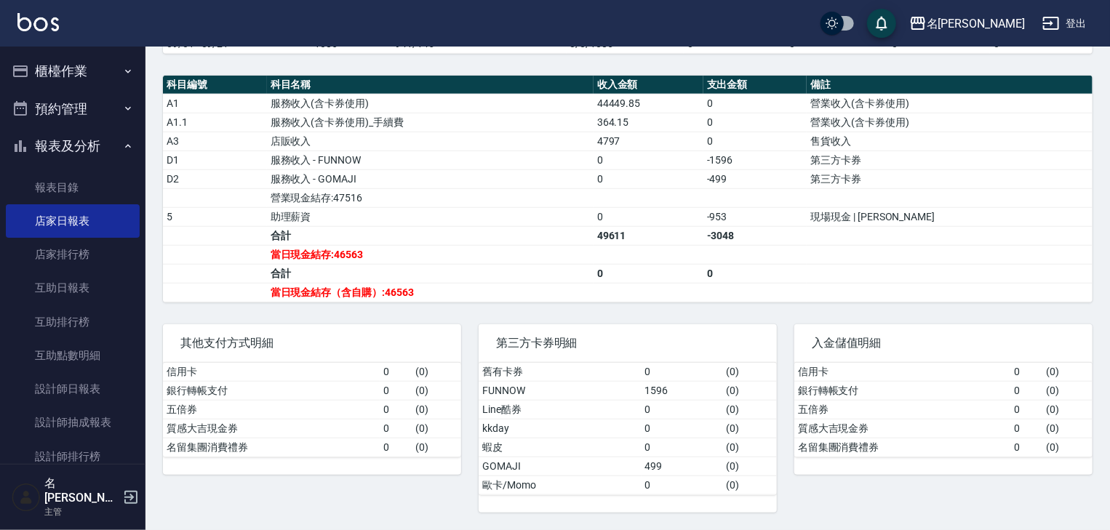
scroll to position [221, 0]
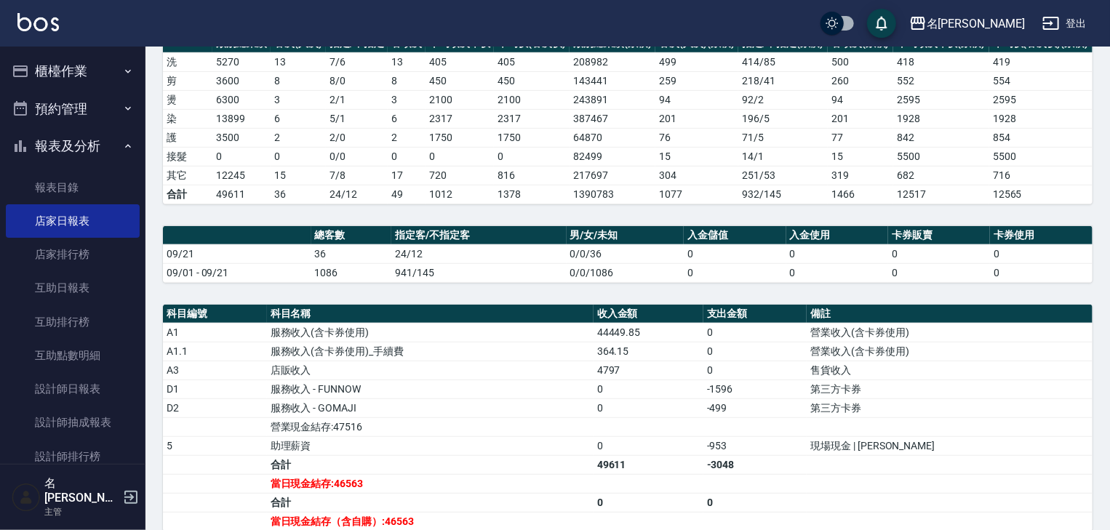
click at [74, 63] on button "櫃檯作業" at bounding box center [73, 71] width 134 height 38
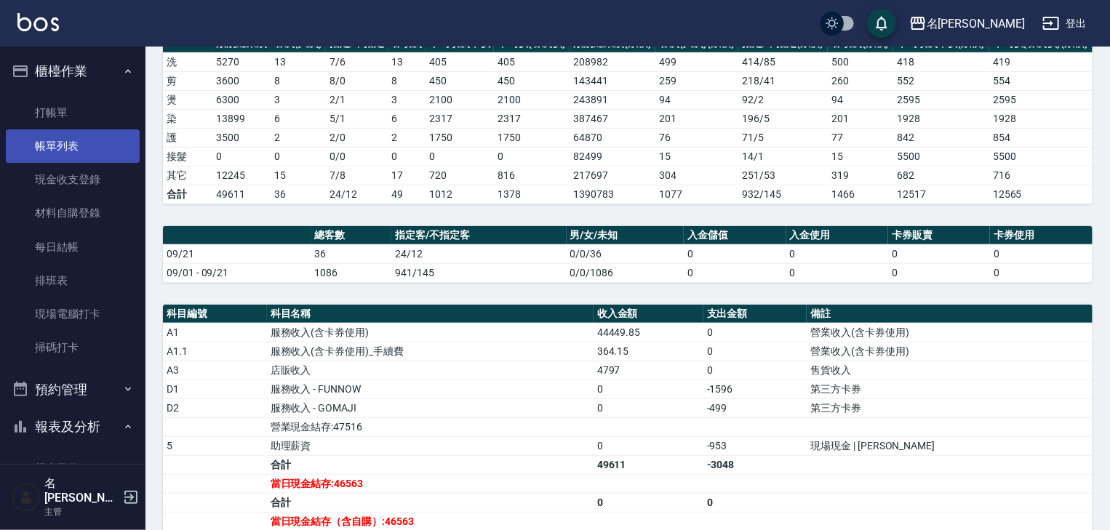
click at [73, 149] on link "帳單列表" at bounding box center [73, 145] width 134 height 33
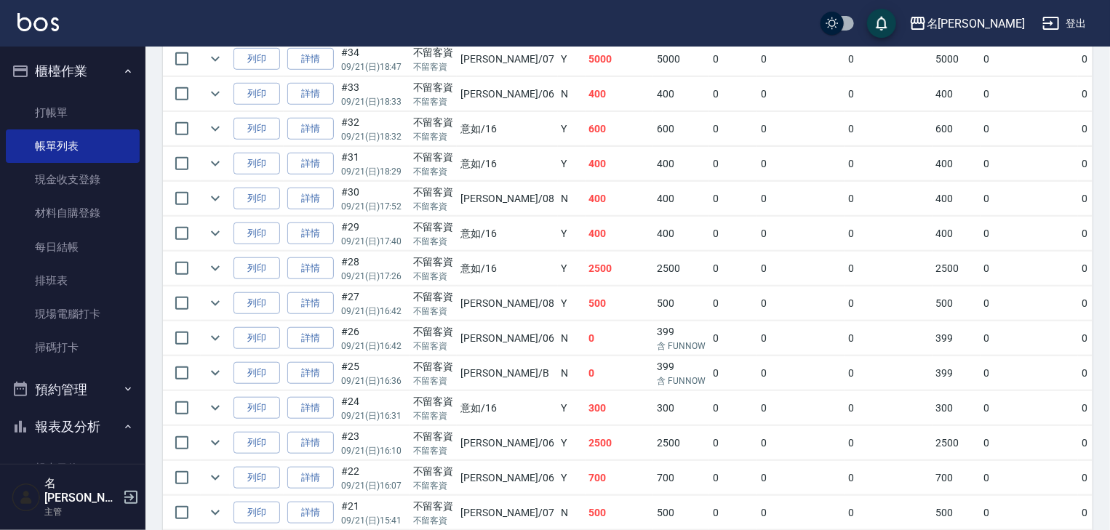
scroll to position [388, 0]
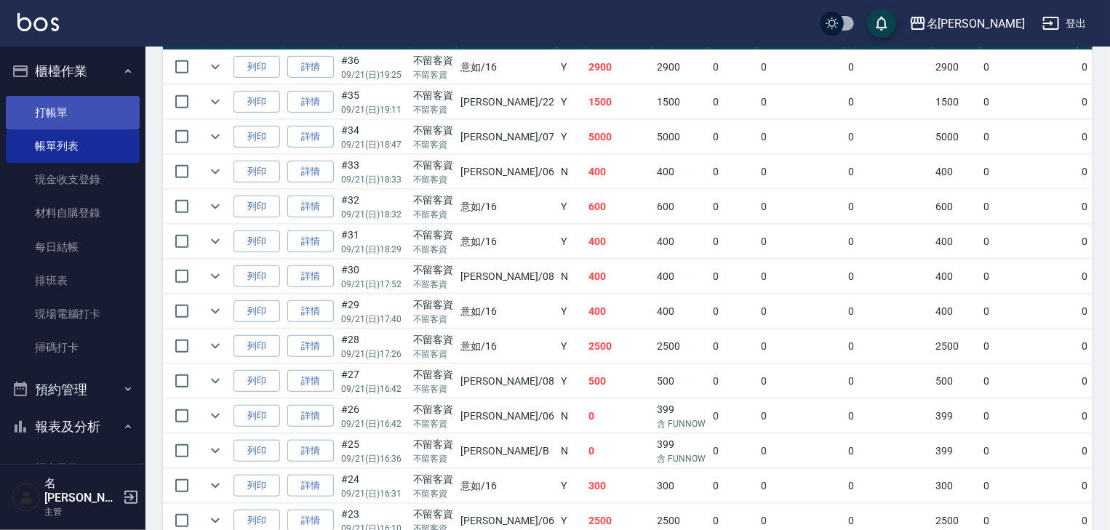
click at [61, 111] on link "打帳單" at bounding box center [73, 112] width 134 height 33
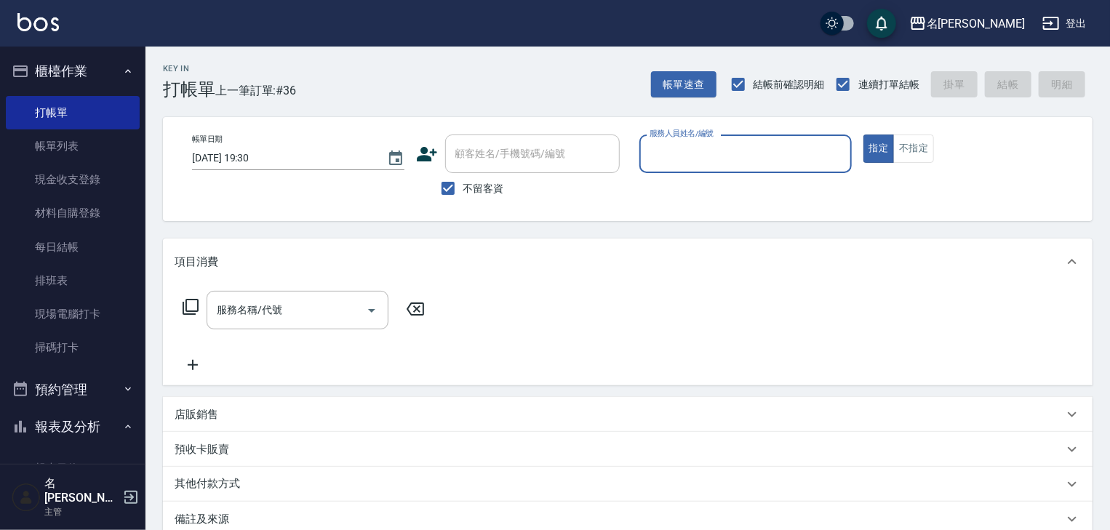
click at [707, 156] on input "服務人員姓名/編號" at bounding box center [745, 153] width 199 height 25
type input "吳姵瑩-B"
type button "true"
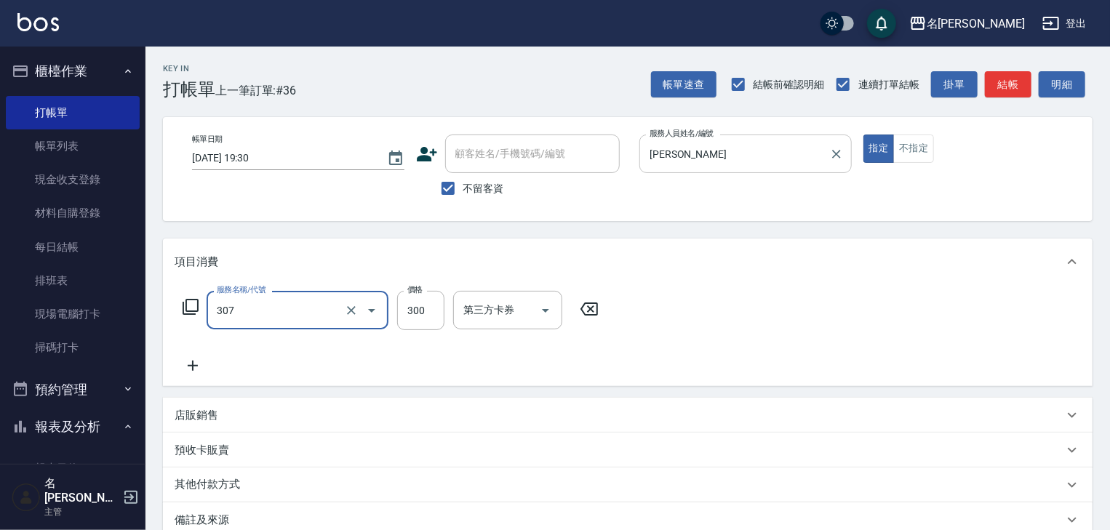
type input "剪髮(307)"
type input "350"
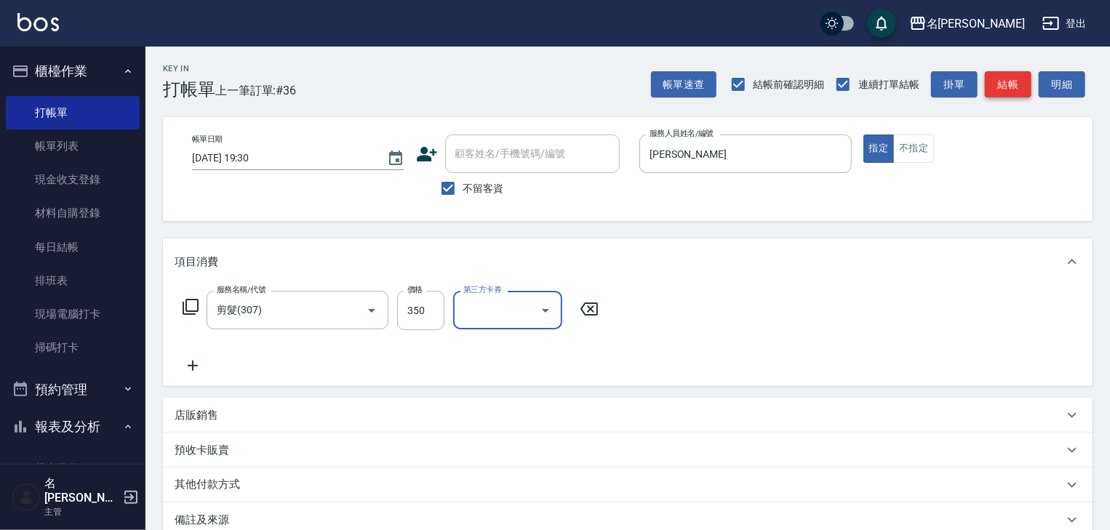
click at [1014, 84] on button "結帳" at bounding box center [1007, 84] width 47 height 27
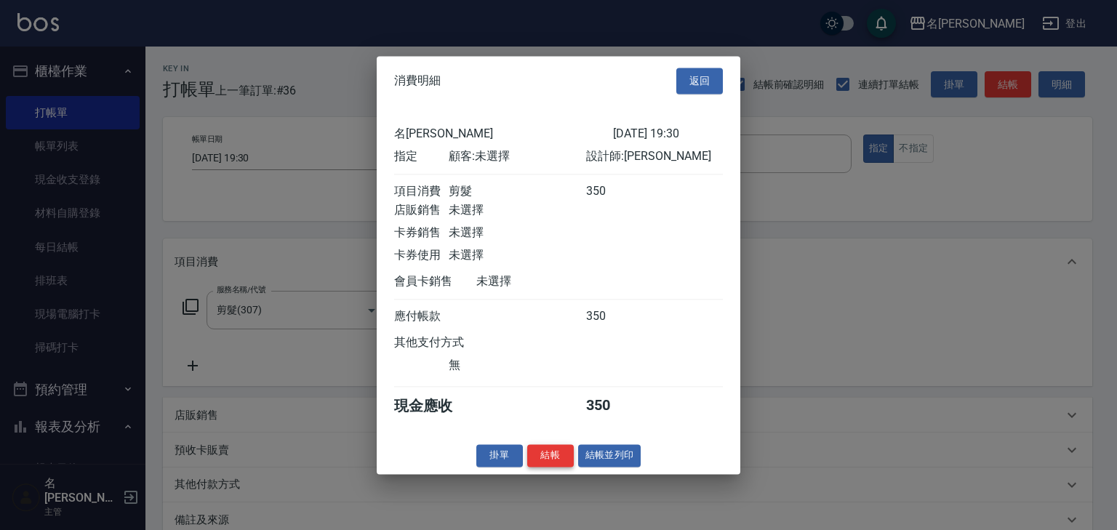
click at [549, 461] on button "結帳" at bounding box center [550, 455] width 47 height 23
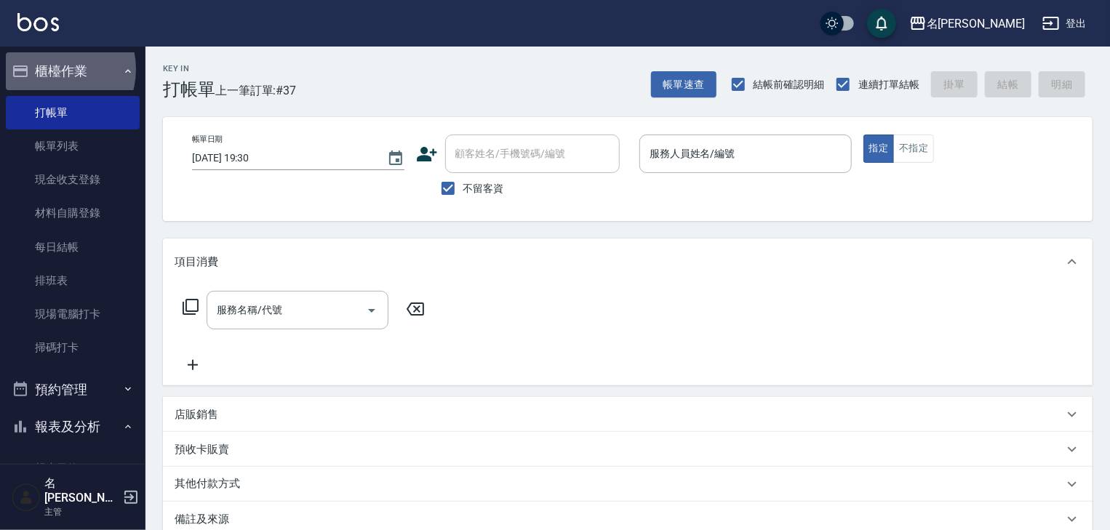
click at [49, 69] on button "櫃檯作業" at bounding box center [73, 71] width 134 height 38
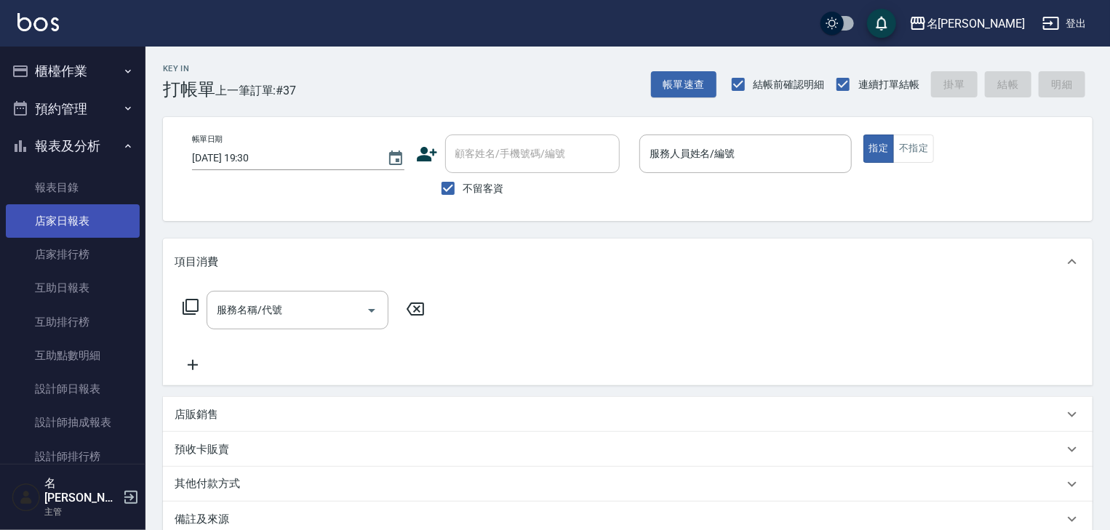
click at [63, 226] on link "店家日報表" at bounding box center [73, 220] width 134 height 33
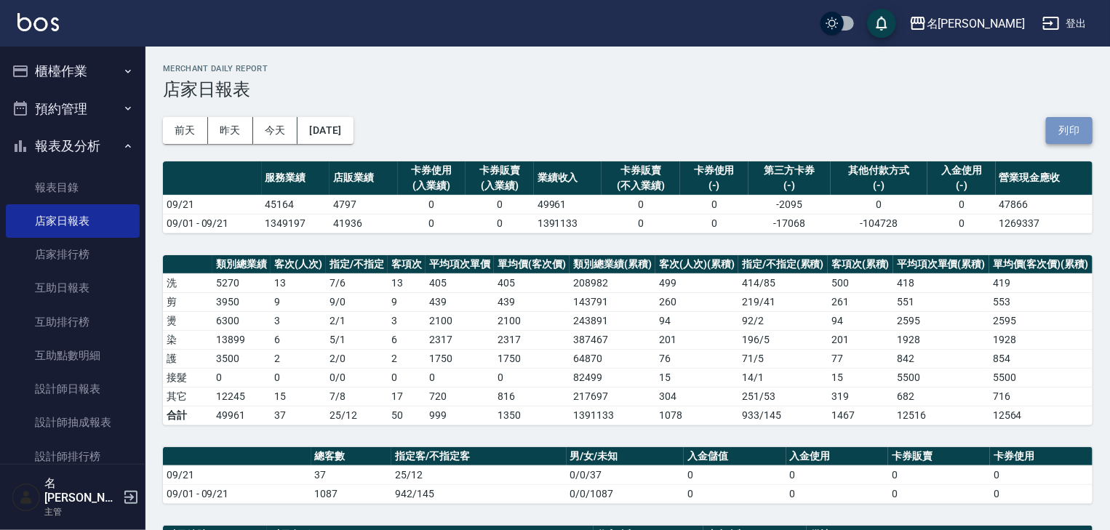
click at [1078, 123] on button "列印" at bounding box center [1069, 130] width 47 height 27
click at [55, 63] on button "櫃檯作業" at bounding box center [73, 71] width 134 height 38
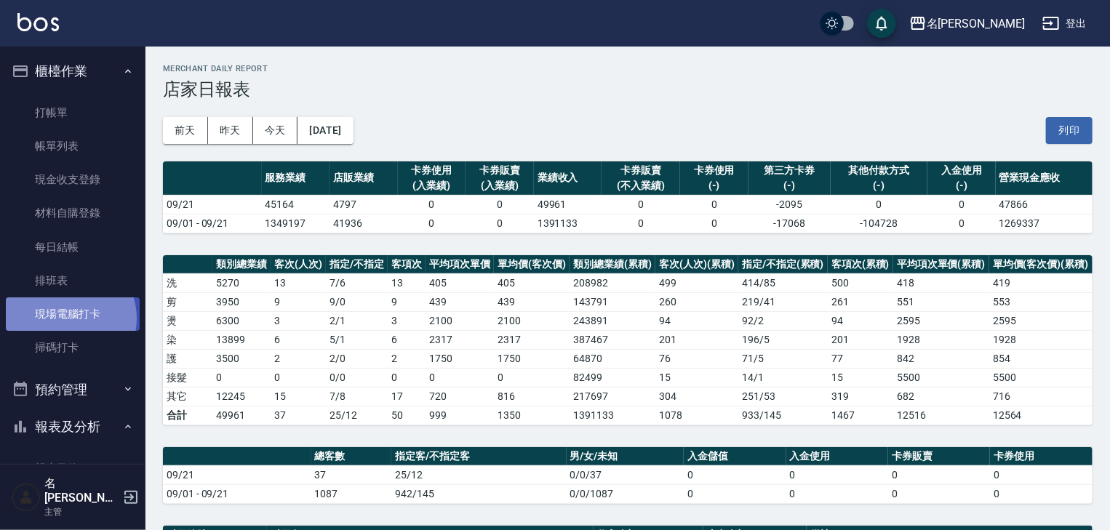
click at [65, 318] on link "現場電腦打卡" at bounding box center [73, 313] width 134 height 33
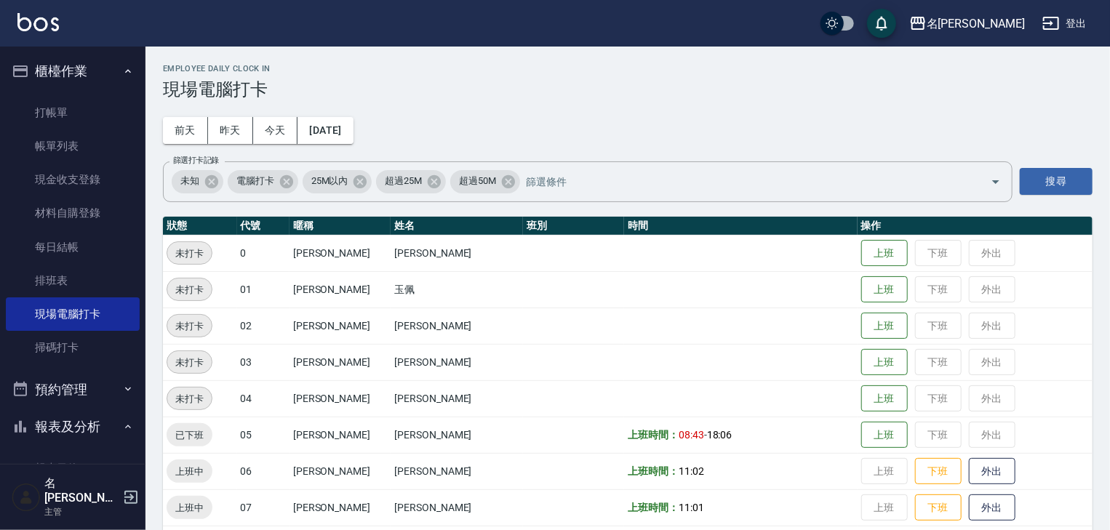
scroll to position [155, 0]
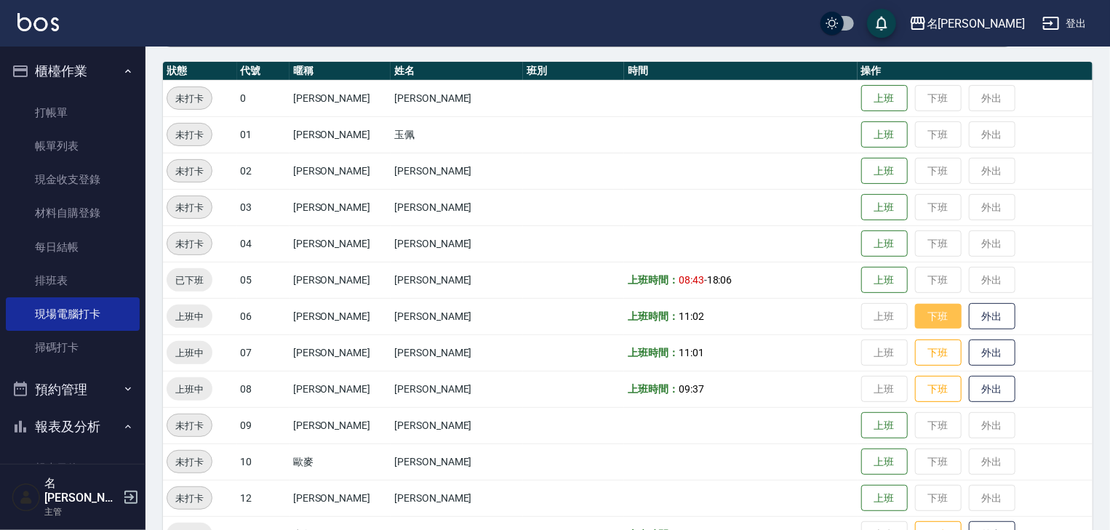
click at [920, 316] on button "下班" at bounding box center [938, 316] width 47 height 25
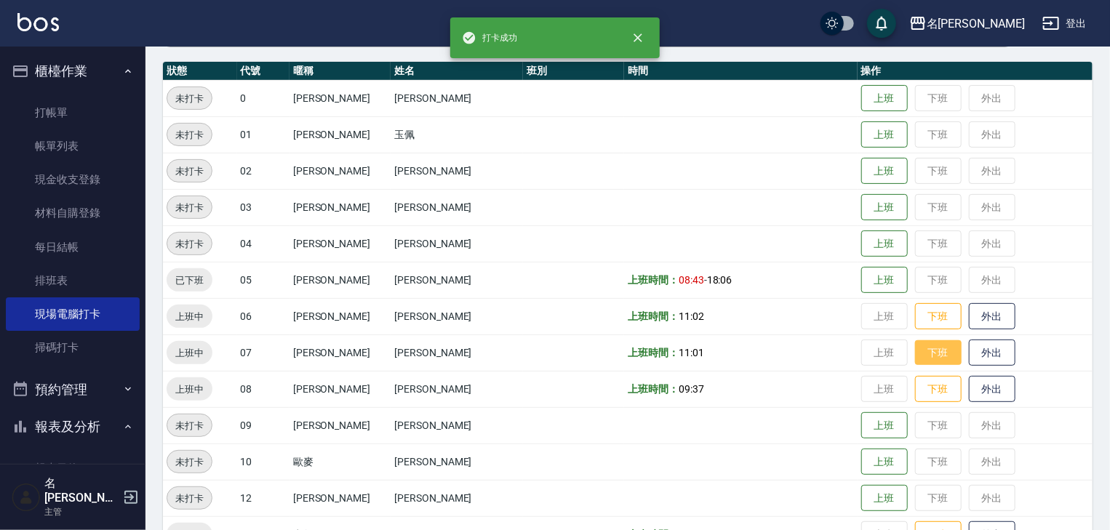
click at [915, 355] on button "下班" at bounding box center [938, 352] width 47 height 25
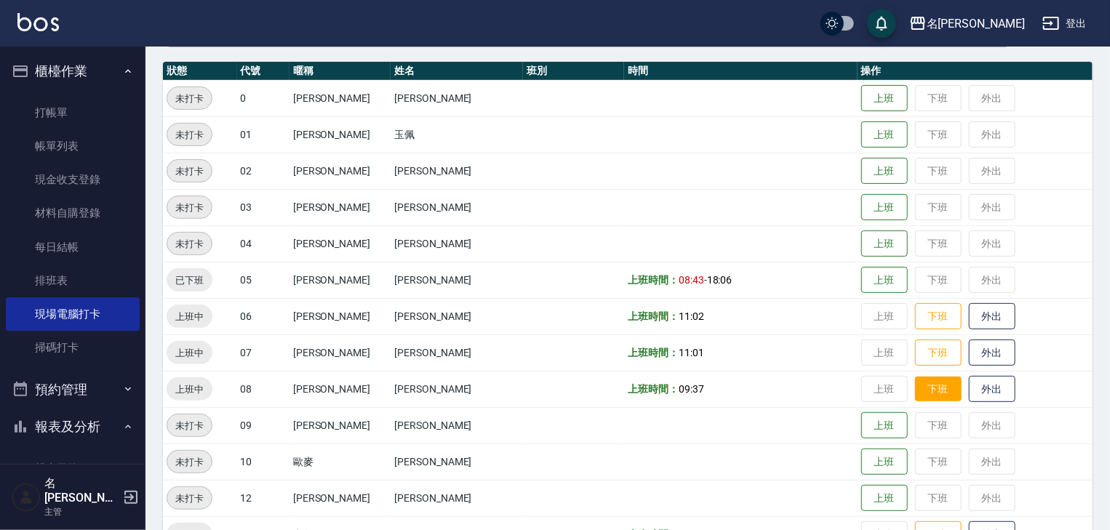
click at [918, 385] on button "下班" at bounding box center [938, 389] width 47 height 25
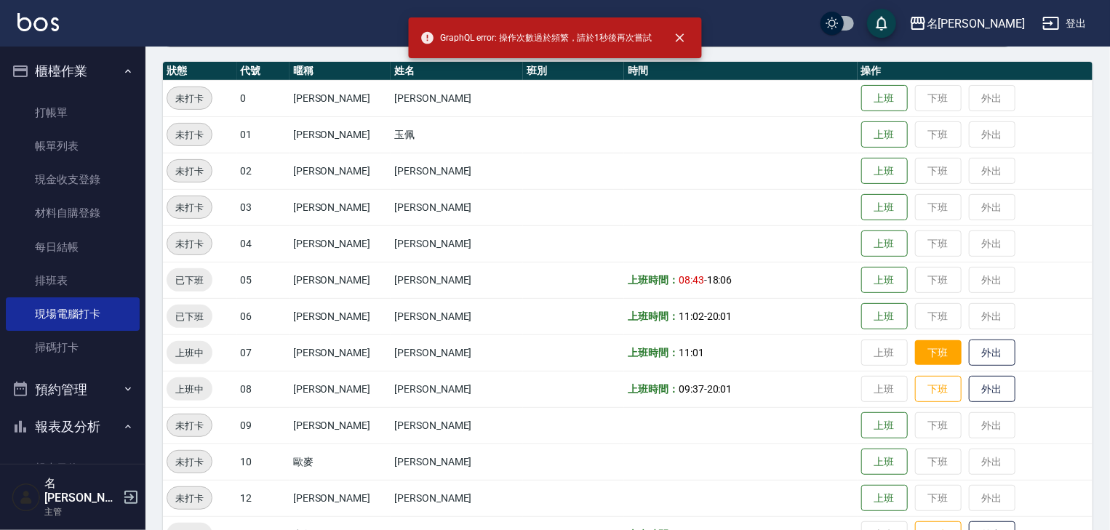
click at [920, 355] on button "下班" at bounding box center [938, 352] width 47 height 25
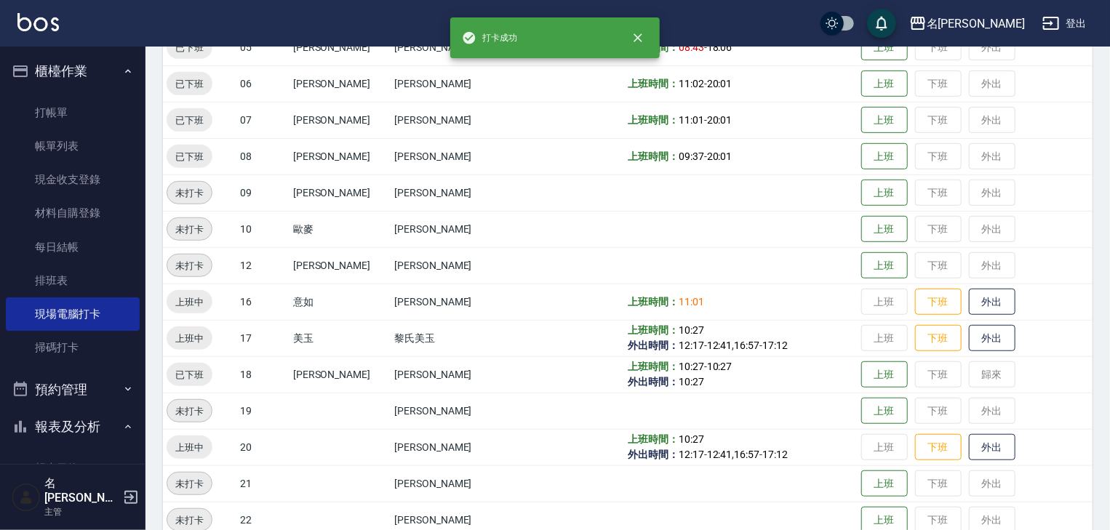
scroll to position [465, 0]
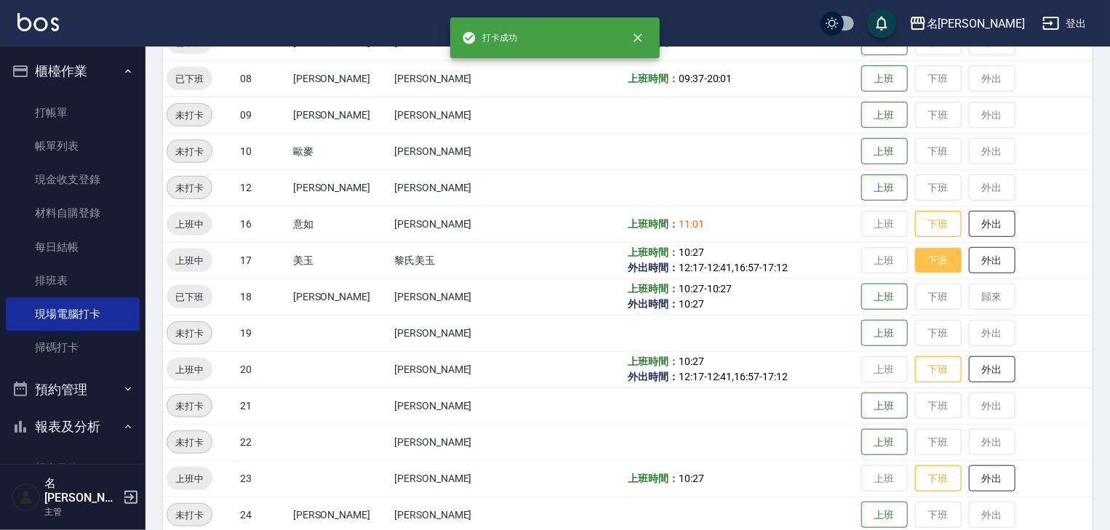
drag, startPoint x: 910, startPoint y: 265, endPoint x: 901, endPoint y: 270, distance: 11.1
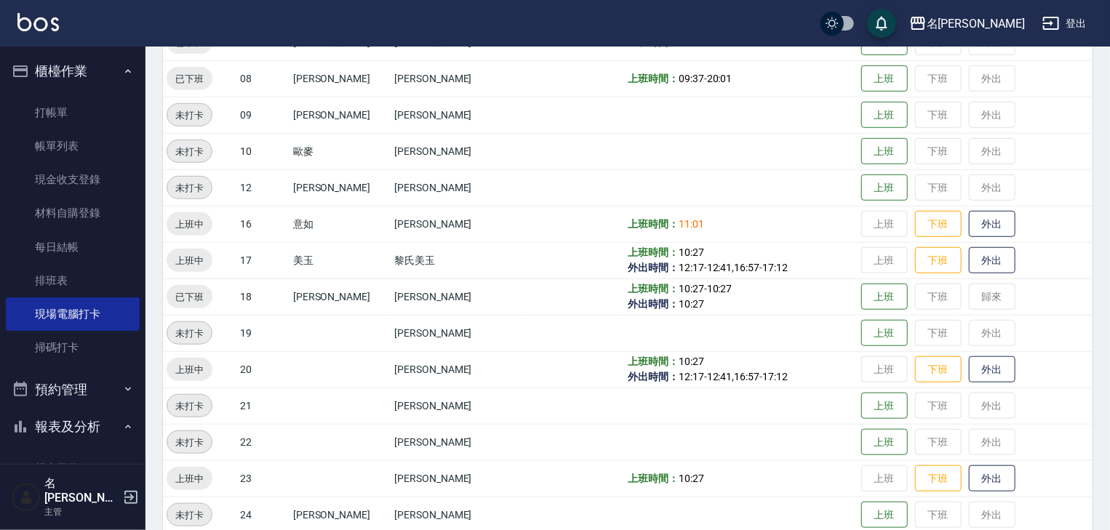
drag, startPoint x: 901, startPoint y: 270, endPoint x: 799, endPoint y: 224, distance: 111.9
click at [799, 224] on td "上班時間： 11:01" at bounding box center [740, 224] width 233 height 36
click at [915, 220] on button "下班" at bounding box center [938, 224] width 47 height 25
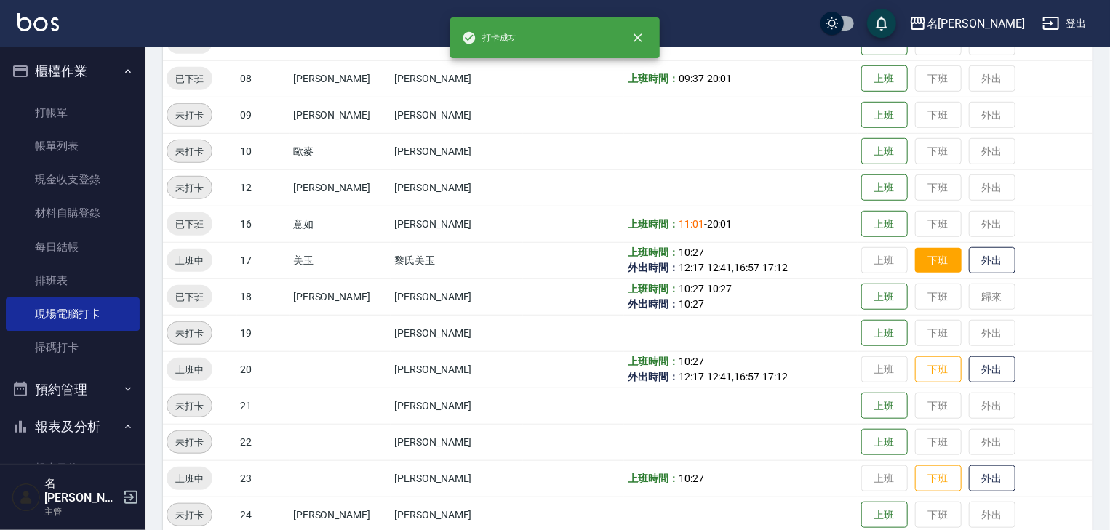
click at [925, 262] on button "下班" at bounding box center [938, 260] width 47 height 25
click at [916, 372] on button "下班" at bounding box center [938, 369] width 47 height 25
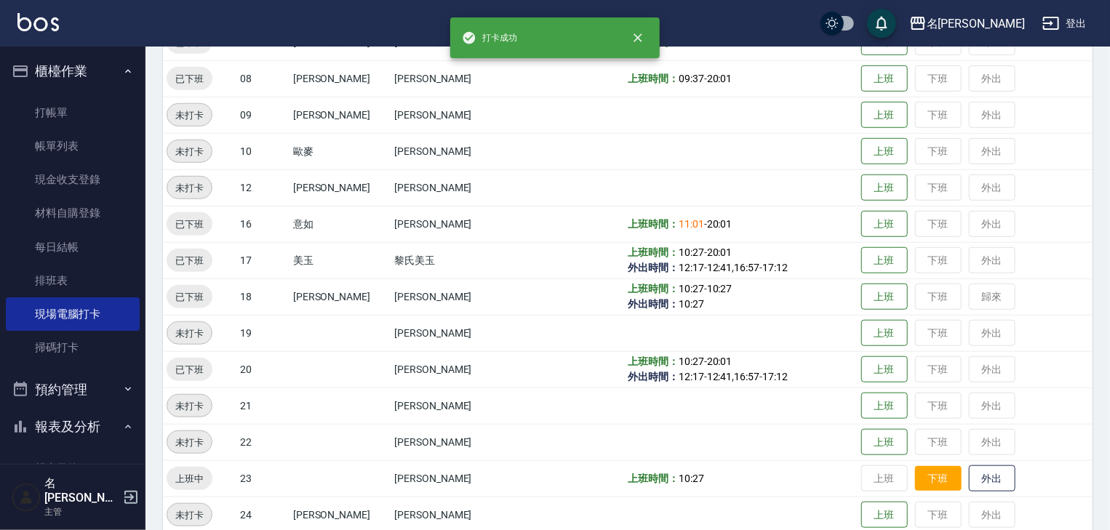
click at [928, 486] on button "下班" at bounding box center [938, 478] width 47 height 25
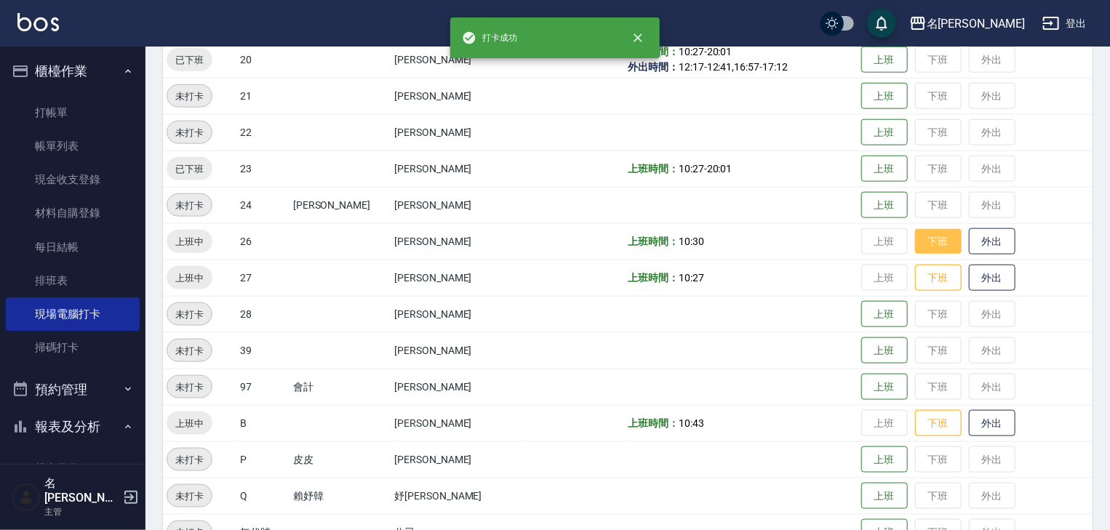
click at [934, 247] on button "下班" at bounding box center [938, 241] width 47 height 25
click at [922, 275] on button "下班" at bounding box center [938, 277] width 47 height 25
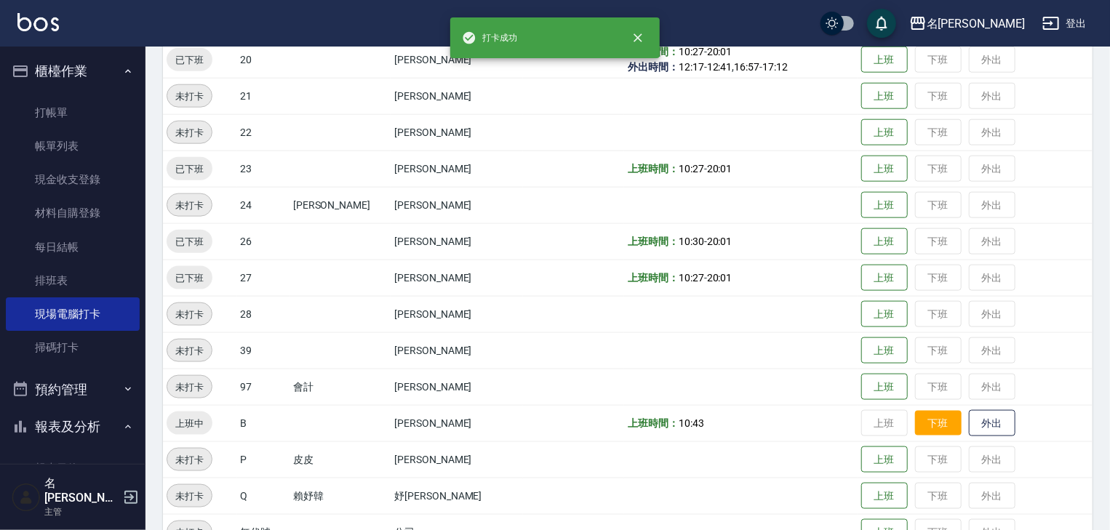
click at [931, 422] on button "下班" at bounding box center [938, 423] width 47 height 25
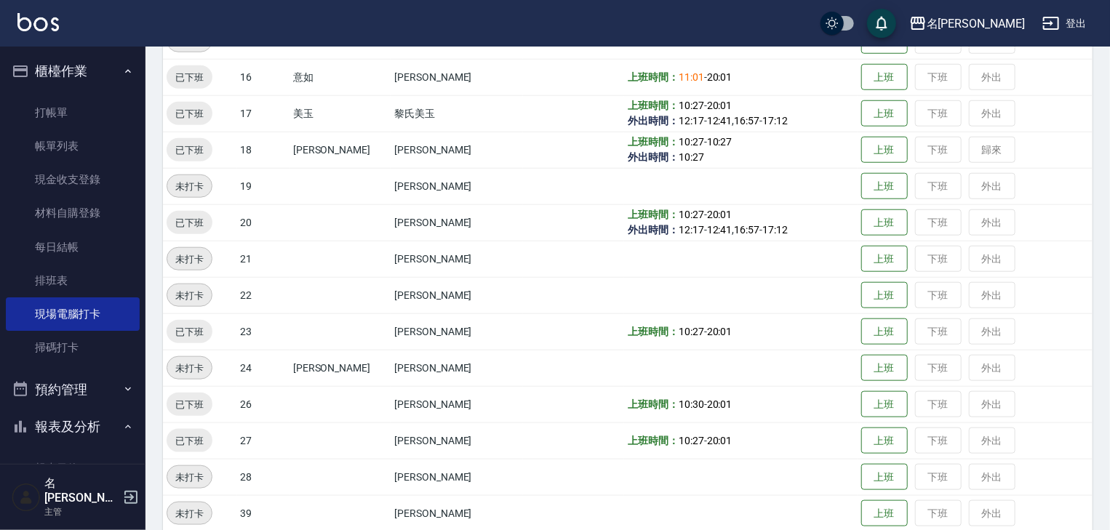
scroll to position [534, 0]
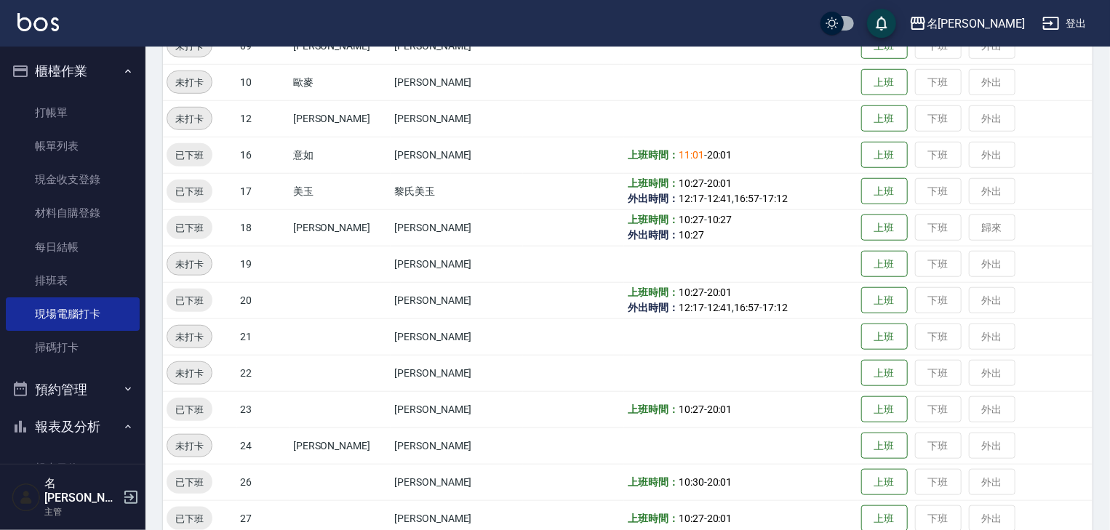
click at [971, 224] on td "上班 下班 歸來" at bounding box center [974, 227] width 235 height 36
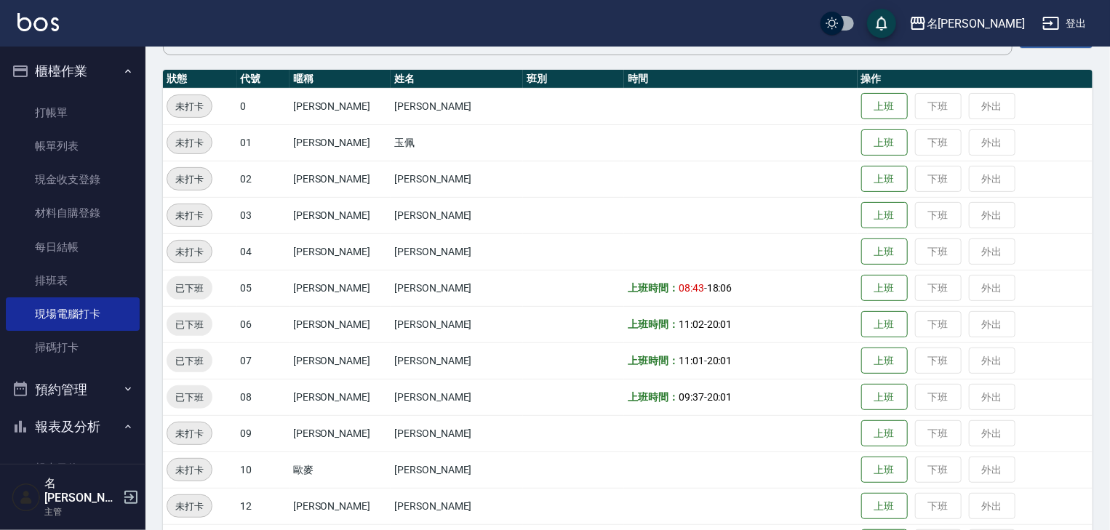
scroll to position [69, 0]
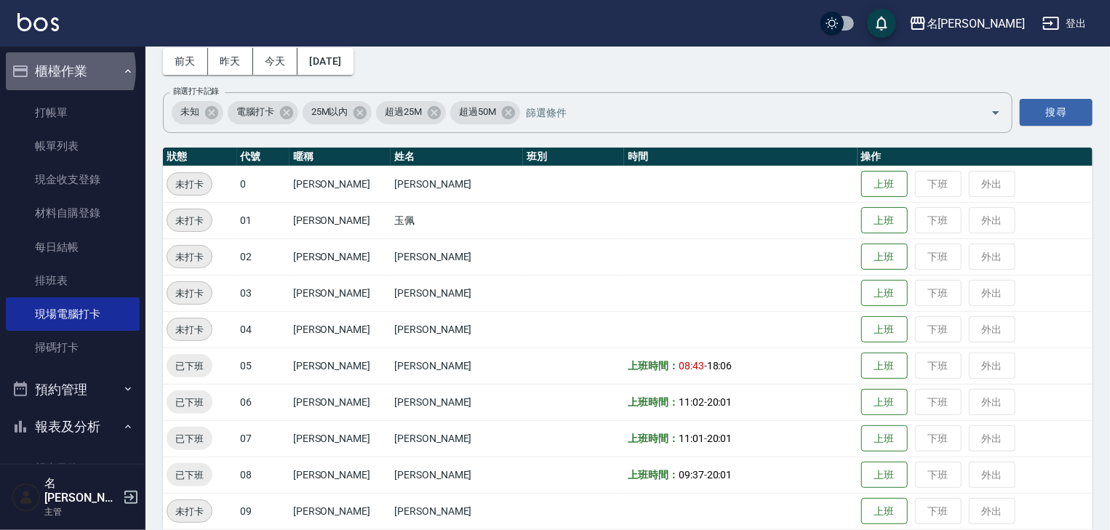
click at [56, 70] on button "櫃檯作業" at bounding box center [73, 71] width 134 height 38
